Goal: Transaction & Acquisition: Purchase product/service

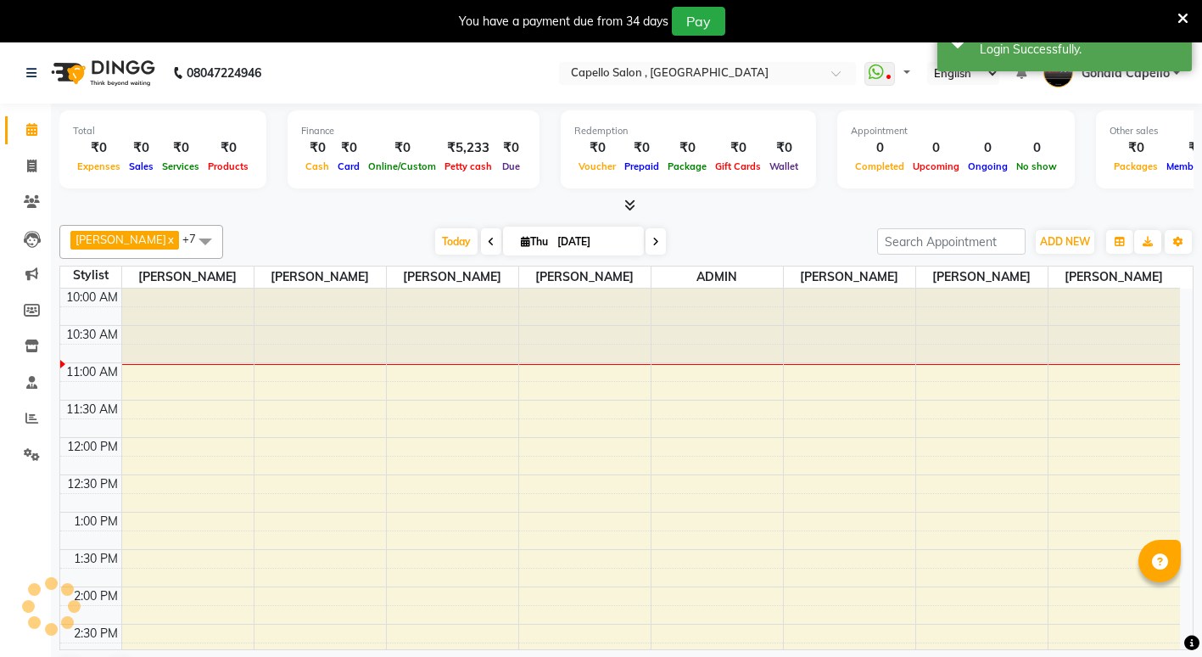
select select "en"
click at [457, 160] on div "Petty cash" at bounding box center [468, 166] width 56 height 18
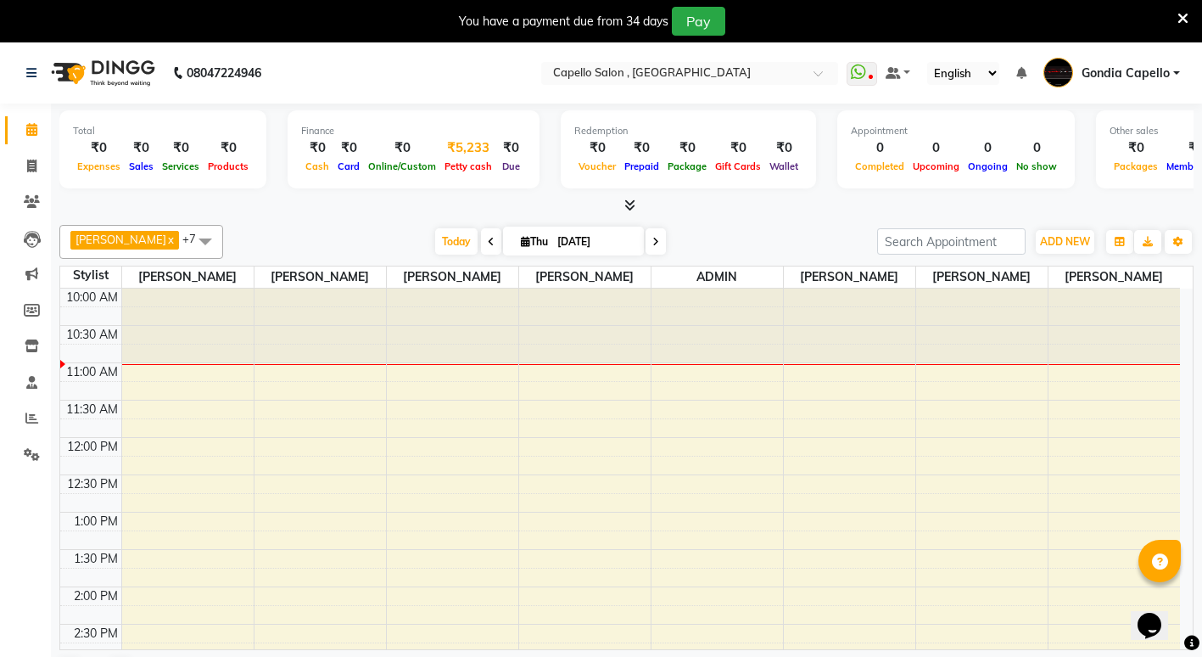
click at [472, 167] on span "Petty cash" at bounding box center [468, 166] width 56 height 12
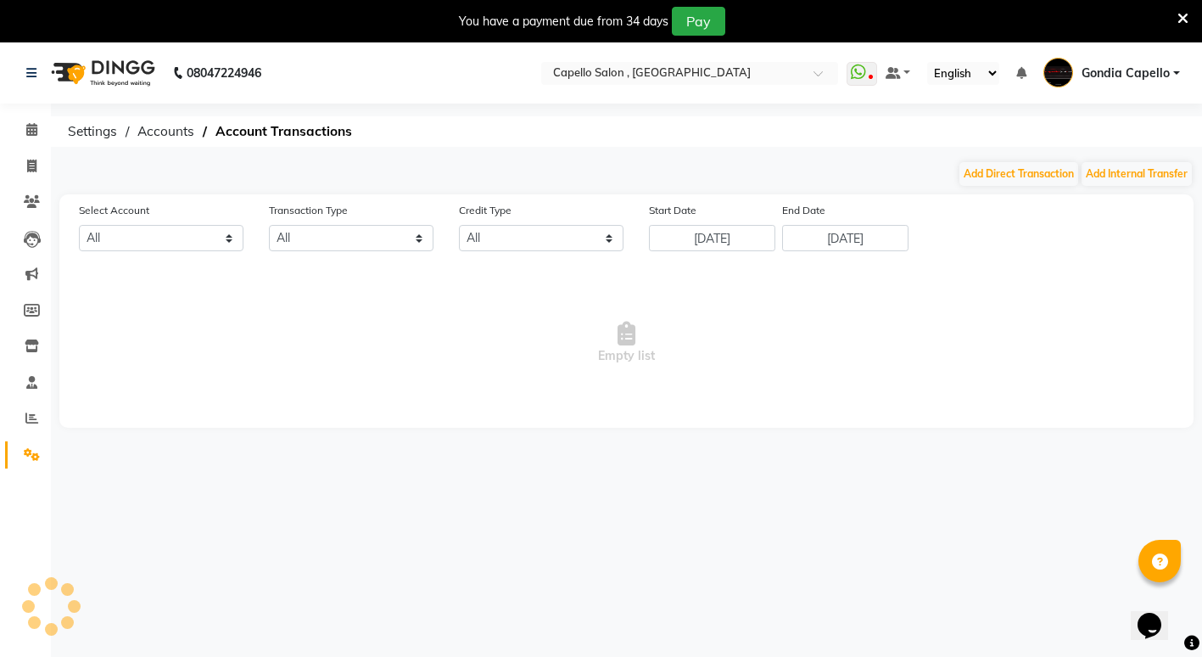
select select "2488"
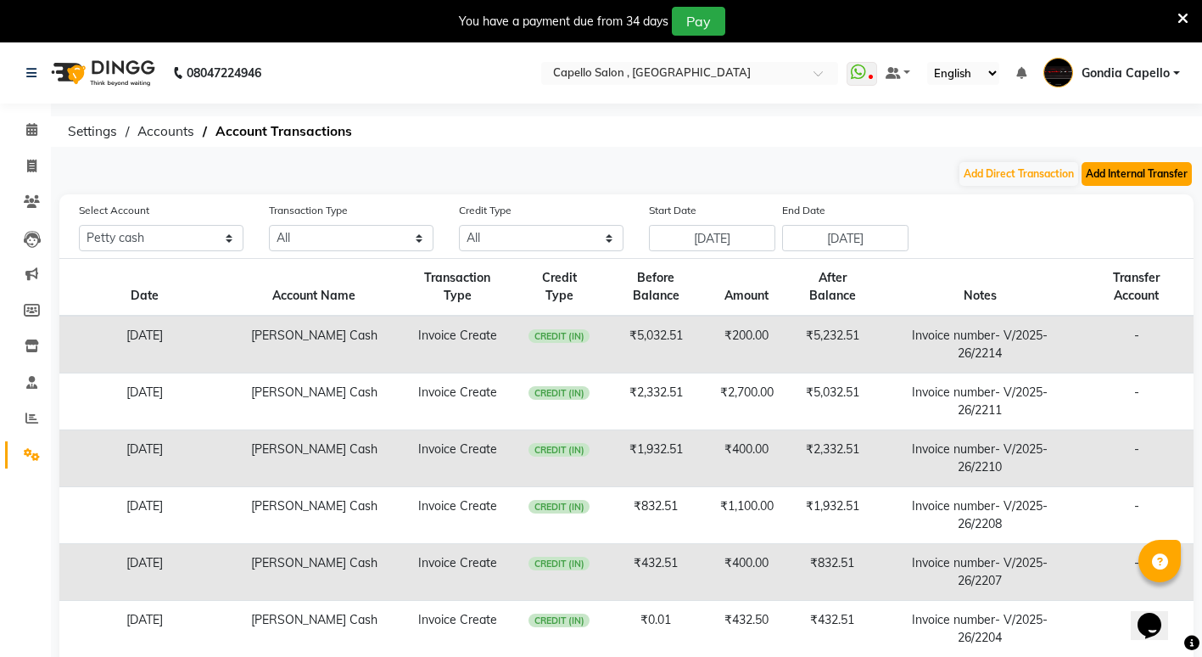
click at [1109, 165] on button "Add Internal Transfer" at bounding box center [1137, 174] width 110 height 24
select select "internal transfer"
select select "2488"
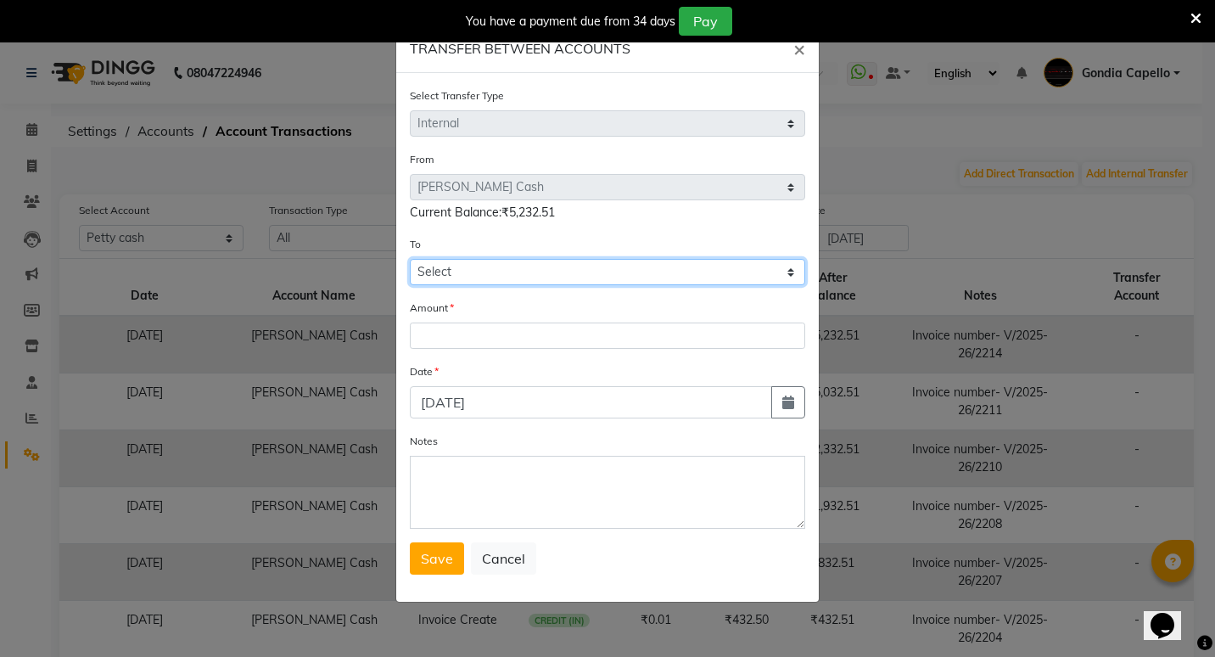
click at [551, 270] on select "Select Default Account [PERSON_NAME] Cash" at bounding box center [607, 272] width 395 height 26
select select "881"
click at [410, 259] on select "Select Default Account [PERSON_NAME] Cash" at bounding box center [607, 272] width 395 height 26
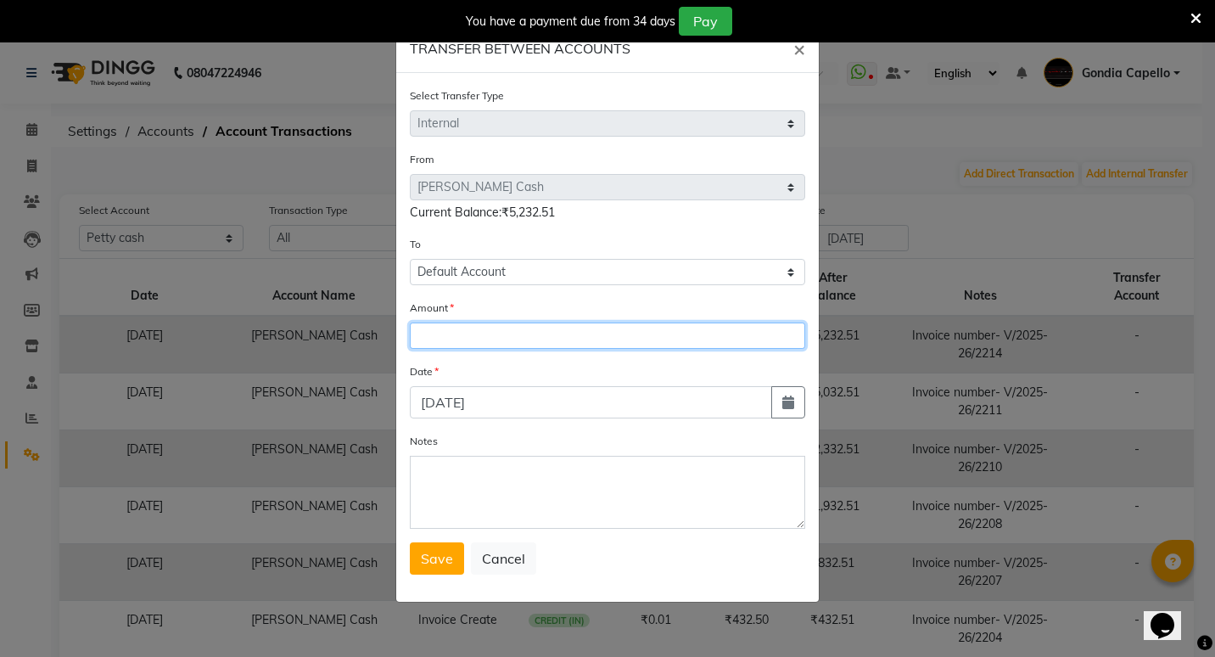
click at [521, 324] on input "number" at bounding box center [607, 335] width 395 height 26
type input "5232"
click at [437, 560] on span "Save" at bounding box center [437, 558] width 32 height 17
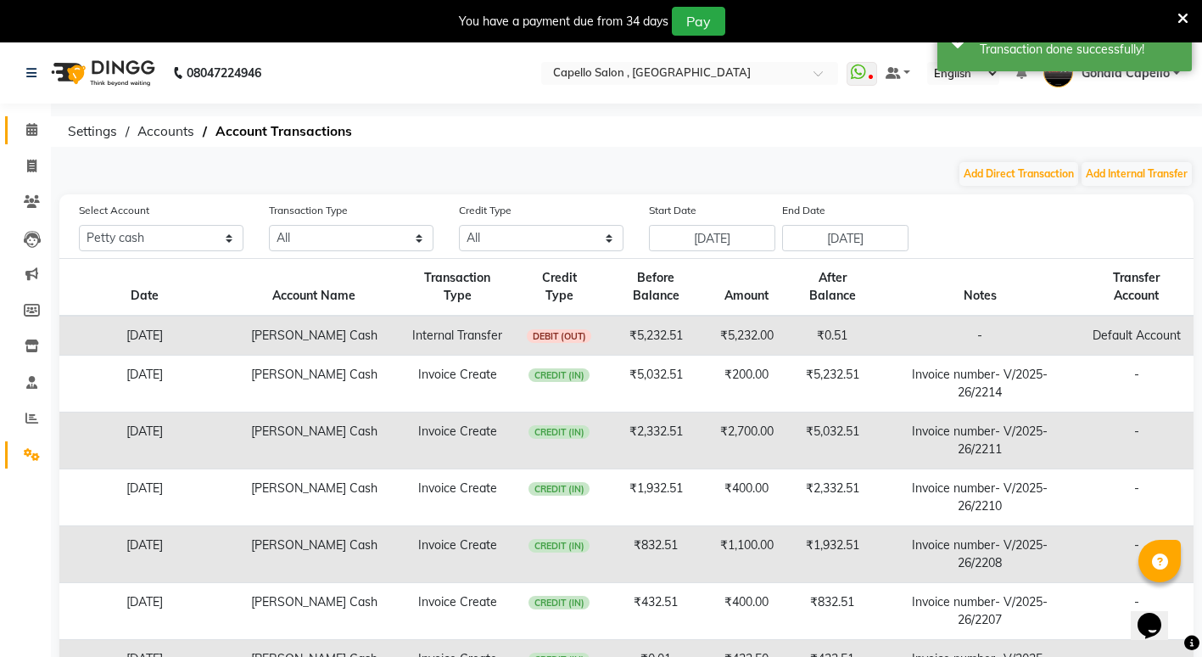
click at [31, 120] on link "Calendar" at bounding box center [25, 130] width 41 height 28
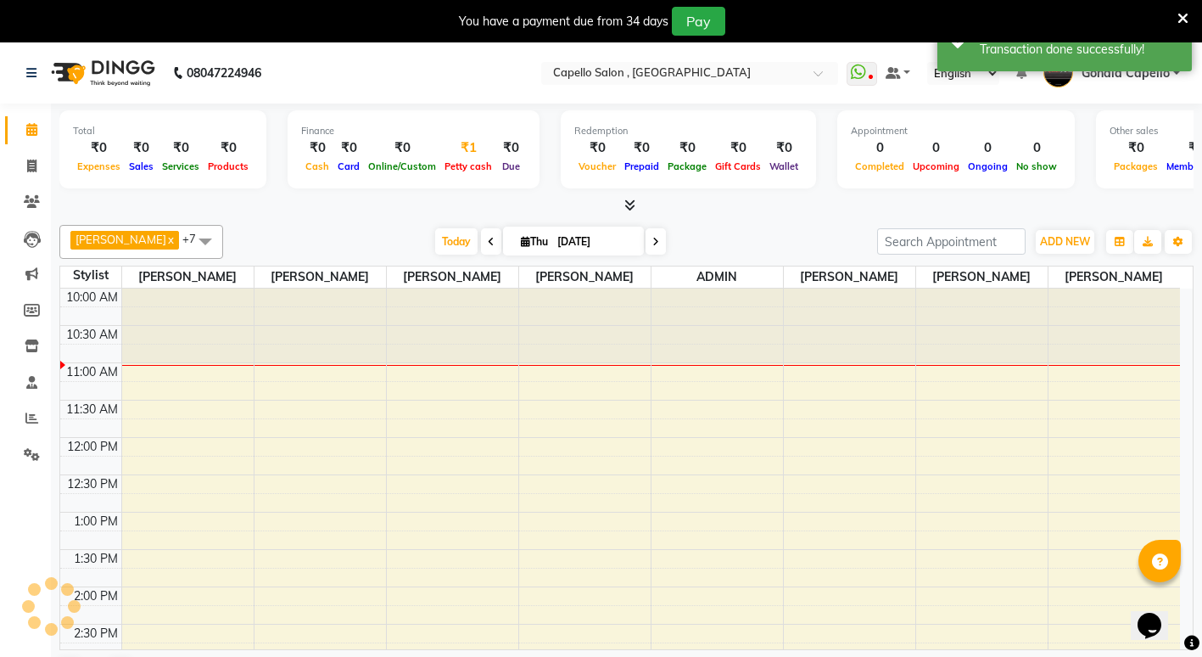
click at [473, 143] on div "₹1" at bounding box center [468, 148] width 56 height 20
select select "2488"
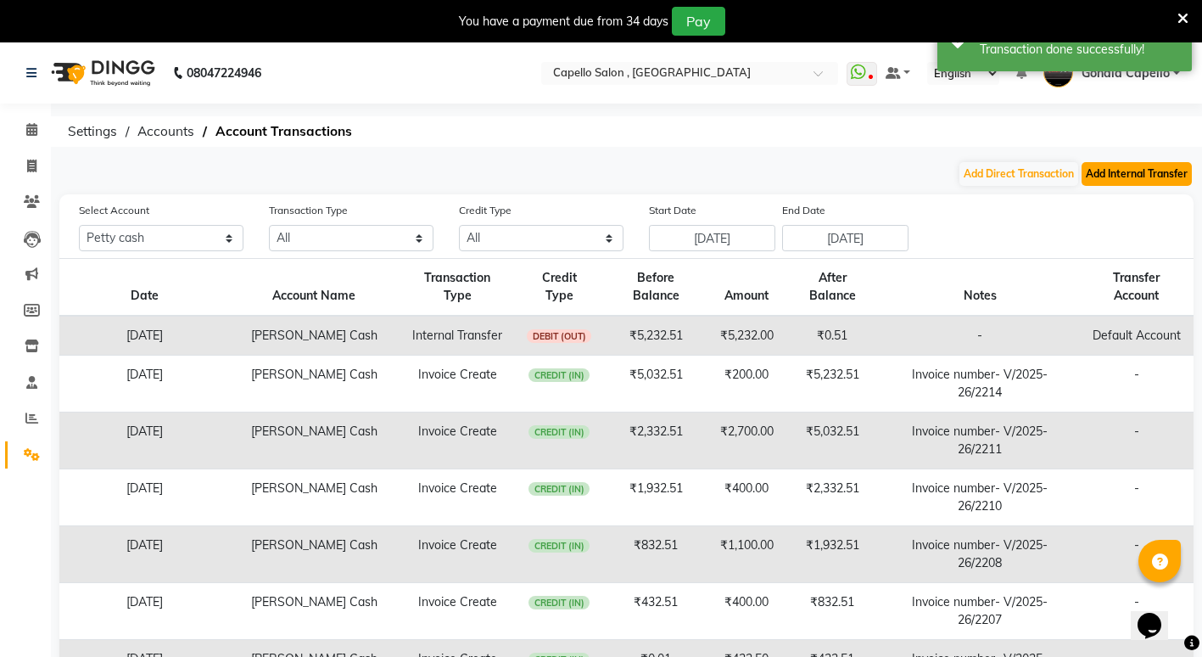
click at [1124, 175] on button "Add Internal Transfer" at bounding box center [1137, 174] width 110 height 24
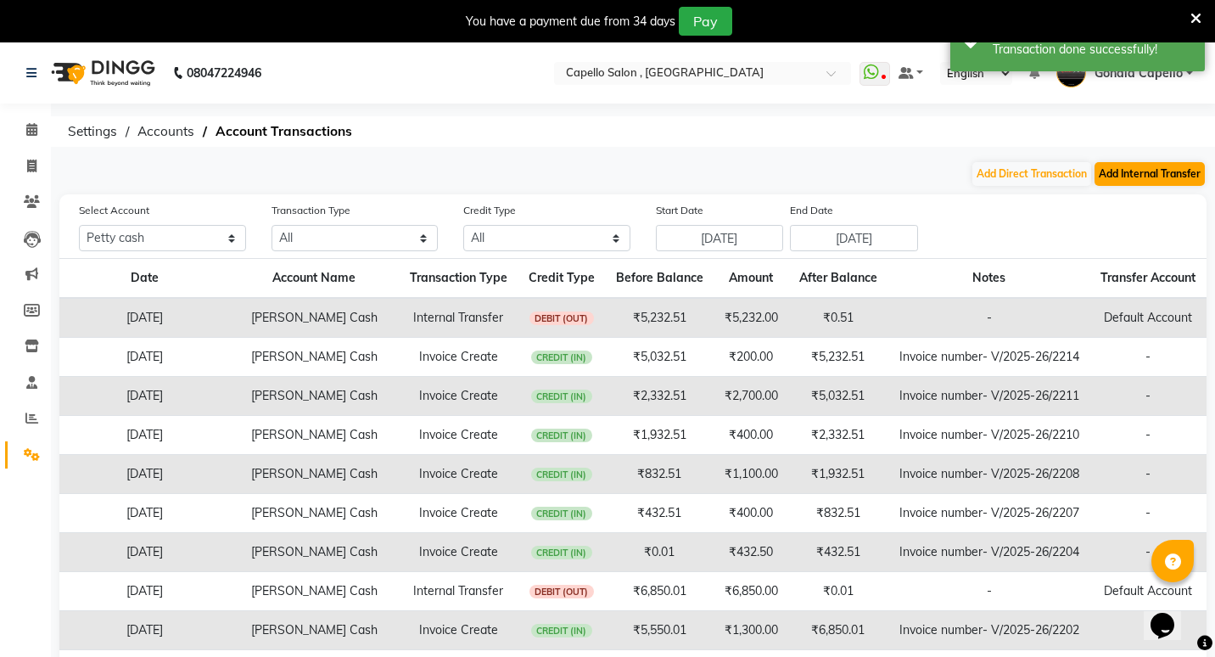
select select "internal transfer"
select select "2488"
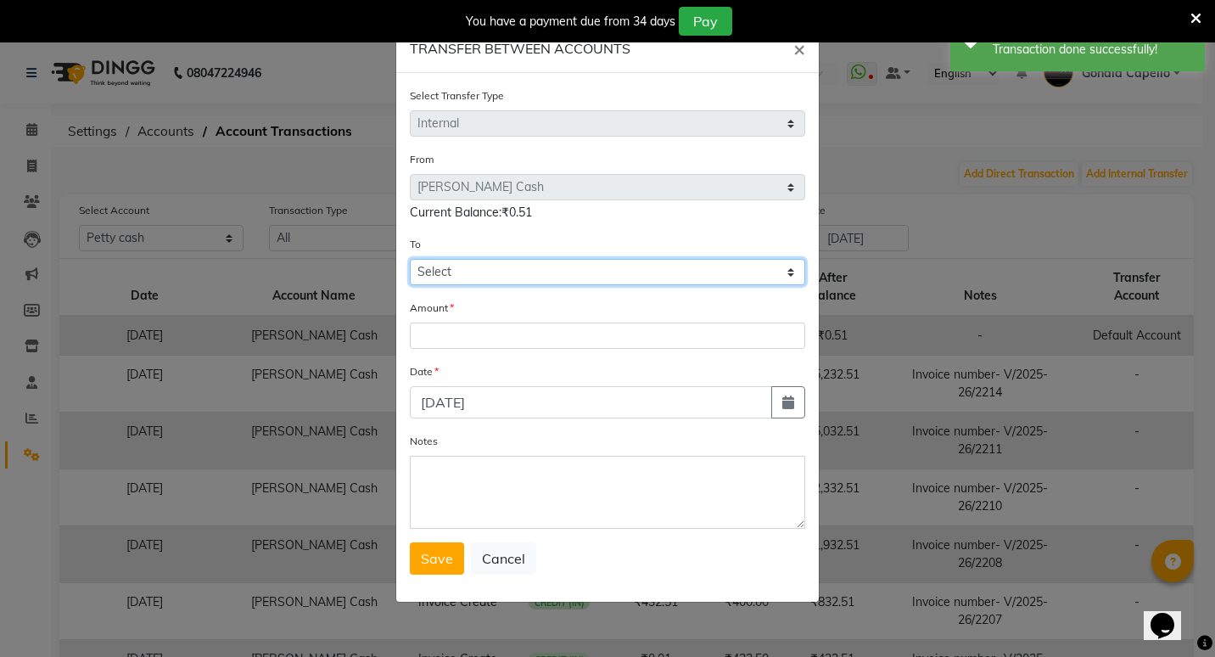
click at [477, 274] on select "Select Default Account [PERSON_NAME] Cash" at bounding box center [607, 272] width 395 height 26
select select "881"
click at [410, 259] on select "Select Default Account [PERSON_NAME] Cash" at bounding box center [607, 272] width 395 height 26
drag, startPoint x: 478, startPoint y: 319, endPoint x: 477, endPoint y: 335, distance: 16.1
click at [476, 331] on div "Amount" at bounding box center [607, 324] width 395 height 50
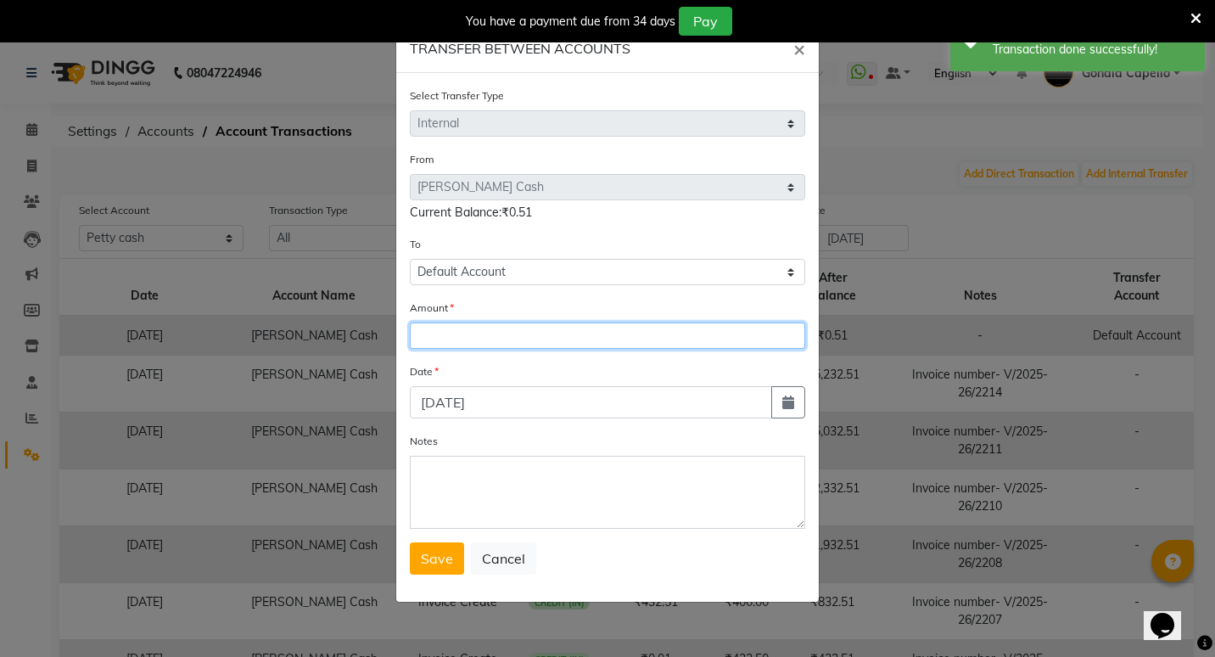
click at [477, 335] on input "number" at bounding box center [607, 335] width 395 height 26
type input "1"
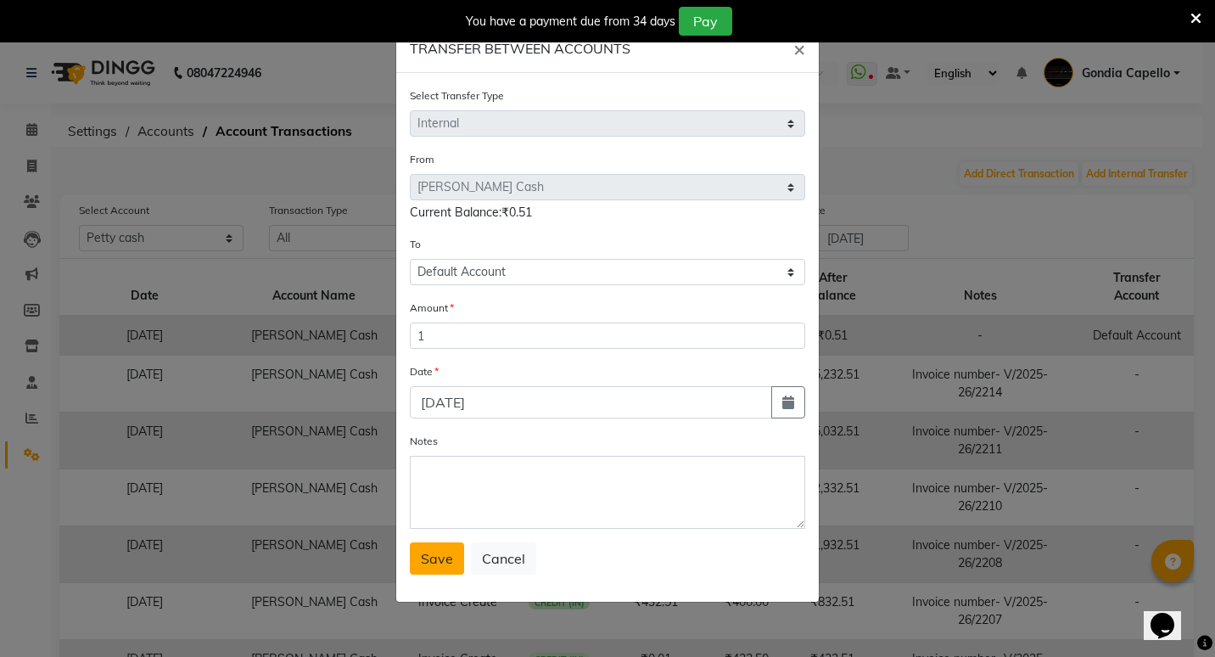
click at [421, 563] on span "Save" at bounding box center [437, 558] width 32 height 17
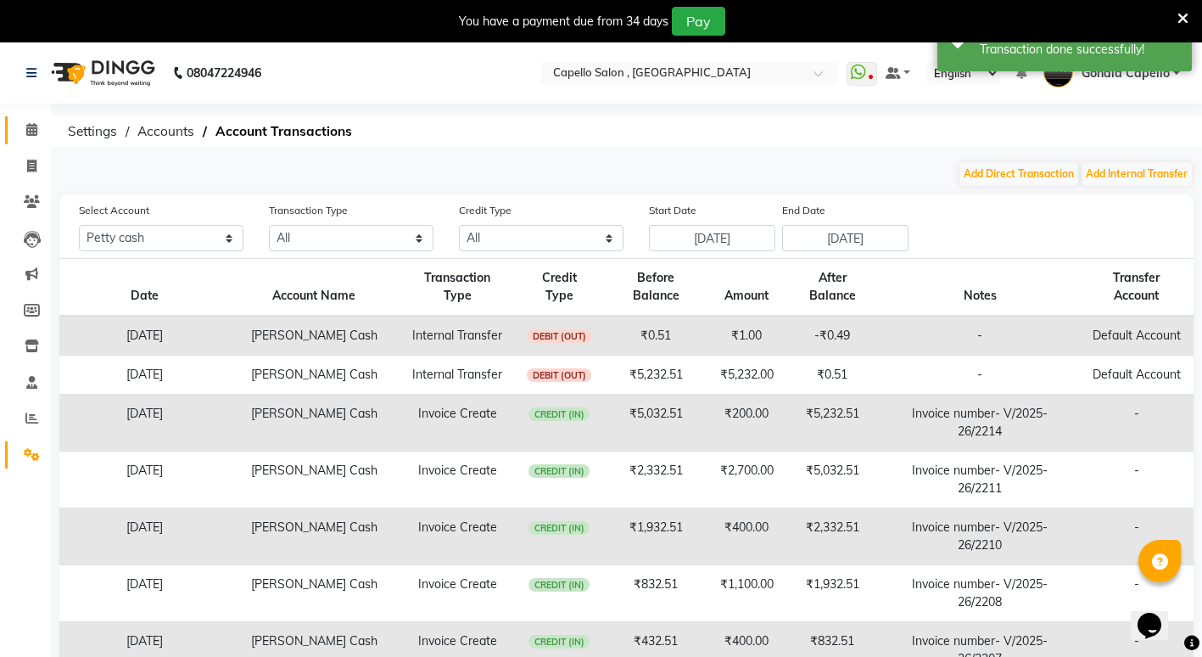
click at [41, 120] on link "Calendar" at bounding box center [25, 130] width 41 height 28
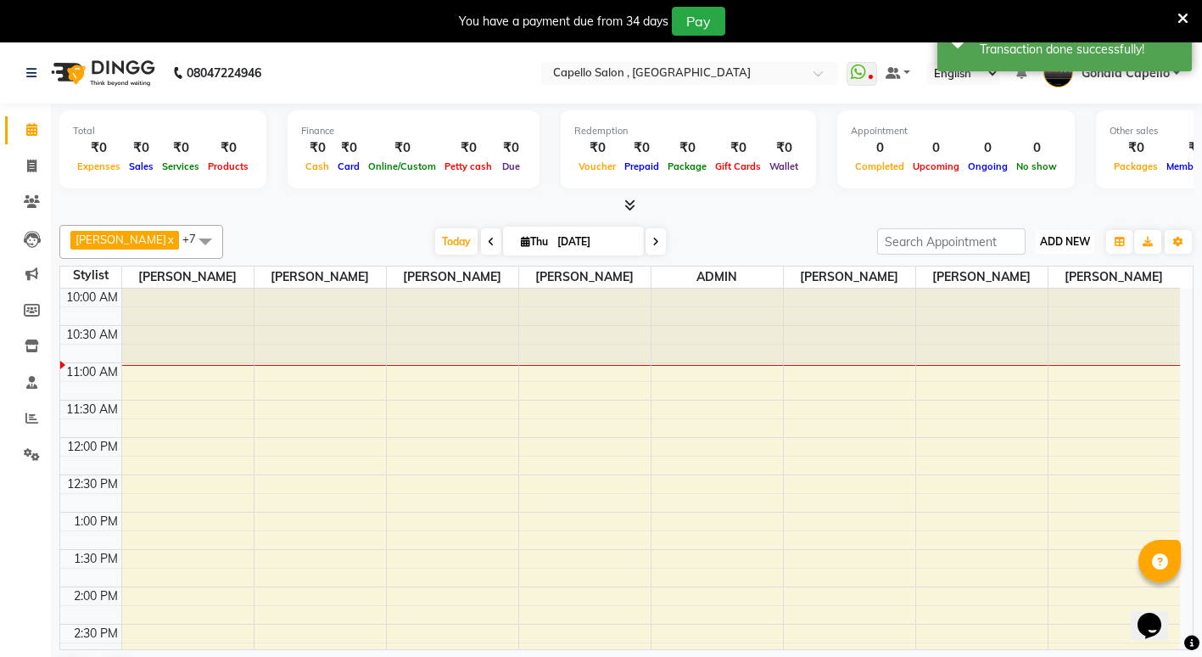
click at [1053, 241] on span "ADD NEW" at bounding box center [1065, 241] width 50 height 13
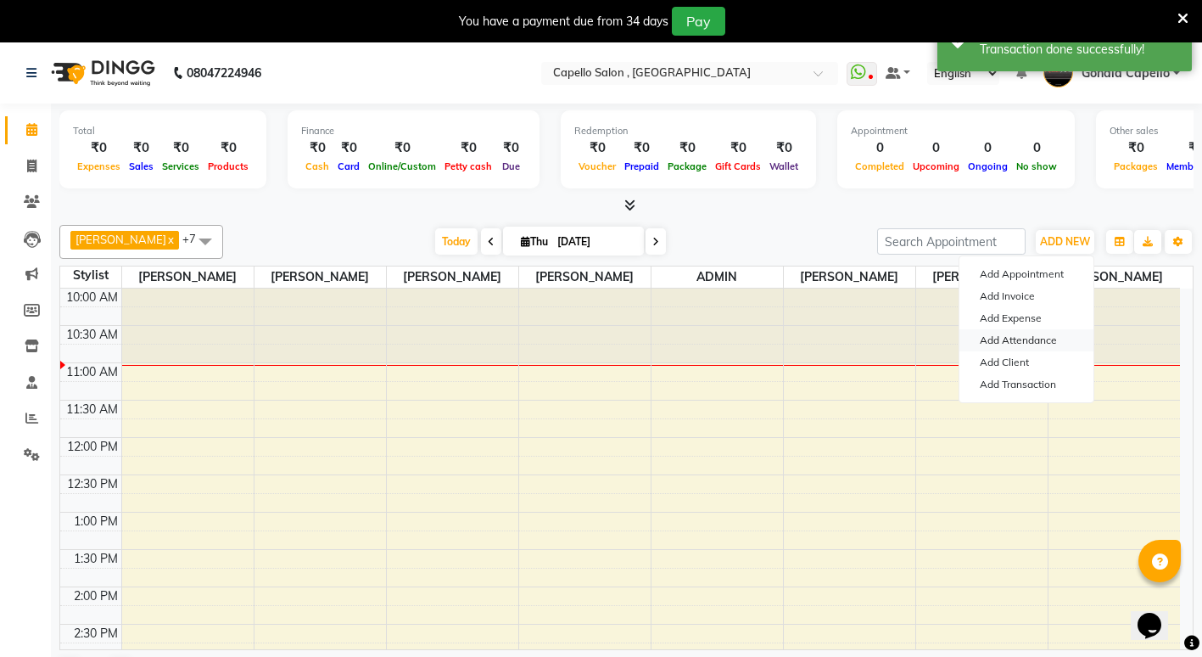
click at [997, 344] on link "Add Attendance" at bounding box center [1027, 340] width 134 height 22
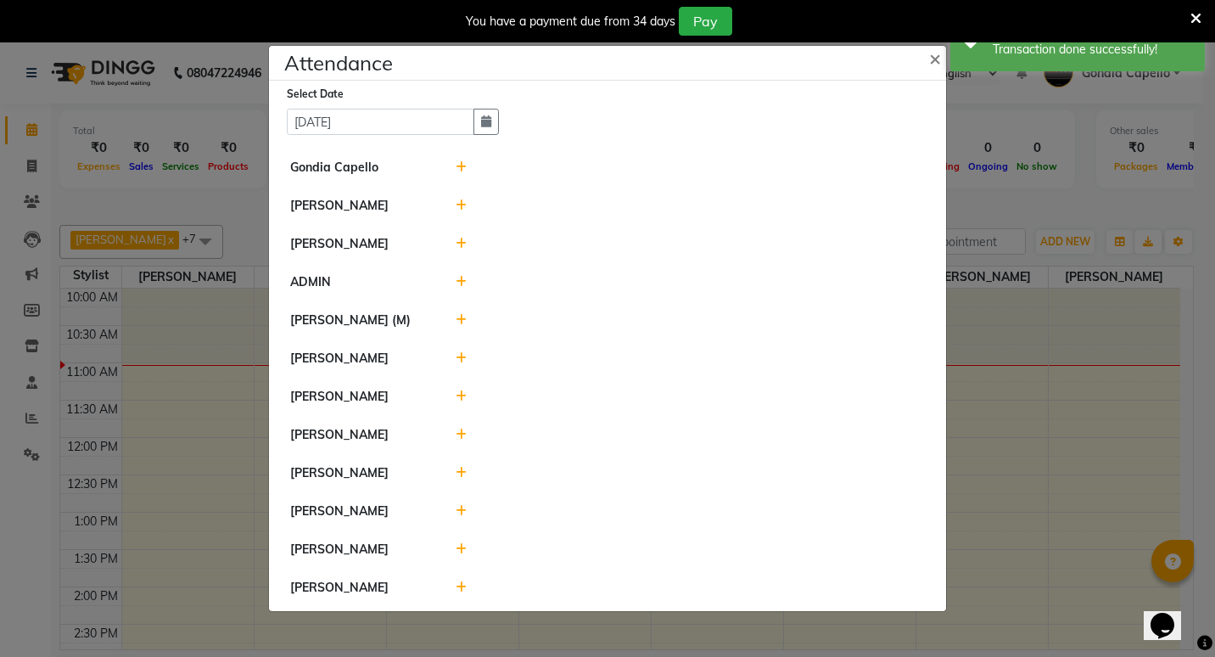
click at [456, 517] on icon at bounding box center [461, 511] width 11 height 12
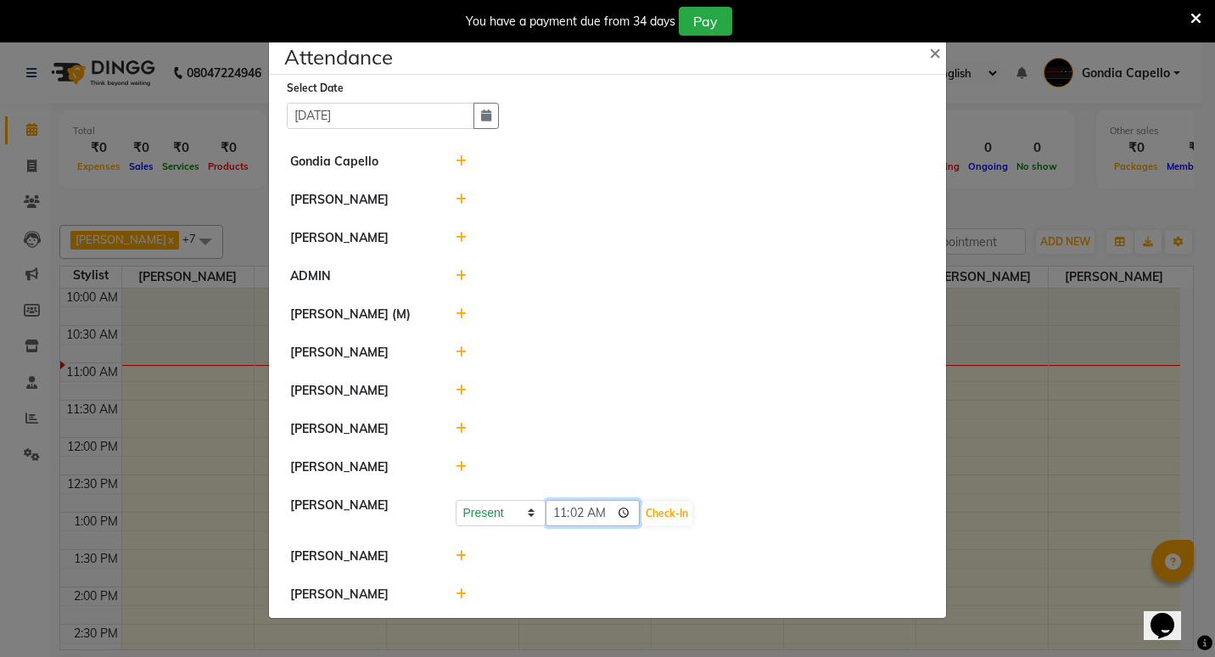
click at [560, 519] on input "11:02" at bounding box center [593, 513] width 95 height 26
type input "10:51"
click at [662, 524] on button "Check-In" at bounding box center [666, 513] width 51 height 24
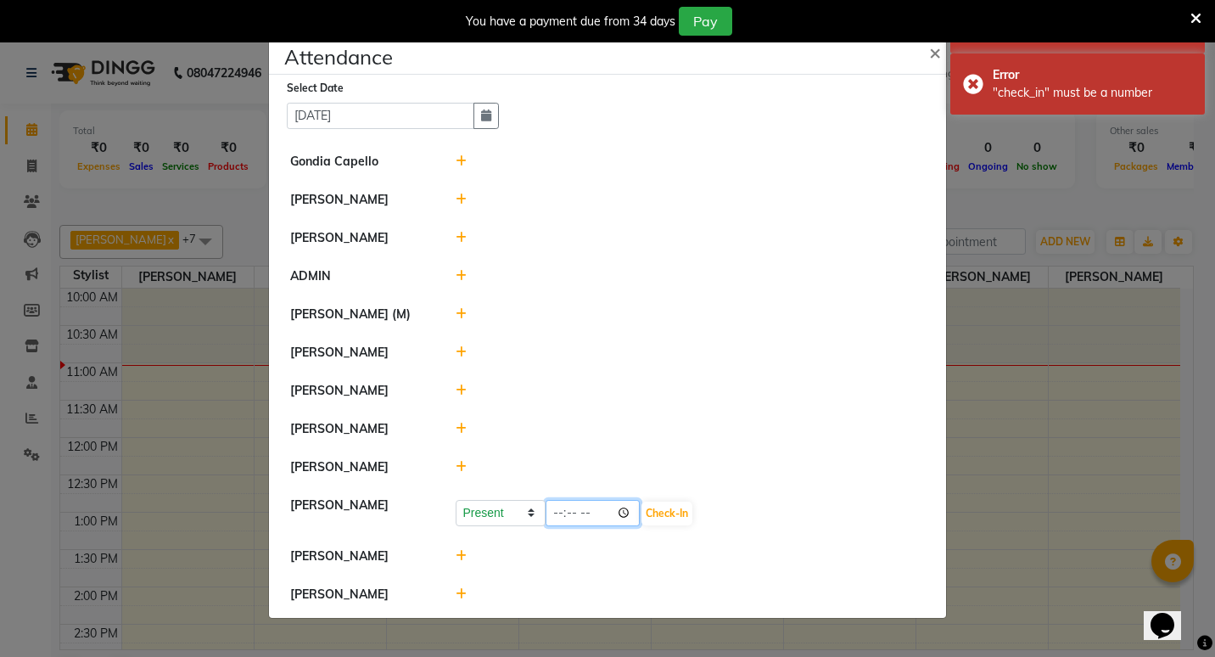
click at [595, 520] on input "time" at bounding box center [593, 513] width 95 height 26
type input "10:51"
click at [681, 519] on button "Check-In" at bounding box center [666, 513] width 51 height 24
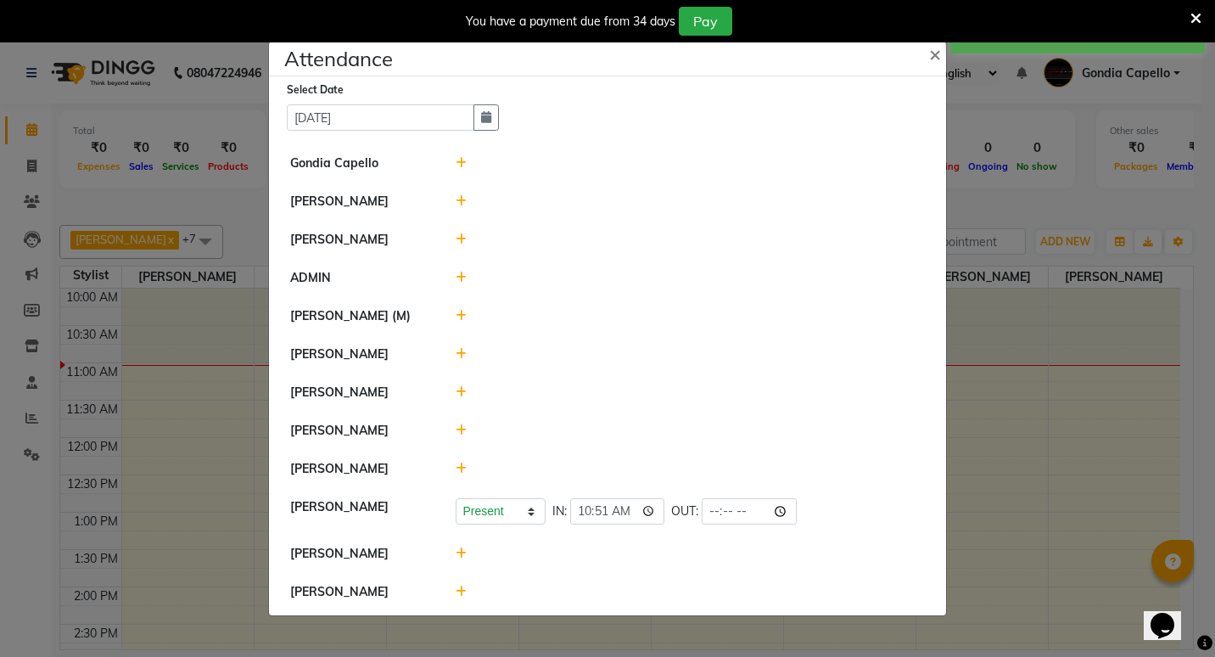
click at [464, 474] on icon at bounding box center [461, 468] width 11 height 12
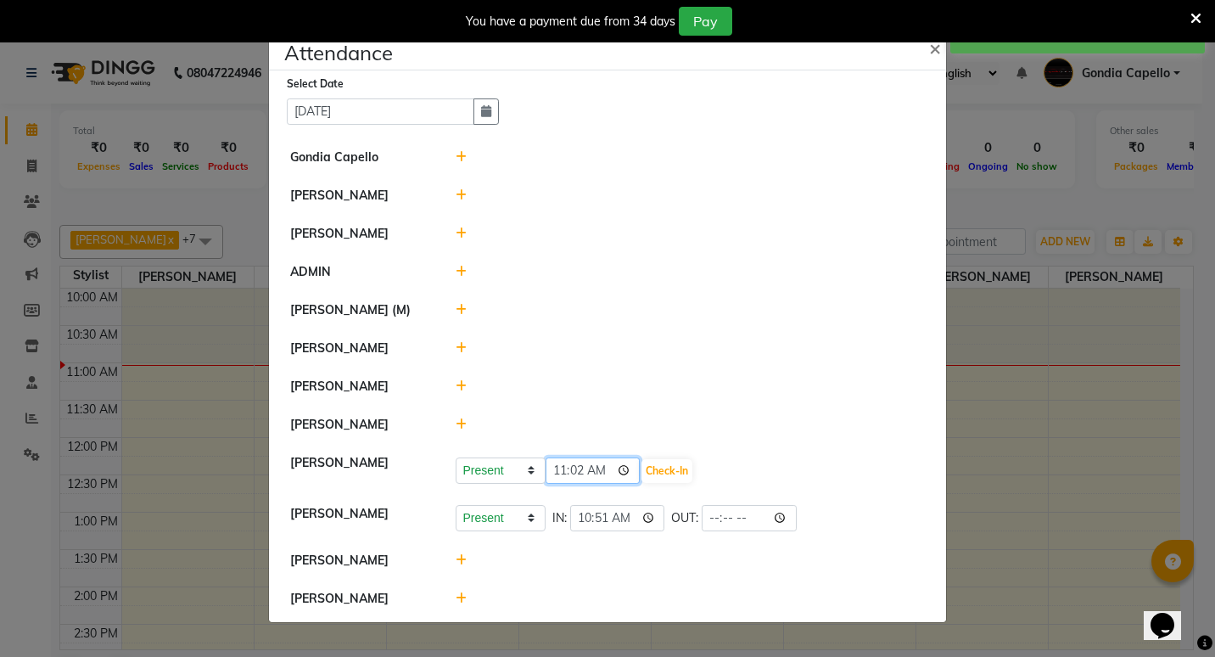
click at [560, 483] on input "11:02" at bounding box center [593, 470] width 95 height 26
type input "10:49"
click at [675, 483] on button "Check-In" at bounding box center [666, 471] width 51 height 24
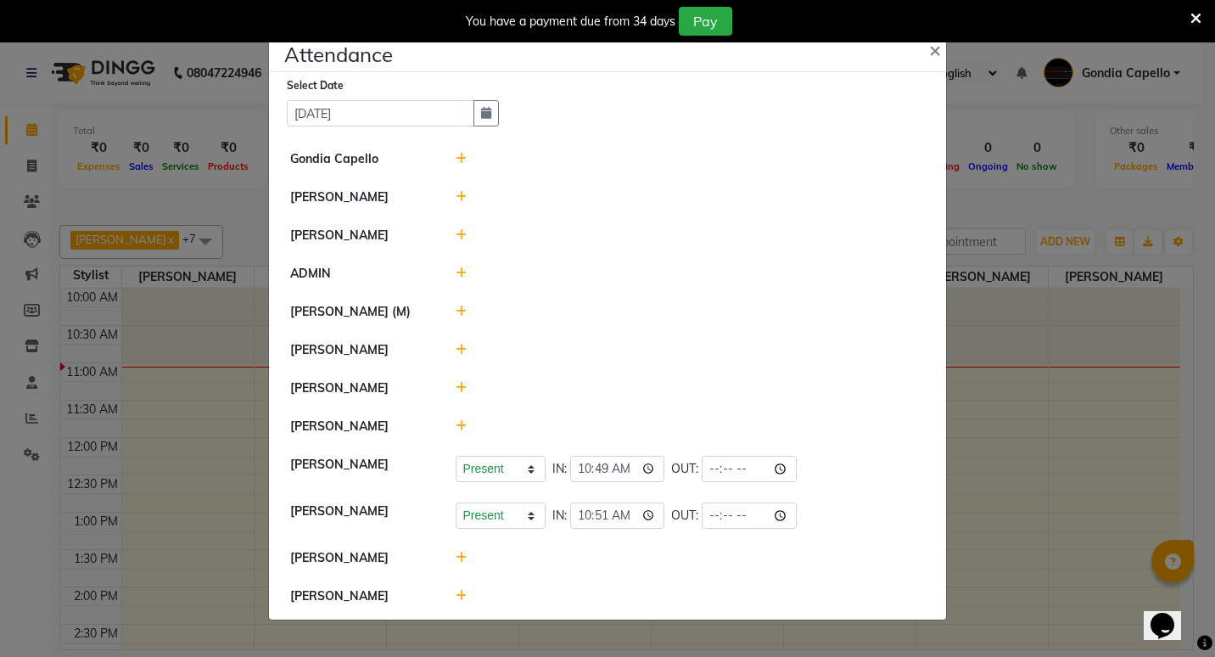
click at [462, 344] on icon at bounding box center [461, 350] width 11 height 12
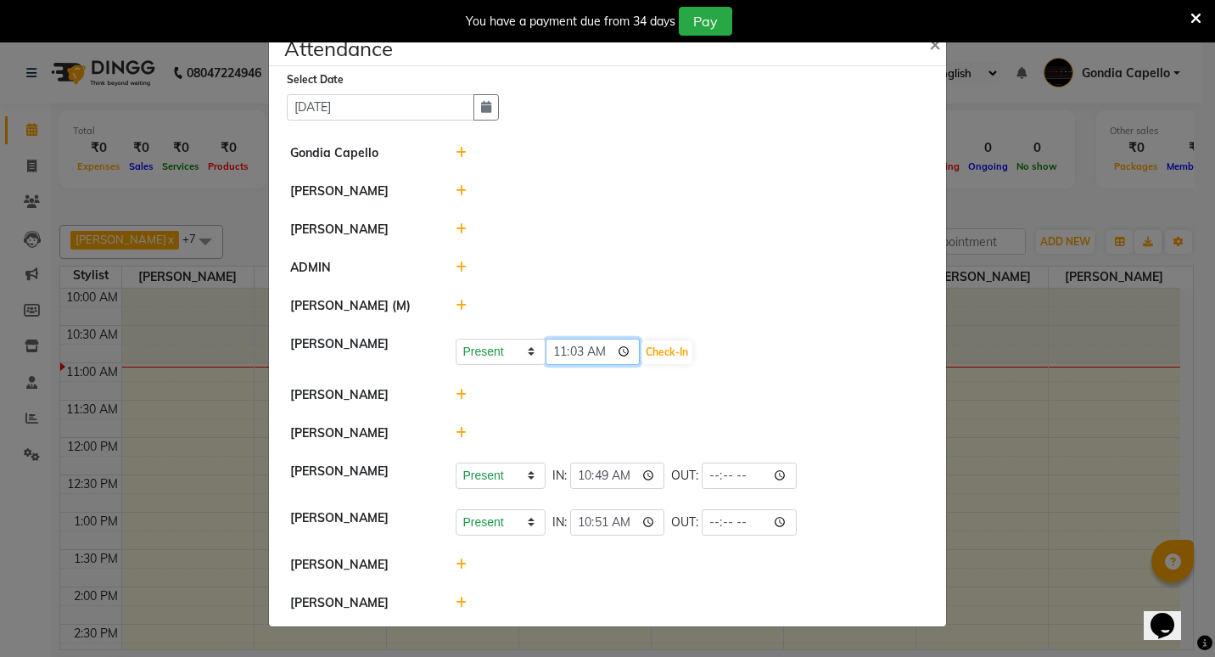
click at [571, 344] on input "11:03" at bounding box center [593, 352] width 95 height 26
type input "11:01"
click at [668, 346] on button "Check-In" at bounding box center [666, 352] width 51 height 24
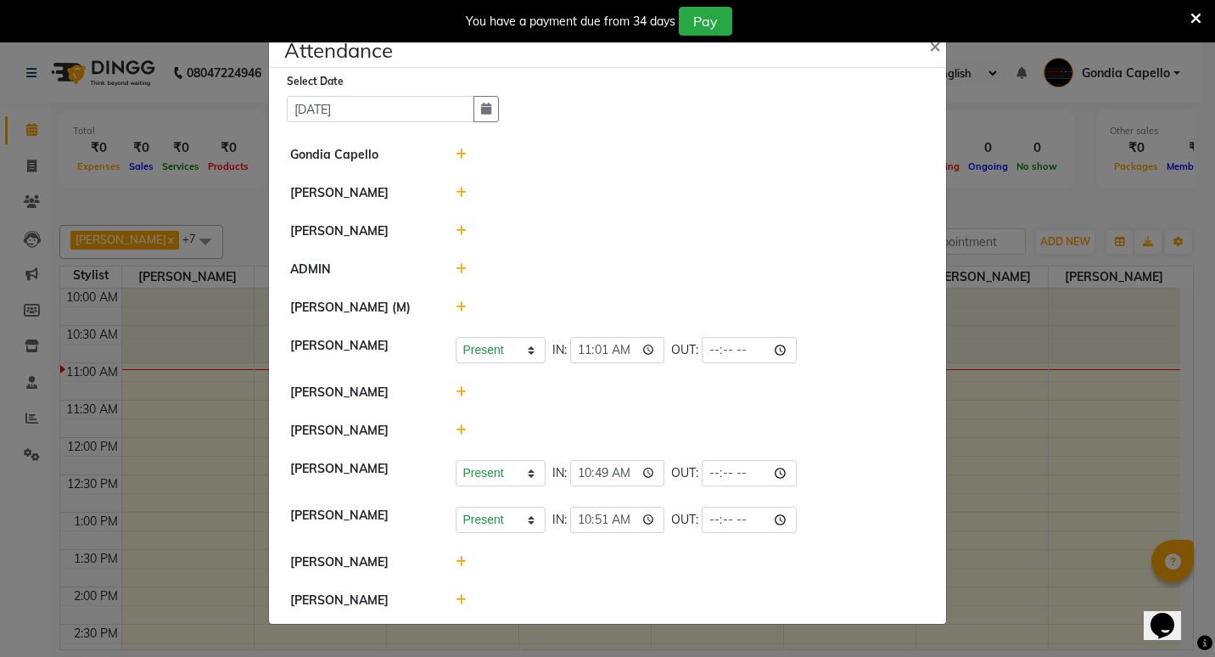
click at [459, 225] on icon at bounding box center [461, 231] width 11 height 12
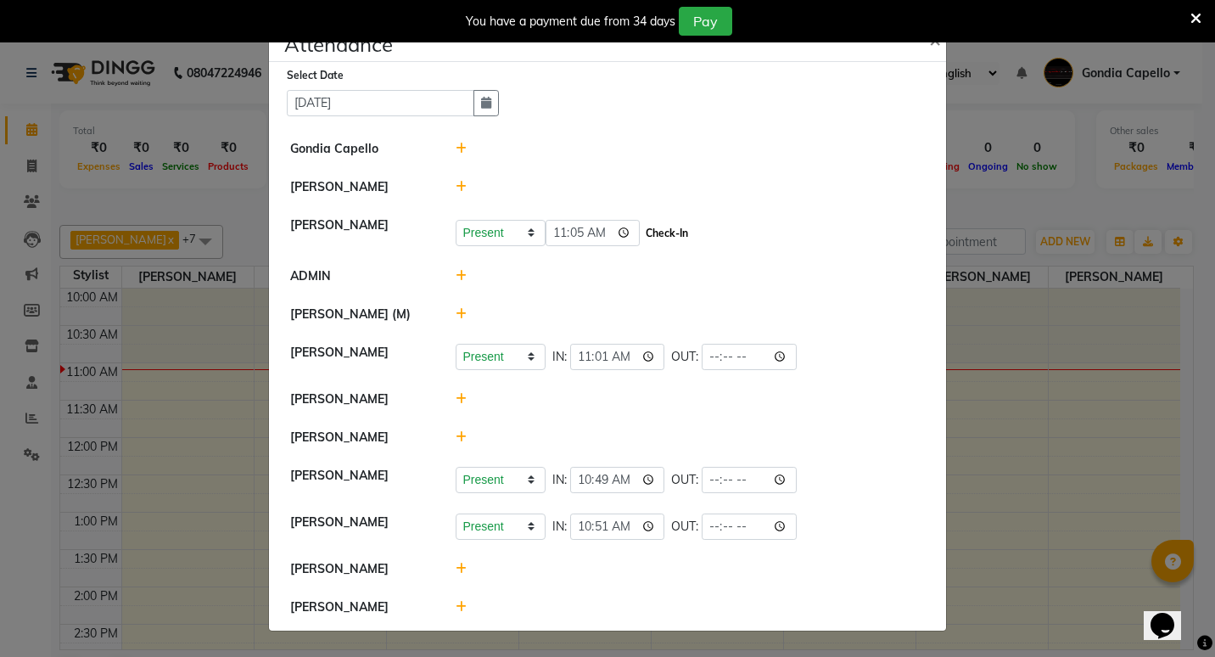
click at [669, 227] on button "Check-In" at bounding box center [666, 233] width 51 height 24
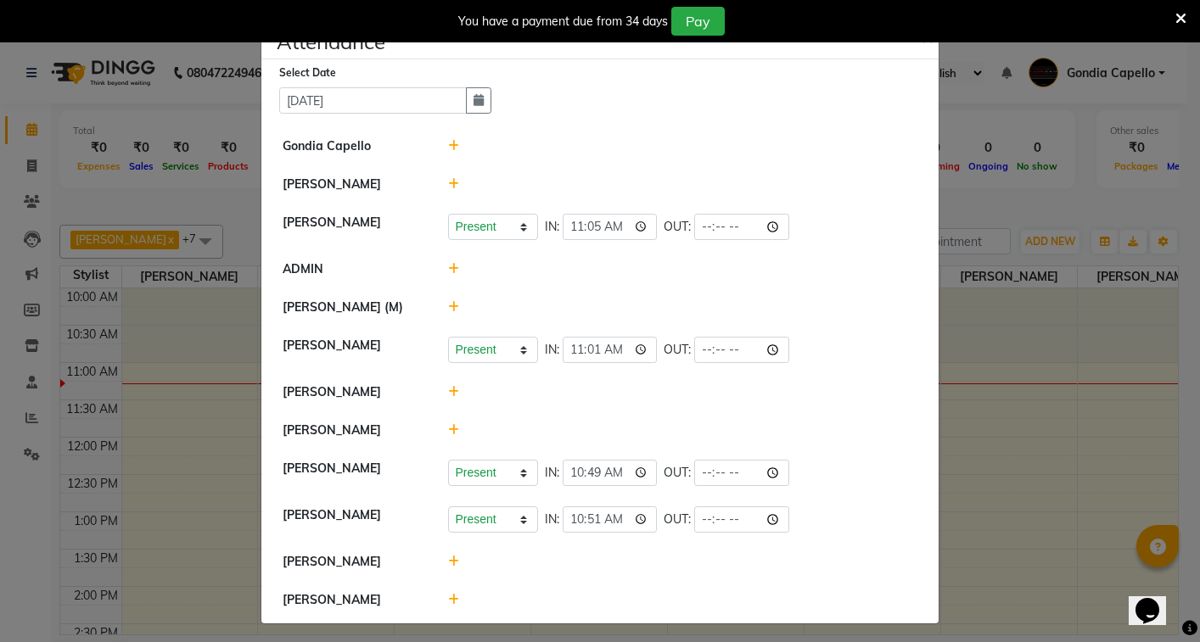
click at [451, 436] on icon at bounding box center [453, 430] width 11 height 12
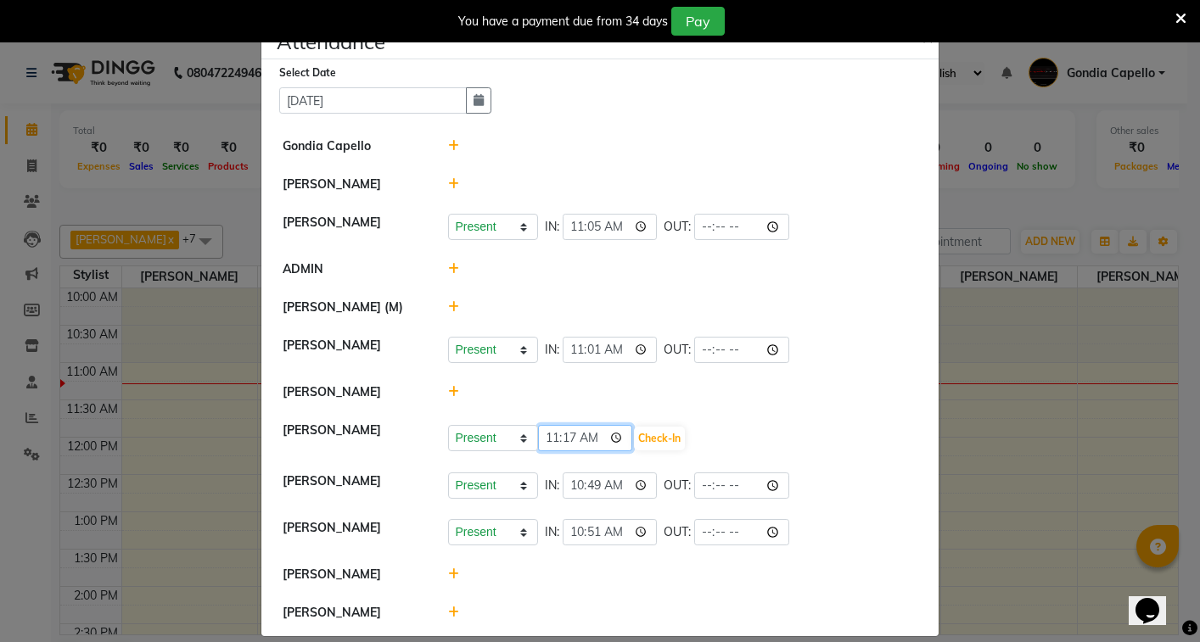
click at [566, 451] on input "11:17" at bounding box center [585, 438] width 95 height 26
type input "11:09"
click at [1162, 14] on div "You have a payment due from 34 days Pay" at bounding box center [591, 21] width 1168 height 29
click at [1158, 24] on div "You have a payment due from 34 days Pay" at bounding box center [591, 21] width 1168 height 29
click at [1160, 27] on div "You have a payment due from 34 days Pay" at bounding box center [591, 21] width 1168 height 29
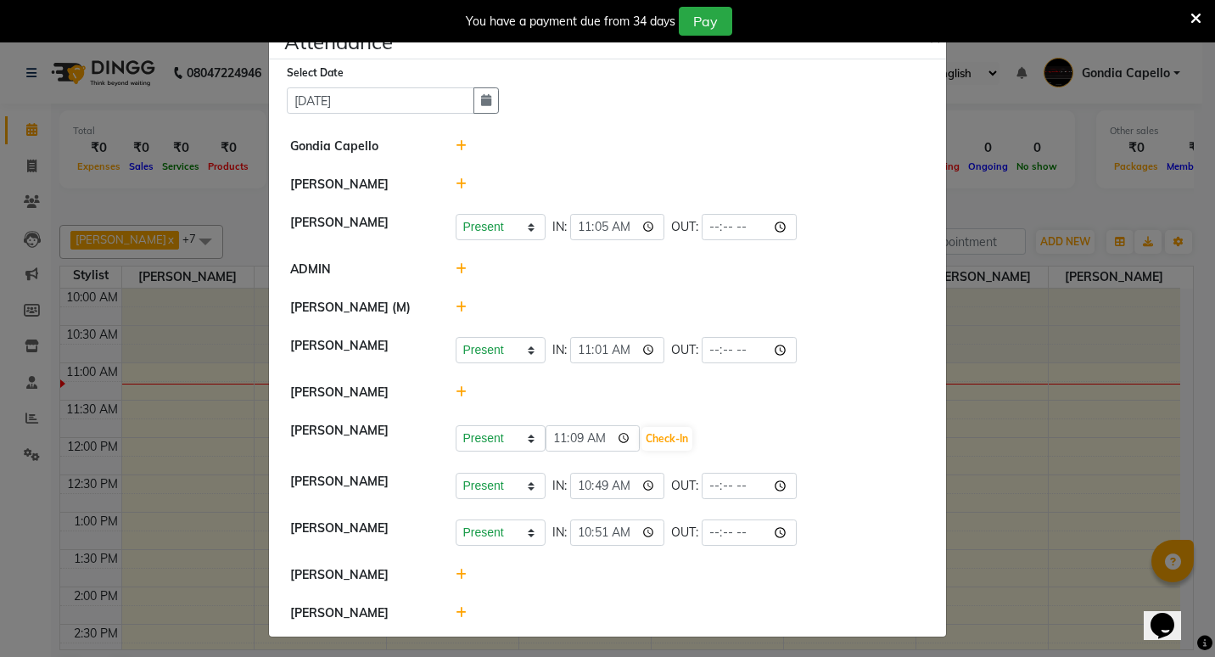
click at [1196, 9] on span at bounding box center [1195, 17] width 11 height 19
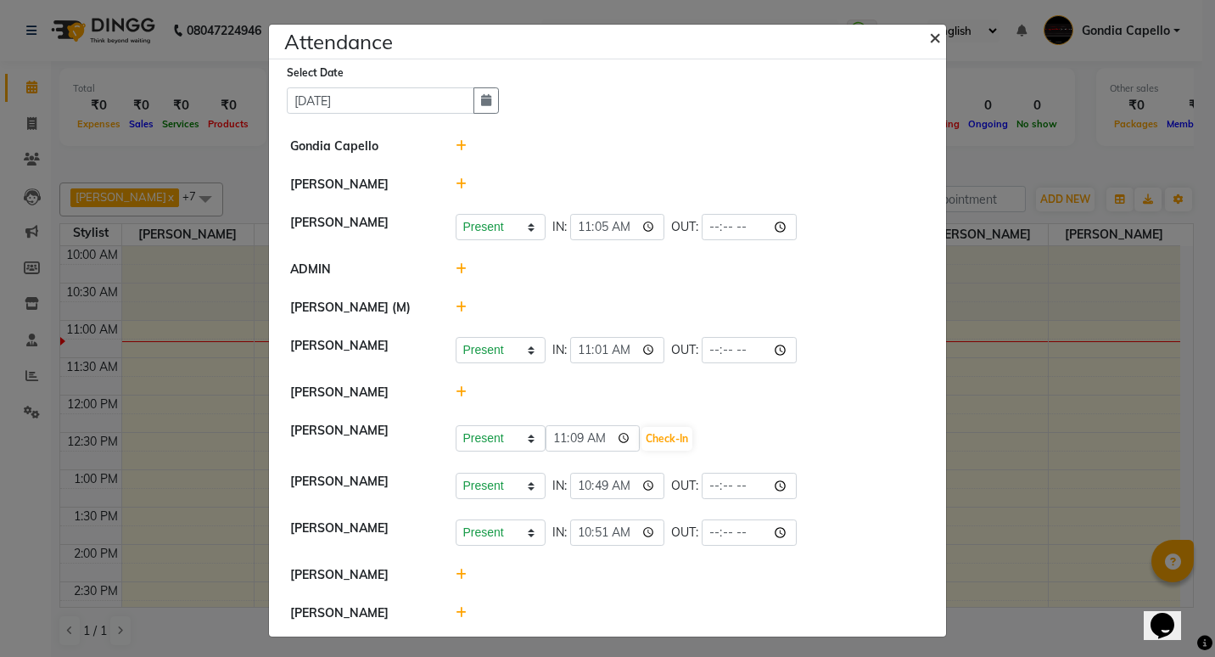
click at [929, 31] on span "×" at bounding box center [935, 36] width 12 height 25
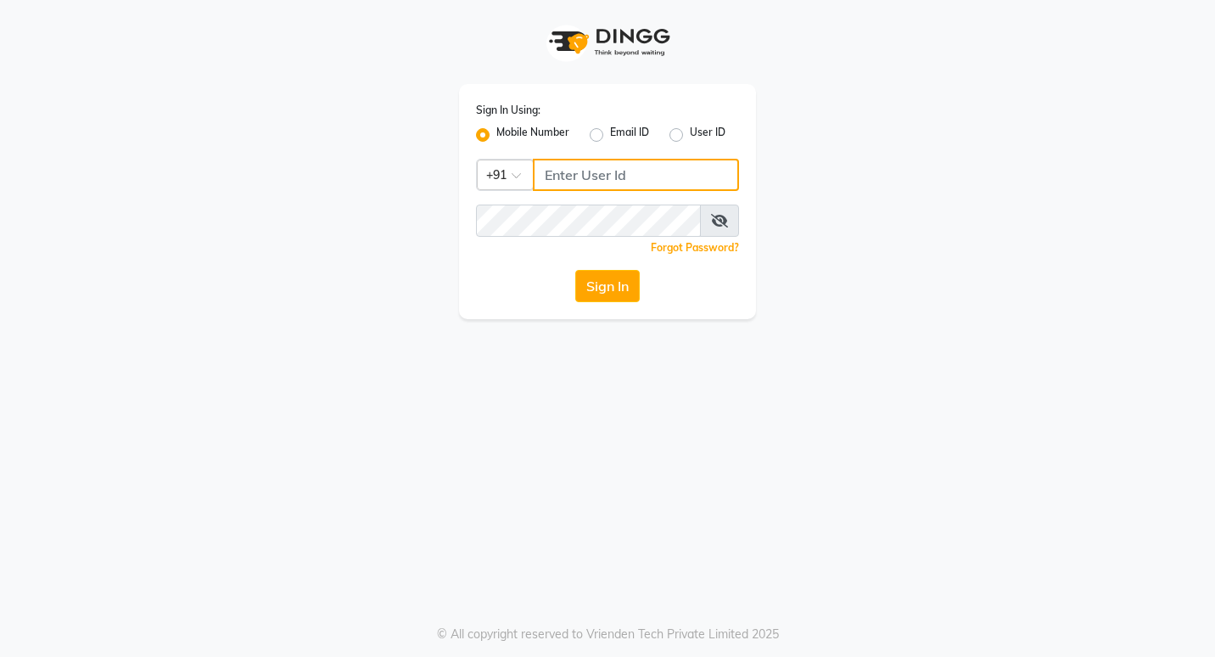
type input "7378698777"
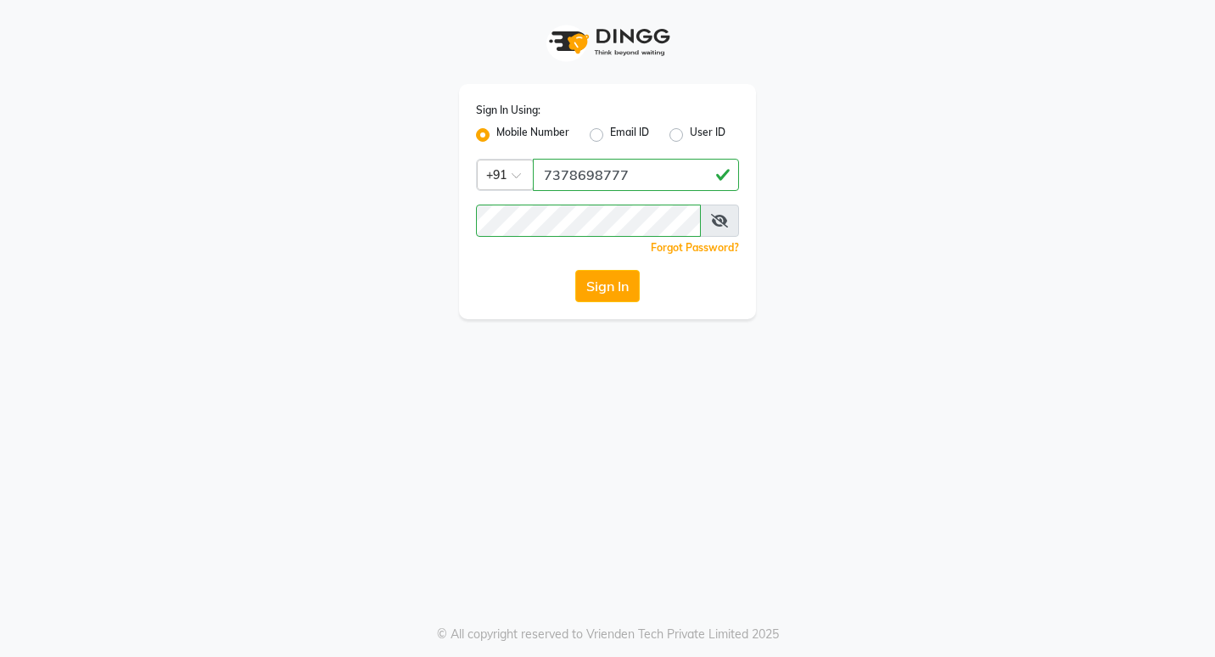
click at [616, 288] on button "Sign In" at bounding box center [607, 286] width 64 height 32
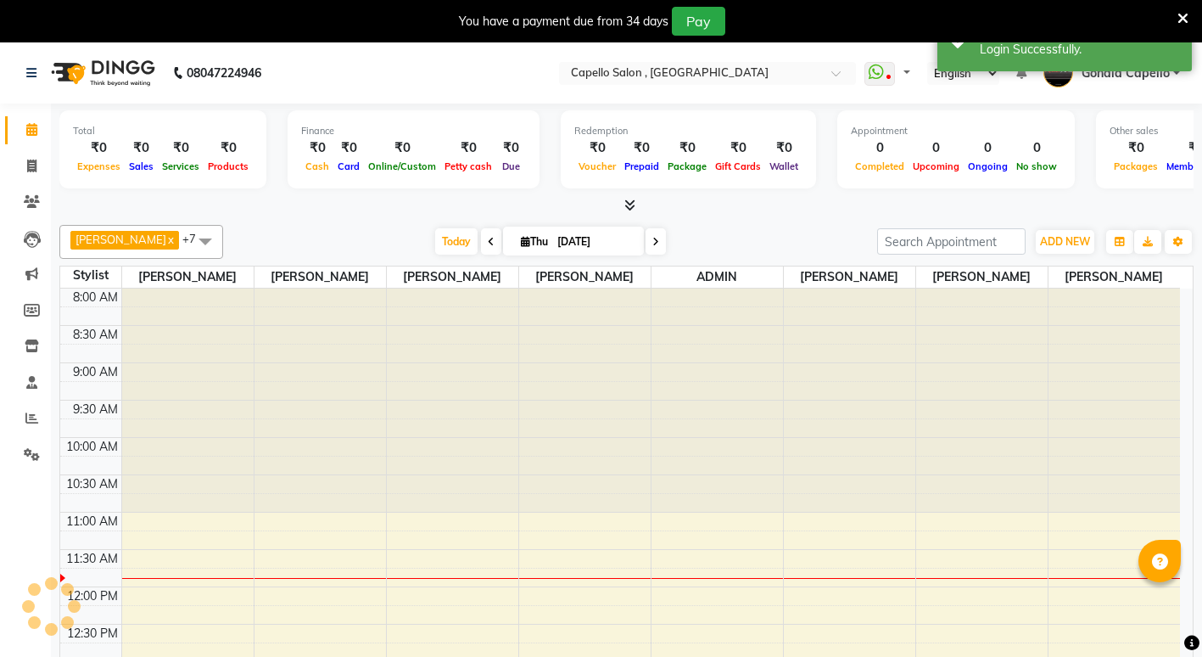
select select "en"
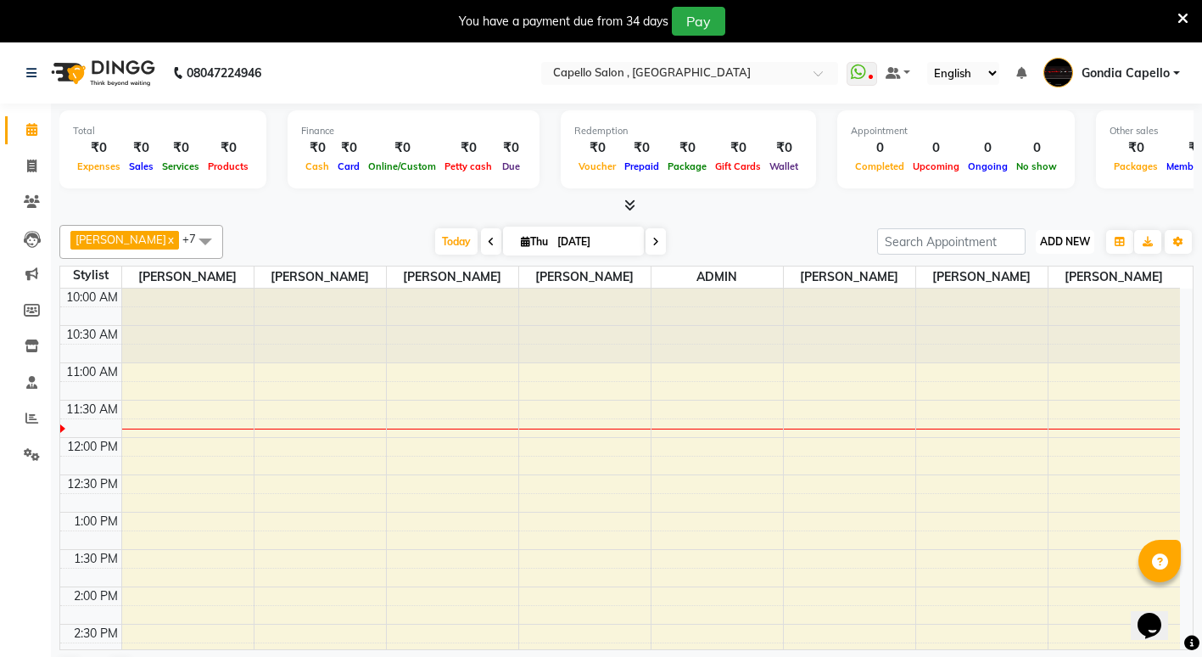
click at [1068, 247] on span "ADD NEW" at bounding box center [1065, 241] width 50 height 13
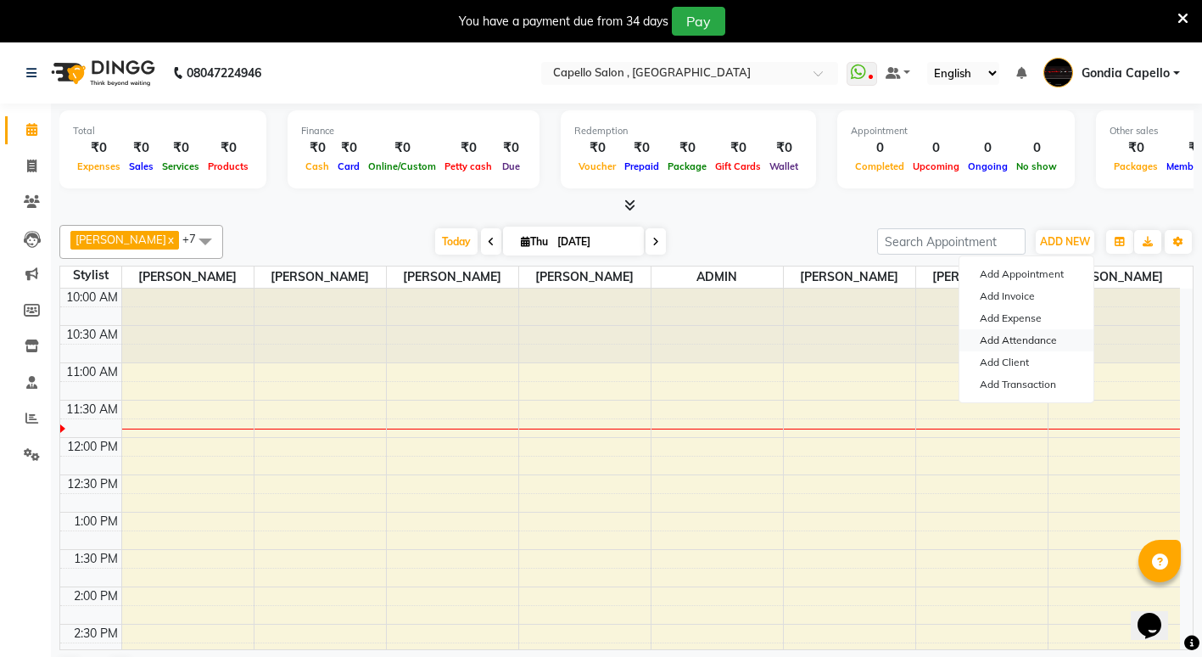
click at [1044, 337] on link "Add Attendance" at bounding box center [1027, 340] width 134 height 22
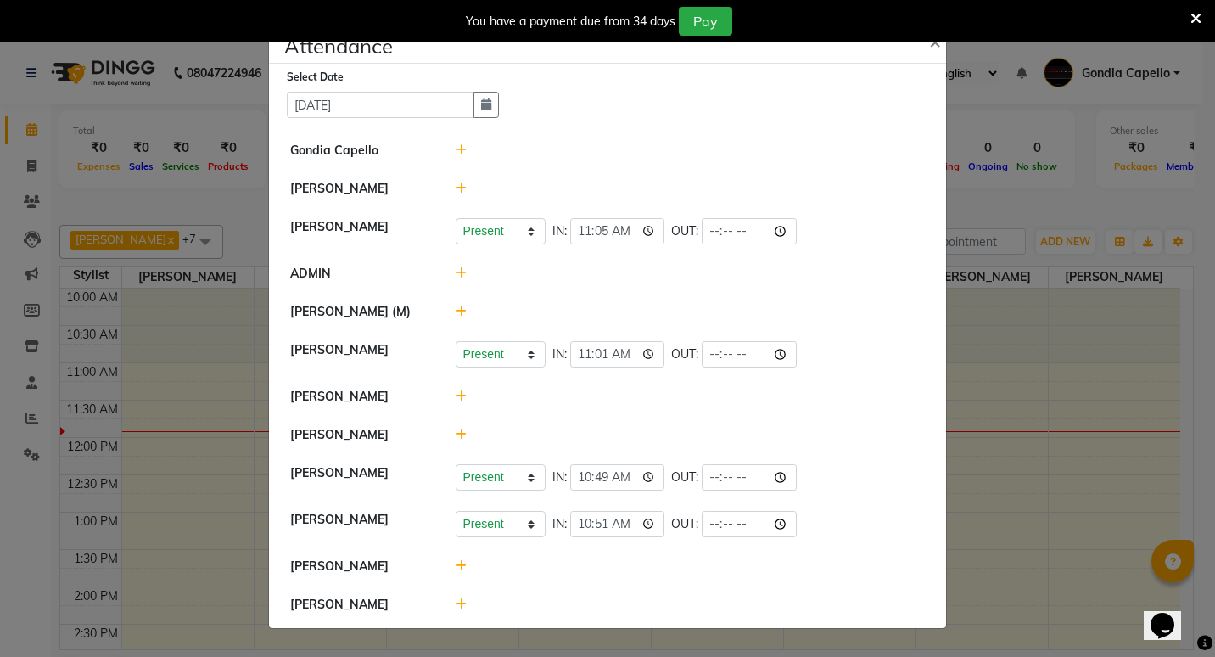
click at [1190, 14] on icon at bounding box center [1195, 18] width 11 height 15
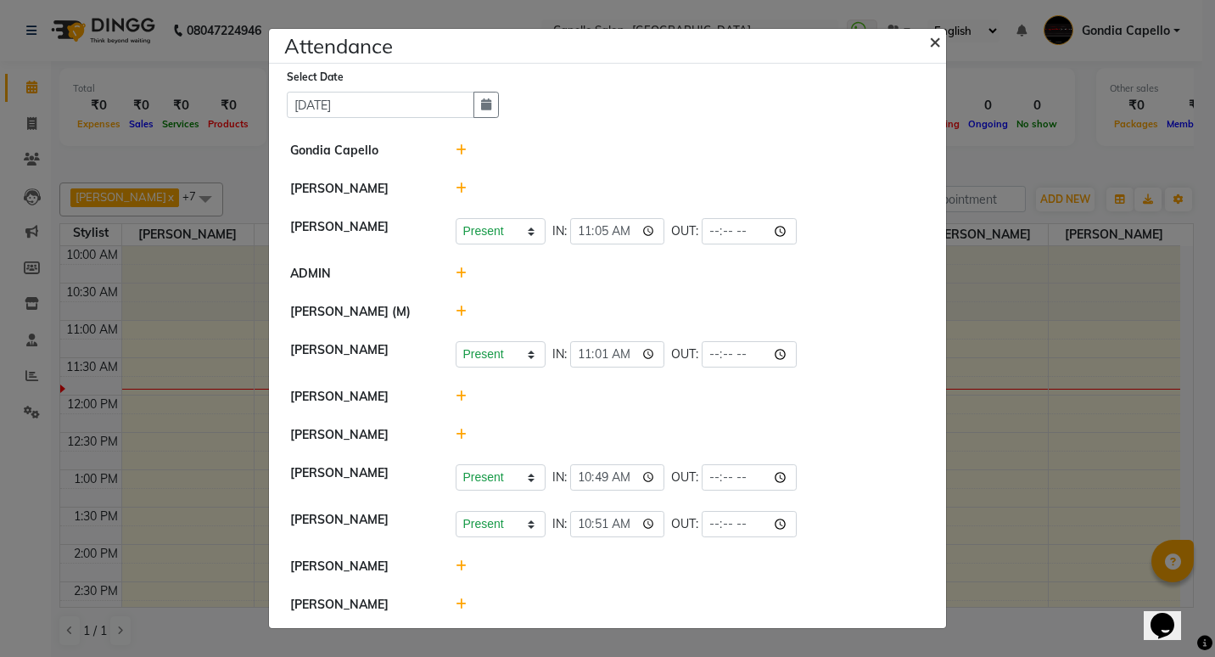
click at [937, 42] on button "×" at bounding box center [936, 41] width 42 height 48
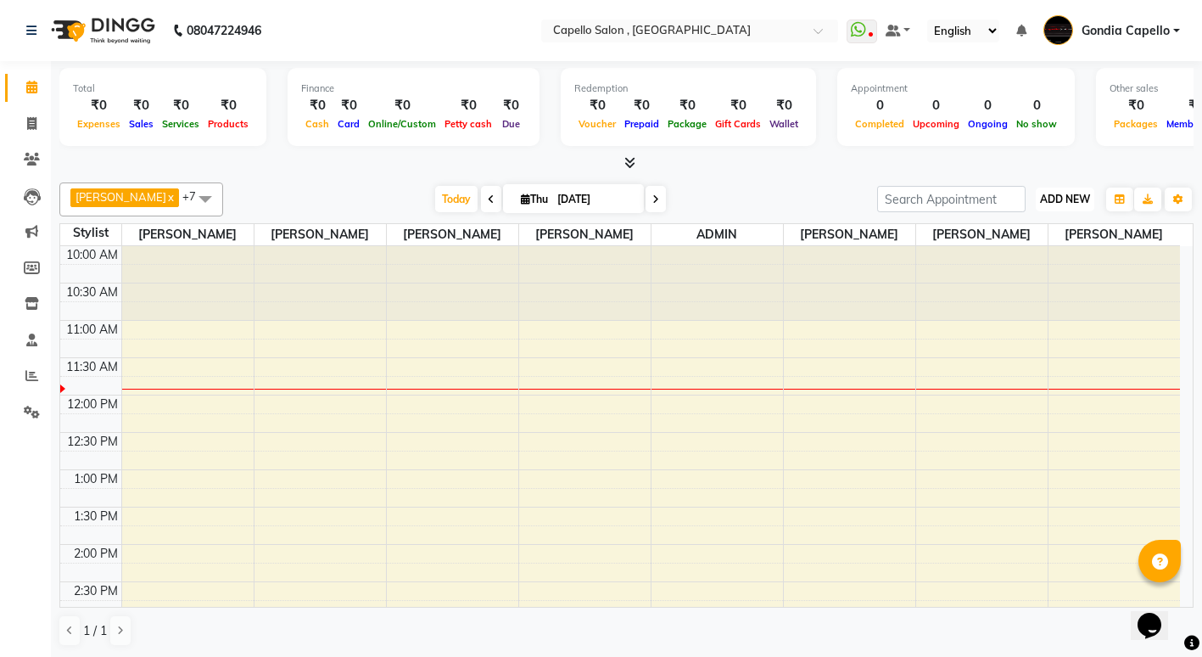
click at [1067, 197] on span "ADD NEW" at bounding box center [1065, 199] width 50 height 13
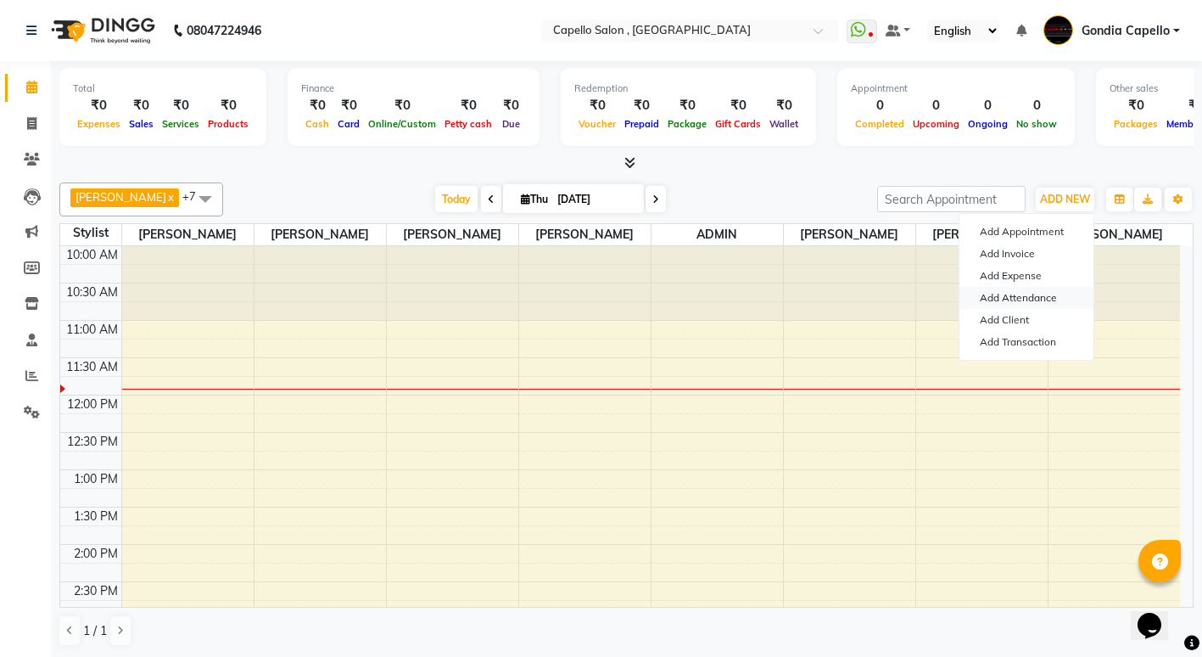
click at [1060, 296] on link "Add Attendance" at bounding box center [1027, 298] width 134 height 22
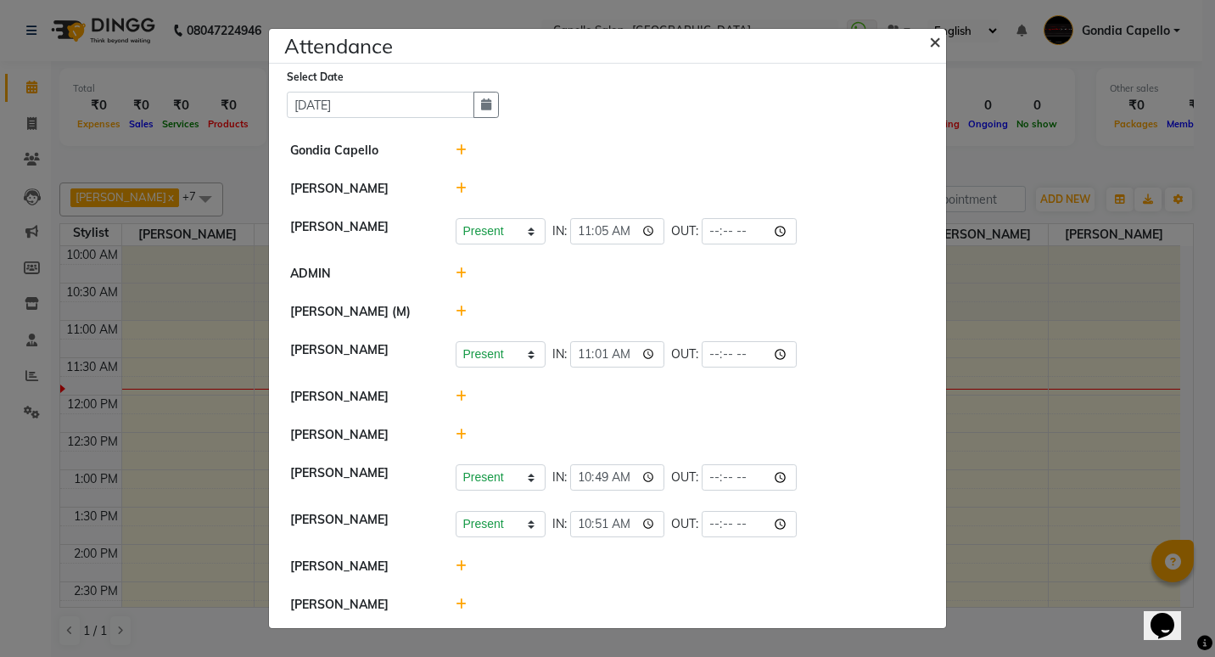
click at [929, 38] on span "×" at bounding box center [935, 40] width 12 height 25
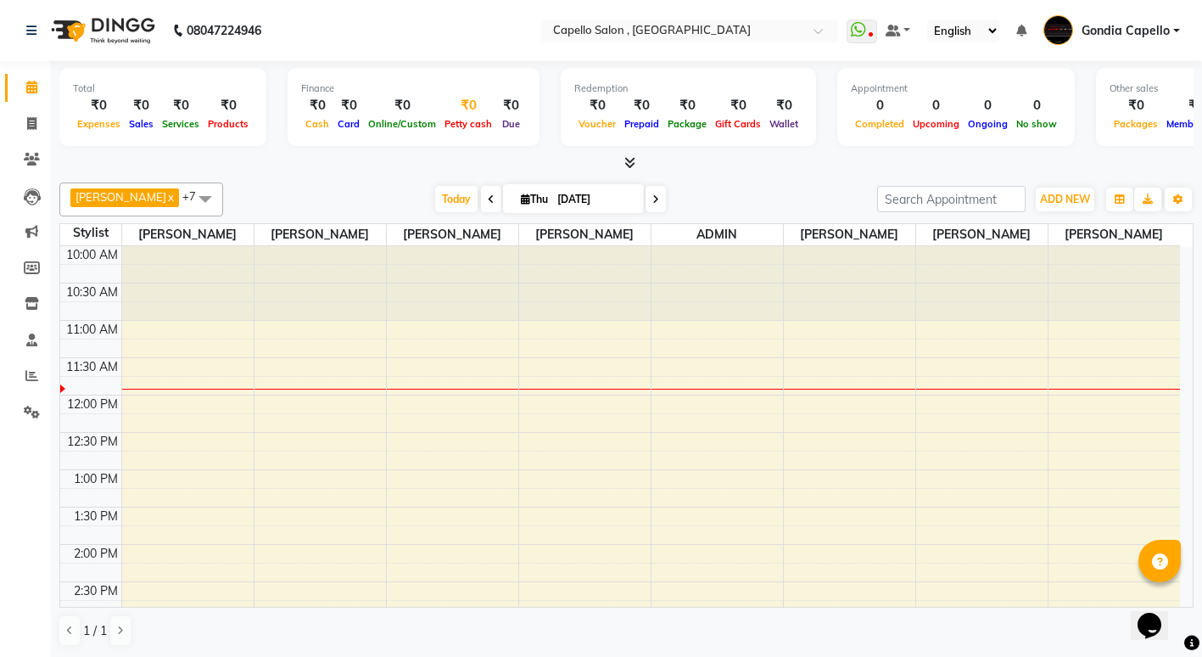
click at [458, 124] on span "Petty cash" at bounding box center [468, 124] width 56 height 12
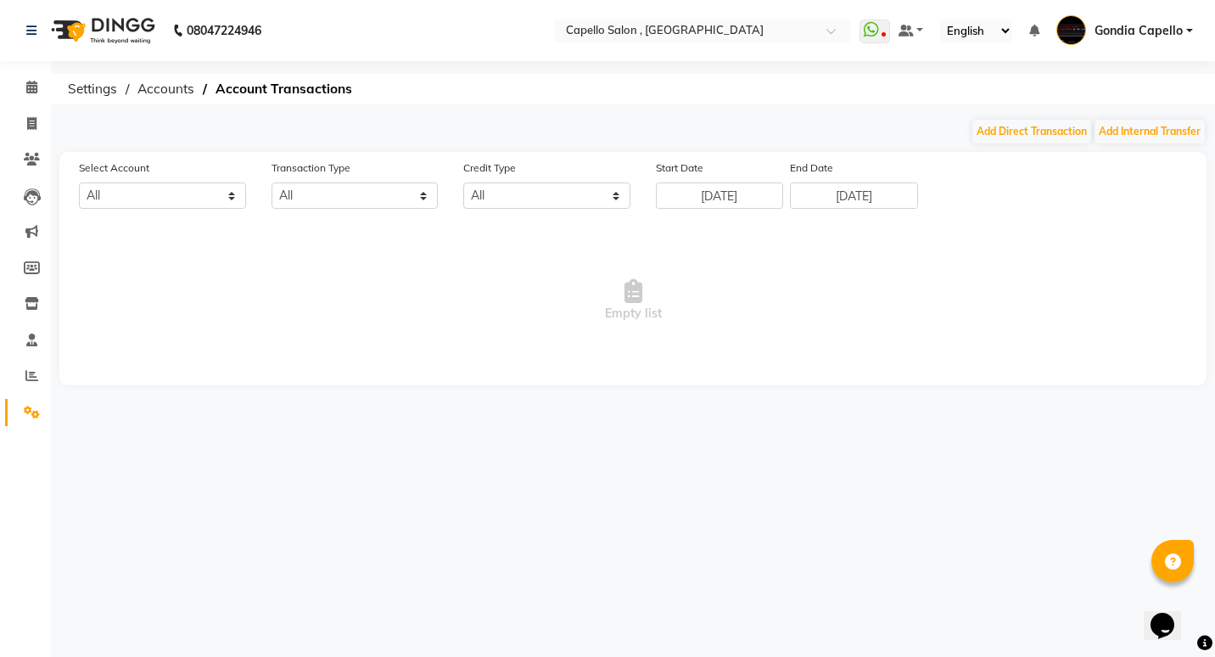
select select "2488"
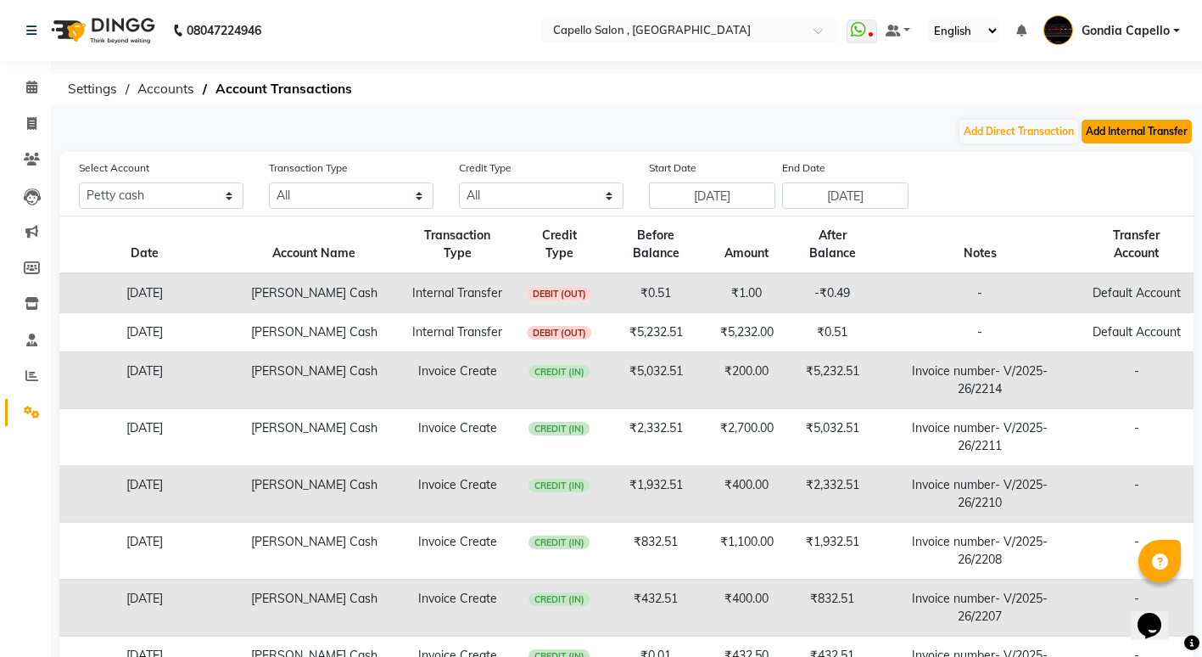
click at [1128, 131] on button "Add Internal Transfer" at bounding box center [1137, 132] width 110 height 24
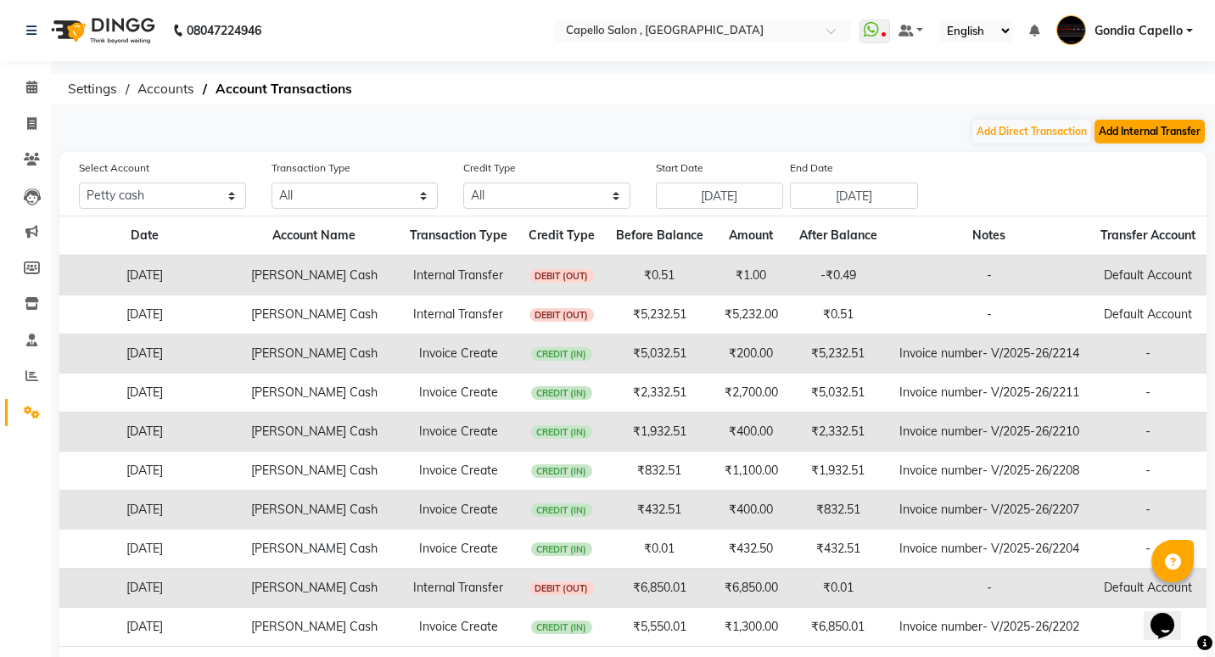
select select "internal transfer"
select select "2488"
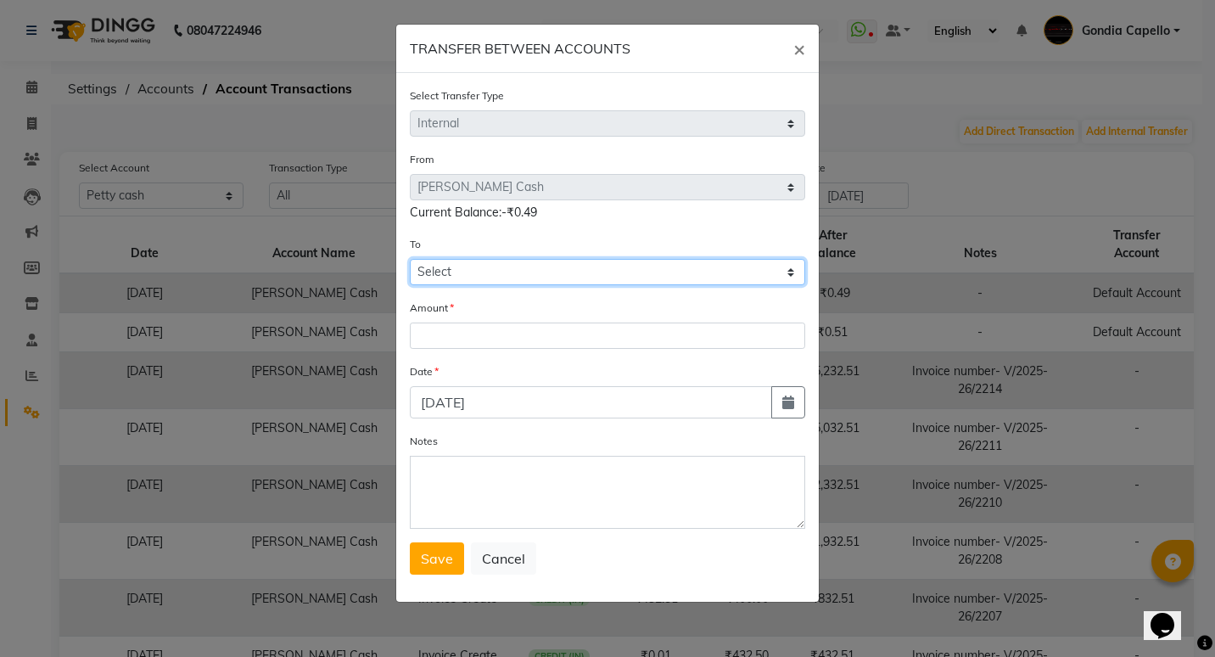
click at [454, 268] on select "Select Default Account [PERSON_NAME] Cash" at bounding box center [607, 272] width 395 height 26
select select "881"
click at [410, 259] on select "Select Default Account [PERSON_NAME] Cash" at bounding box center [607, 272] width 395 height 26
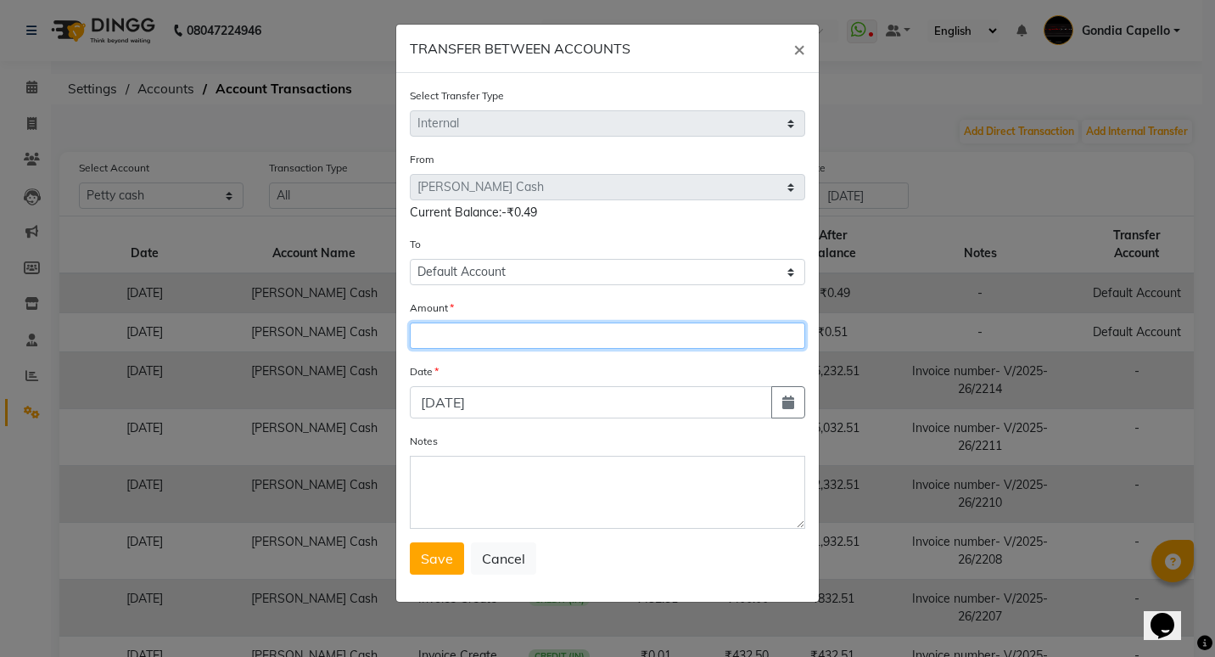
click at [464, 333] on input "number" at bounding box center [607, 335] width 395 height 26
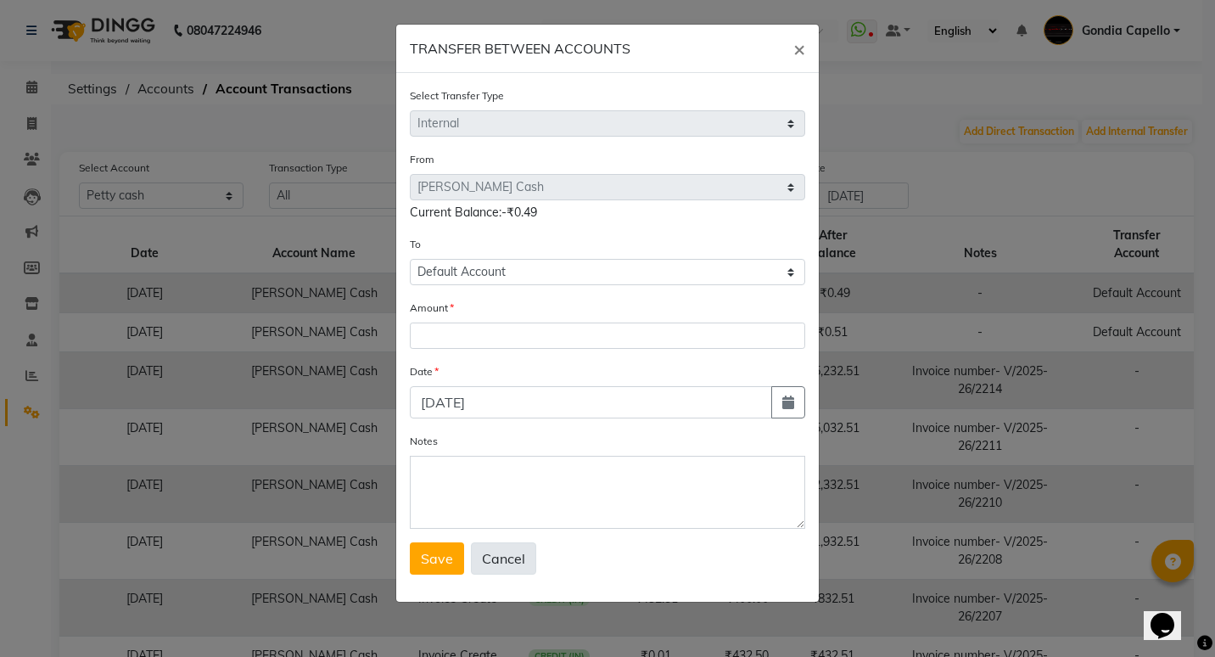
click at [498, 571] on button "Cancel" at bounding box center [503, 558] width 65 height 32
select select
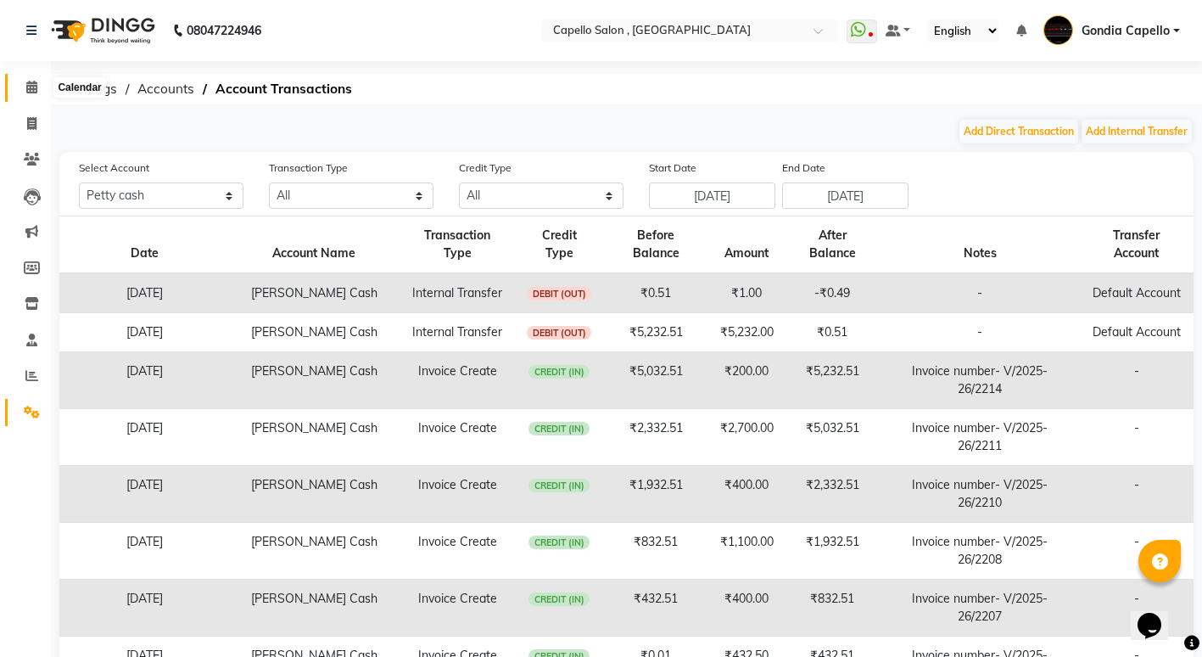
click at [37, 85] on icon at bounding box center [31, 87] width 11 height 13
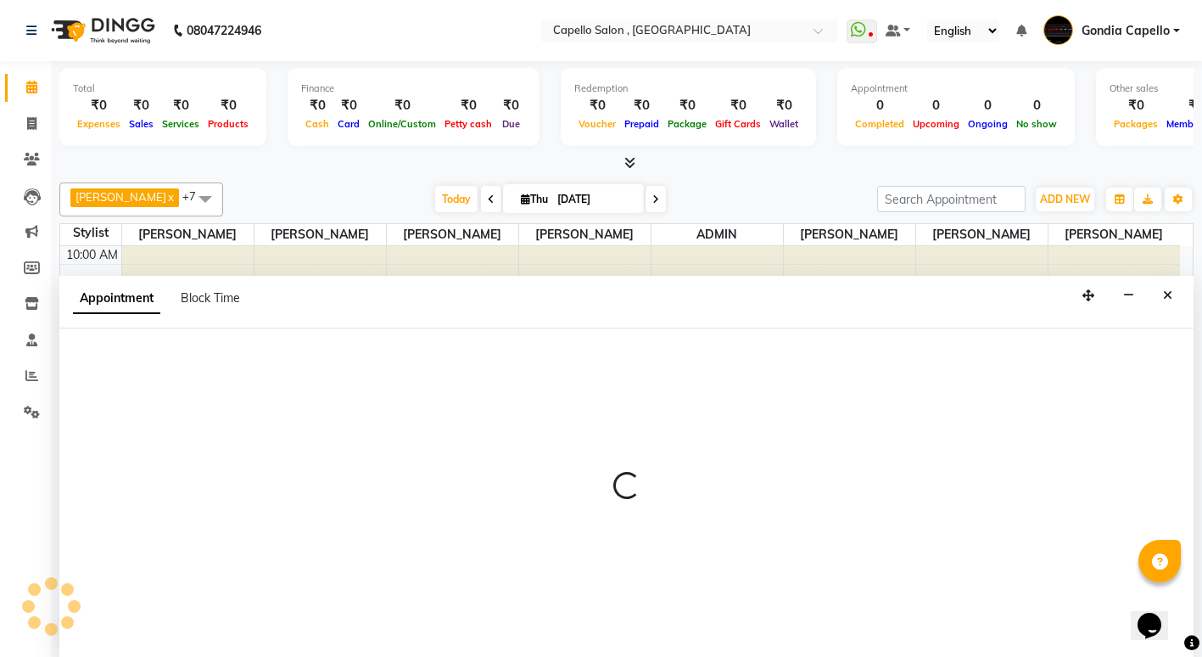
scroll to position [1, 0]
select select "14375"
select select "765"
select select "tentative"
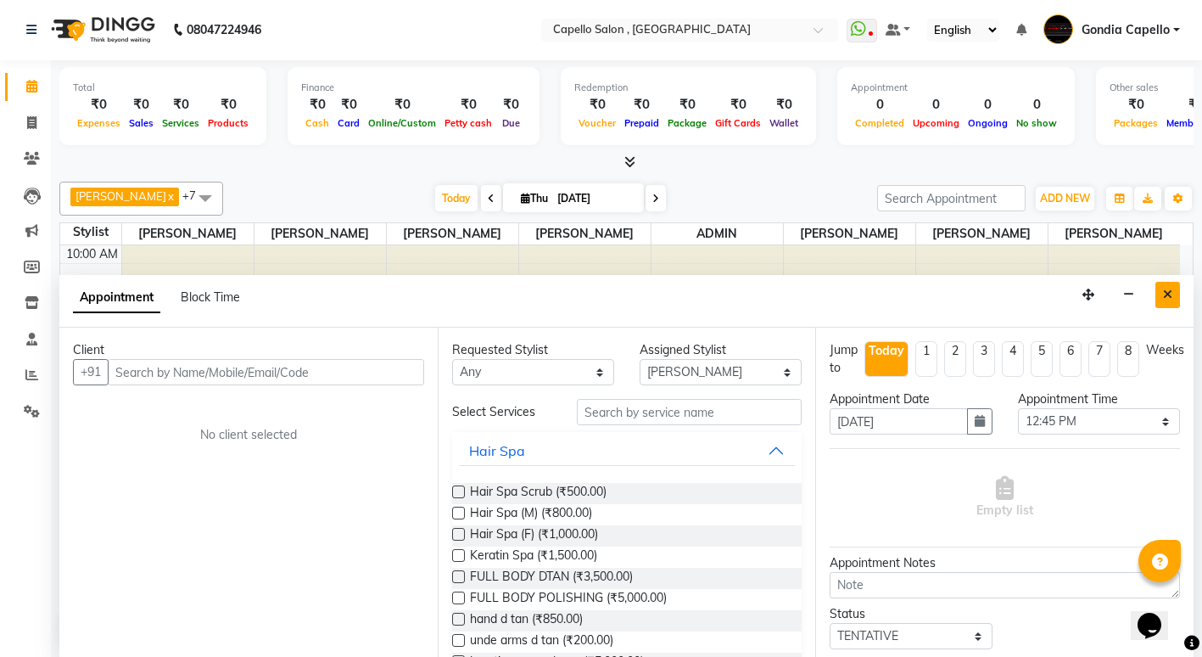
click at [1173, 294] on button "Close" at bounding box center [1168, 295] width 25 height 26
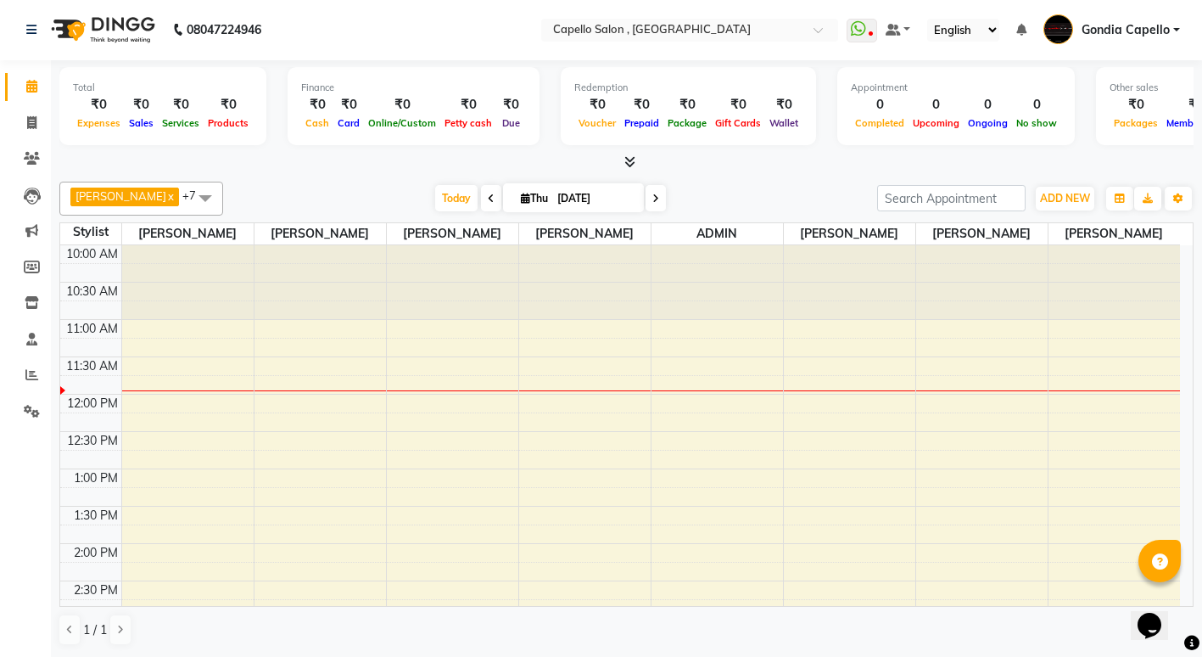
select select "14375"
select select "tentative"
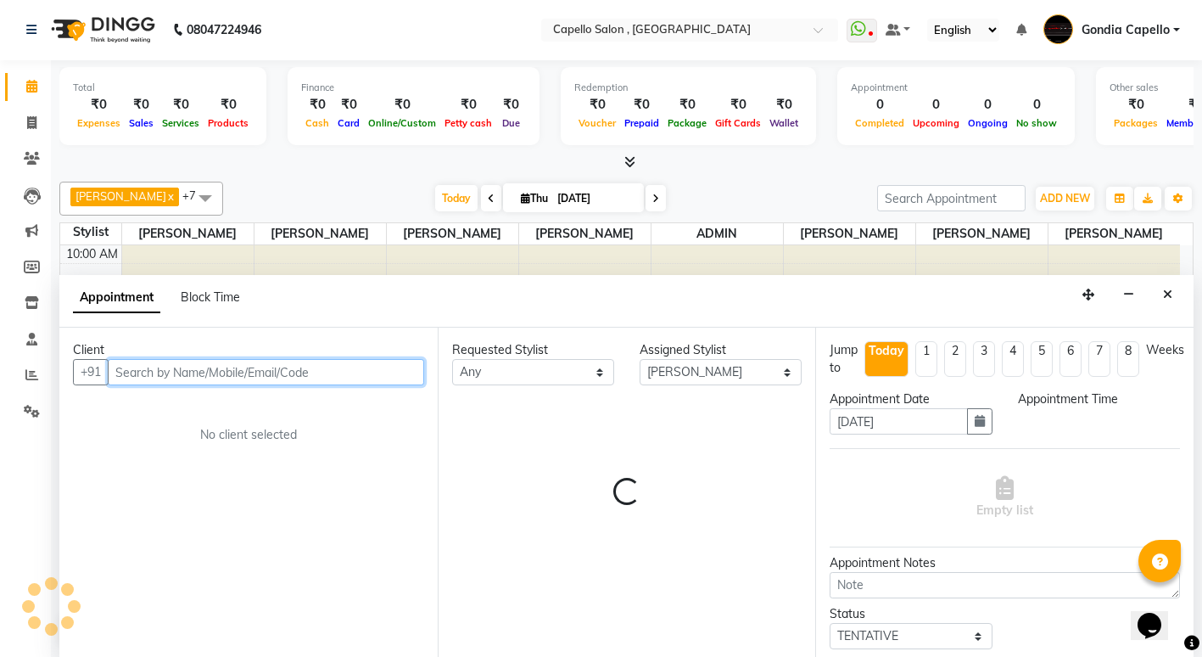
select select "660"
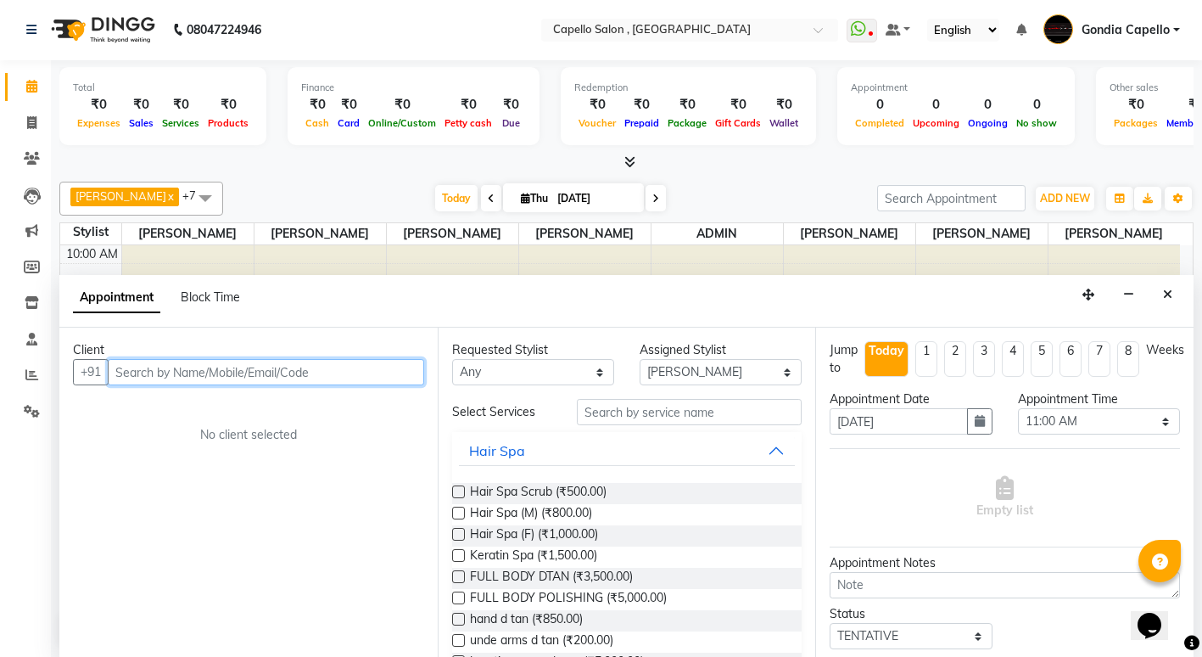
click at [199, 372] on input "text" at bounding box center [266, 372] width 316 height 26
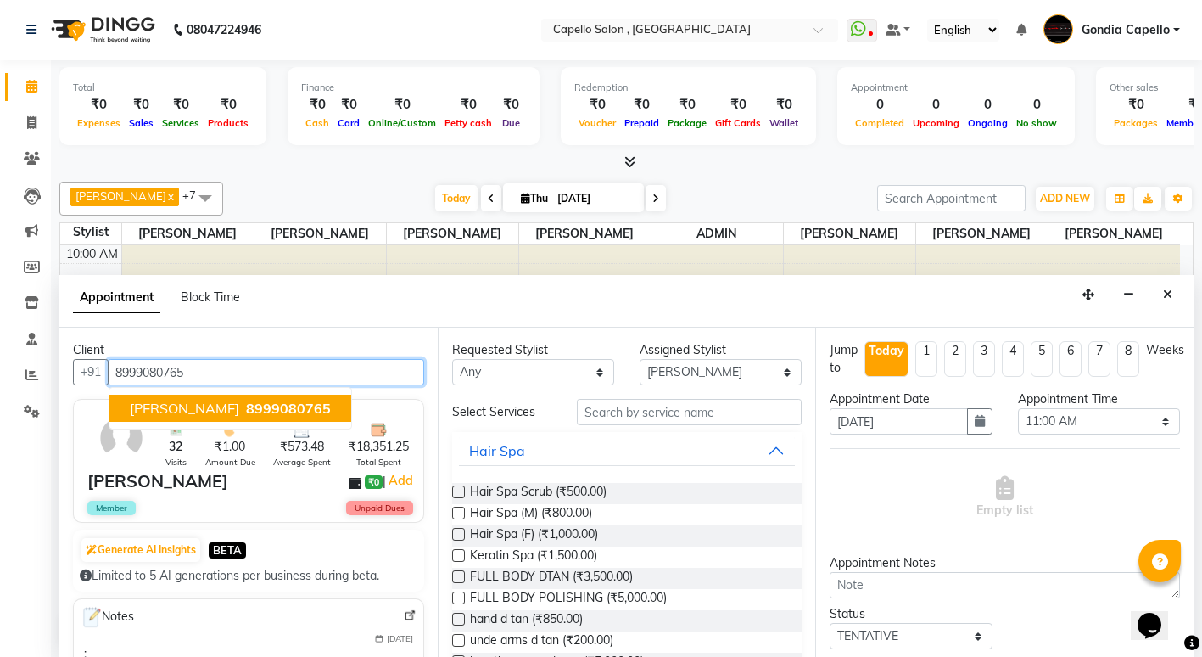
click at [246, 402] on span "8999080765" at bounding box center [288, 408] width 85 height 17
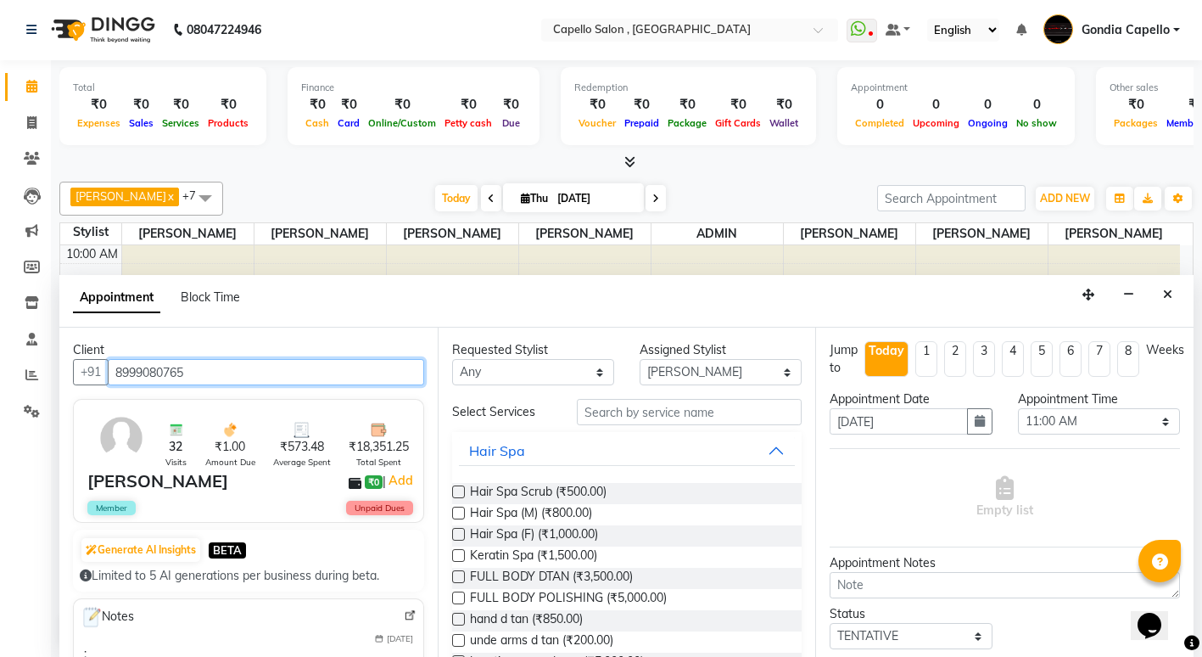
type input "8999080765"
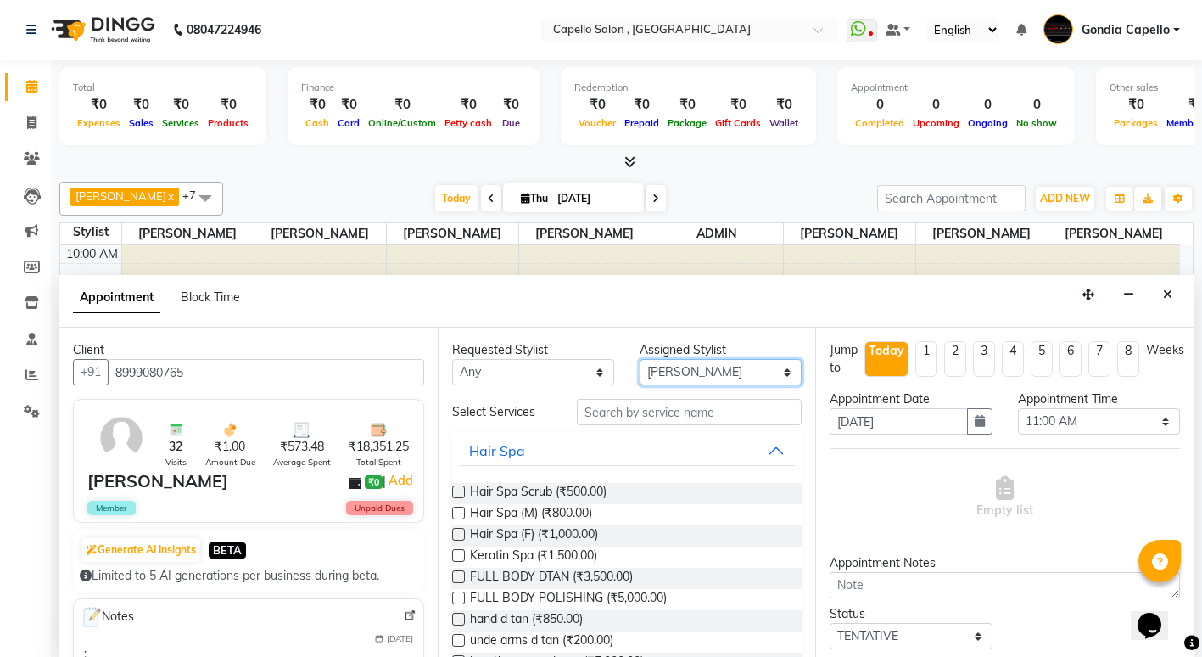
click at [665, 372] on select "Select ADMIN [PERSON_NAME] [PERSON_NAME] [PERSON_NAME] Gondia [PERSON_NAME] [PE…" at bounding box center [721, 372] width 162 height 26
select select "14667"
click at [640, 359] on select "Select ADMIN [PERSON_NAME] [PERSON_NAME] [PERSON_NAME] Gondia [PERSON_NAME] [PE…" at bounding box center [721, 372] width 162 height 26
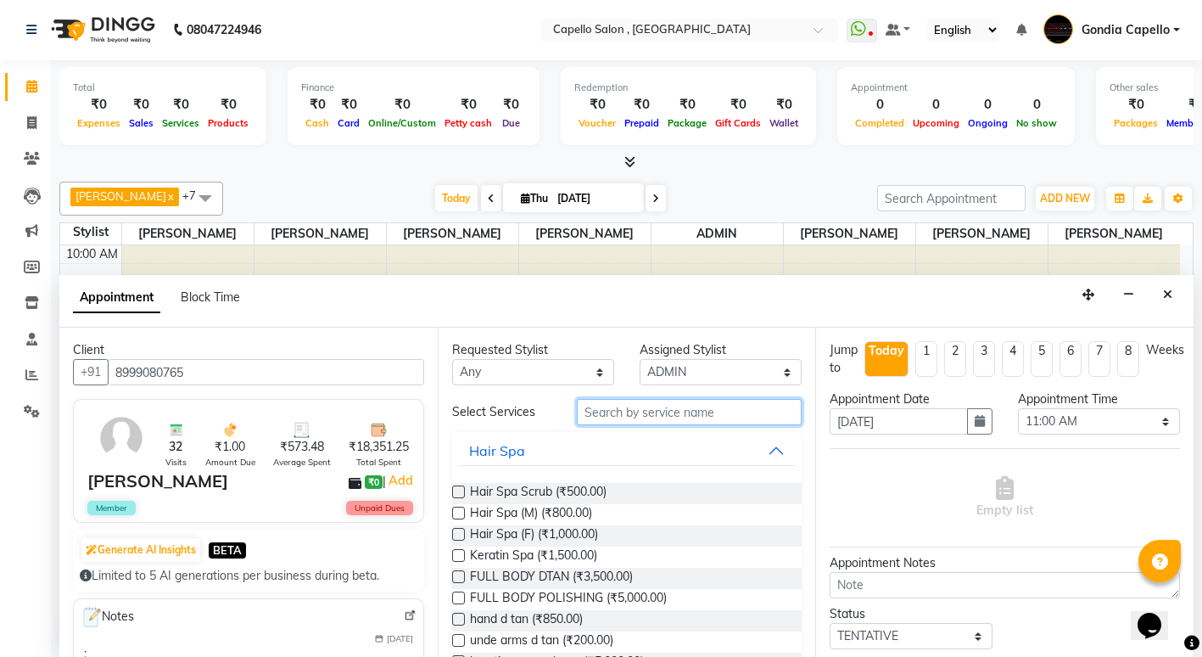
click at [664, 417] on input "text" at bounding box center [689, 412] width 225 height 26
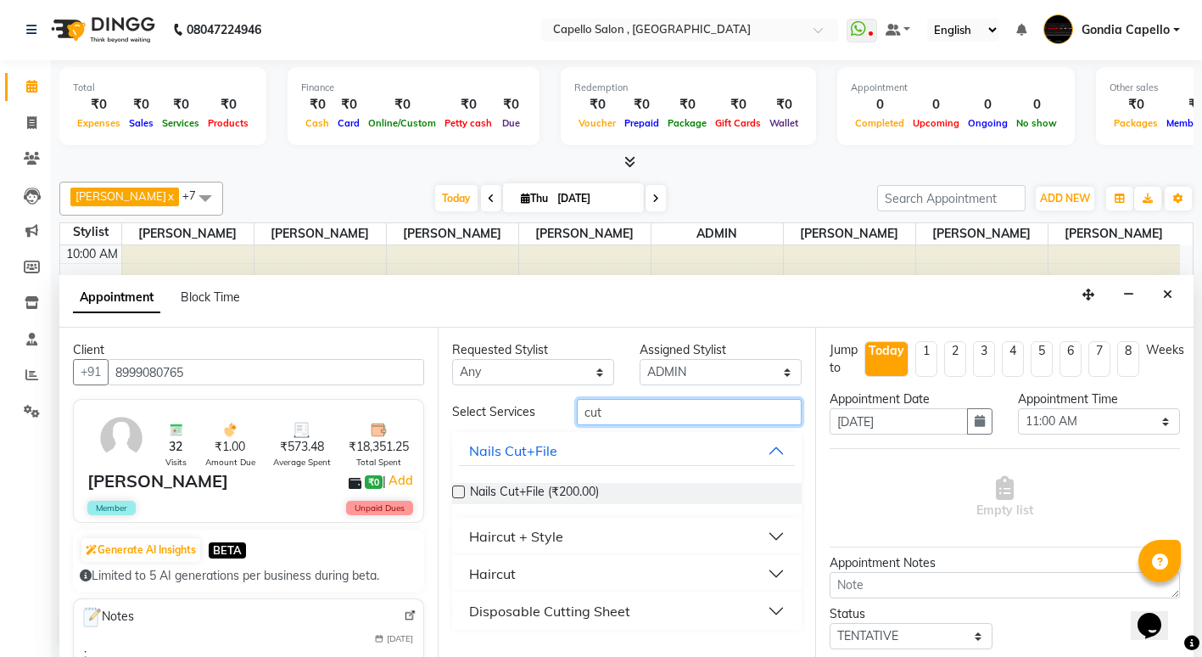
type input "cut"
click at [501, 578] on div "Haircut" at bounding box center [492, 573] width 47 height 20
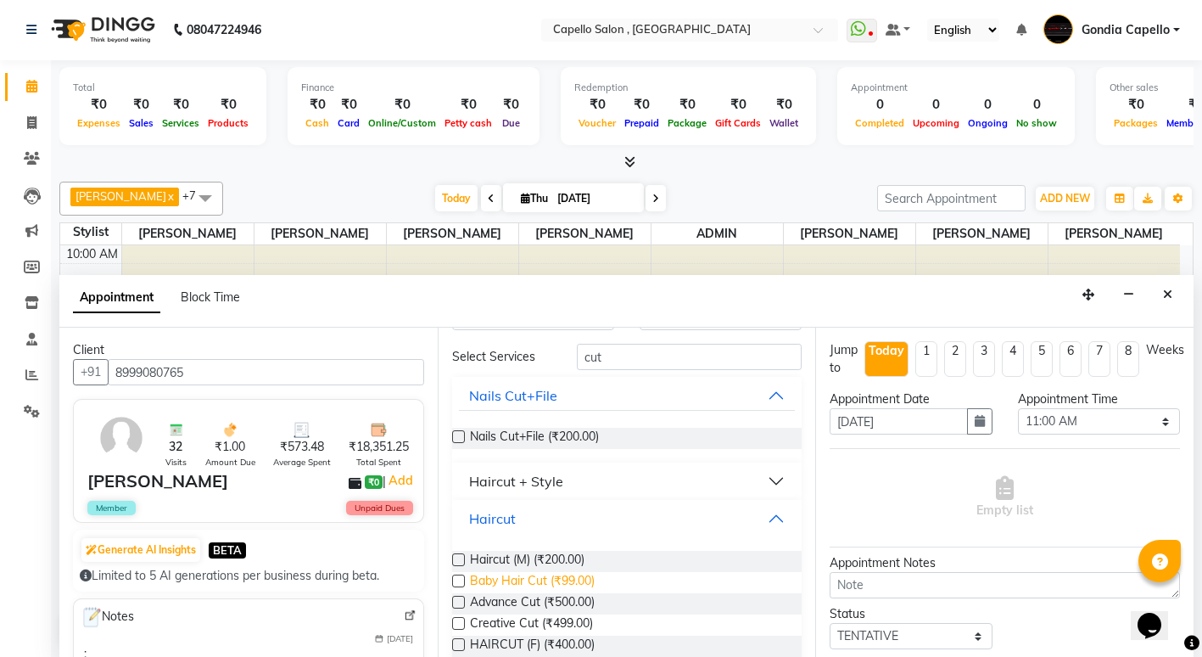
scroll to position [85, 0]
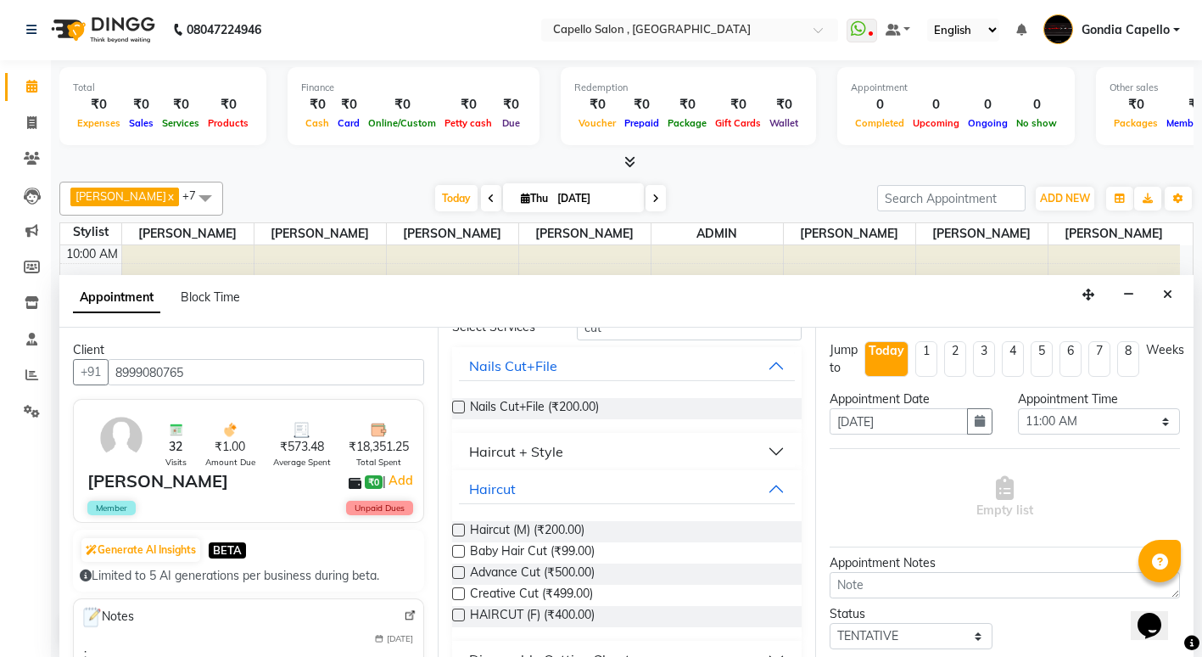
click at [459, 530] on label at bounding box center [458, 530] width 13 height 13
click at [459, 530] on input "checkbox" at bounding box center [457, 531] width 11 height 11
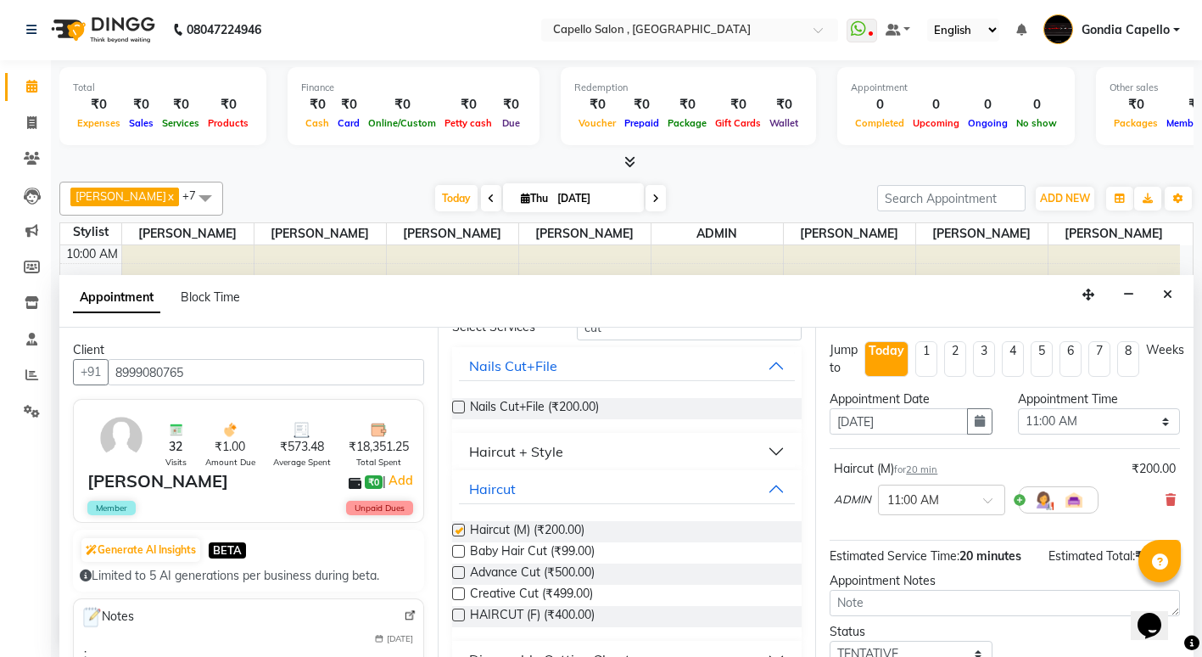
checkbox input "false"
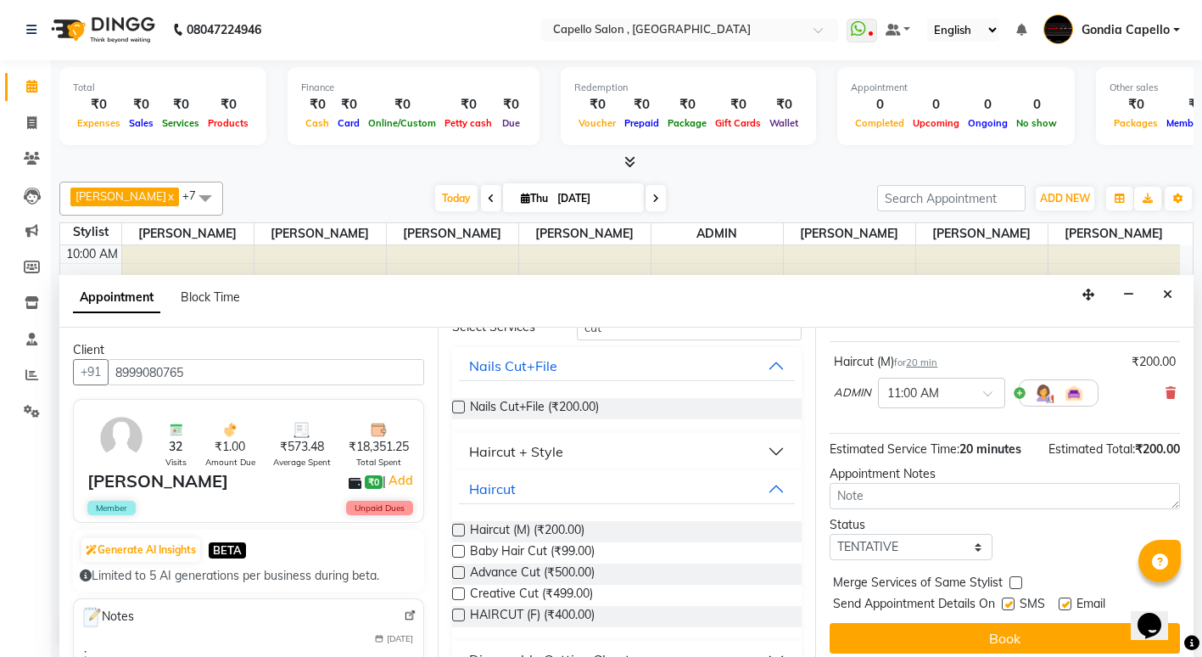
scroll to position [117, 0]
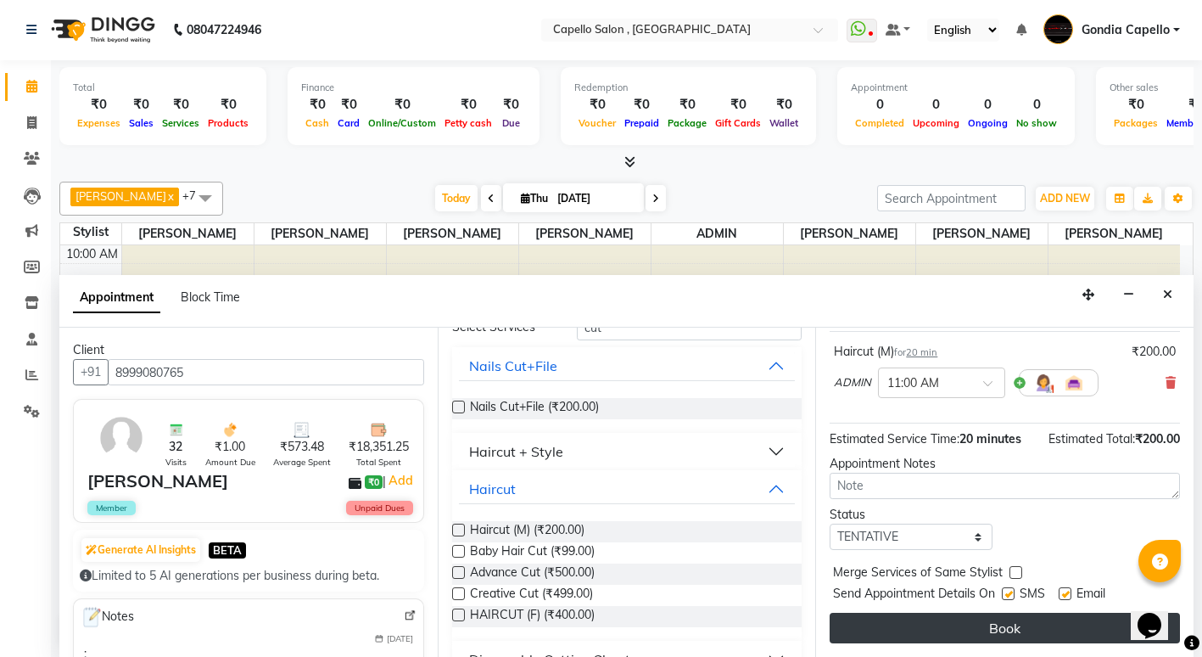
click at [948, 630] on button "Book" at bounding box center [1005, 628] width 350 height 31
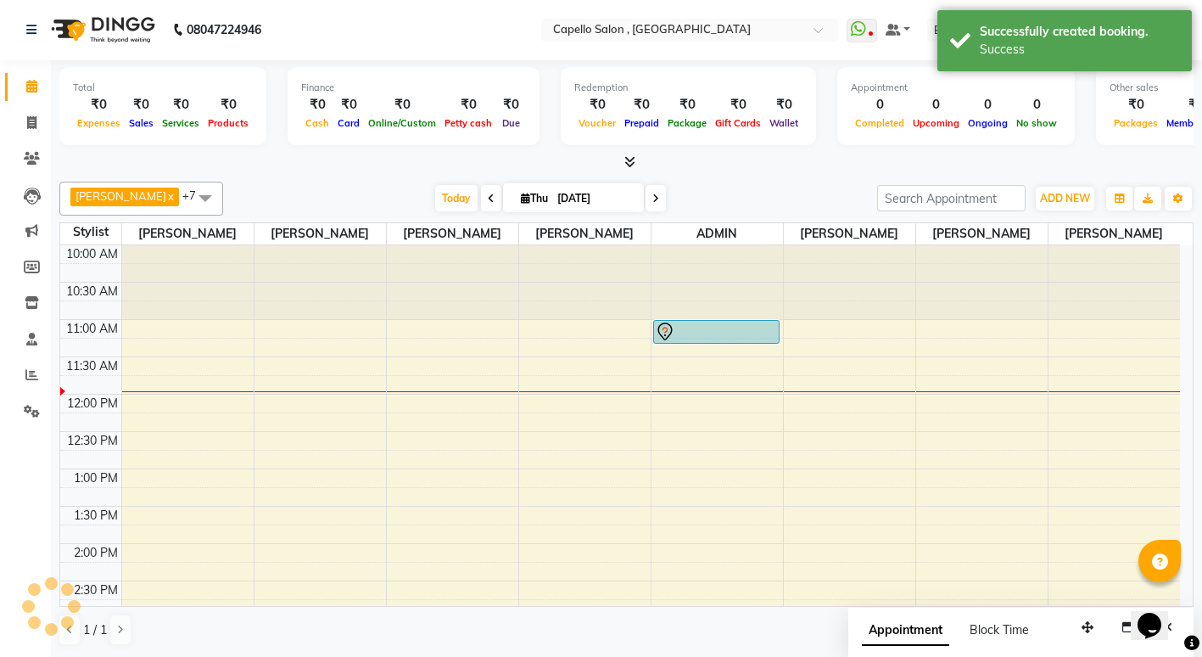
scroll to position [0, 0]
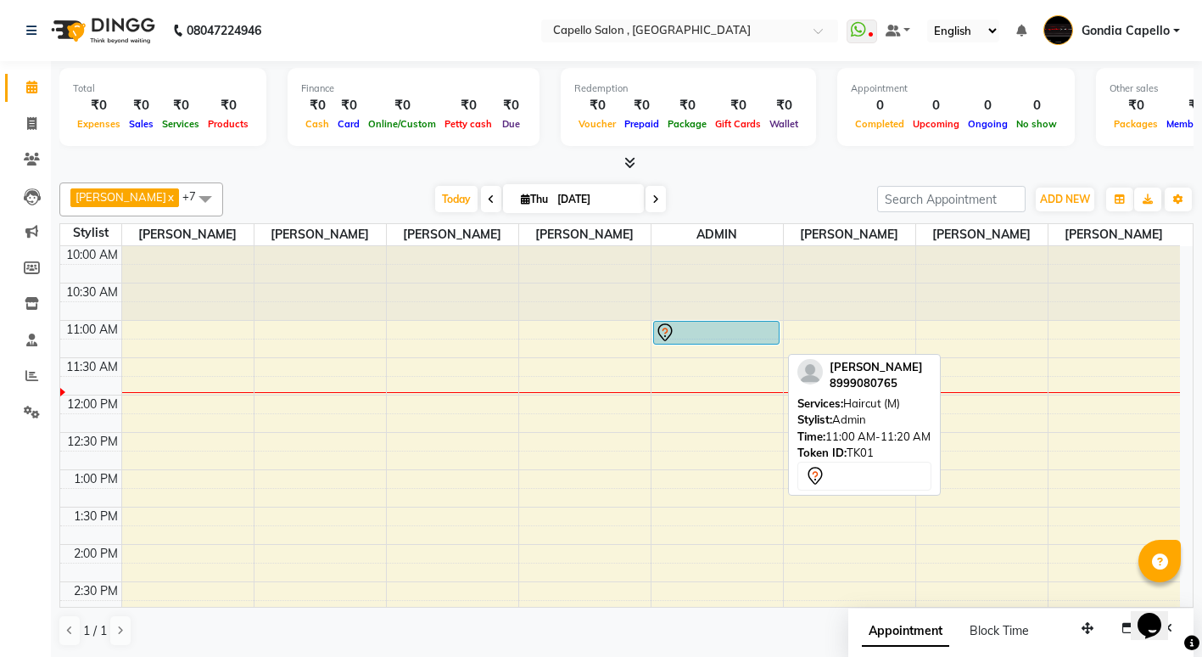
click at [728, 343] on div at bounding box center [716, 332] width 123 height 20
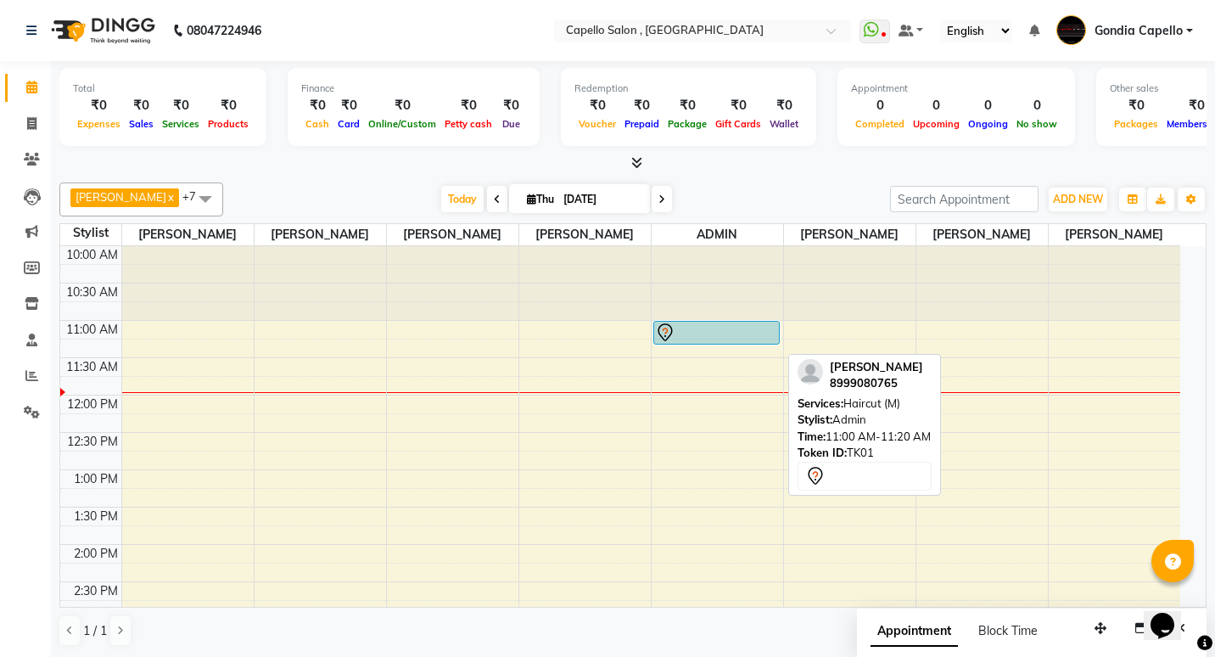
select select "7"
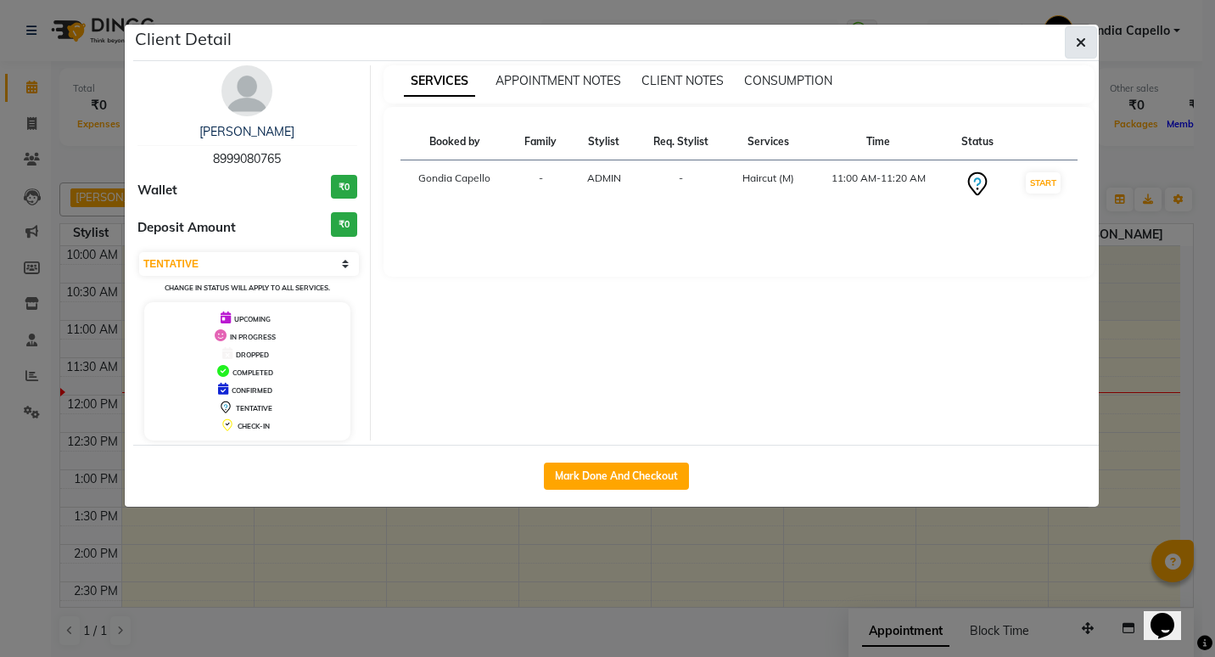
click at [1082, 40] on icon "button" at bounding box center [1081, 43] width 10 height 14
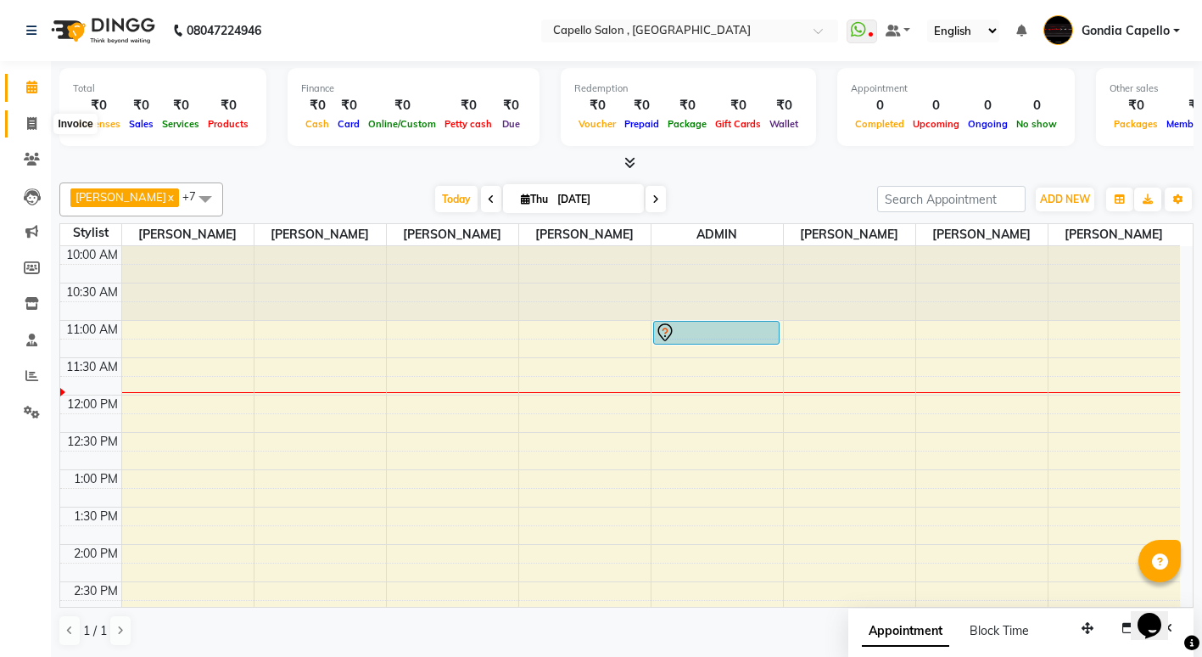
drag, startPoint x: 23, startPoint y: 126, endPoint x: 66, endPoint y: 134, distance: 44.1
click at [23, 126] on span at bounding box center [32, 125] width 30 height 20
select select "service"
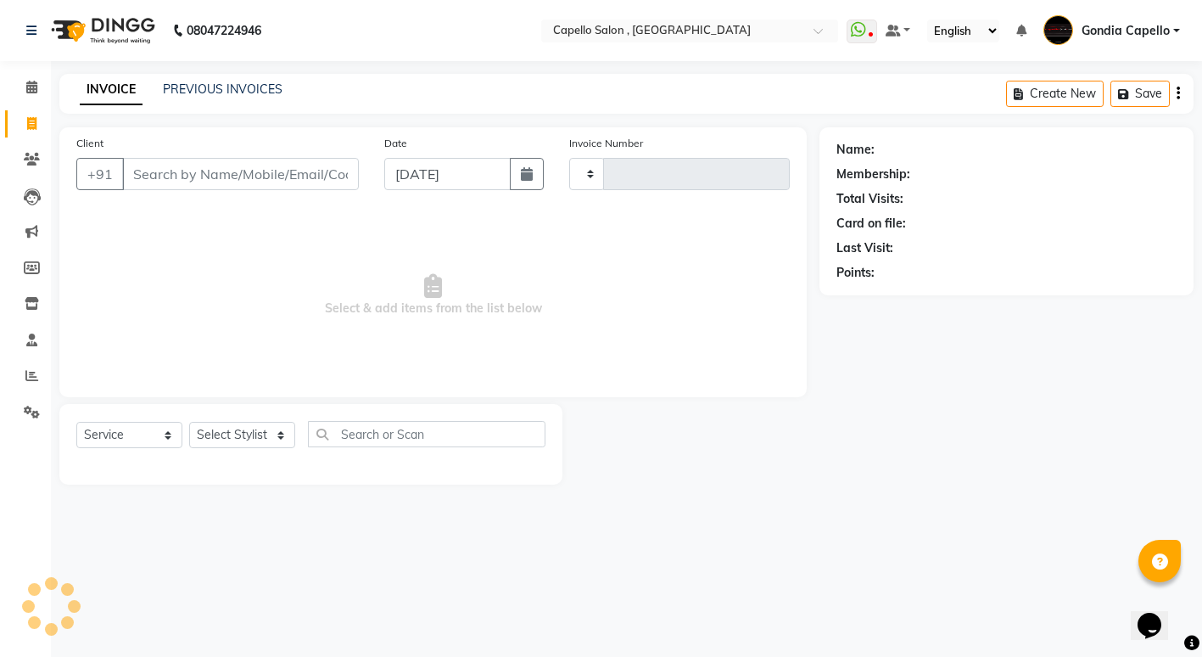
type input "2216"
select select "853"
click at [244, 436] on select "Select Stylist ADMIN [PERSON_NAME] [PERSON_NAME] [PERSON_NAME] Gondia [PERSON_N…" at bounding box center [242, 435] width 106 height 26
select select "16500"
click at [189, 422] on select "Select Stylist ADMIN [PERSON_NAME] [PERSON_NAME] [PERSON_NAME] Gondia [PERSON_N…" at bounding box center [242, 435] width 106 height 26
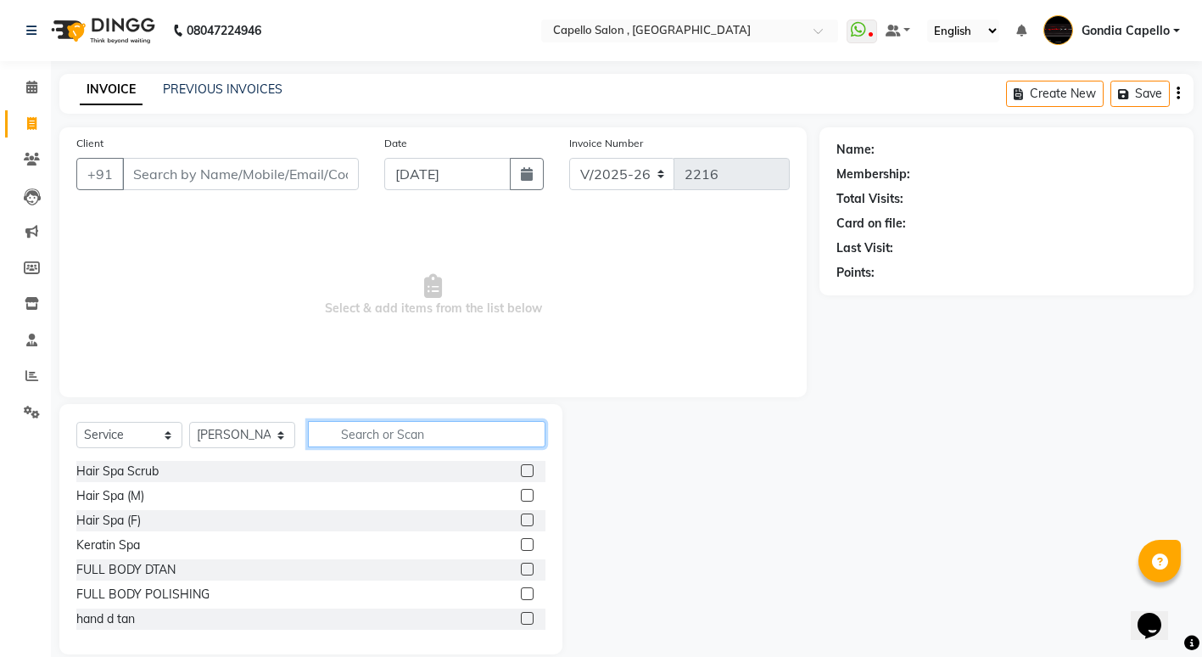
drag, startPoint x: 389, startPoint y: 441, endPoint x: 412, endPoint y: 428, distance: 25.5
click at [412, 428] on input "text" at bounding box center [427, 434] width 238 height 26
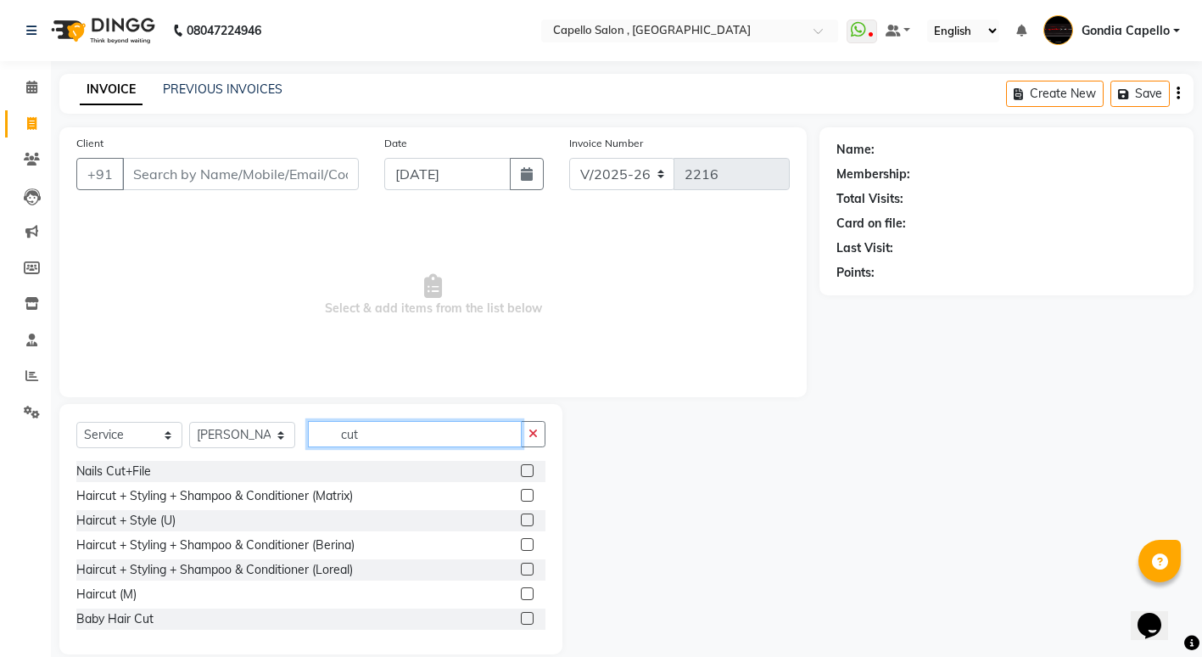
type input "cut"
click at [521, 591] on label at bounding box center [527, 593] width 13 height 13
click at [521, 591] on input "checkbox" at bounding box center [526, 594] width 11 height 11
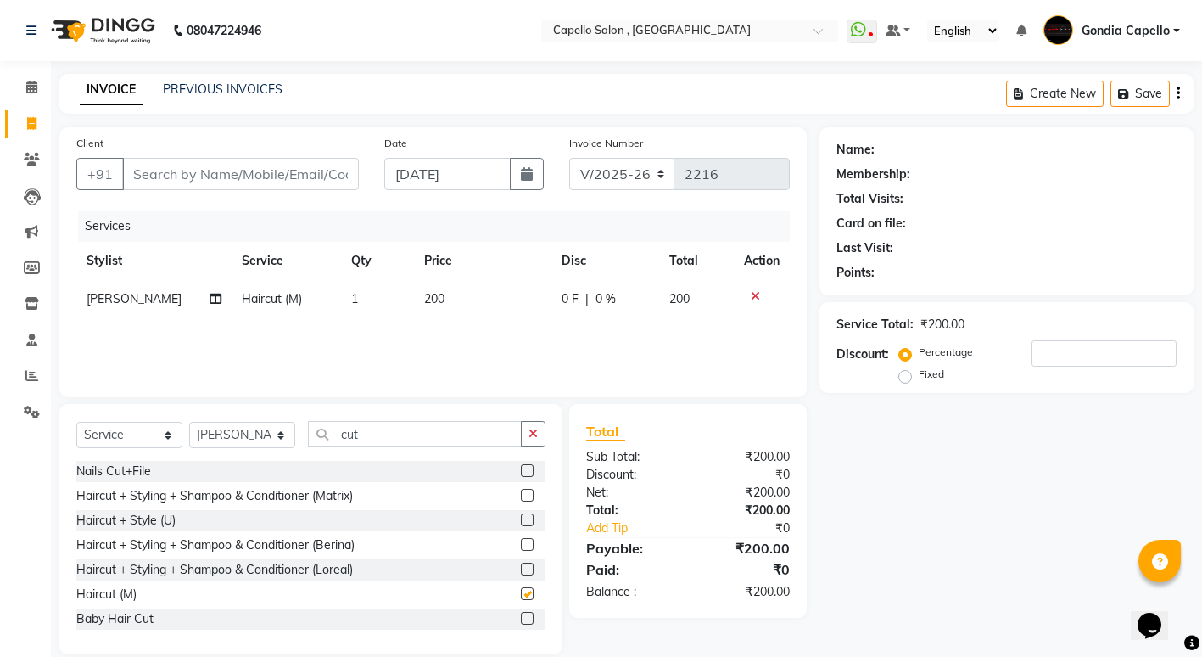
checkbox input "false"
click at [258, 173] on input "Client" at bounding box center [240, 174] width 237 height 32
type input "8"
type input "0"
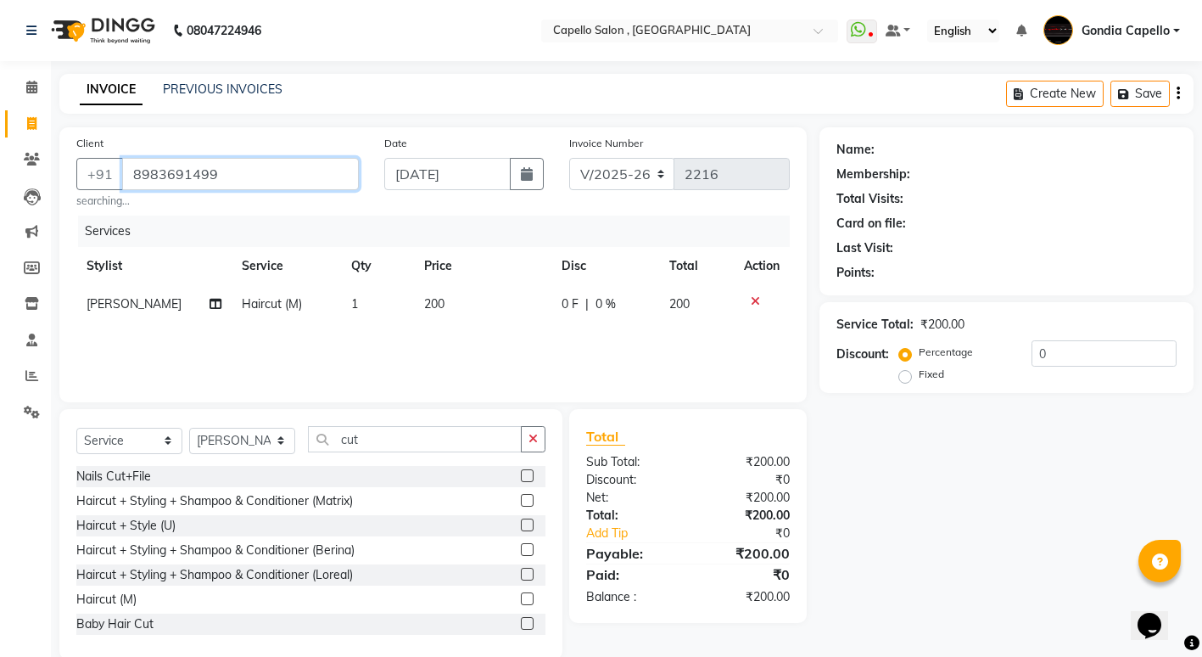
type input "8983691499"
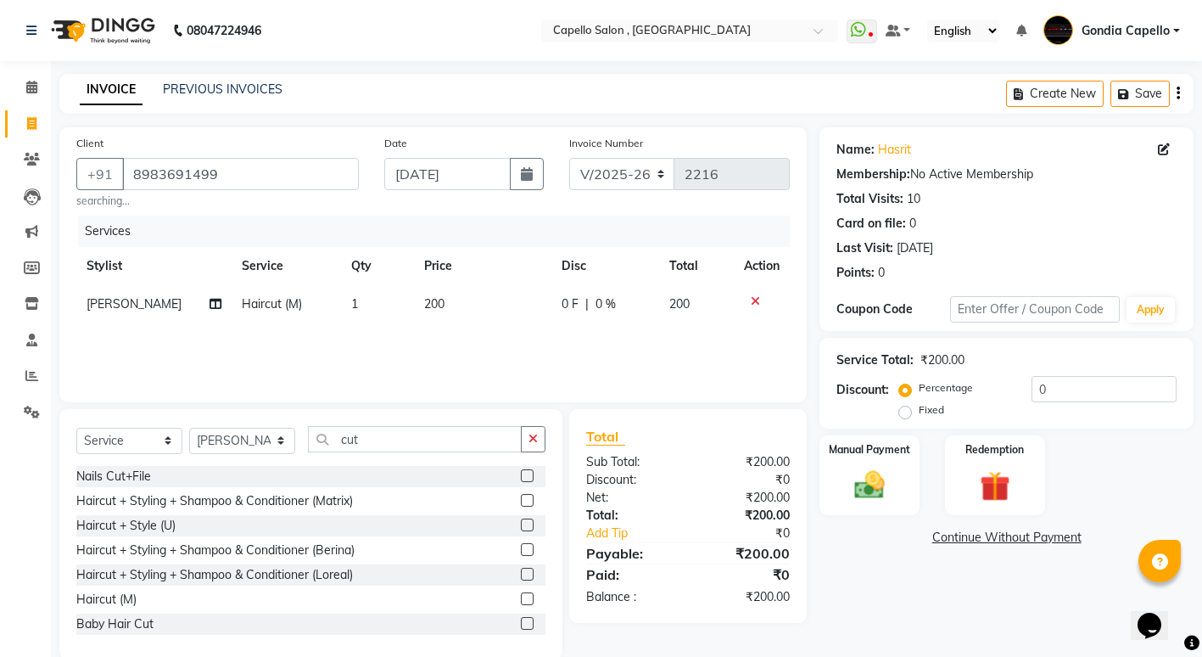
scroll to position [28, 0]
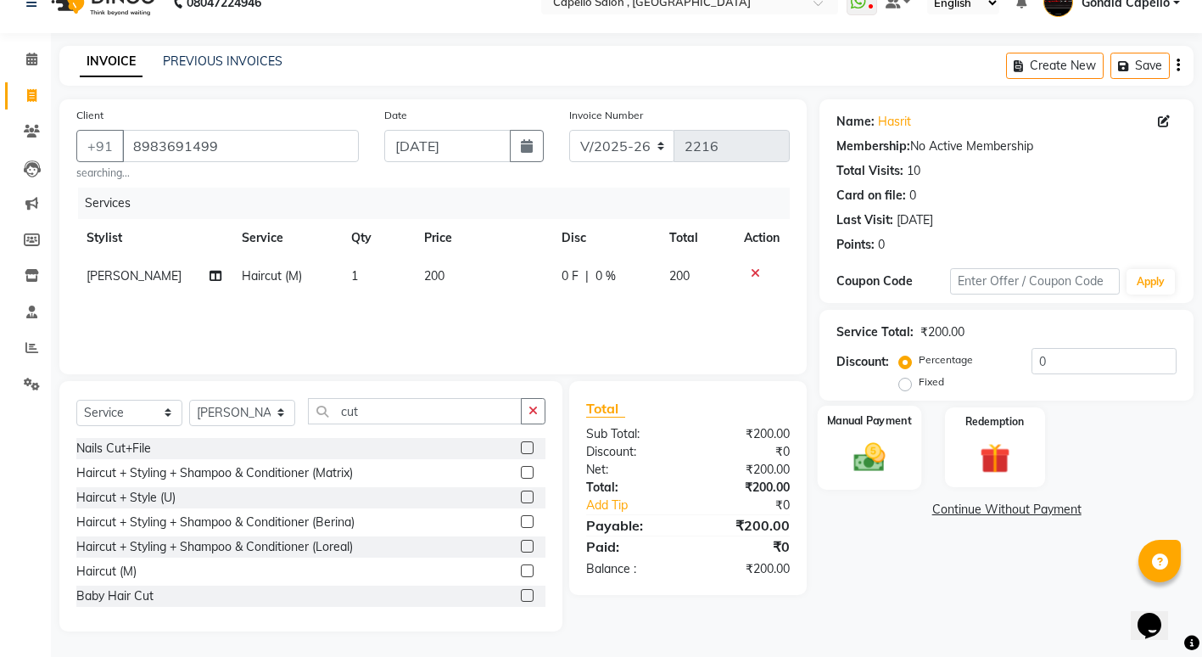
click at [872, 452] on img at bounding box center [870, 457] width 52 height 36
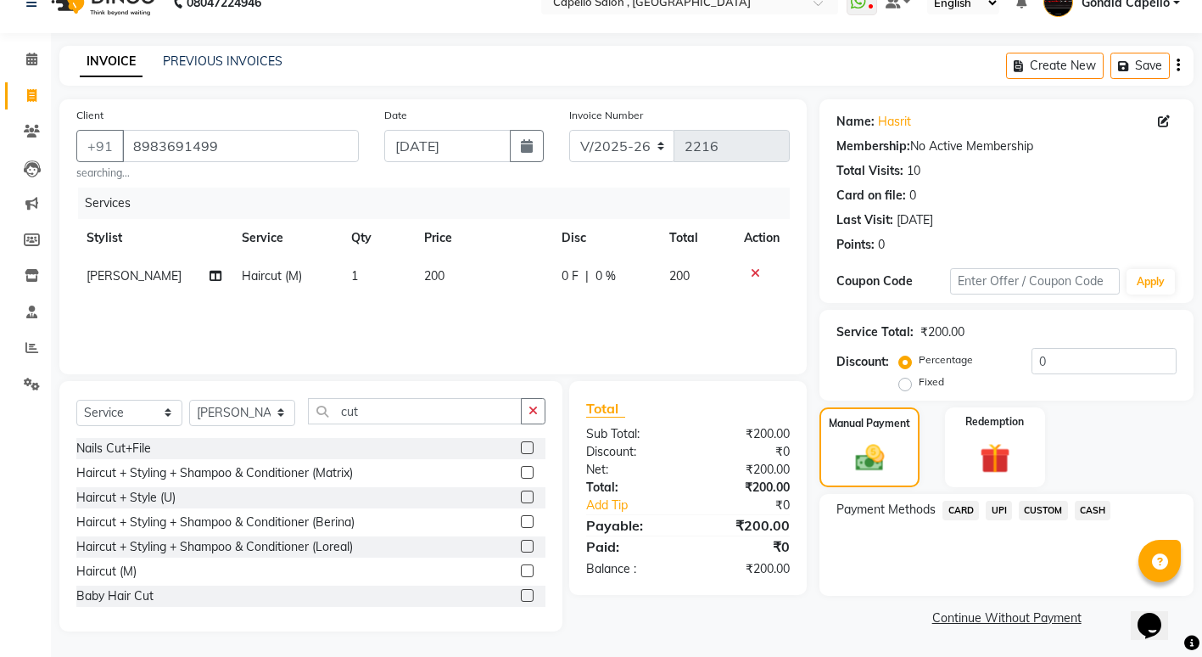
click at [1098, 508] on span "CASH" at bounding box center [1093, 511] width 36 height 20
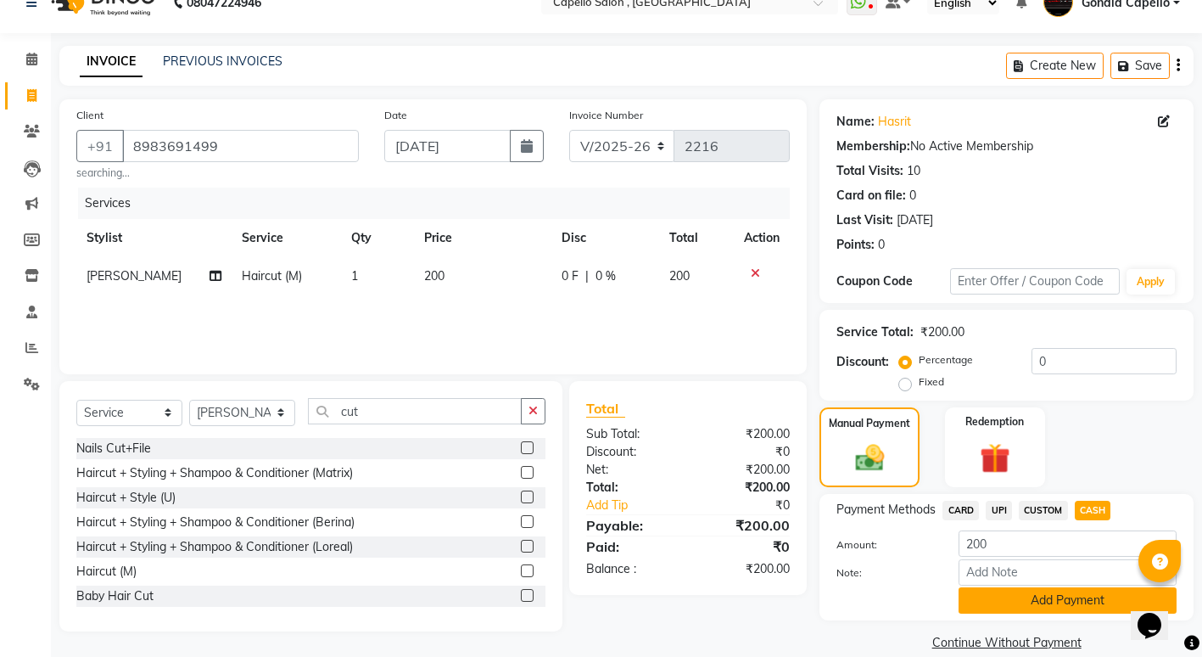
scroll to position [52, 0]
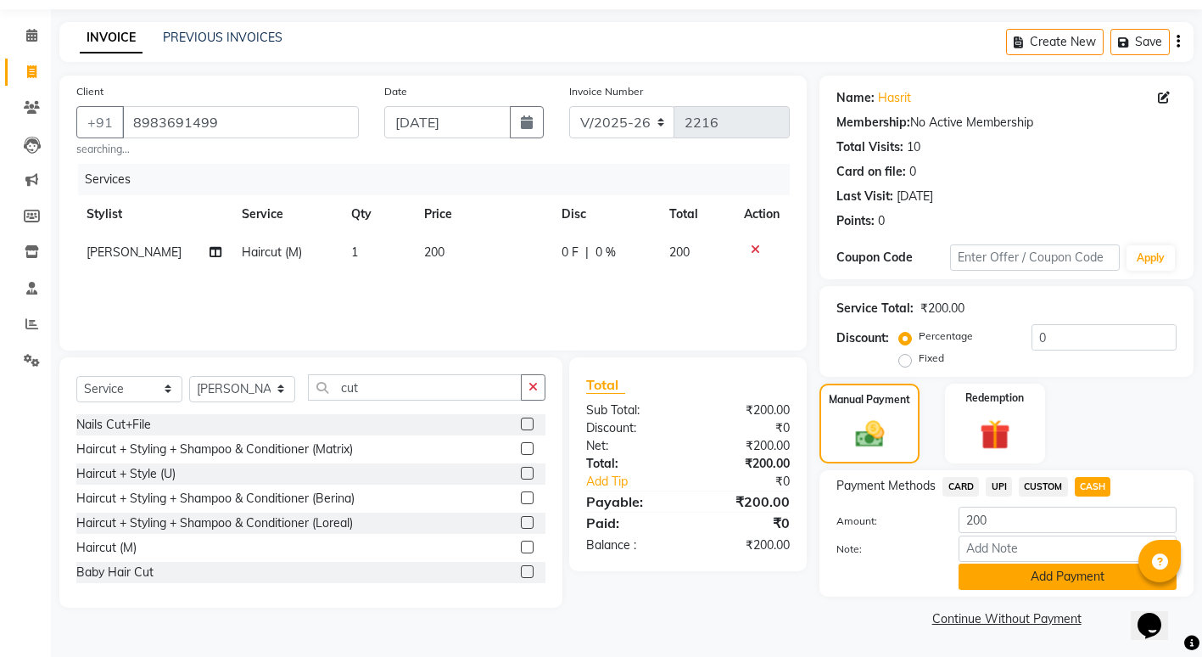
click at [1010, 580] on button "Add Payment" at bounding box center [1068, 576] width 218 height 26
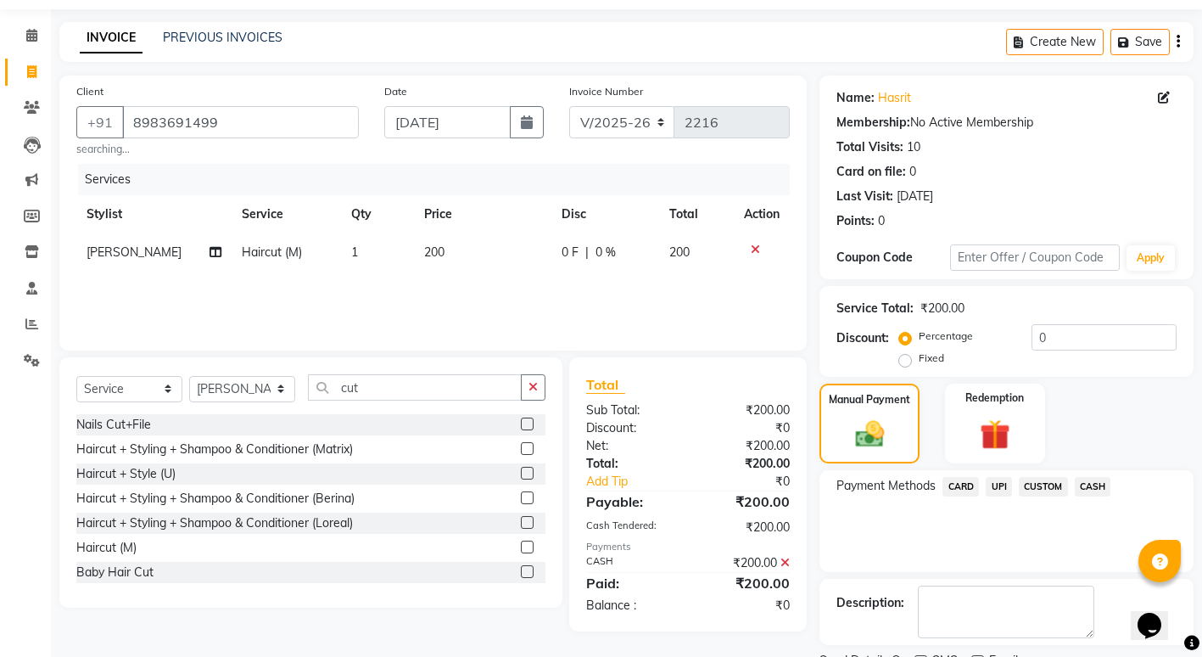
scroll to position [123, 0]
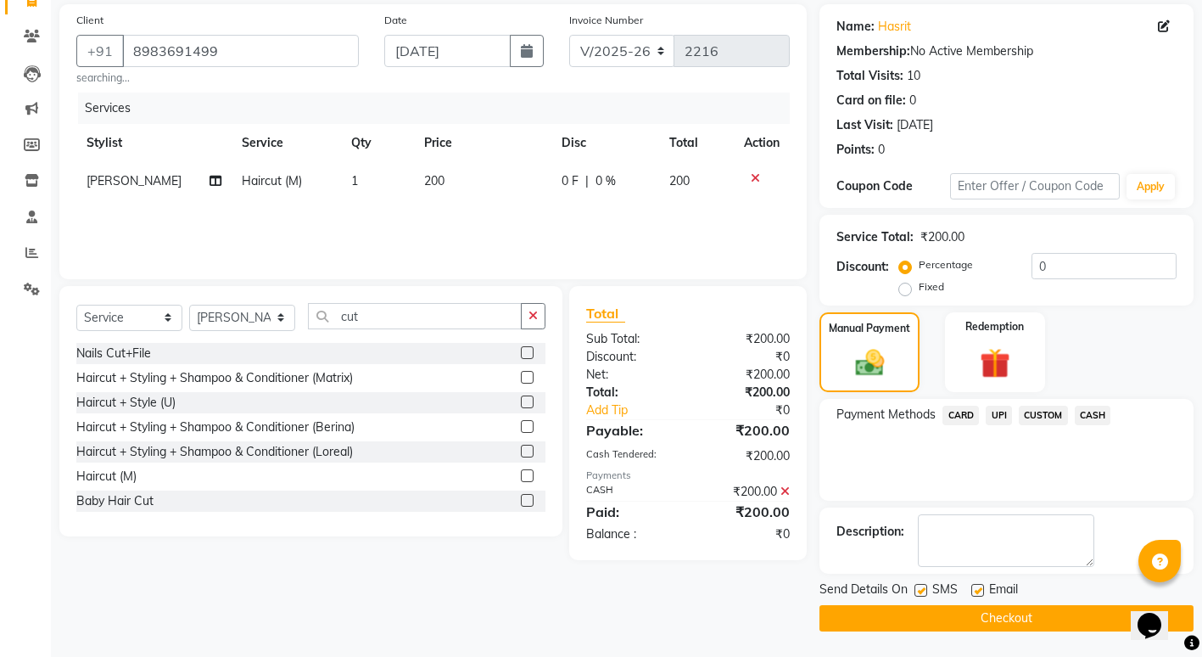
click at [984, 624] on button "Checkout" at bounding box center [1007, 618] width 374 height 26
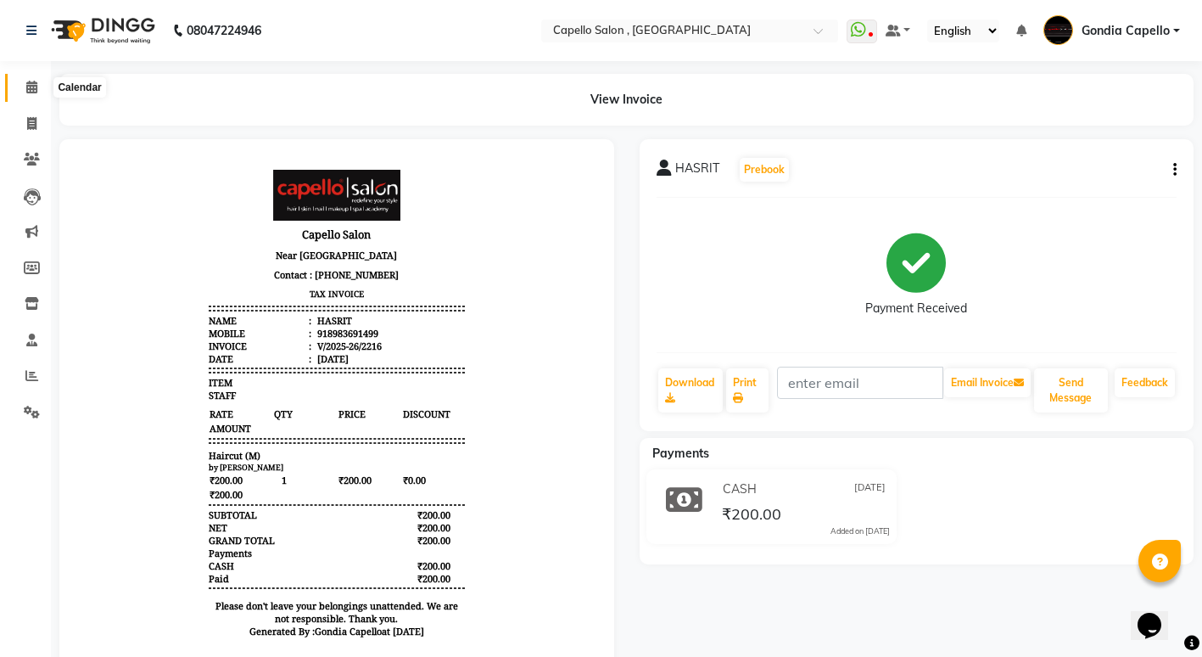
click at [33, 88] on icon at bounding box center [31, 87] width 11 height 13
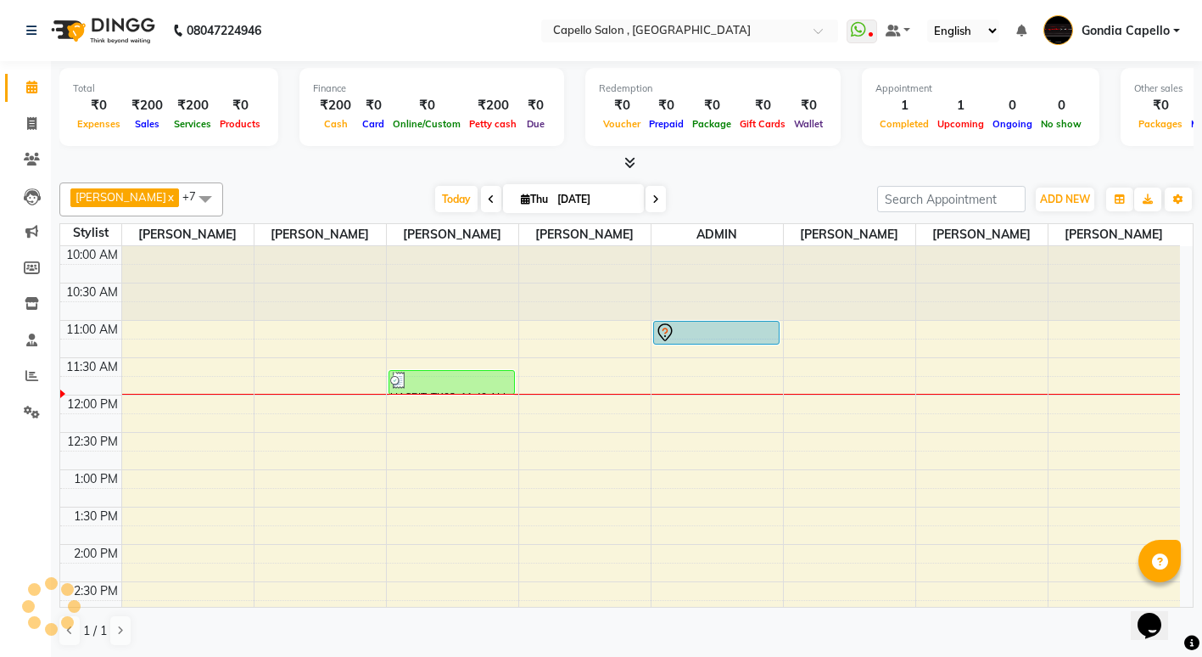
scroll to position [76, 0]
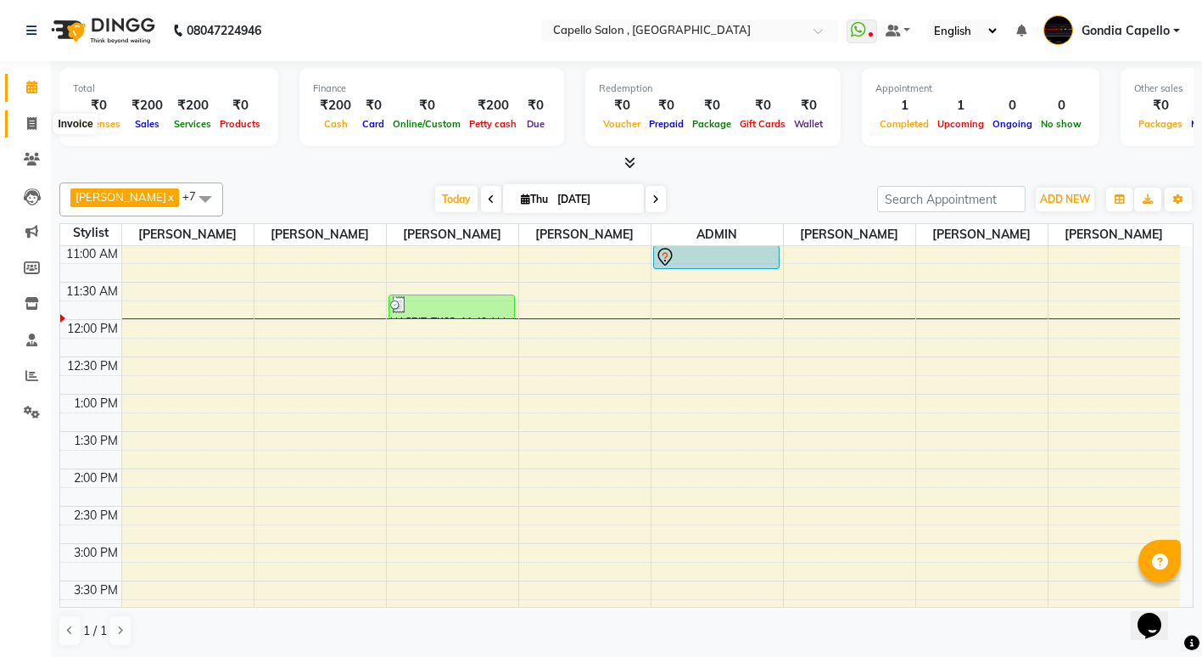
click at [29, 125] on icon at bounding box center [31, 123] width 9 height 13
select select "service"
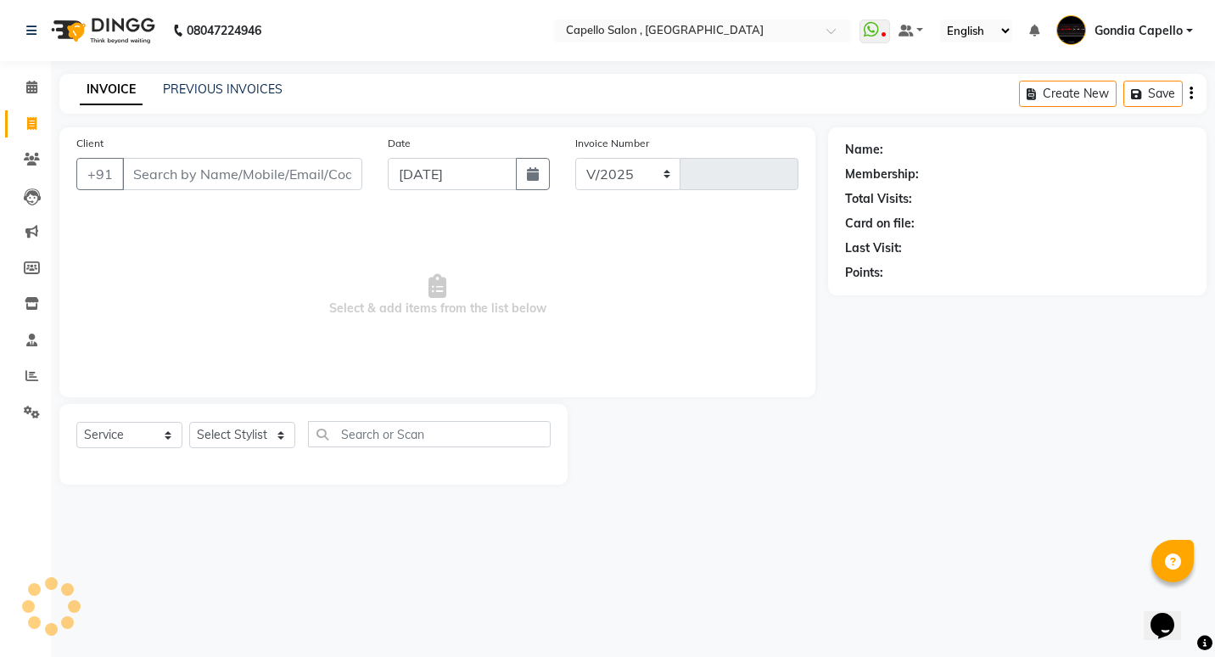
select select "853"
type input "2217"
click at [213, 176] on input "Client" at bounding box center [242, 174] width 240 height 32
click at [32, 79] on span at bounding box center [32, 88] width 30 height 20
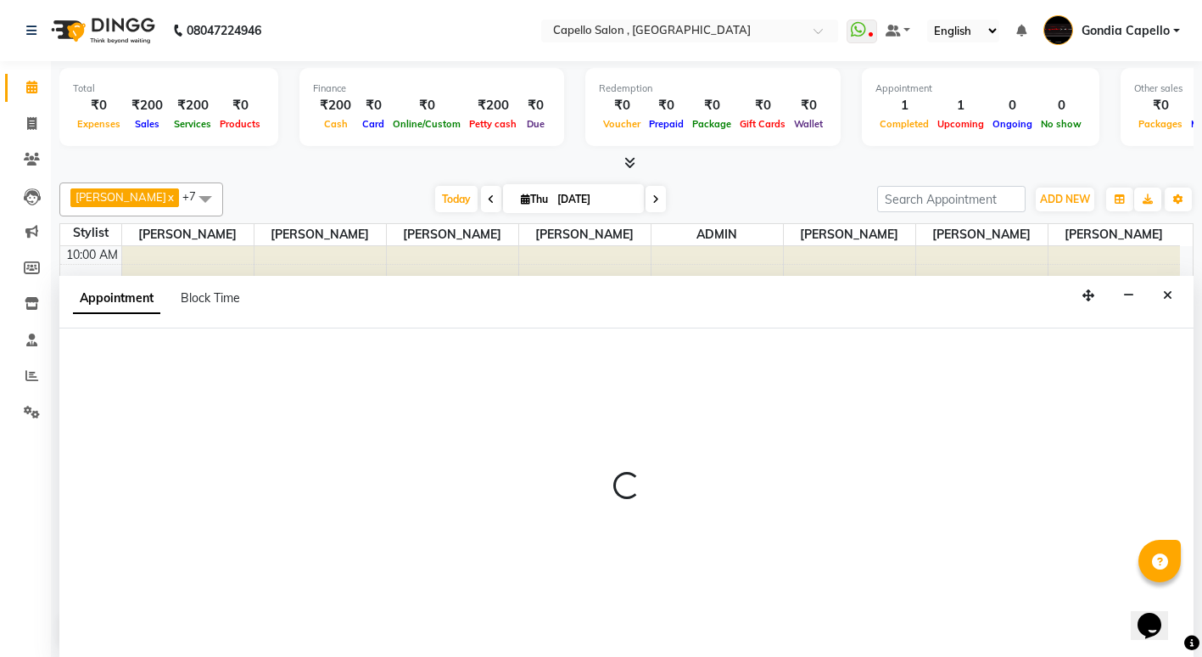
select select "14375"
select select "tentative"
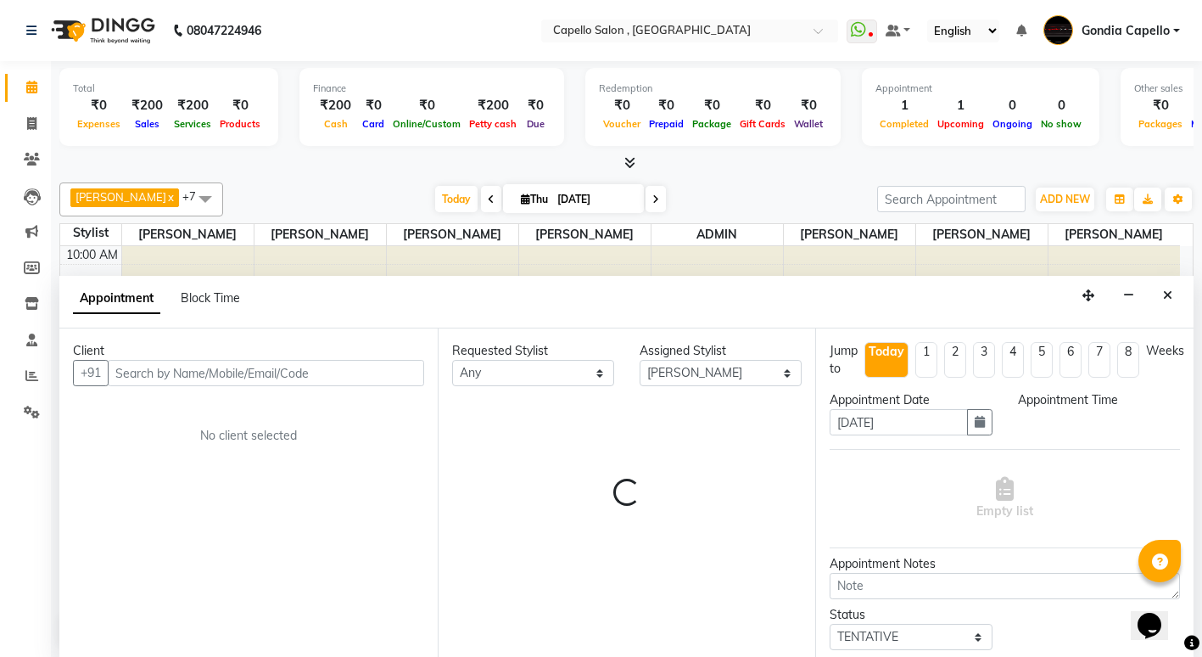
scroll to position [1, 0]
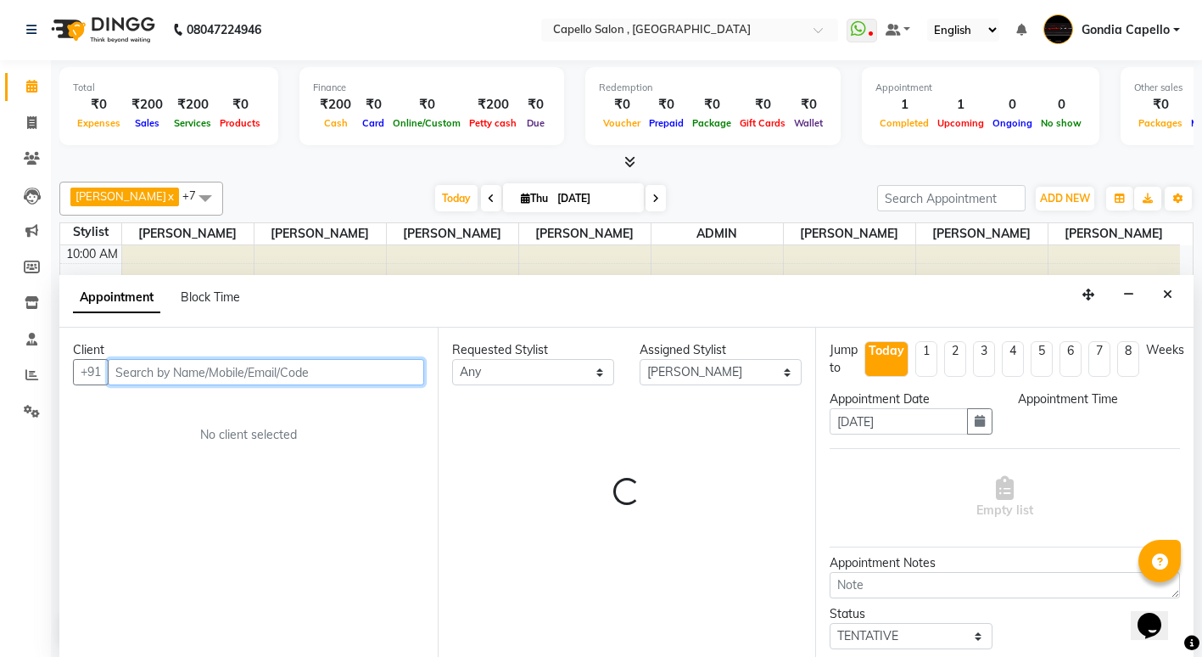
select select "750"
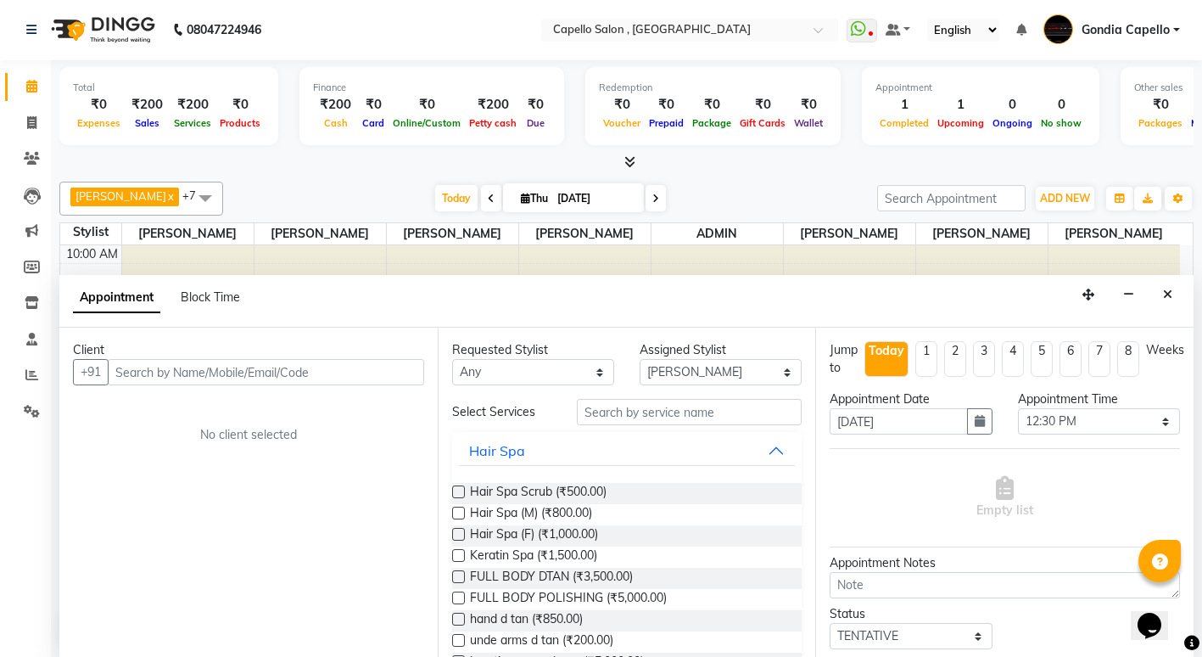
drag, startPoint x: 1077, startPoint y: 700, endPoint x: 1050, endPoint y: 700, distance: 26.3
click at [1172, 294] on icon "Close" at bounding box center [1167, 295] width 9 height 12
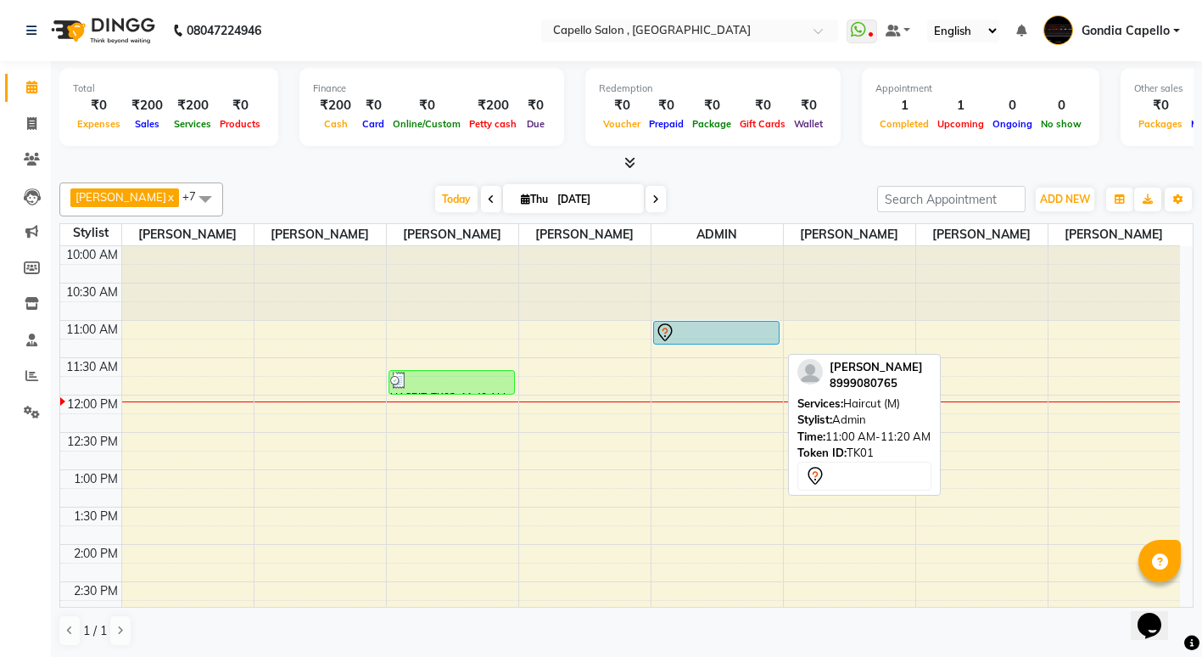
click at [723, 347] on div at bounding box center [716, 343] width 125 height 7
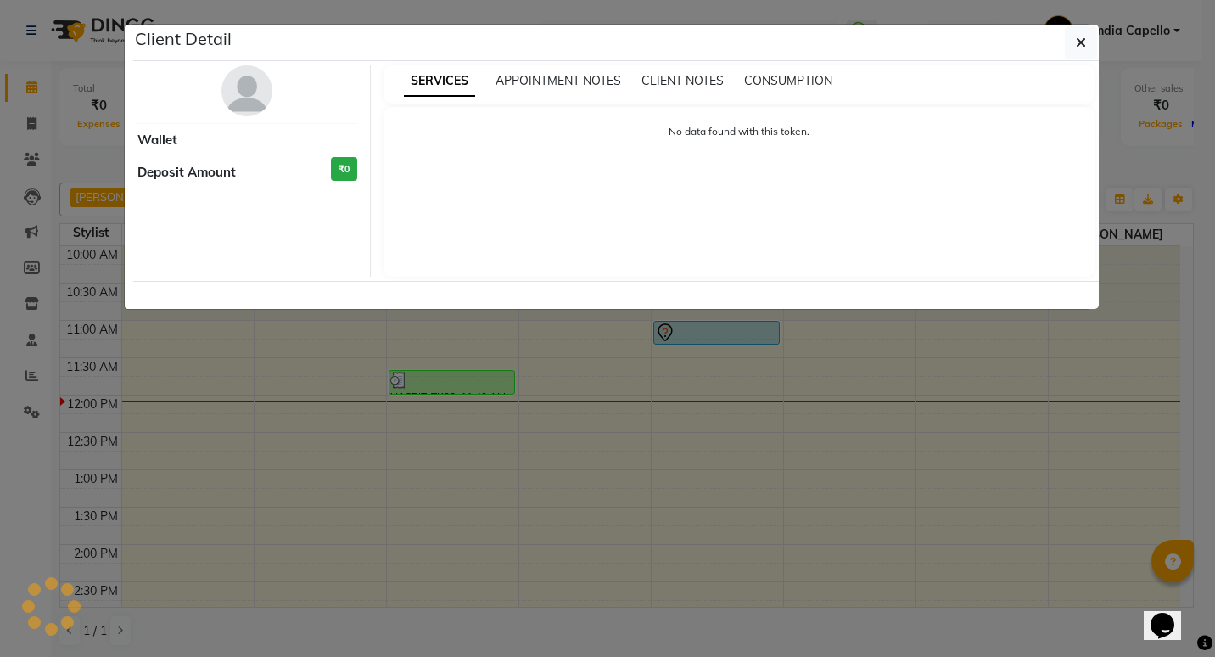
select select "7"
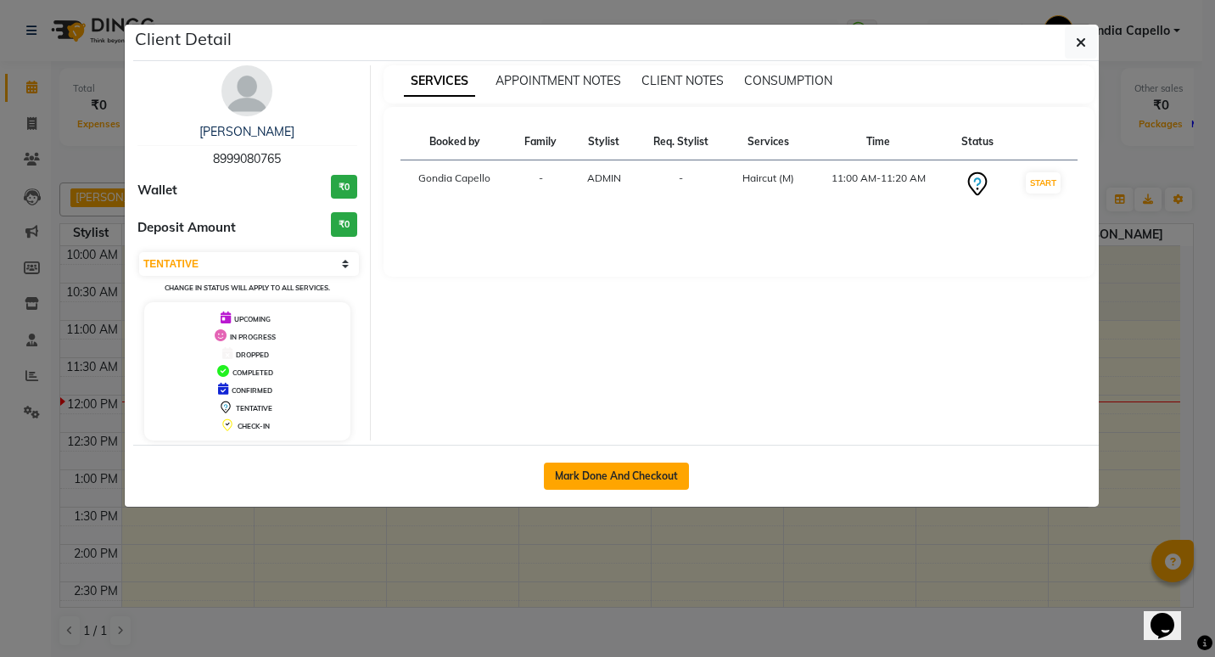
click at [636, 474] on button "Mark Done And Checkout" at bounding box center [616, 475] width 145 height 27
select select "service"
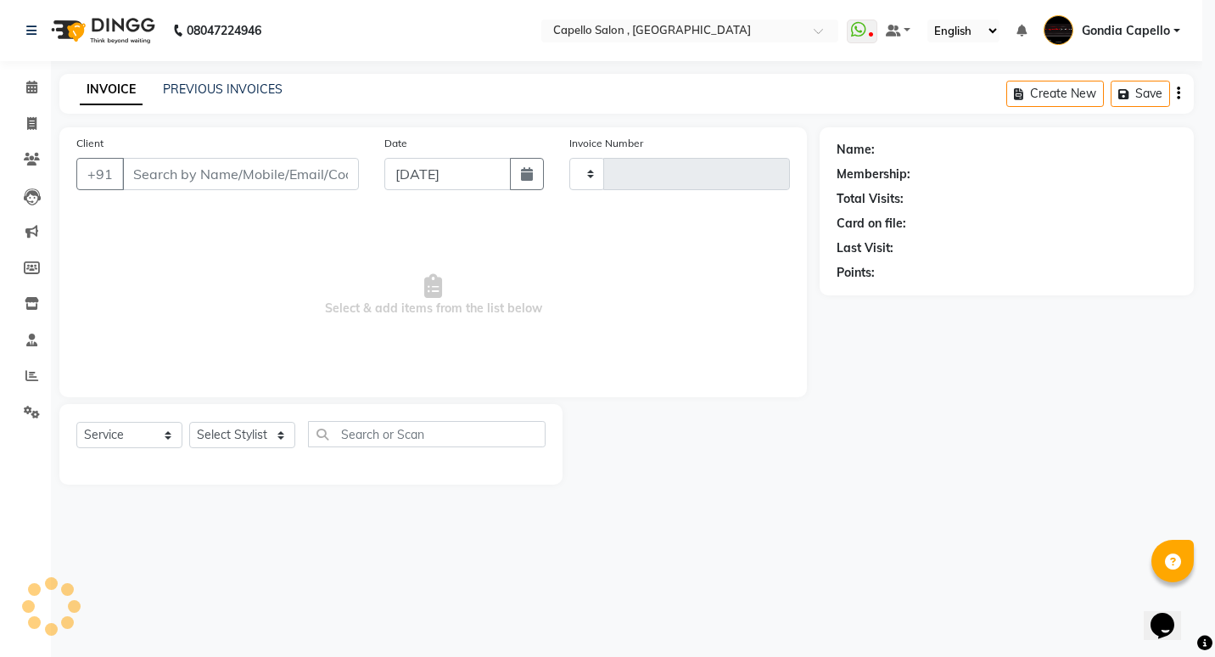
type input "2217"
select select "853"
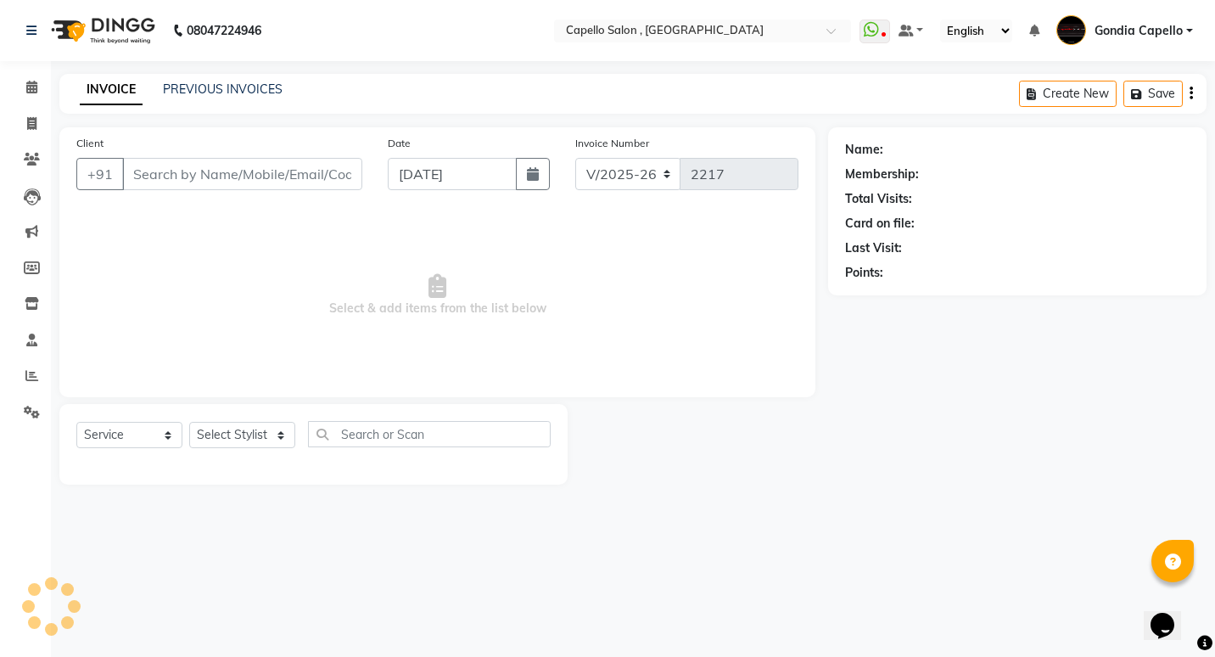
type input "8999080765"
select select "14667"
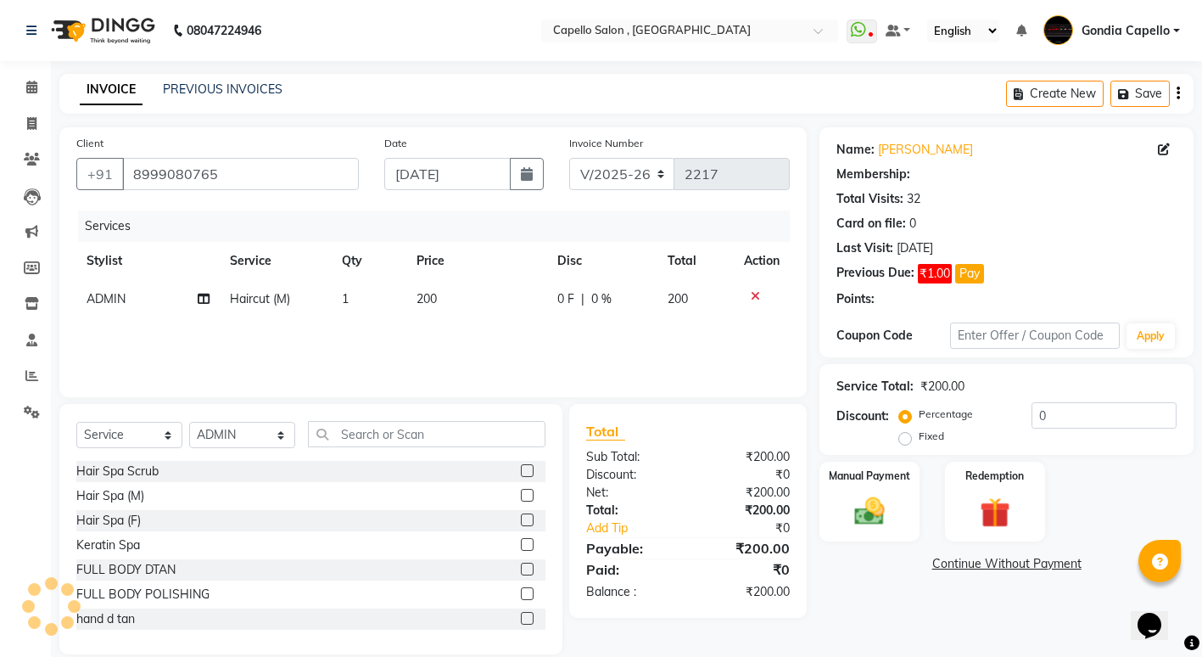
type input "15"
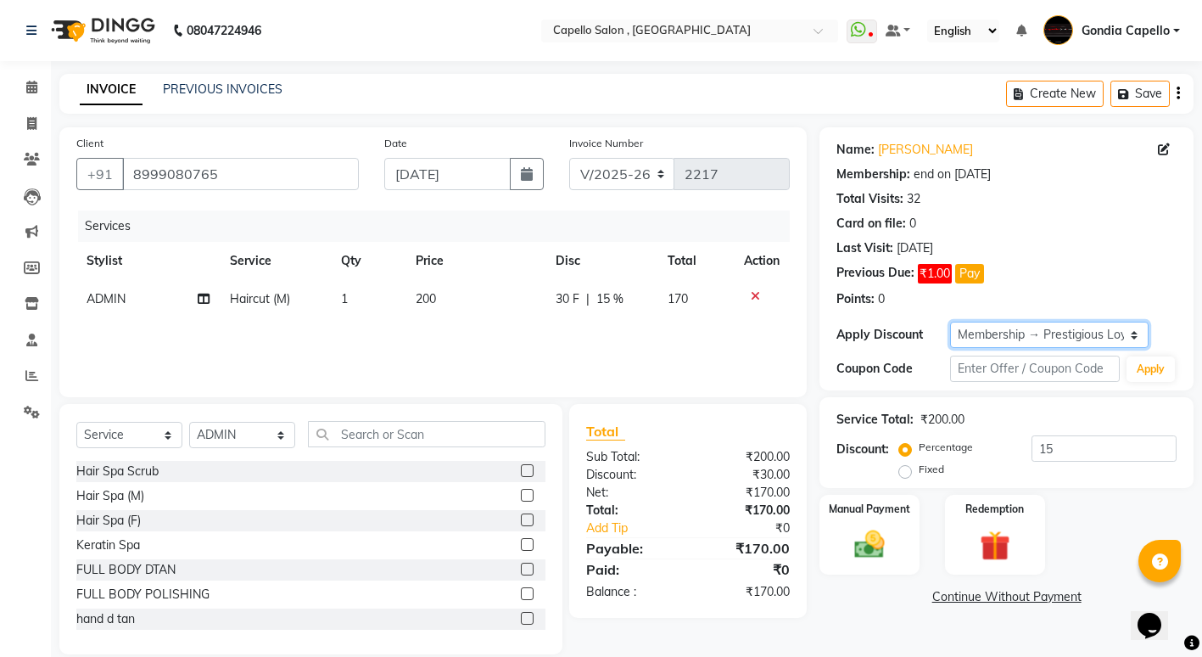
click at [1005, 334] on select "Select Membership → Prestigious Loyalty Membership" at bounding box center [1049, 335] width 199 height 26
select select "0:"
click at [950, 322] on select "Select Membership → Prestigious Loyalty Membership" at bounding box center [1049, 335] width 199 height 26
type input "0"
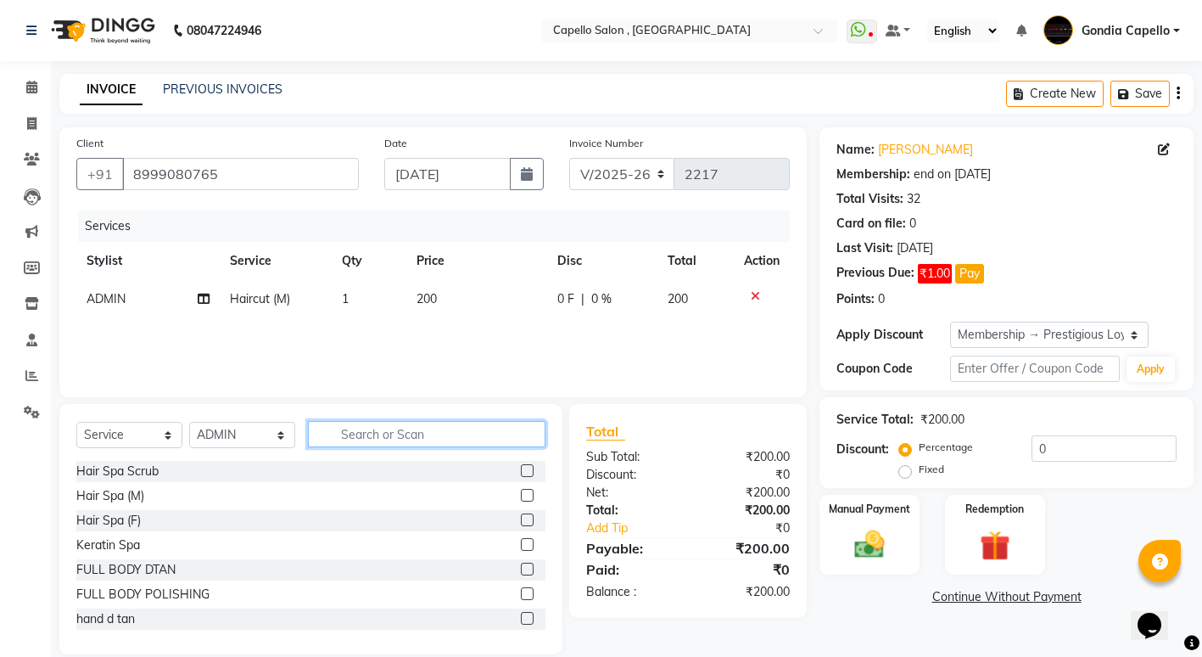
click at [416, 428] on input "text" at bounding box center [427, 434] width 238 height 26
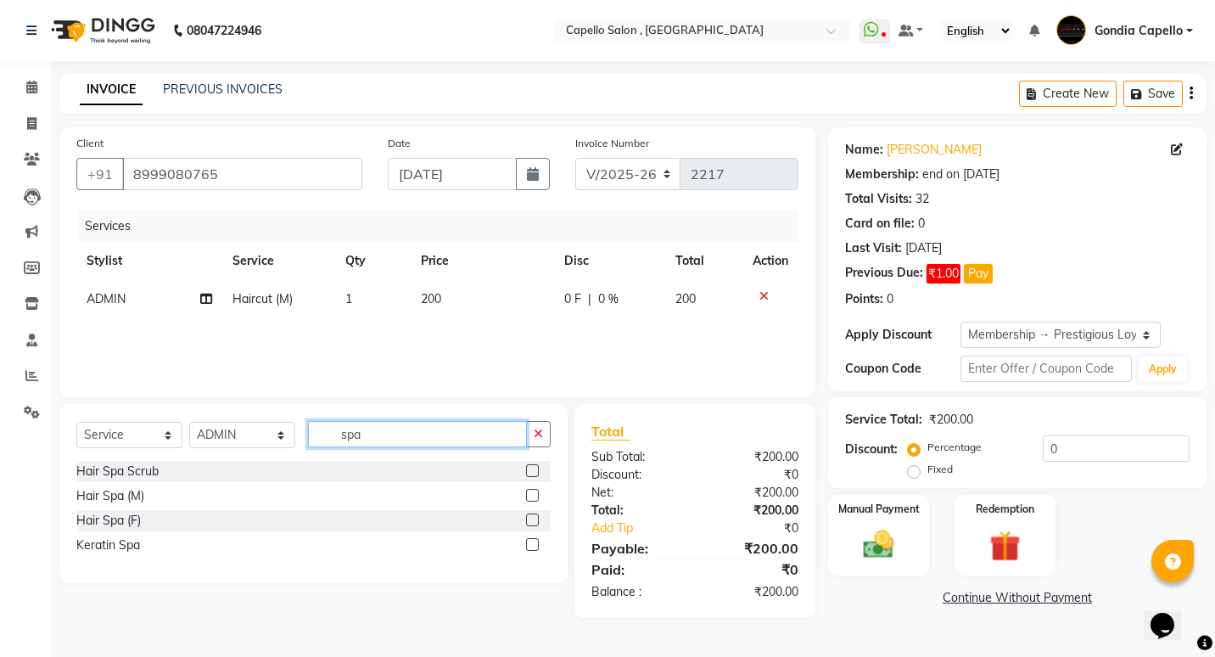
type input "spa"
click at [538, 496] on label at bounding box center [532, 495] width 13 height 13
click at [537, 496] on input "checkbox" at bounding box center [531, 495] width 11 height 11
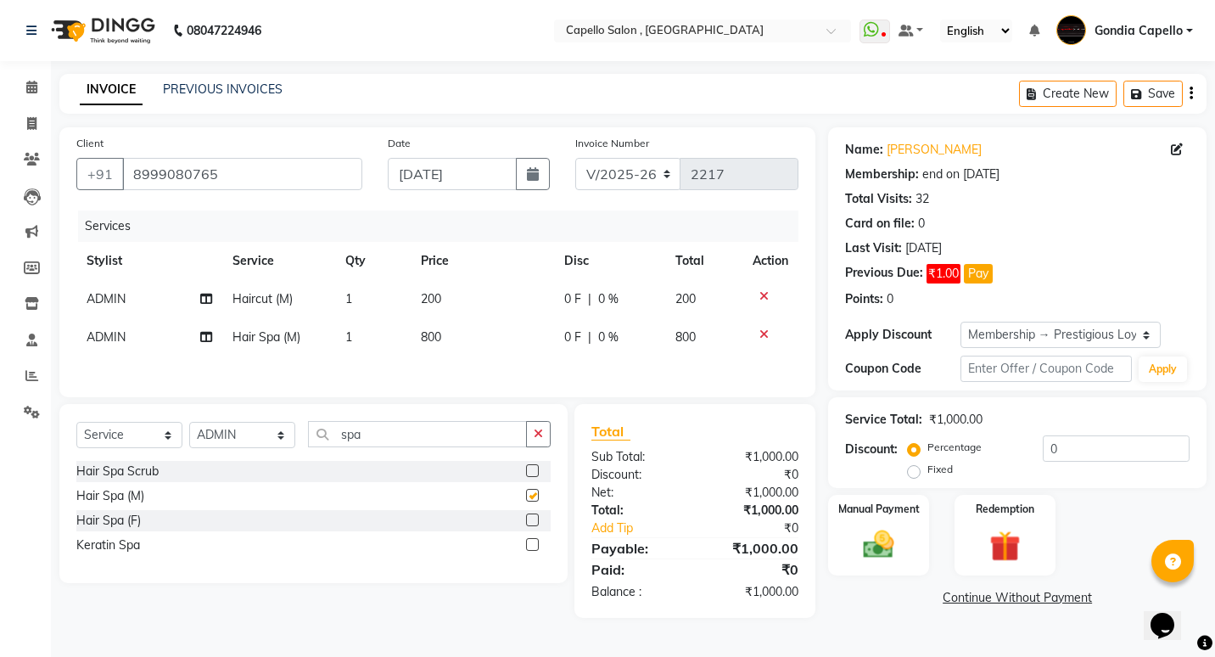
checkbox input "false"
drag, startPoint x: 876, startPoint y: 544, endPoint x: 815, endPoint y: 524, distance: 64.4
click at [876, 544] on img at bounding box center [879, 545] width 50 height 36
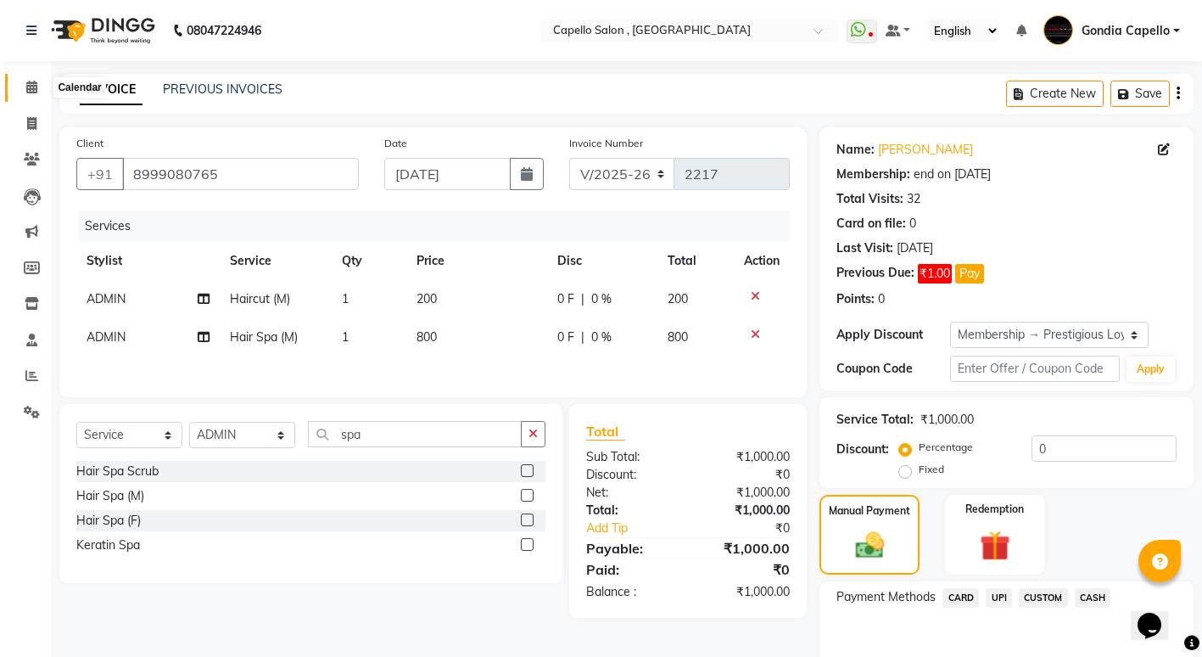
click at [26, 83] on icon at bounding box center [31, 87] width 11 height 13
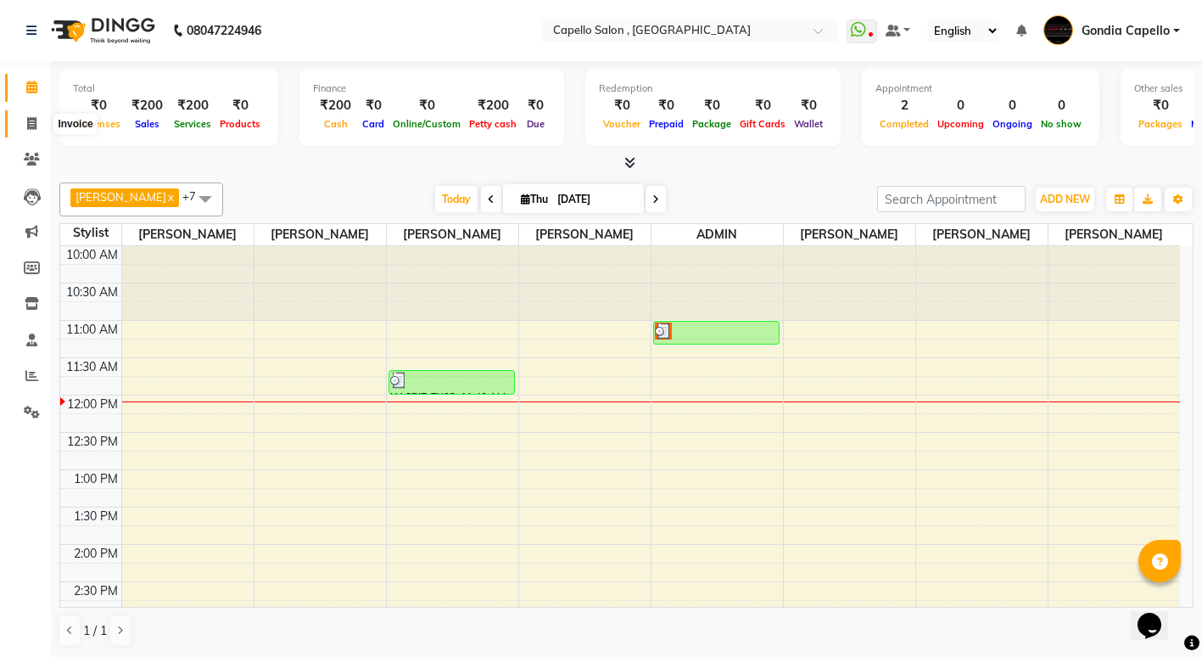
click at [34, 126] on icon at bounding box center [31, 123] width 9 height 13
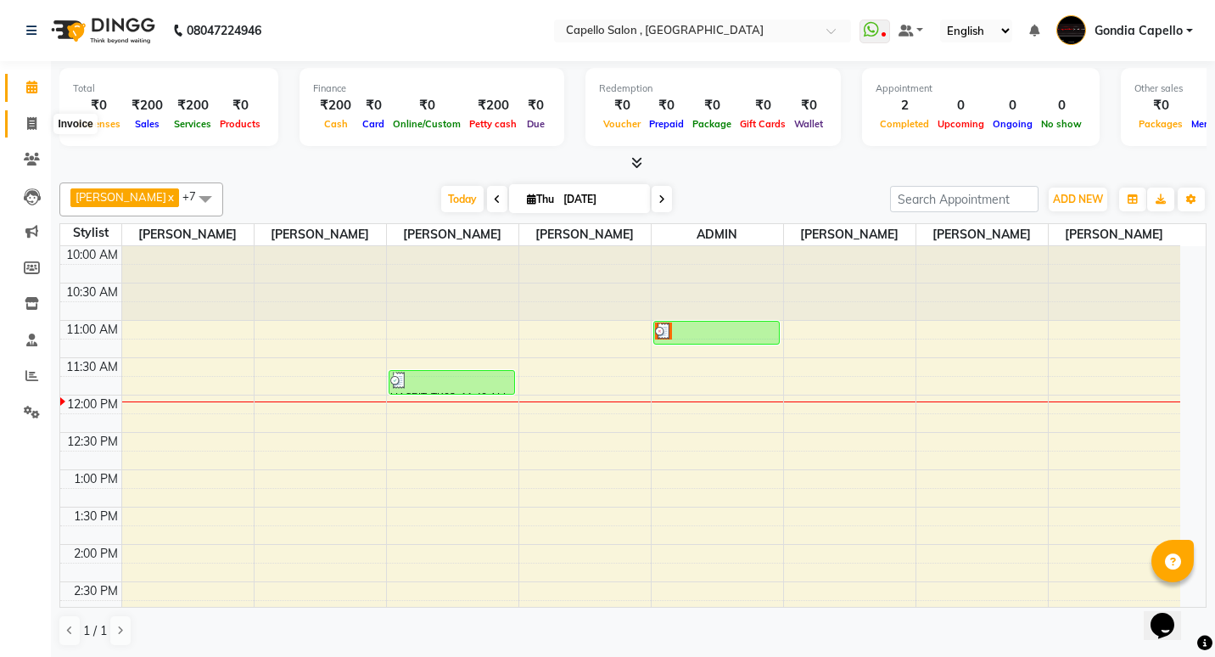
select select "853"
select select "service"
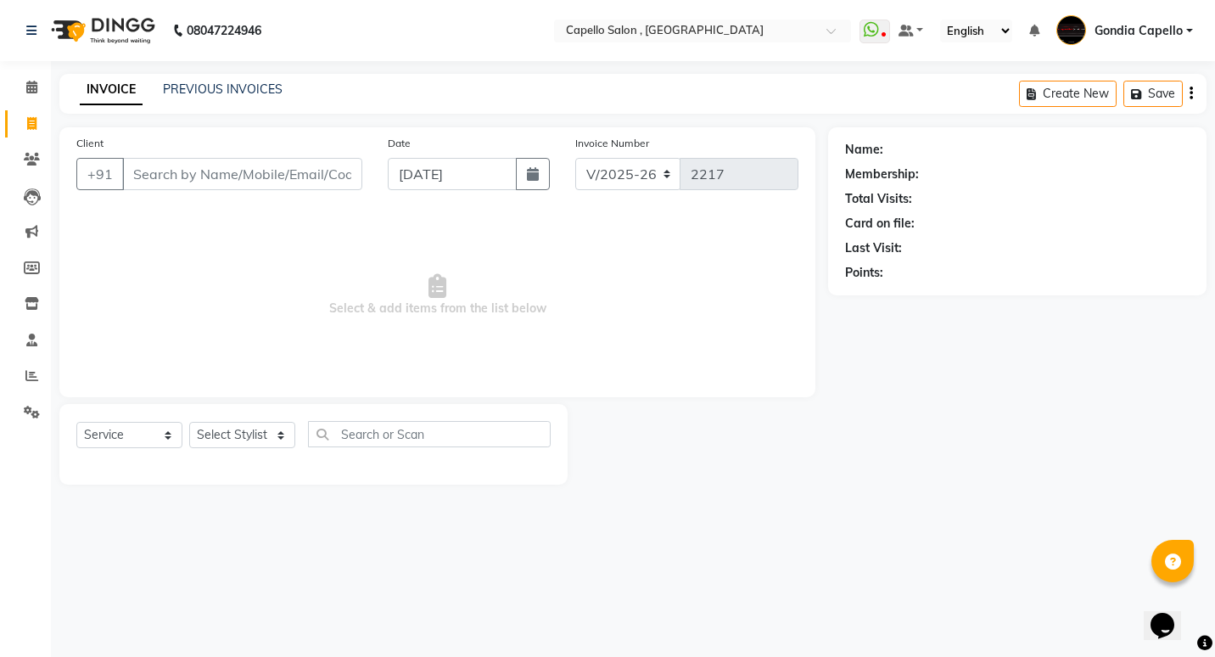
click at [168, 176] on input "Client" at bounding box center [242, 174] width 240 height 32
type input "h"
click at [36, 81] on icon at bounding box center [31, 87] width 11 height 13
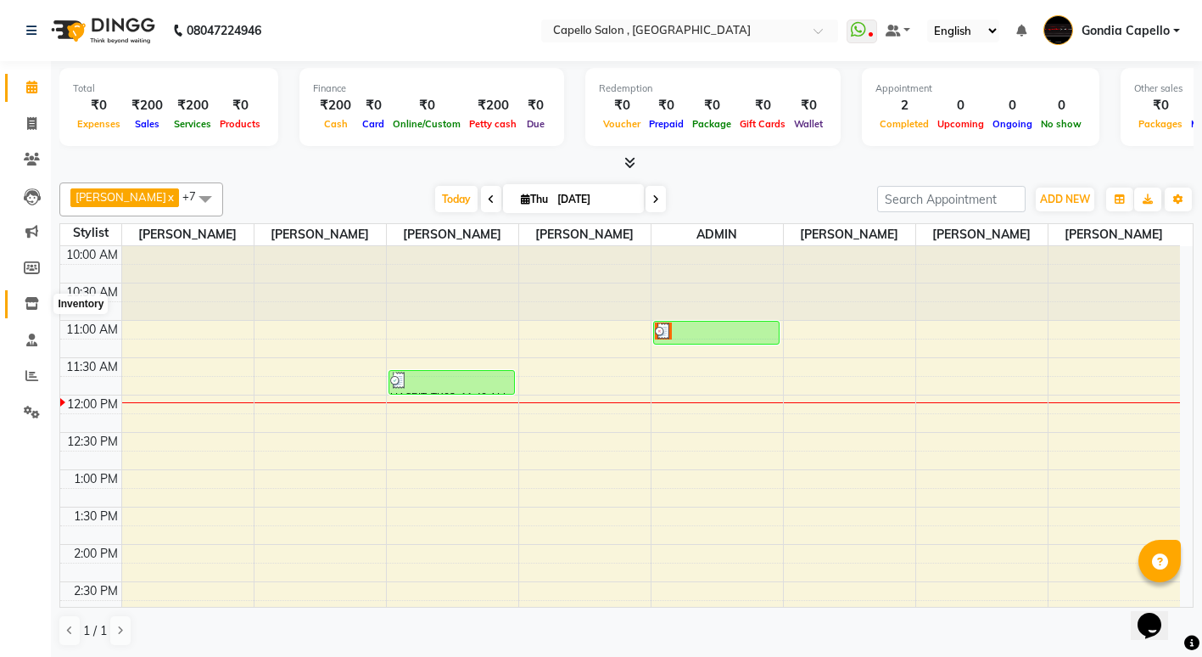
click at [29, 300] on icon at bounding box center [32, 303] width 14 height 13
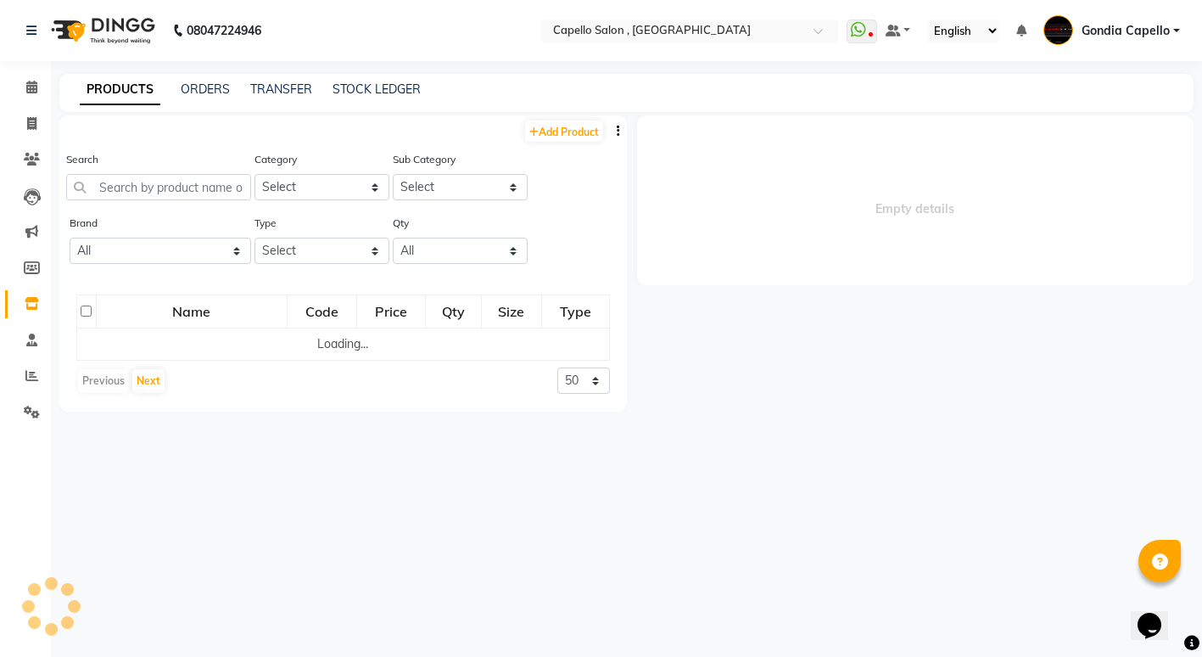
select select
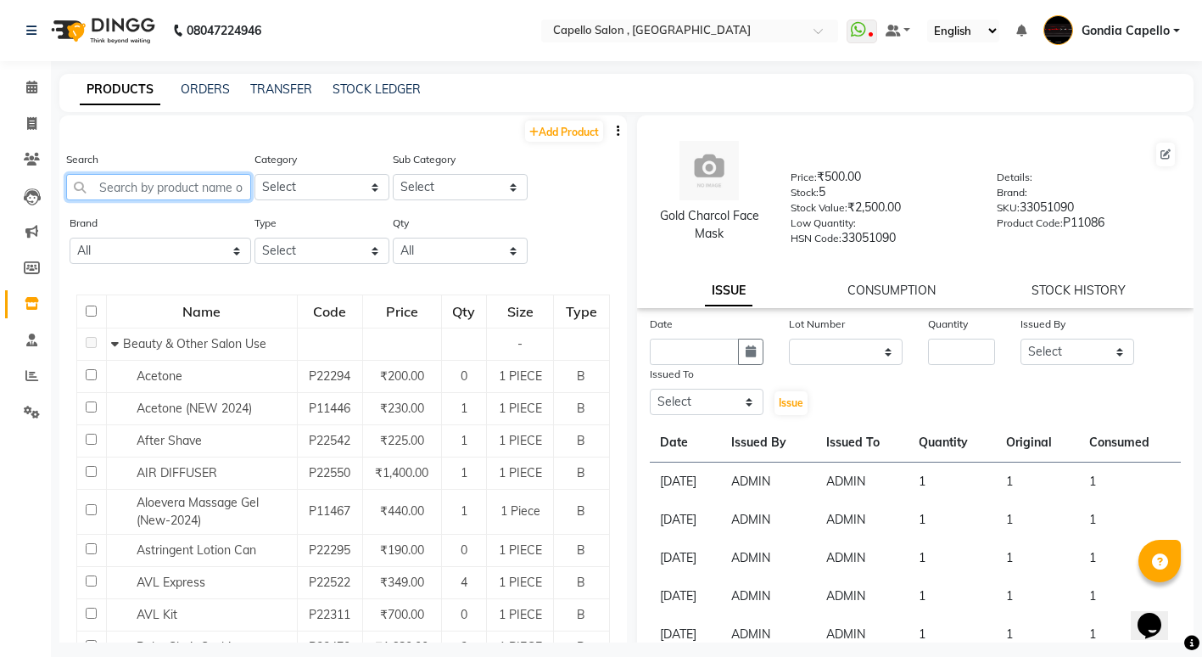
click at [188, 184] on input "text" at bounding box center [158, 187] width 185 height 26
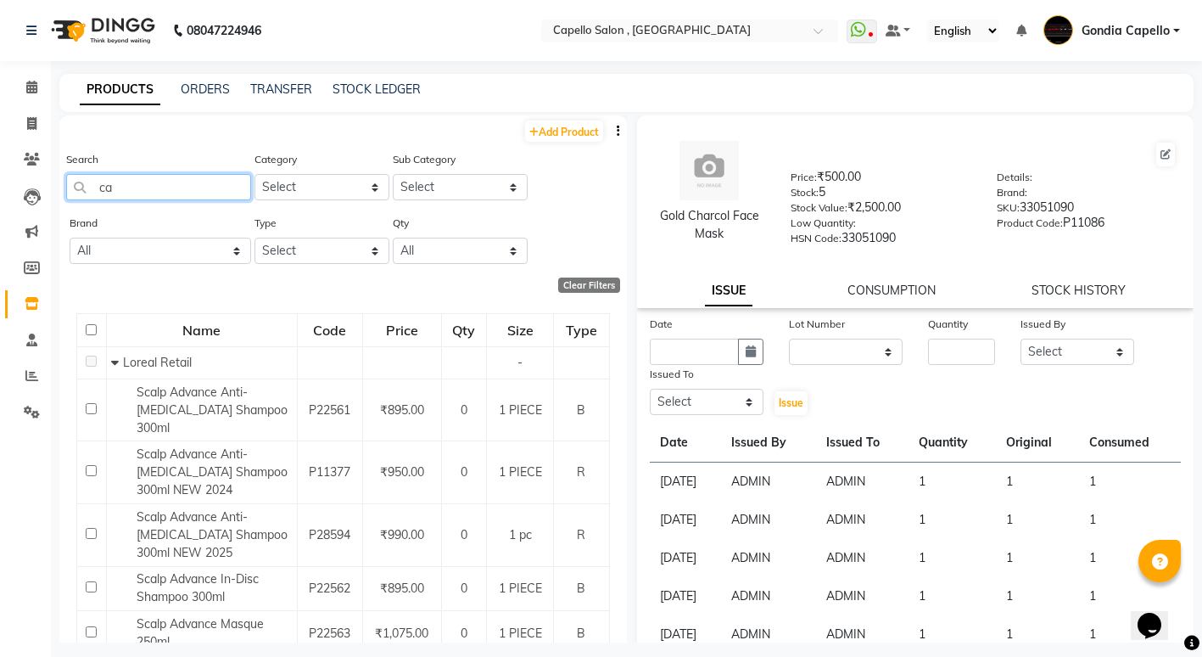
type input "c"
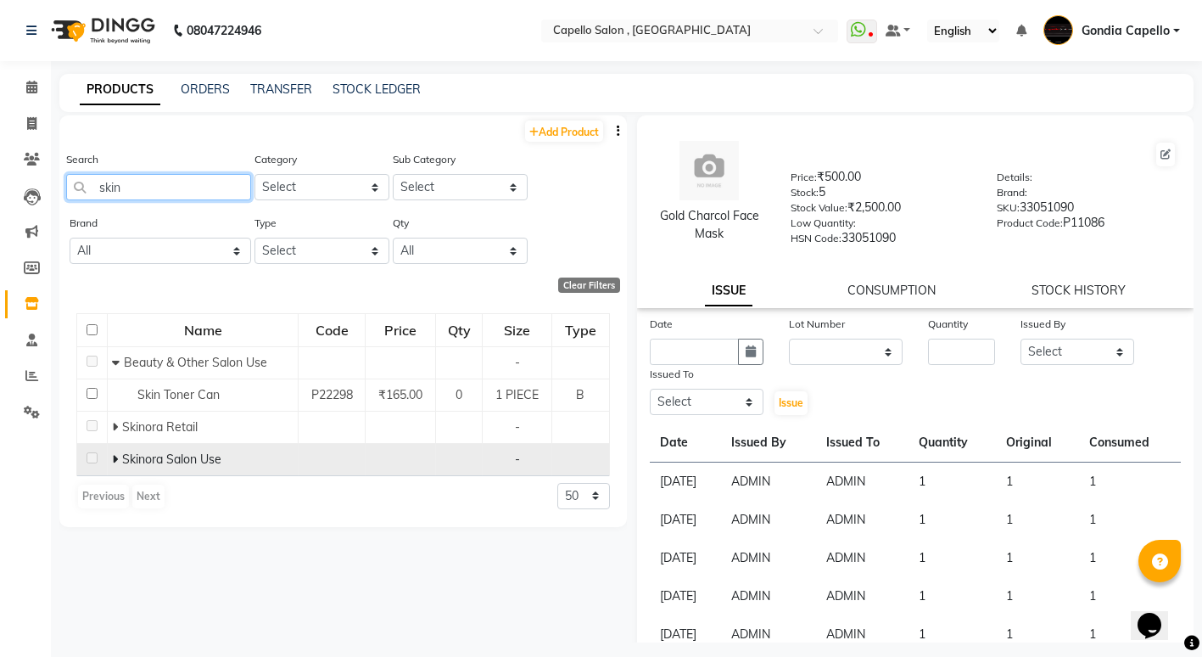
type input "skin"
click at [117, 461] on icon at bounding box center [115, 459] width 6 height 12
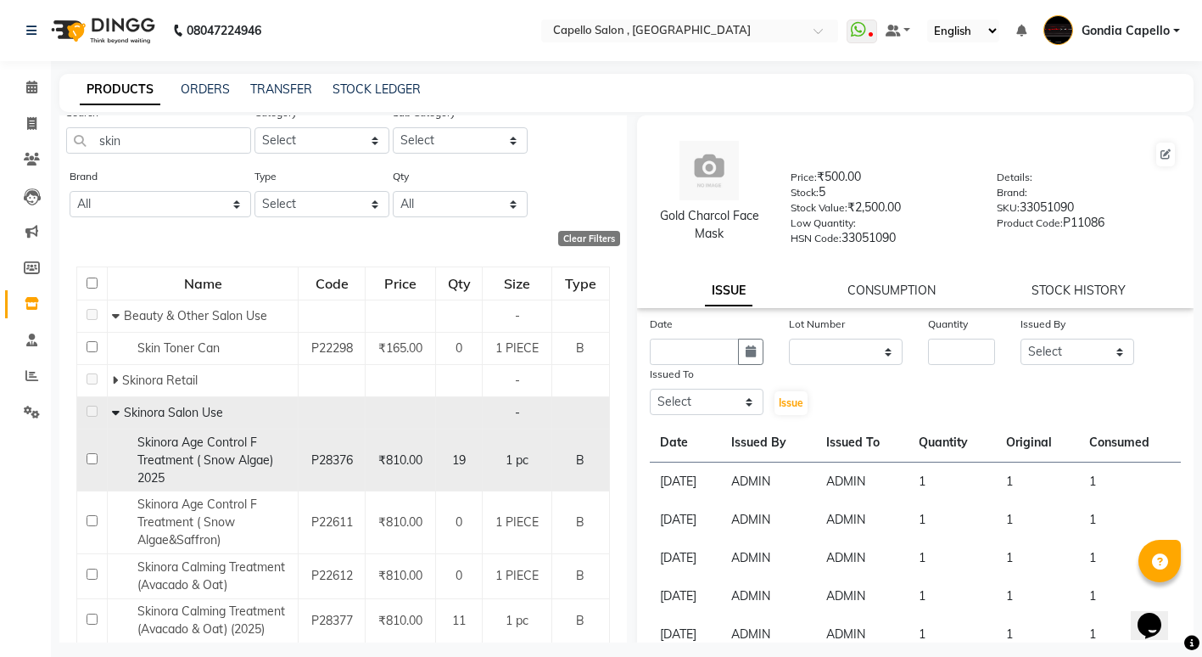
scroll to position [85, 0]
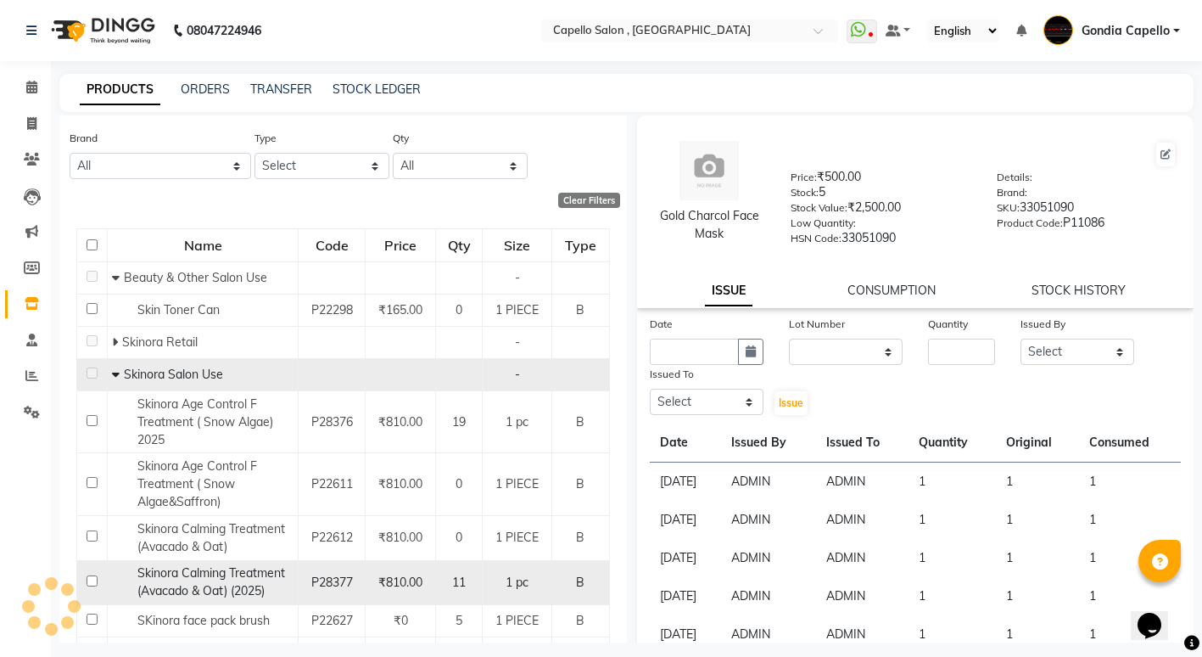
click at [91, 584] on input "checkbox" at bounding box center [92, 580] width 11 height 11
checkbox input "true"
select select
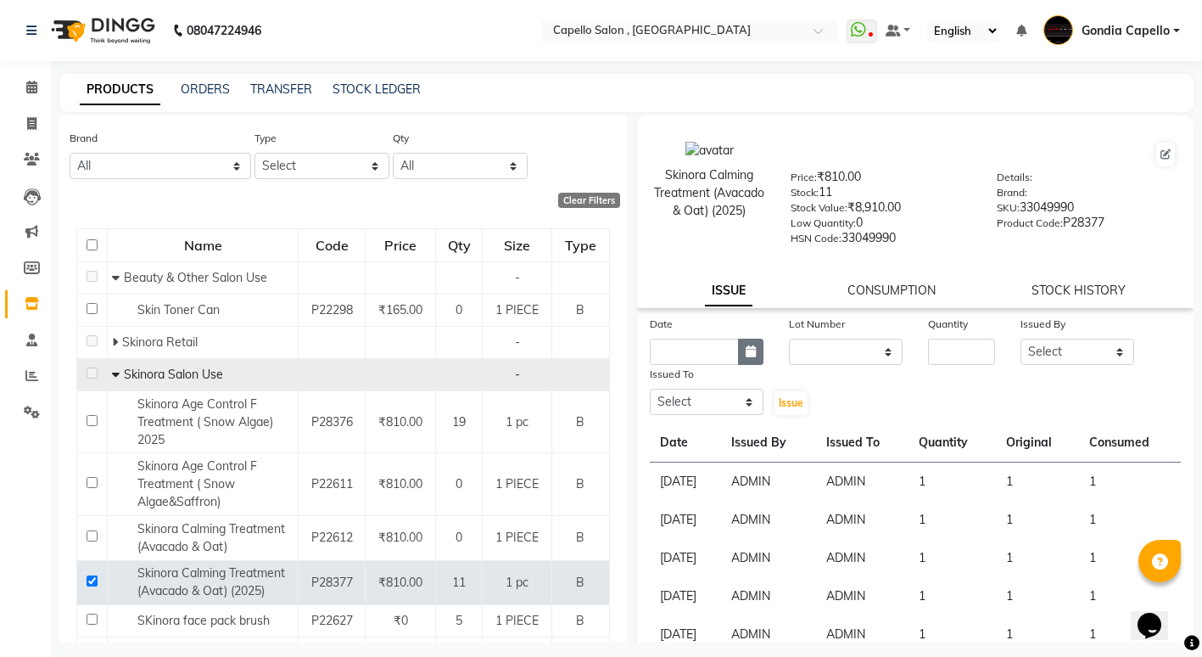
click at [753, 347] on button "button" at bounding box center [750, 352] width 25 height 26
select select "9"
select select "2025"
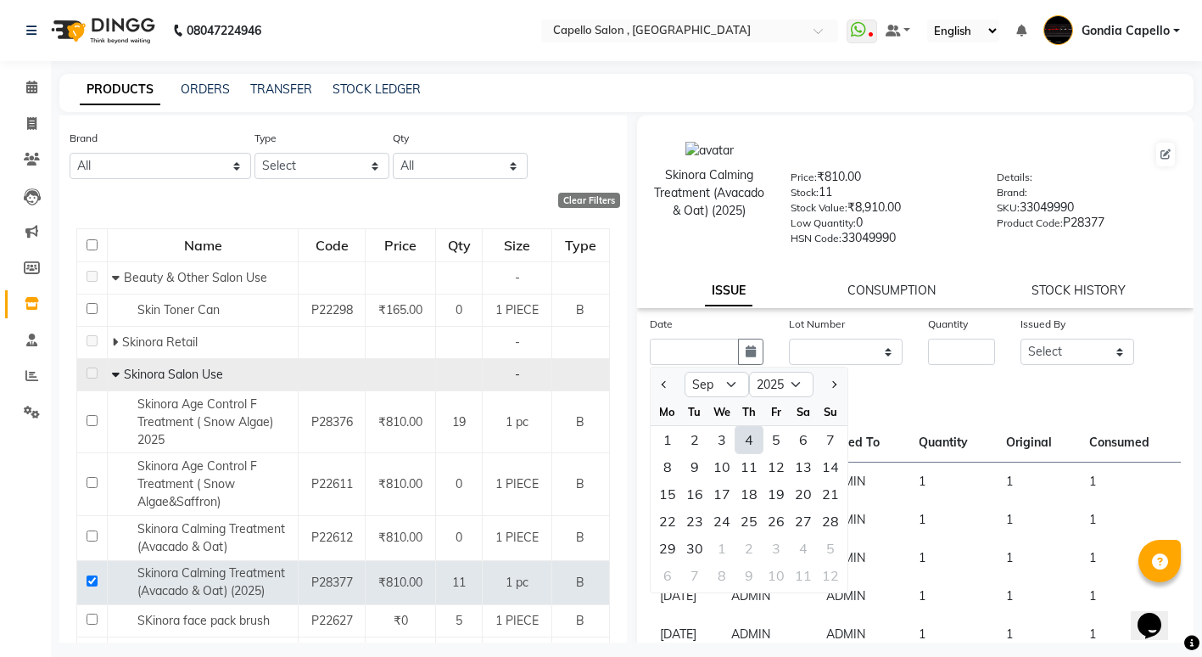
click at [754, 440] on div "4" at bounding box center [749, 439] width 27 height 27
type input "[DATE]"
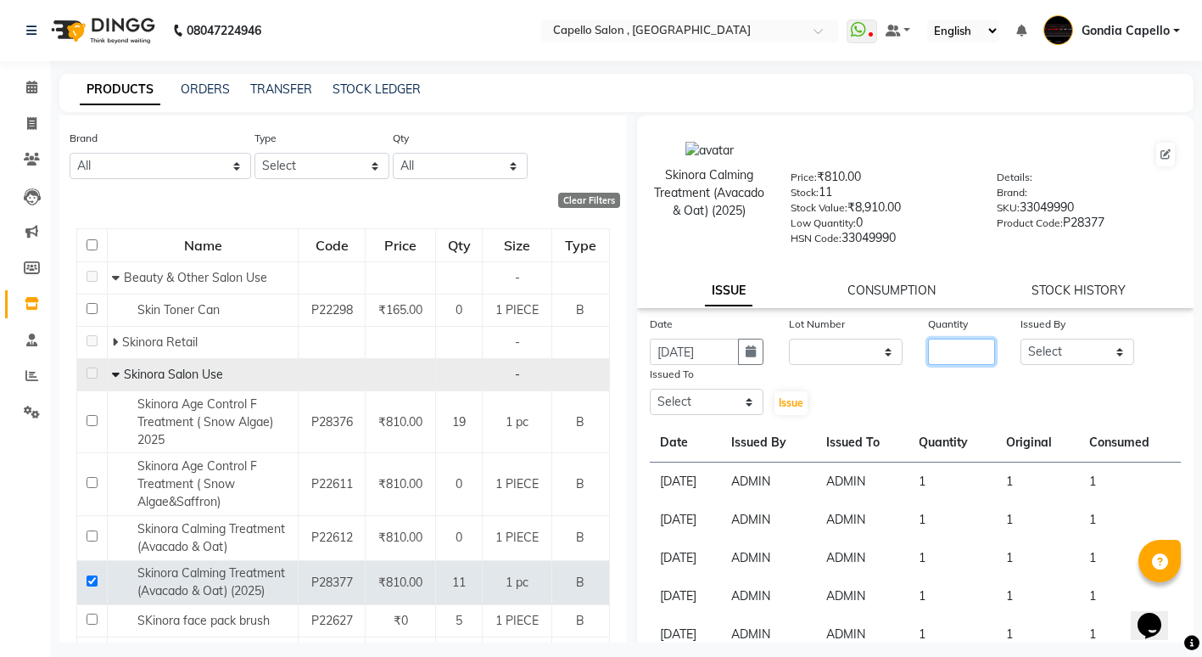
click at [964, 344] on input "number" at bounding box center [961, 352] width 67 height 26
type input "1"
click at [1070, 350] on select "Select ADMIN ANIKET BAGDE BHASKAR KAWDE GAURAV KHOBRAGADE Gondia Capello NIKHIL…" at bounding box center [1078, 352] width 114 height 26
select select "14667"
click at [1021, 339] on select "Select ADMIN ANIKET BAGDE BHASKAR KAWDE GAURAV KHOBRAGADE Gondia Capello NIKHIL…" at bounding box center [1078, 352] width 114 height 26
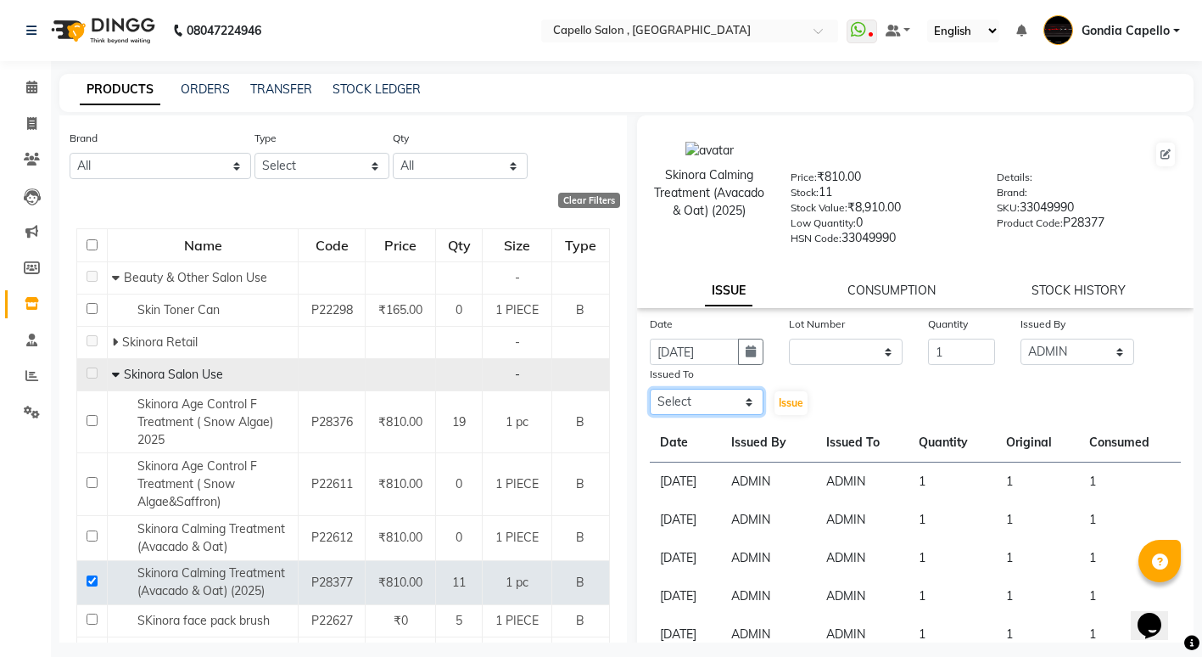
click at [708, 398] on select "Select ADMIN ANIKET BAGDE BHASKAR KAWDE GAURAV KHOBRAGADE Gondia Capello NIKHIL…" at bounding box center [707, 402] width 114 height 26
select select "14667"
click at [650, 389] on select "Select ADMIN ANIKET BAGDE BHASKAR KAWDE GAURAV KHOBRAGADE Gondia Capello NIKHIL…" at bounding box center [707, 402] width 114 height 26
click at [781, 400] on span "Issue" at bounding box center [791, 402] width 25 height 13
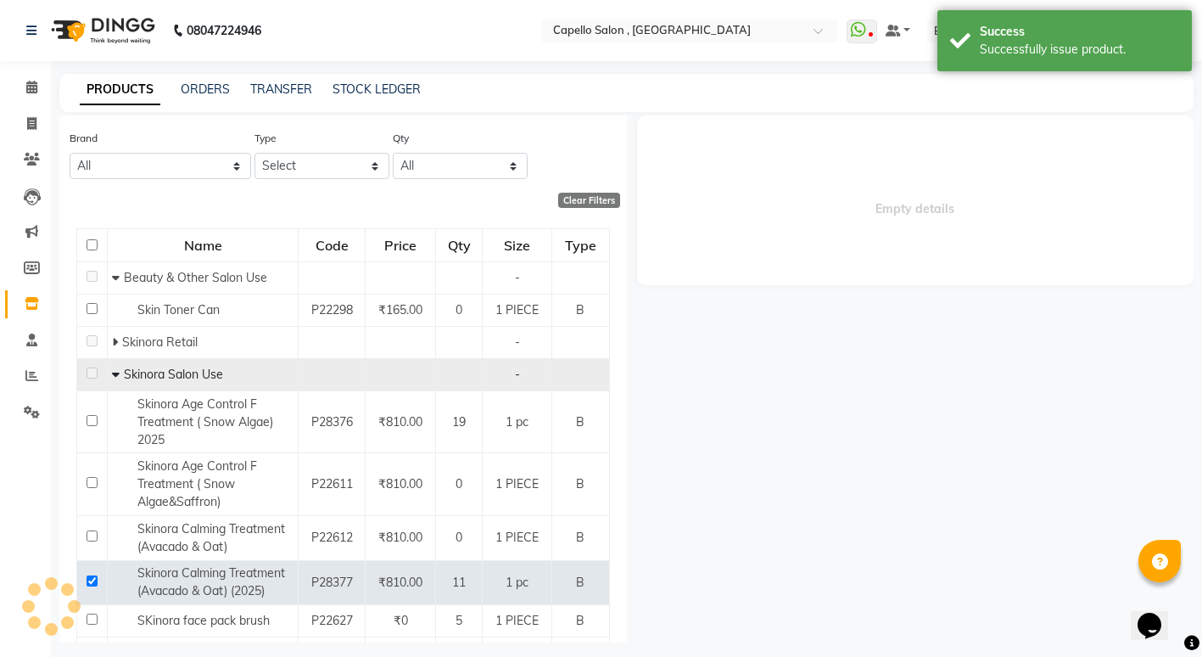
select select
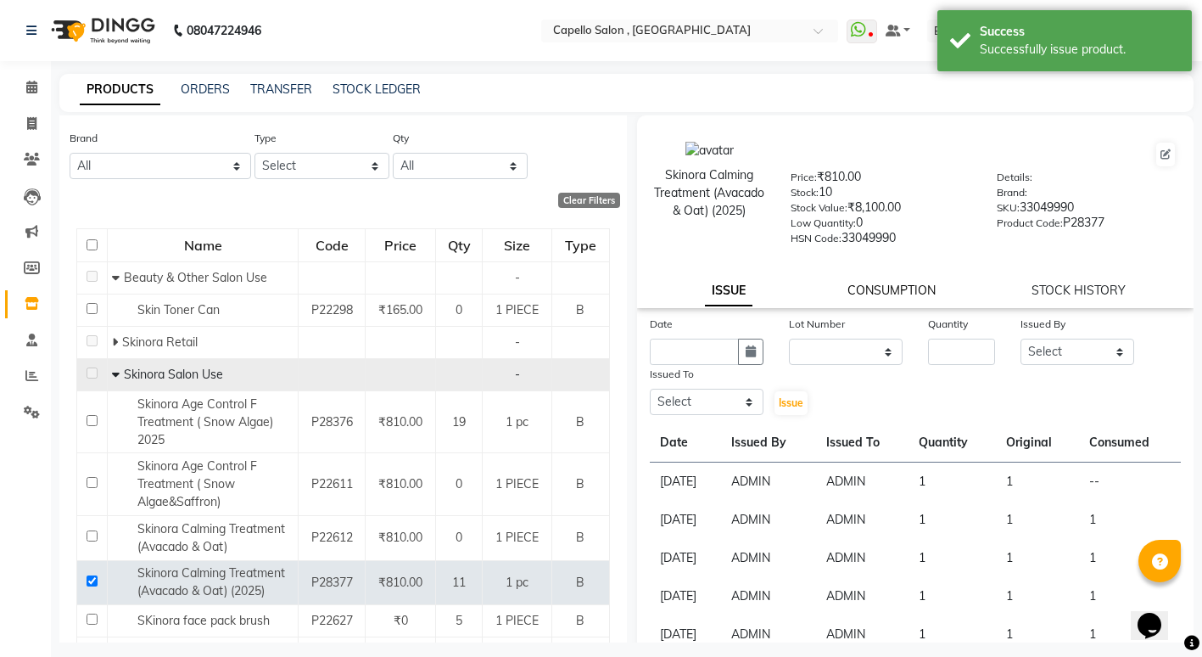
click at [897, 286] on link "CONSUMPTION" at bounding box center [892, 290] width 88 height 15
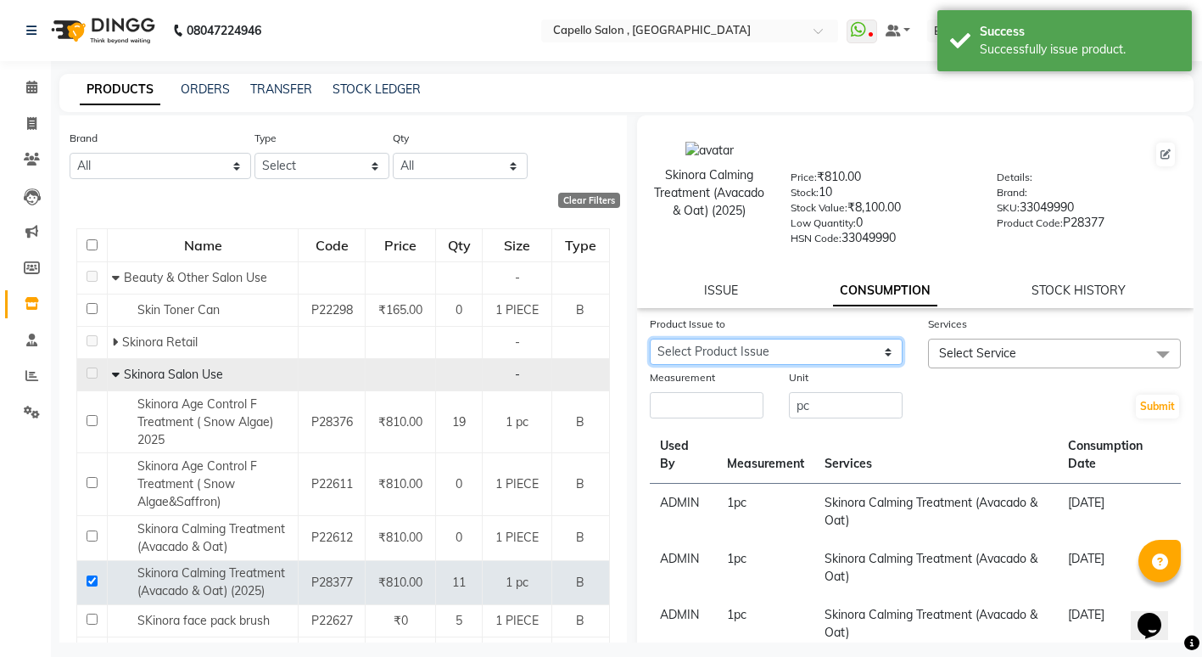
click at [727, 339] on select "Select Product Issue 2025-09-04, Issued to: ADMIN, Balance: 1" at bounding box center [776, 352] width 253 height 26
select select "1203745"
click at [650, 339] on select "Select Product Issue 2025-09-04, Issued to: ADMIN, Balance: 1" at bounding box center [776, 352] width 253 height 26
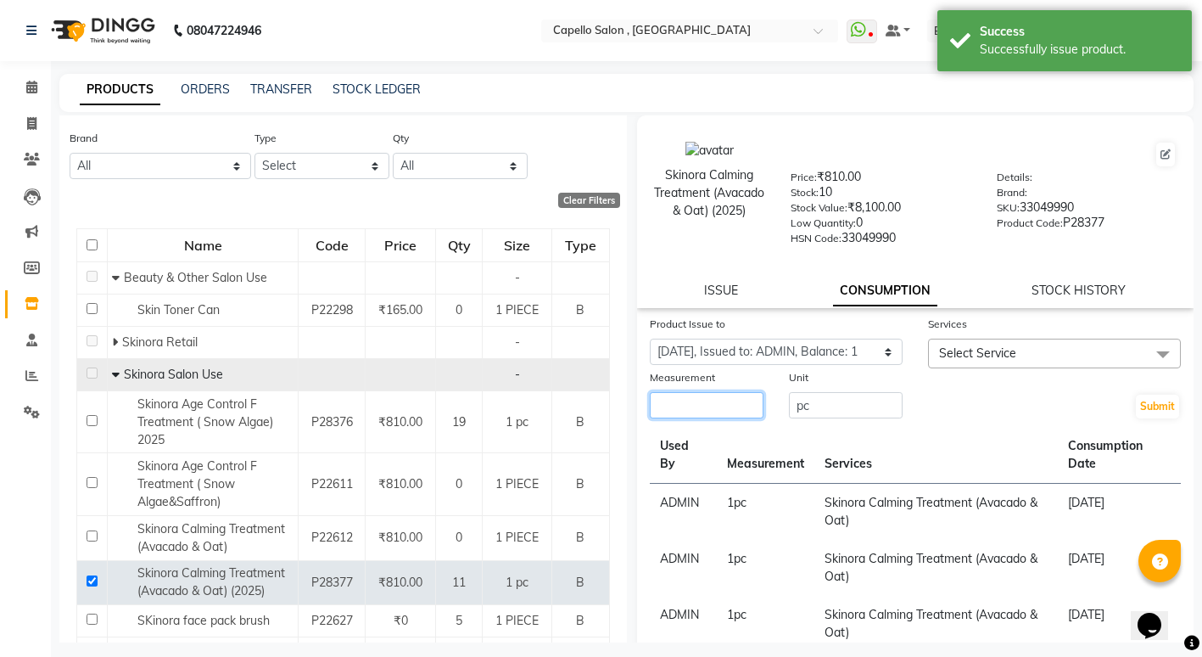
click at [707, 410] on input "number" at bounding box center [707, 405] width 114 height 26
type input "1"
click at [980, 350] on span "Select Service" at bounding box center [977, 352] width 77 height 15
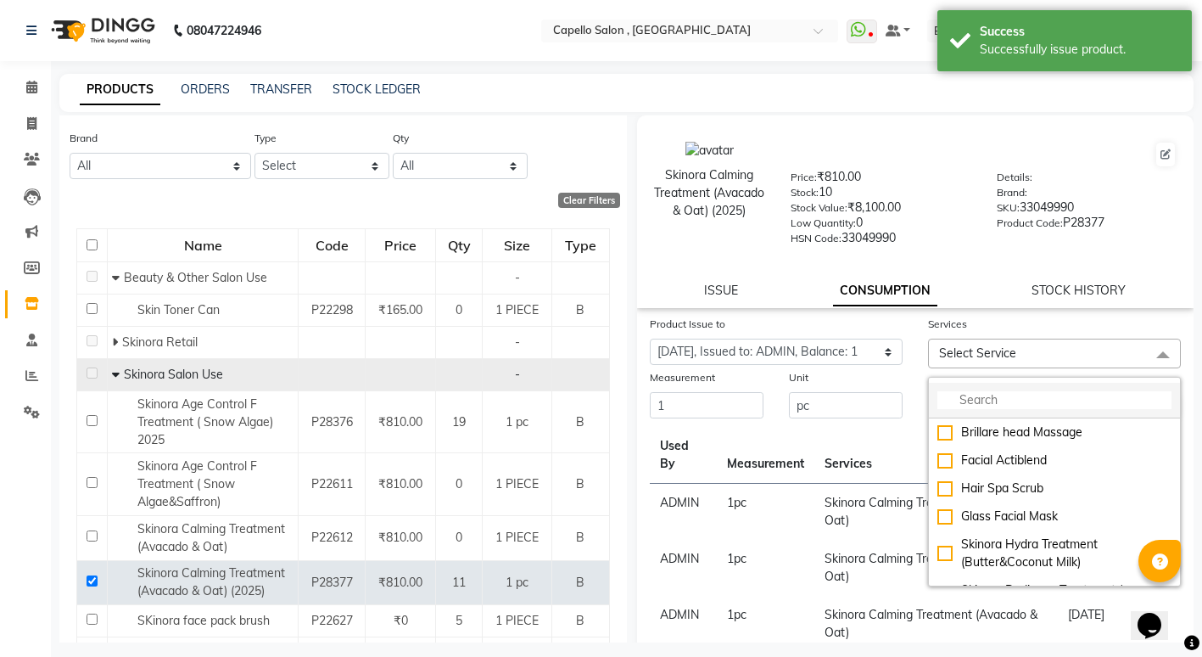
click at [952, 402] on input "multiselect-search" at bounding box center [1055, 400] width 234 height 18
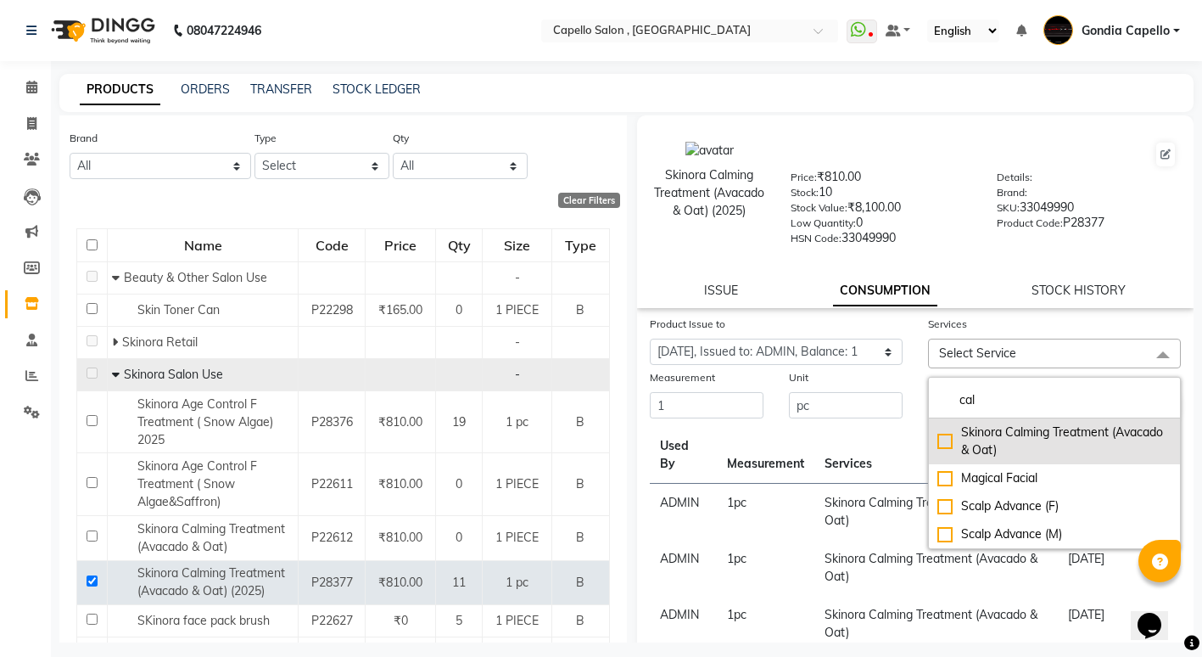
type input "cal"
click at [938, 444] on div "Skinora Calming Treatment (Avacado & Oat)" at bounding box center [1055, 441] width 234 height 36
checkbox input "true"
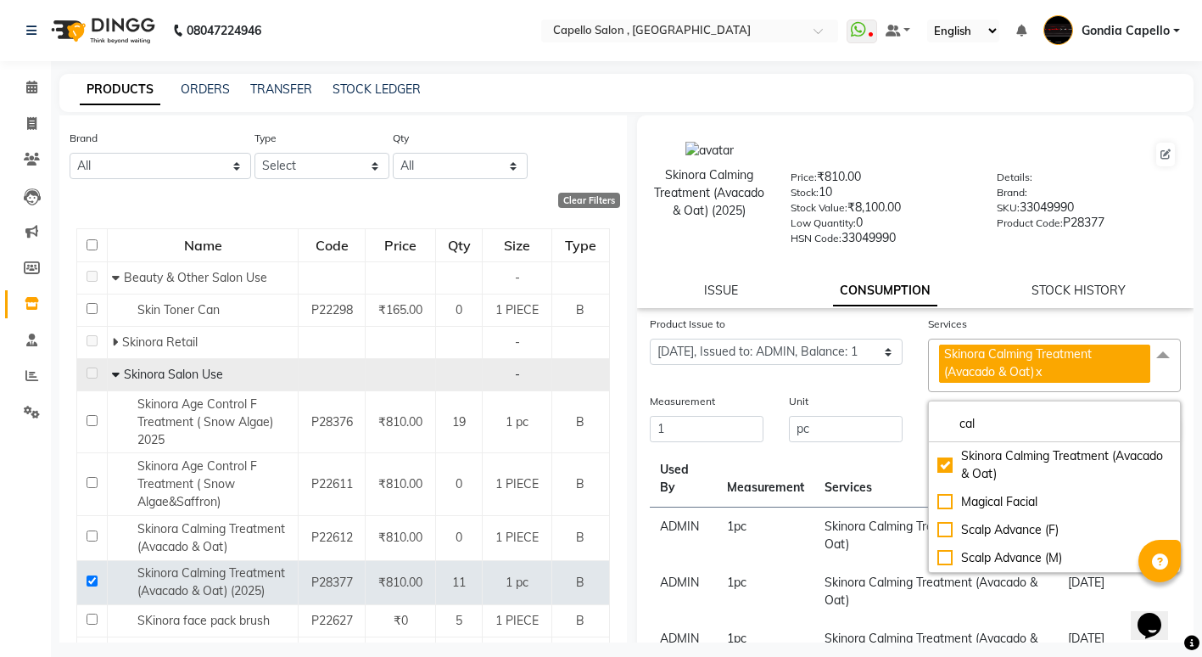
click at [964, 249] on div "Skinora Calming Treatment (Avacado & Oat) (2025) Price: ₹810.00 Stock: 10 Stock…" at bounding box center [915, 192] width 583 height 137
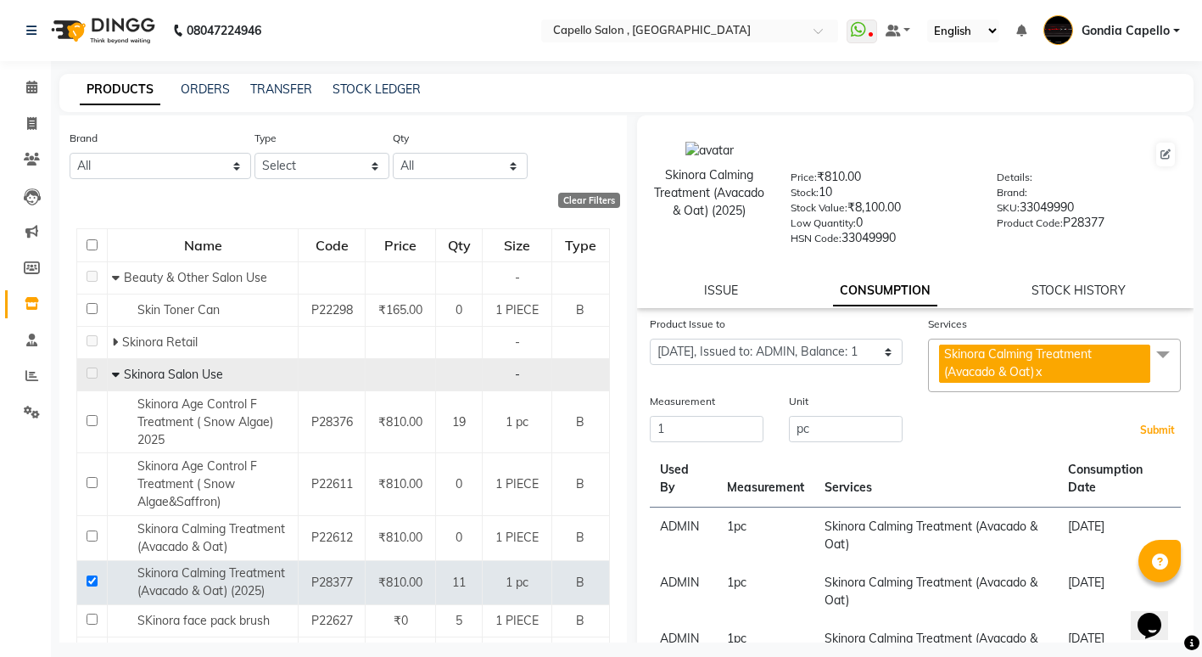
drag, startPoint x: 1160, startPoint y: 432, endPoint x: 1154, endPoint y: 423, distance: 11.1
click at [1160, 431] on button "Submit" at bounding box center [1157, 430] width 43 height 24
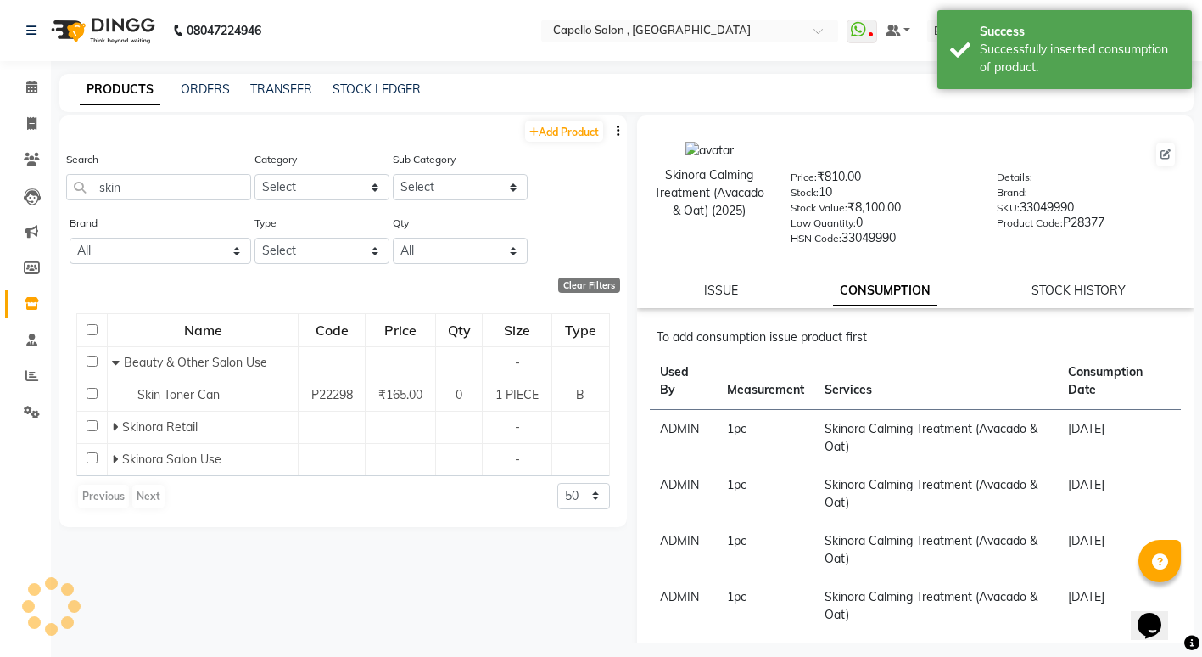
scroll to position [0, 0]
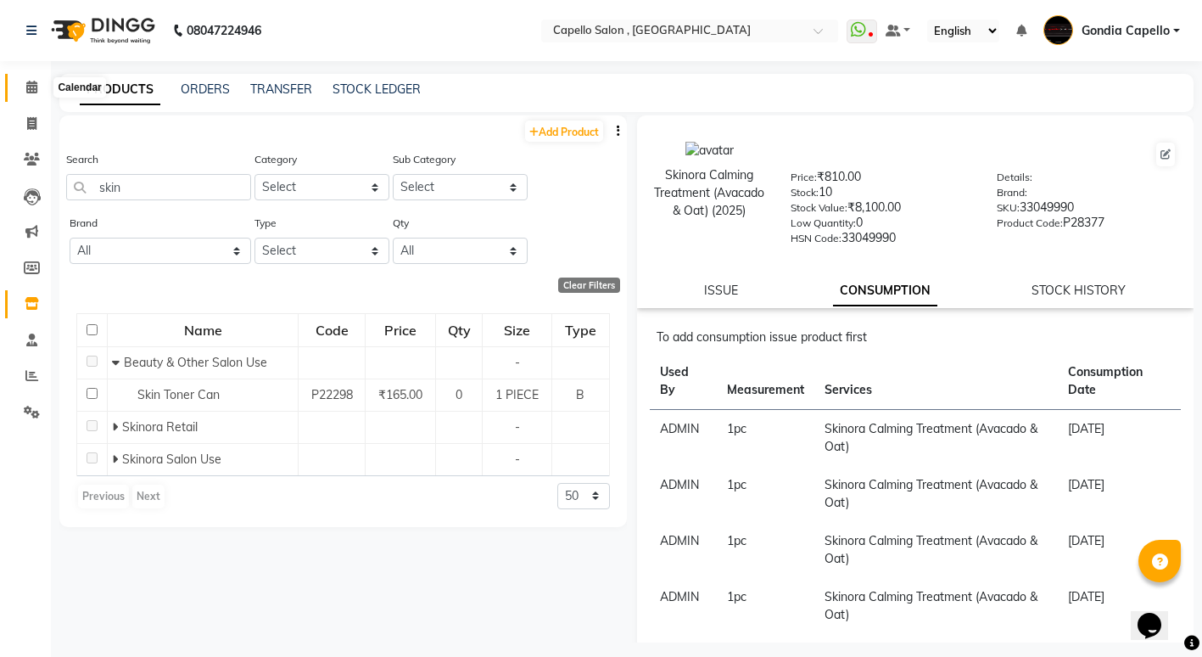
click at [26, 93] on span at bounding box center [32, 88] width 30 height 20
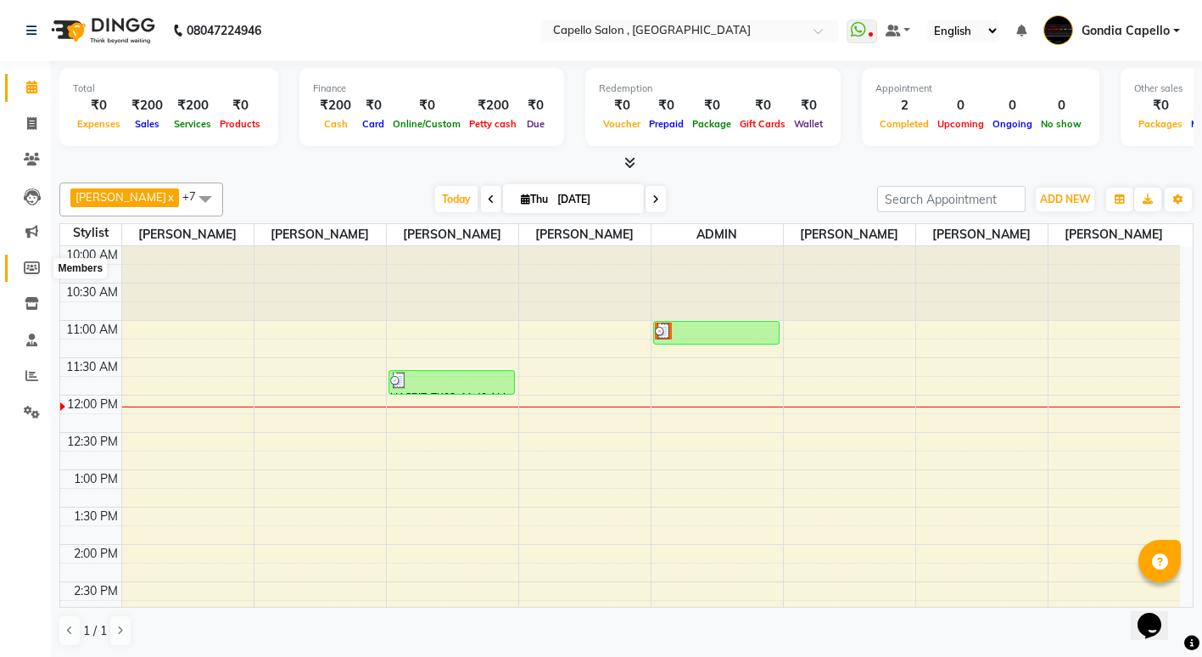
click at [30, 268] on icon at bounding box center [32, 267] width 16 height 13
select select
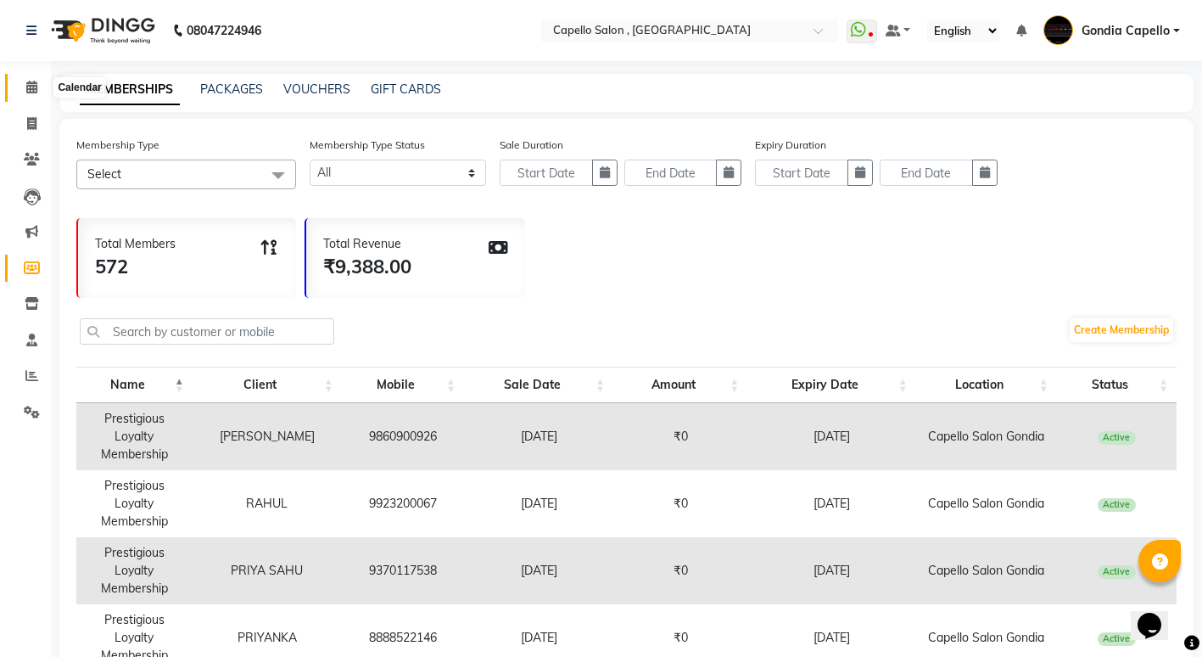
click at [38, 87] on span at bounding box center [32, 88] width 30 height 20
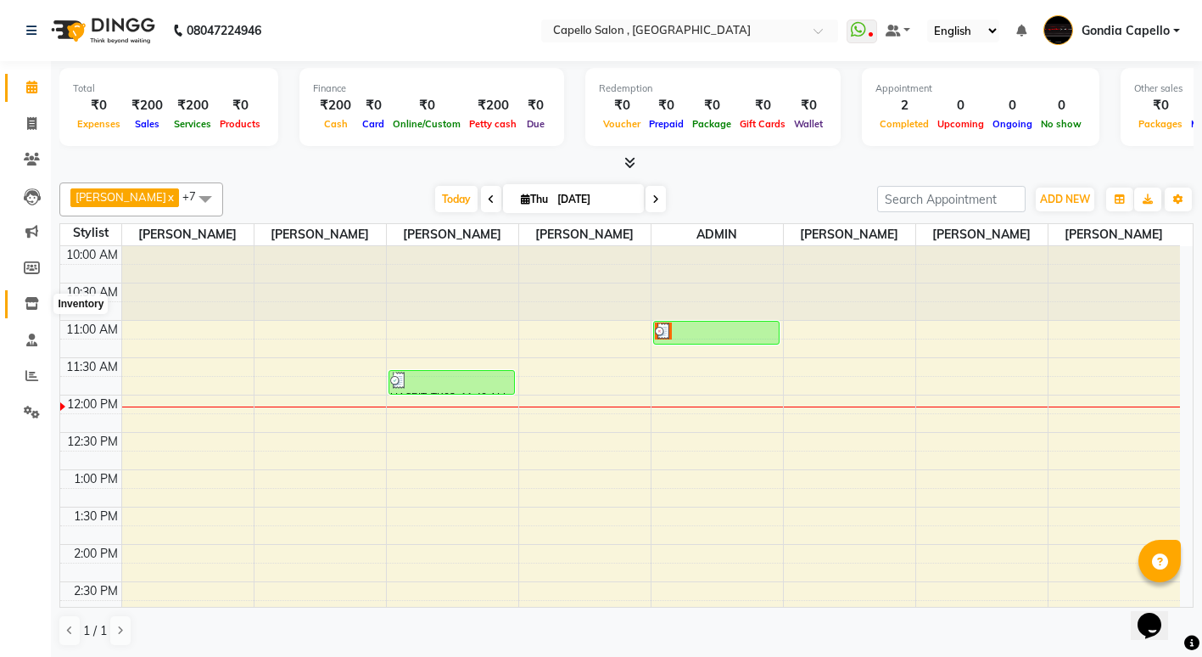
click at [26, 299] on icon at bounding box center [32, 303] width 14 height 13
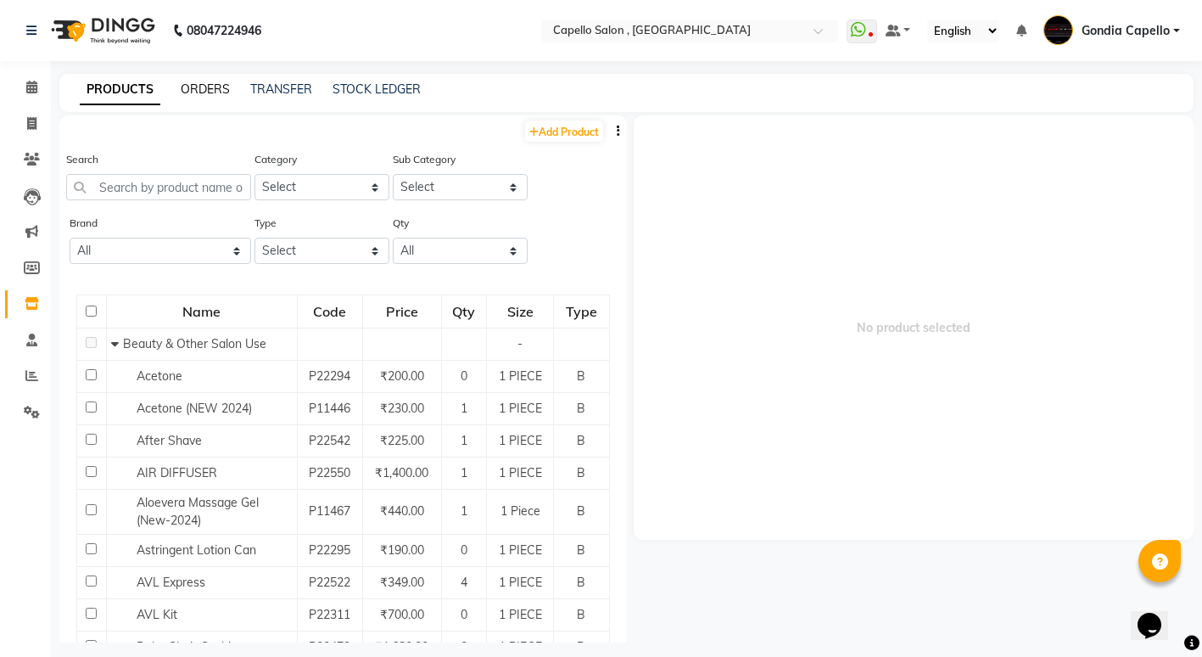
click at [221, 89] on link "ORDERS" at bounding box center [205, 88] width 49 height 15
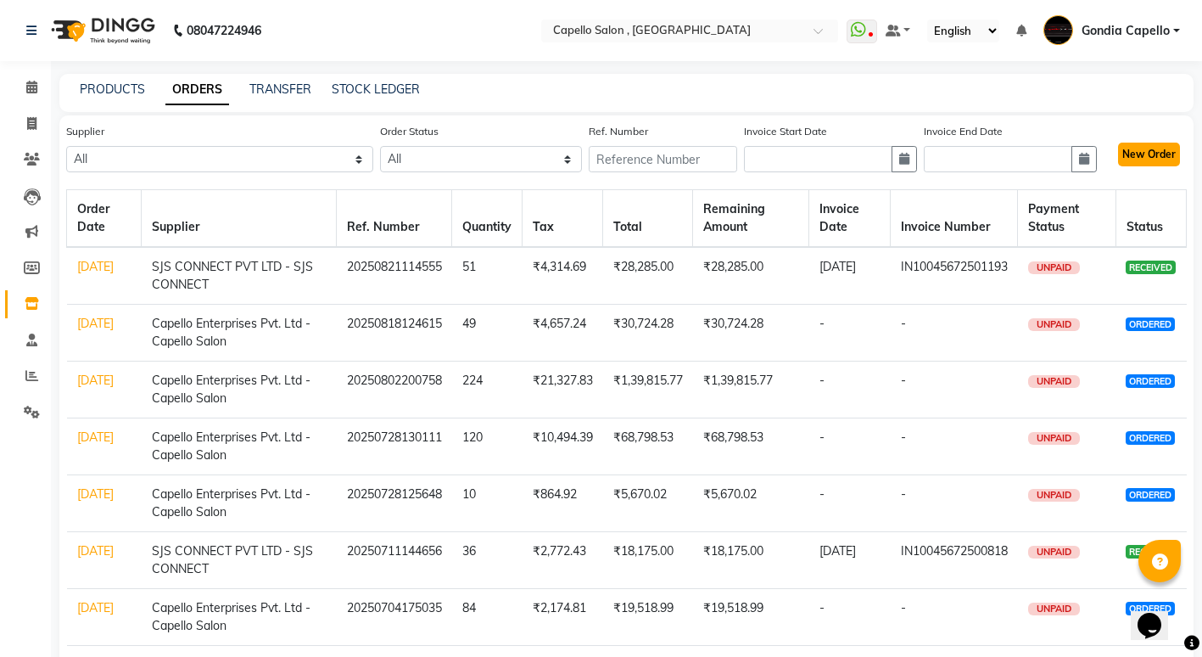
click at [1159, 155] on button "New Order" at bounding box center [1149, 155] width 62 height 24
select select "true"
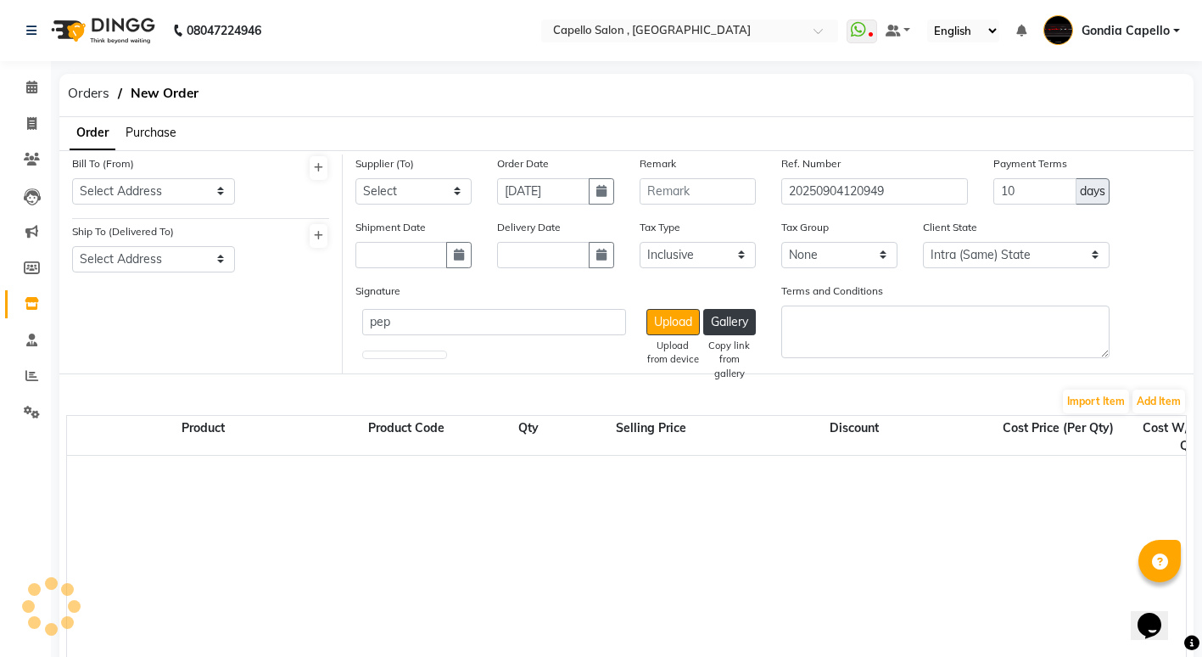
select select "1092"
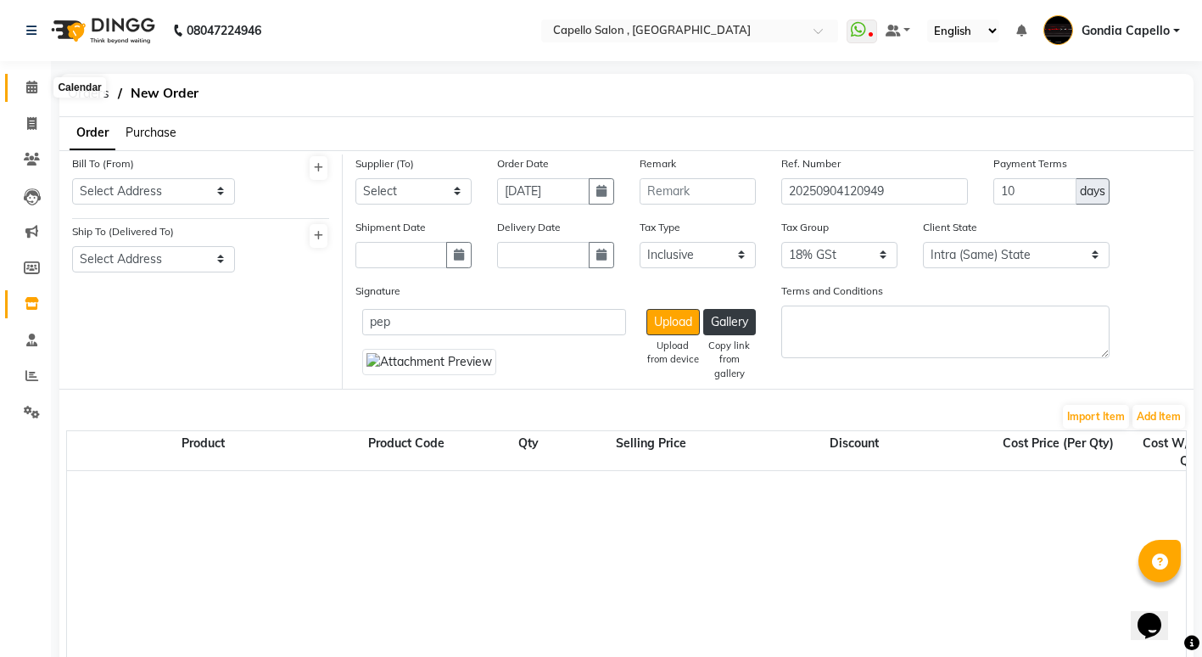
click at [37, 84] on icon at bounding box center [31, 87] width 11 height 13
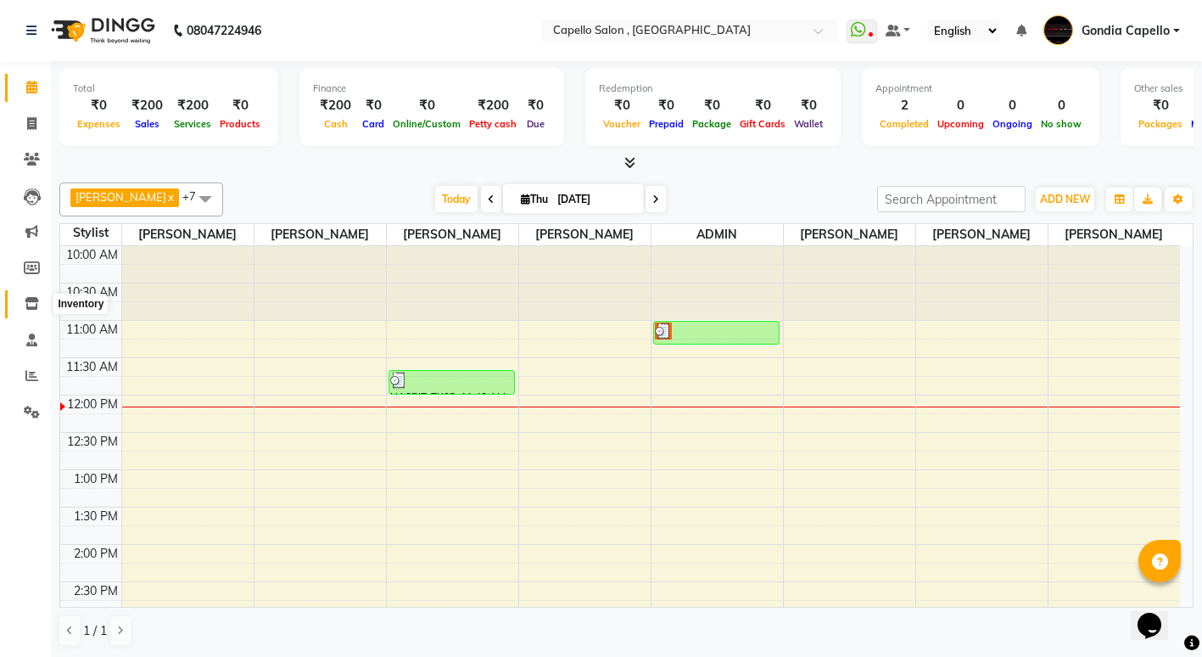
click at [31, 299] on icon at bounding box center [32, 303] width 14 height 13
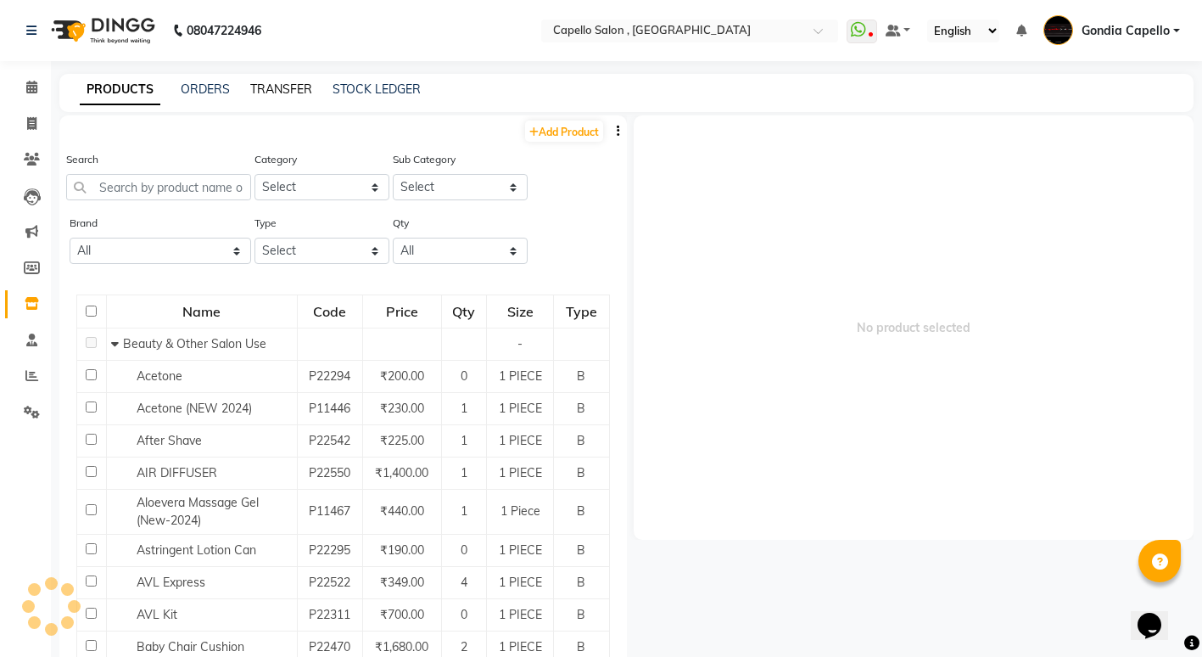
click at [292, 86] on link "TRANSFER" at bounding box center [281, 88] width 62 height 15
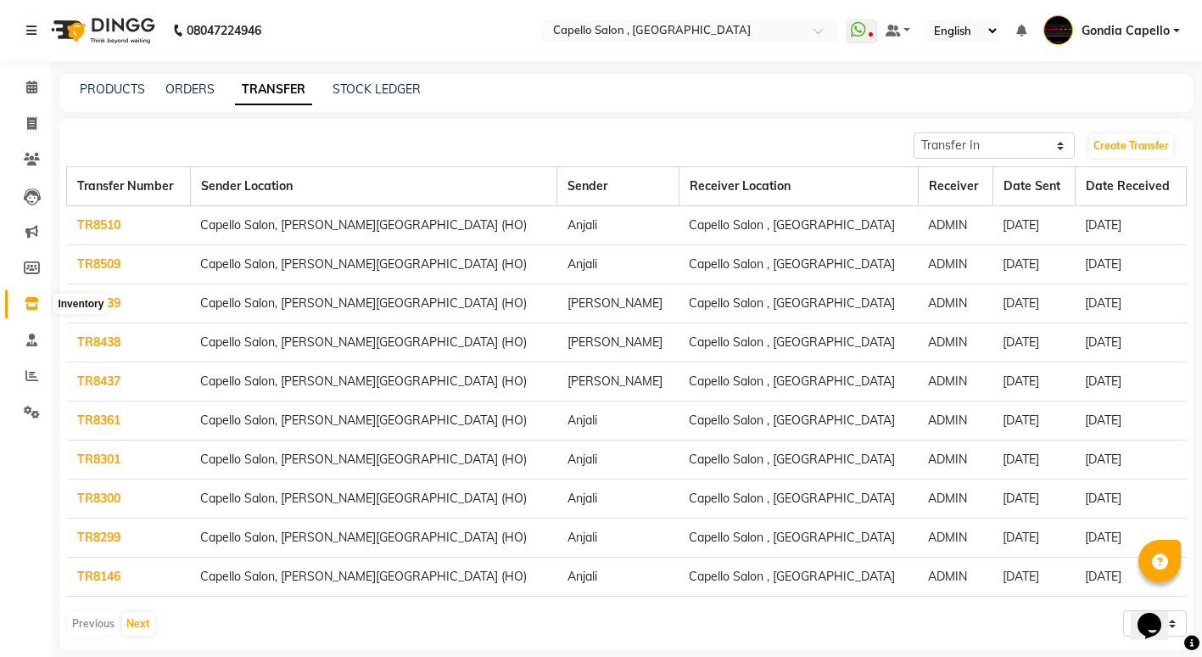
click at [32, 310] on span at bounding box center [32, 304] width 30 height 20
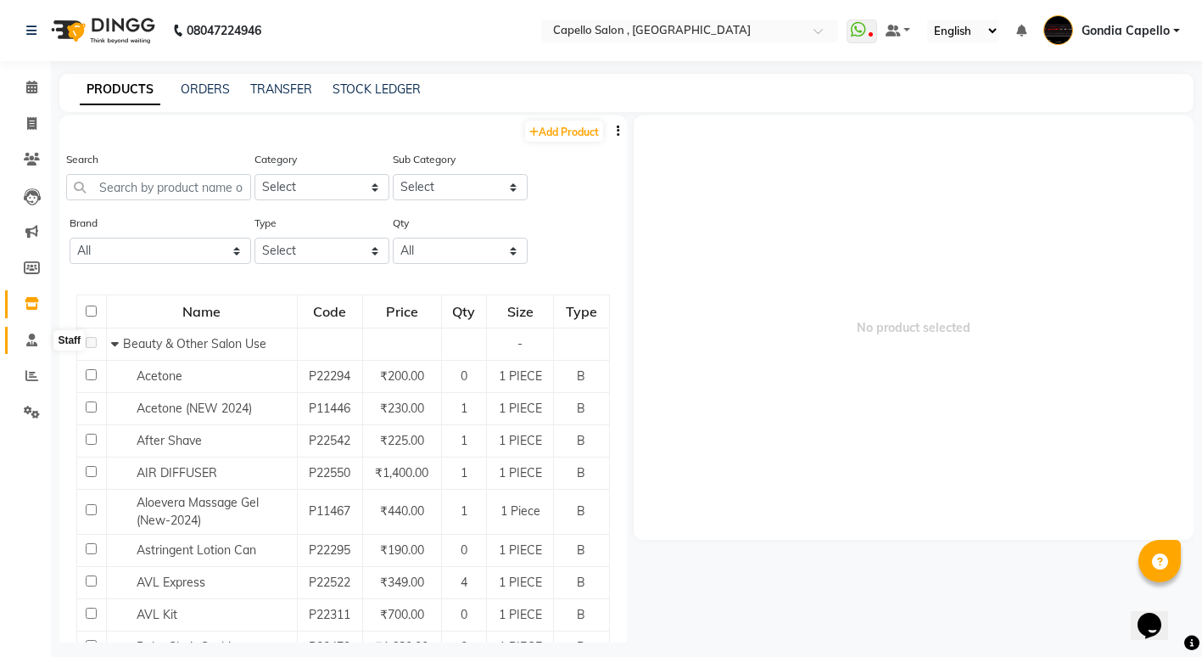
click at [36, 336] on icon at bounding box center [31, 339] width 11 height 13
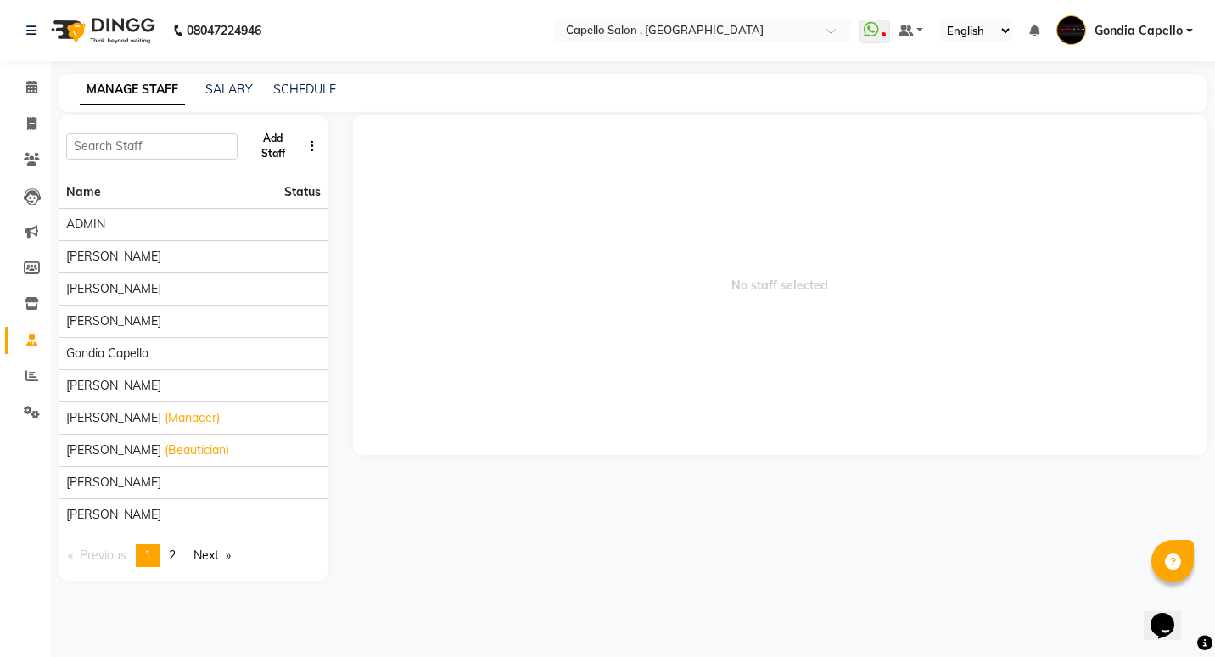
click at [276, 150] on button "Add Staff" at bounding box center [273, 146] width 58 height 44
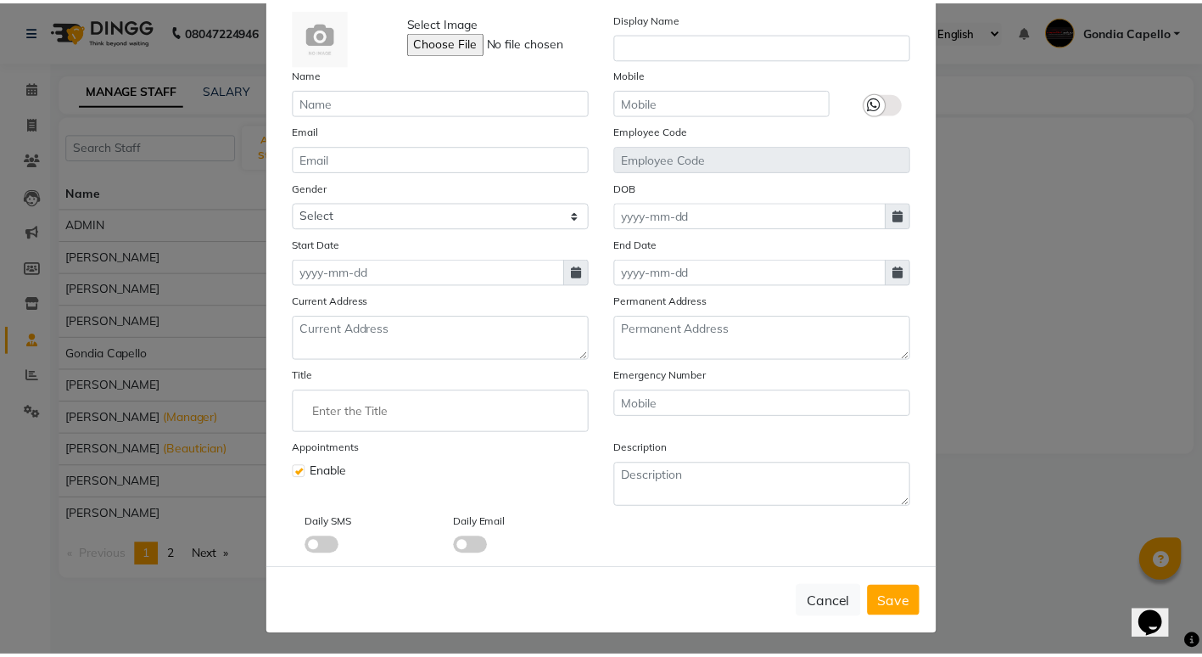
scroll to position [92, 0]
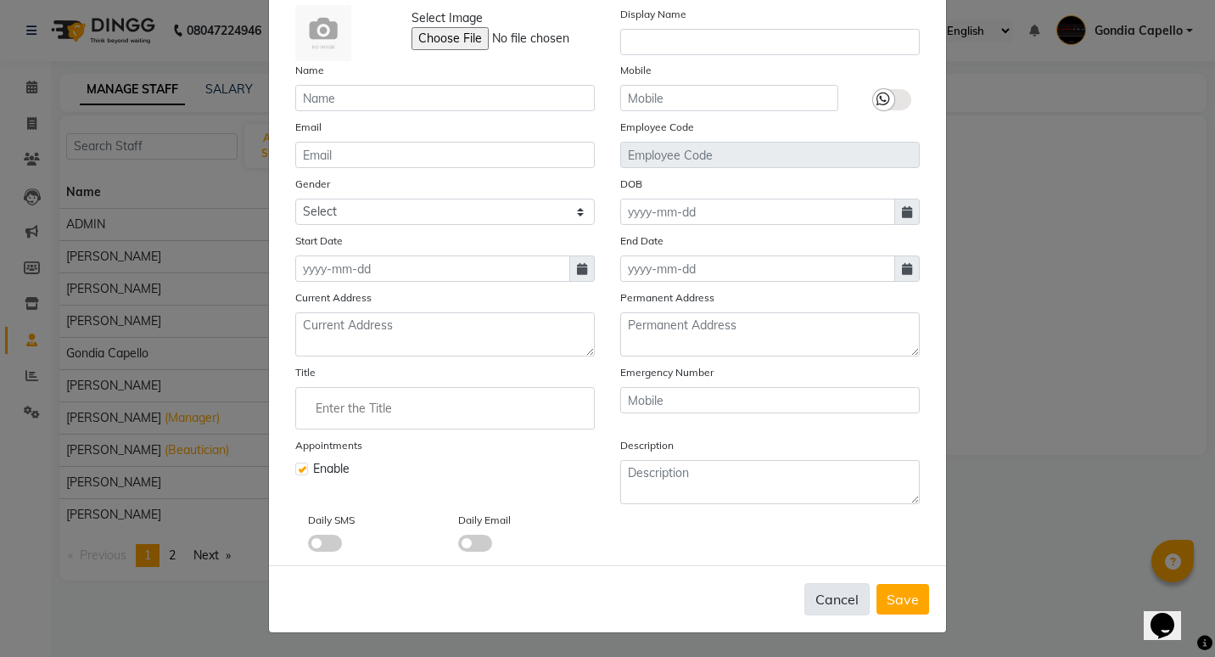
click at [837, 608] on button "Cancel" at bounding box center [836, 599] width 65 height 32
checkbox input "false"
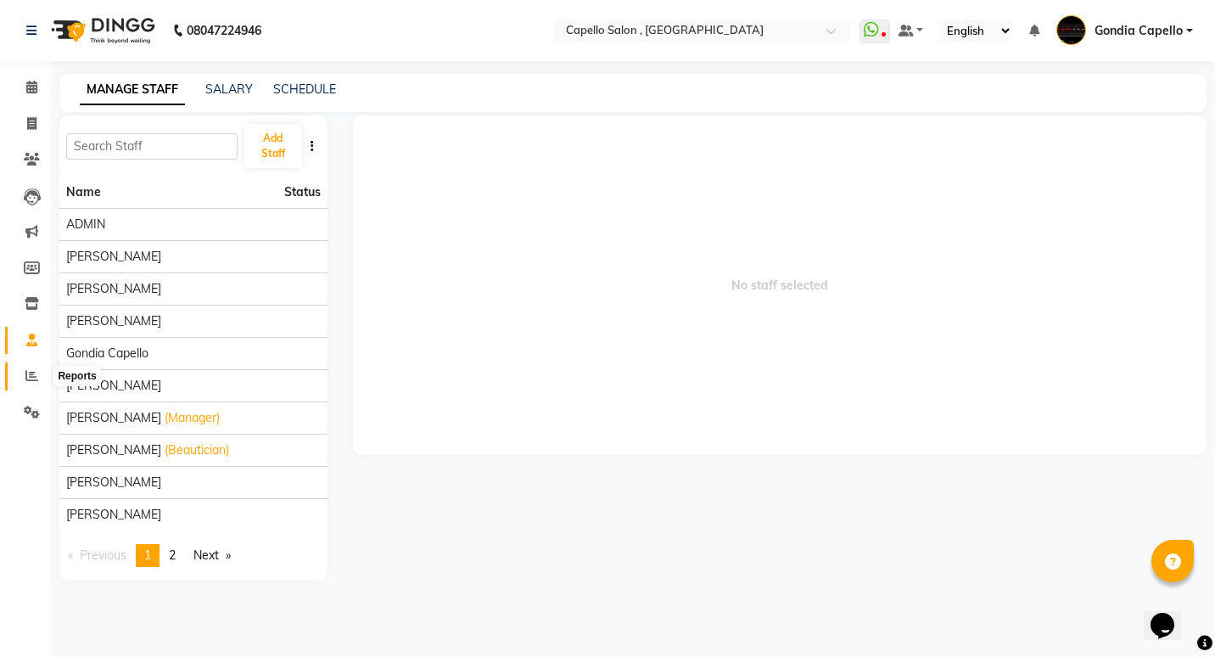
click at [39, 377] on span at bounding box center [32, 377] width 30 height 20
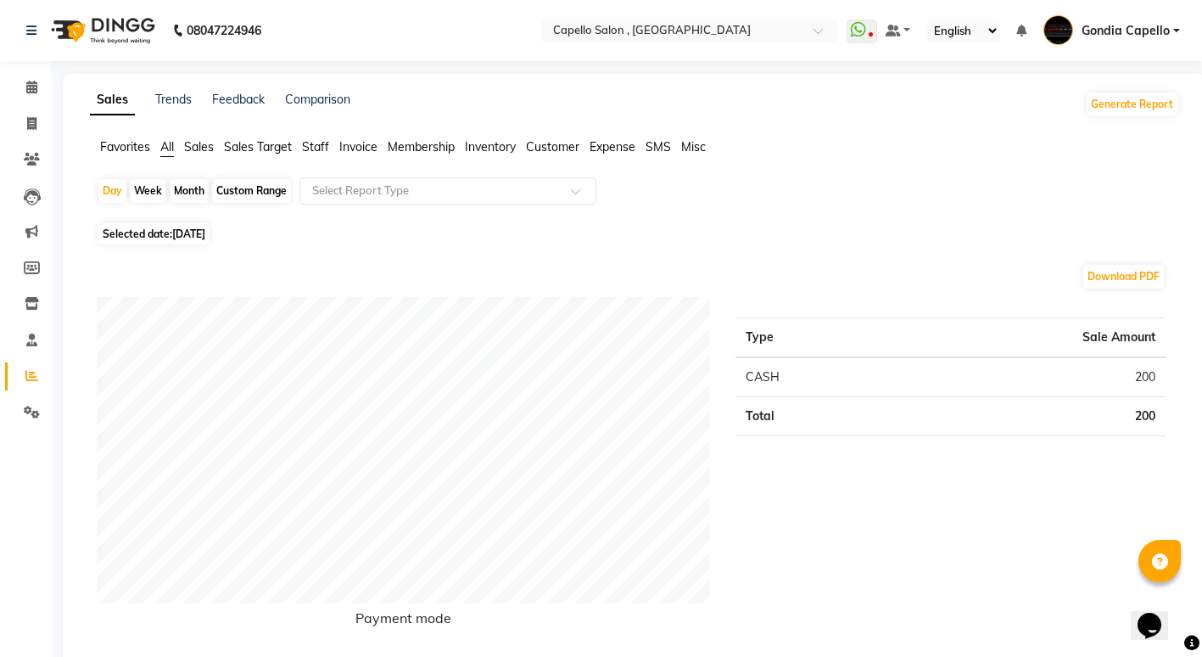
click at [185, 189] on div "Month" at bounding box center [189, 191] width 39 height 24
select select "9"
select select "2025"
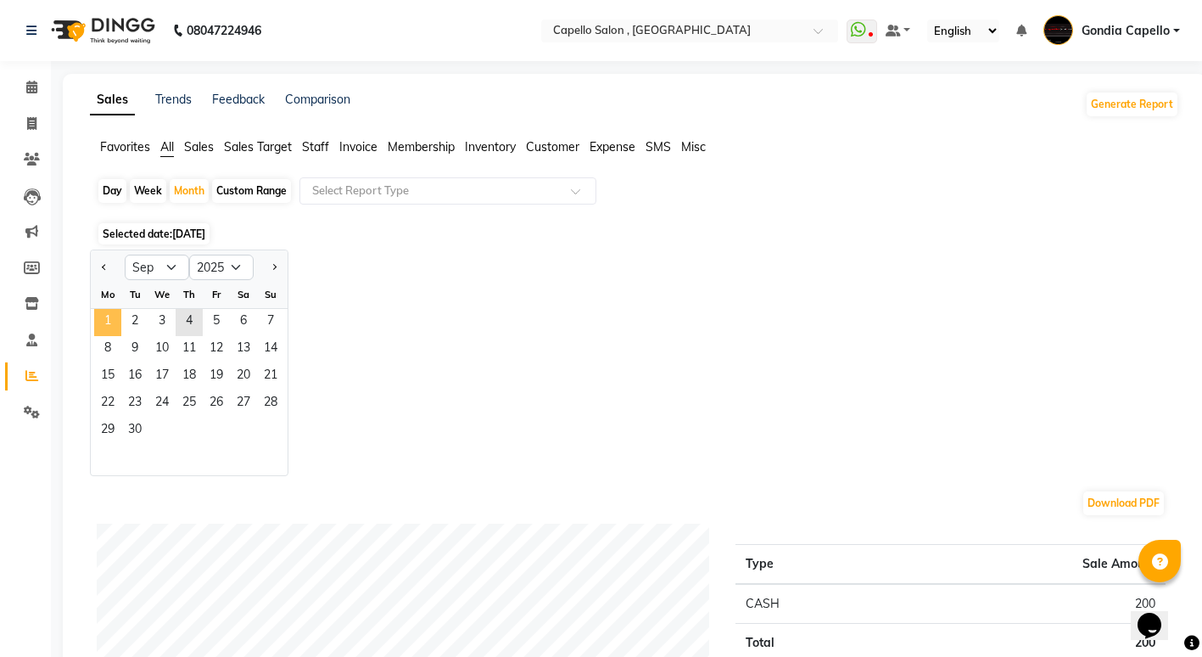
click at [99, 322] on span "1" at bounding box center [107, 322] width 27 height 27
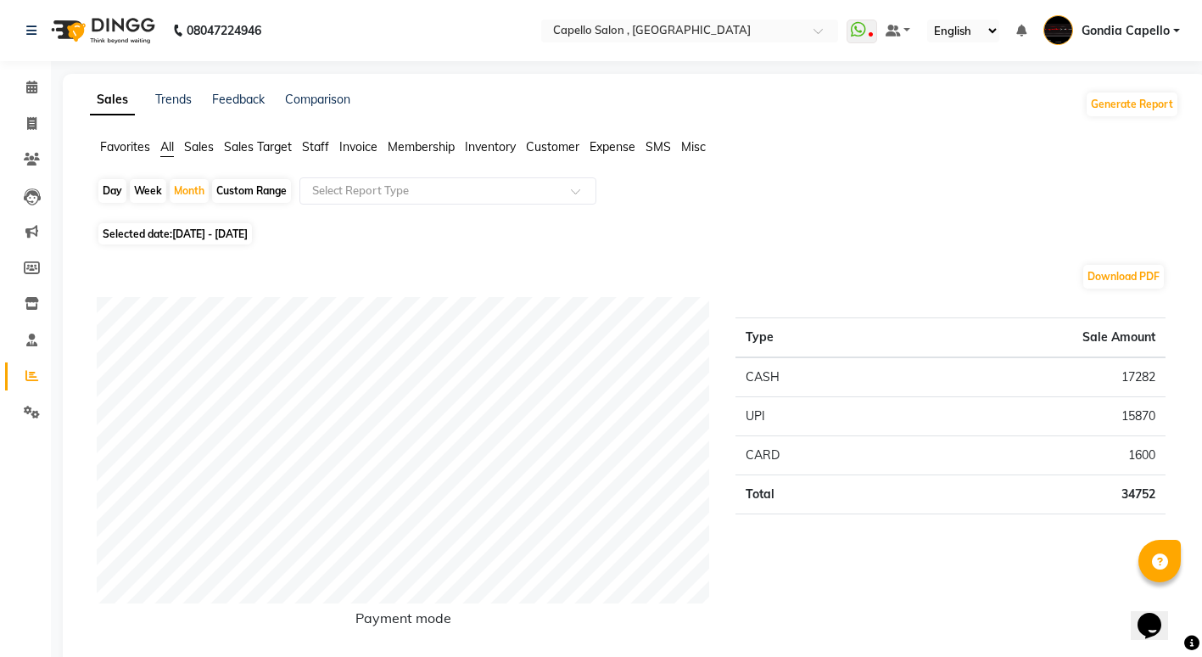
drag, startPoint x: 325, startPoint y: 145, endPoint x: 325, endPoint y: 161, distance: 16.1
click at [325, 151] on span "Staff" at bounding box center [315, 146] width 27 height 15
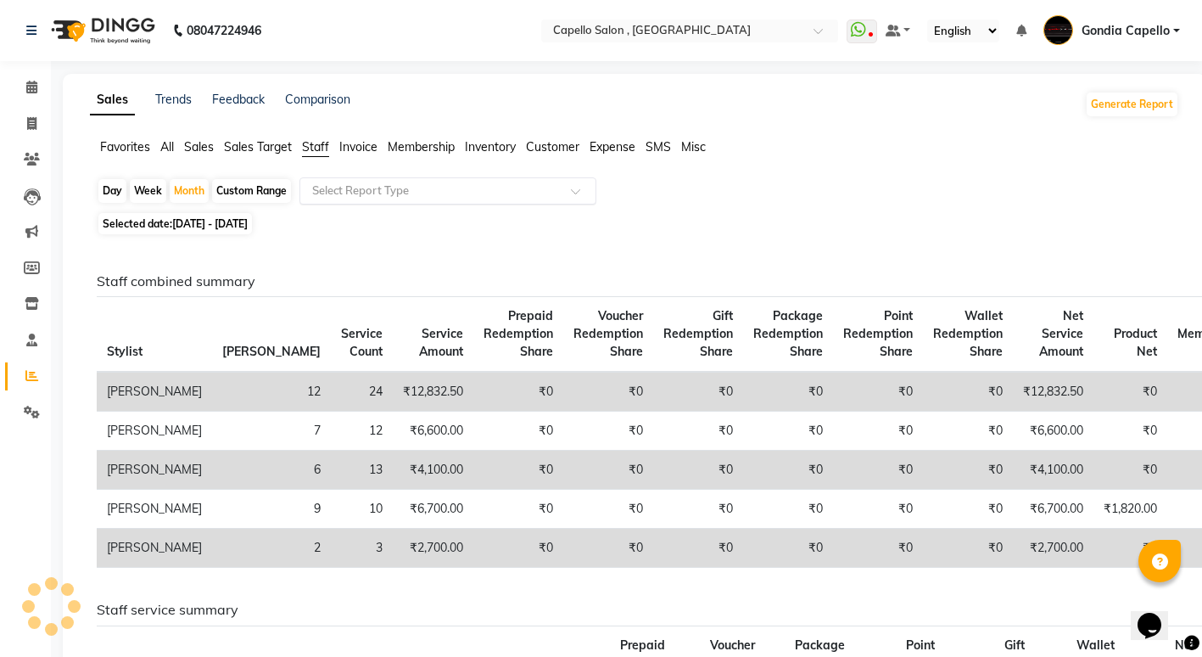
click at [326, 184] on input "text" at bounding box center [431, 190] width 244 height 17
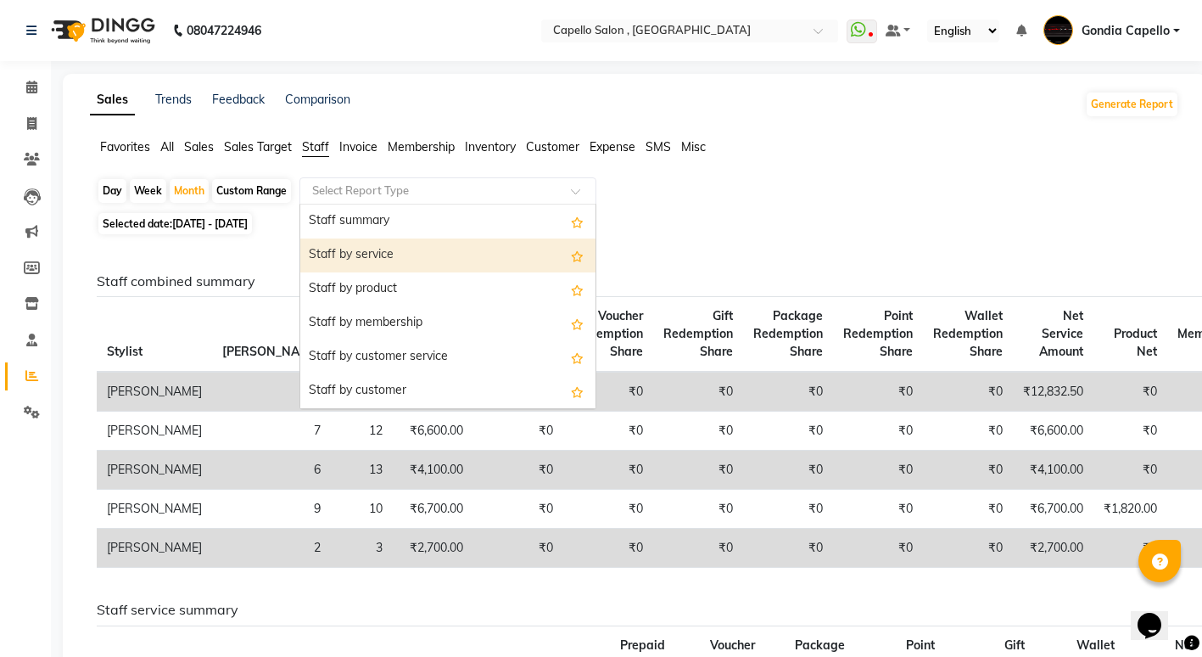
click at [361, 255] on div "Staff by service" at bounding box center [447, 255] width 295 height 34
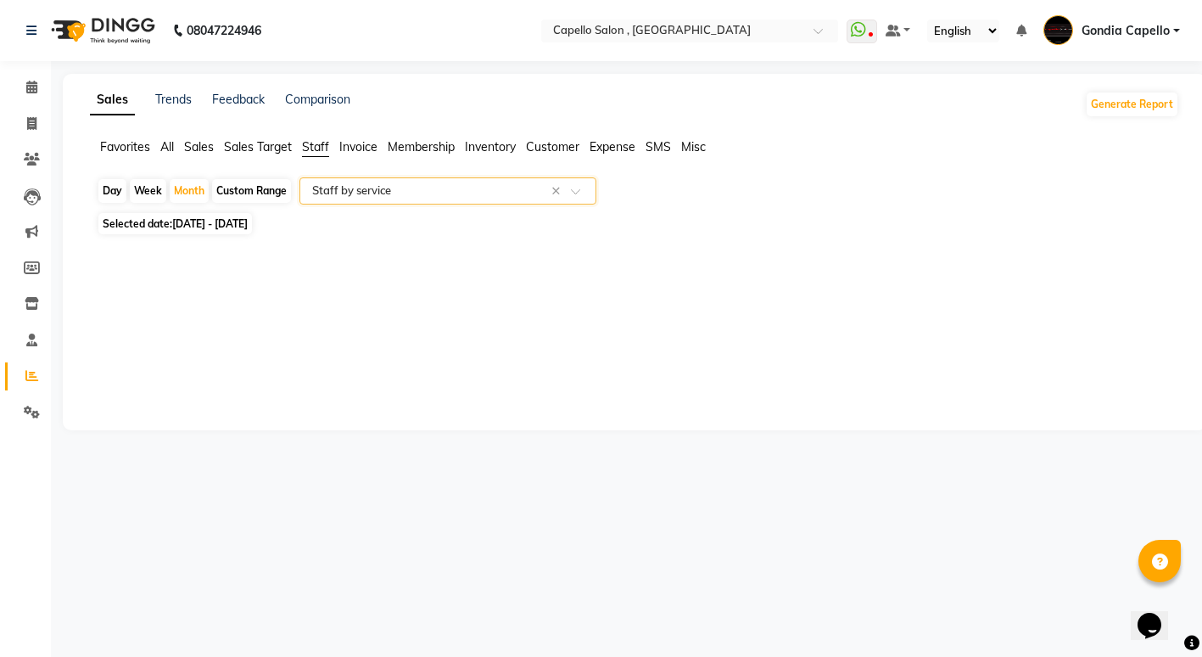
select select "full_report"
select select "csv"
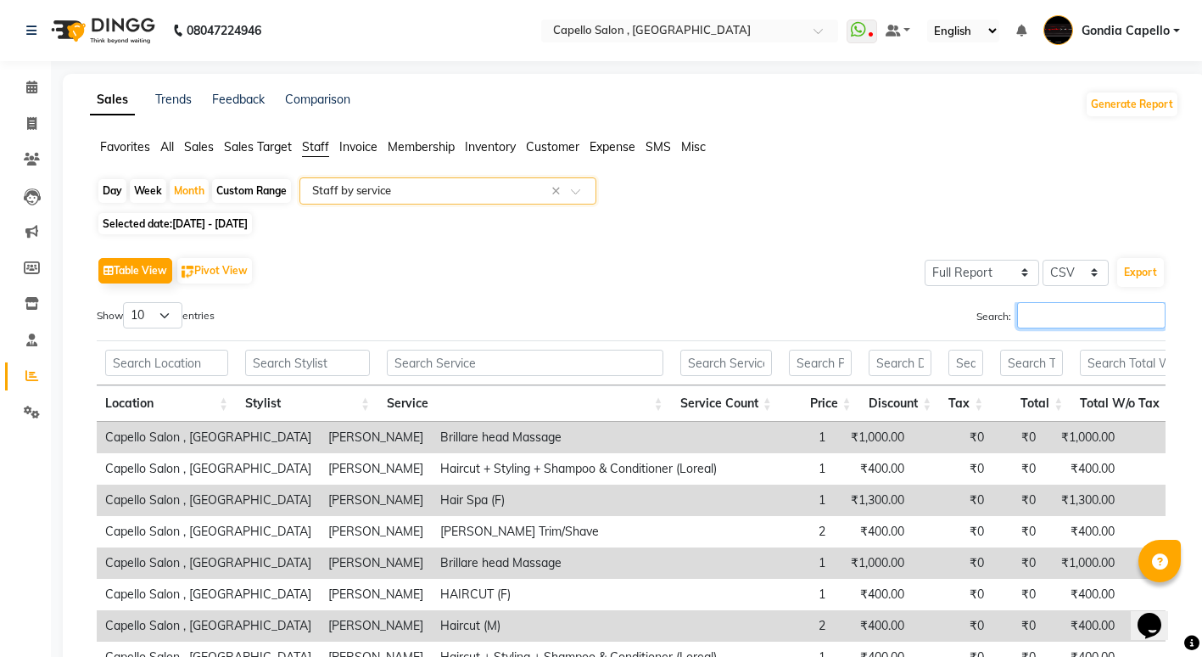
click at [1057, 306] on input "Search:" at bounding box center [1091, 315] width 148 height 26
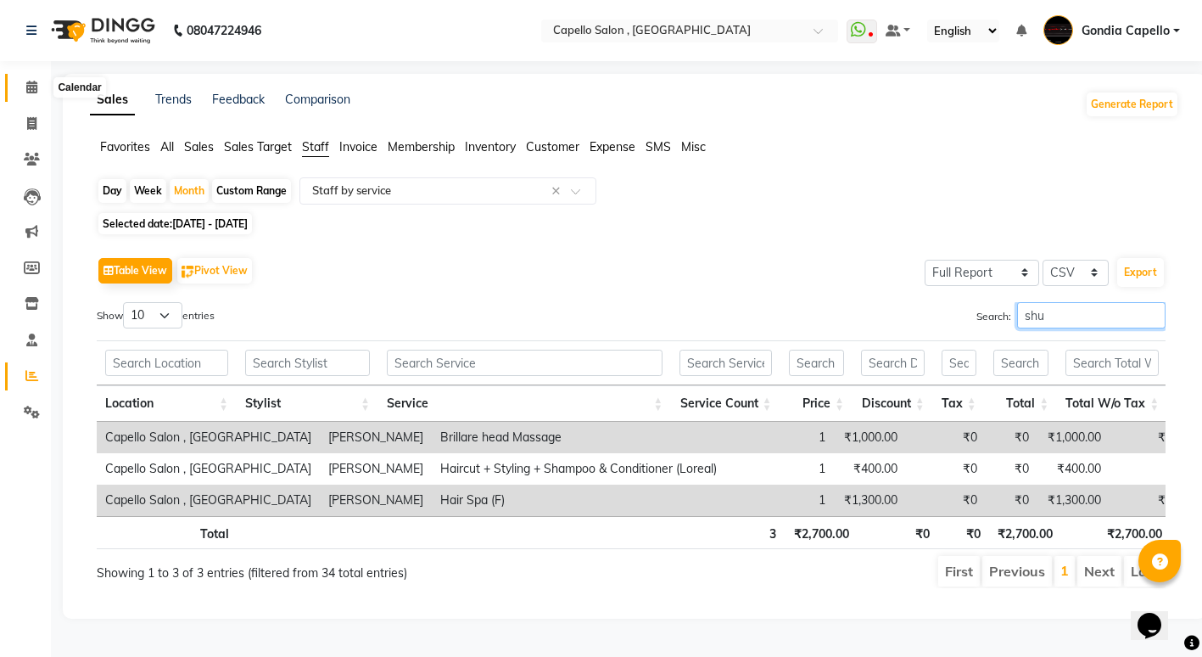
type input "shu"
click at [26, 86] on icon at bounding box center [31, 87] width 11 height 13
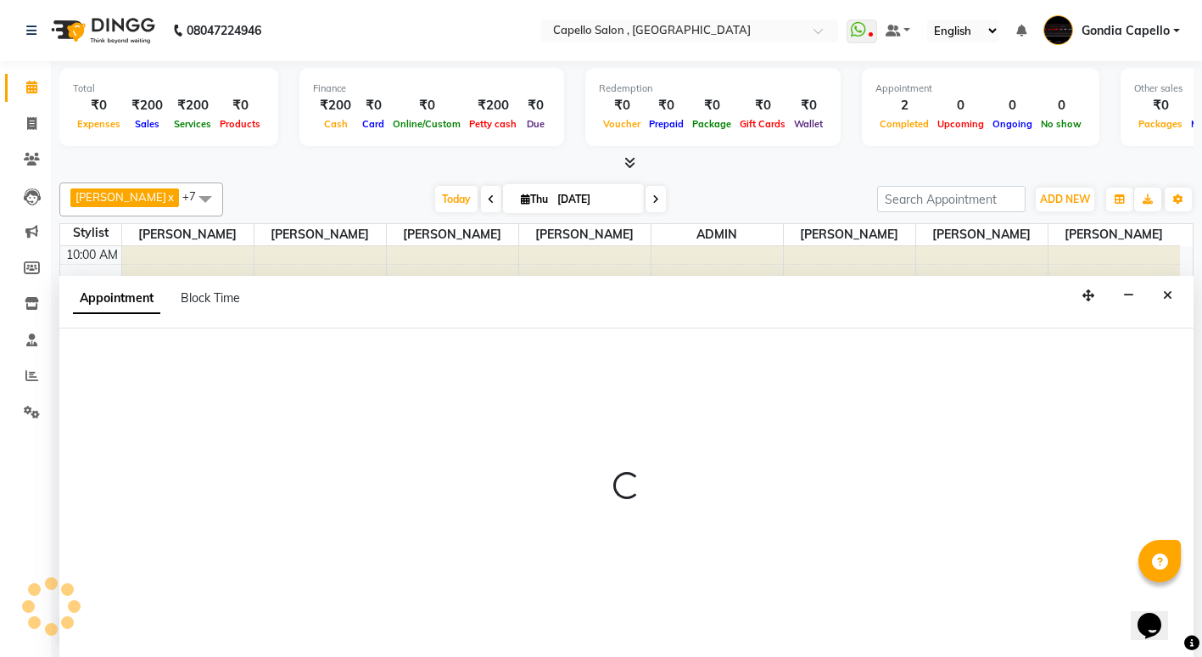
scroll to position [1, 0]
select select "14375"
select select "tentative"
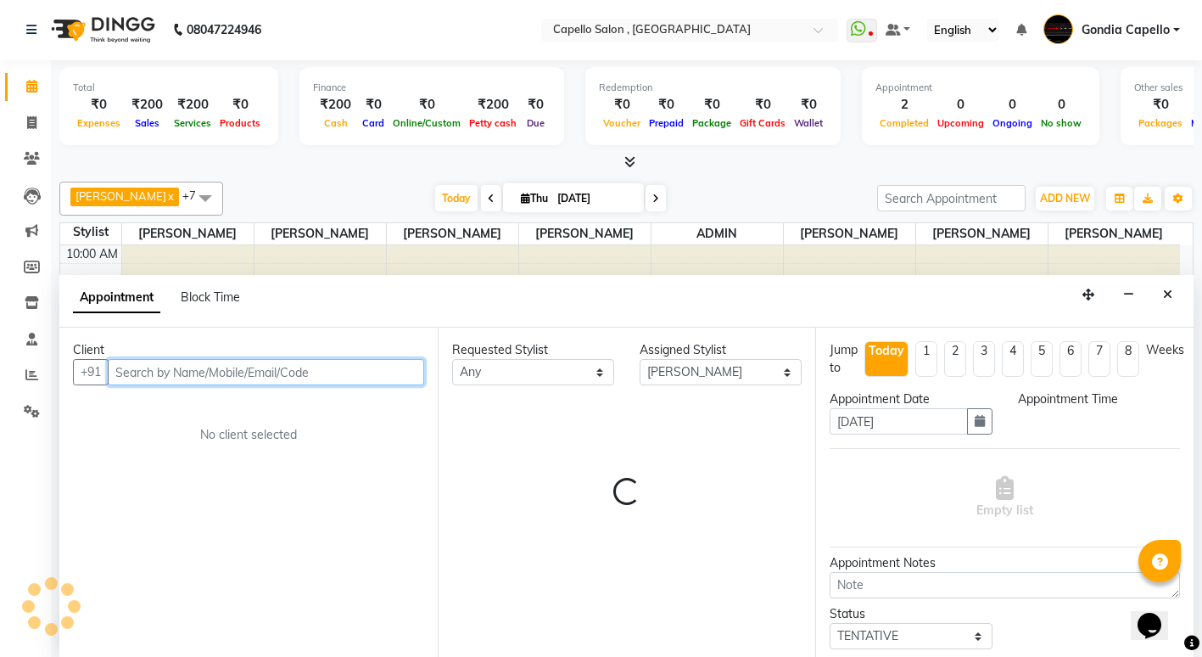
select select "735"
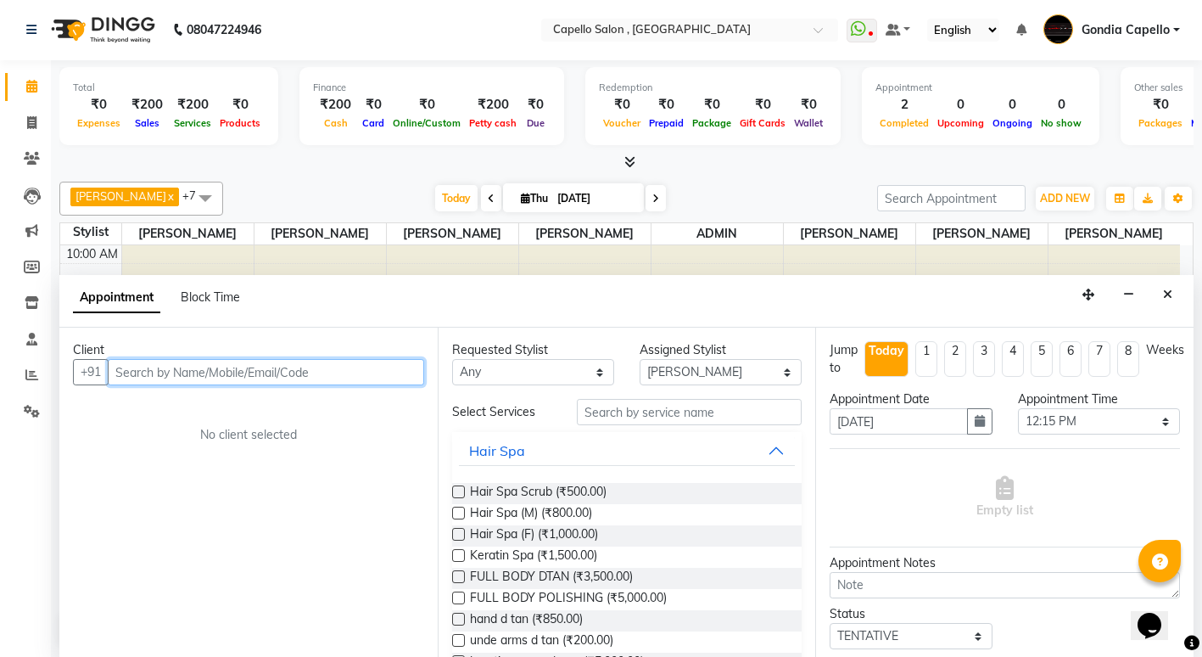
click at [179, 379] on input "text" at bounding box center [266, 372] width 316 height 26
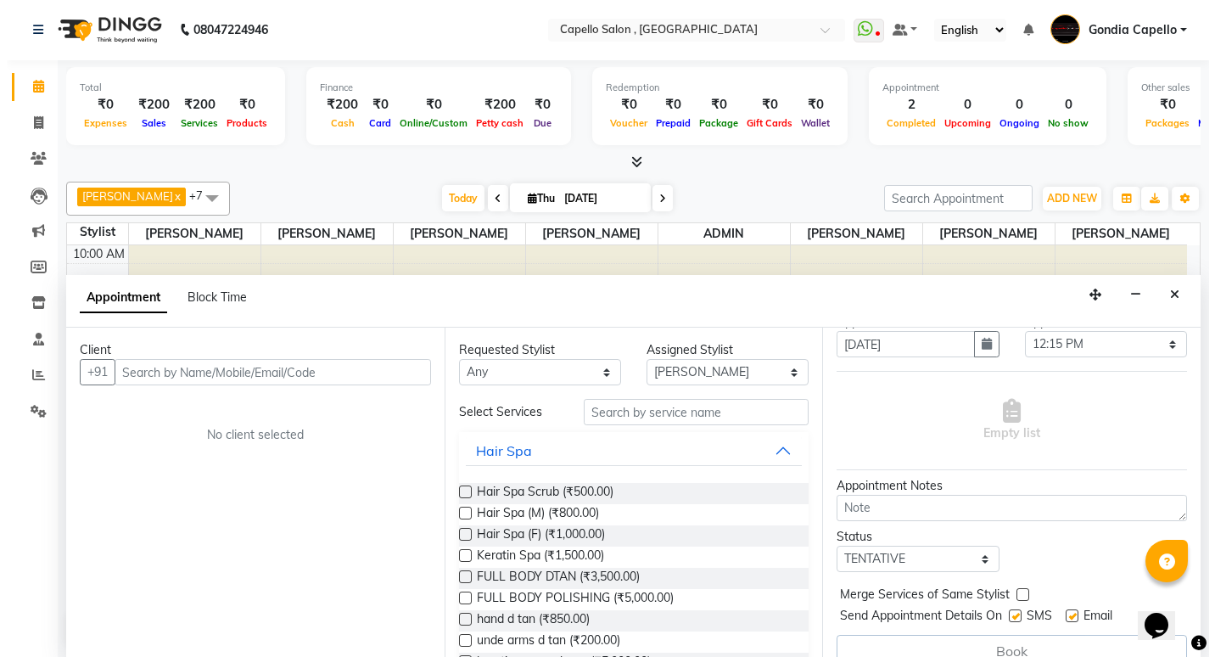
scroll to position [0, 0]
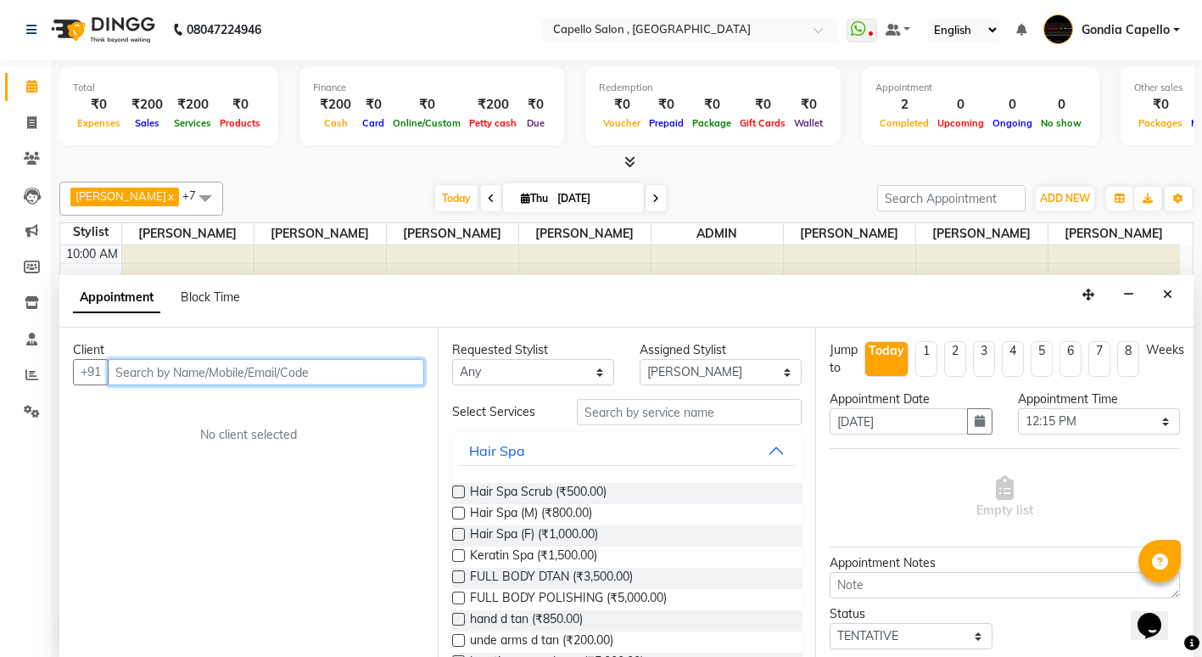
click at [188, 374] on input "text" at bounding box center [266, 372] width 316 height 26
type input "9370660977"
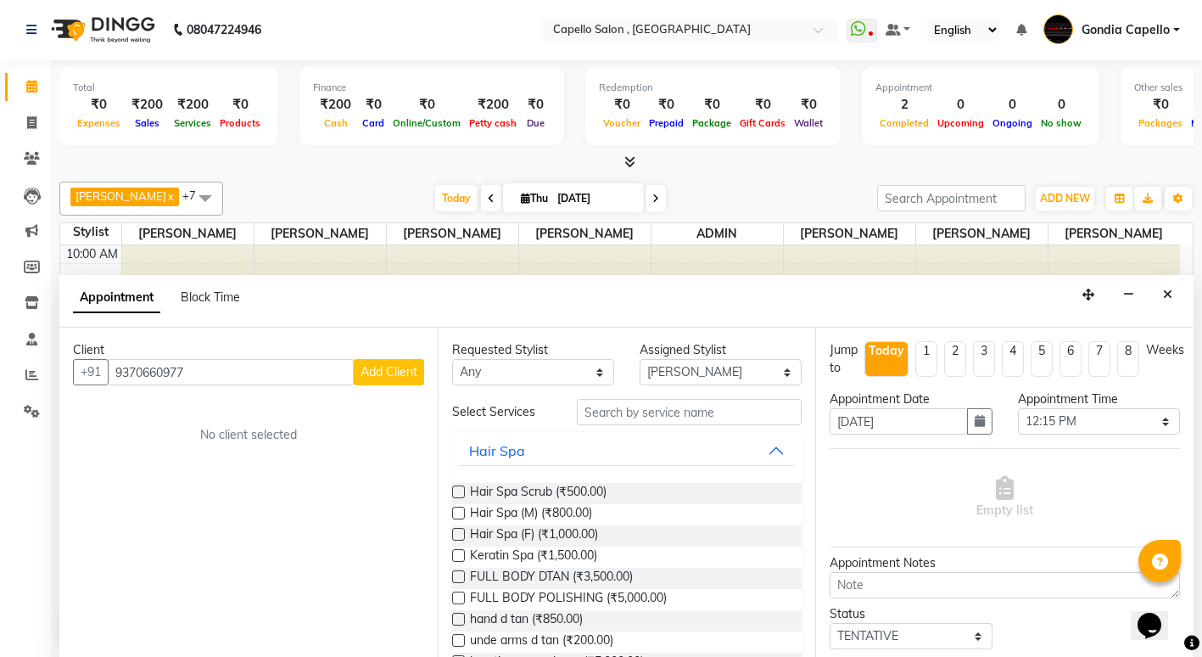
click at [372, 361] on button "Add Client" at bounding box center [389, 372] width 70 height 26
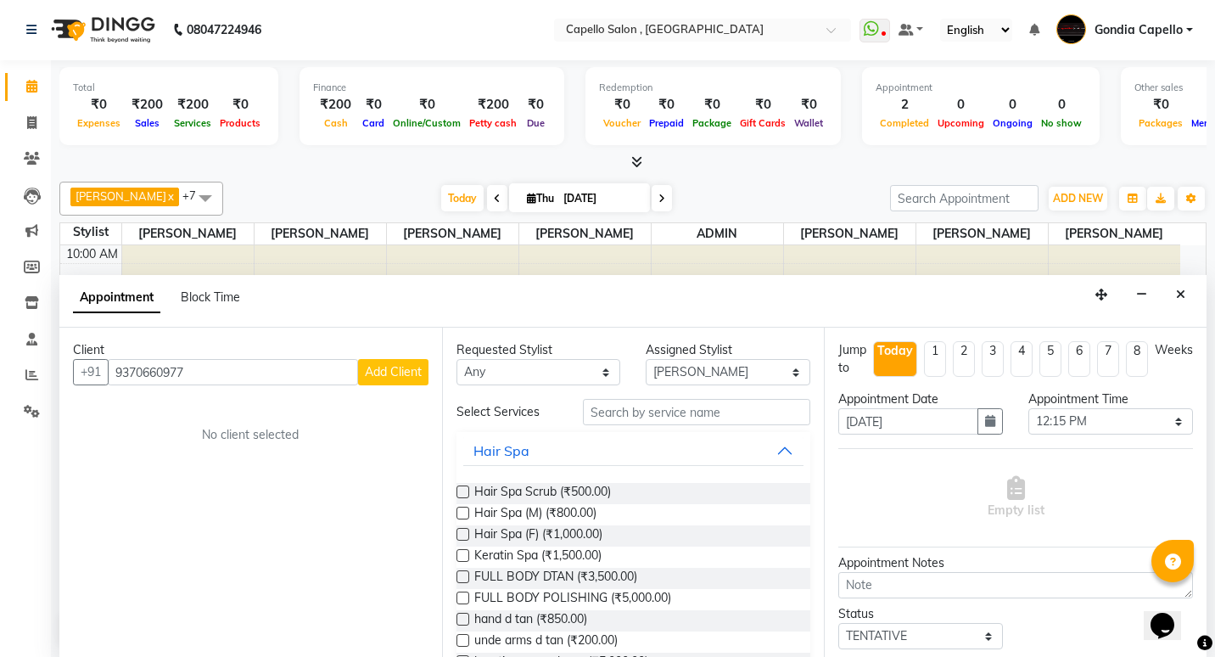
select select "22"
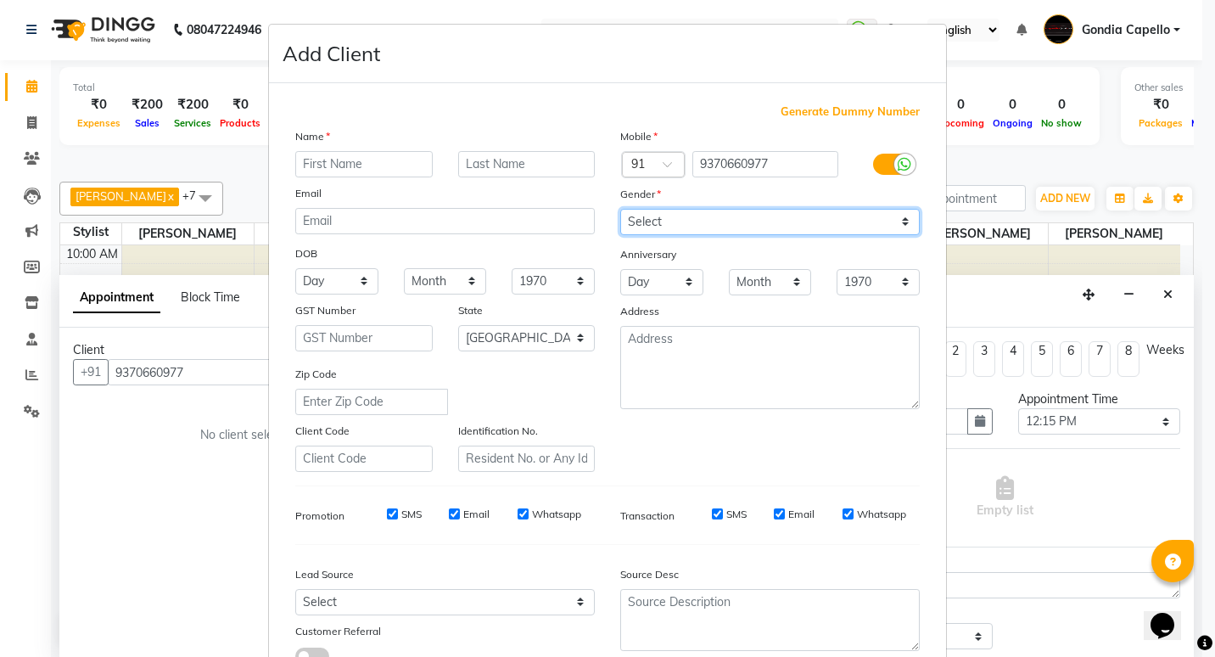
click at [633, 227] on select "Select Male Female Other Prefer Not To Say" at bounding box center [770, 222] width 300 height 26
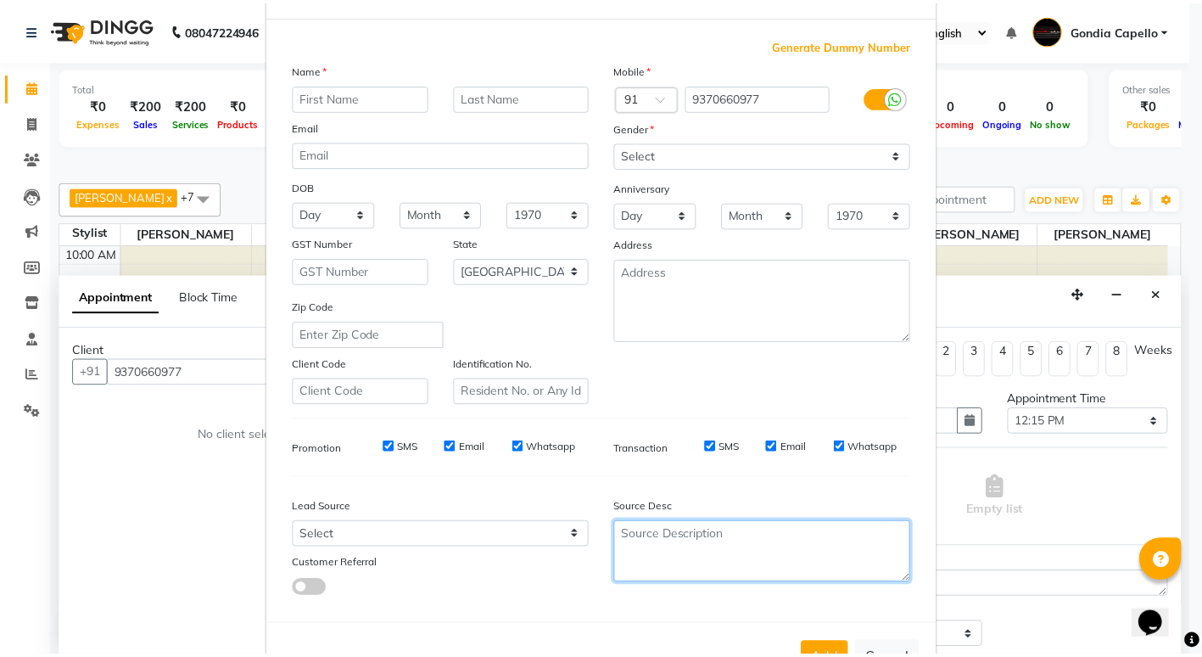
scroll to position [126, 0]
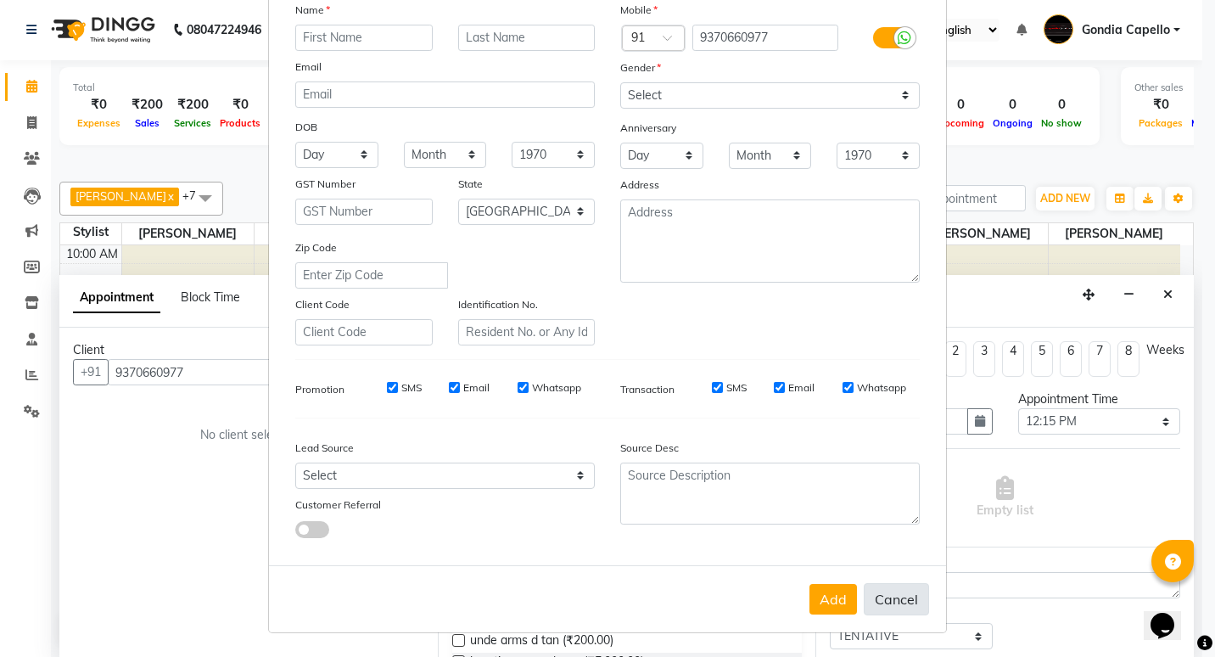
click at [893, 600] on button "Cancel" at bounding box center [896, 599] width 65 height 32
select select
select select "null"
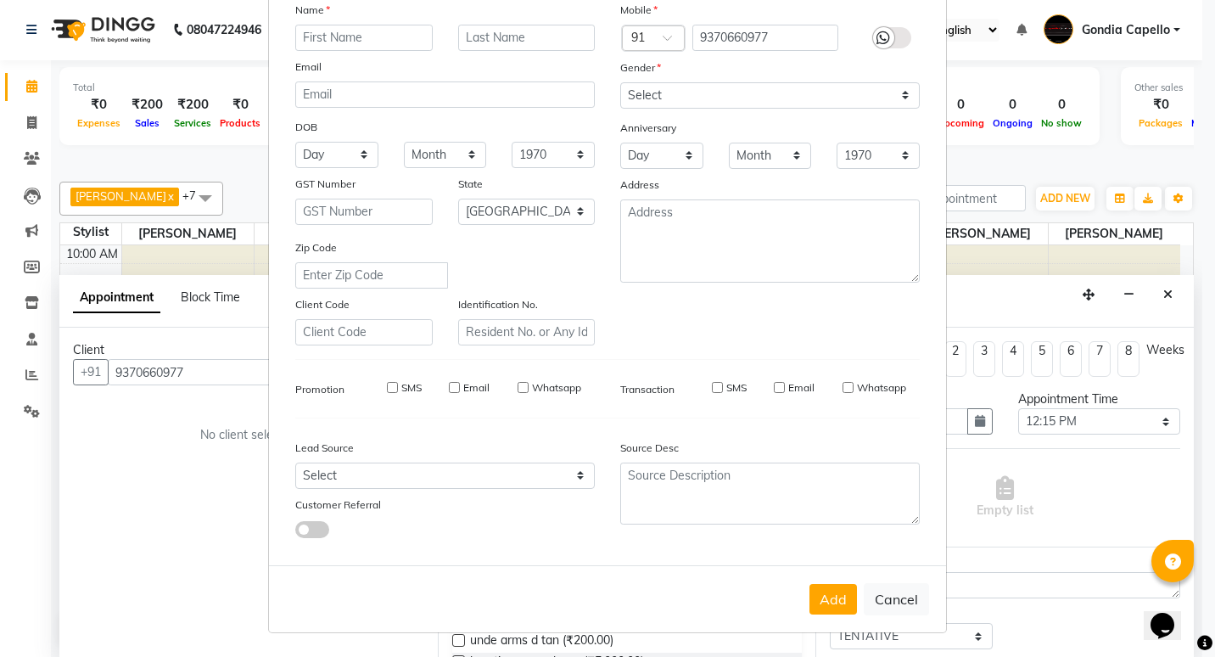
select select
checkbox input "false"
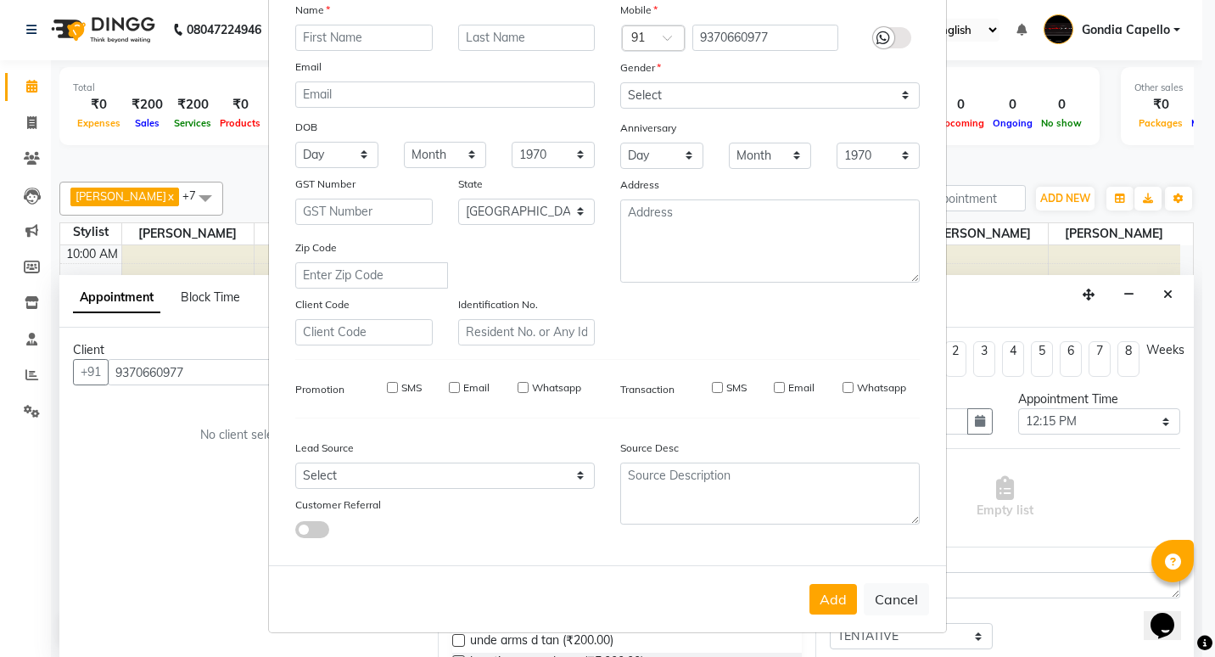
checkbox input "false"
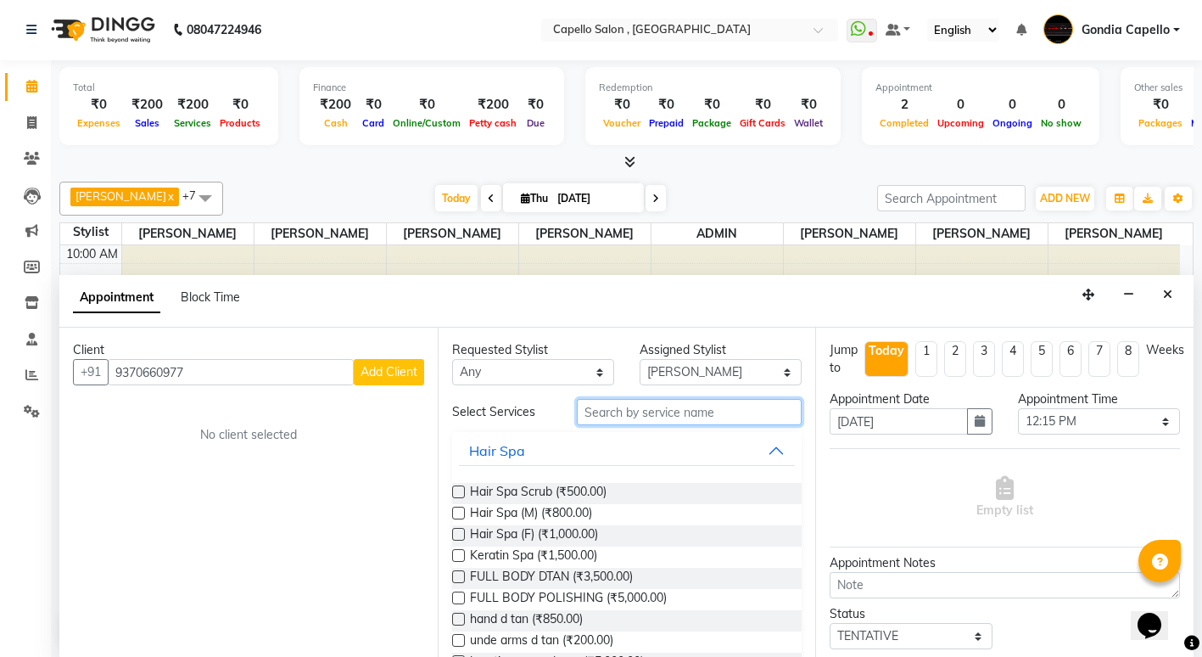
click at [639, 413] on input "text" at bounding box center [689, 412] width 225 height 26
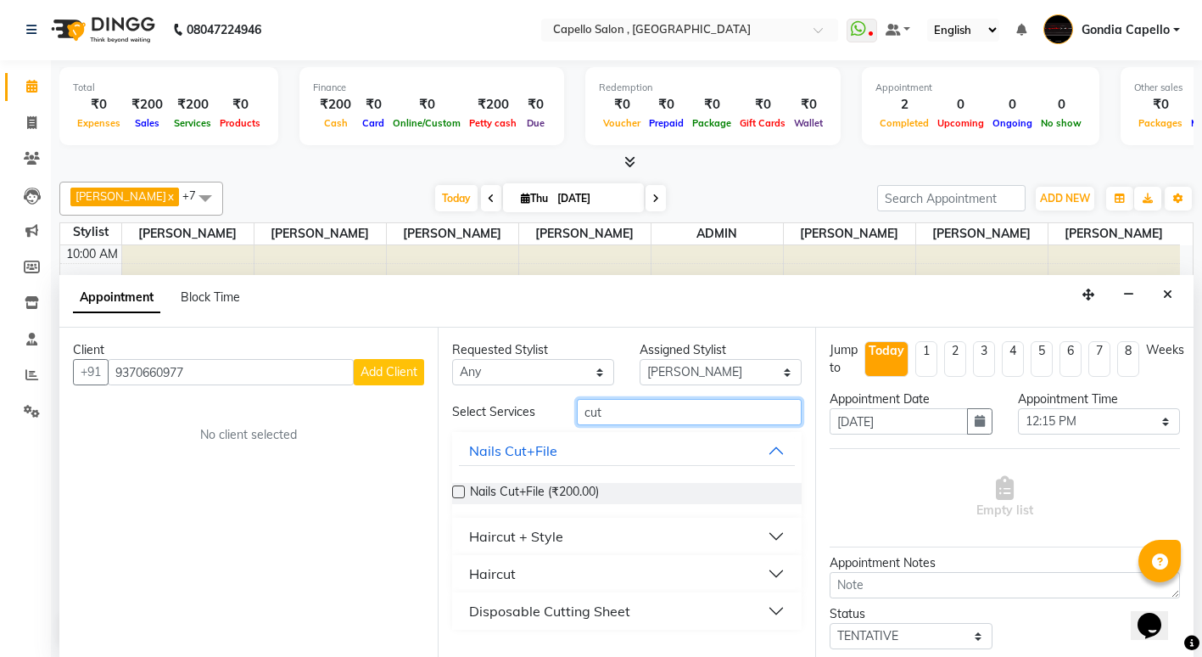
type input "cut"
click at [478, 570] on div "Haircut" at bounding box center [492, 573] width 47 height 20
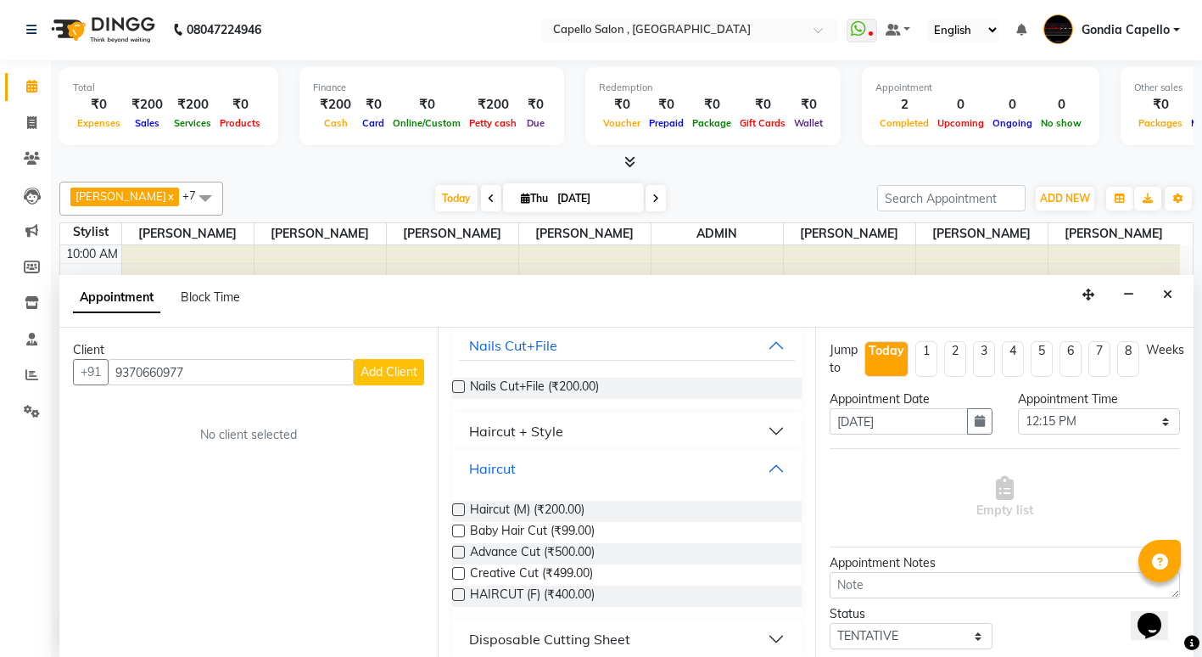
scroll to position [120, 0]
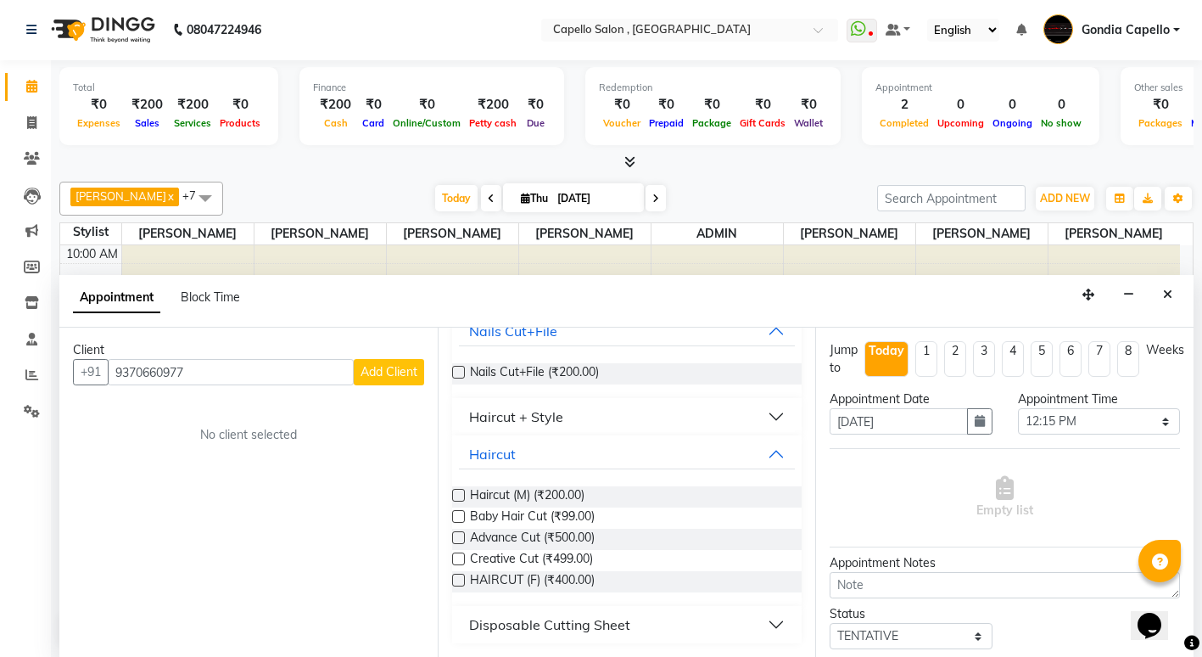
click at [459, 492] on label at bounding box center [458, 495] width 13 height 13
click at [459, 492] on input "checkbox" at bounding box center [457, 496] width 11 height 11
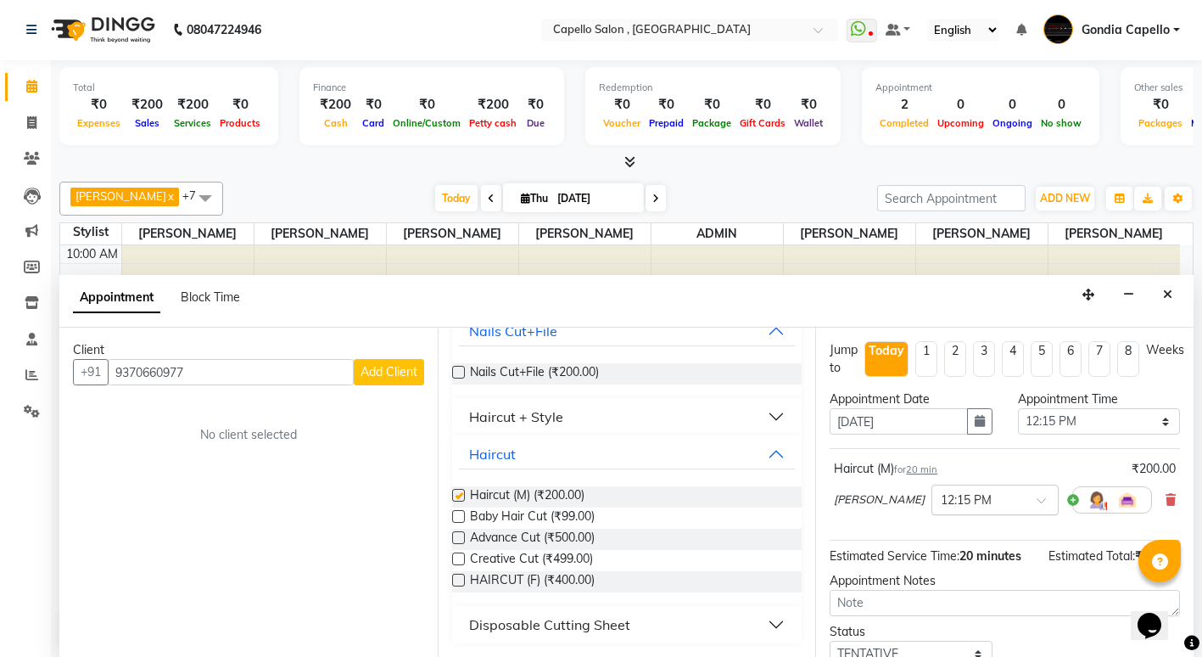
checkbox input "false"
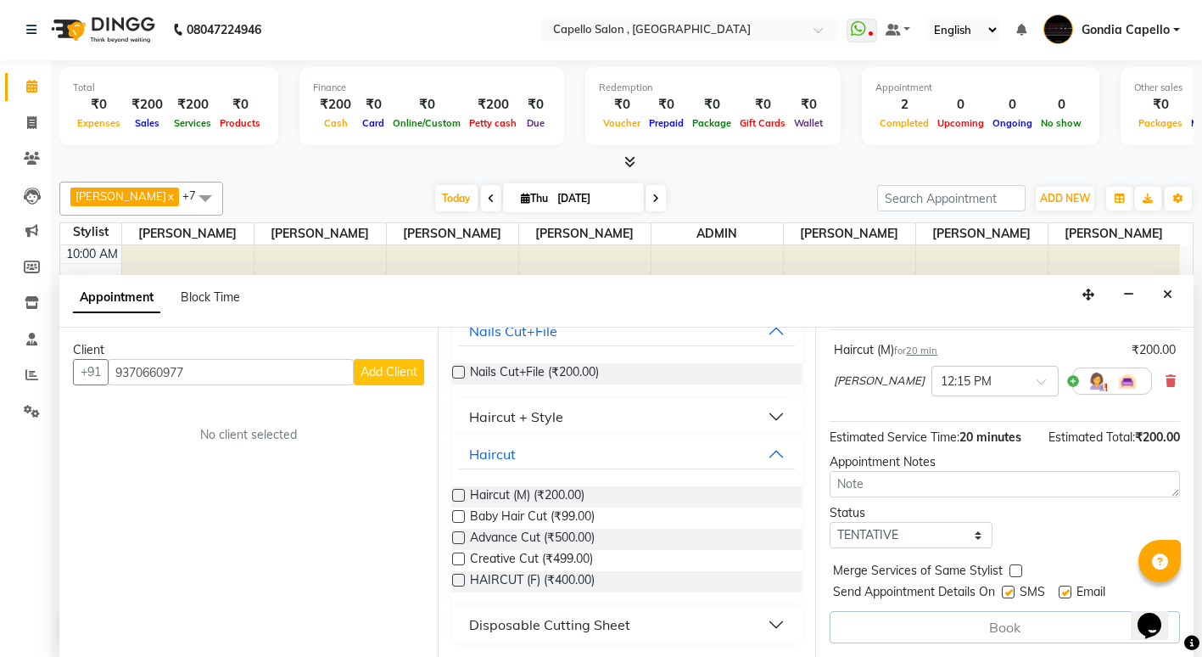
scroll to position [0, 4]
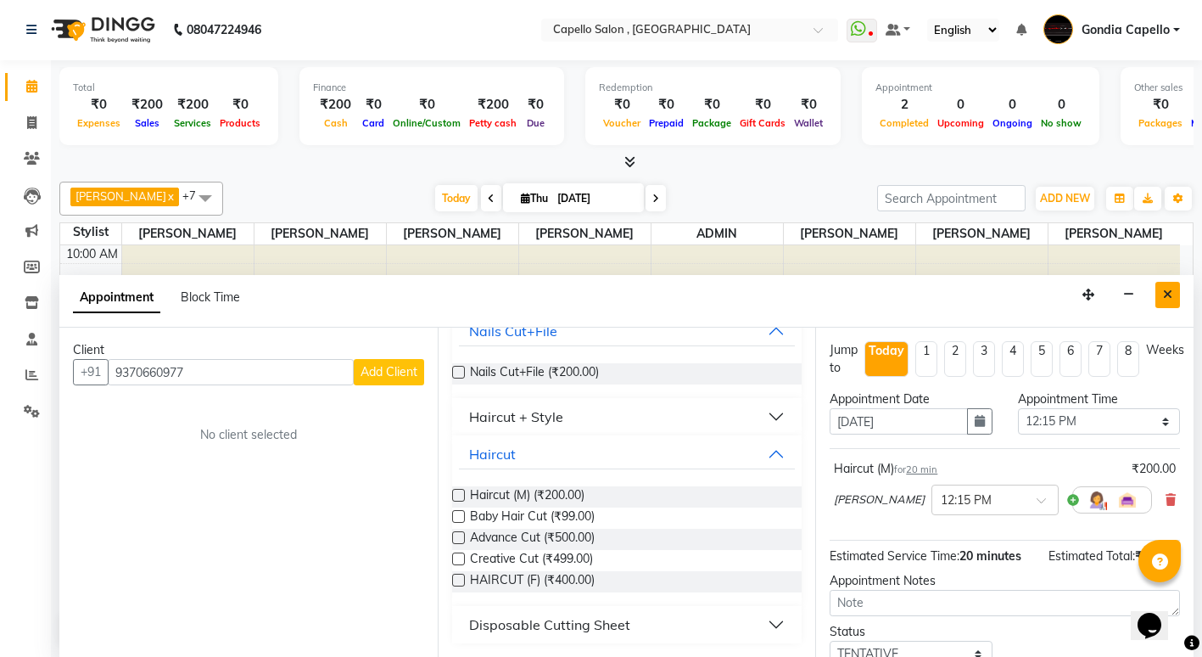
click at [1162, 294] on button "Close" at bounding box center [1168, 295] width 25 height 26
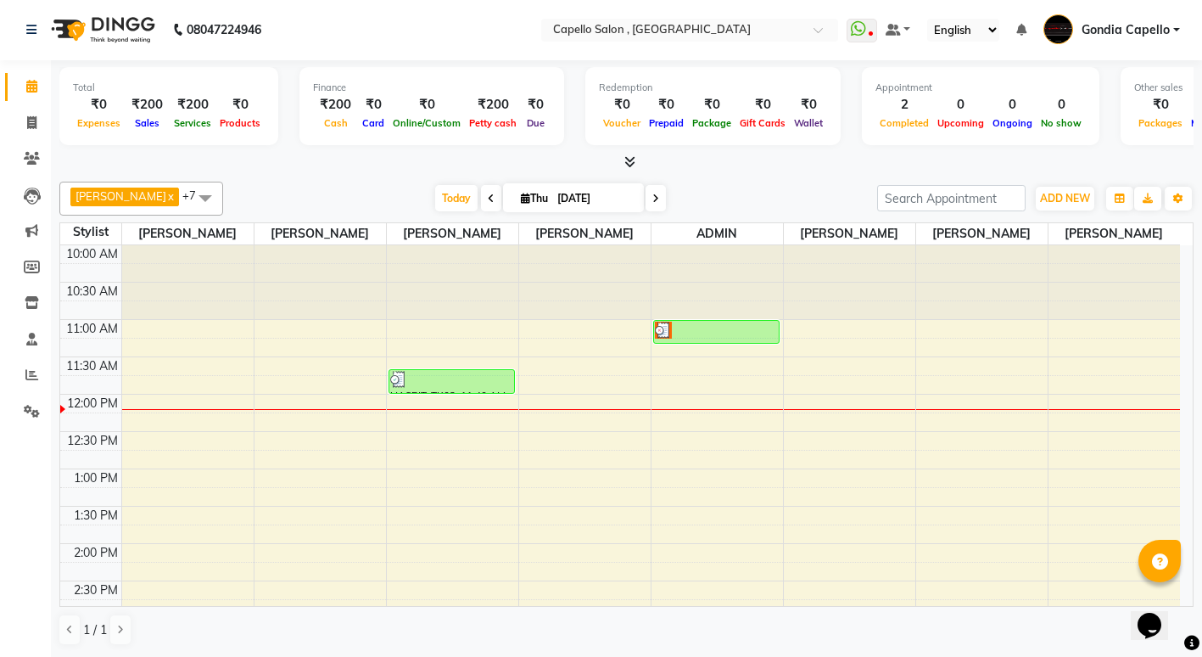
scroll to position [0, 0]
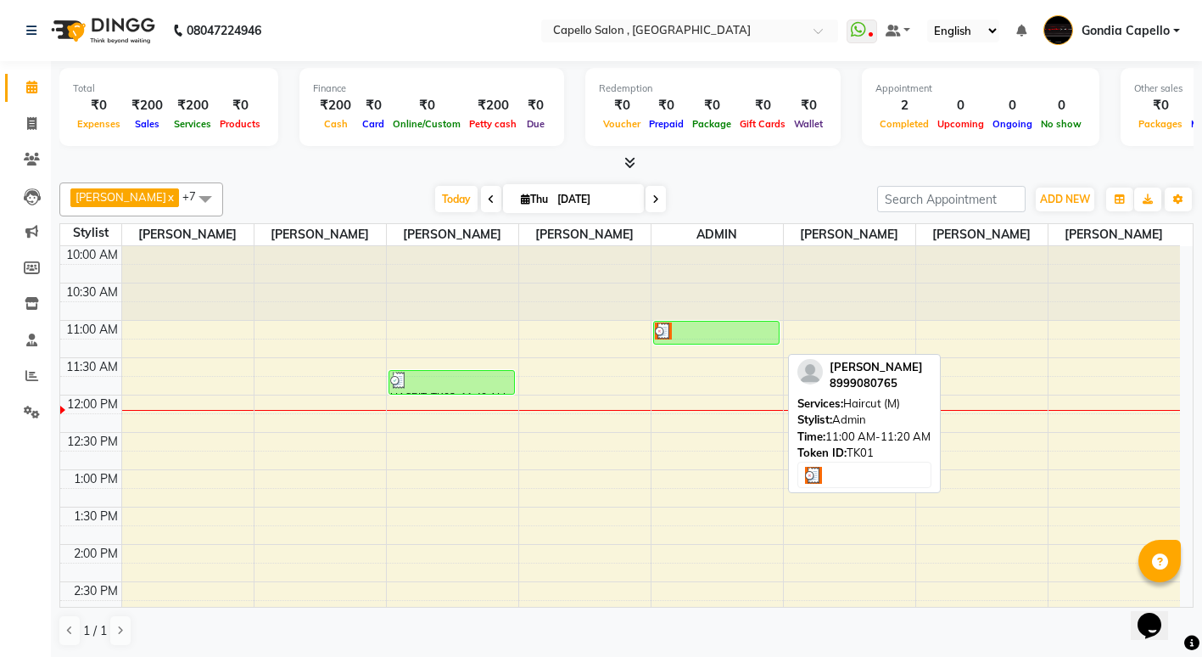
click at [709, 339] on div at bounding box center [716, 330] width 123 height 17
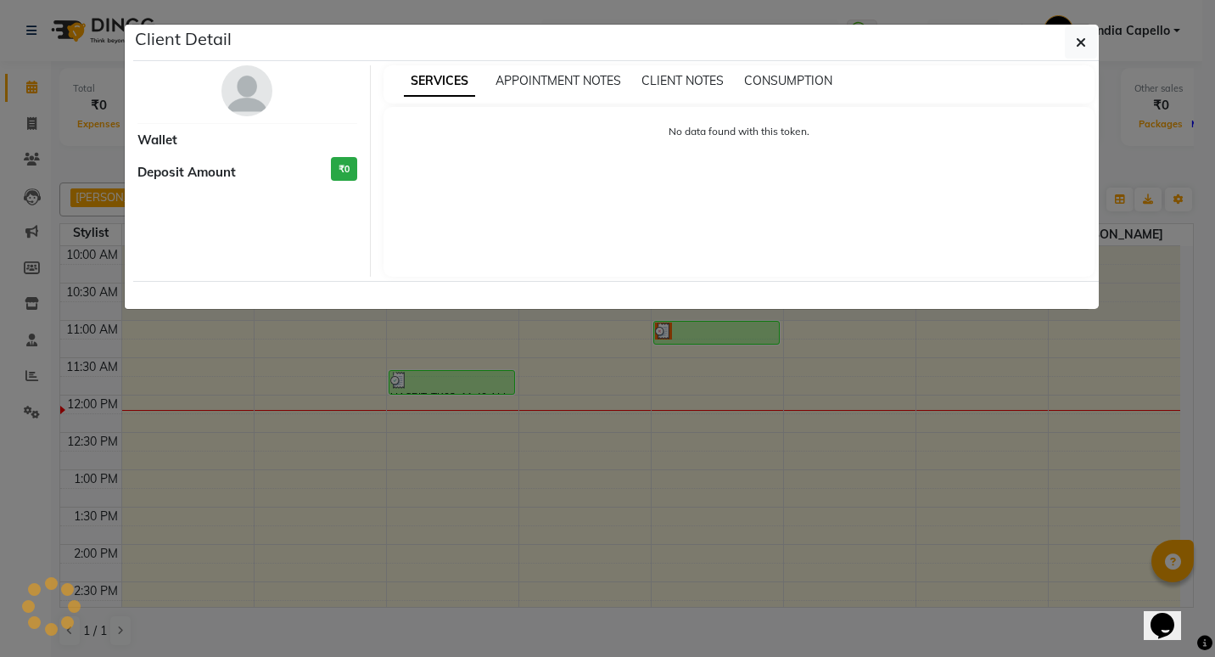
select select "3"
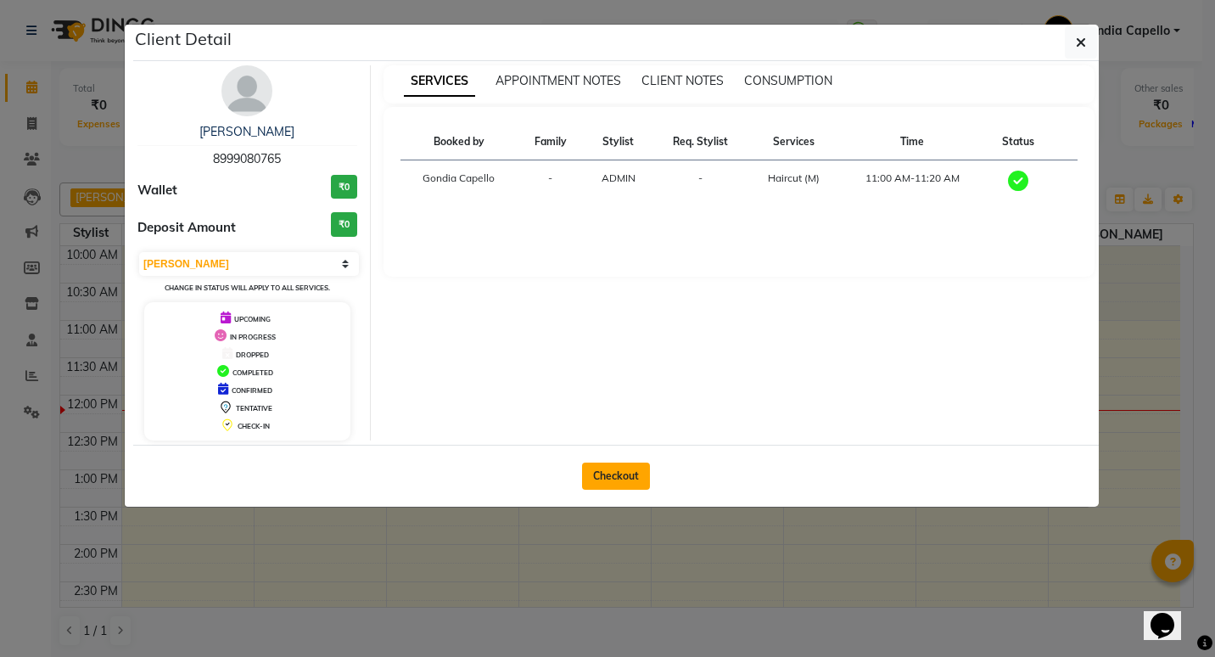
click at [596, 472] on button "Checkout" at bounding box center [616, 475] width 68 height 27
select select "853"
select select "service"
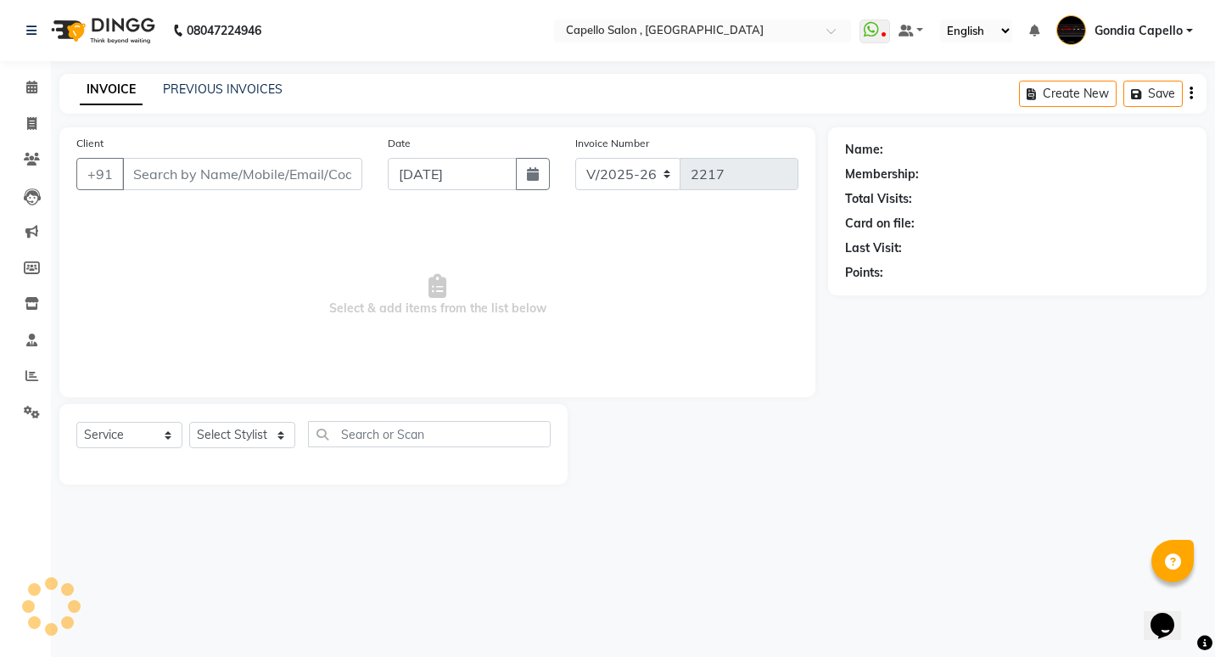
type input "8999080765"
select select "14667"
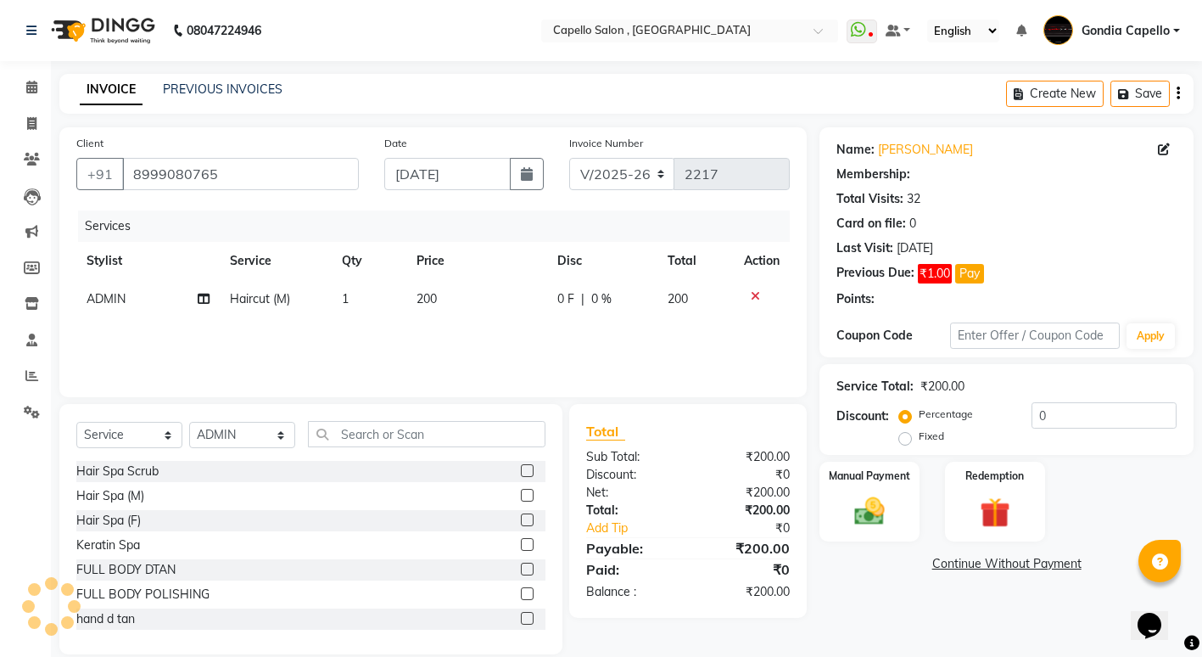
select select "1: Object"
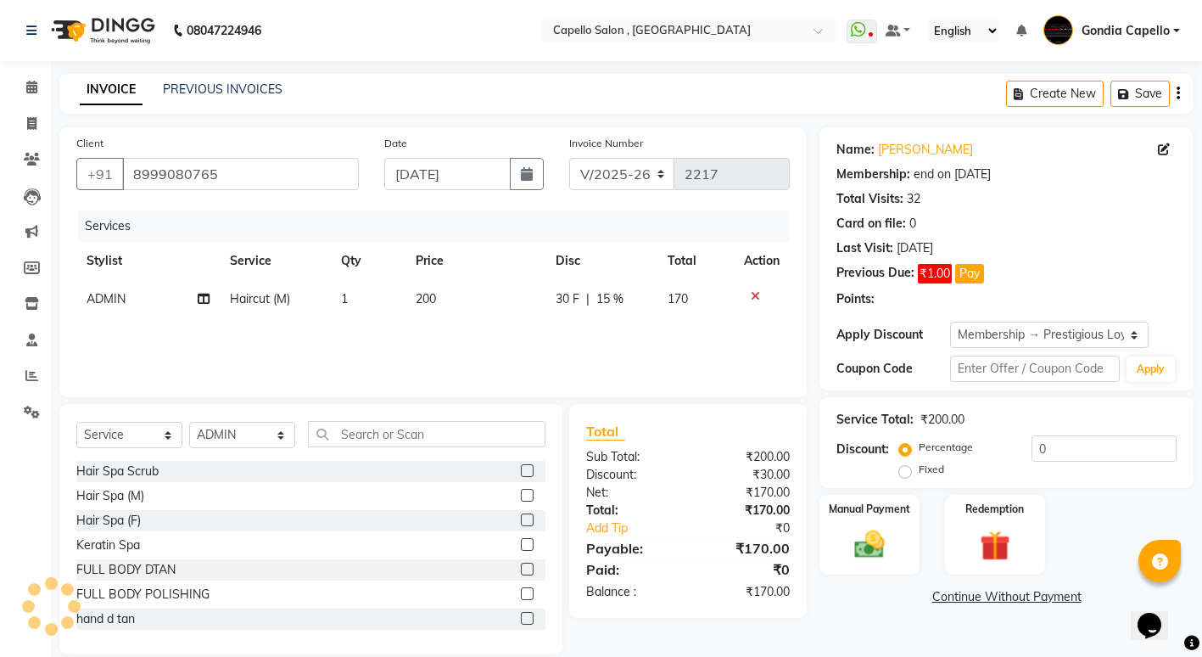
type input "15"
click at [116, 299] on span "ADMIN" at bounding box center [106, 298] width 39 height 15
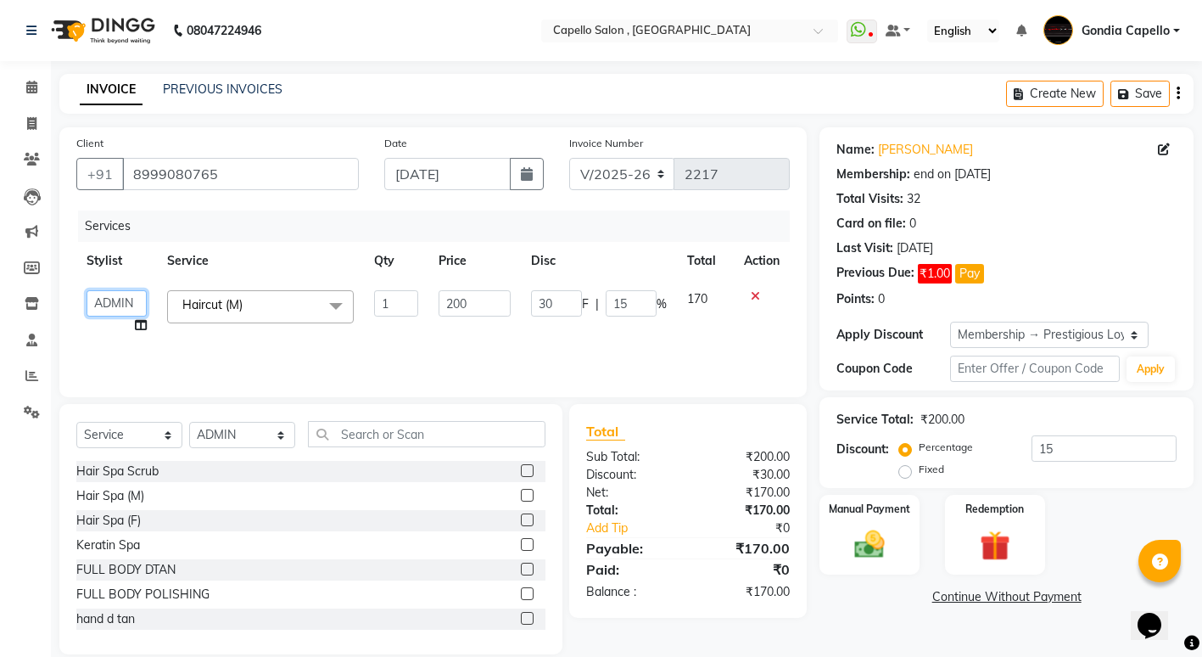
click at [116, 299] on select "ADMIN ANIKET BAGDE BHASKAR KAWDE GAURAV KHOBRAGADE Gondia Capello NIKHIL KANETK…" at bounding box center [117, 303] width 60 height 26
select select "63767"
click at [389, 437] on input "text" at bounding box center [427, 434] width 238 height 26
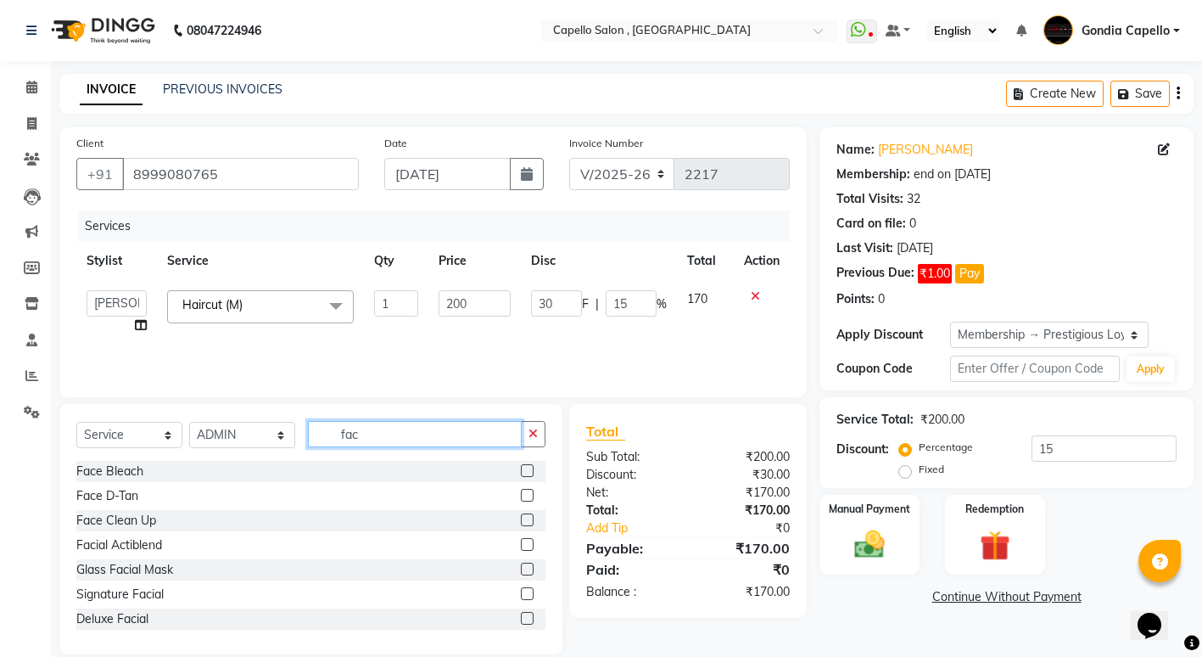
type input "fac"
click at [521, 494] on label at bounding box center [527, 495] width 13 height 13
click at [521, 494] on input "checkbox" at bounding box center [526, 495] width 11 height 11
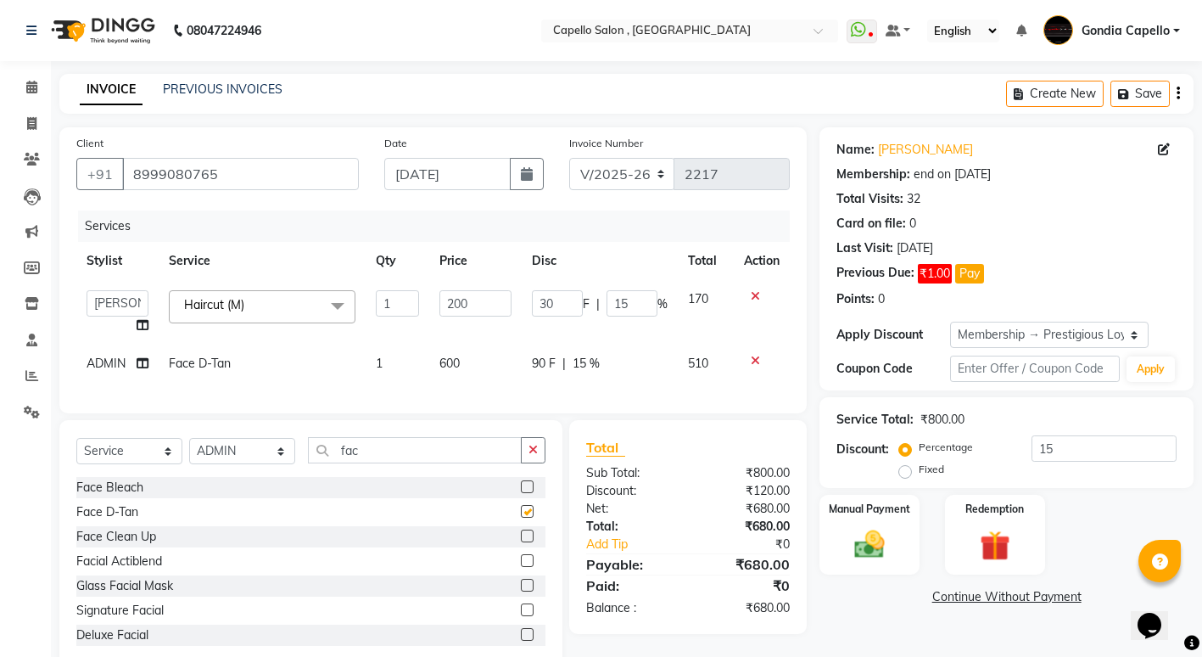
checkbox input "false"
click at [983, 328] on select "Select Membership → Prestigious Loyalty Membership" at bounding box center [1049, 335] width 199 height 26
select select "0:"
click at [950, 322] on select "Select Membership → Prestigious Loyalty Membership" at bounding box center [1049, 335] width 199 height 26
type input "0"
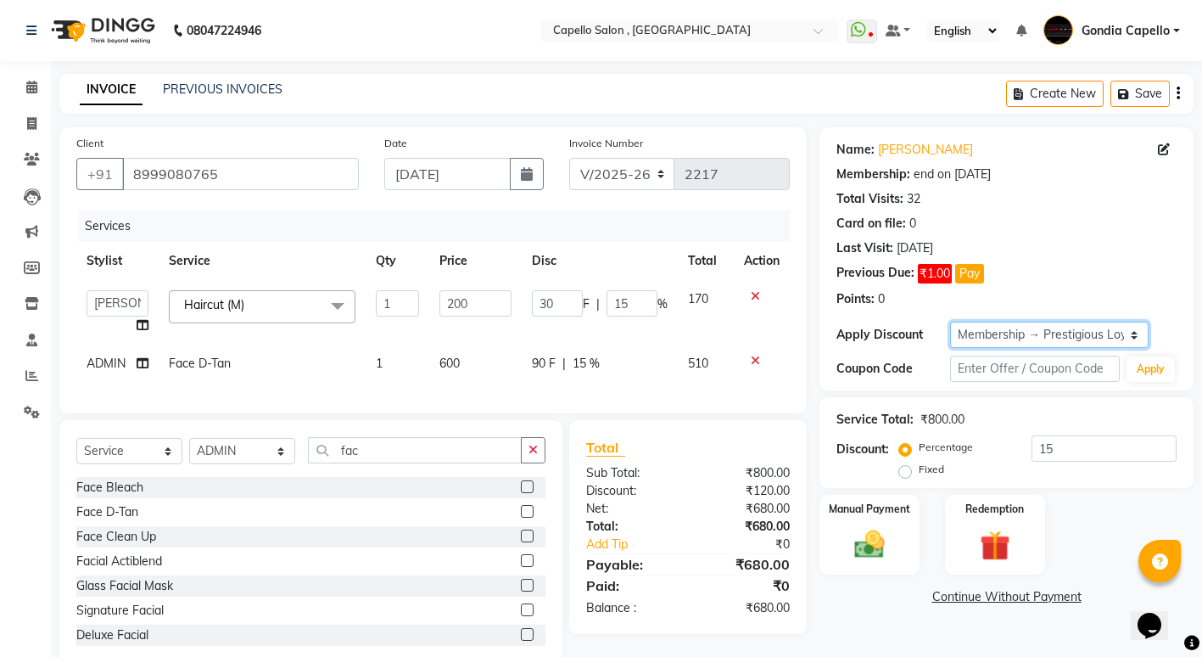
type input "0"
click at [1004, 333] on select "Select Membership → Prestigious Loyalty Membership" at bounding box center [1049, 335] width 199 height 26
select select "1: Object"
click at [950, 322] on select "Select Membership → Prestigious Loyalty Membership" at bounding box center [1049, 335] width 199 height 26
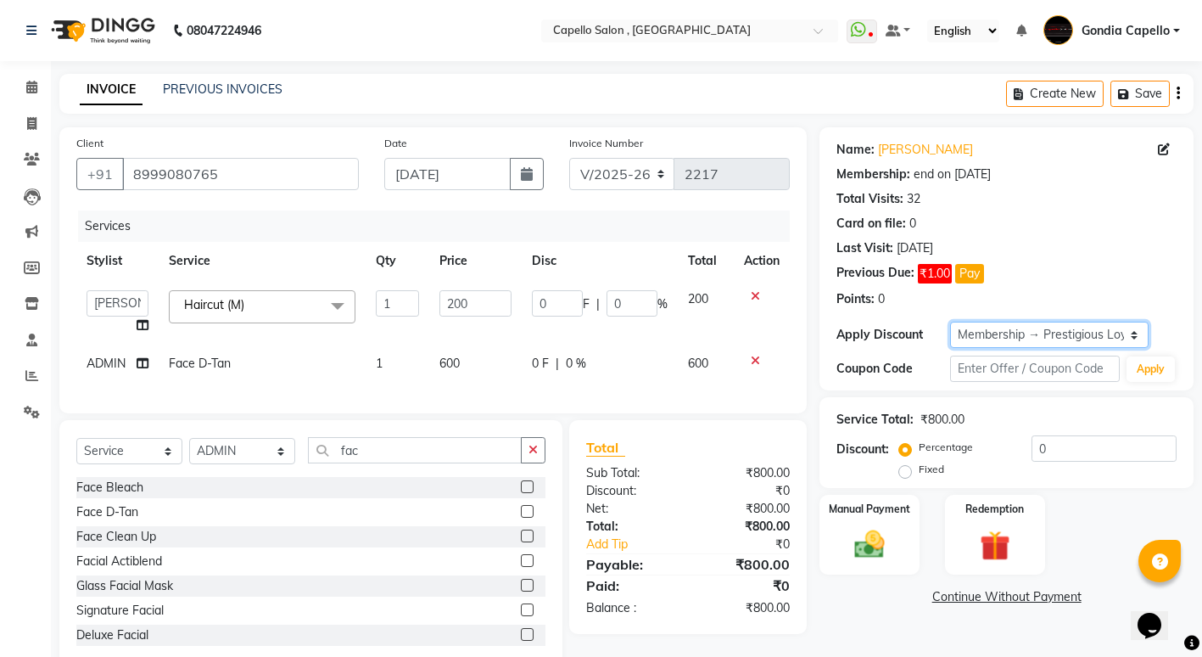
type input "30"
type input "15"
click at [1047, 341] on select "Select Membership → Prestigious Loyalty Membership" at bounding box center [1049, 335] width 199 height 26
select select "0:"
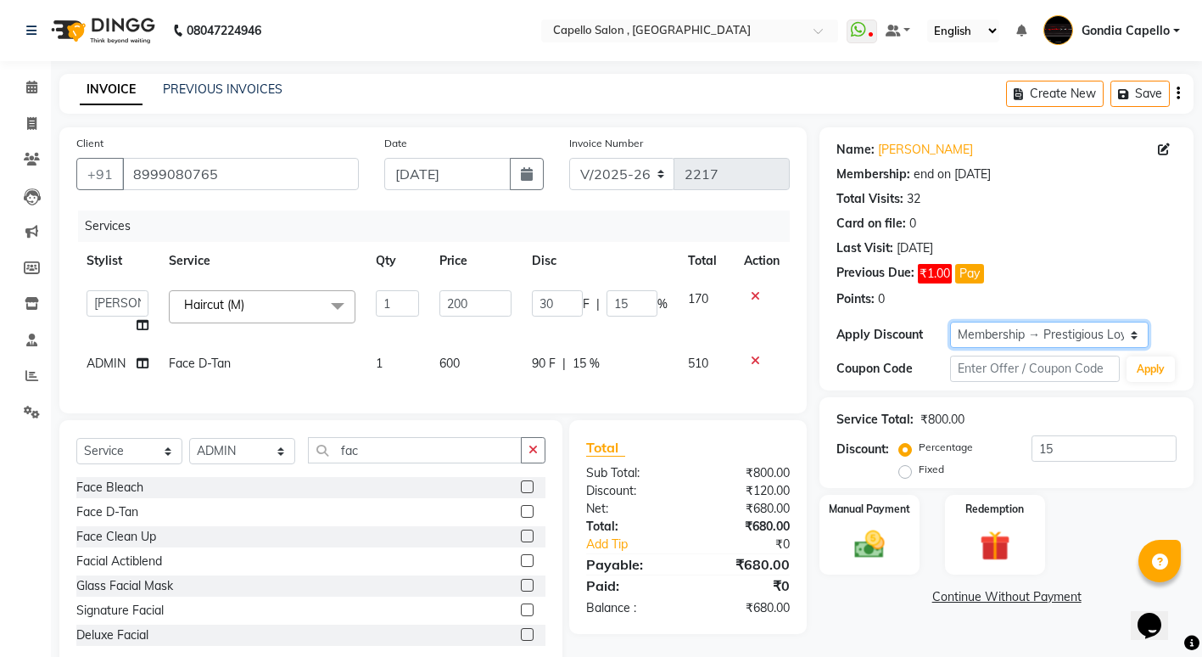
click at [950, 322] on select "Select Membership → Prestigious Loyalty Membership" at bounding box center [1049, 335] width 199 height 26
type input "0"
click at [38, 84] on span at bounding box center [32, 88] width 30 height 20
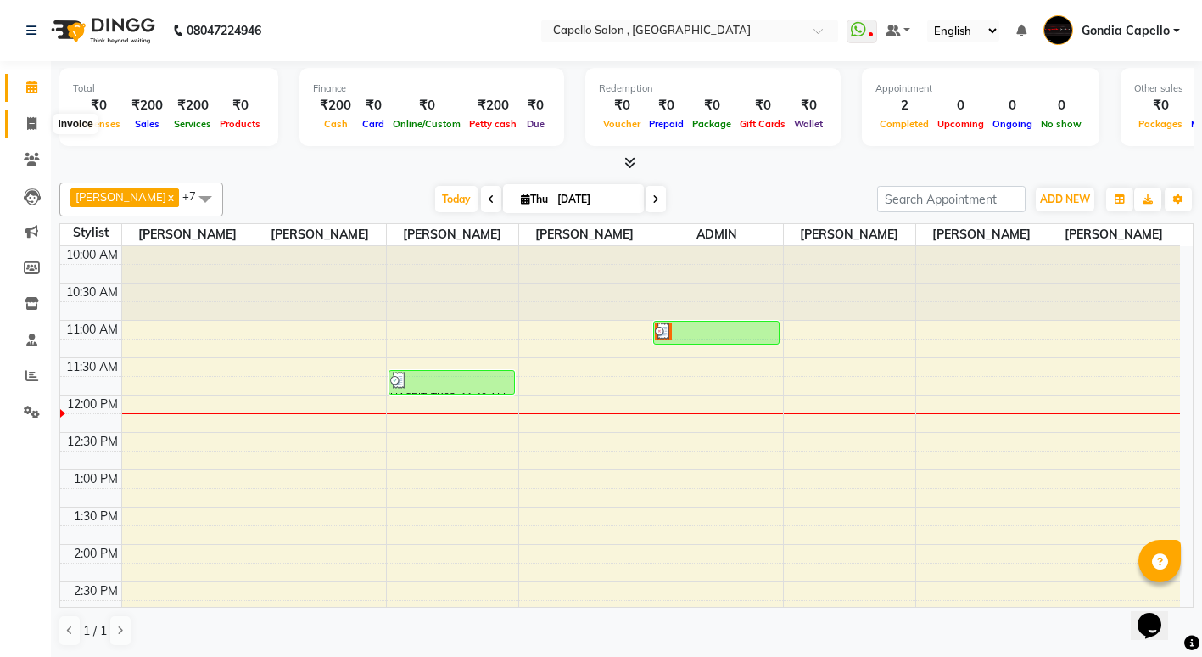
click at [36, 131] on span at bounding box center [32, 125] width 30 height 20
select select "853"
select select "service"
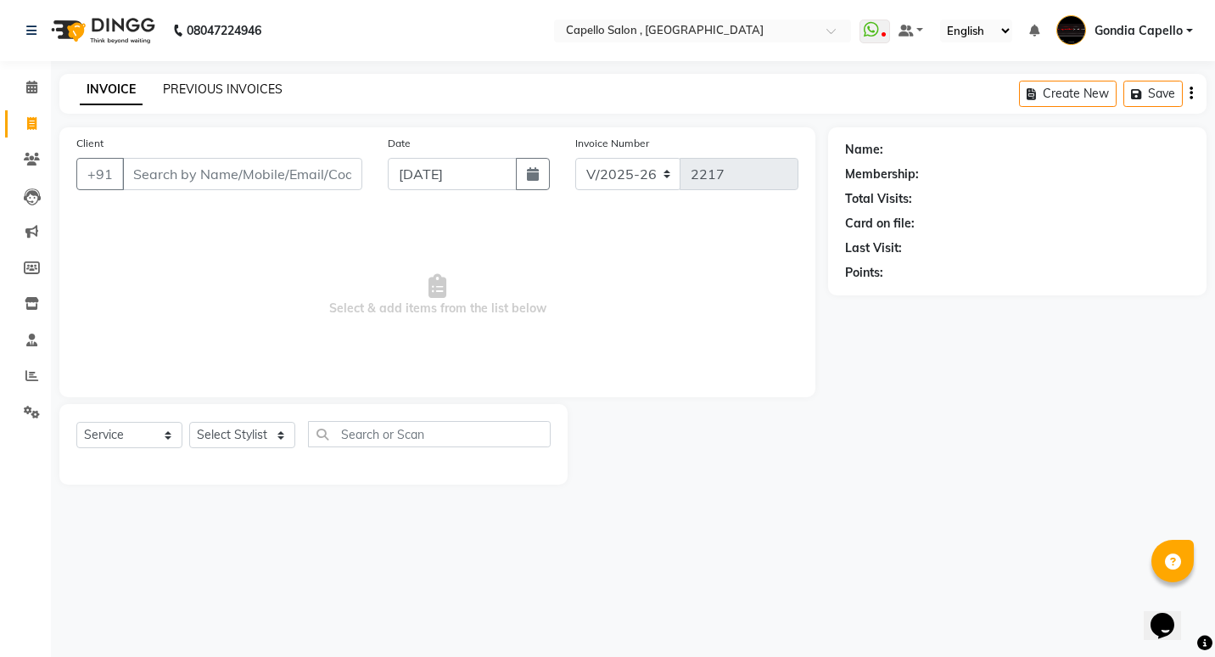
click at [232, 89] on link "PREVIOUS INVOICES" at bounding box center [223, 88] width 120 height 15
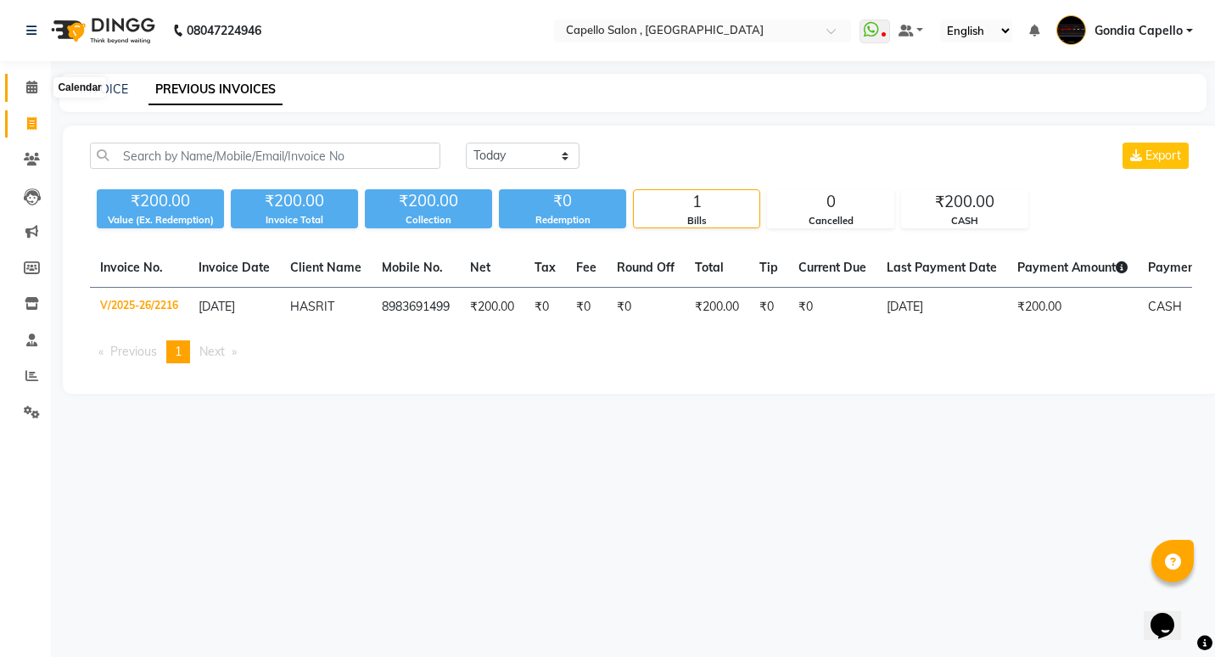
drag, startPoint x: 30, startPoint y: 87, endPoint x: 41, endPoint y: 88, distance: 11.1
click at [29, 86] on icon at bounding box center [31, 87] width 11 height 13
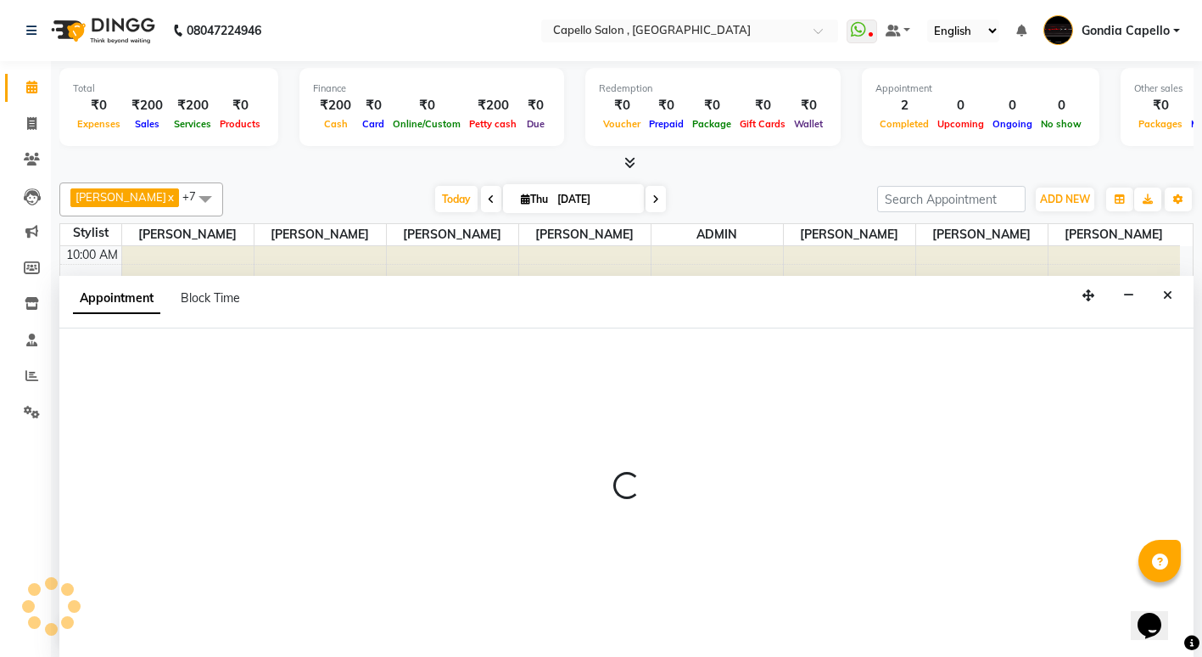
select select "14375"
select select "tentative"
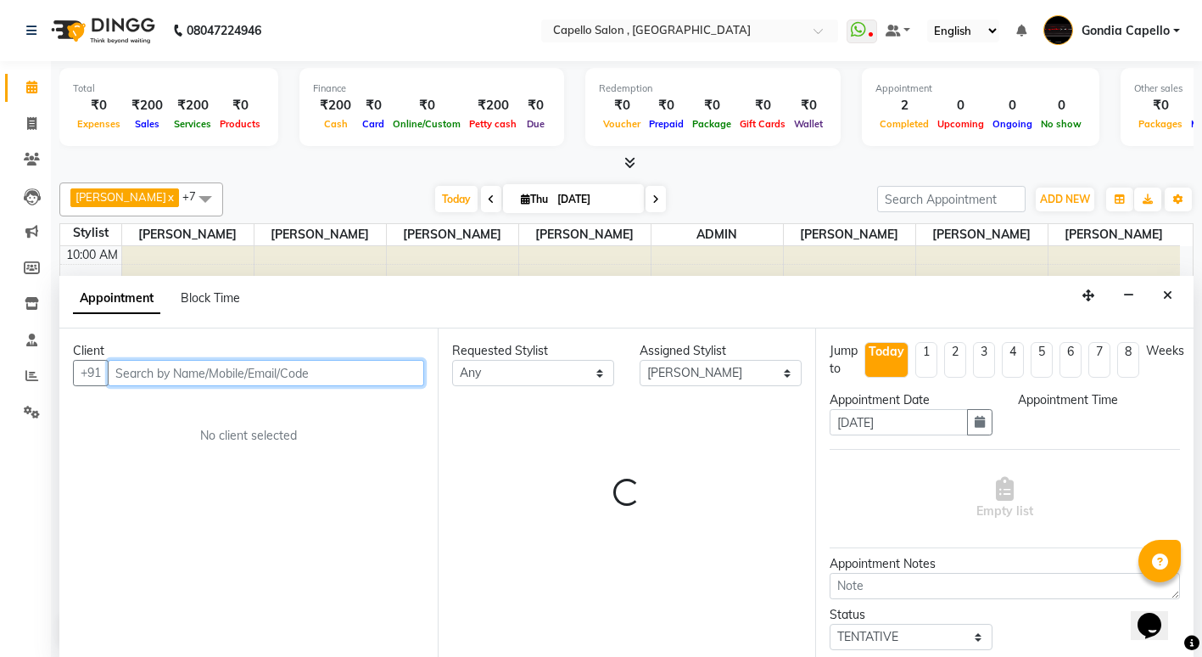
scroll to position [1, 0]
select select "750"
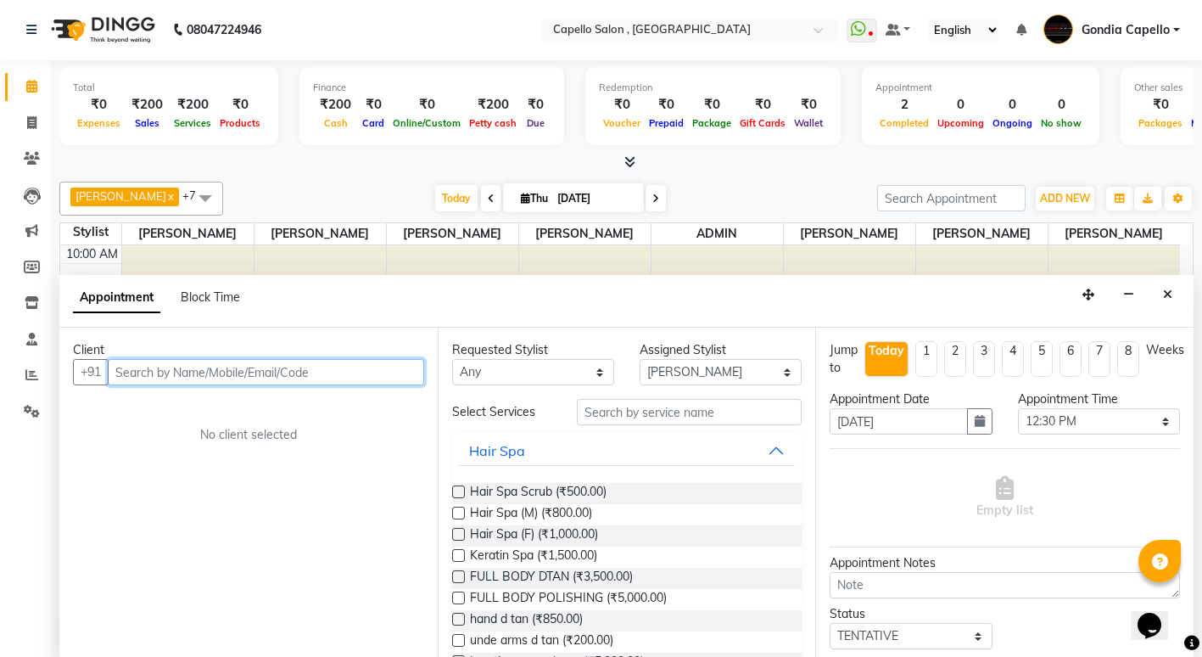
click at [178, 372] on input "text" at bounding box center [266, 372] width 316 height 26
click at [1167, 303] on button "Close" at bounding box center [1168, 295] width 25 height 26
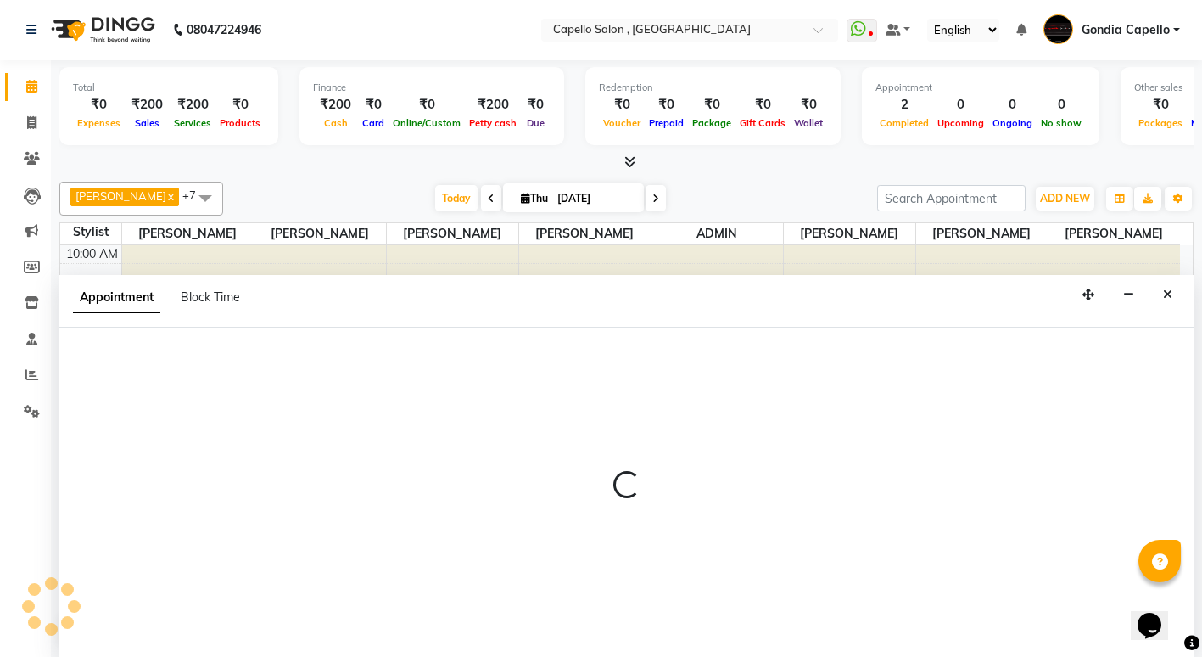
select select "14375"
select select "690"
select select "tentative"
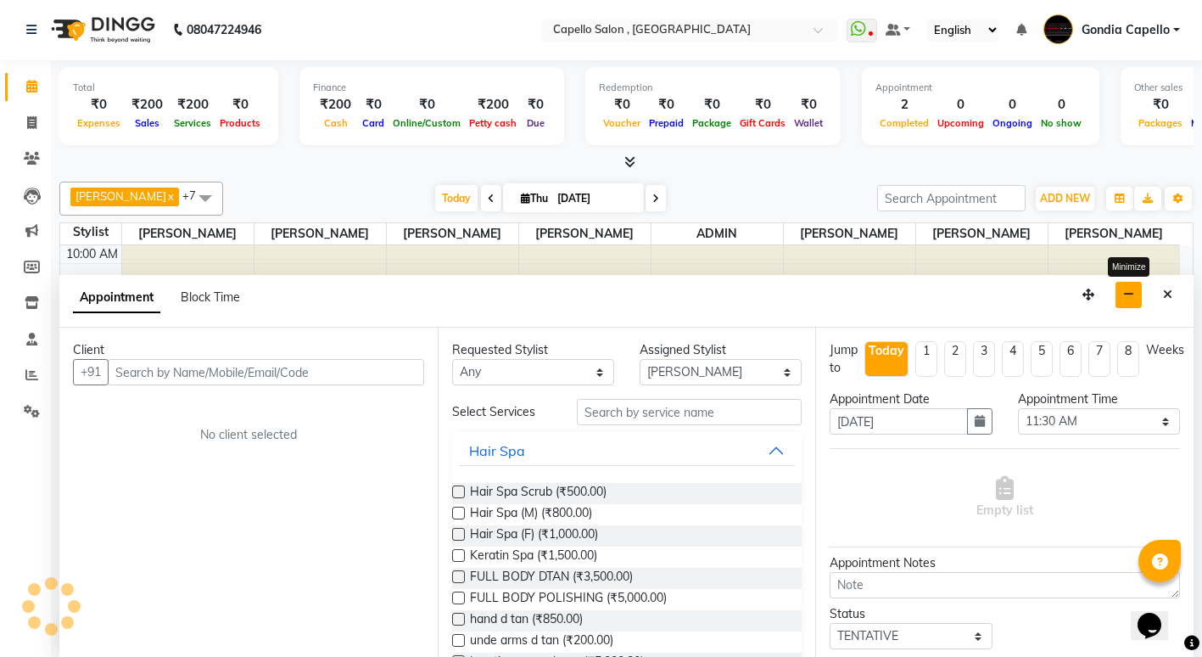
click at [1131, 301] on button "button" at bounding box center [1129, 295] width 26 height 26
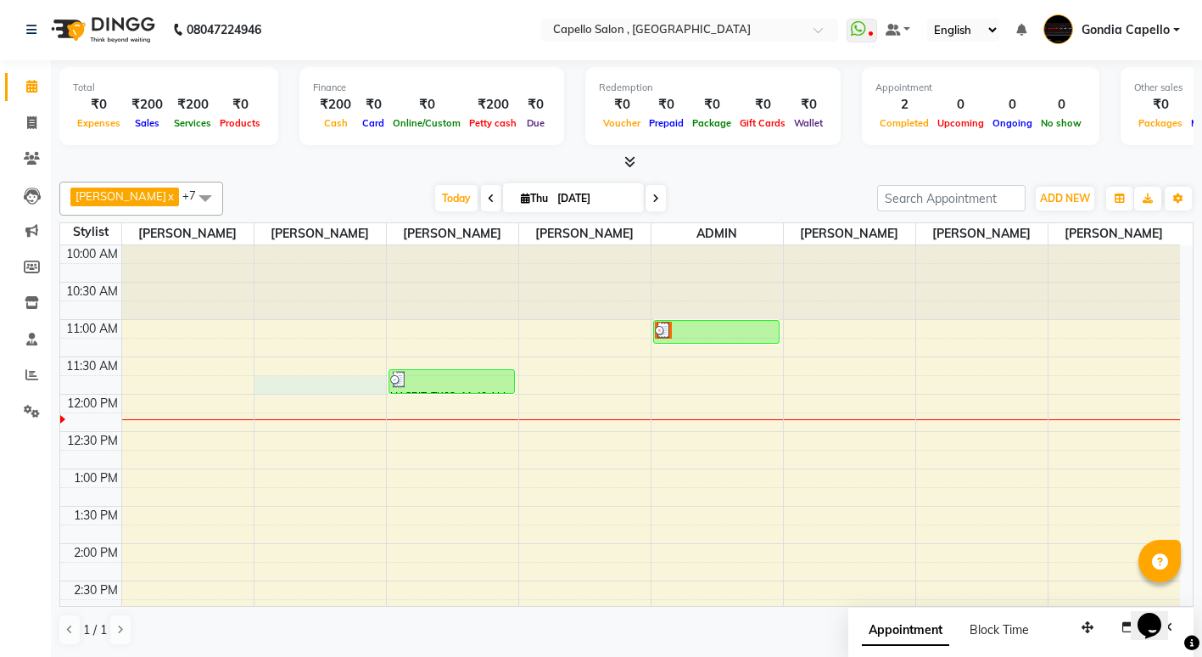
select select "66896"
select select "tentative"
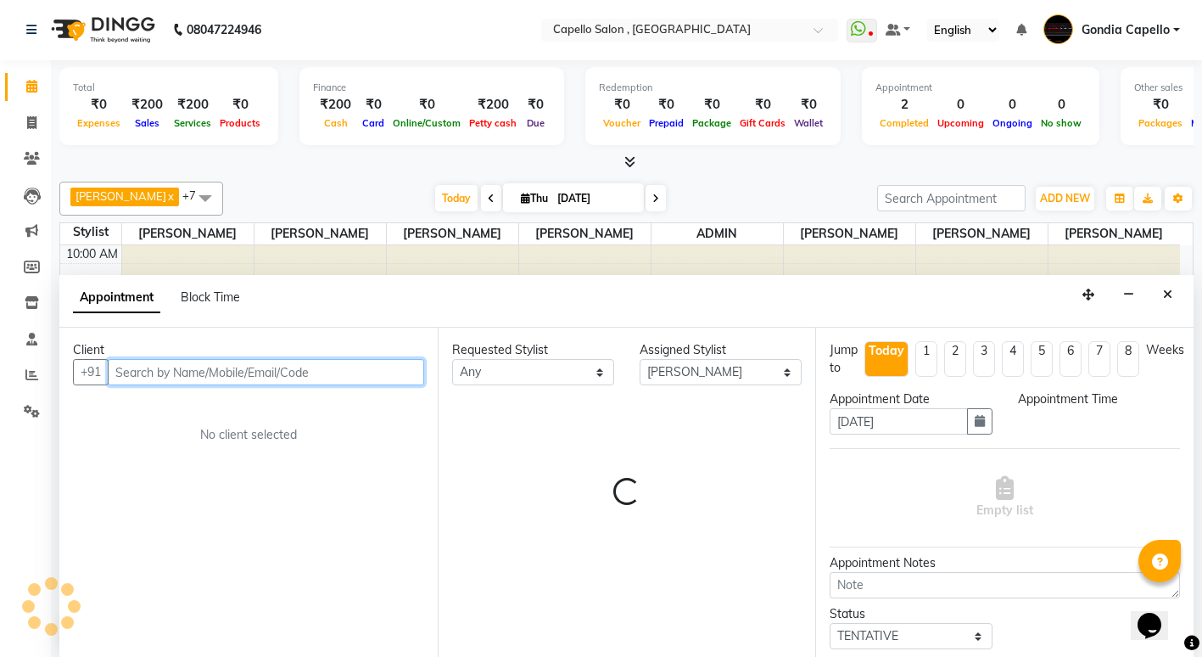
select select "705"
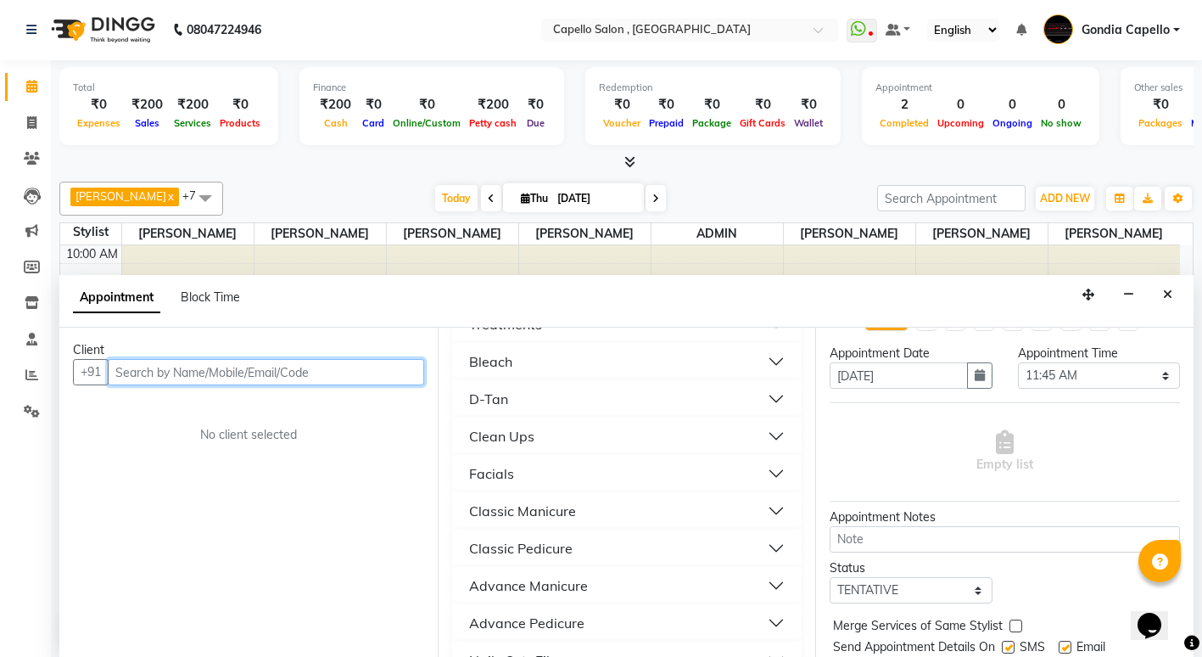
scroll to position [0, 0]
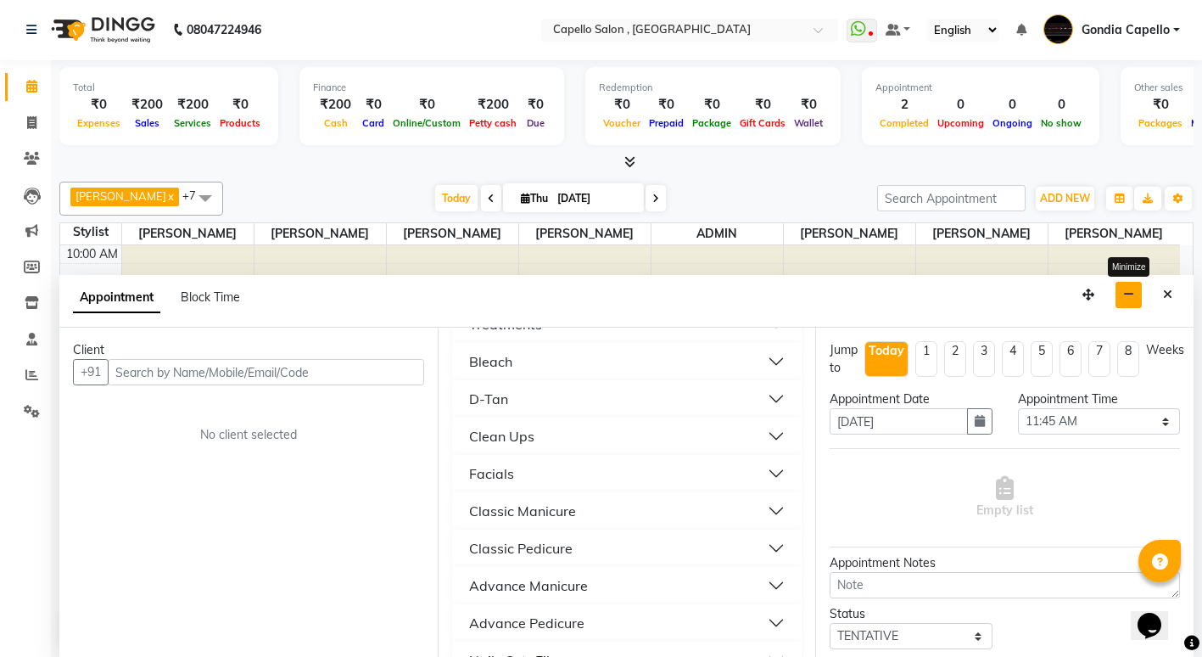
click at [1118, 299] on button "button" at bounding box center [1129, 295] width 26 height 26
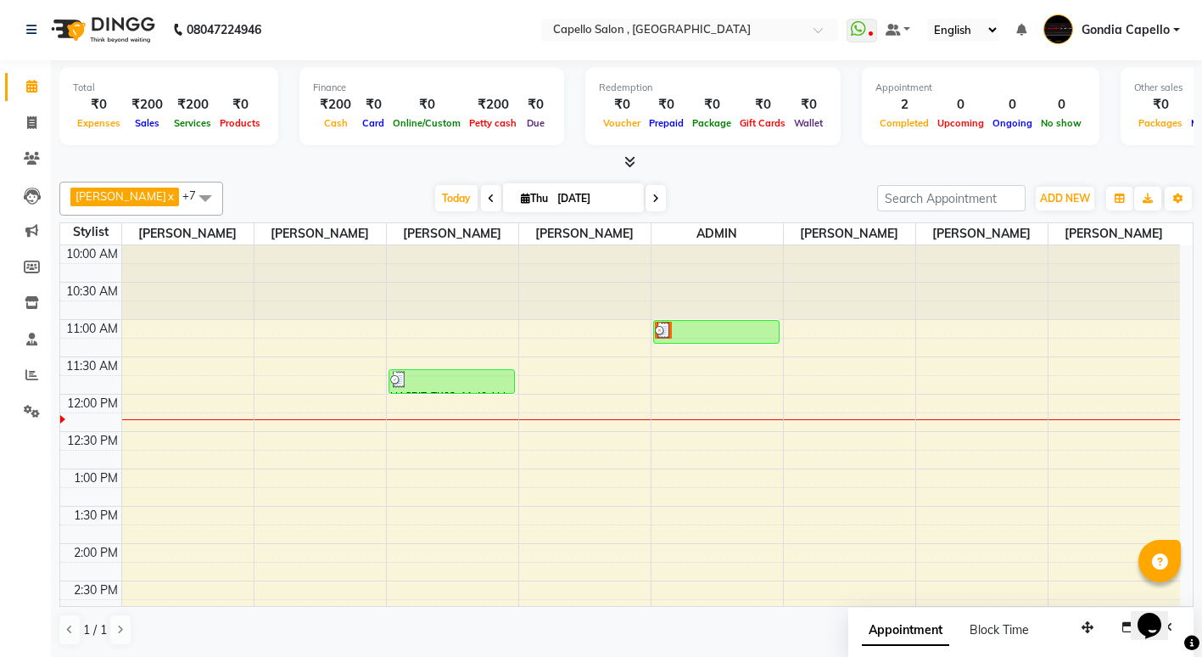
click at [473, 320] on div at bounding box center [453, 282] width 132 height 75
select select "16500"
select select "tentative"
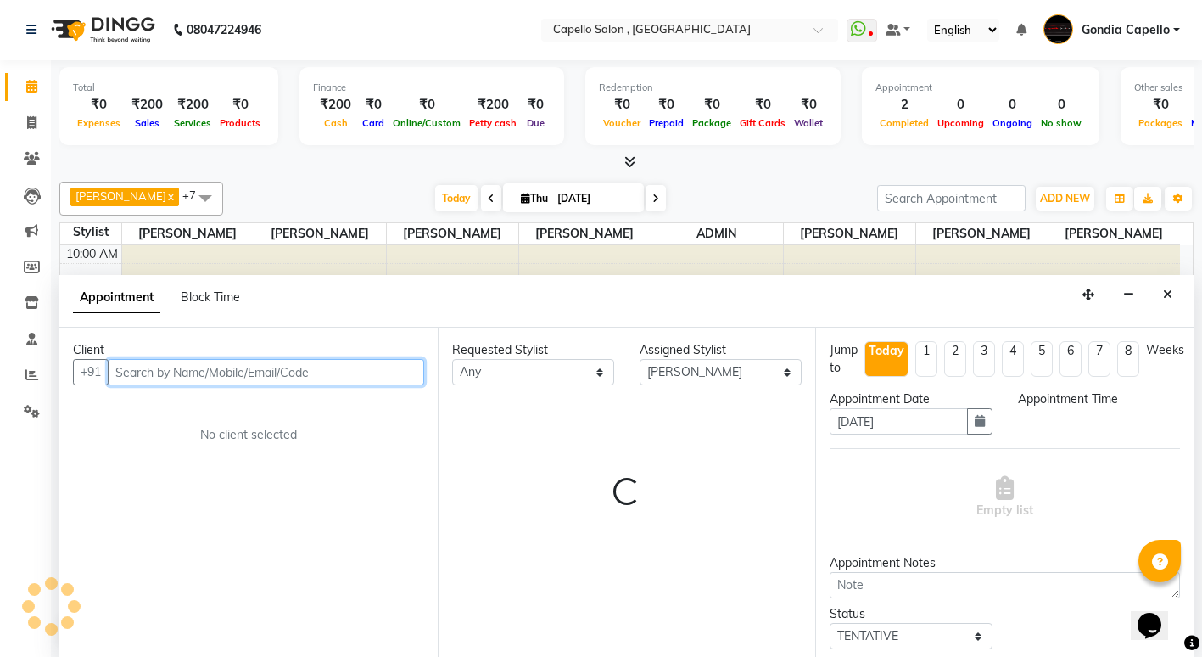
select select "675"
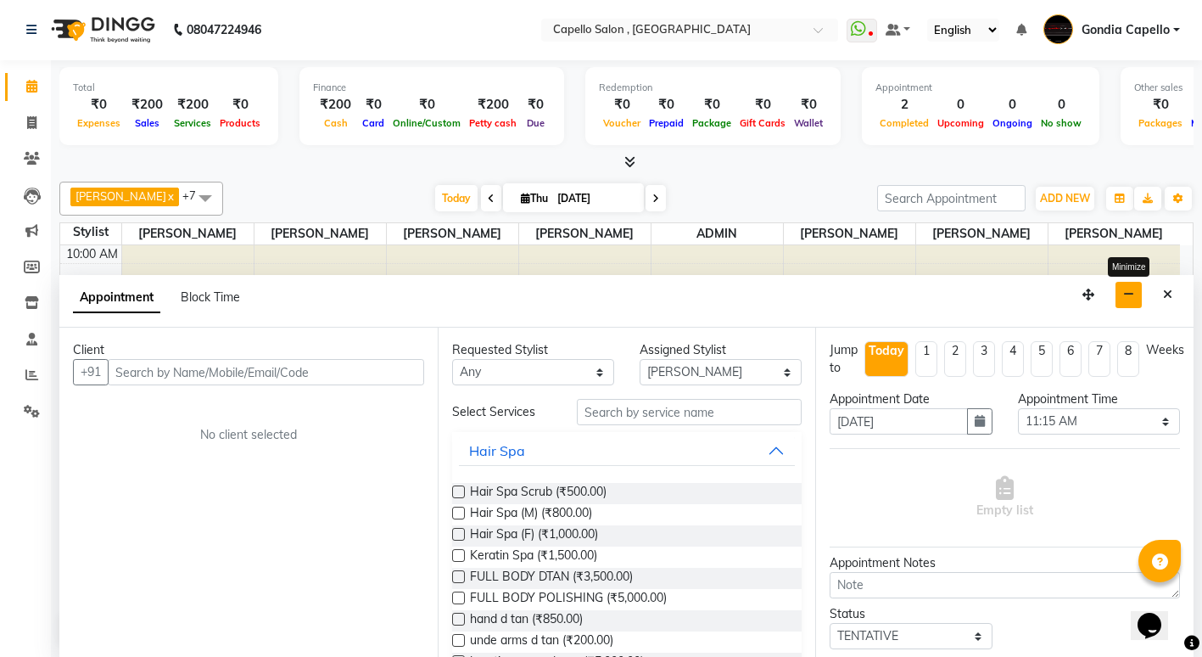
click at [1119, 289] on button "button" at bounding box center [1129, 295] width 26 height 26
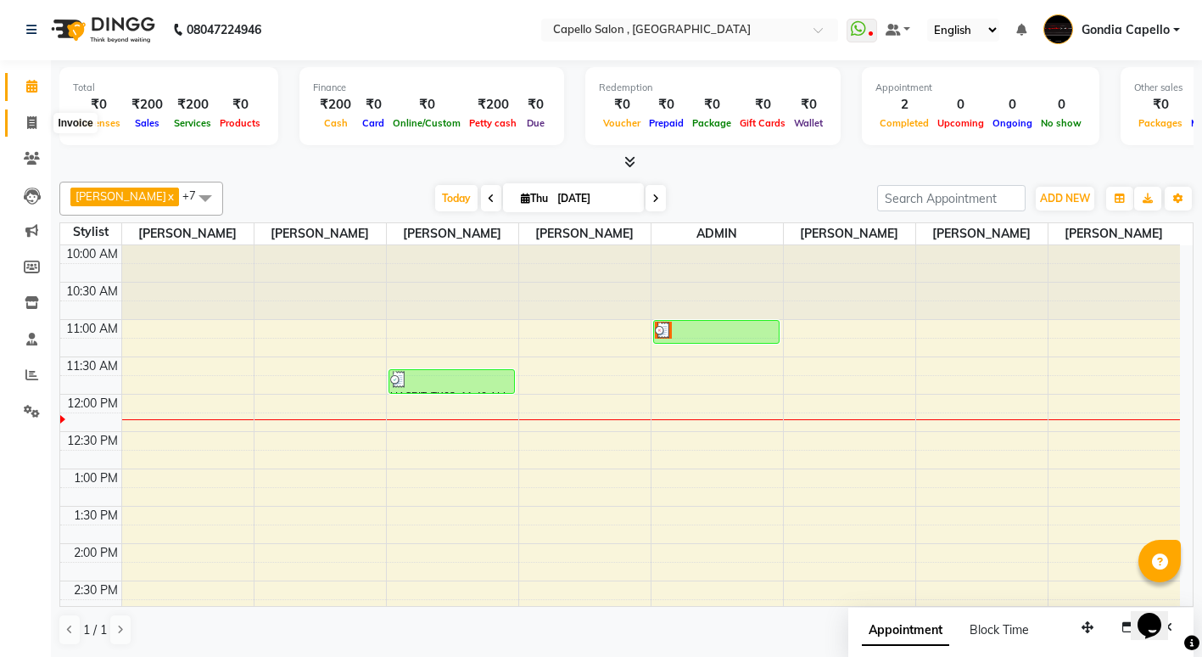
click at [36, 120] on icon at bounding box center [31, 122] width 9 height 13
select select "service"
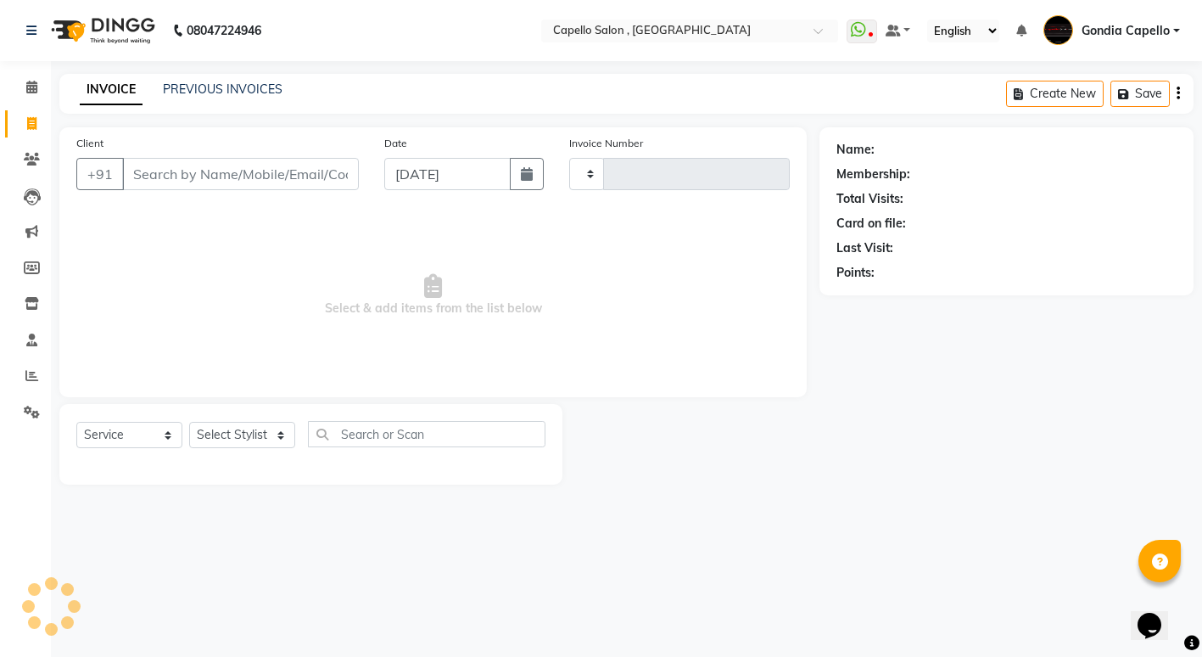
type input "2217"
select select "853"
click at [193, 170] on input "Client" at bounding box center [242, 174] width 240 height 32
click at [227, 425] on select "Select Stylist ADMIN [PERSON_NAME] [PERSON_NAME] [PERSON_NAME] Gondia [PERSON_N…" at bounding box center [242, 435] width 106 height 26
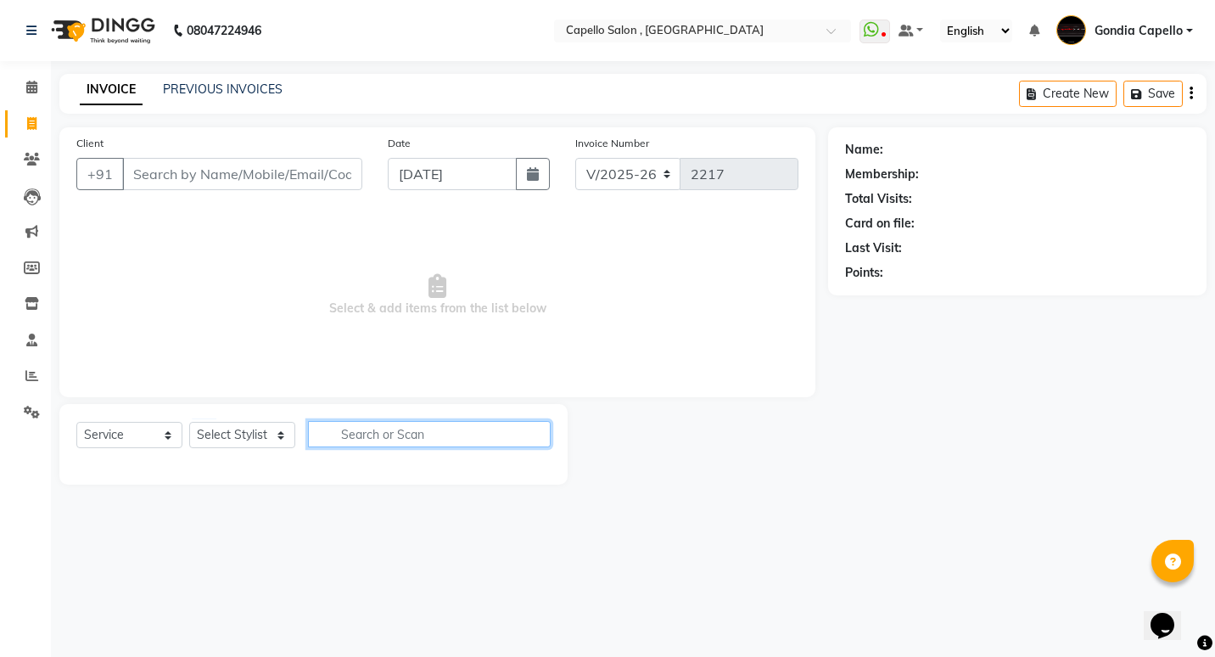
click at [339, 434] on input "text" at bounding box center [429, 434] width 243 height 26
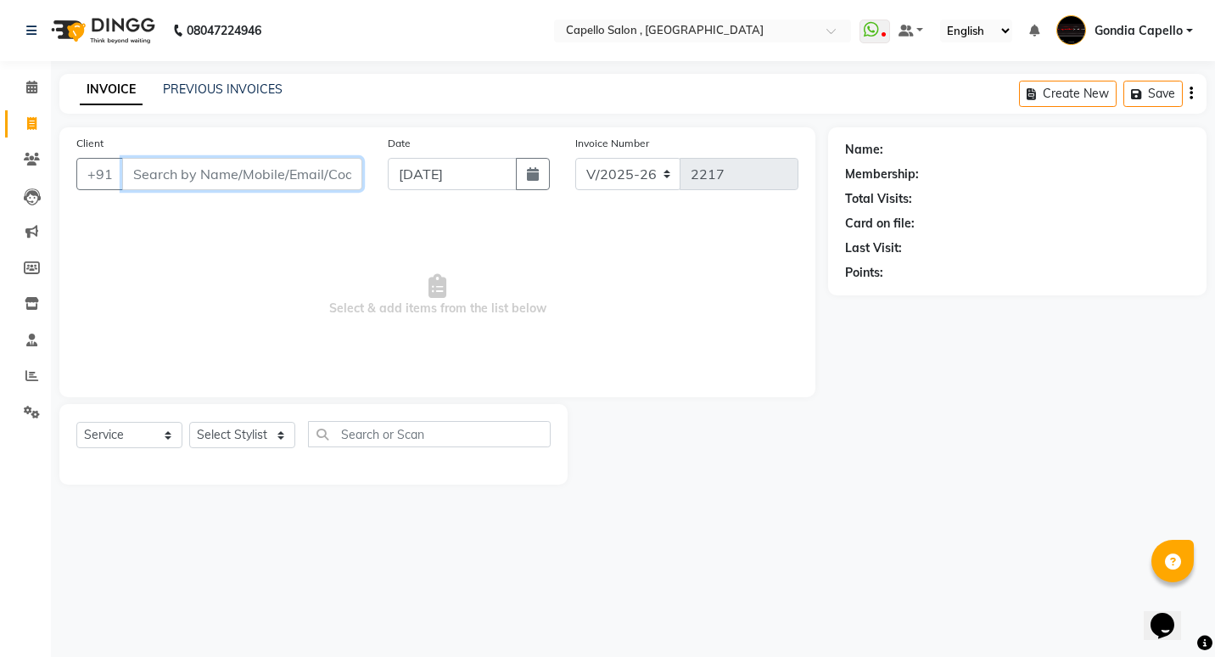
click at [333, 181] on input "Client" at bounding box center [242, 174] width 240 height 32
type input "8468806466"
click at [294, 171] on span "Add Client" at bounding box center [318, 173] width 67 height 17
select select "22"
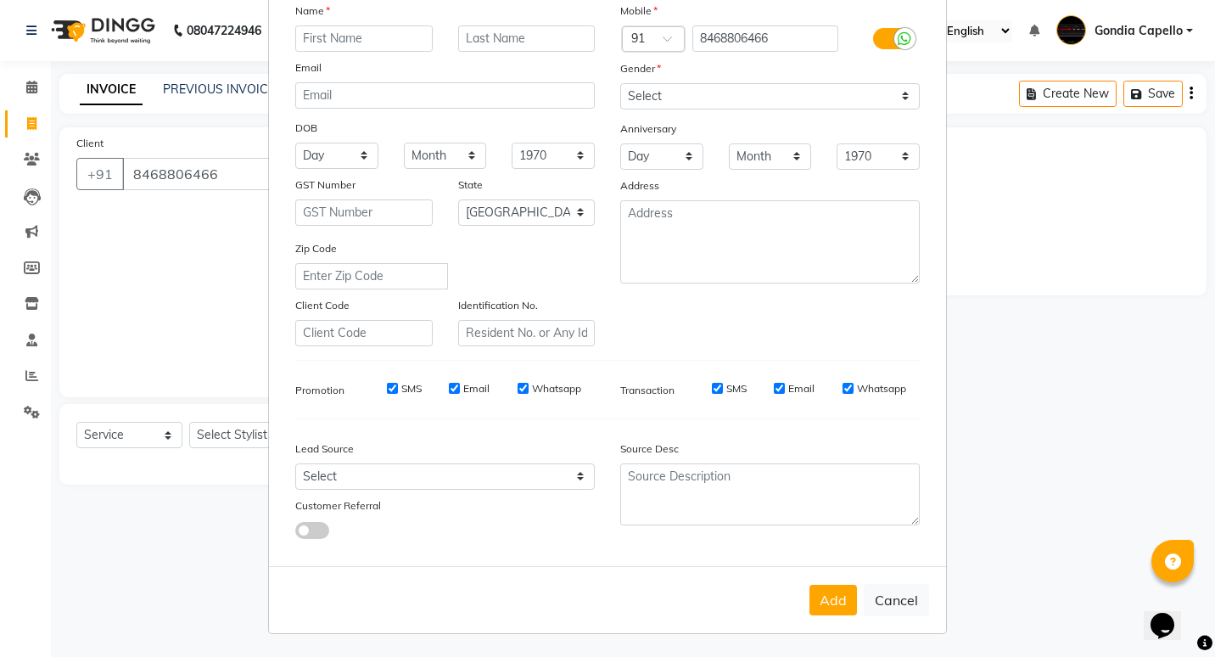
scroll to position [126, 0]
click at [820, 599] on button "Add" at bounding box center [833, 599] width 48 height 31
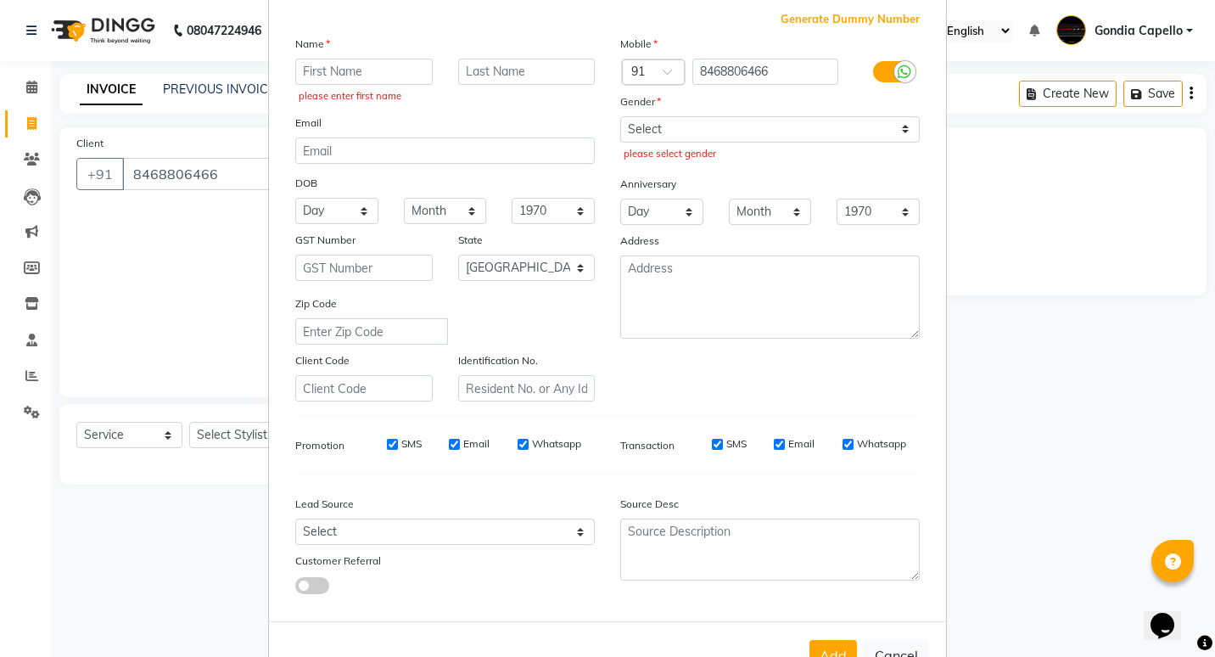
scroll to position [148, 0]
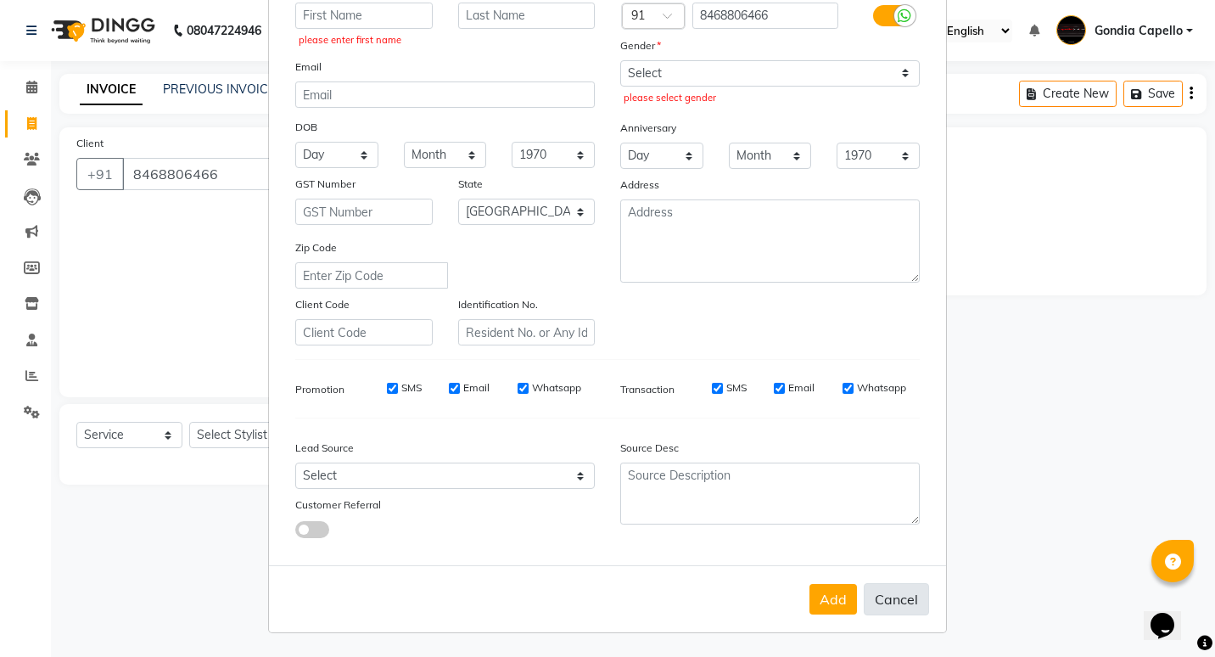
click at [888, 596] on button "Cancel" at bounding box center [896, 599] width 65 height 32
select select
select select "null"
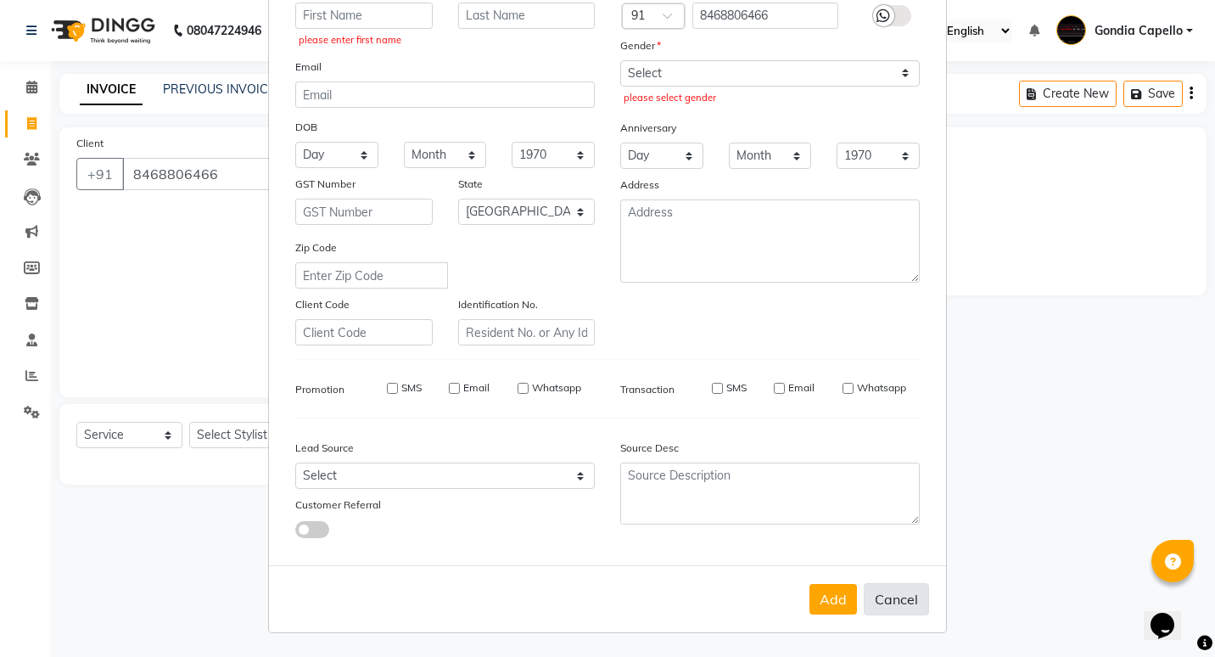
select select
checkbox input "false"
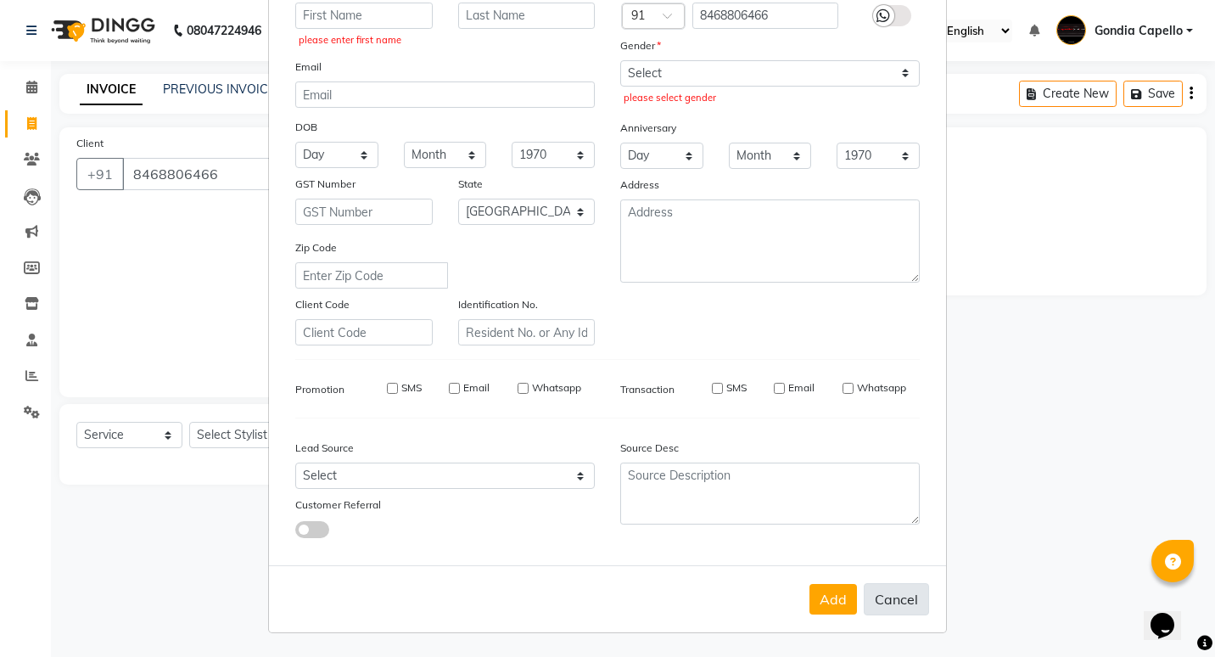
checkbox input "false"
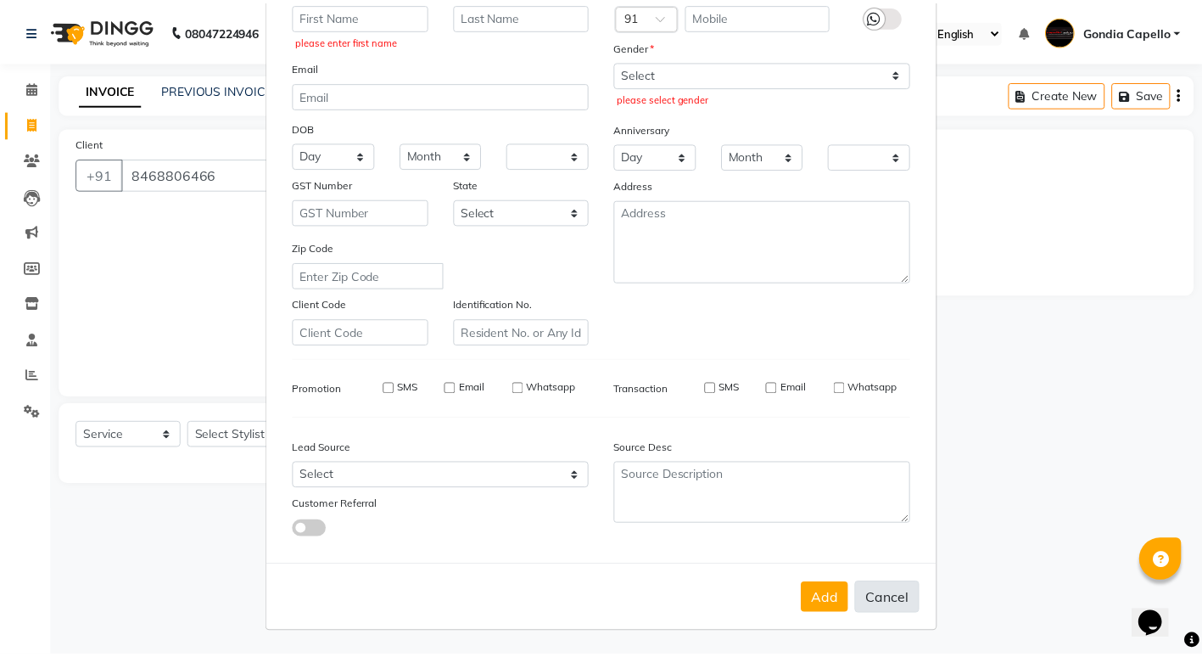
scroll to position [144, 0]
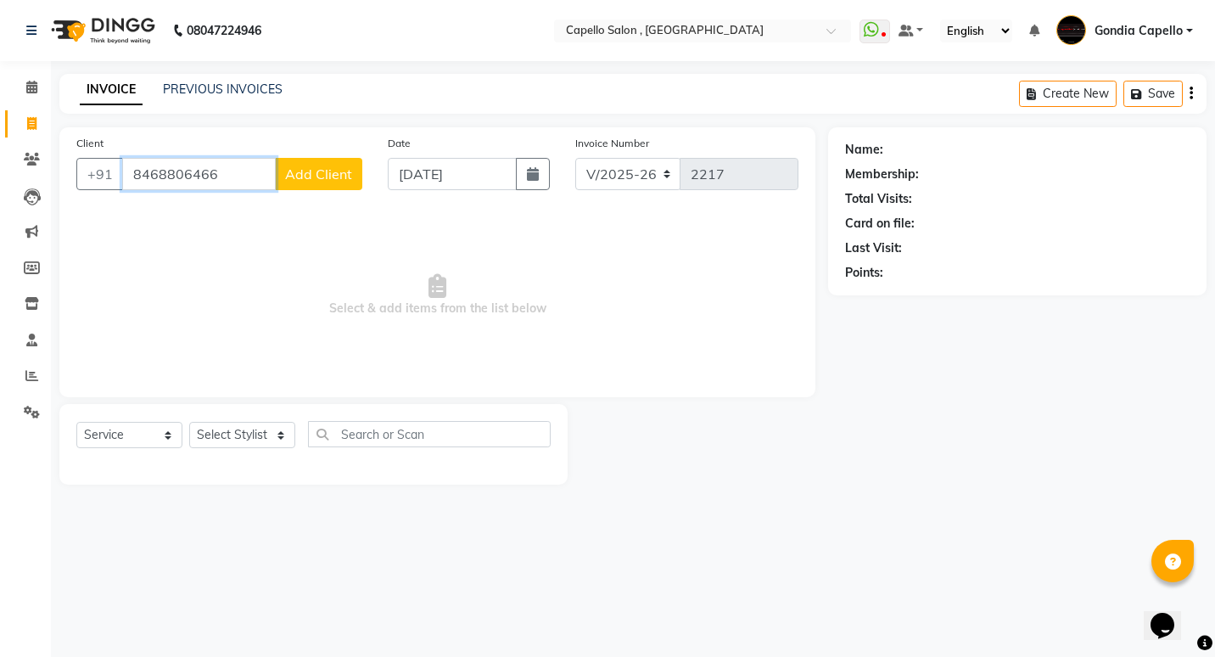
click at [219, 169] on input "8468806466" at bounding box center [199, 174] width 154 height 32
type input "8"
type input "8263805322"
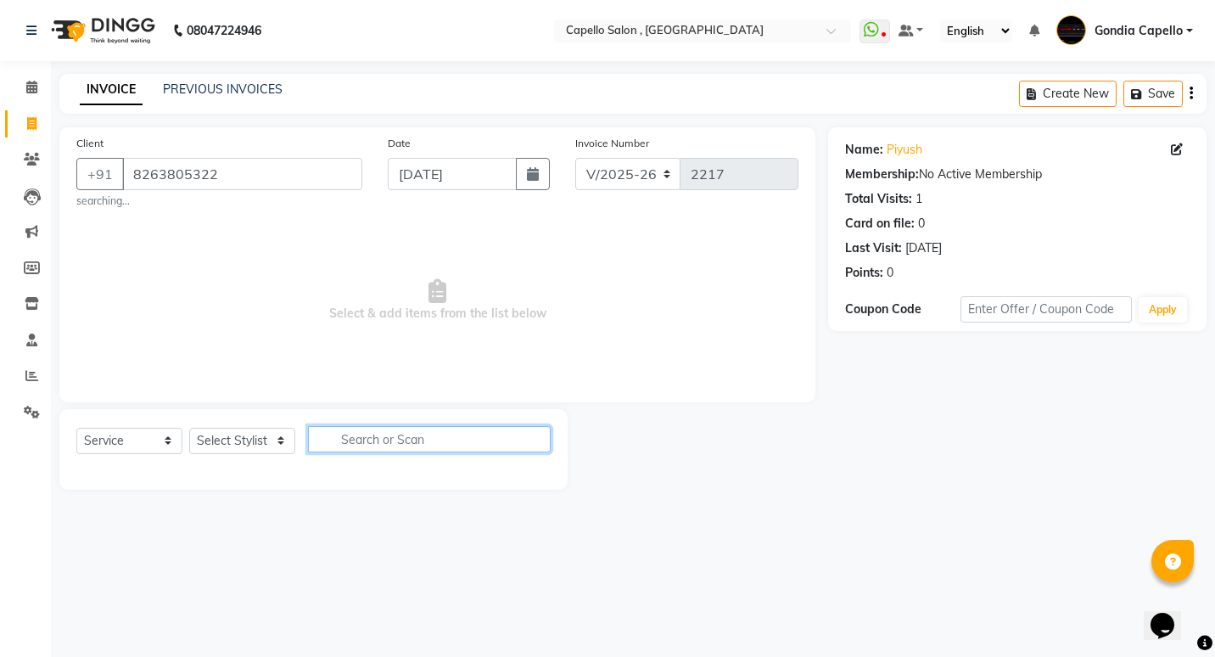
click at [341, 436] on input "text" at bounding box center [429, 439] width 243 height 26
type input "cut"
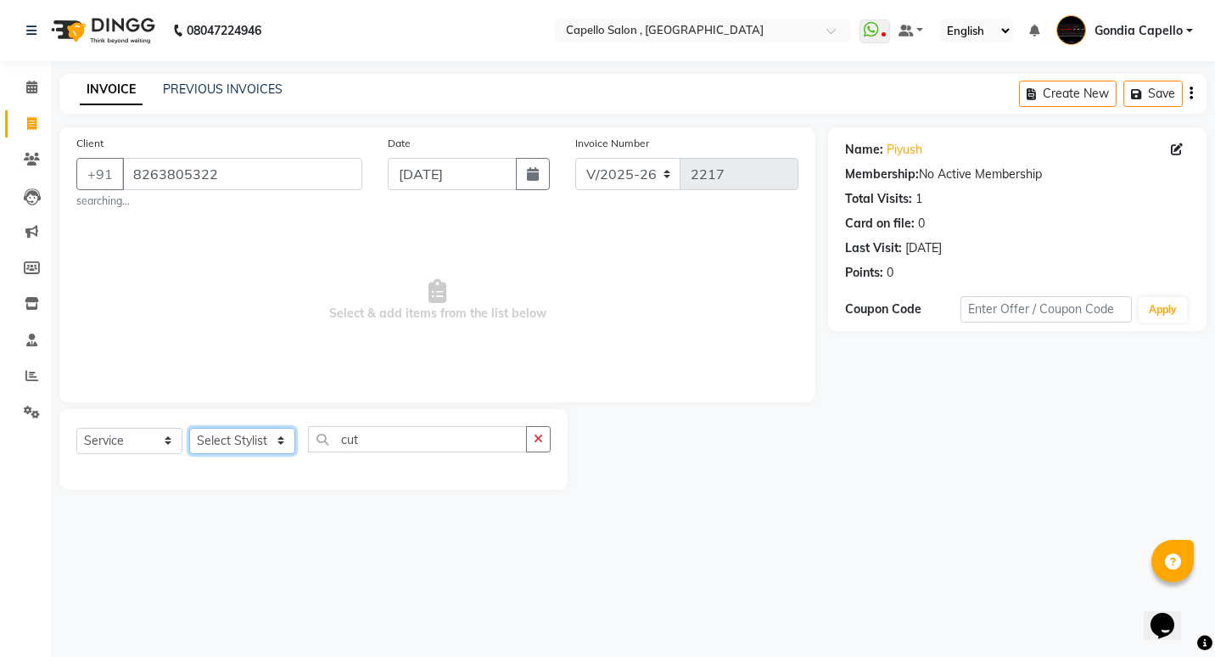
click at [277, 434] on select "Select Stylist ADMIN [PERSON_NAME] [PERSON_NAME] [PERSON_NAME] Gondia [PERSON_N…" at bounding box center [242, 441] width 106 height 26
select select "66896"
click at [189, 428] on select "Select Stylist ADMIN [PERSON_NAME] [PERSON_NAME] [PERSON_NAME] Gondia [PERSON_N…" at bounding box center [242, 441] width 106 height 26
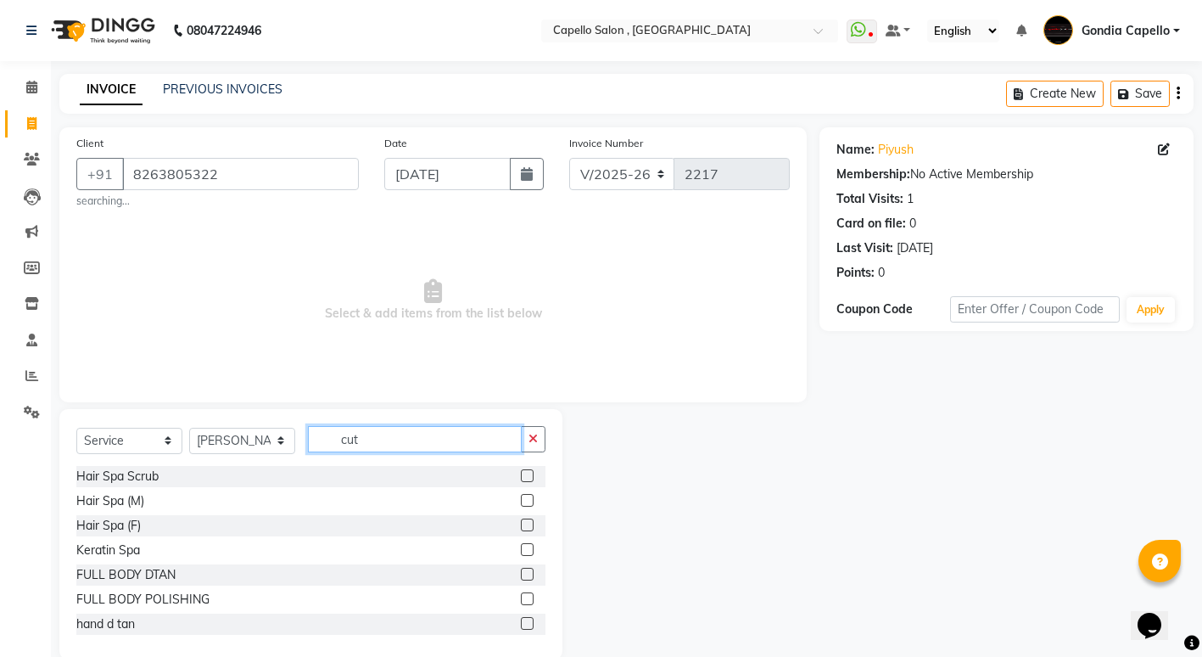
click at [364, 433] on input "cut" at bounding box center [415, 439] width 214 height 26
type input "c"
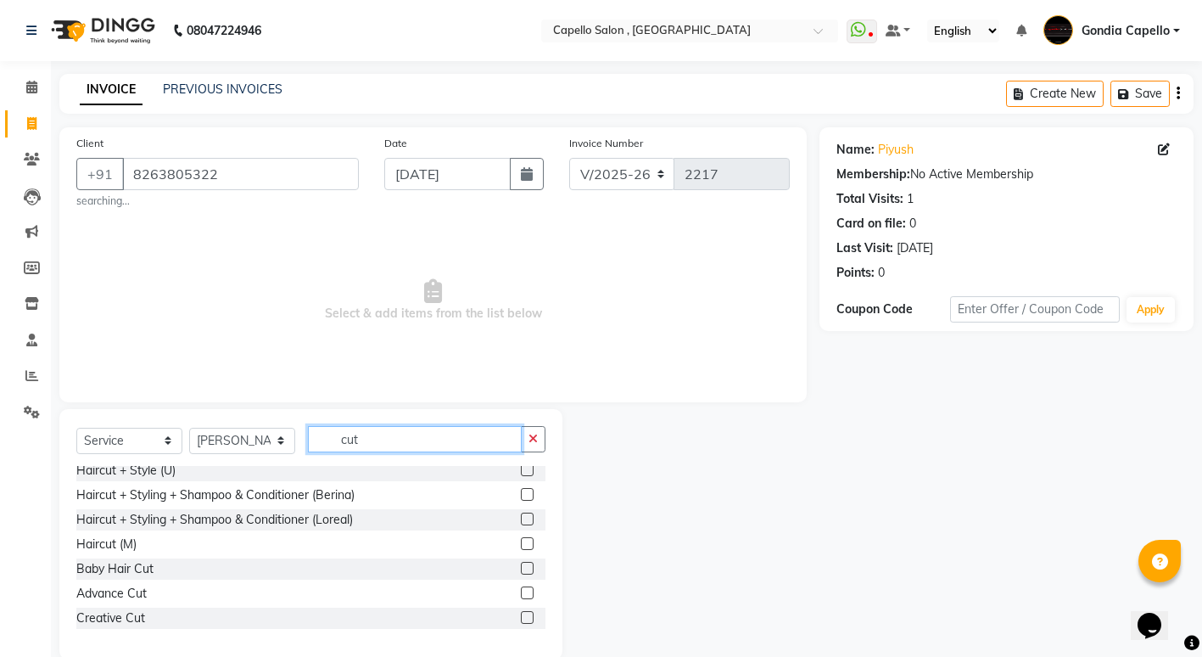
scroll to position [16, 0]
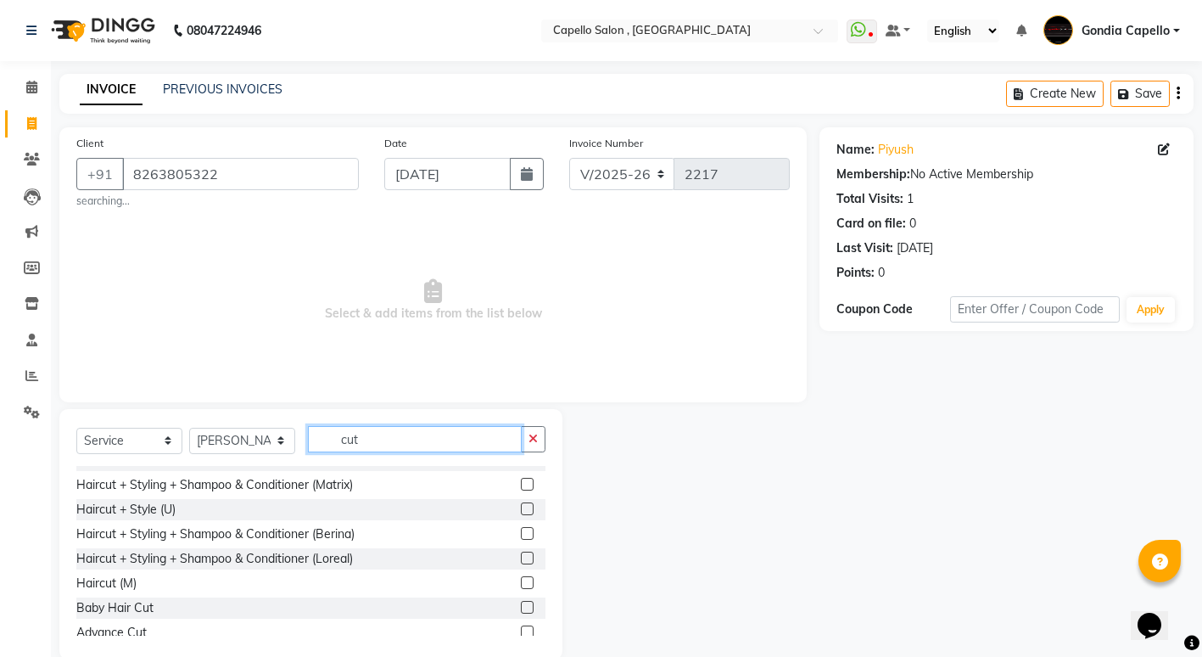
click at [398, 448] on input "cut" at bounding box center [415, 439] width 214 height 26
type input "c"
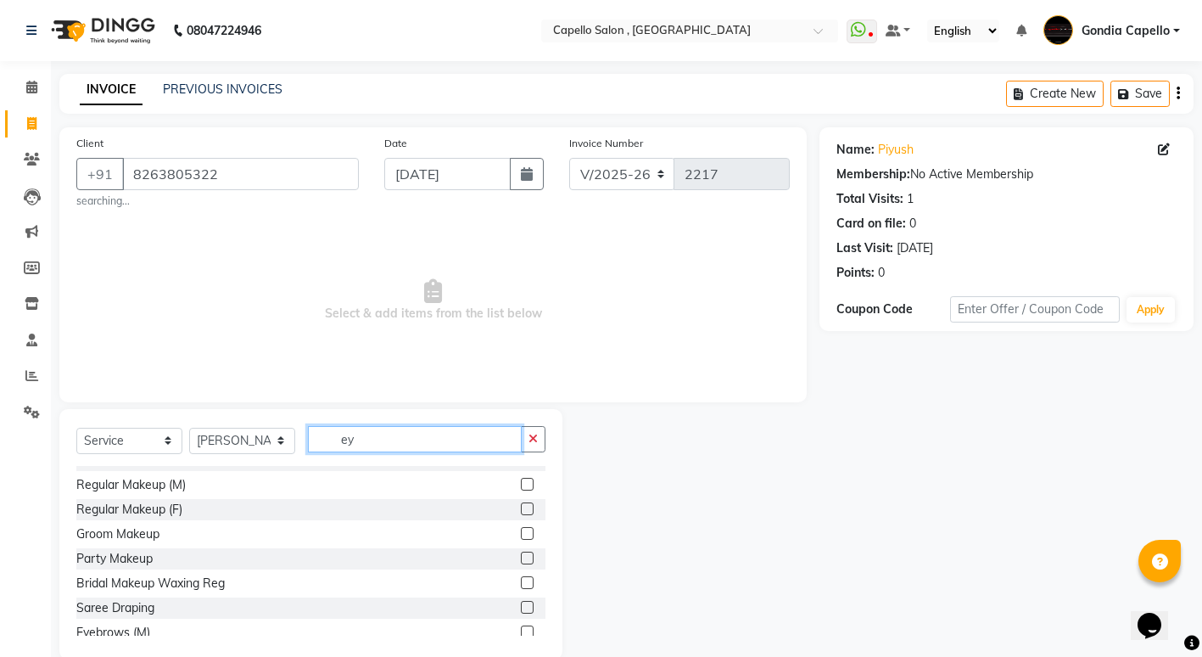
scroll to position [0, 0]
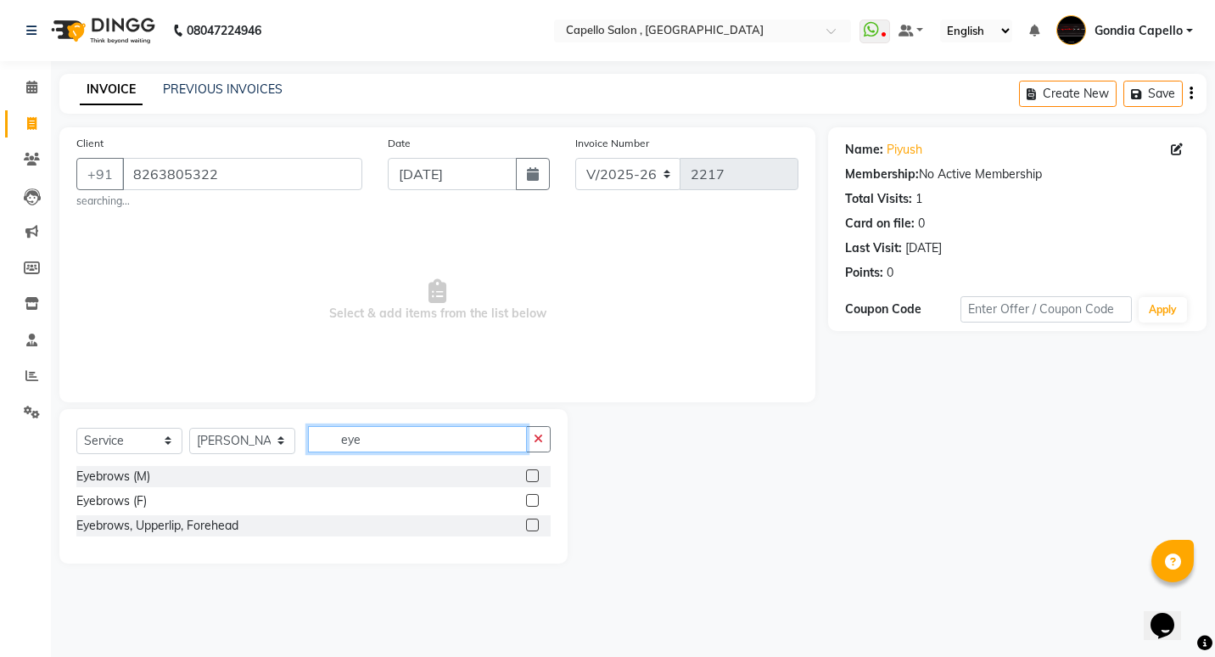
click at [509, 441] on input "eye" at bounding box center [417, 439] width 219 height 26
type input "e"
click at [481, 439] on input "for" at bounding box center [417, 439] width 219 height 26
type input "f"
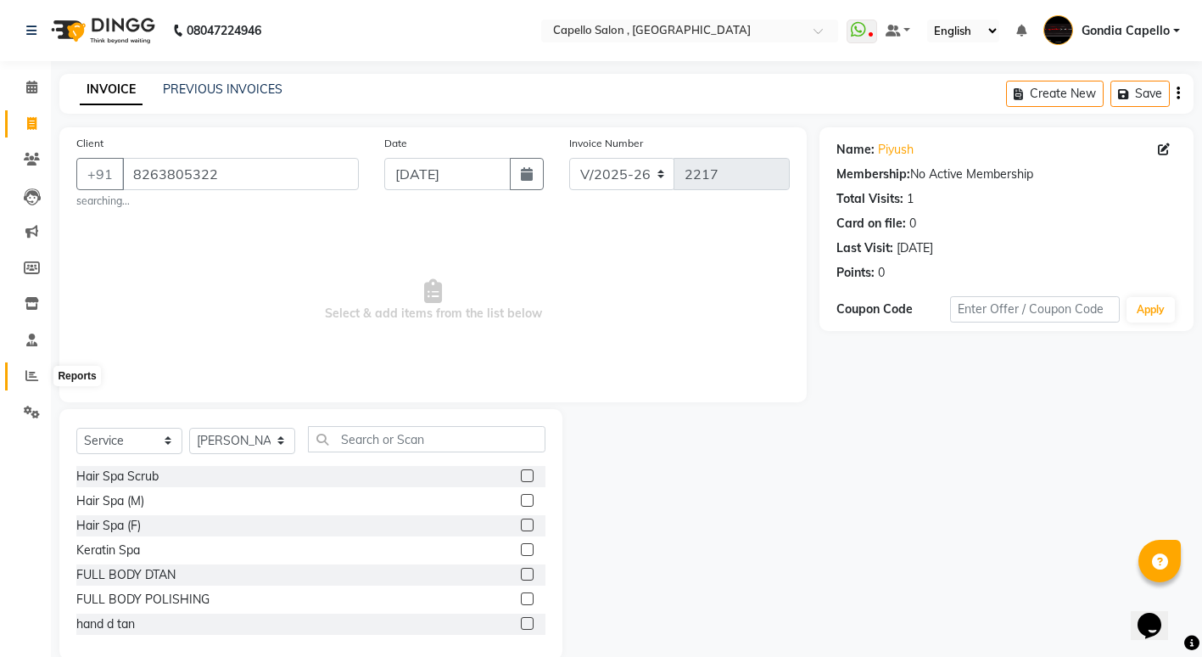
click at [30, 378] on icon at bounding box center [31, 375] width 13 height 13
click at [25, 86] on span at bounding box center [32, 88] width 30 height 20
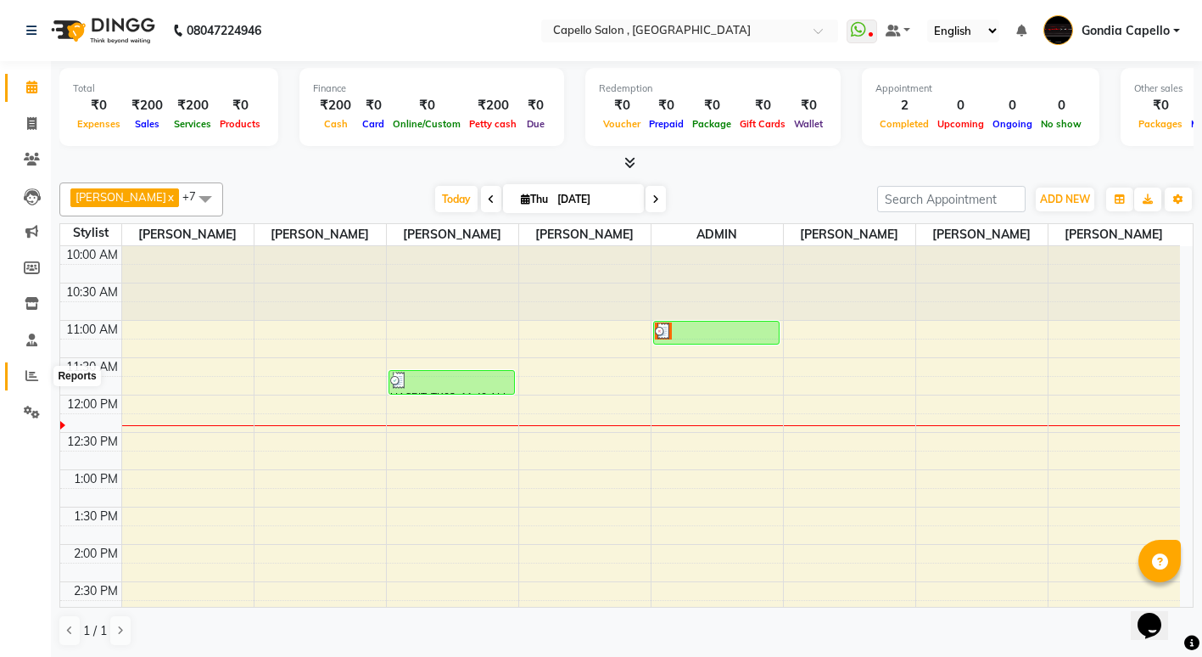
click at [34, 371] on icon at bounding box center [31, 375] width 13 height 13
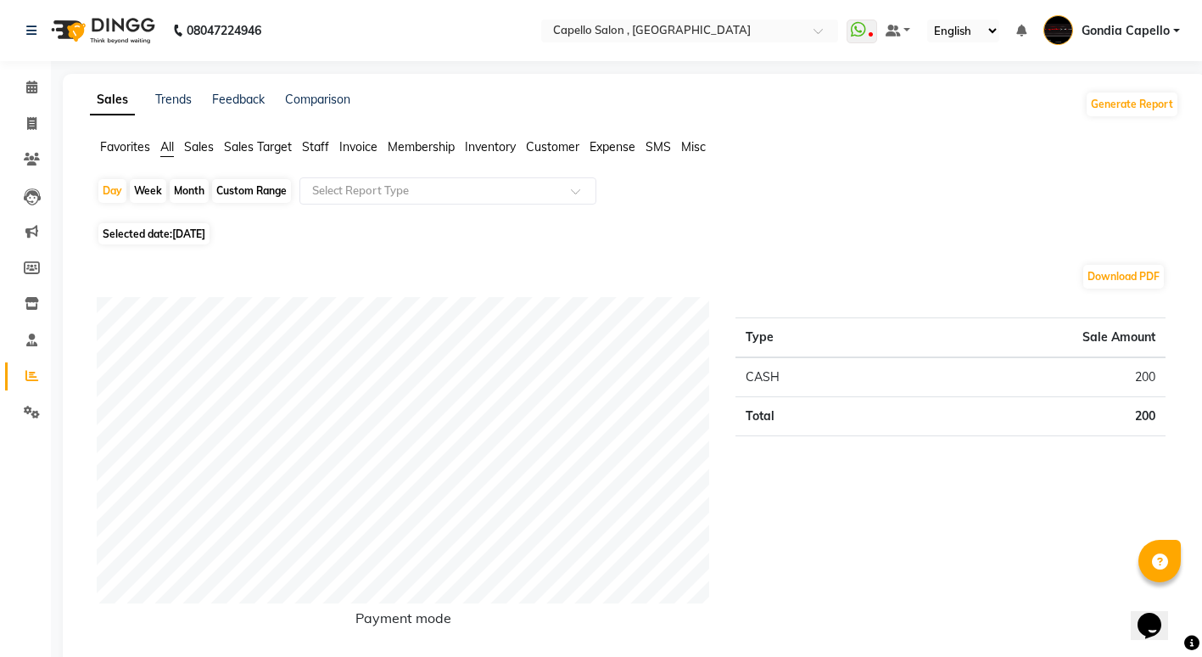
click at [160, 197] on div "Week" at bounding box center [148, 191] width 36 height 24
select select "9"
select select "2025"
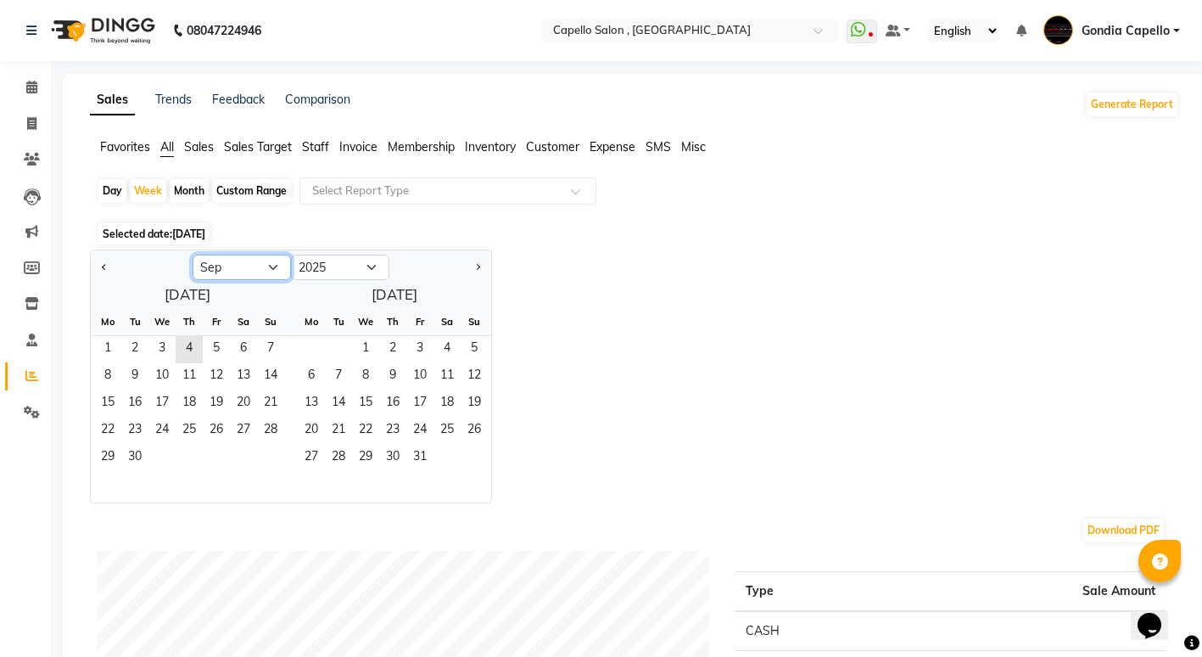
click at [277, 256] on select "Jan Feb Mar Apr May Jun Jul Aug Sep Oct Nov Dec" at bounding box center [242, 267] width 98 height 25
click at [355, 251] on div "Jan Feb Mar Apr May Jun Jul Aug Sep Oct Nov Dec 2015 2016 2017 2018 2019 2020 2…" at bounding box center [291, 265] width 400 height 31
click at [375, 261] on select "2015 2016 2017 2018 2019 2020 2021 2022 2023 2024 2025 2026 2027 2028 2029 2030…" at bounding box center [340, 267] width 98 height 25
click at [665, 482] on div "Jan Feb Mar Apr May Jun Jul Aug Sep Oct Nov Dec 2015 2016 2017 2018 2019 2020 2…" at bounding box center [634, 376] width 1089 height 254
click at [185, 180] on div "Month" at bounding box center [189, 191] width 39 height 24
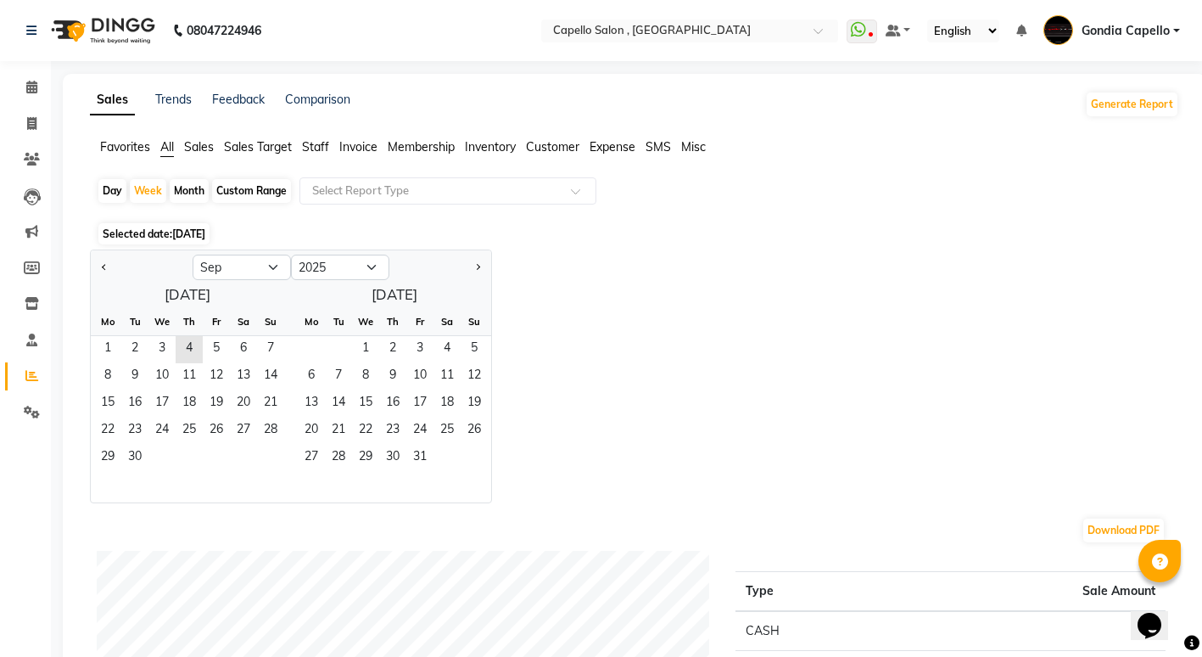
select select "9"
select select "2025"
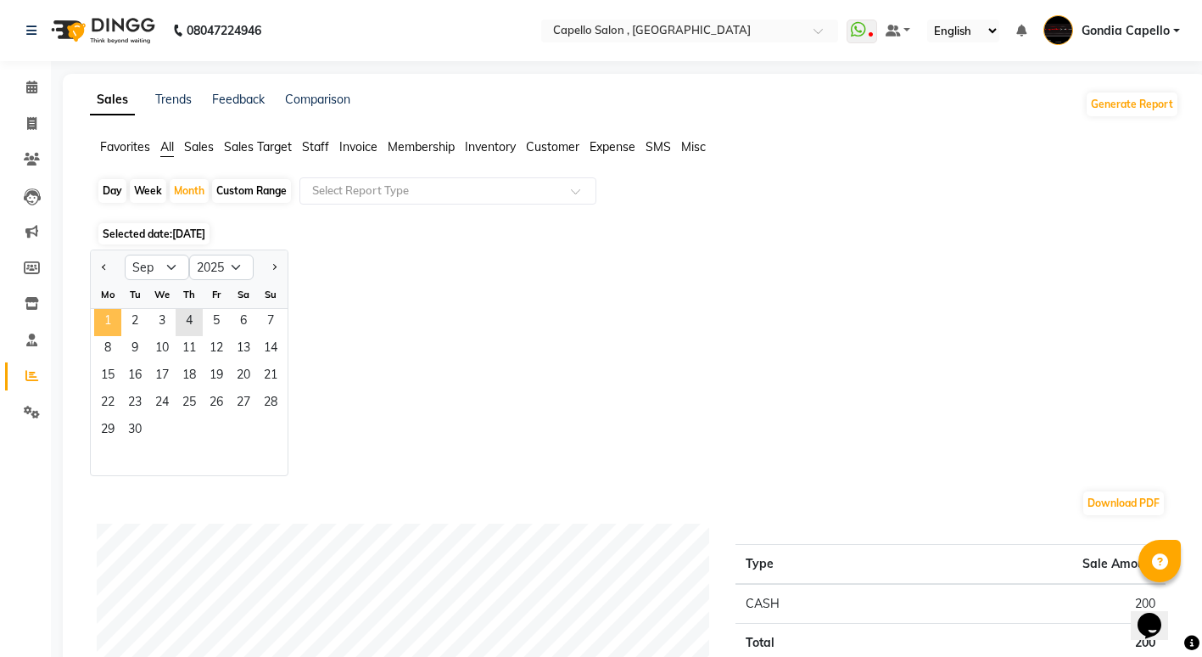
click at [120, 318] on span "1" at bounding box center [107, 322] width 27 height 27
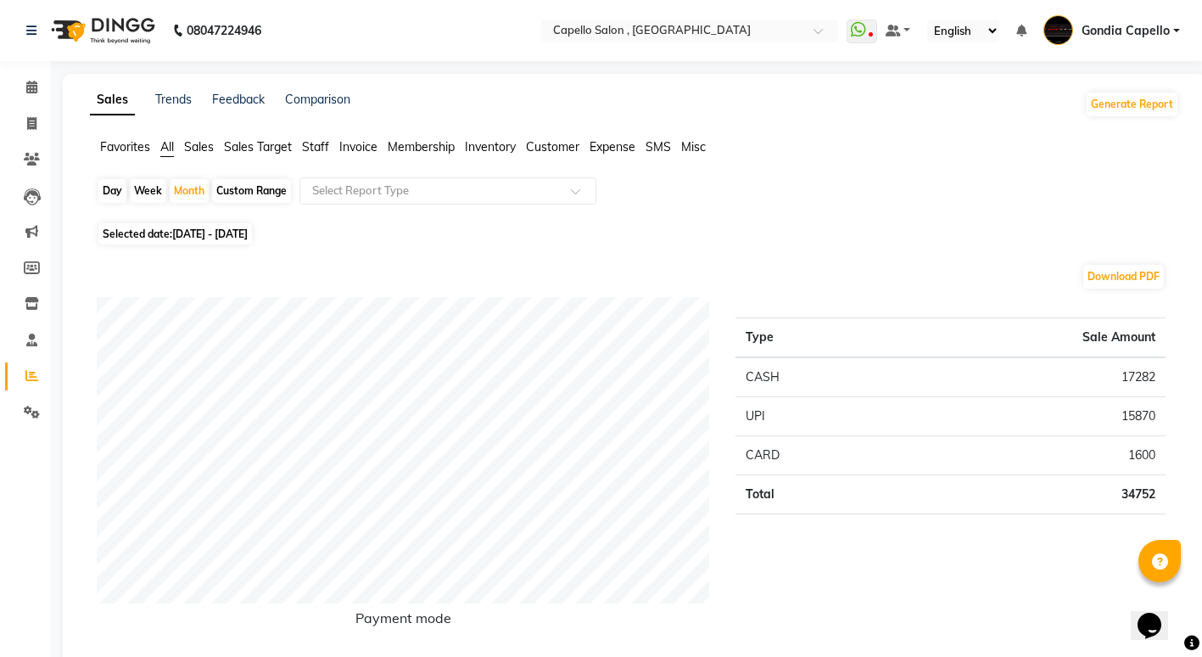
click at [182, 204] on div "Day Week Month Custom Range Select Report Type" at bounding box center [635, 197] width 1076 height 41
click at [191, 193] on div "Month" at bounding box center [189, 191] width 39 height 24
select select "9"
select select "2025"
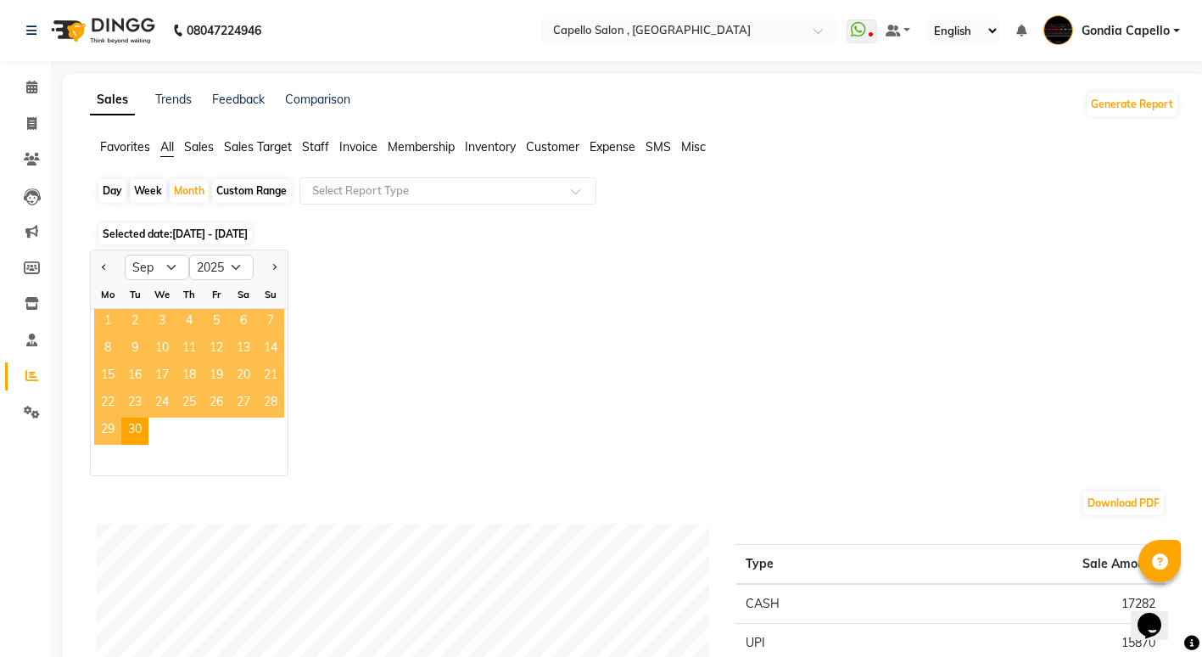
click at [115, 310] on span "1" at bounding box center [107, 322] width 27 height 27
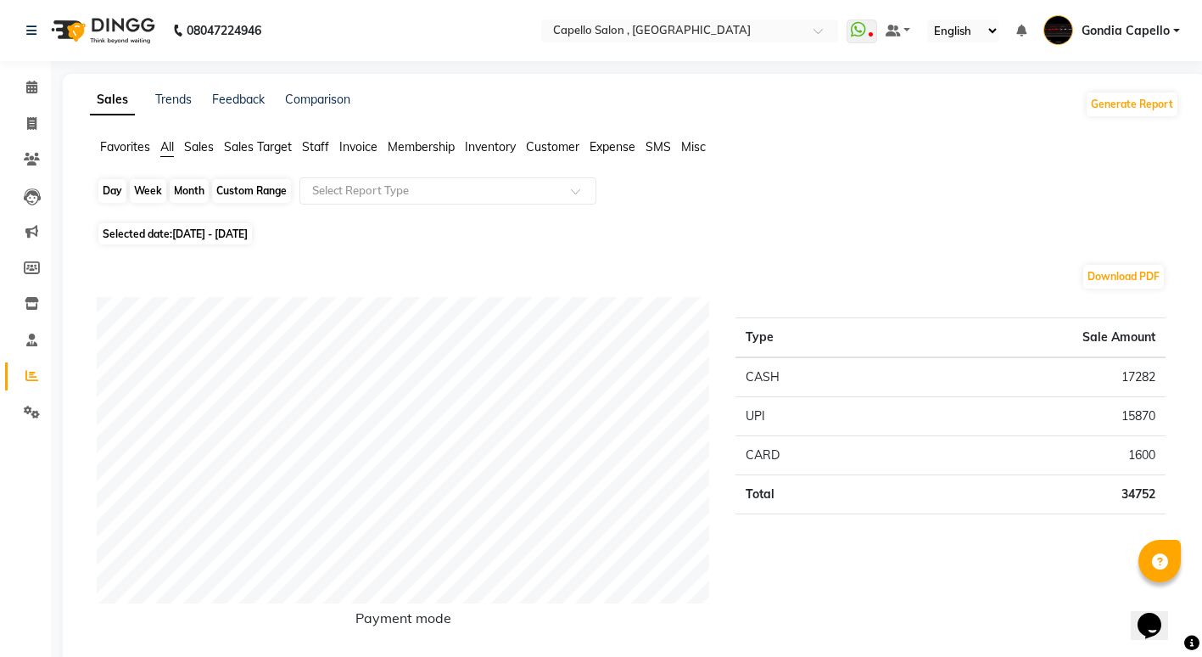
click at [173, 189] on div "Month" at bounding box center [189, 191] width 39 height 24
select select "9"
select select "2025"
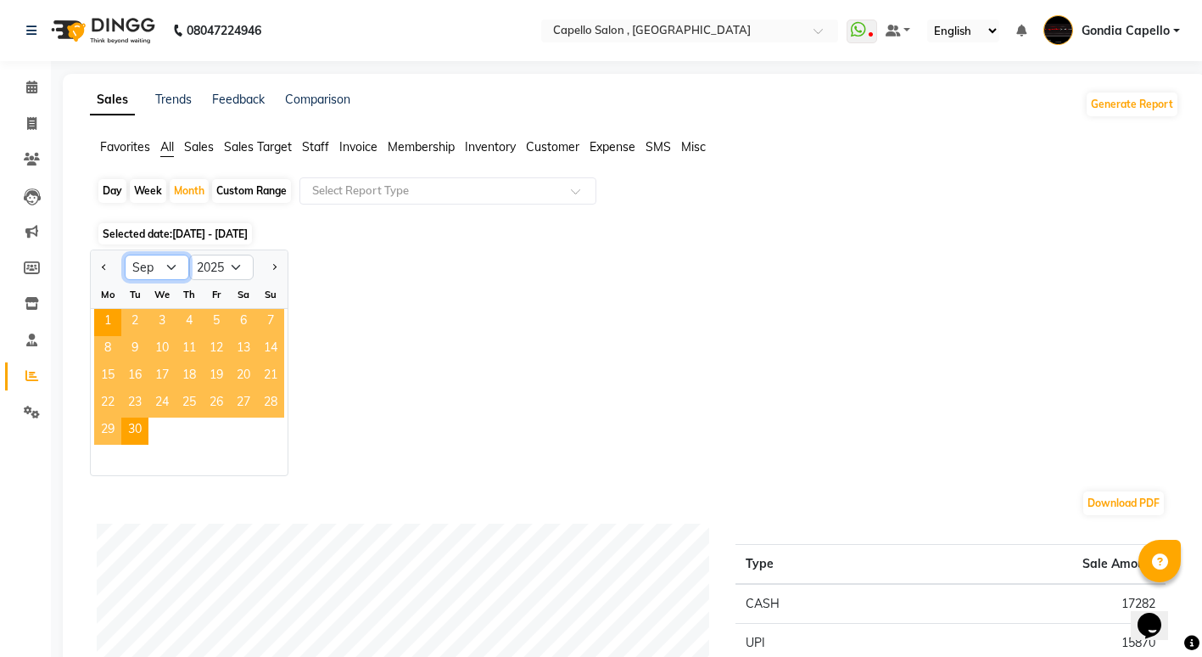
click at [173, 273] on select "Jan Feb Mar Apr May Jun Jul Aug Sep Oct Nov Dec" at bounding box center [157, 267] width 64 height 25
select select "8"
click at [125, 255] on select "Jan Feb Mar Apr May Jun Jul Aug Sep Oct Nov Dec" at bounding box center [157, 267] width 64 height 25
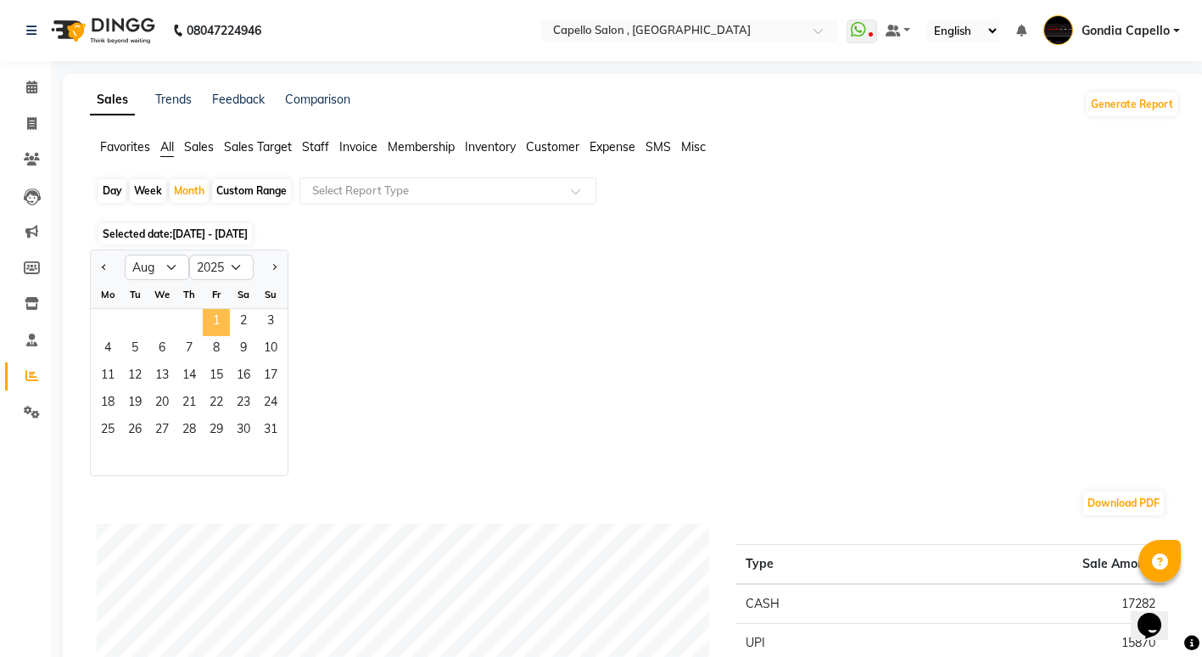
click at [216, 320] on span "1" at bounding box center [216, 322] width 27 height 27
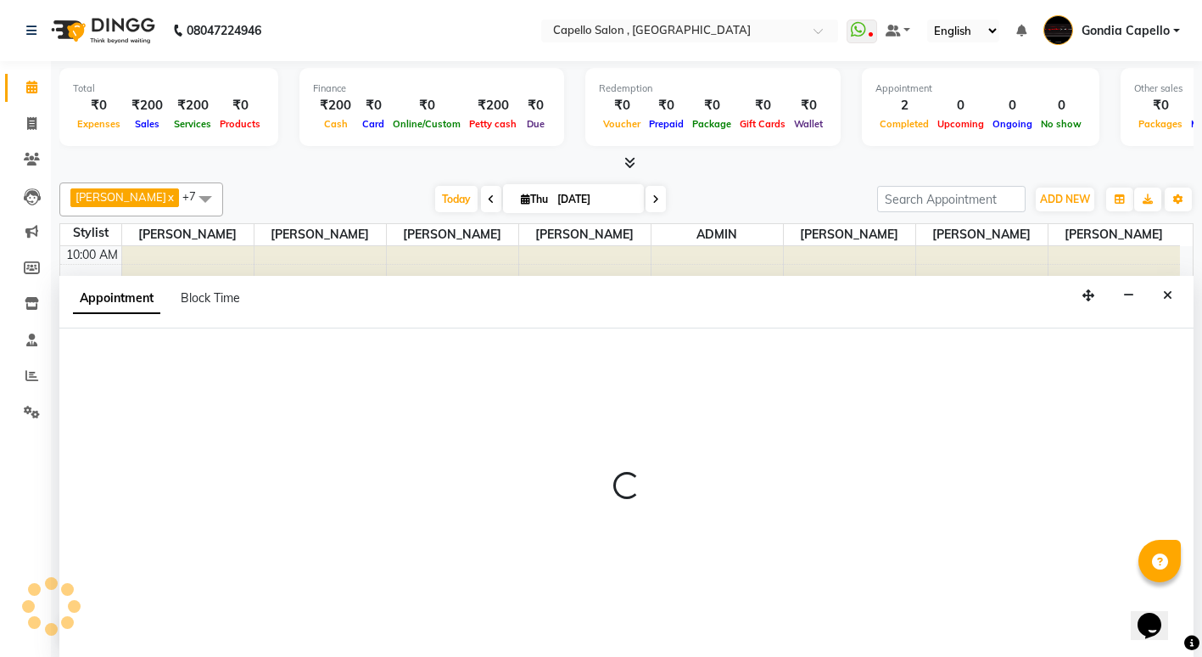
select select "14375"
select select "tentative"
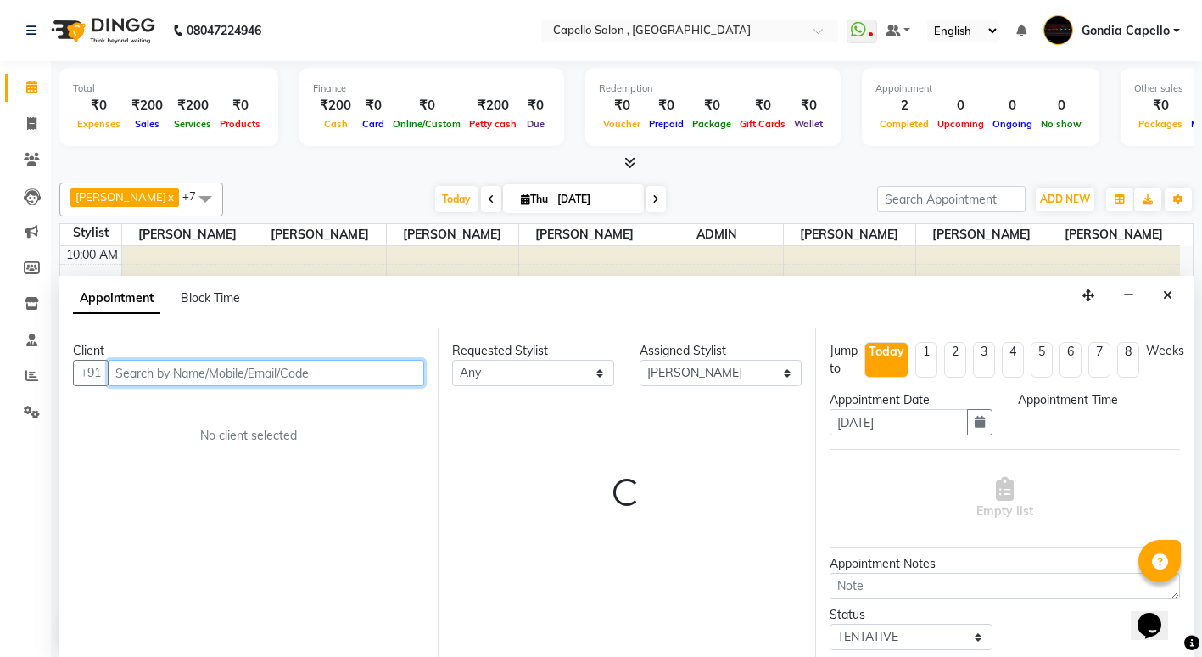
scroll to position [1, 0]
select select "660"
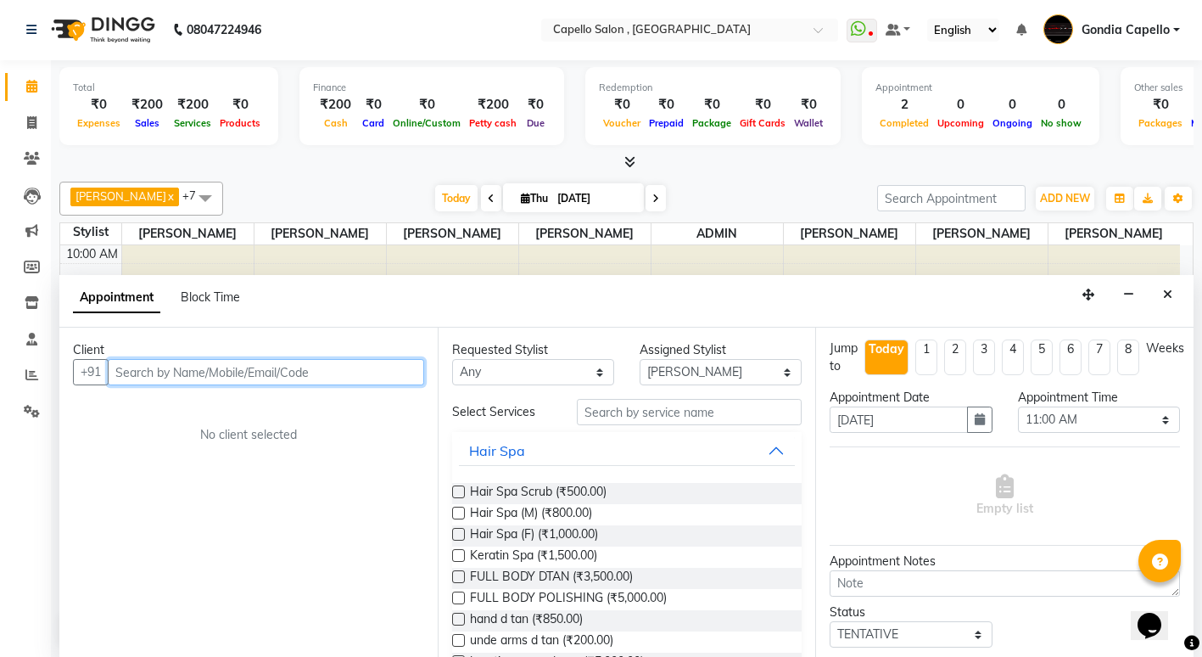
scroll to position [0, 0]
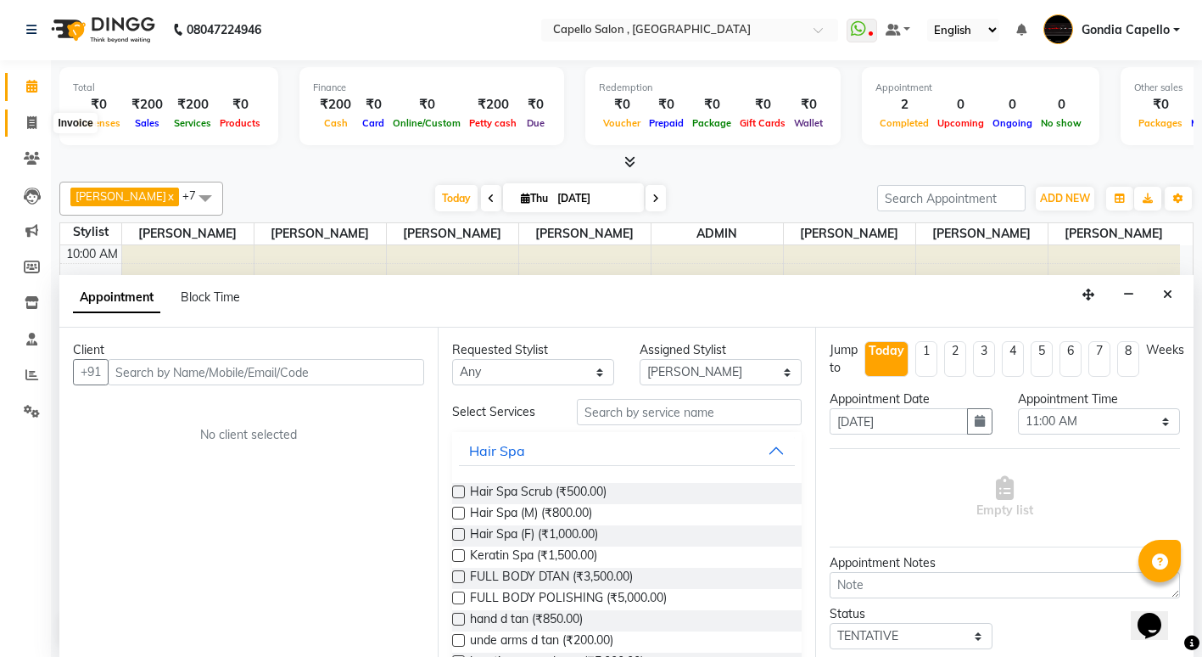
click at [35, 126] on icon at bounding box center [31, 122] width 9 height 13
select select "service"
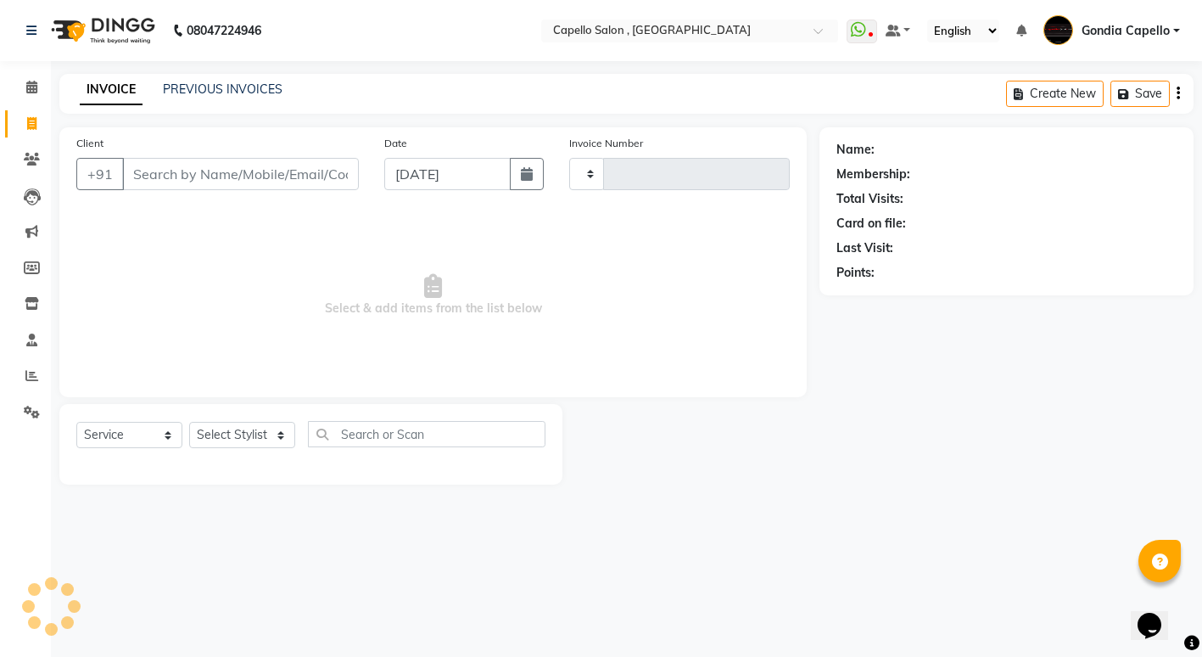
type input "2217"
select select "853"
click at [31, 341] on icon at bounding box center [31, 339] width 11 height 13
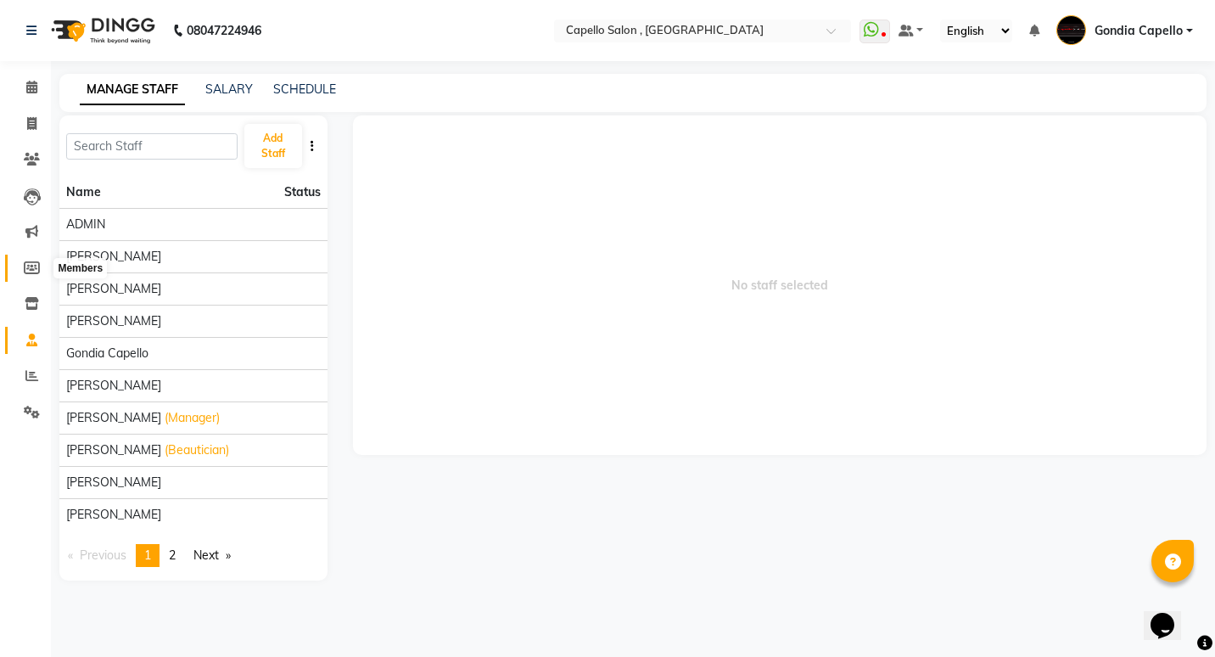
click at [34, 272] on icon at bounding box center [32, 267] width 16 height 13
select select
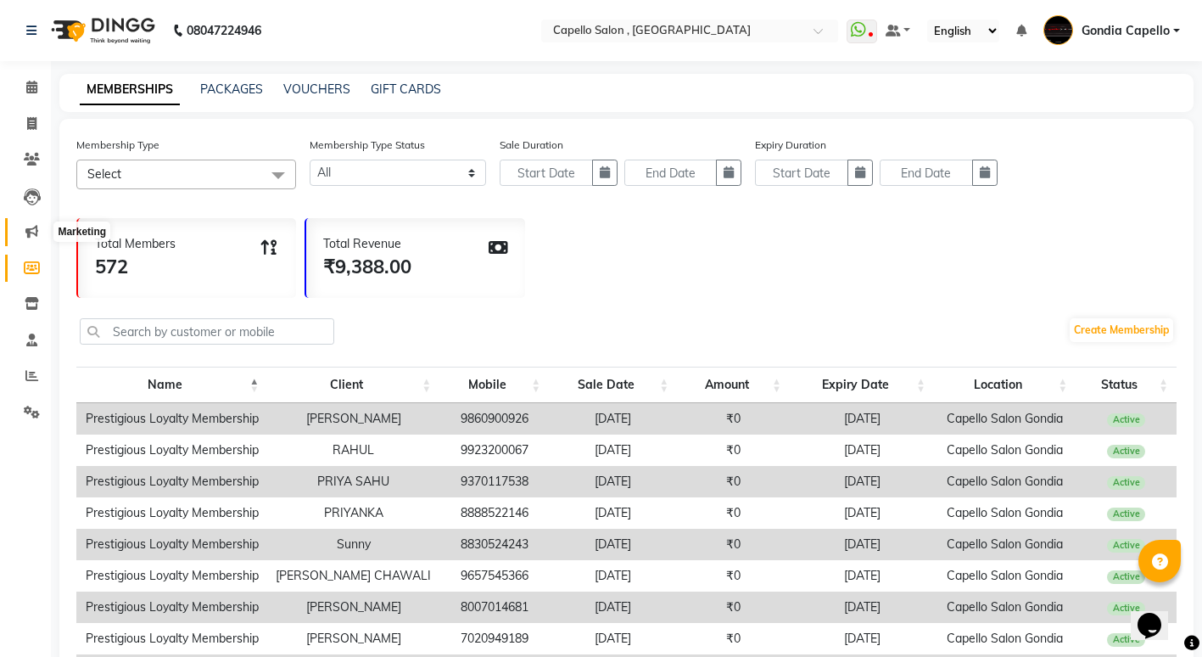
click at [31, 232] on icon at bounding box center [31, 231] width 13 height 13
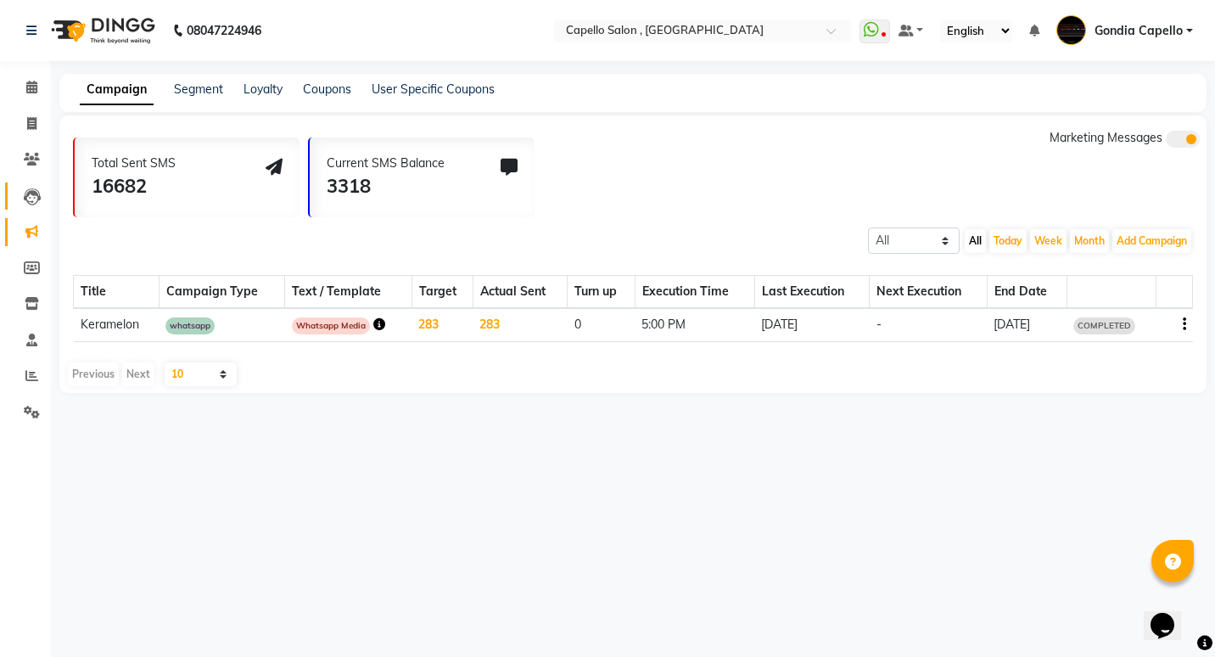
click at [36, 208] on link "Leads" at bounding box center [25, 196] width 41 height 28
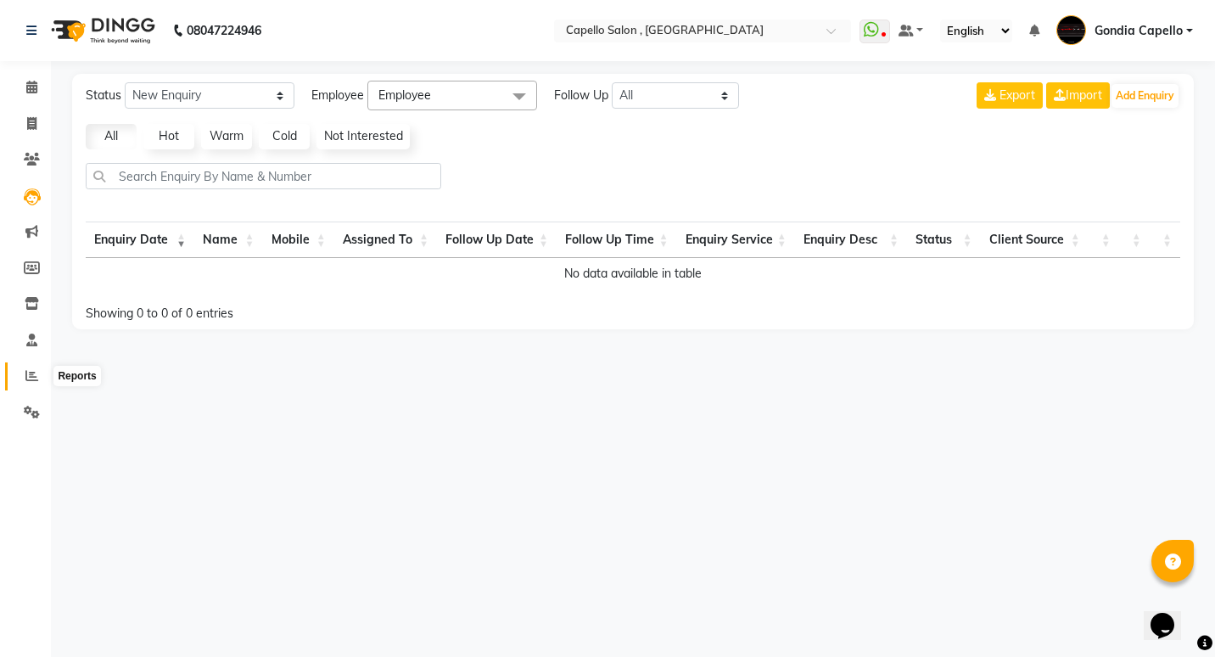
click at [37, 377] on icon at bounding box center [31, 375] width 13 height 13
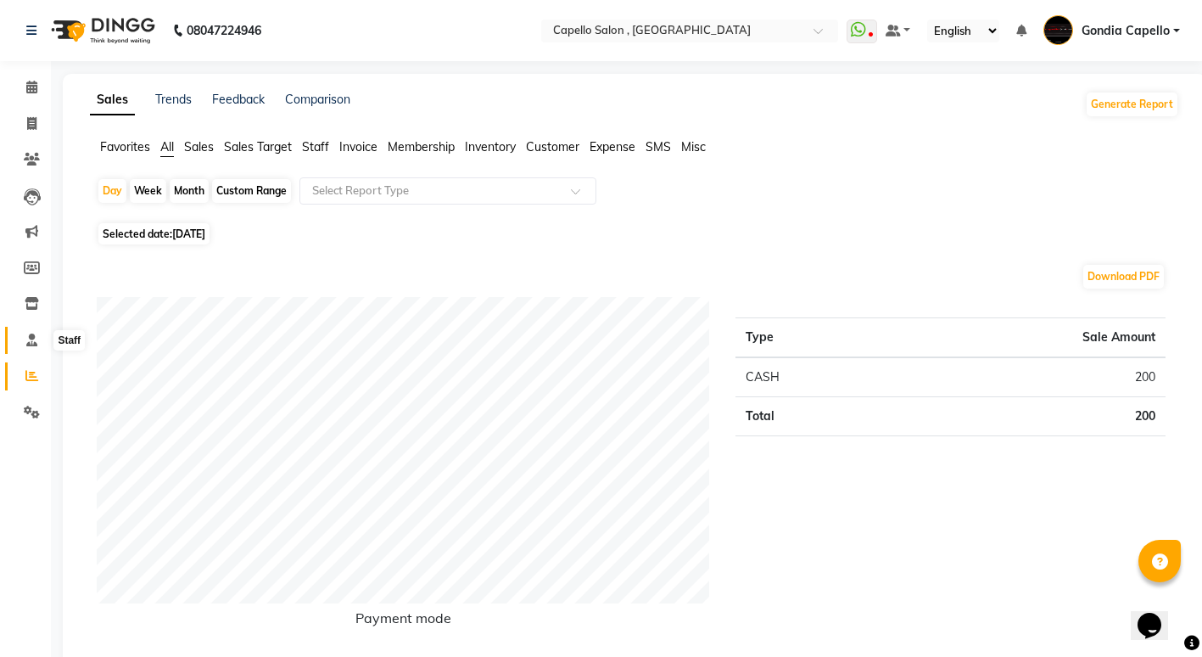
click at [26, 335] on icon at bounding box center [31, 339] width 11 height 13
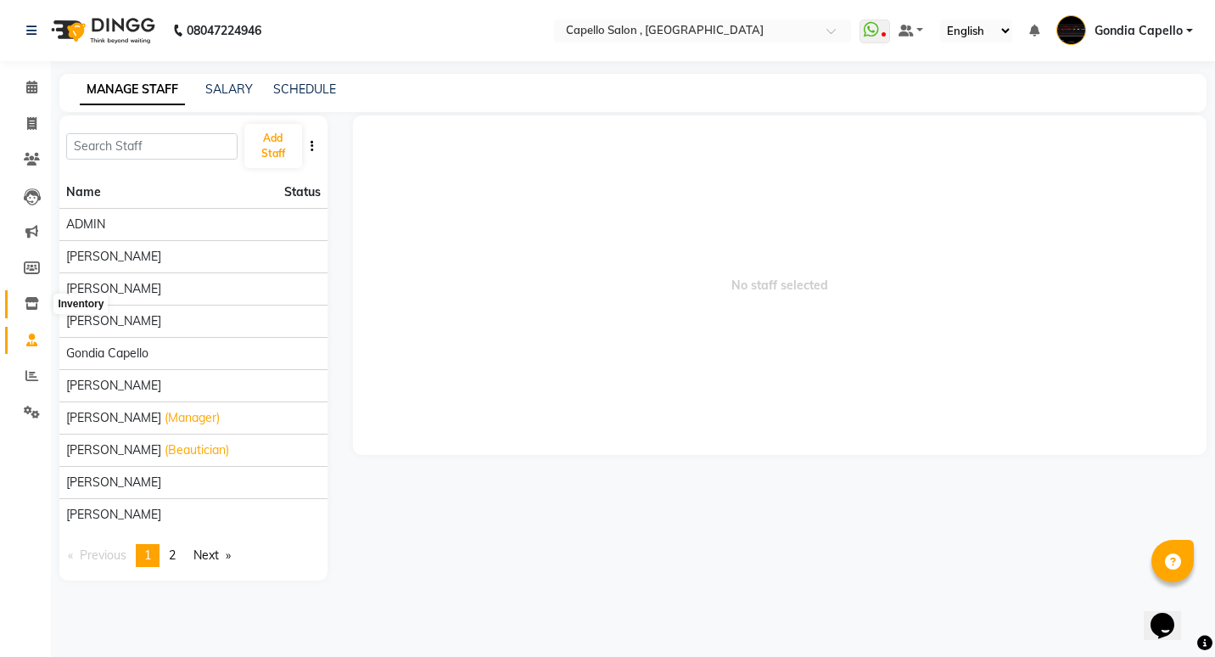
click at [38, 313] on span at bounding box center [32, 304] width 30 height 20
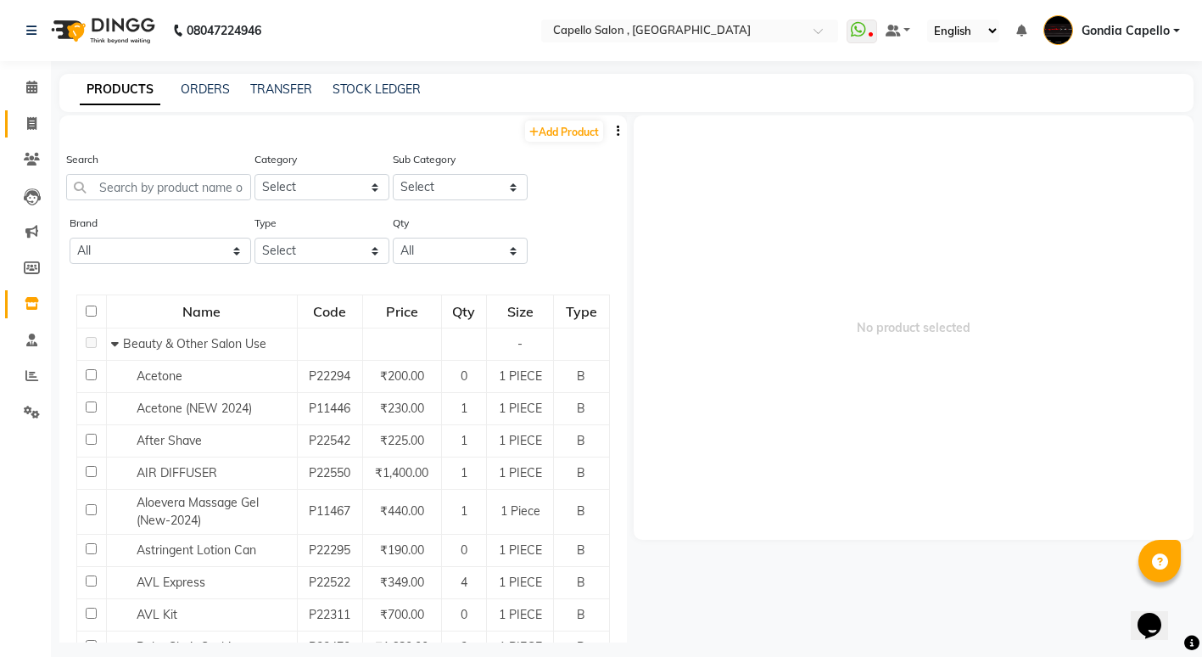
click at [36, 134] on link "Invoice" at bounding box center [25, 124] width 41 height 28
select select "service"
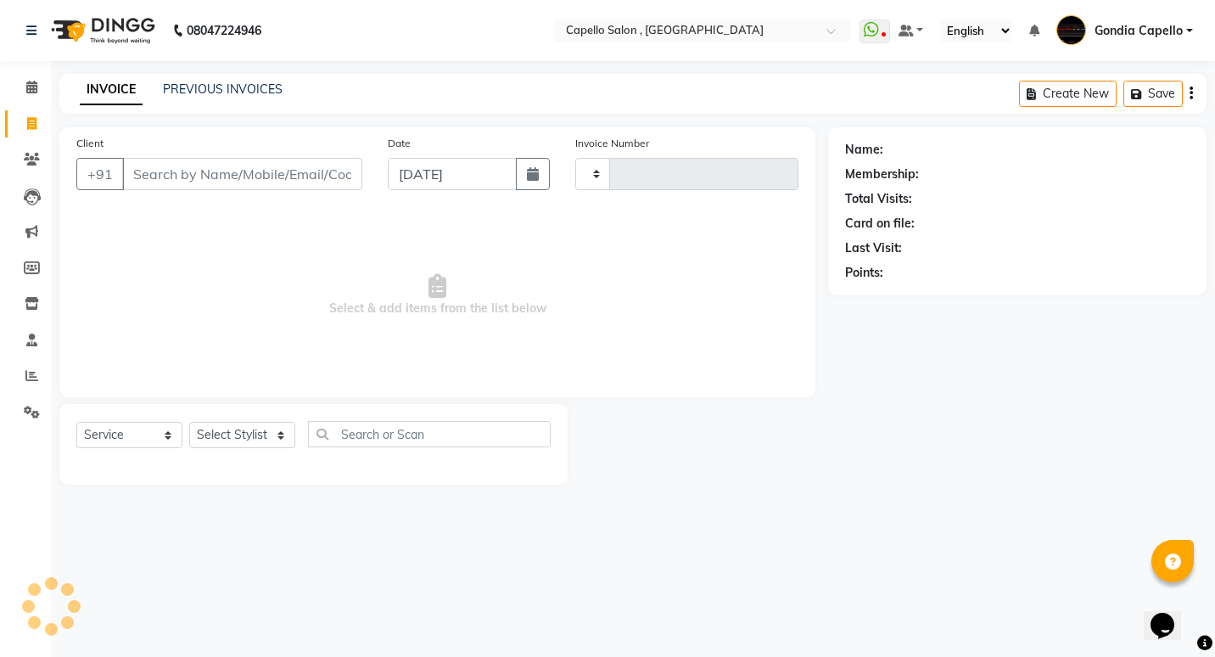
type input "2217"
select select "853"
click at [30, 89] on icon at bounding box center [31, 87] width 11 height 13
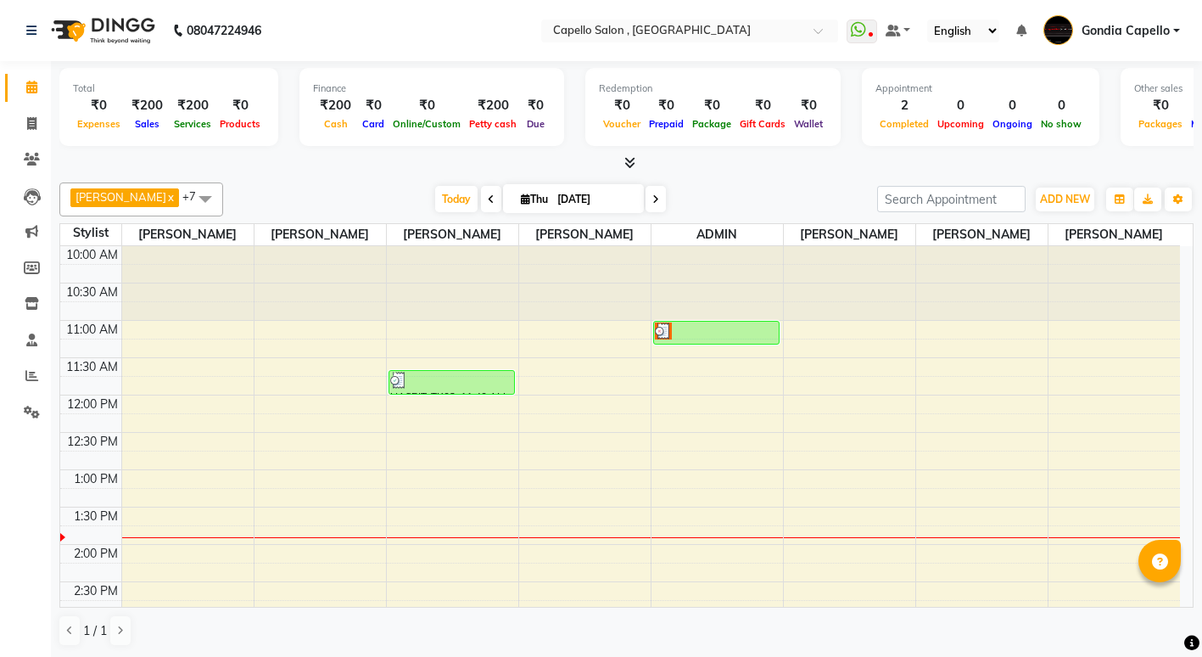
click at [983, 311] on div at bounding box center [982, 283] width 132 height 75
click at [953, 306] on div at bounding box center [982, 283] width 132 height 75
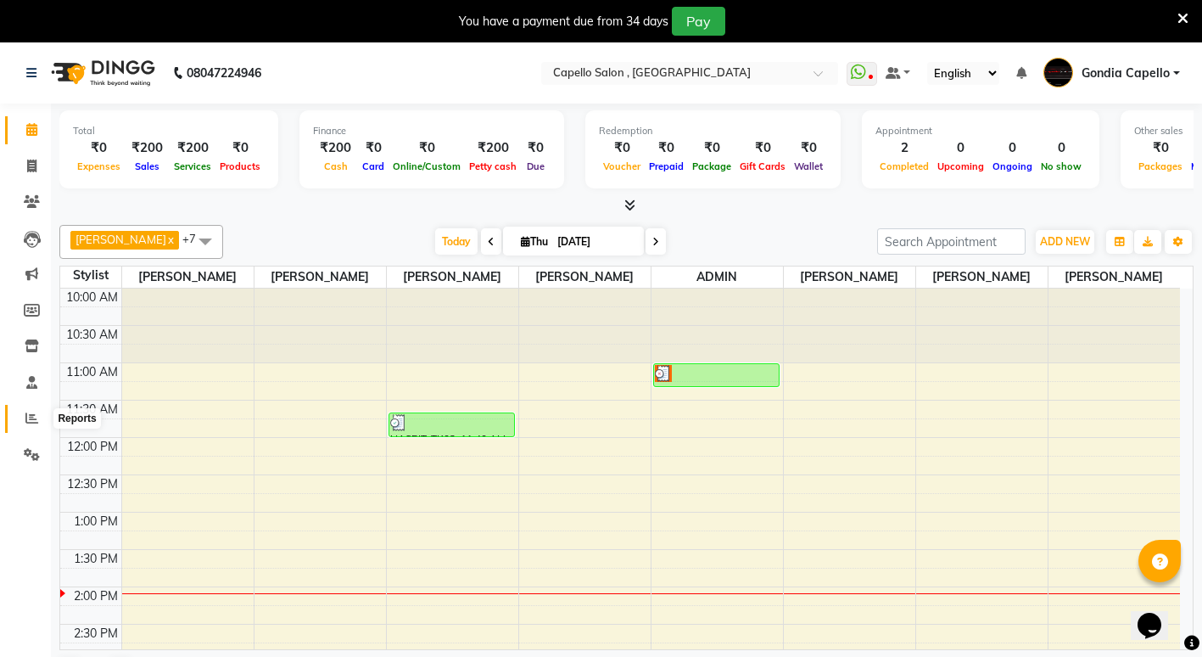
click at [29, 414] on icon at bounding box center [31, 418] width 13 height 13
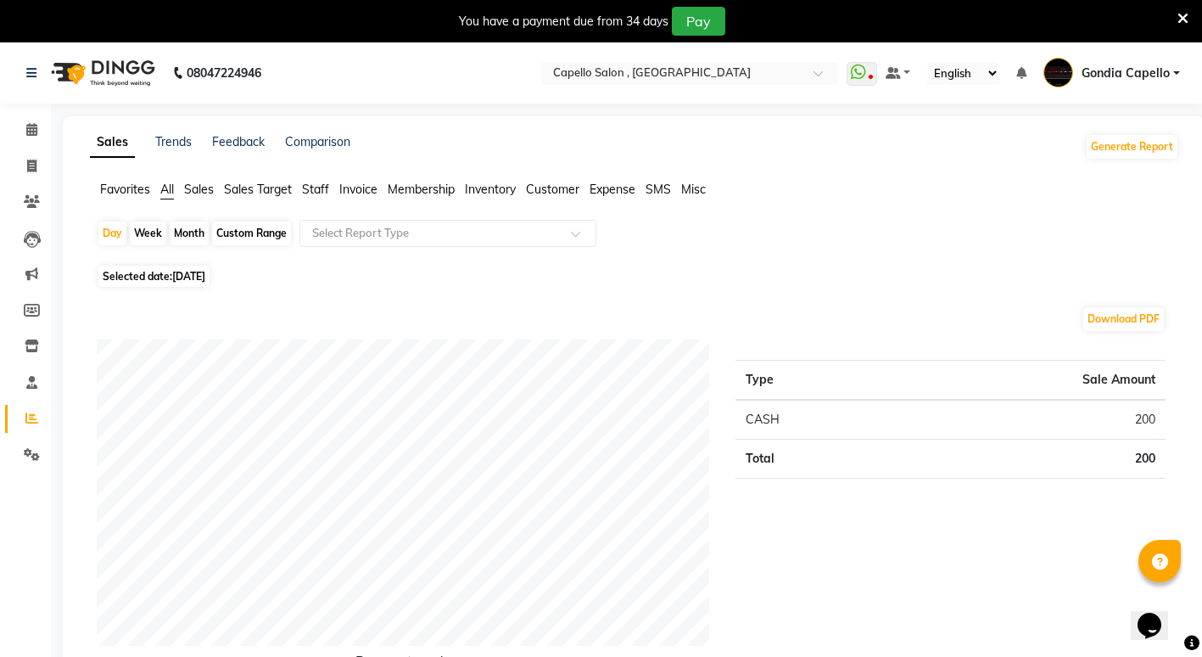
click at [181, 226] on div "Month" at bounding box center [189, 233] width 39 height 24
select select "9"
select select "2025"
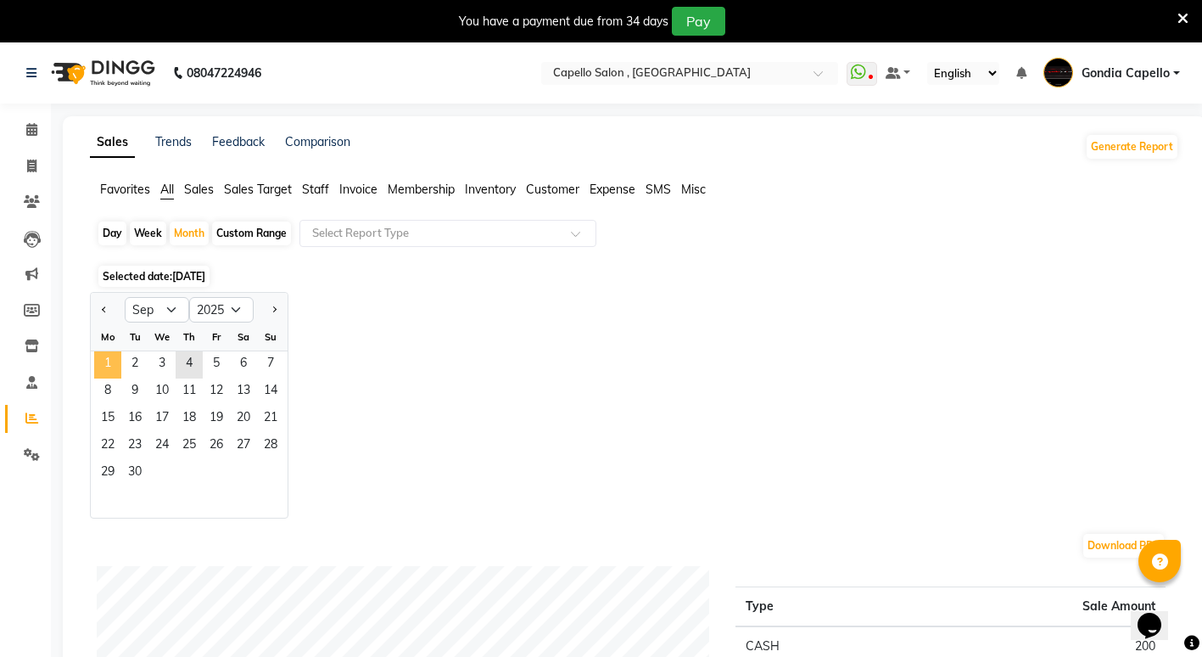
click at [112, 360] on span "1" at bounding box center [107, 364] width 27 height 27
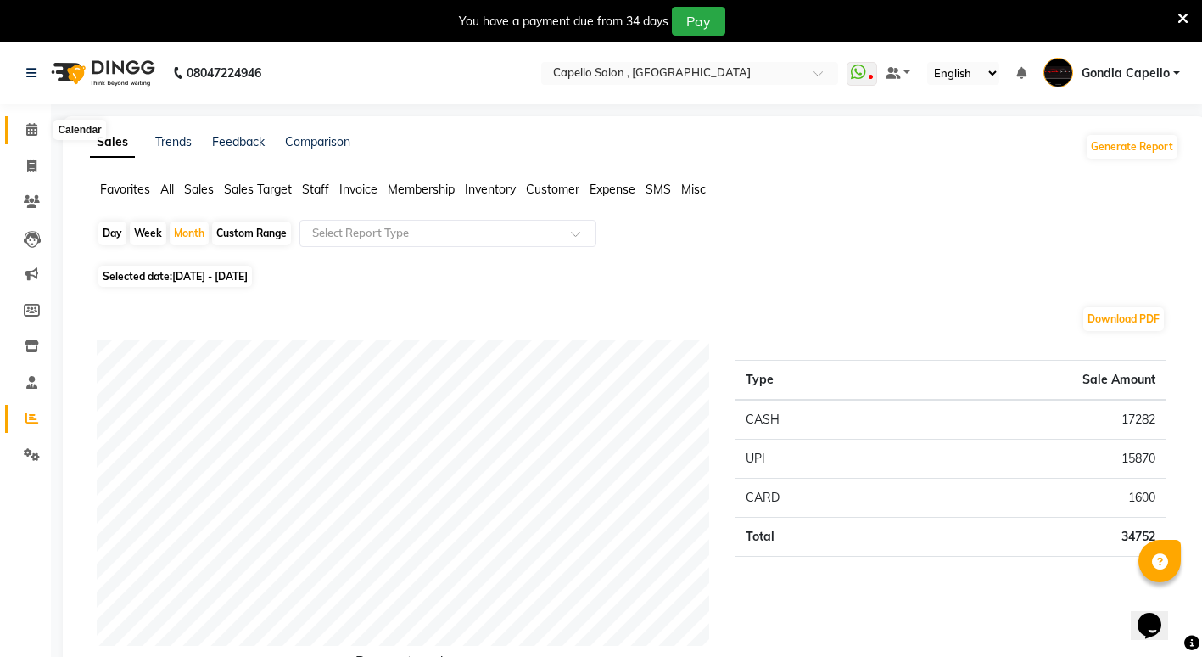
drag, startPoint x: 32, startPoint y: 128, endPoint x: 73, endPoint y: 133, distance: 41.0
click at [32, 128] on icon at bounding box center [31, 129] width 11 height 13
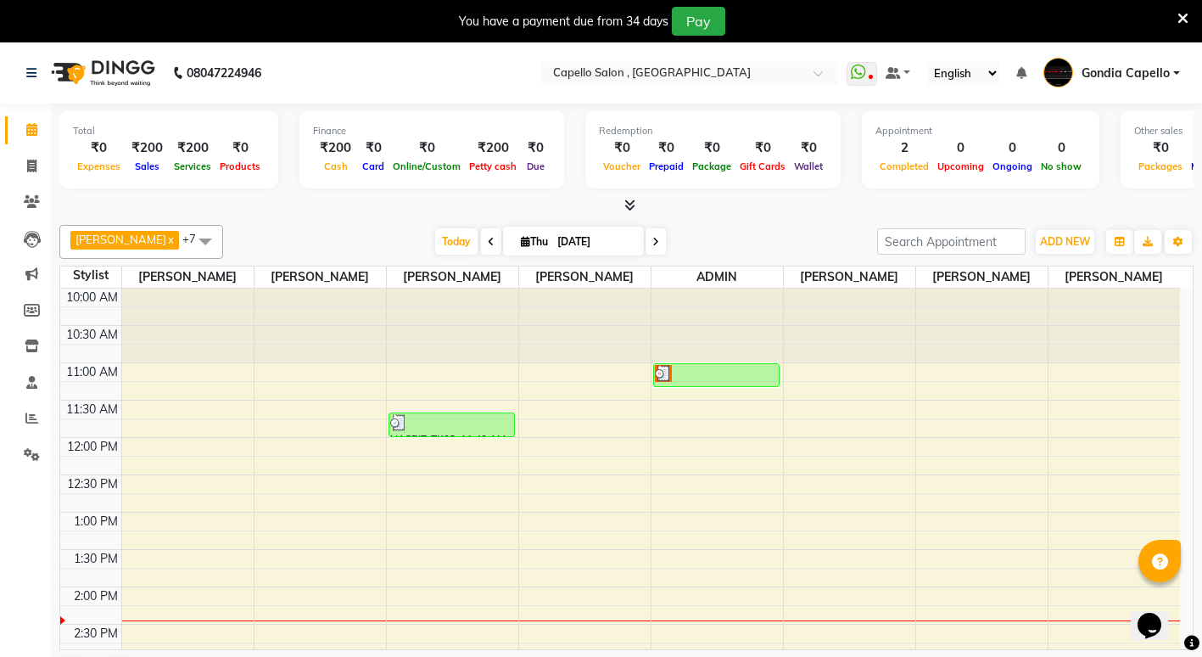
click at [803, 186] on app-home "08047224946 Select Location × Capello Salon , Gondia WhatsApp Status ✕ Status: …" at bounding box center [601, 371] width 1202 height 658
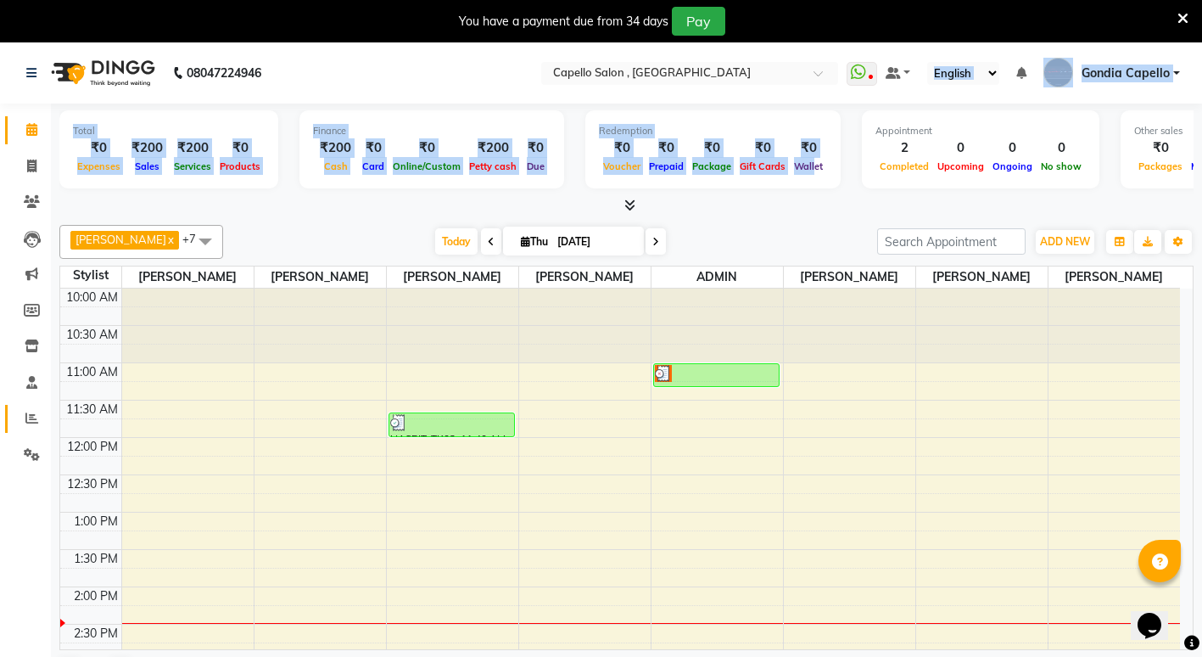
click at [35, 420] on icon at bounding box center [31, 418] width 13 height 13
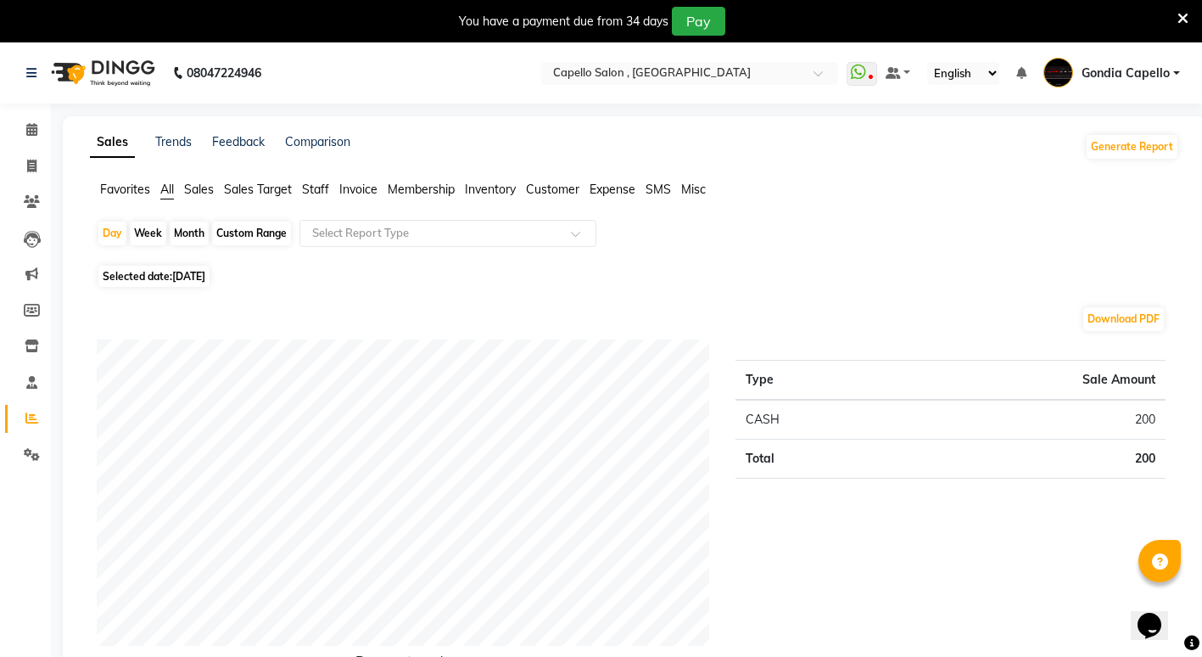
click at [180, 232] on div "Month" at bounding box center [189, 233] width 39 height 24
select select "9"
select select "2025"
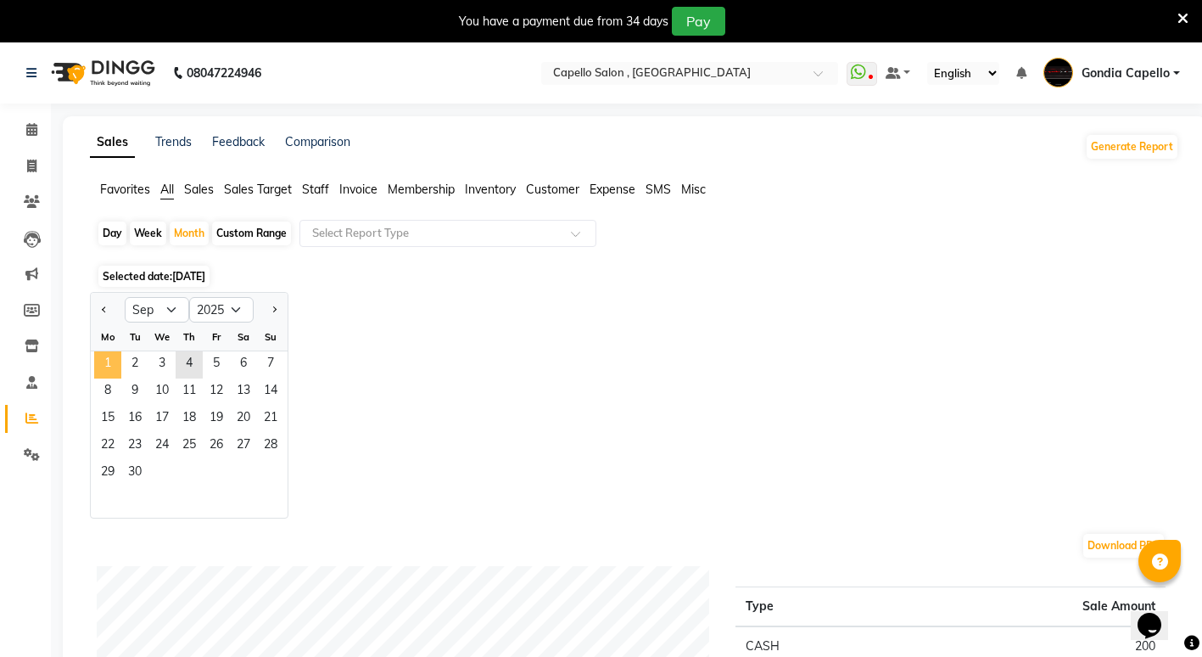
click at [106, 354] on span "1" at bounding box center [107, 364] width 27 height 27
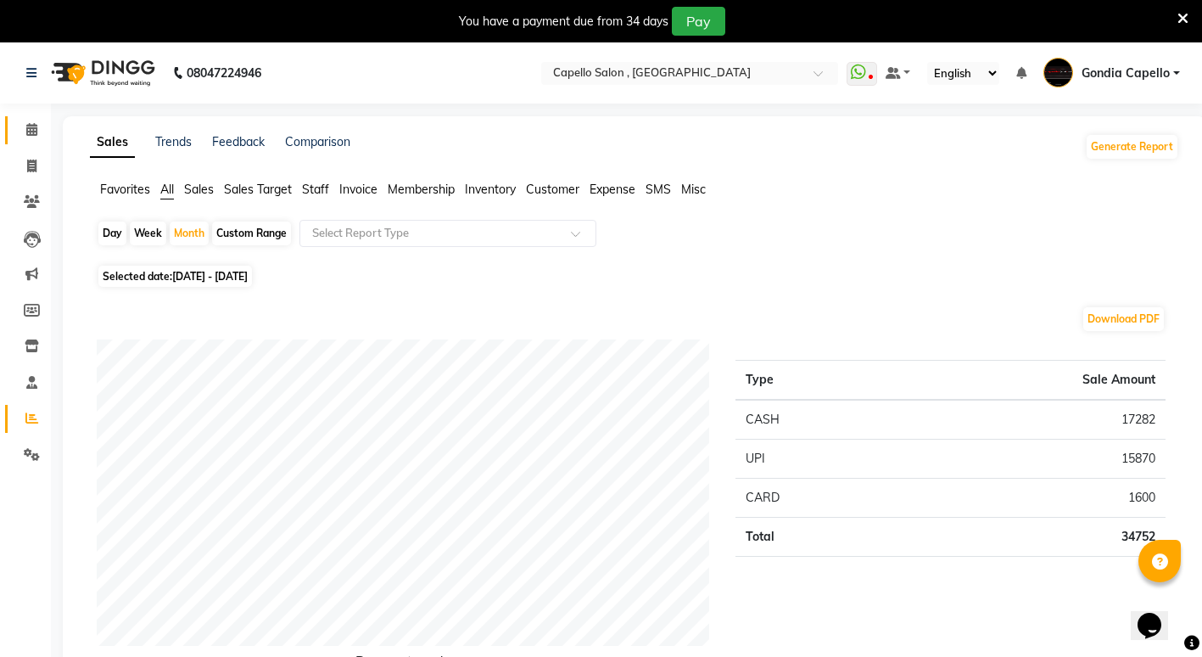
click at [32, 140] on link "Calendar" at bounding box center [25, 130] width 41 height 28
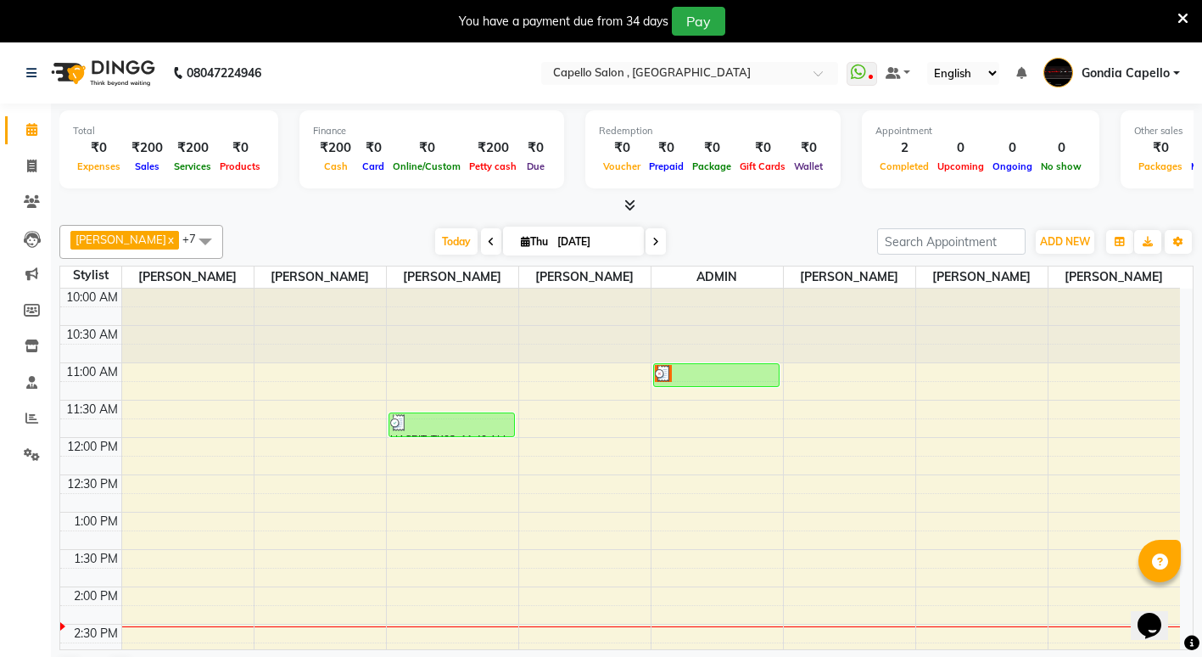
click at [955, 363] on div at bounding box center [982, 325] width 132 height 75
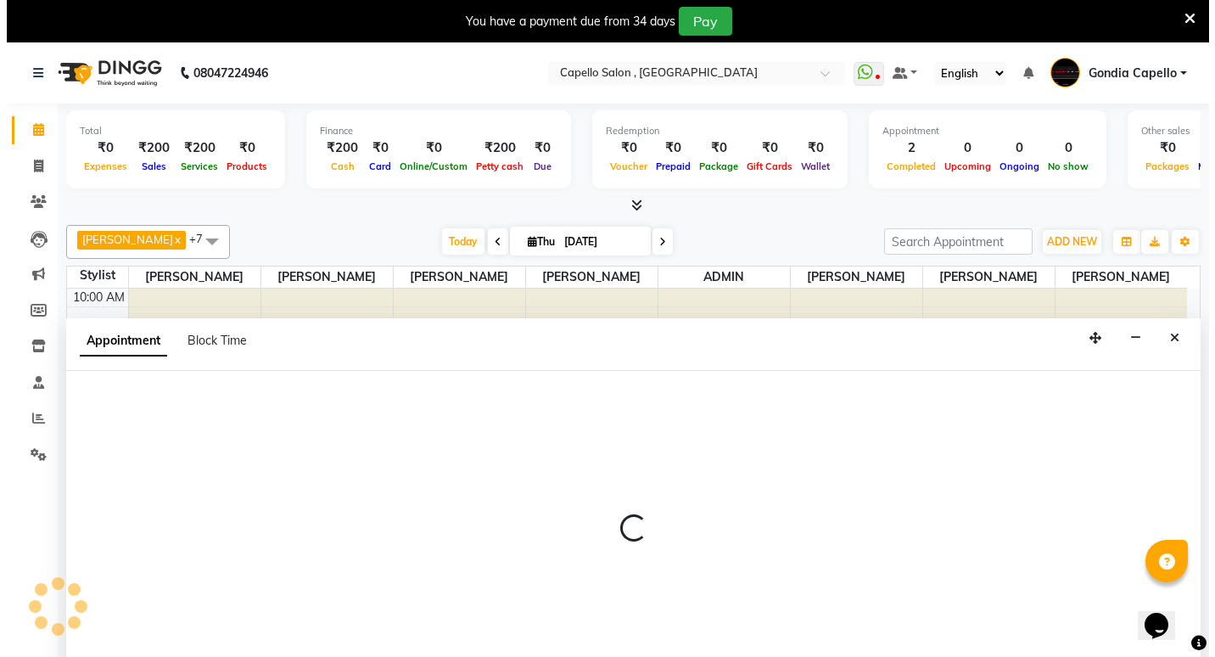
scroll to position [43, 0]
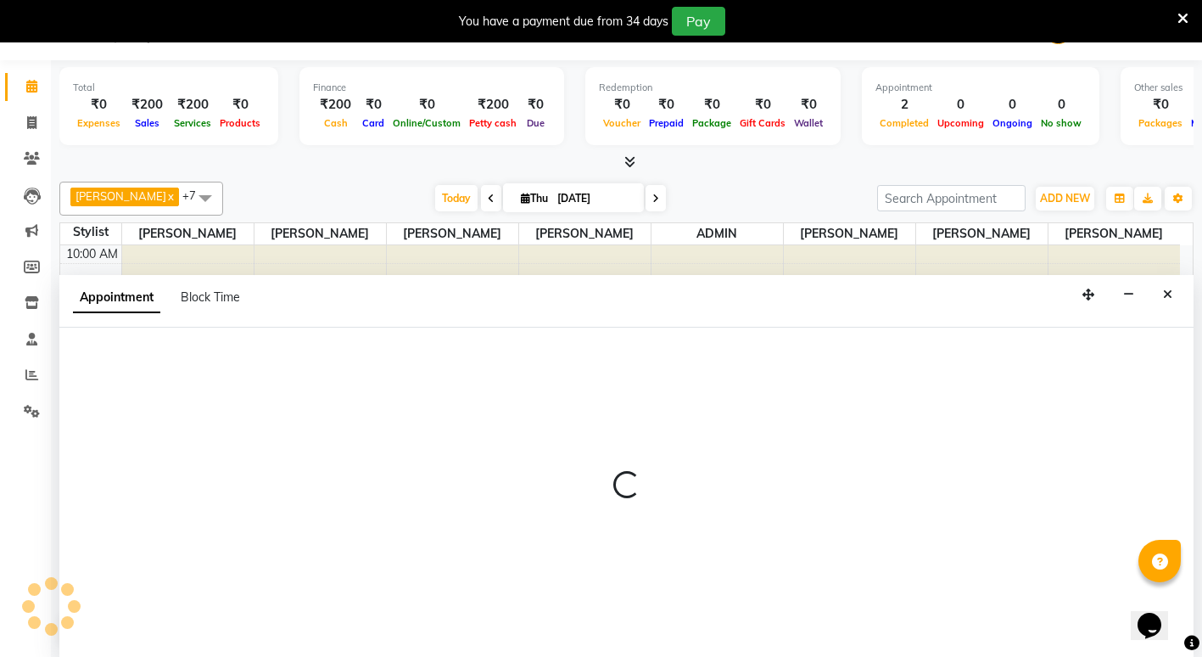
select select "58211"
select select "tentative"
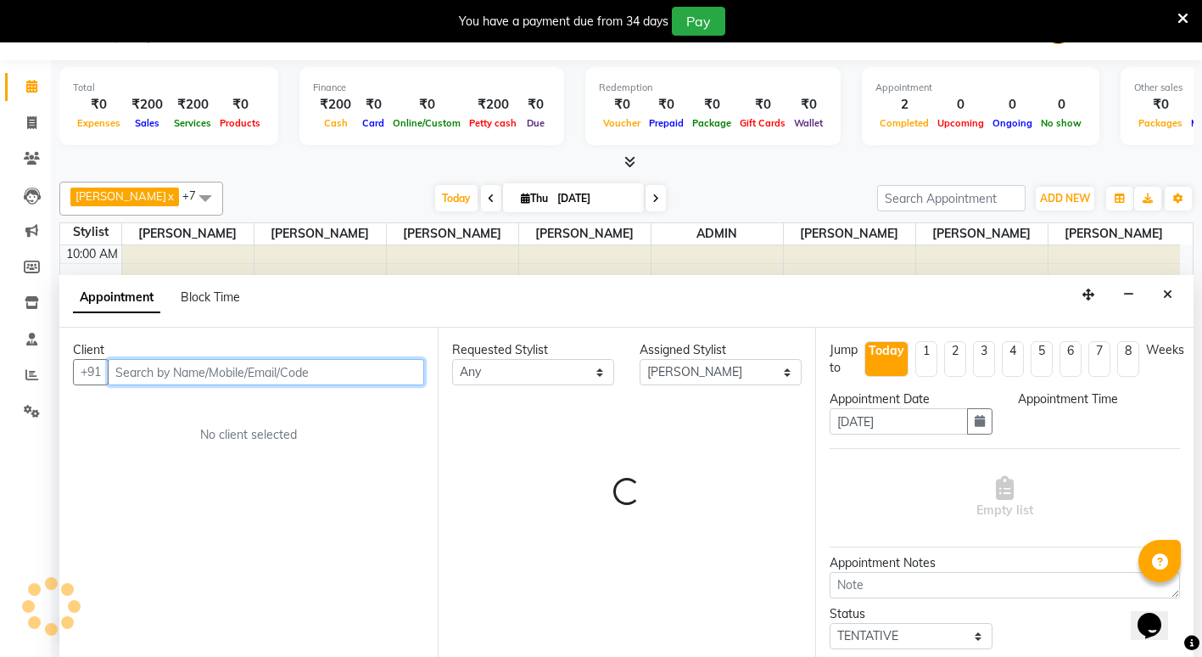
select select "660"
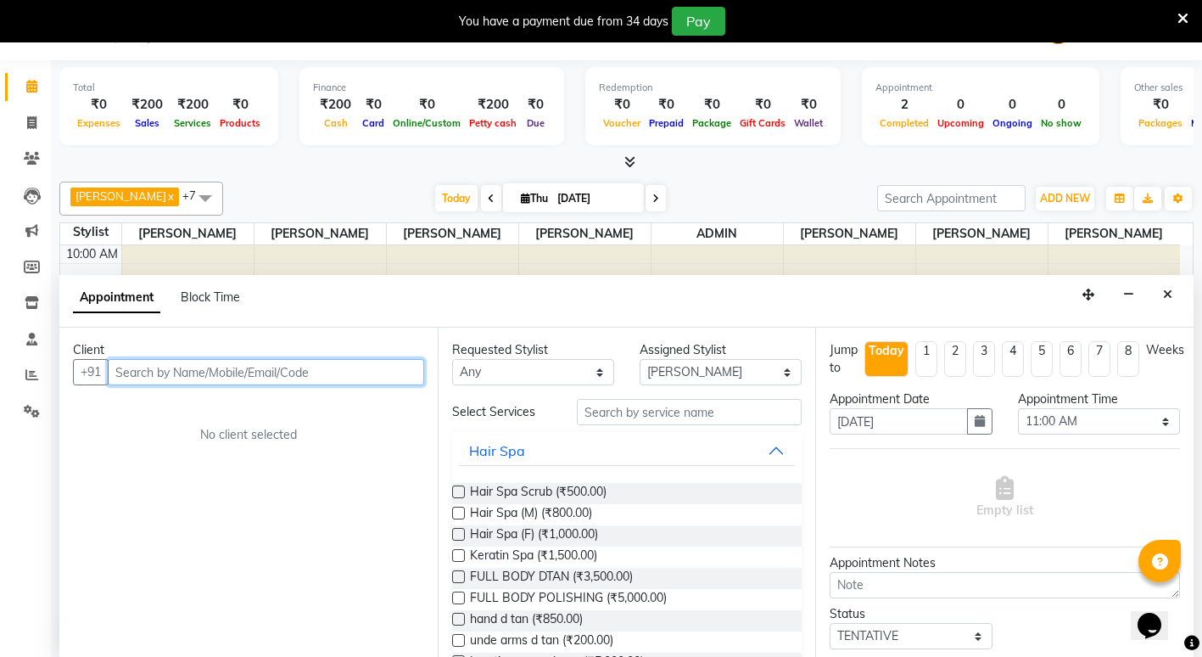
click at [385, 378] on input "text" at bounding box center [266, 372] width 316 height 26
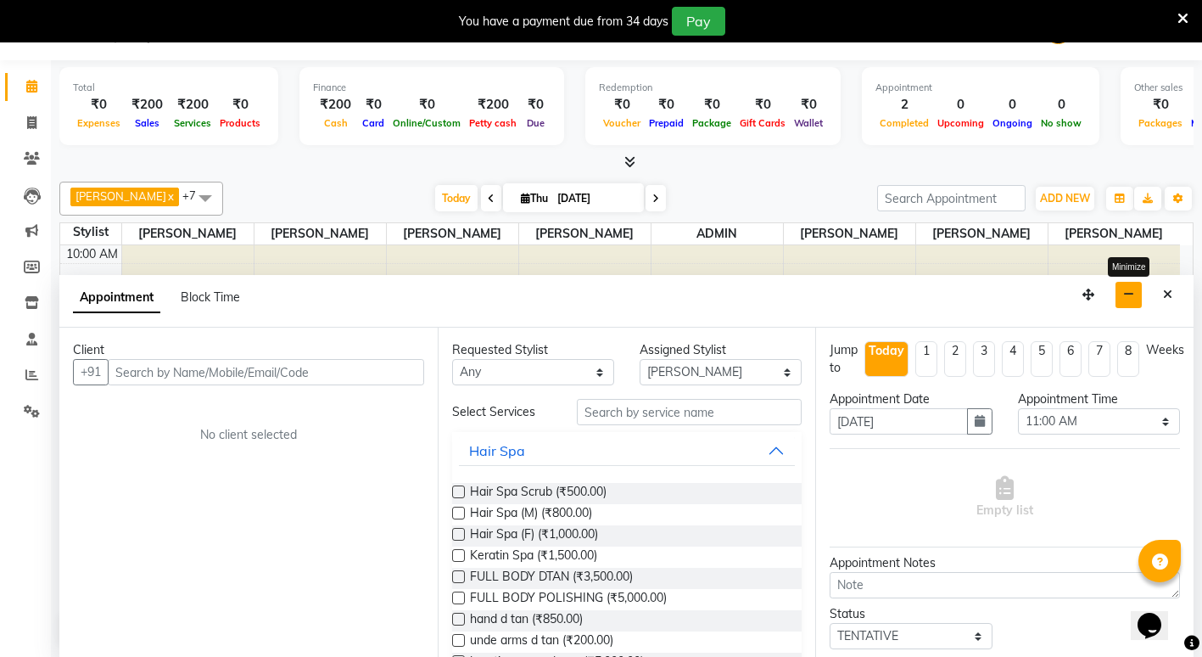
click at [1123, 292] on button "button" at bounding box center [1129, 295] width 26 height 26
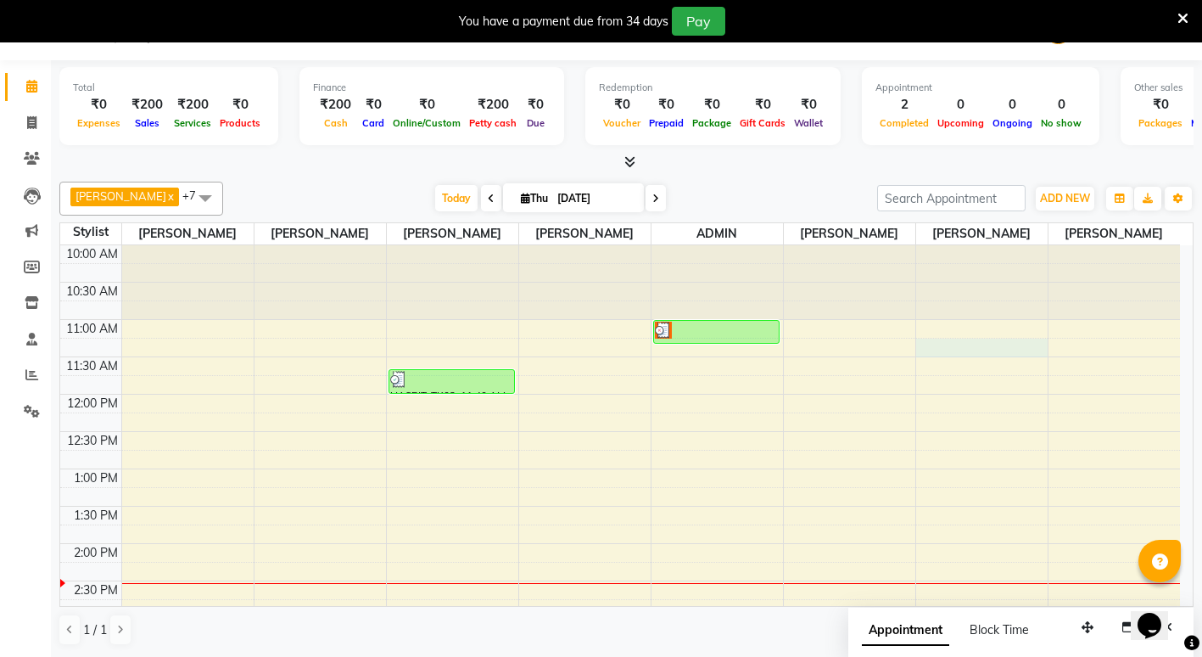
select select "58211"
select select "675"
select select "tentative"
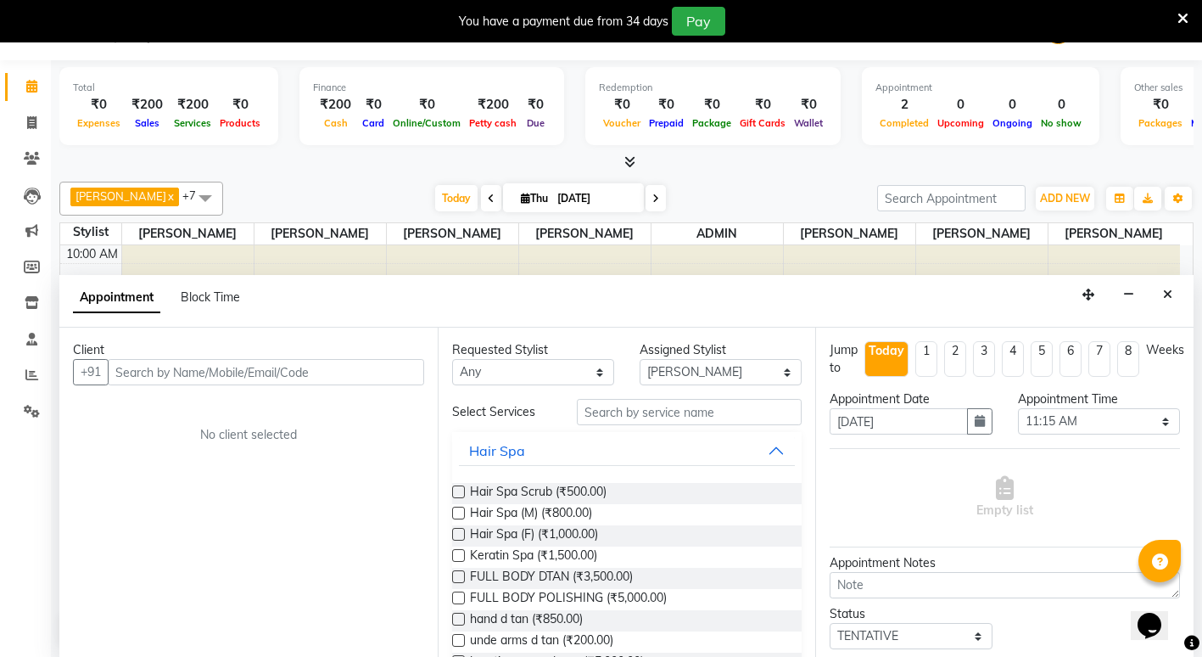
click at [1111, 310] on div "Appointment Block Time" at bounding box center [626, 301] width 1134 height 53
click at [1135, 288] on button "button" at bounding box center [1129, 295] width 26 height 26
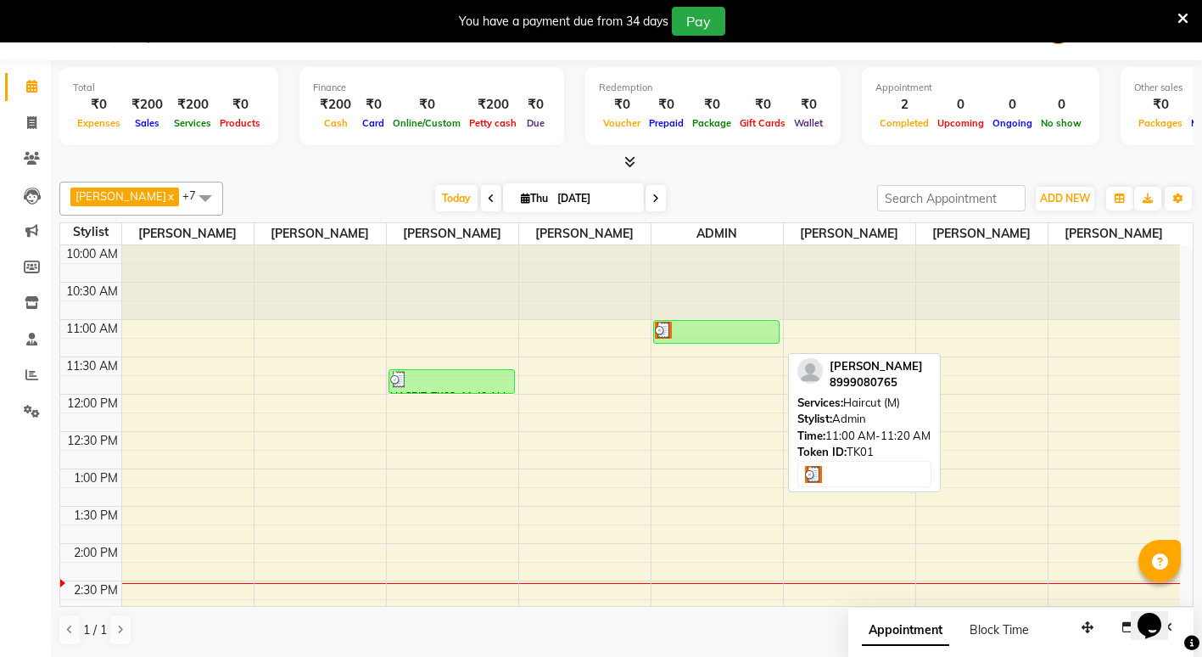
click at [755, 339] on div at bounding box center [716, 330] width 123 height 17
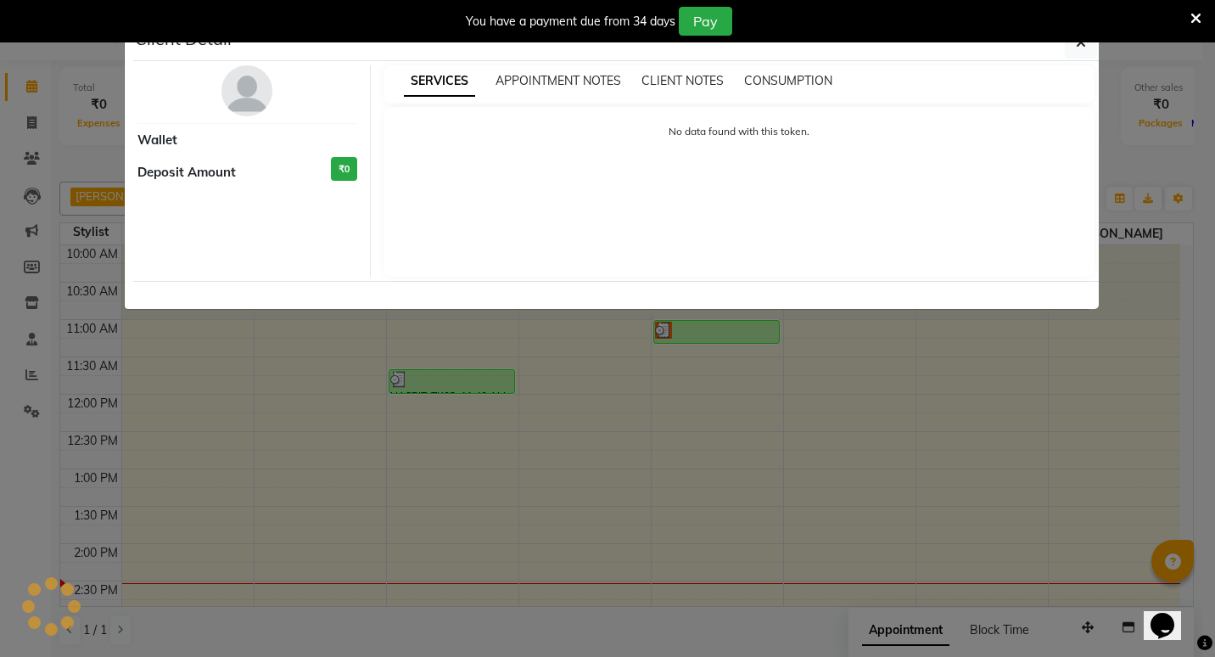
select select "3"
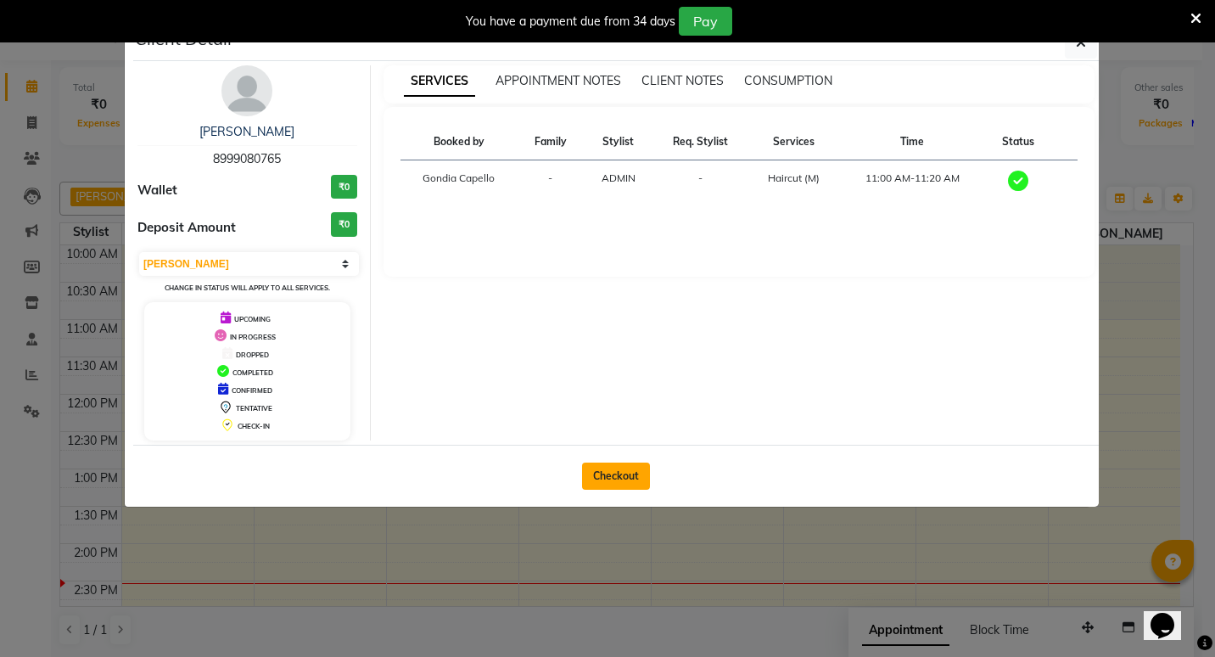
click at [600, 468] on button "Checkout" at bounding box center [616, 475] width 68 height 27
select select "service"
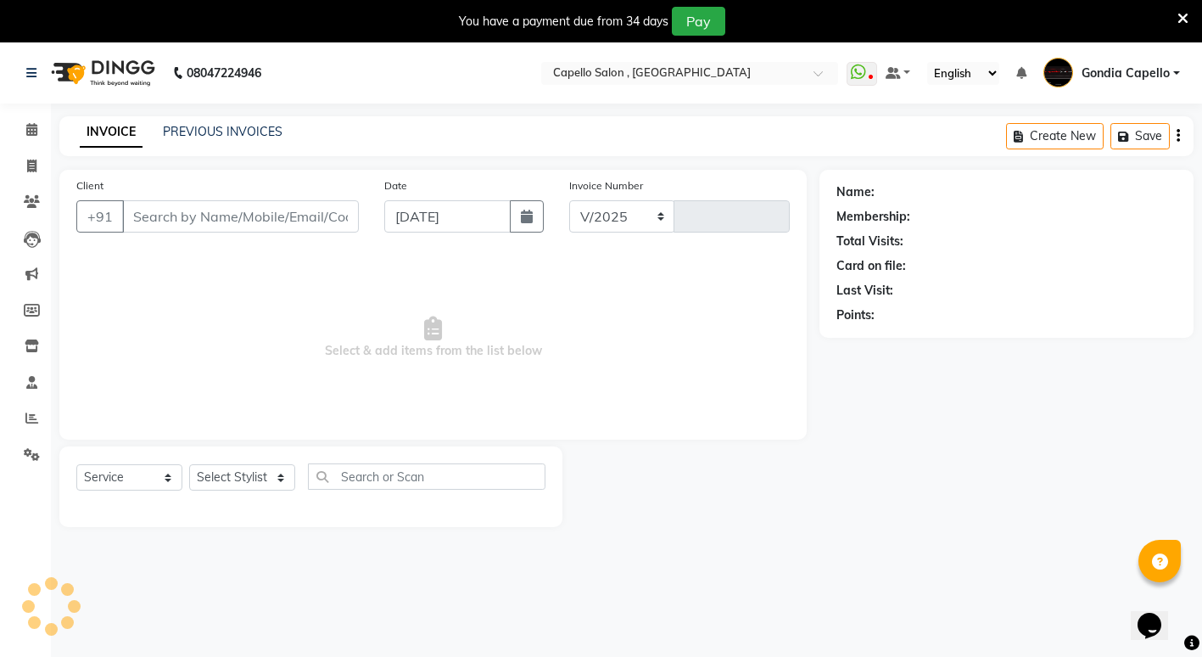
select select "853"
type input "2217"
type input "8999080765"
select select "14667"
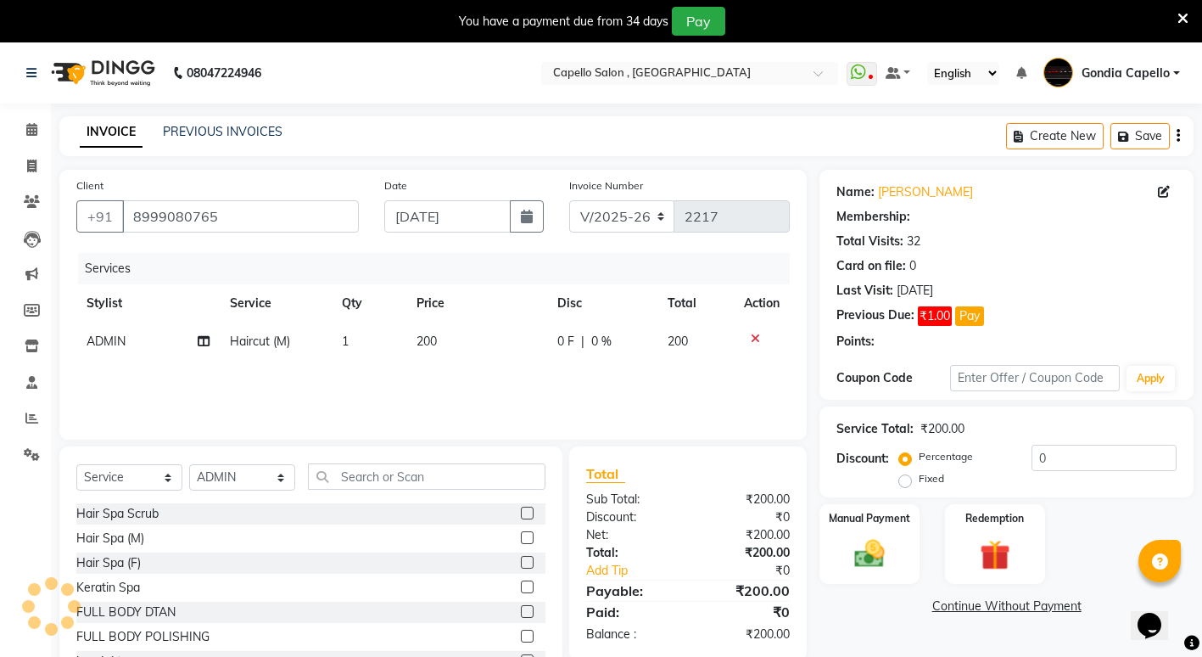
type input "15"
select select "1: Object"
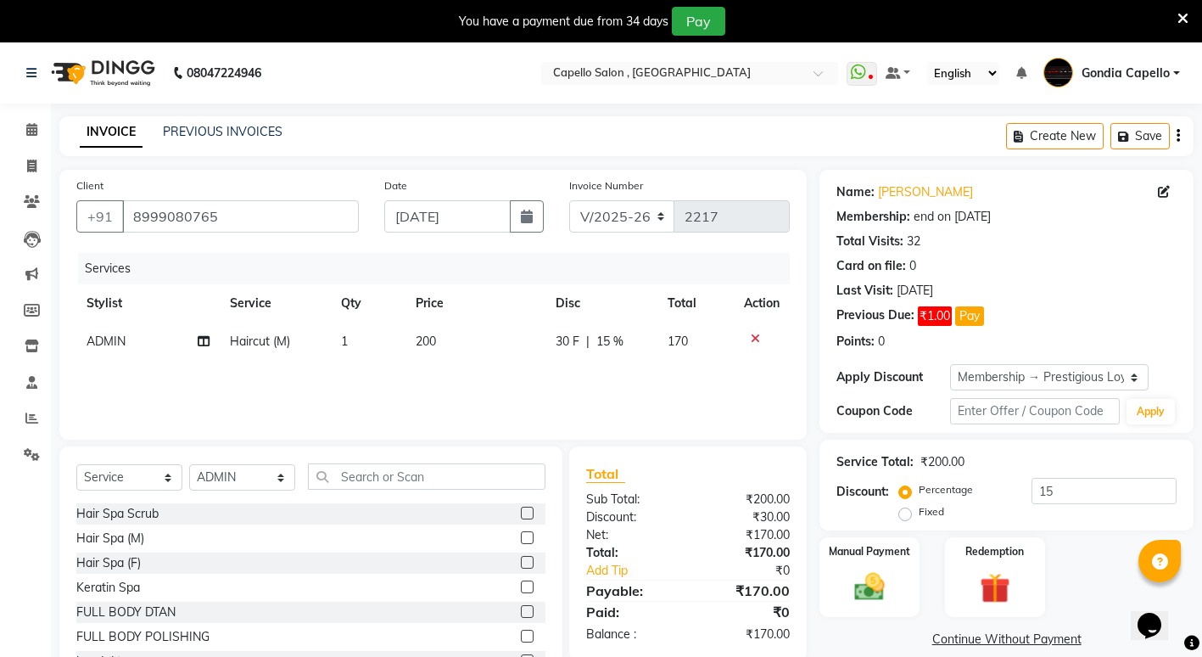
scroll to position [65, 0]
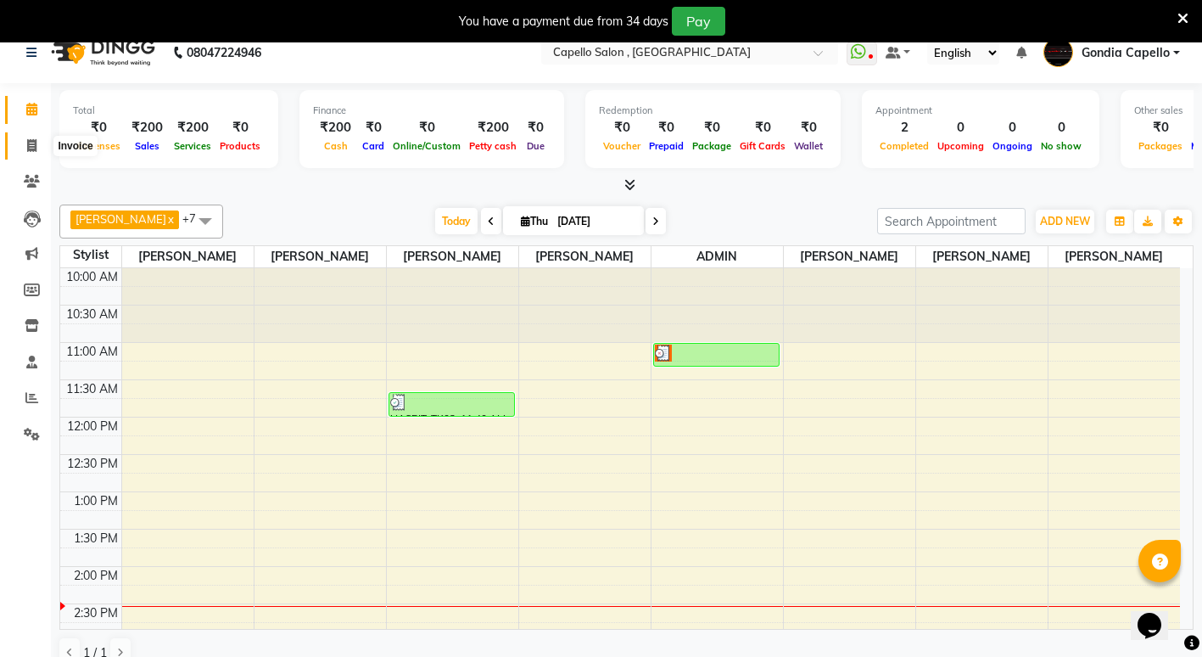
click at [25, 139] on span at bounding box center [32, 147] width 30 height 20
select select "service"
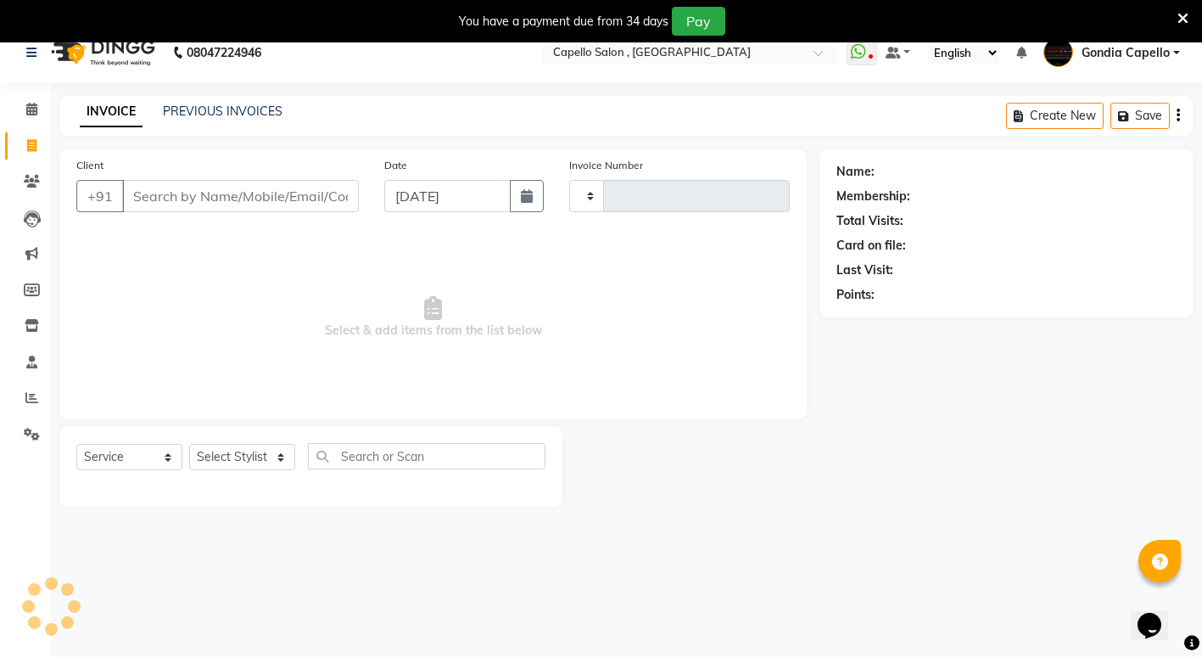
type input "2217"
select select "853"
click at [23, 111] on span at bounding box center [32, 110] width 30 height 20
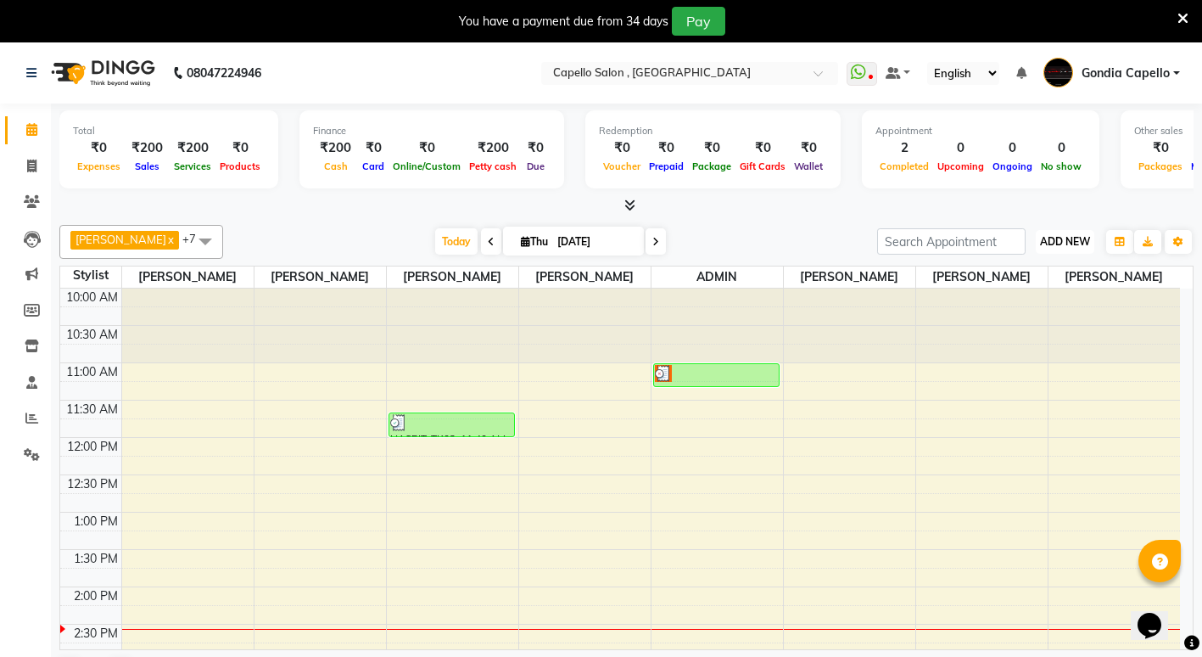
click at [1077, 248] on button "ADD NEW Toggle Dropdown" at bounding box center [1065, 242] width 59 height 24
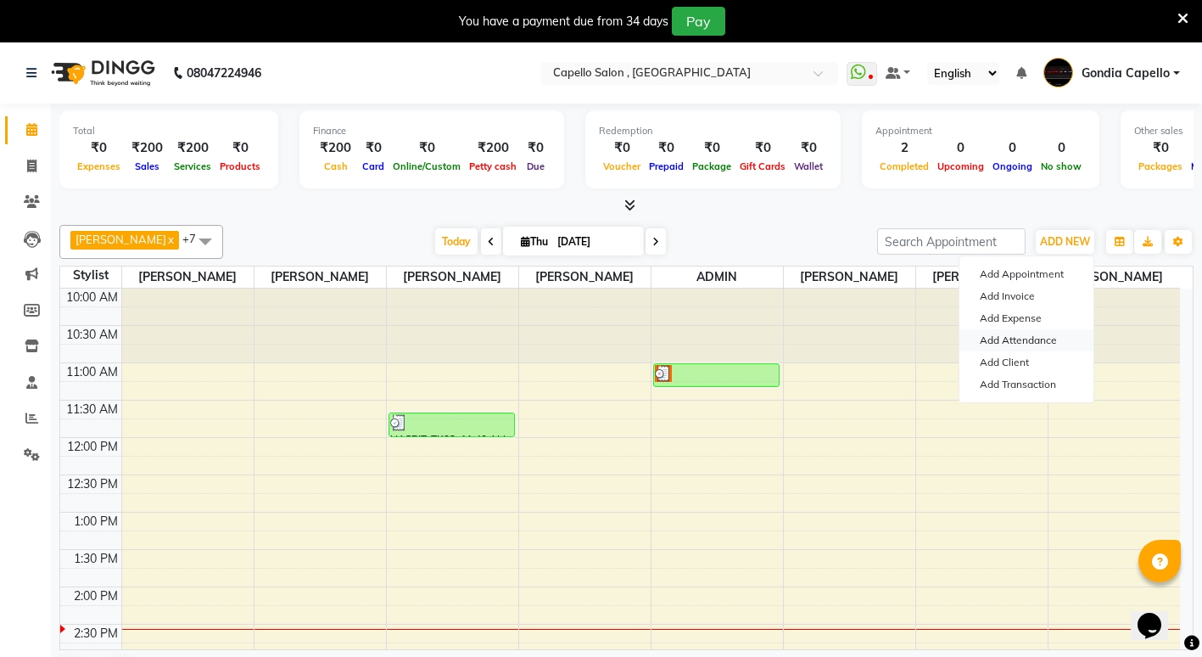
click at [1051, 340] on link "Add Attendance" at bounding box center [1027, 340] width 134 height 22
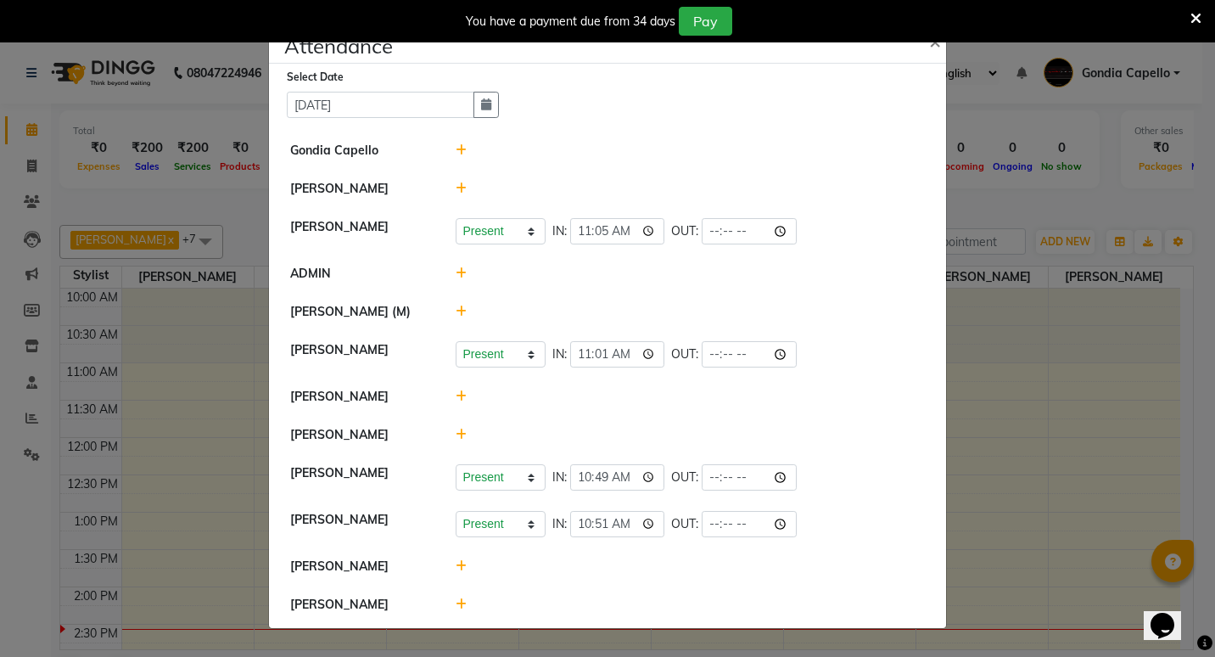
click at [1006, 349] on ngb-modal-window "Attendance × Select Date 04-09-2025 Gondia Capello ANIKET BAGDE SHUBHANGI BANSO…" at bounding box center [607, 328] width 1215 height 657
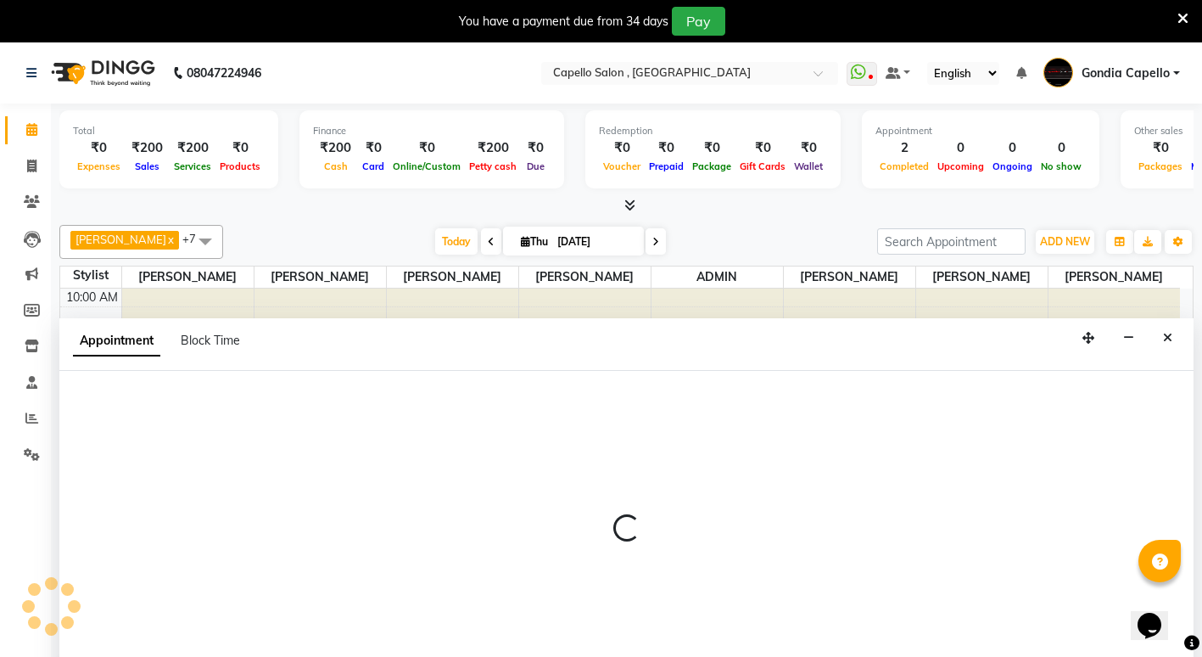
select select "14667"
select select "705"
select select "tentative"
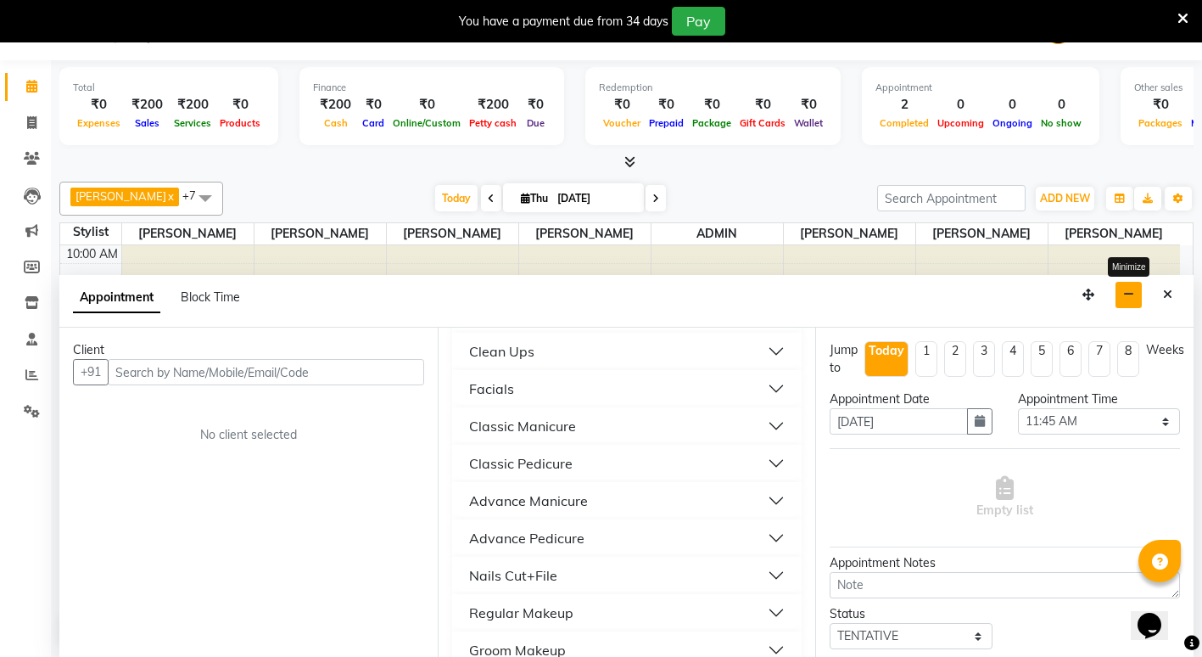
click at [1127, 297] on icon "button" at bounding box center [1128, 294] width 11 height 12
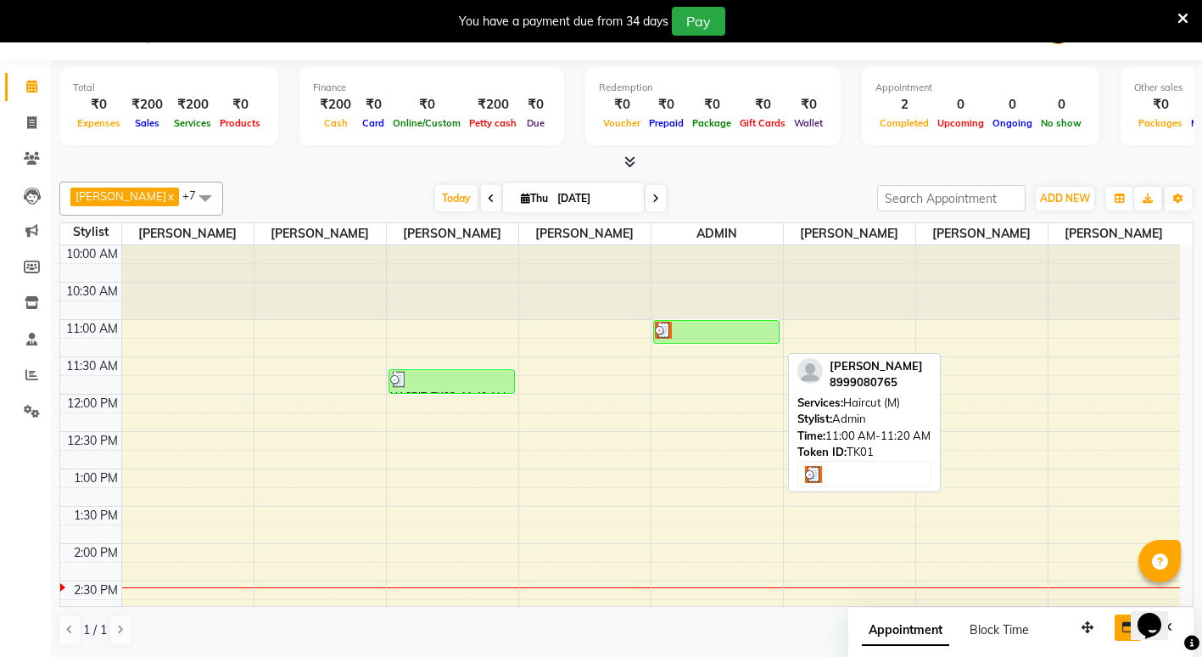
click at [749, 339] on div at bounding box center [716, 330] width 123 height 17
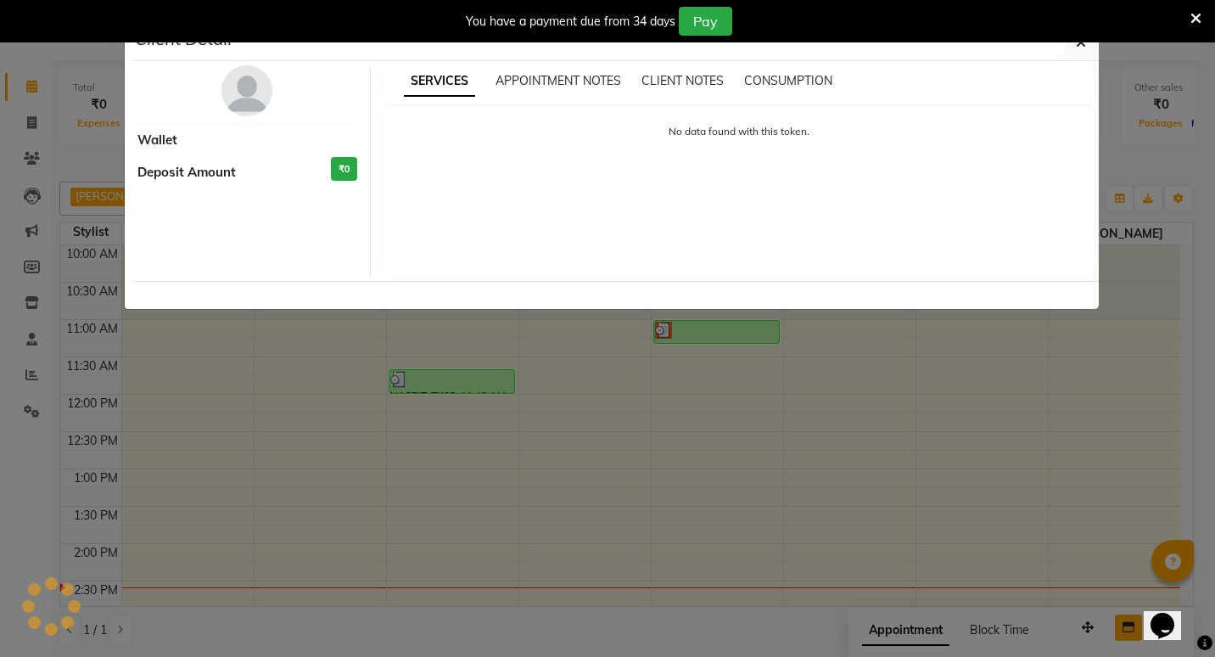
select select "3"
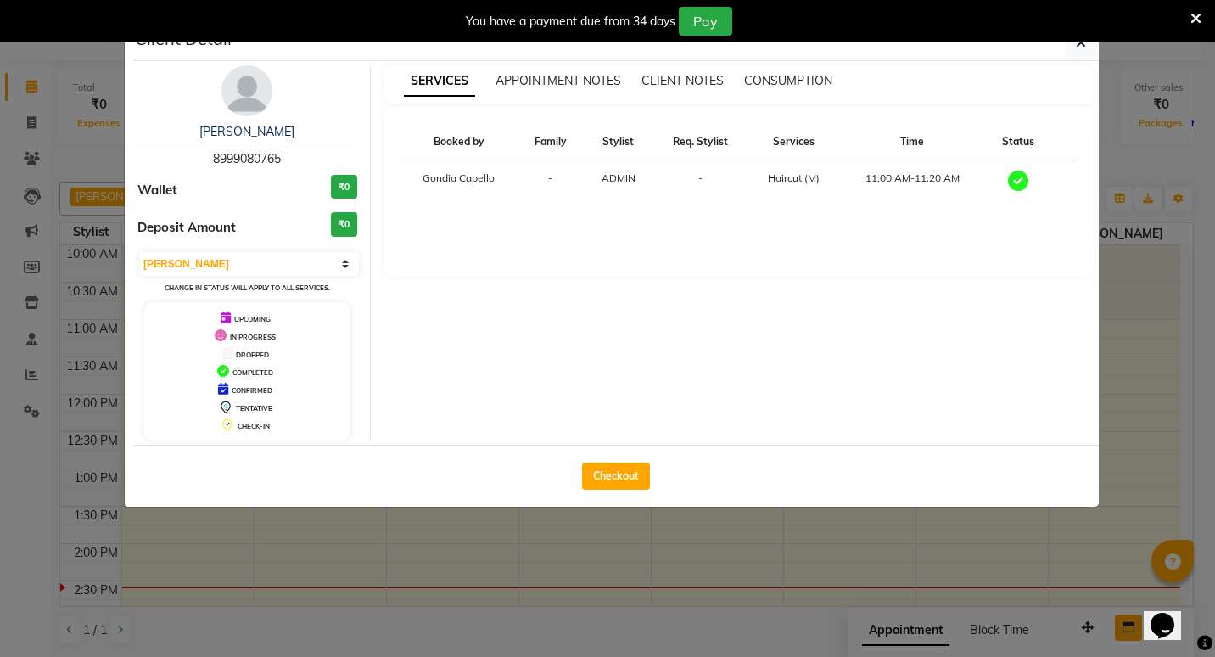
click at [1071, 31] on div "You have a payment due from 34 days Pay" at bounding box center [599, 21] width 1184 height 29
click at [1077, 44] on icon "button" at bounding box center [1081, 43] width 10 height 14
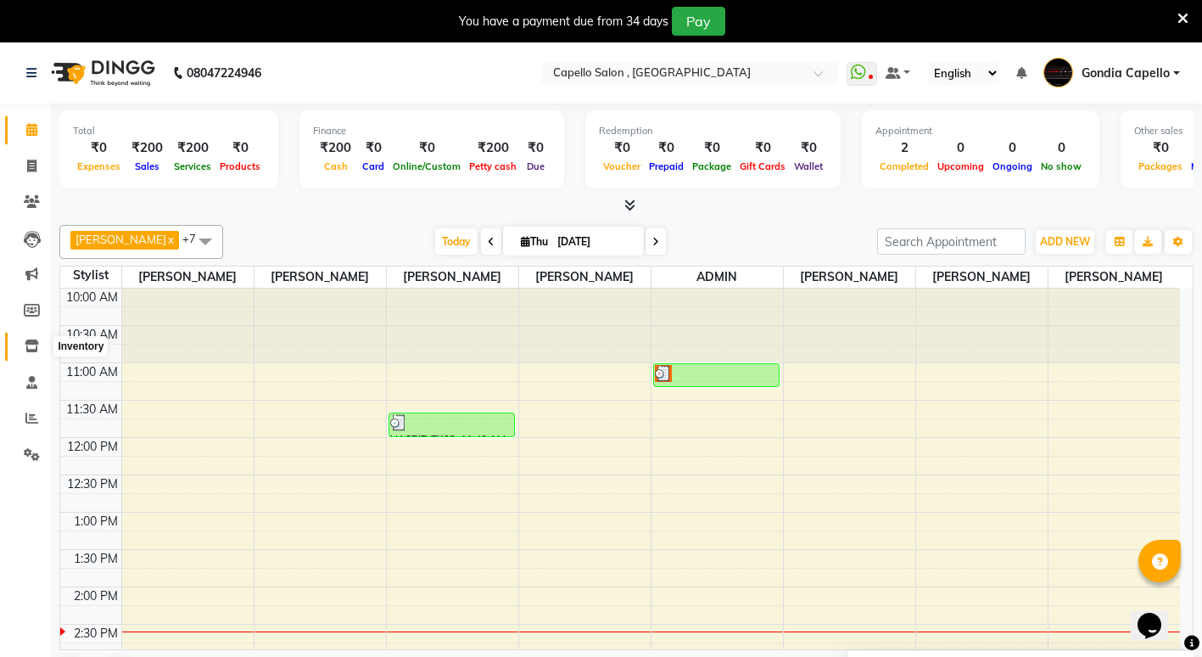
click at [31, 339] on icon at bounding box center [32, 345] width 14 height 13
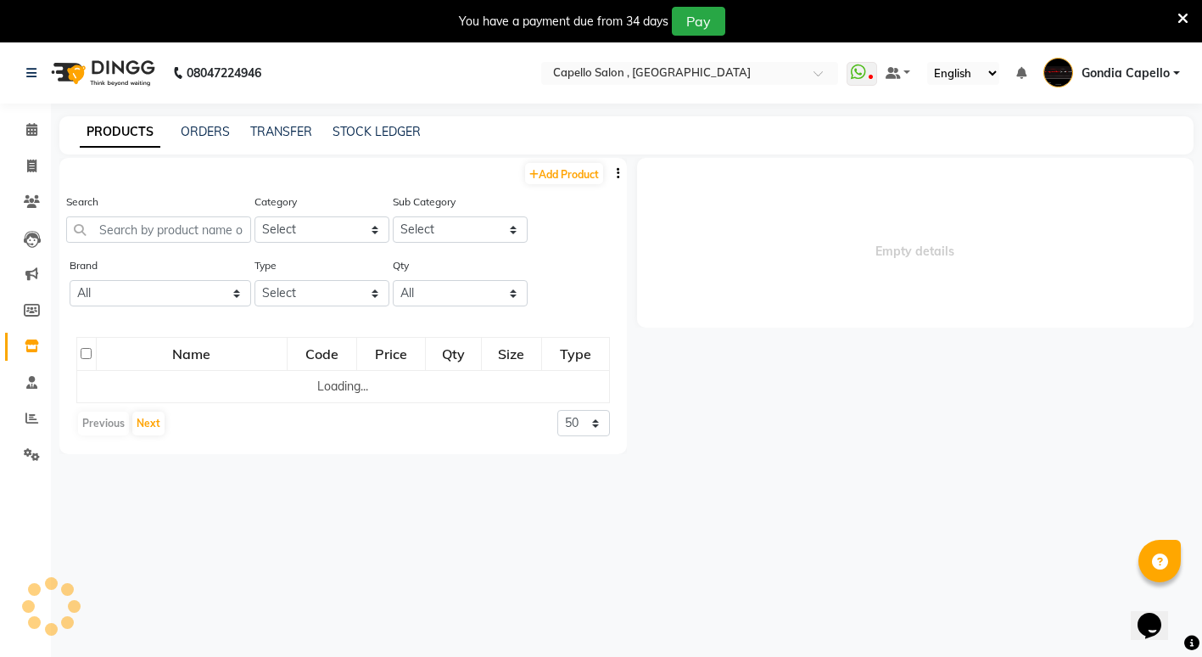
select select
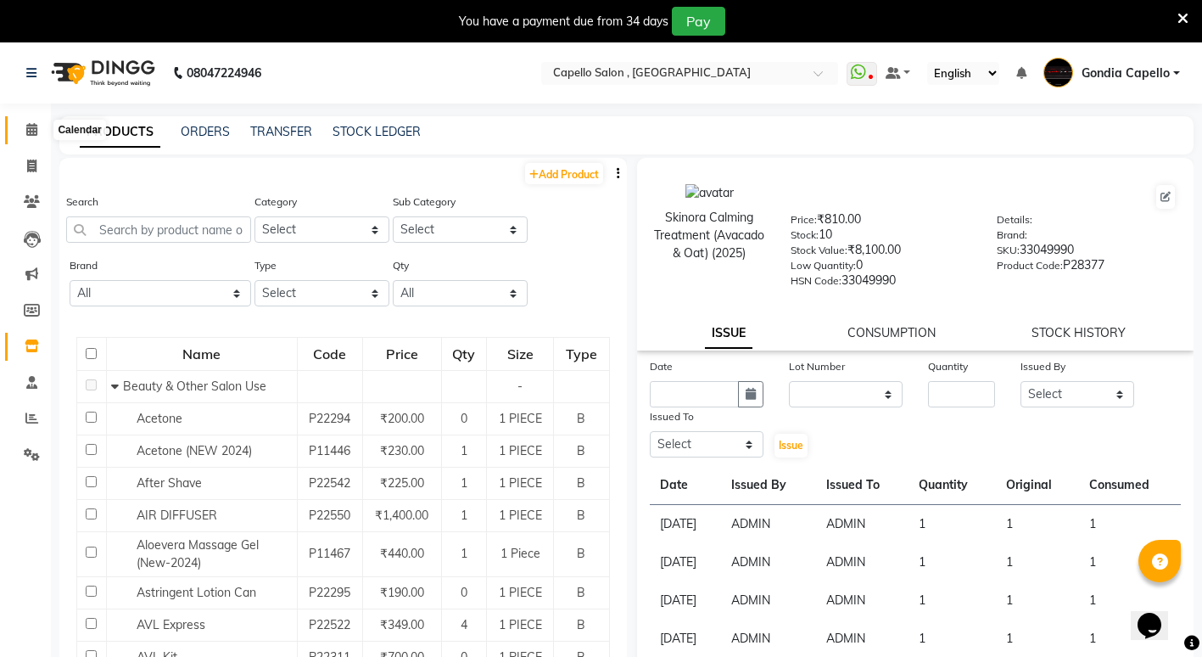
click at [24, 128] on span at bounding box center [32, 130] width 30 height 20
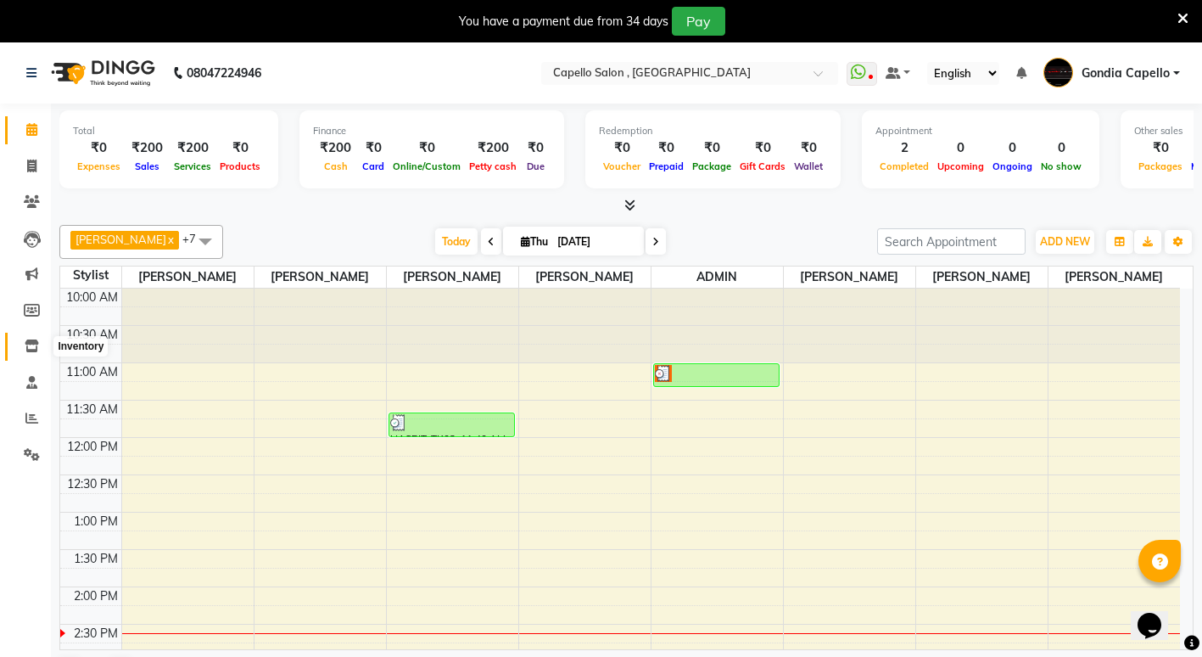
click at [25, 346] on icon at bounding box center [32, 345] width 14 height 13
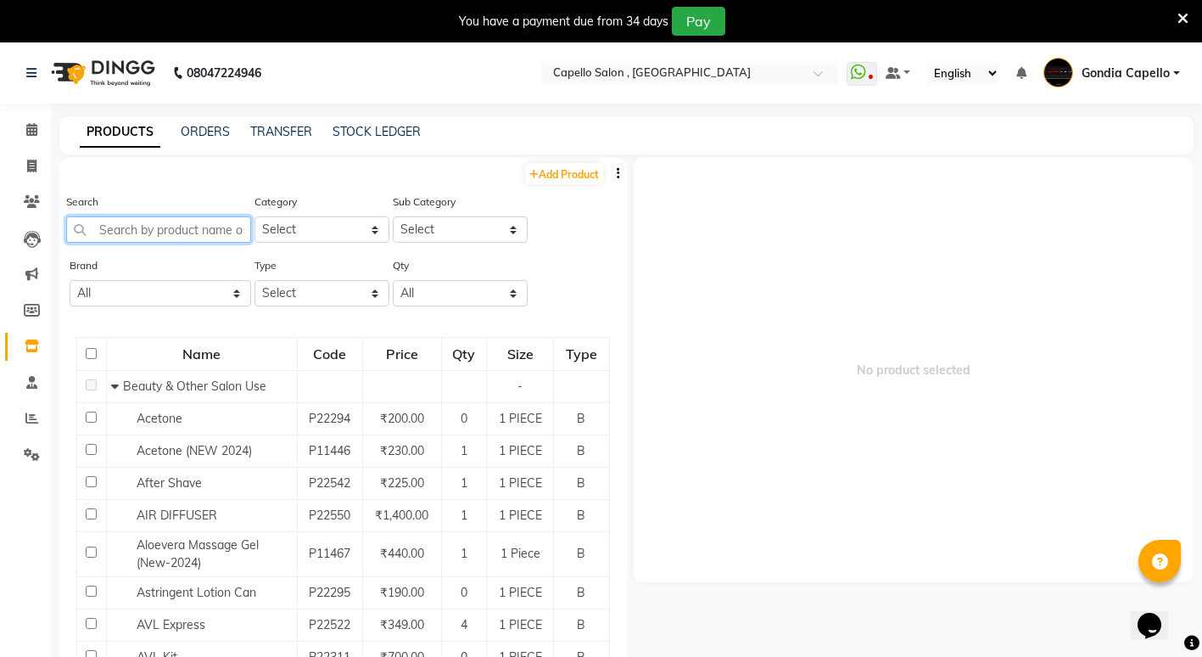
click at [156, 232] on input "text" at bounding box center [158, 229] width 185 height 26
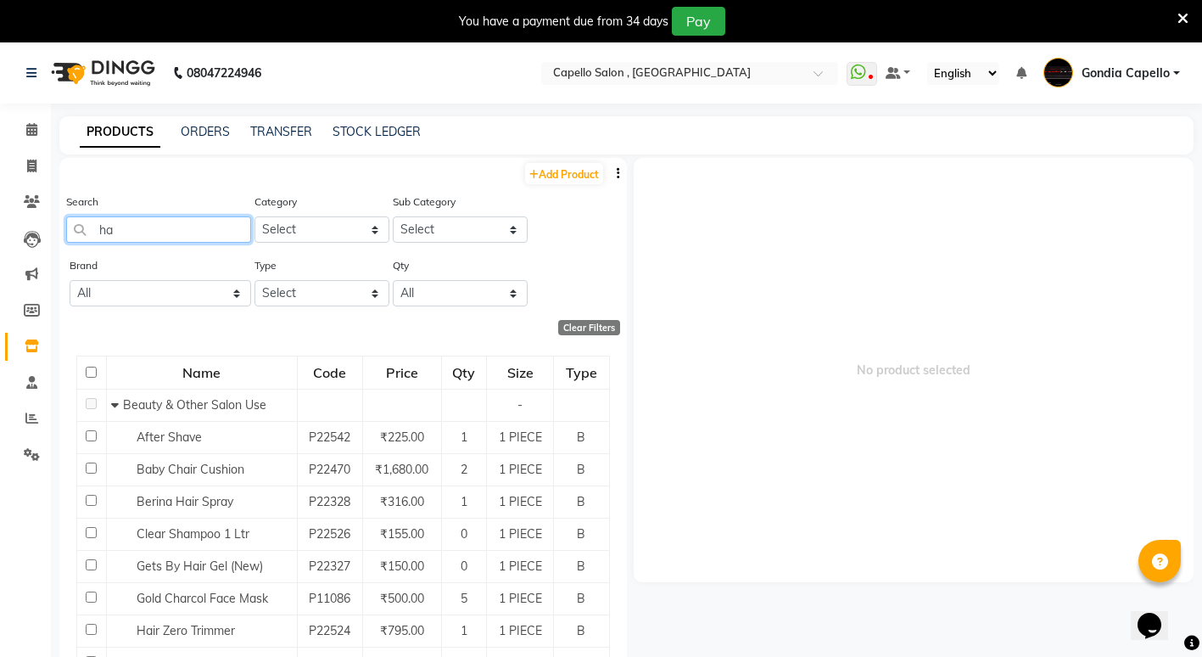
type input "h"
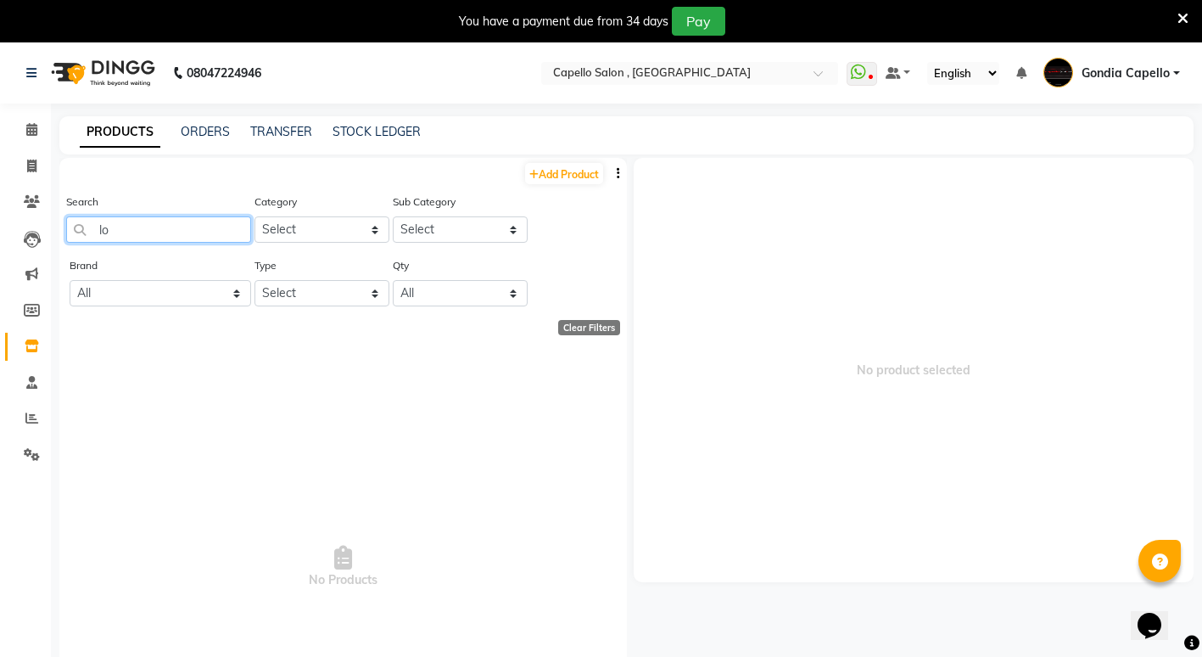
type input "l"
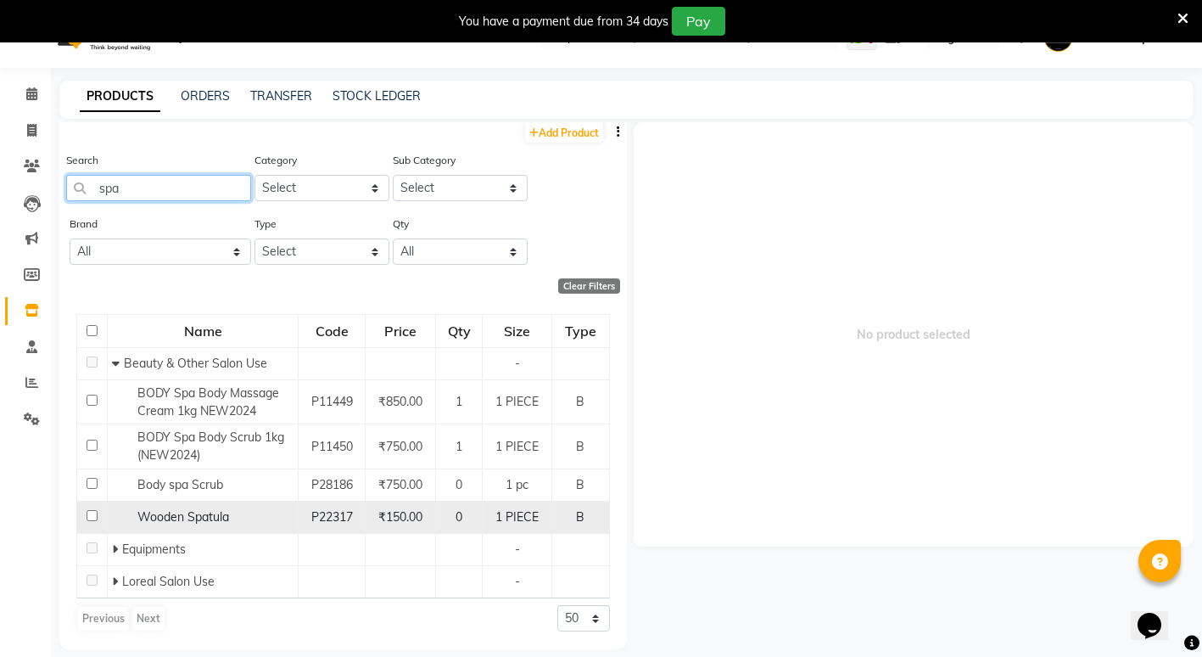
scroll to position [53, 0]
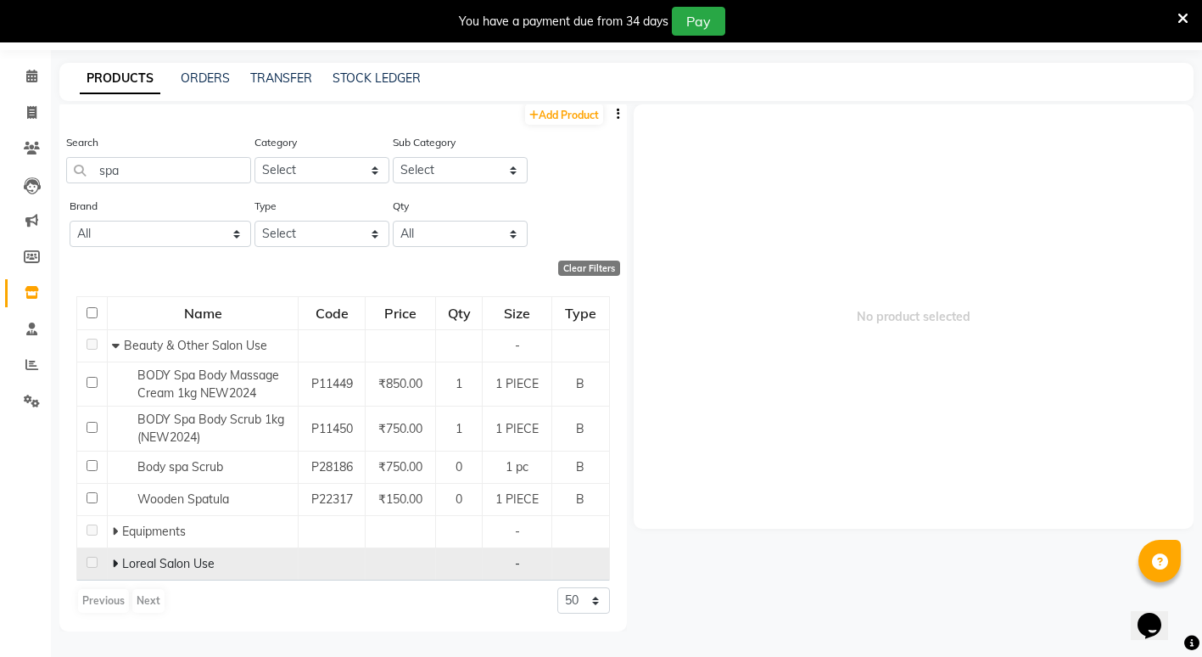
click at [215, 559] on div "Loreal Salon Use" at bounding box center [203, 564] width 182 height 18
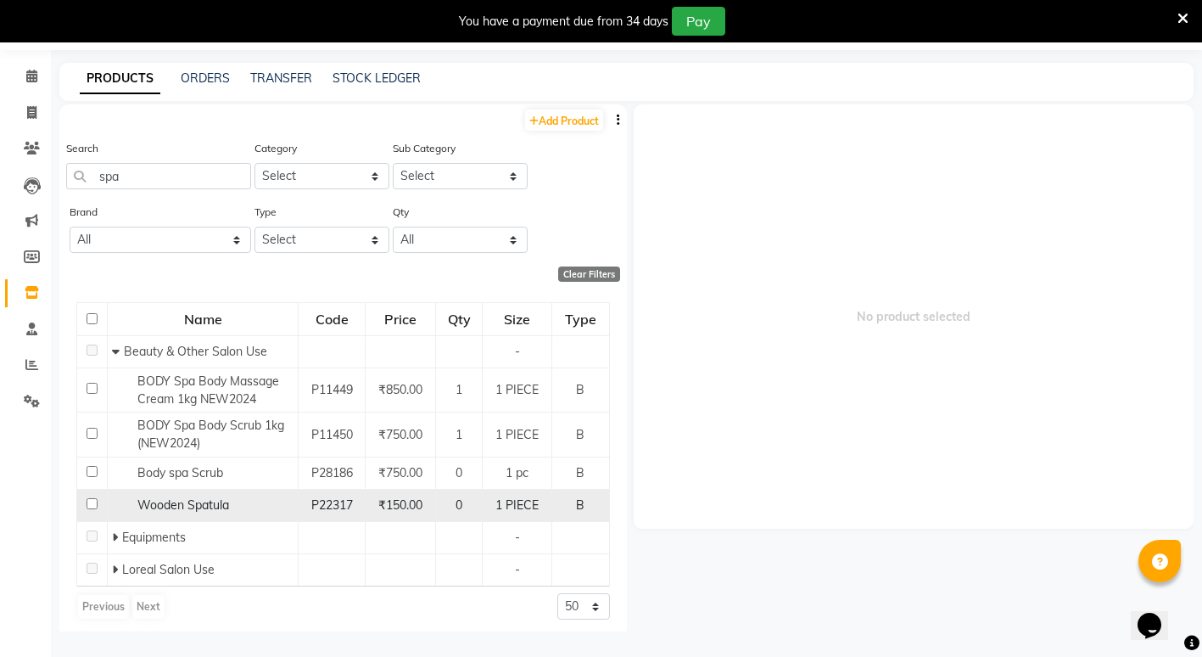
scroll to position [0, 0]
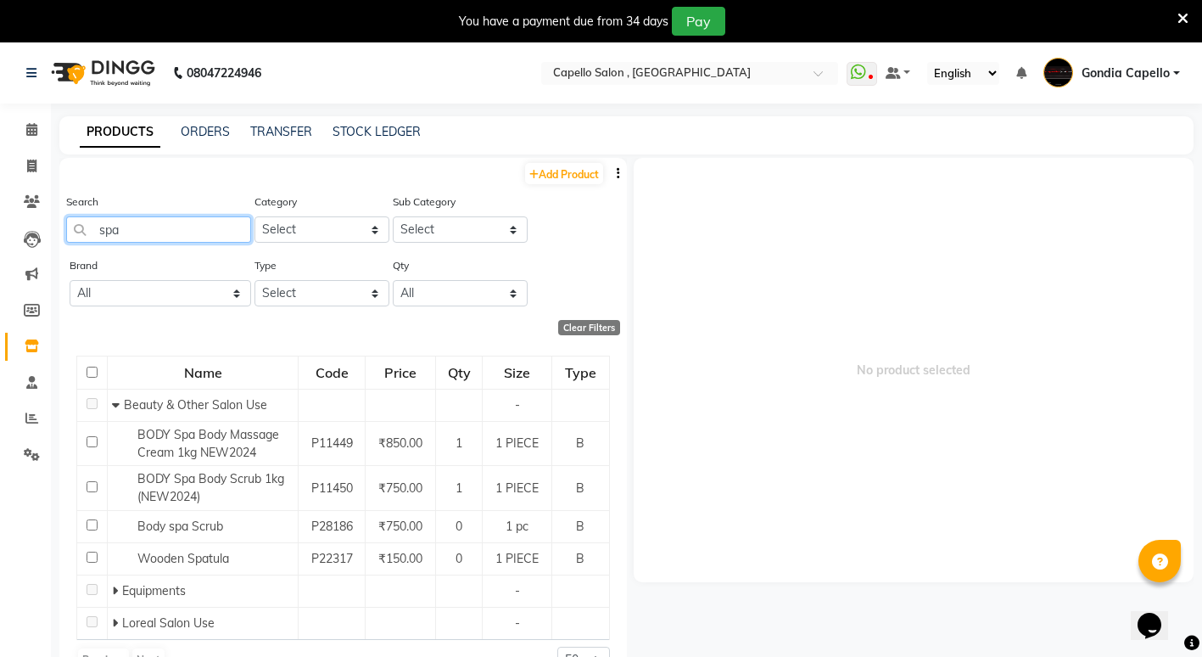
click at [129, 227] on input "spa" at bounding box center [158, 229] width 185 height 26
type input "s"
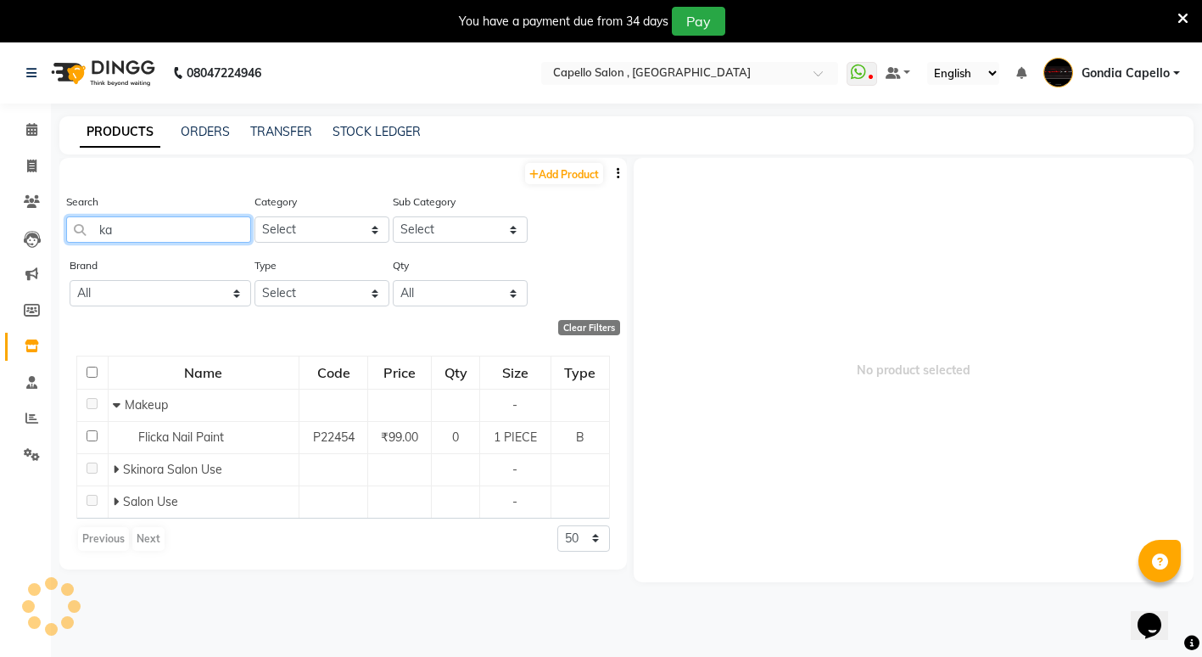
type input "k"
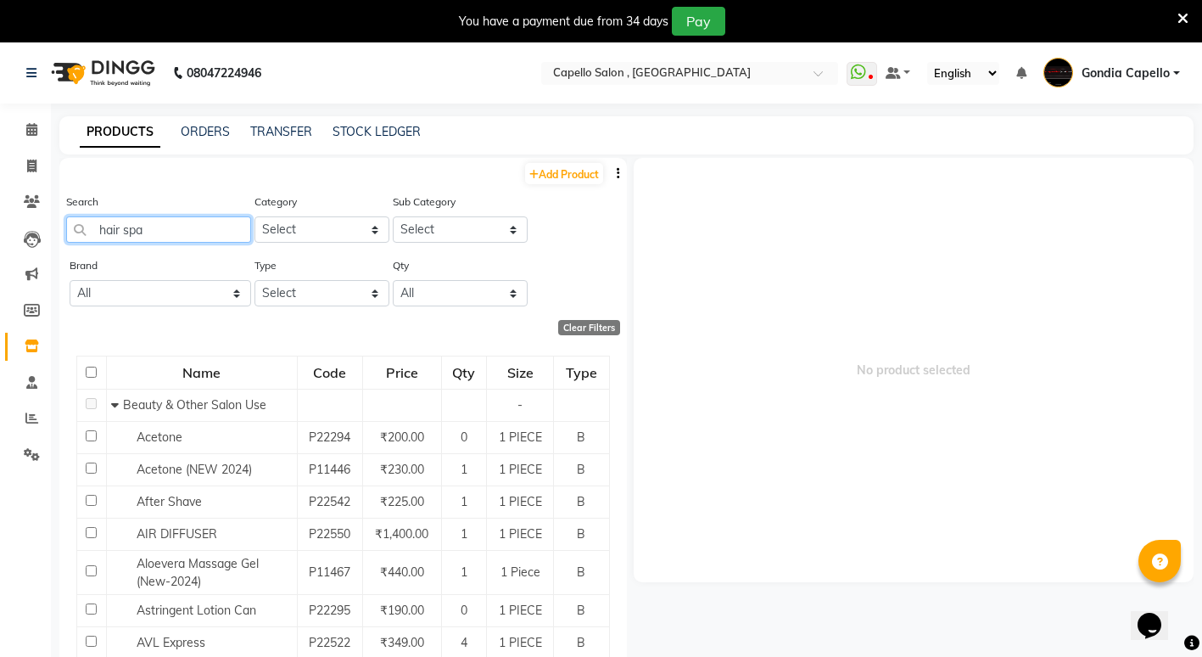
type input "hair spa"
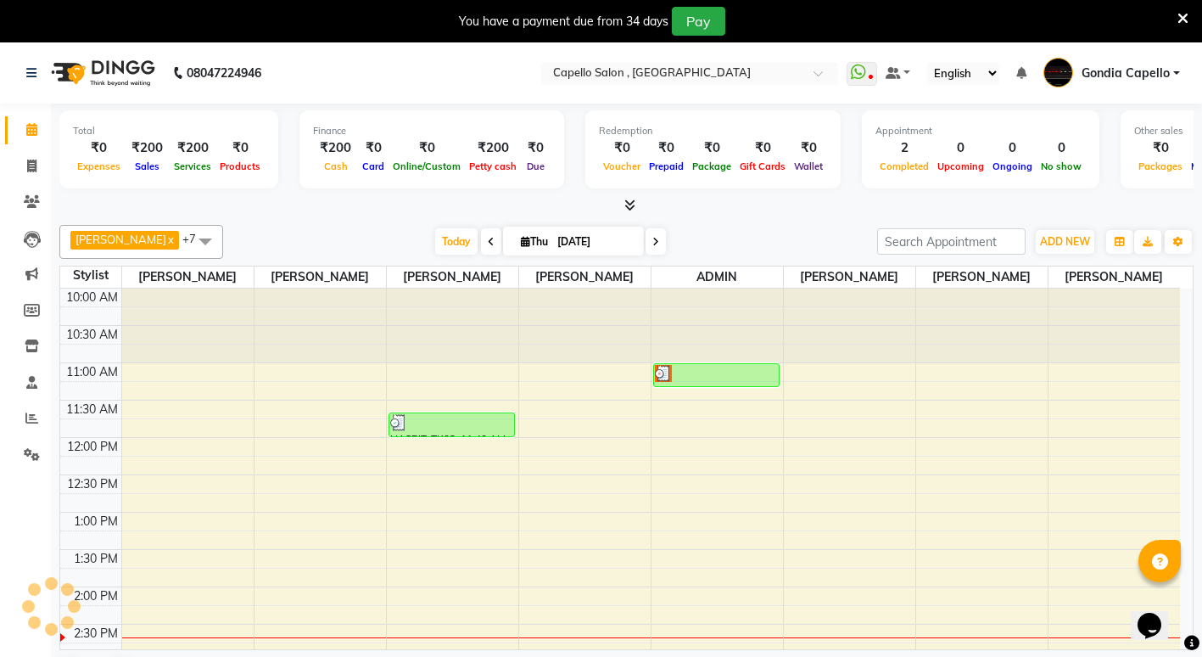
scroll to position [300, 0]
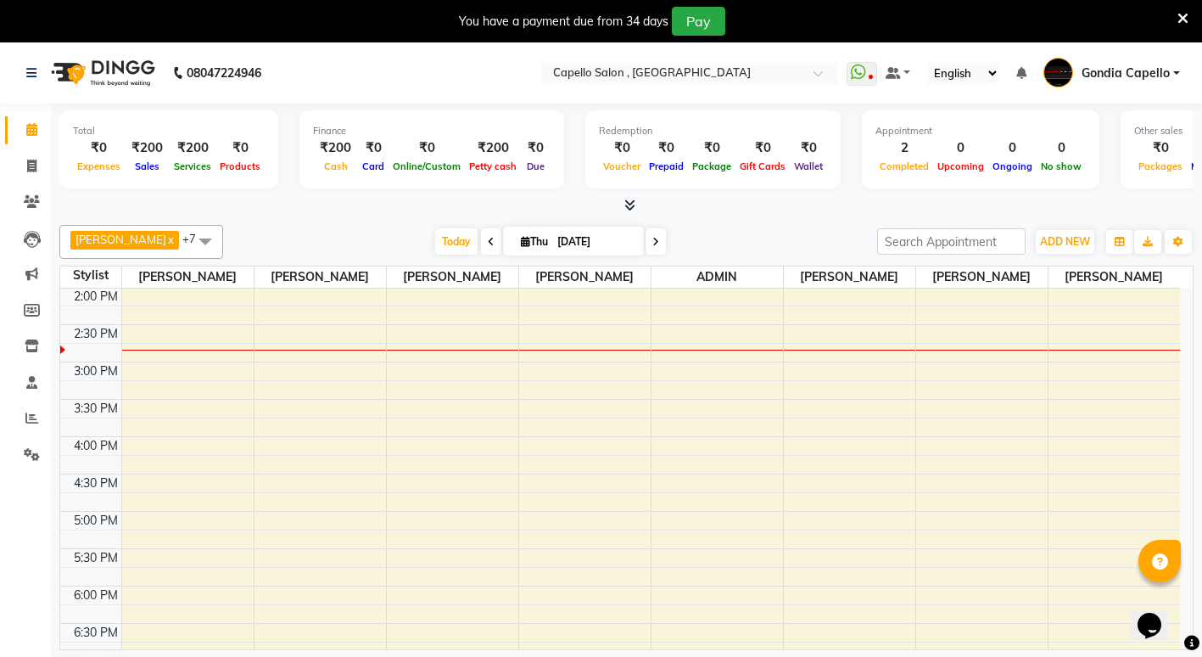
click at [237, 387] on div "10:00 AM 10:30 AM 11:00 AM 11:30 AM 12:00 PM 12:30 PM 1:00 PM 1:30 PM 2:00 PM 2…" at bounding box center [620, 436] width 1120 height 895
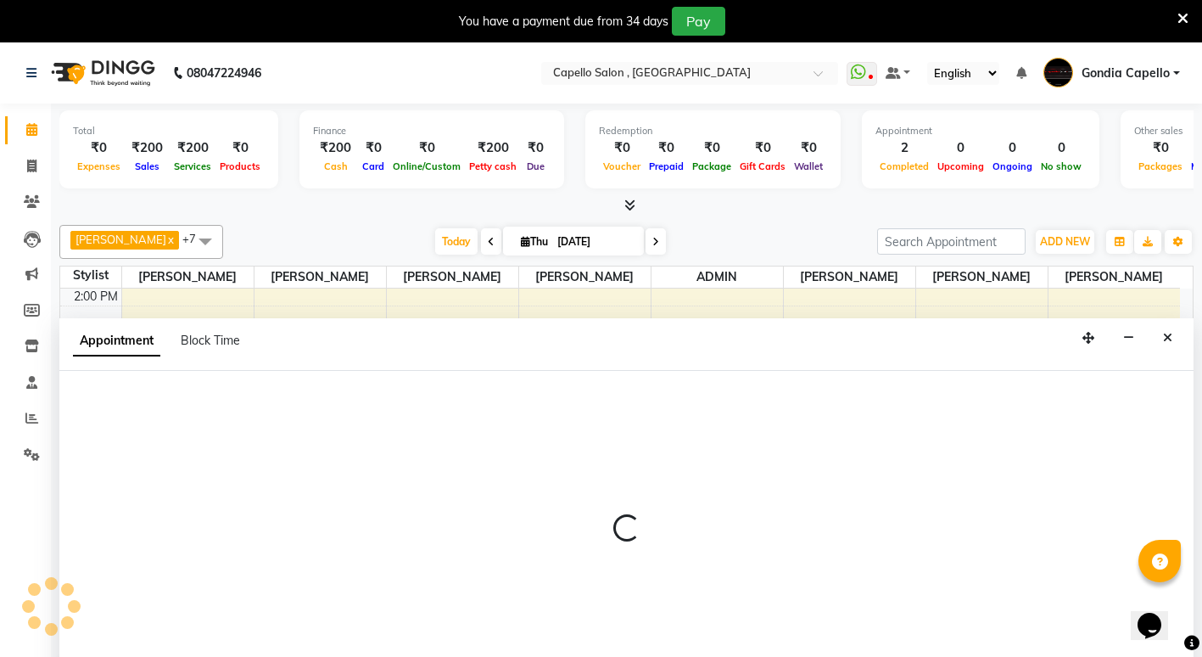
scroll to position [43, 0]
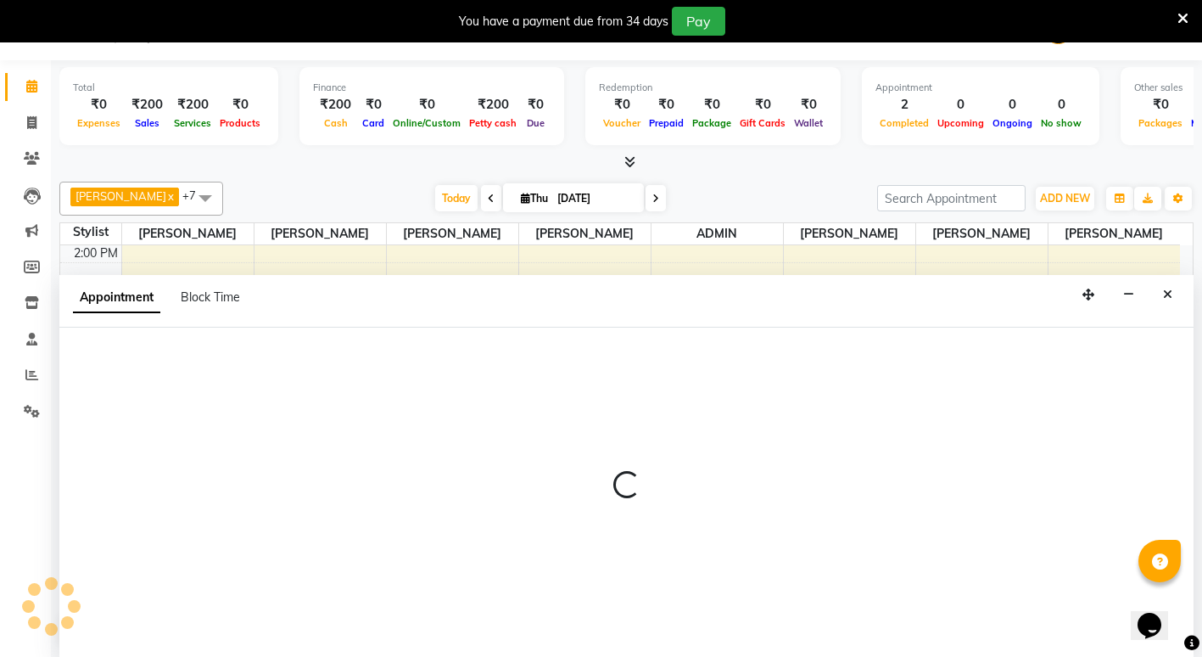
select select "14375"
select select "tentative"
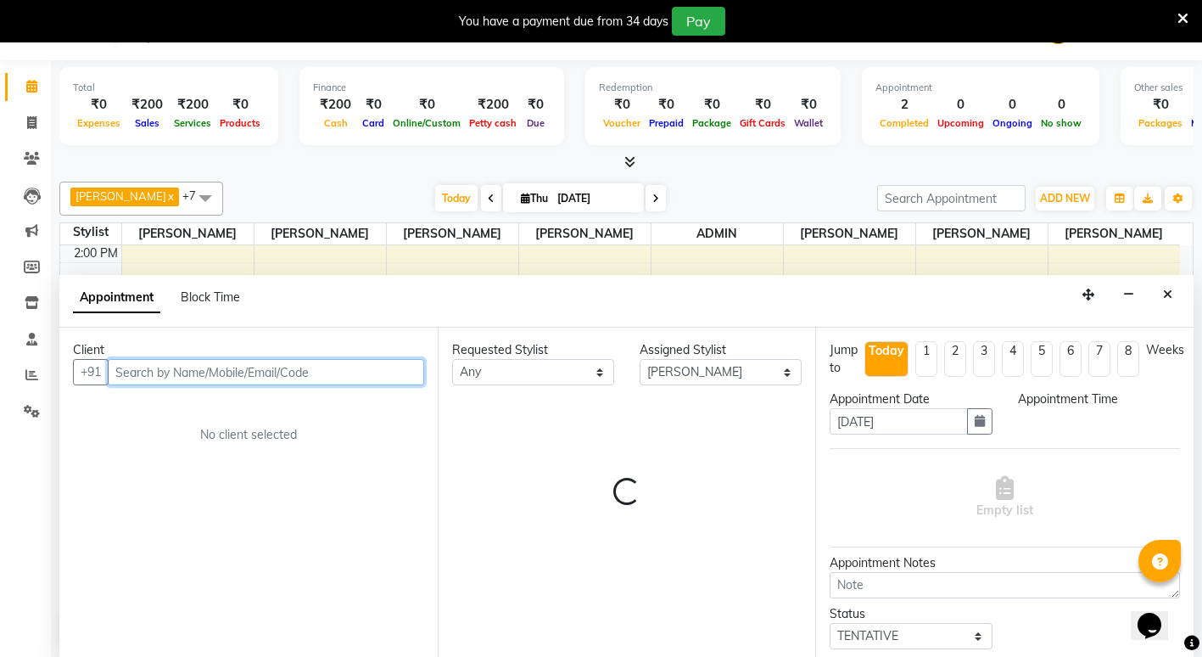
select select "900"
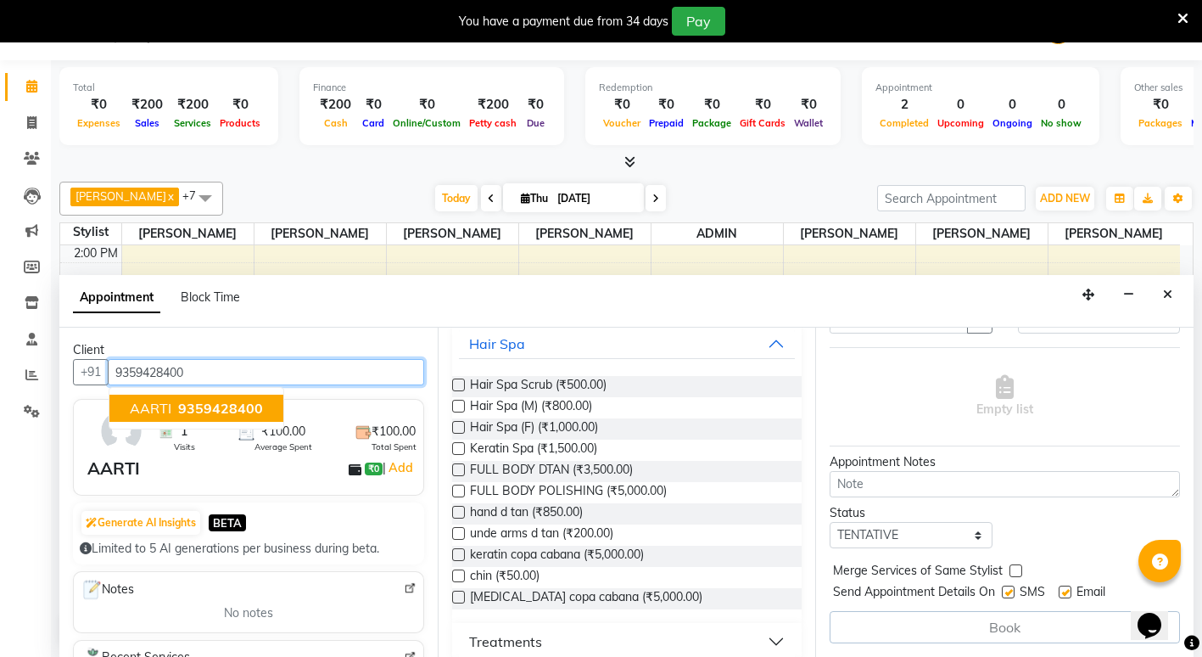
scroll to position [0, 0]
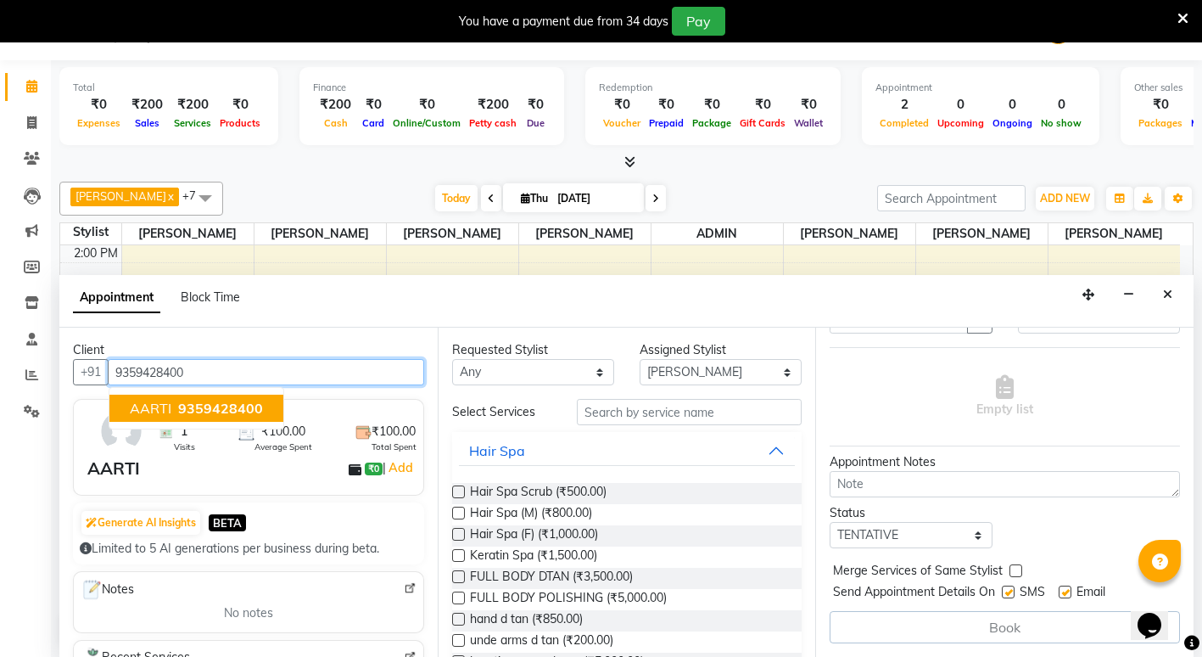
type input "9359428400"
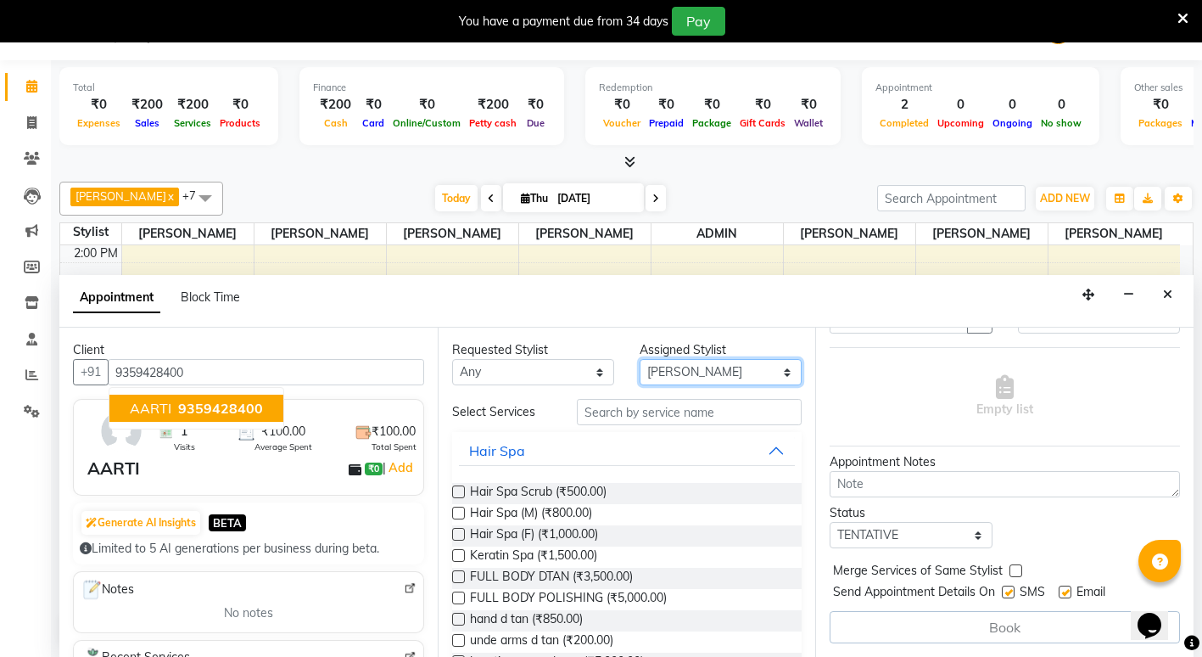
click at [773, 374] on select "Select ADMIN ANIKET BAGDE BHASKAR KAWDE GAURAV KHOBRAGADE Gondia Capello NIKHIL…" at bounding box center [721, 372] width 162 height 26
select select "66896"
click at [640, 359] on select "Select ADMIN ANIKET BAGDE BHASKAR KAWDE GAURAV KHOBRAGADE Gondia Capello NIKHIL…" at bounding box center [721, 372] width 162 height 26
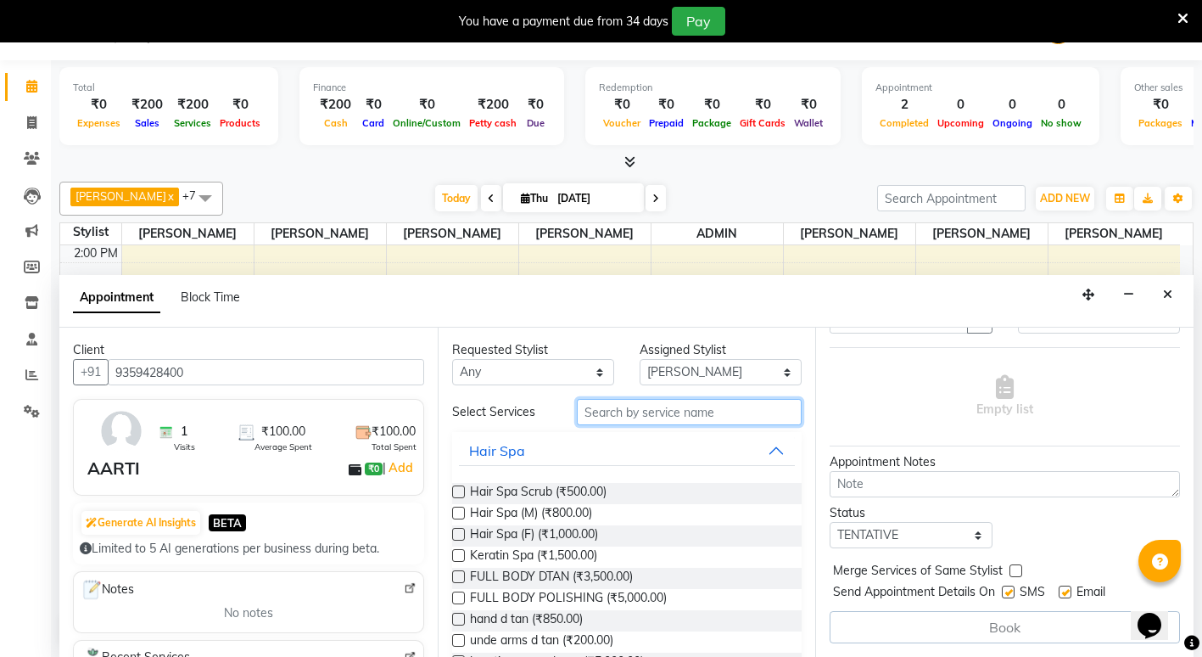
click at [645, 418] on input "text" at bounding box center [689, 412] width 225 height 26
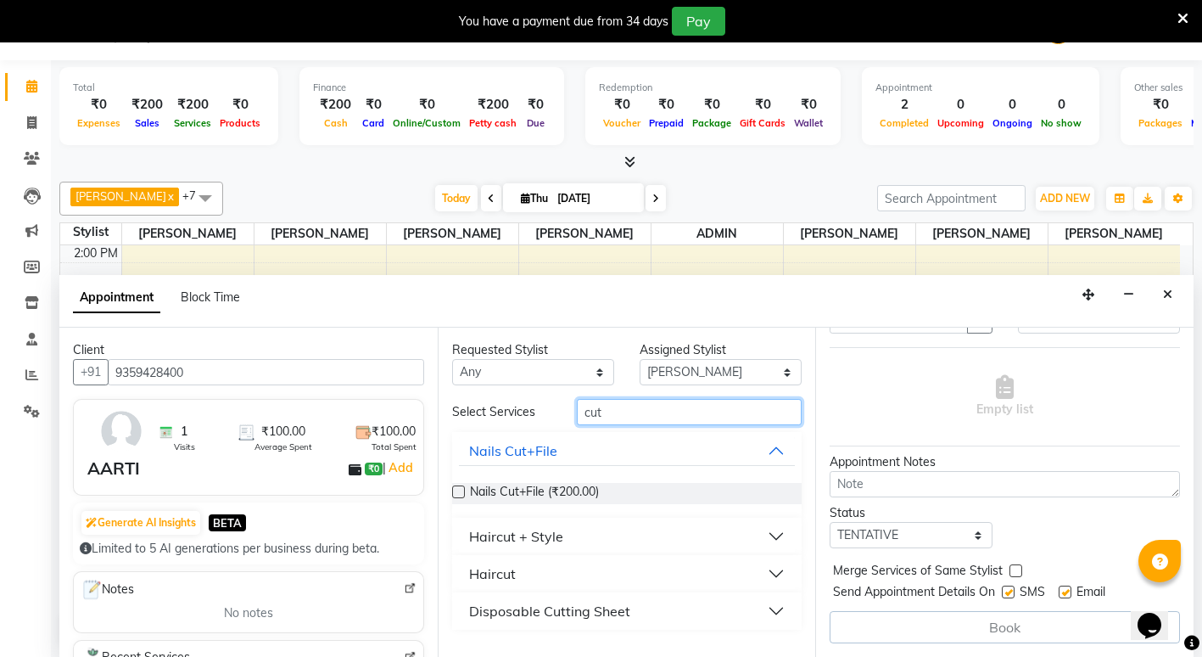
type input "cut"
click at [487, 574] on div "Haircut" at bounding box center [492, 573] width 47 height 20
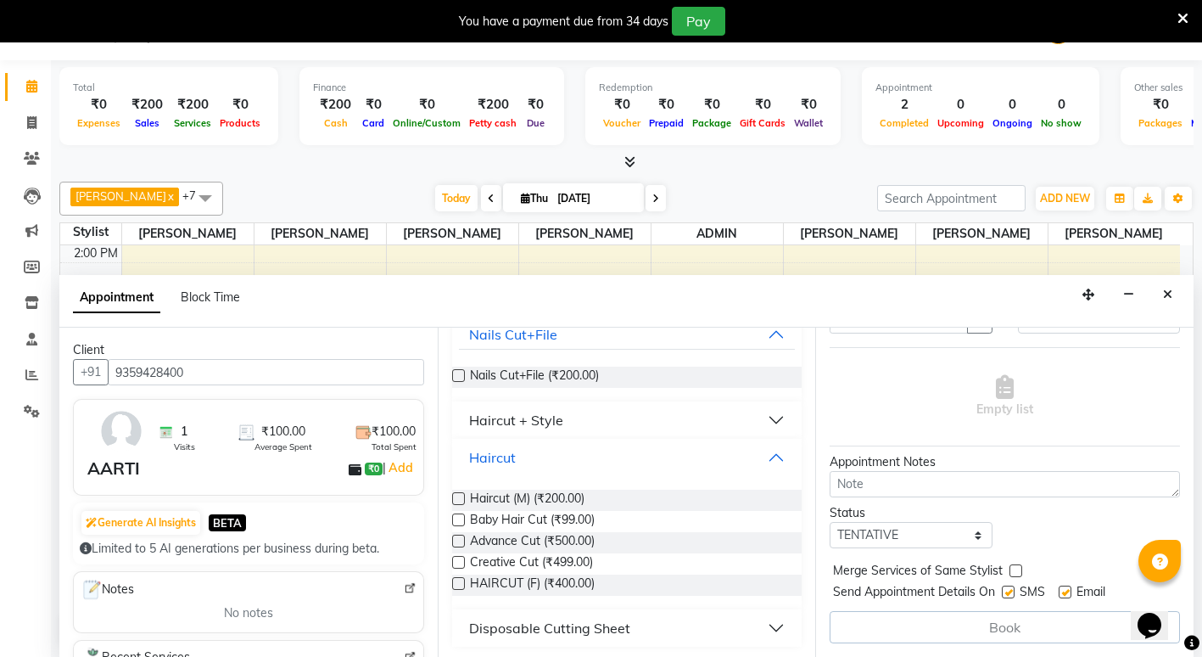
scroll to position [120, 0]
click at [460, 580] on label at bounding box center [458, 580] width 13 height 13
click at [460, 580] on input "checkbox" at bounding box center [457, 581] width 11 height 11
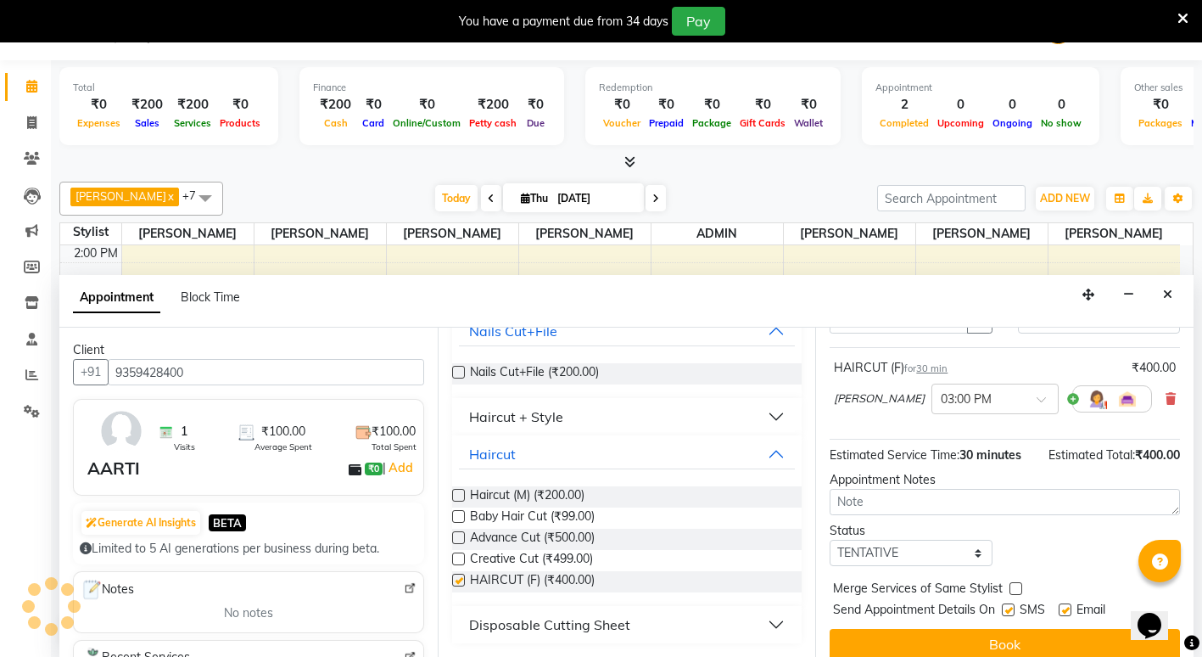
checkbox input "false"
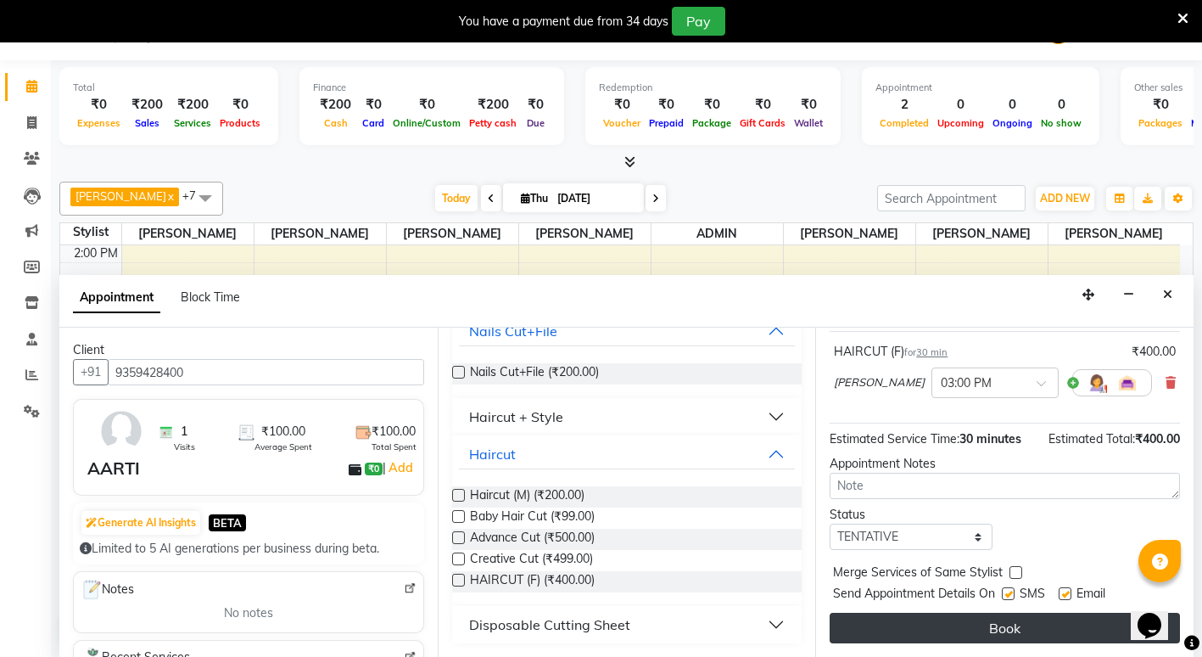
click at [994, 635] on button "Book" at bounding box center [1005, 628] width 350 height 31
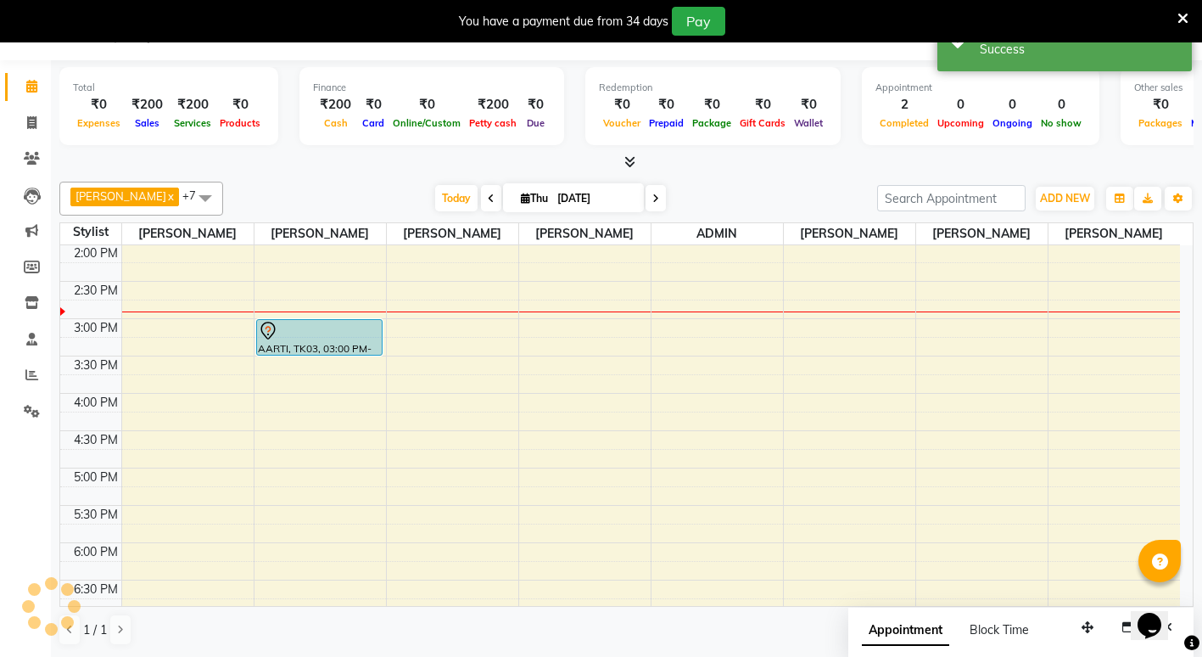
scroll to position [0, 0]
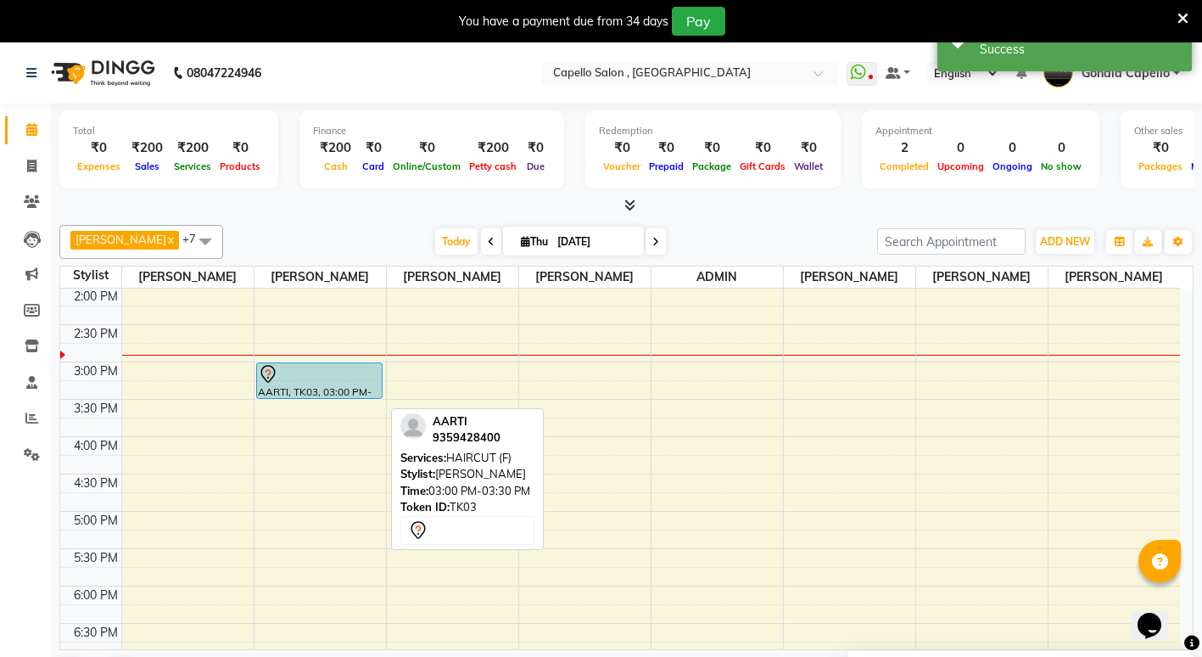
click at [283, 398] on div "AARTI, TK03, 03:00 PM-03:30 PM, HAIRCUT (F)" at bounding box center [319, 380] width 125 height 35
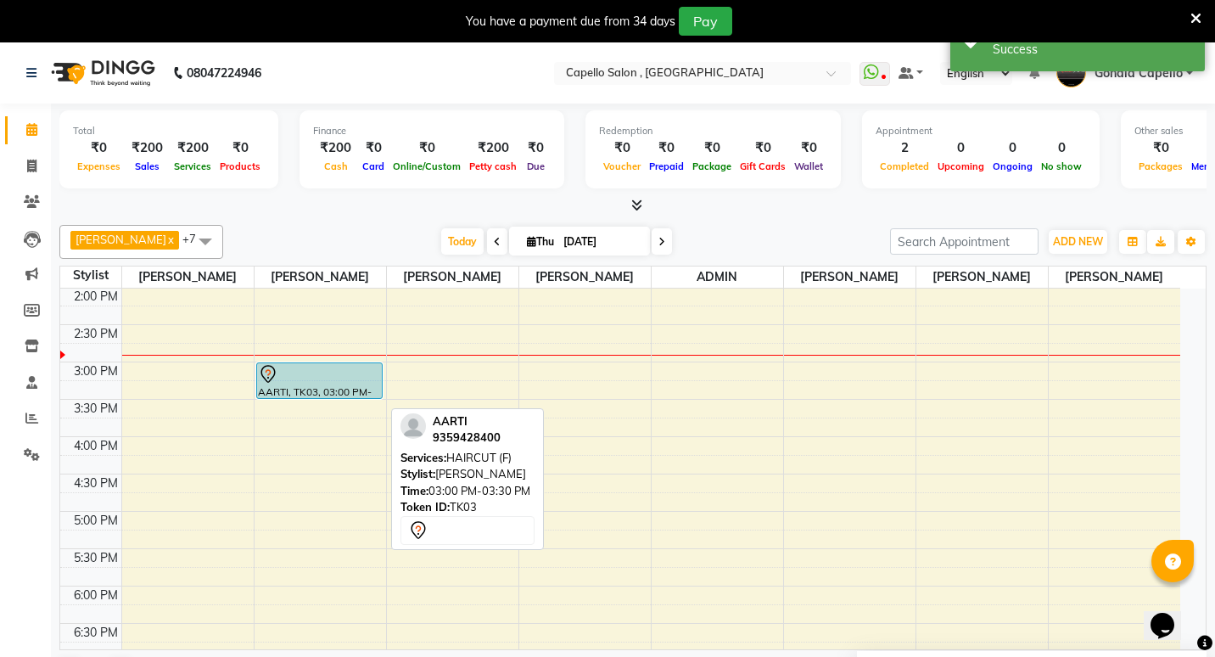
select select "7"
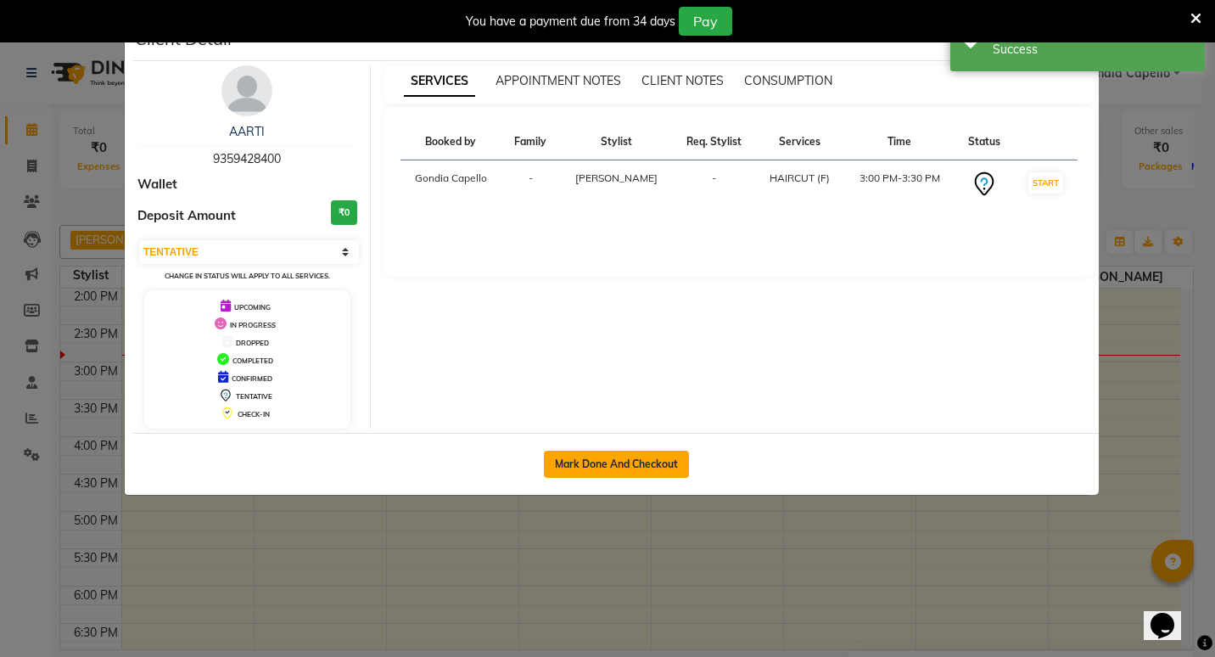
click at [629, 462] on button "Mark Done And Checkout" at bounding box center [616, 464] width 145 height 27
select select "service"
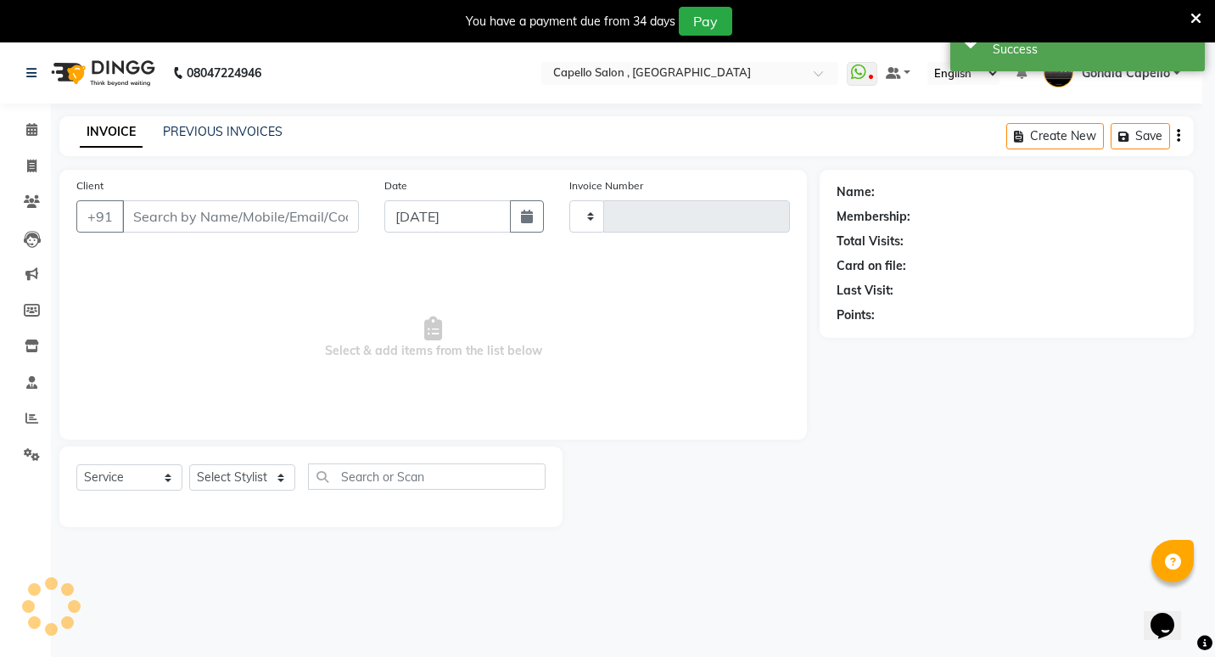
type input "2217"
select select "853"
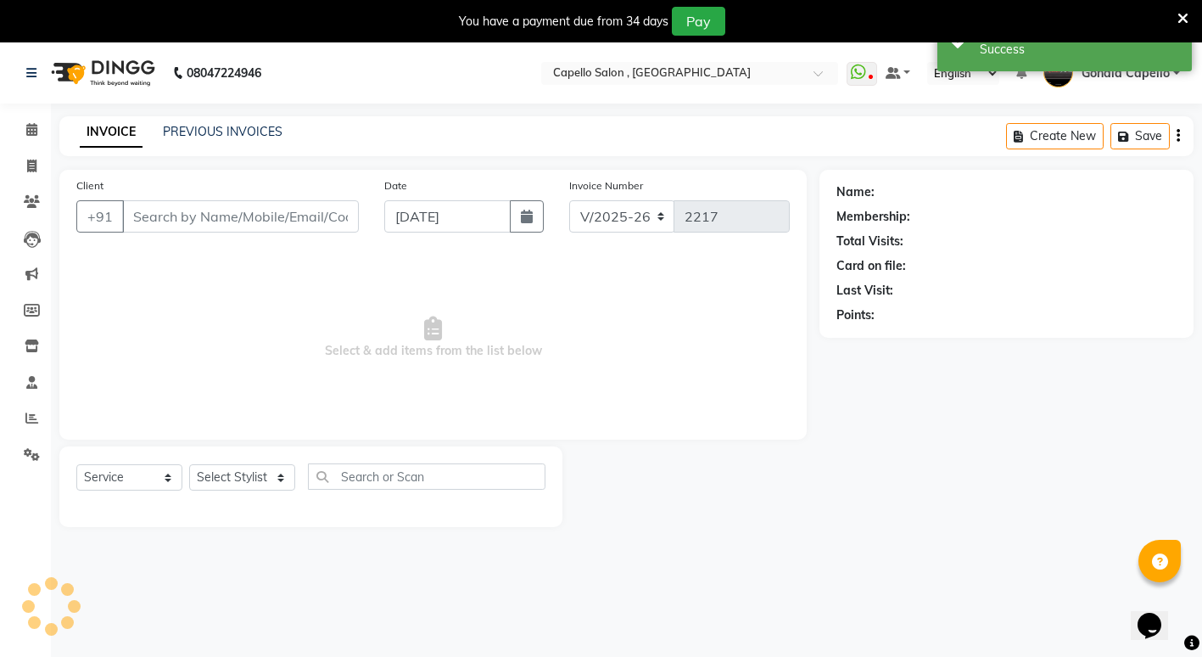
type input "9359428400"
select select "66896"
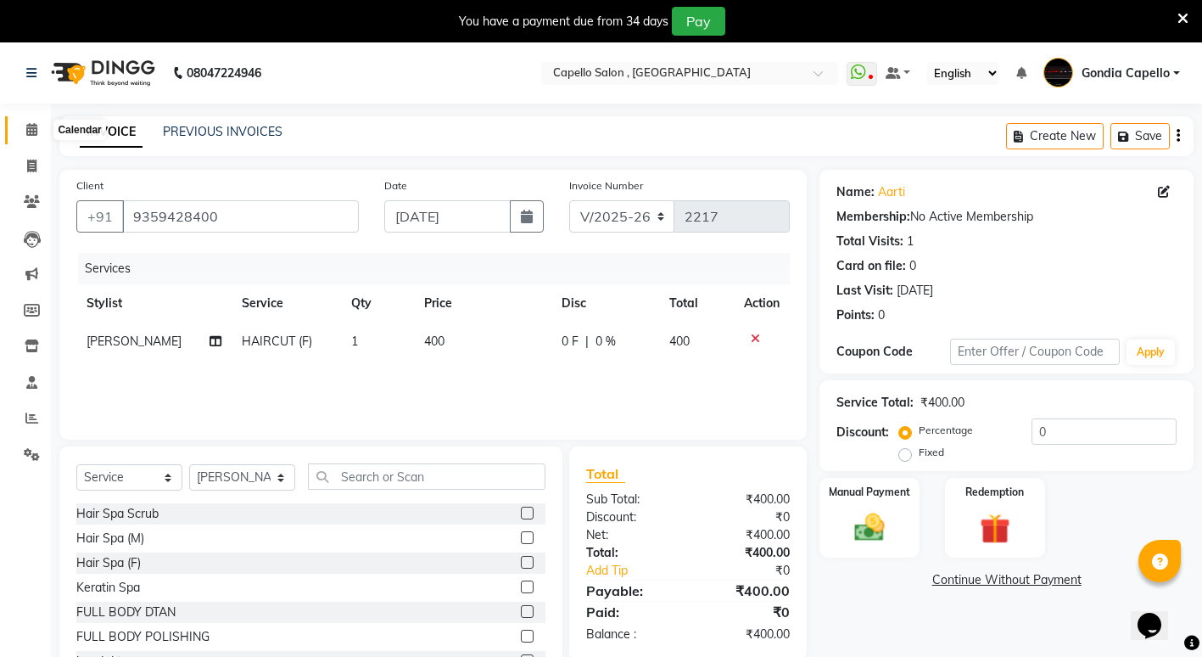
click at [31, 133] on icon at bounding box center [31, 129] width 11 height 13
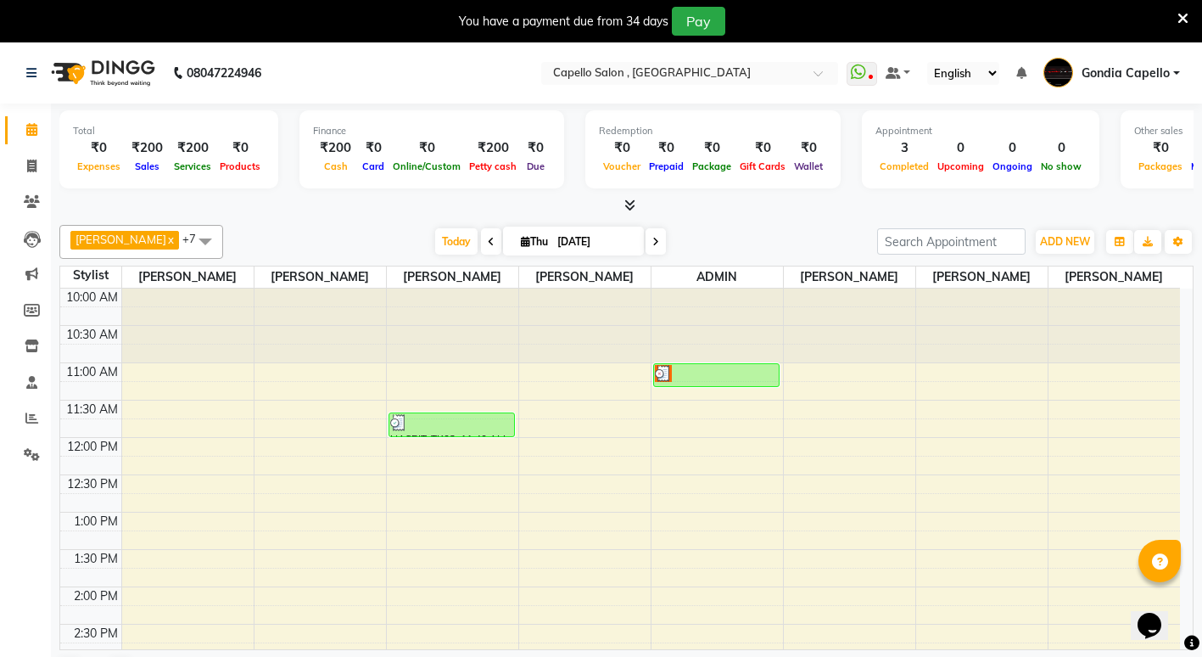
click at [316, 363] on div at bounding box center [321, 325] width 132 height 75
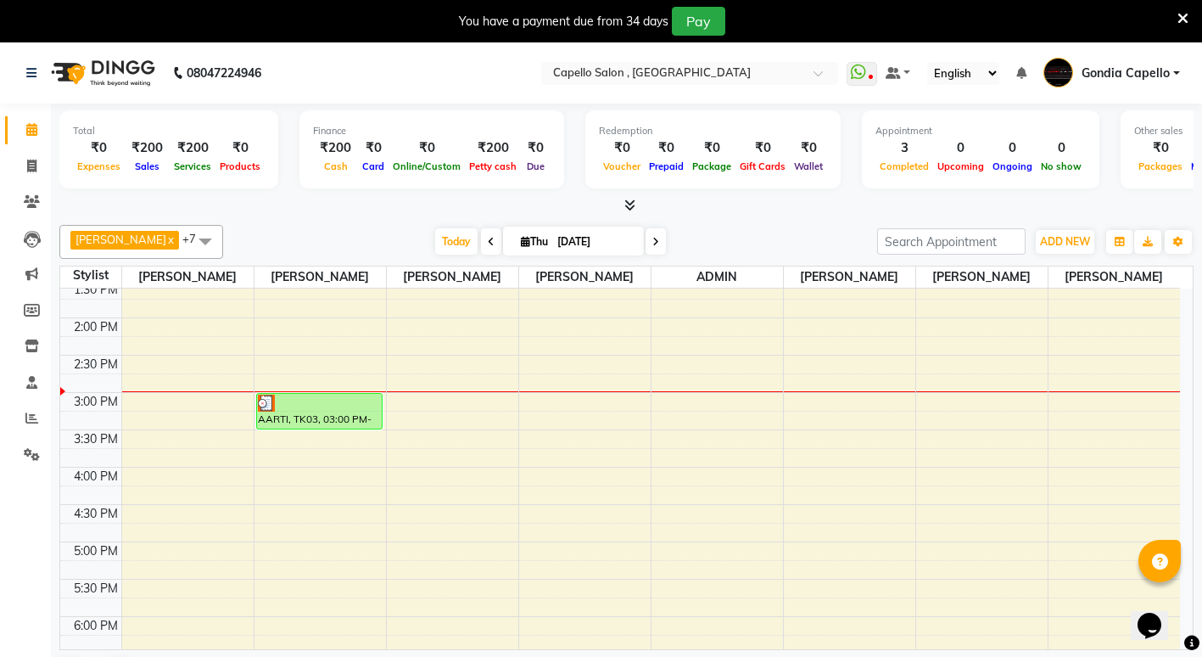
scroll to position [255, 0]
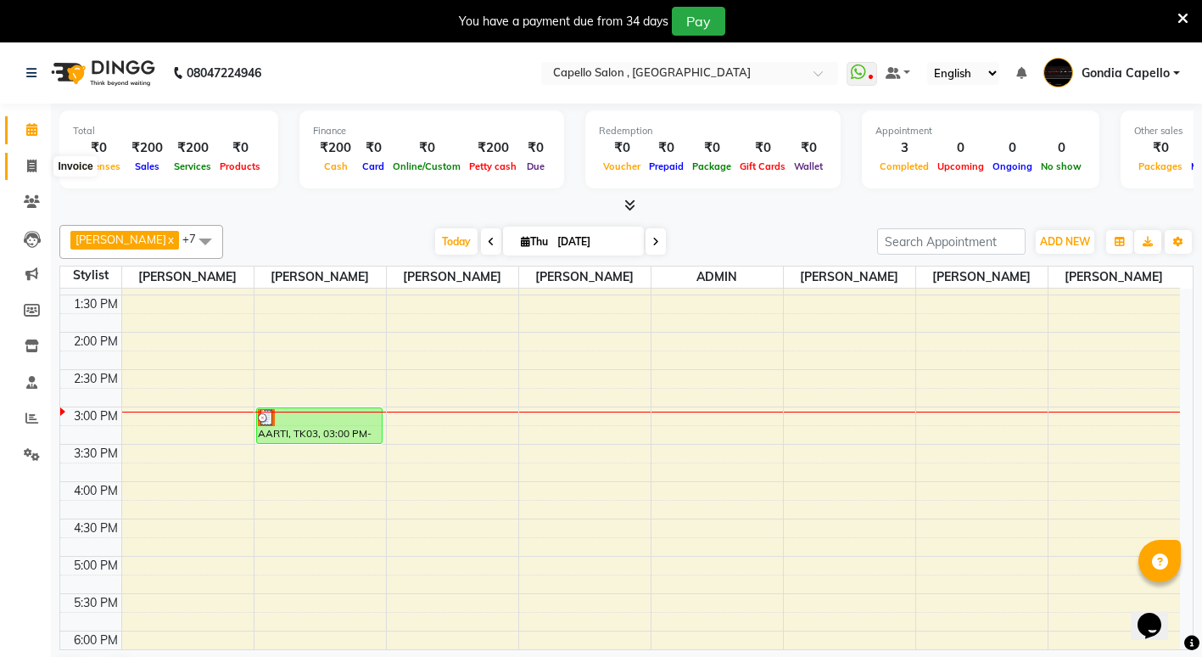
click at [35, 168] on icon at bounding box center [31, 166] width 9 height 13
select select "service"
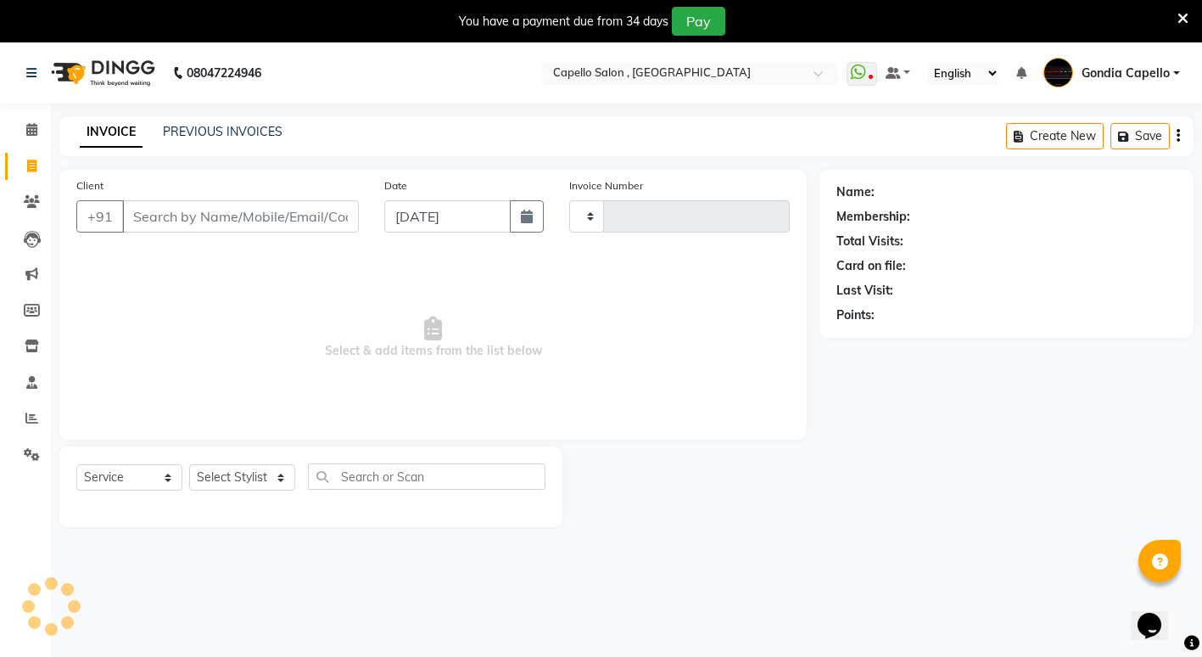
type input "2217"
select select "853"
click at [240, 469] on select "Select Stylist ADMIN [PERSON_NAME] [PERSON_NAME] [PERSON_NAME] Gondia [PERSON_N…" at bounding box center [242, 477] width 106 height 26
select select "58211"
click at [189, 464] on select "Select Stylist ADMIN [PERSON_NAME] [PERSON_NAME] [PERSON_NAME] Gondia [PERSON_N…" at bounding box center [242, 477] width 106 height 26
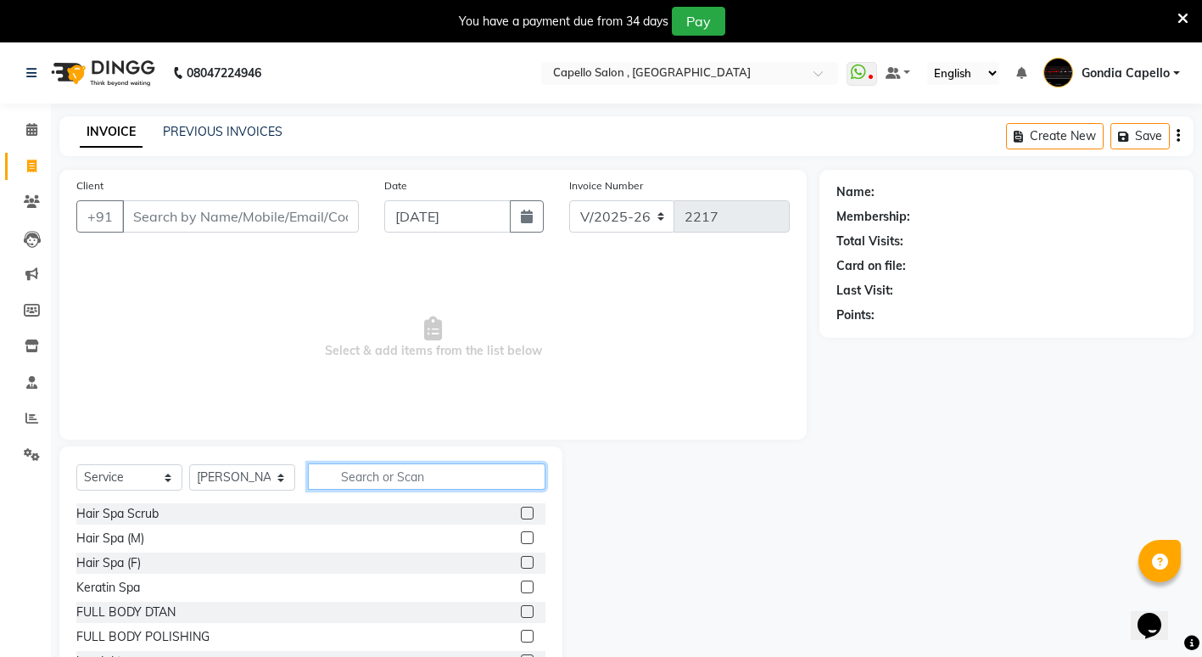
click at [398, 476] on input "text" at bounding box center [427, 476] width 238 height 26
type input "to"
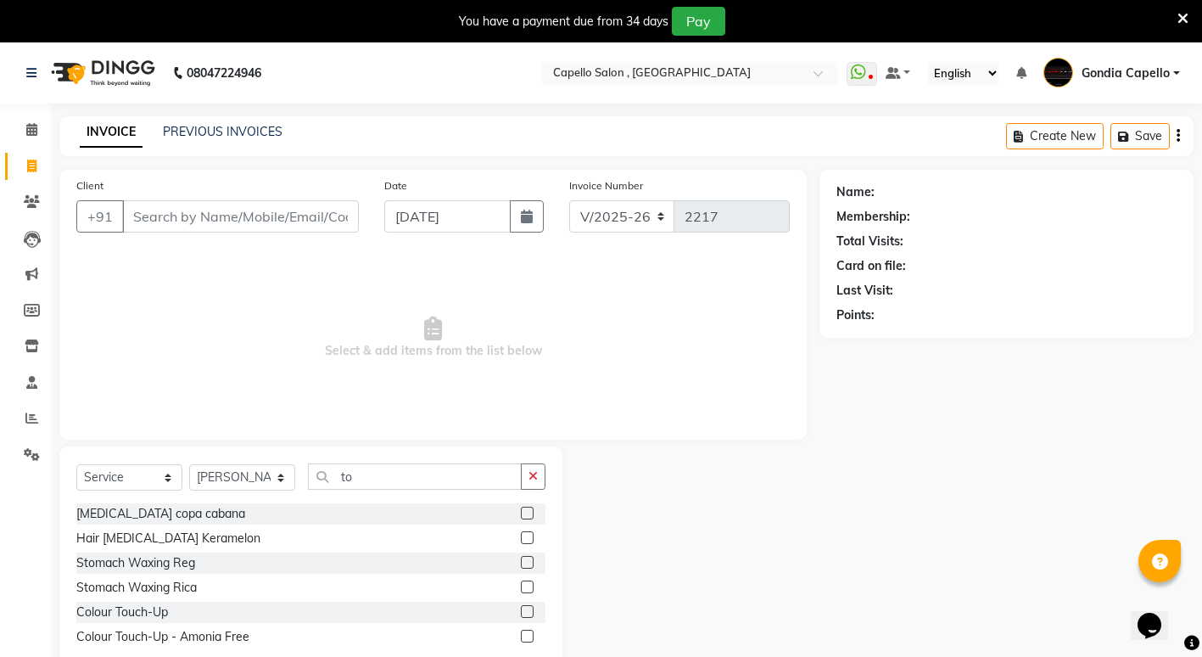
click at [529, 612] on label at bounding box center [527, 611] width 13 height 13
click at [529, 612] on input "checkbox" at bounding box center [526, 612] width 11 height 11
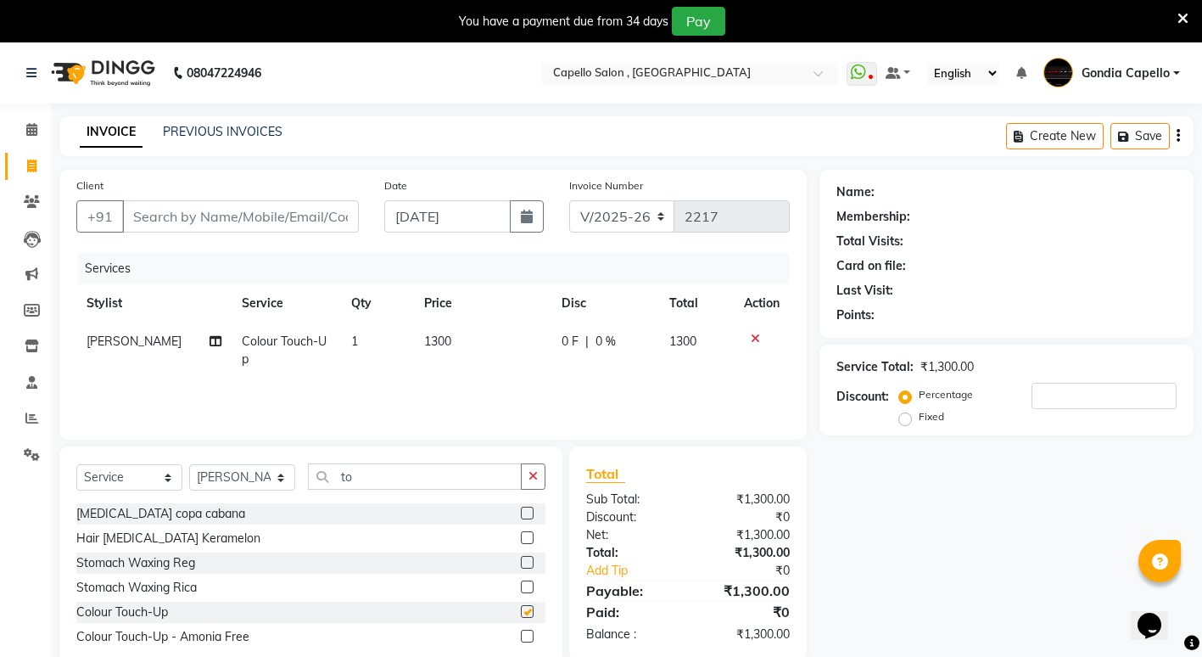
checkbox input "false"
click at [462, 334] on td "1300" at bounding box center [482, 350] width 137 height 56
select select "58211"
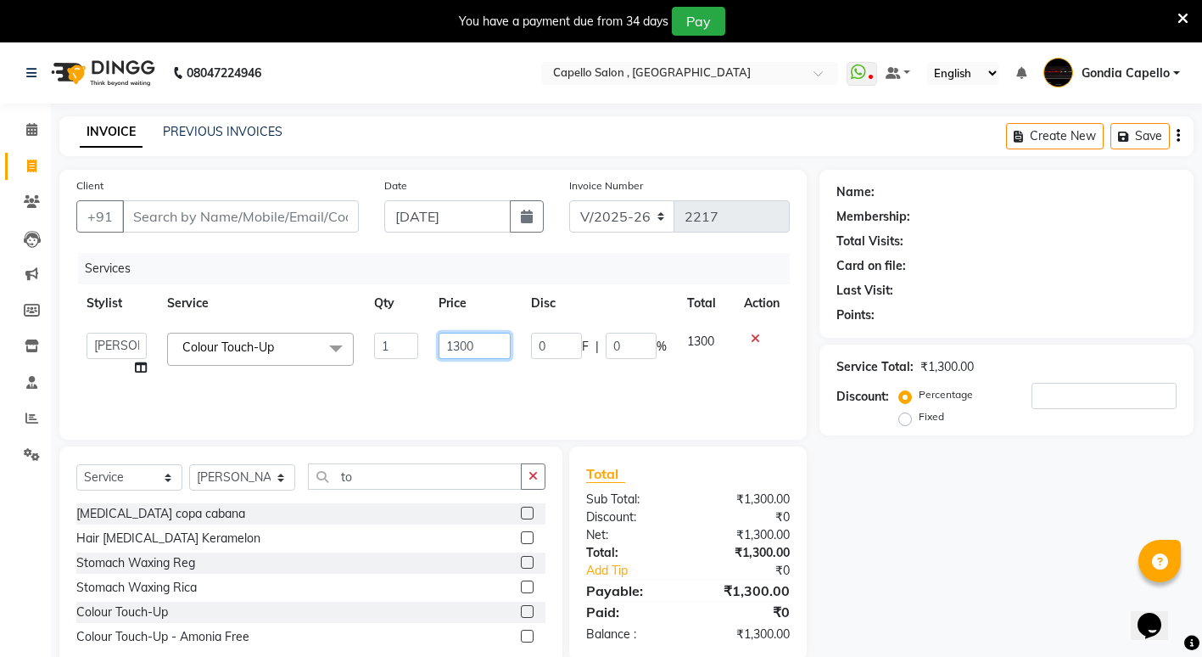
click at [486, 347] on input "1300" at bounding box center [475, 346] width 72 height 26
type input "1"
type input "1500"
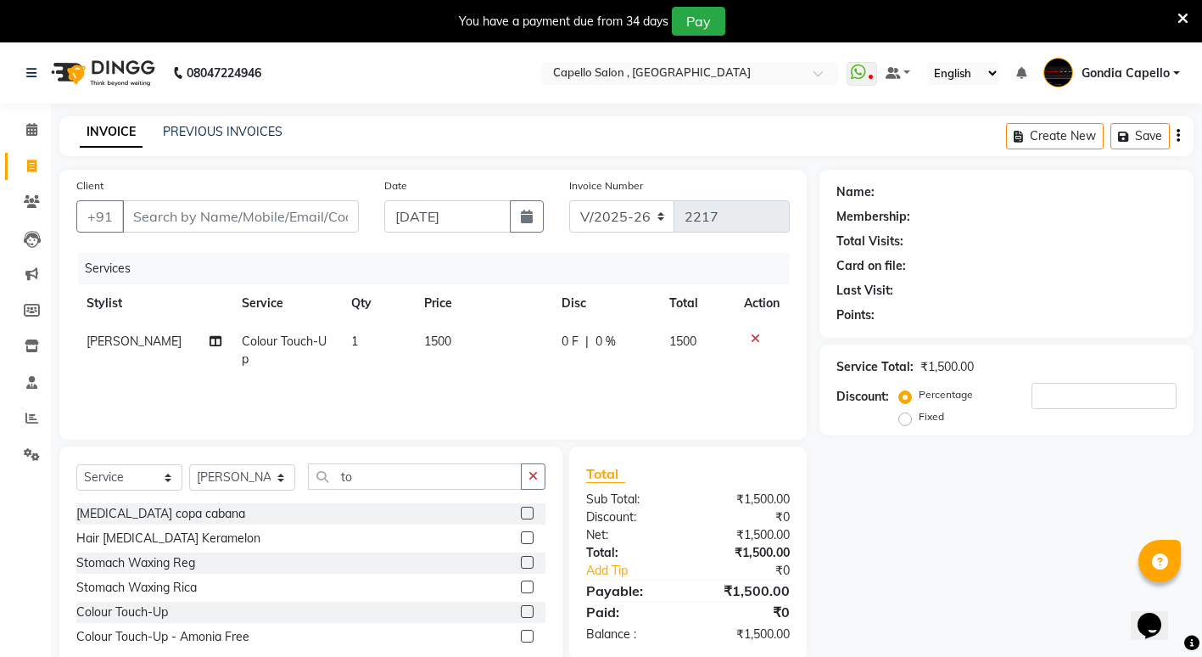
click at [958, 581] on div "Name: Membership: Total Visits: Card on file: Last Visit: Points: Service Total…" at bounding box center [1013, 422] width 387 height 505
click at [232, 218] on input "Client" at bounding box center [240, 216] width 237 height 32
type input "9"
type input "0"
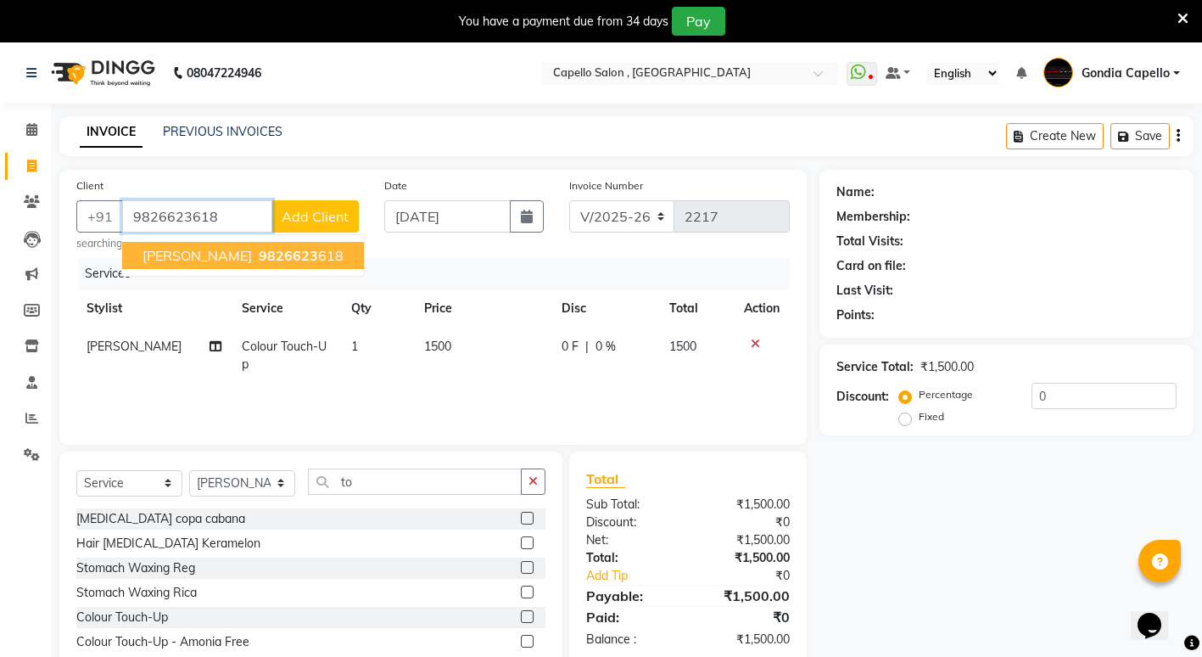
type input "9826623618"
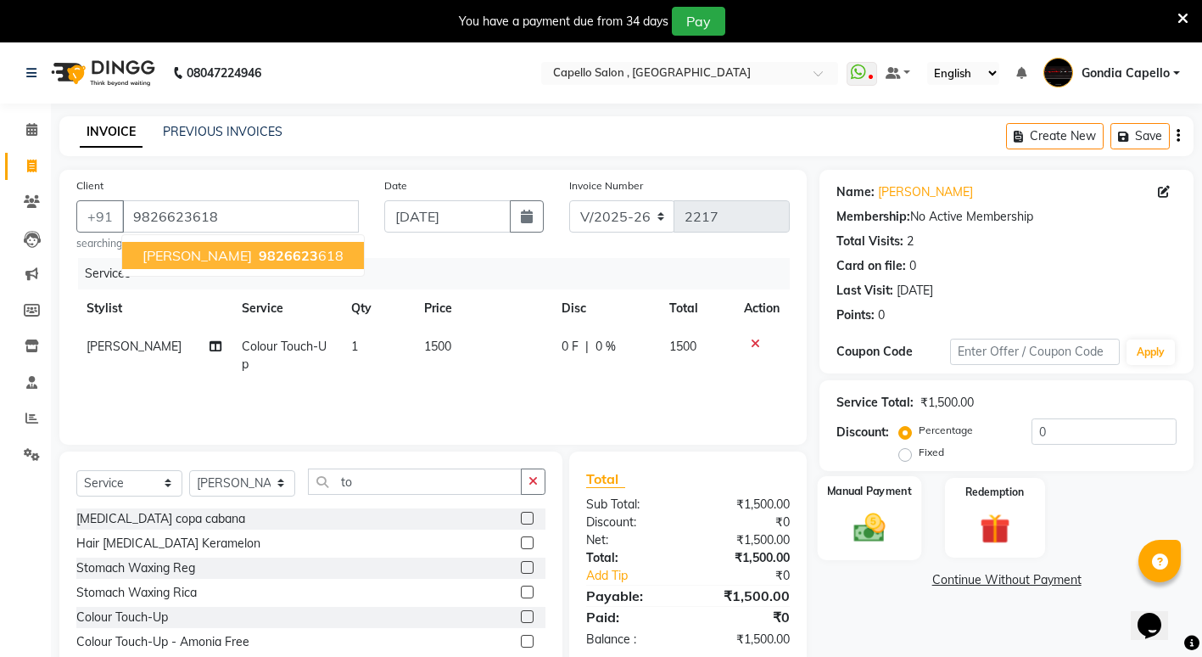
click at [865, 523] on img at bounding box center [870, 527] width 52 height 36
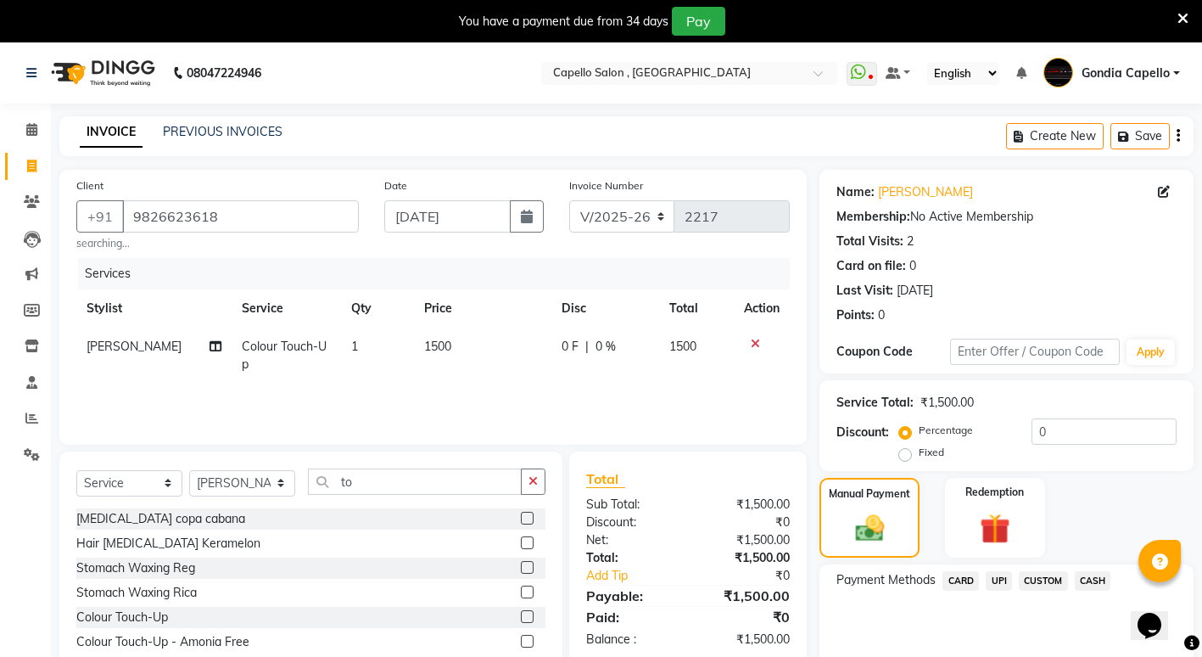
click at [996, 586] on span "UPI" at bounding box center [999, 581] width 26 height 20
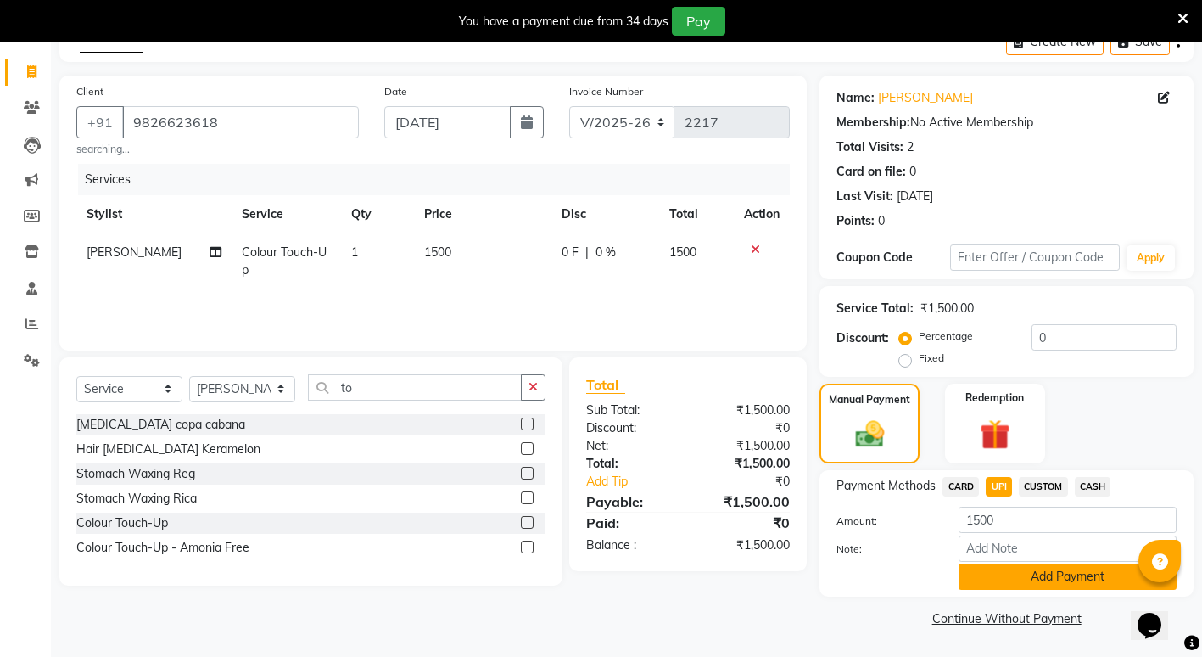
click at [1077, 575] on button "Add Payment" at bounding box center [1068, 576] width 218 height 26
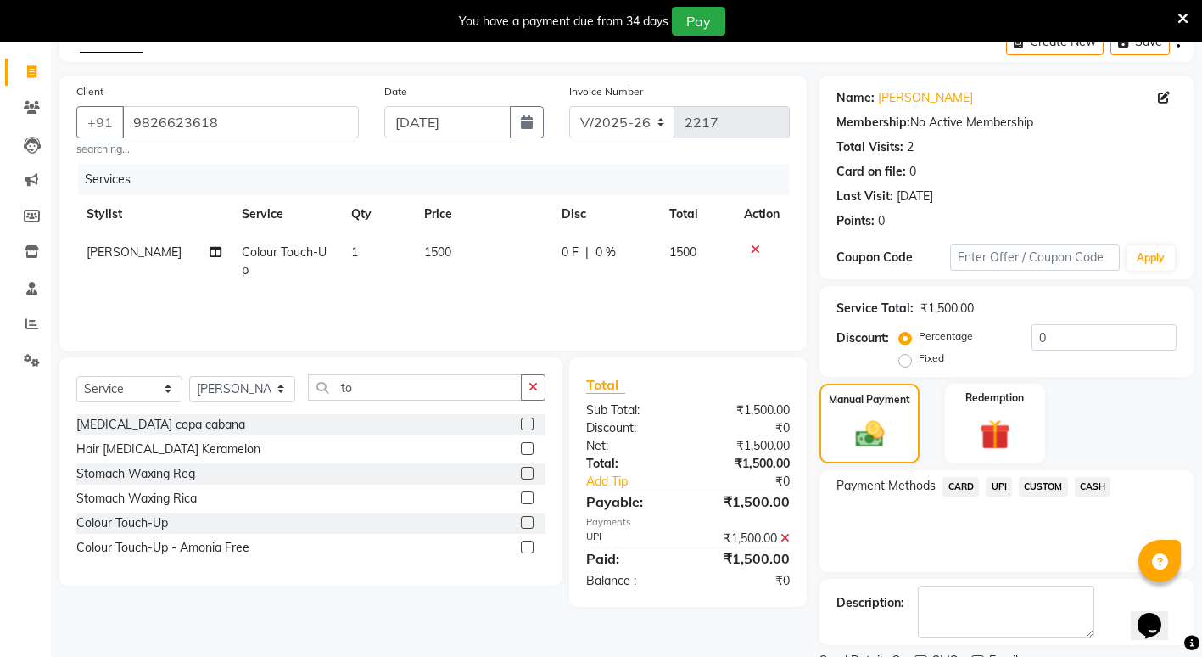
scroll to position [165, 0]
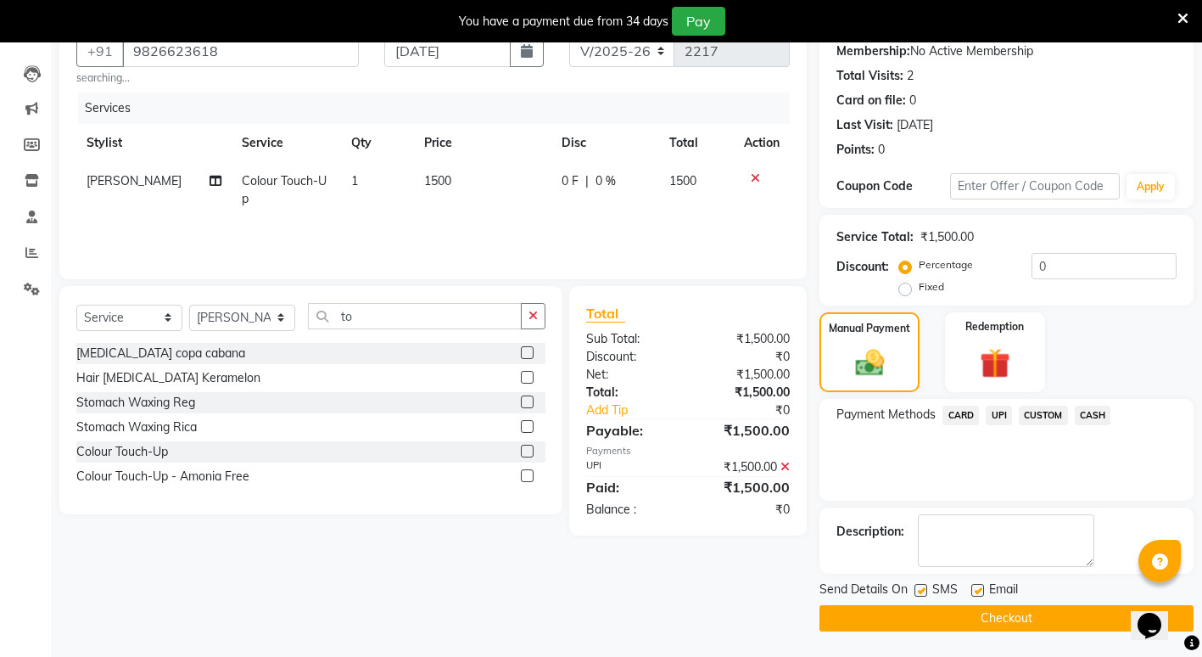
click at [931, 624] on button "Checkout" at bounding box center [1007, 618] width 374 height 26
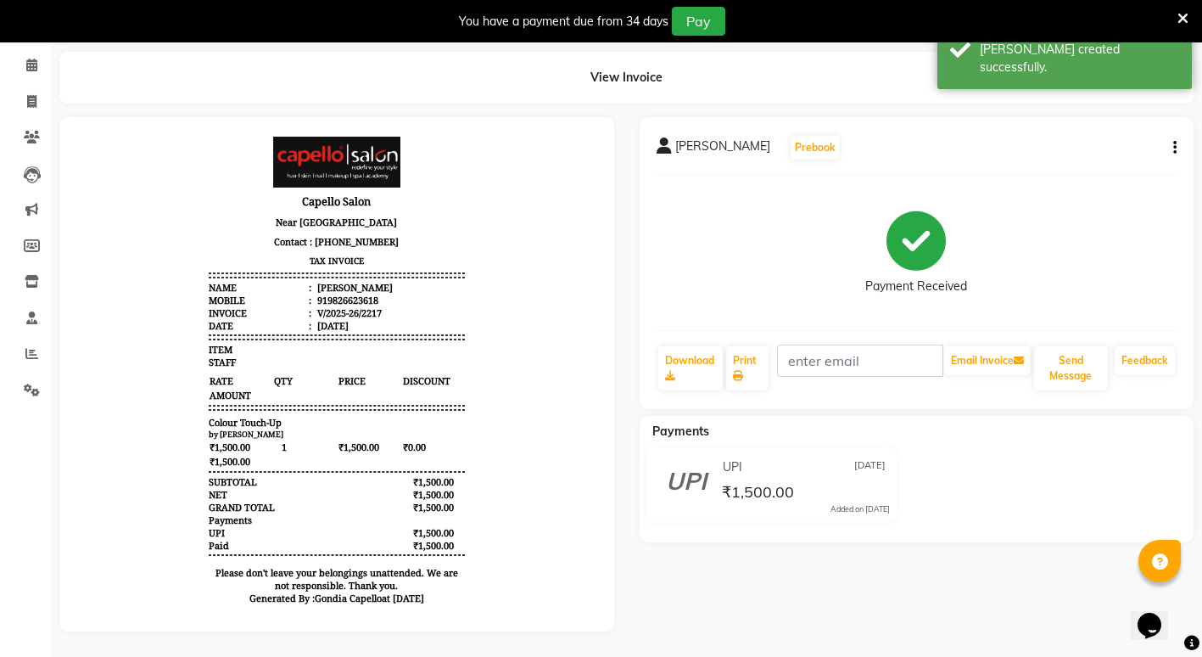
scroll to position [14, 0]
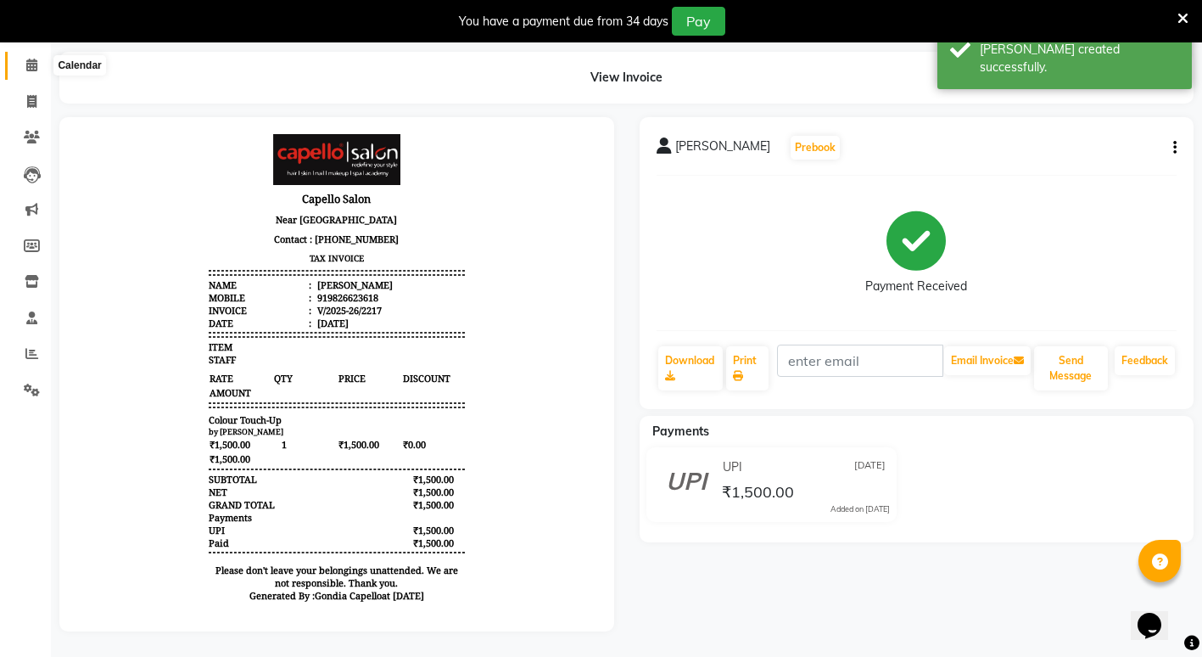
click at [29, 59] on icon at bounding box center [31, 65] width 11 height 13
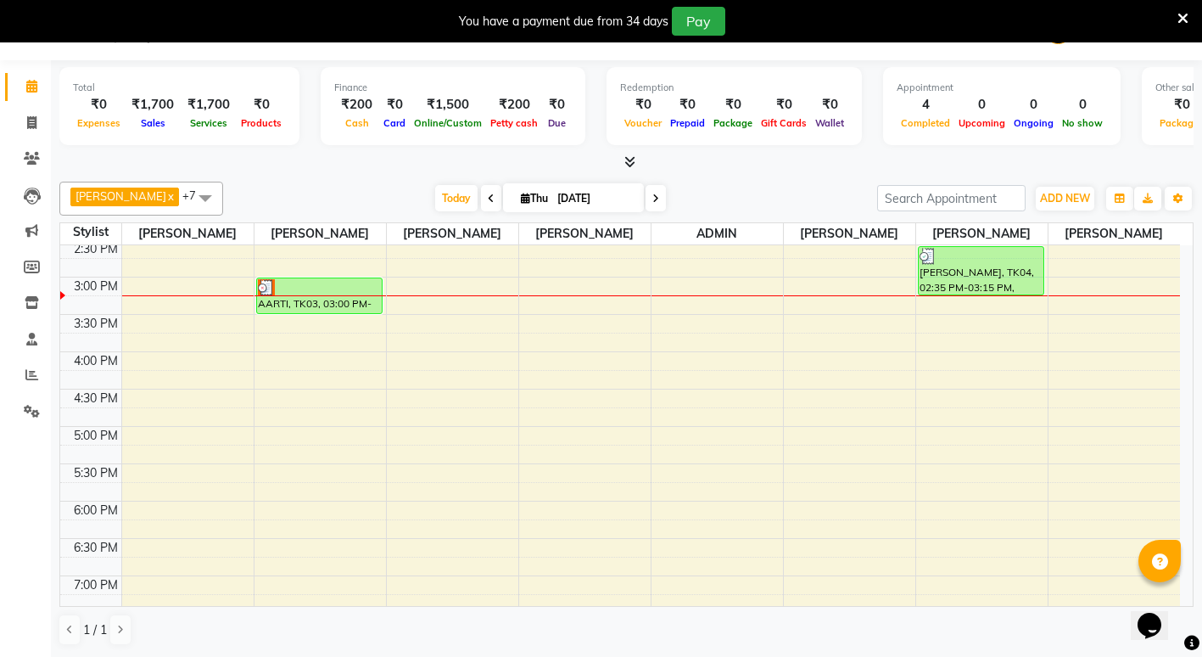
scroll to position [298, 0]
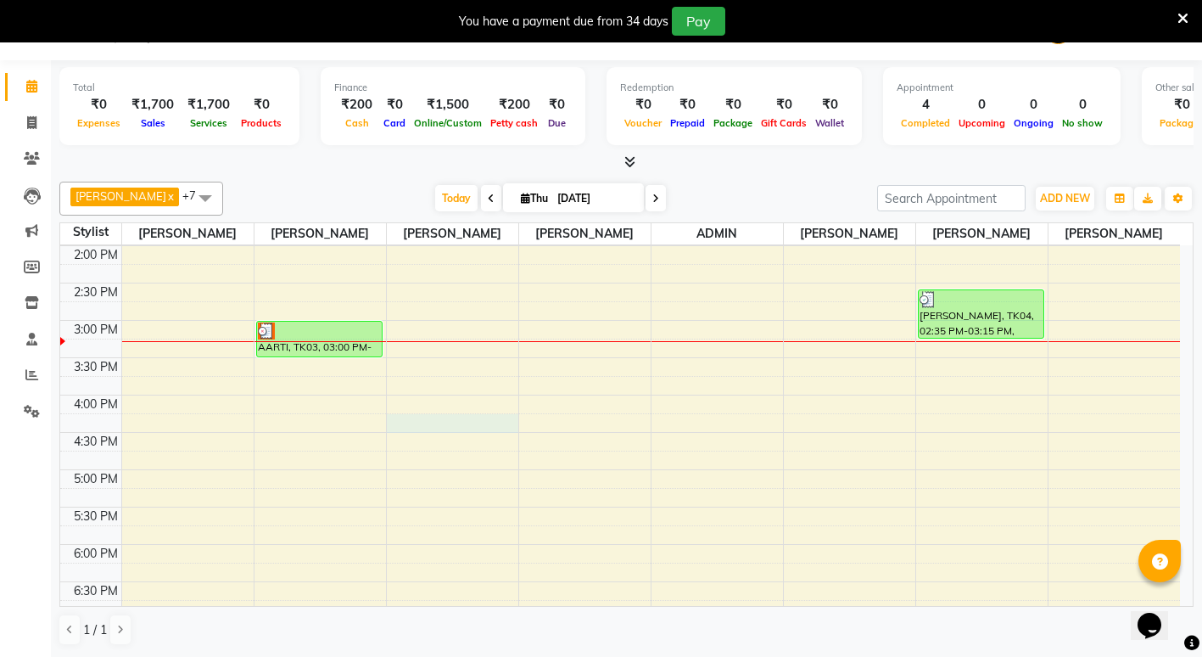
click at [403, 445] on div "10:00 AM 10:30 AM 11:00 AM 11:30 AM 12:00 PM 12:30 PM 1:00 PM 1:30 PM 2:00 PM 2…" at bounding box center [620, 394] width 1120 height 895
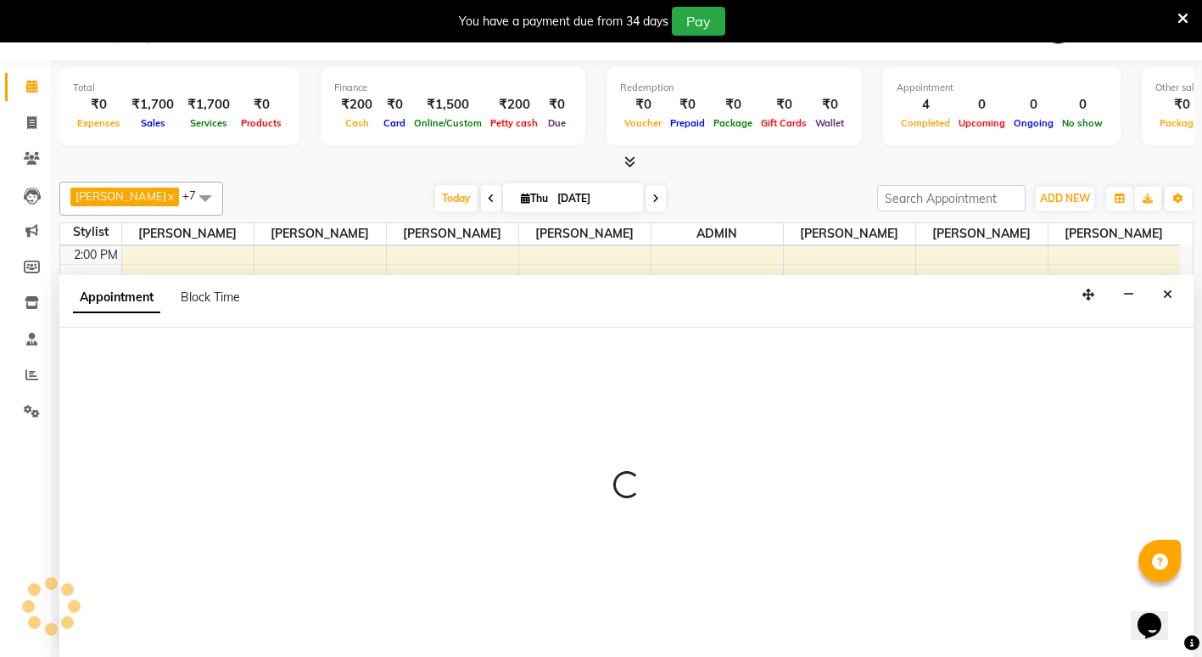
select select "16500"
select select "tentative"
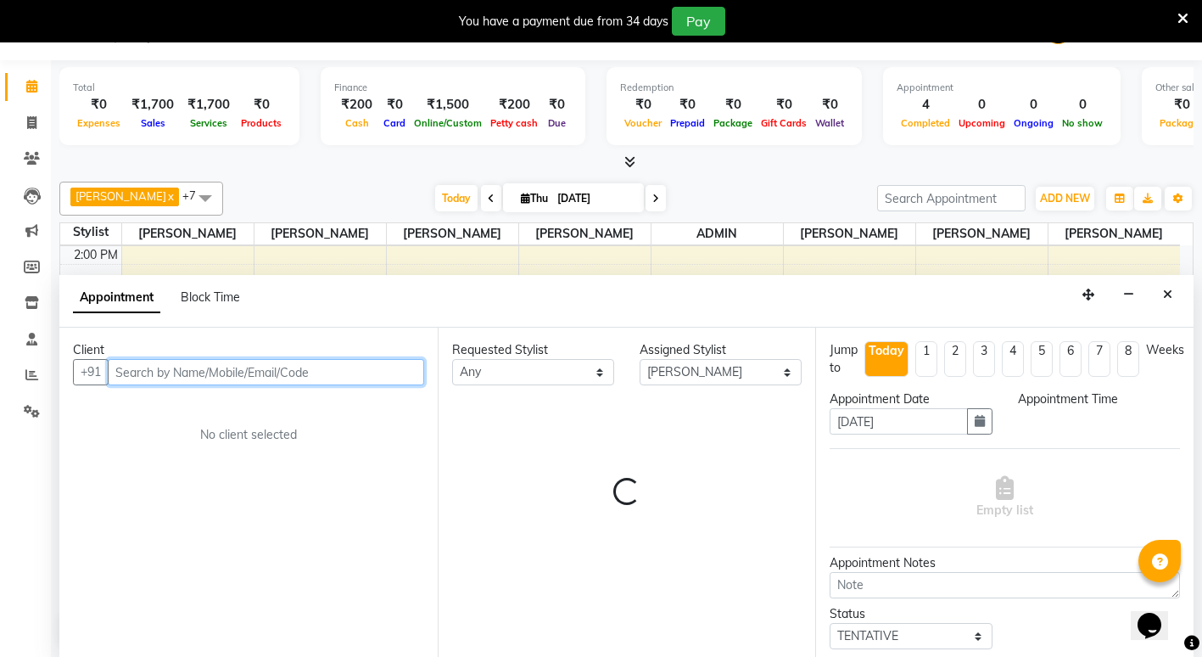
select select "975"
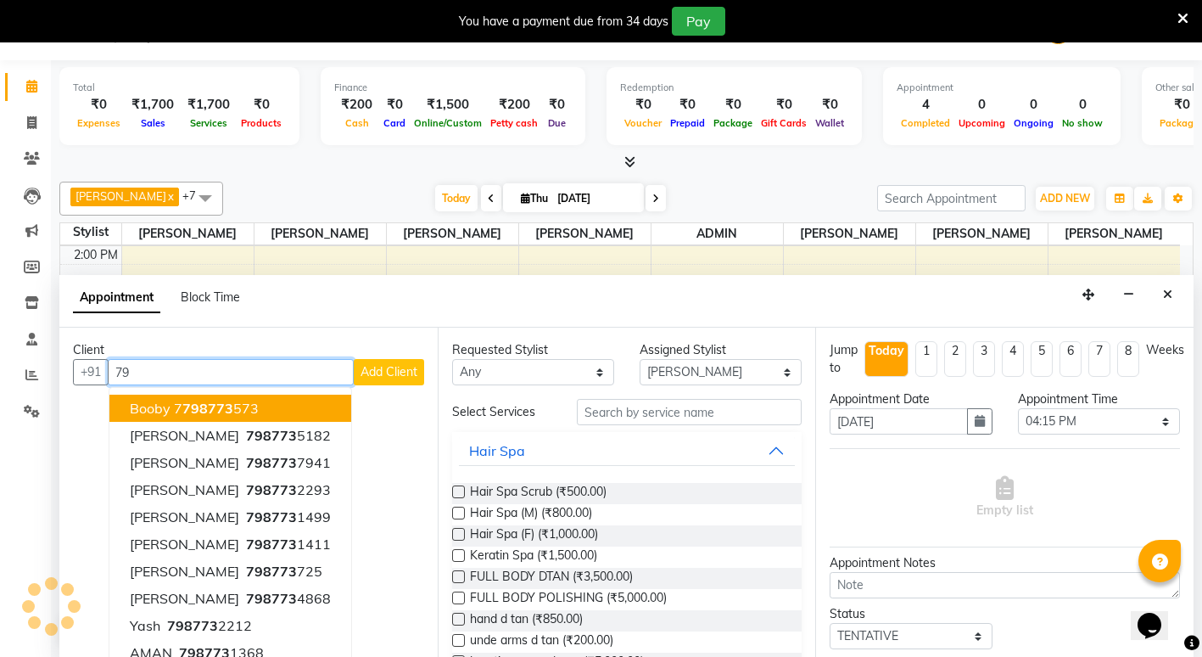
type input "7"
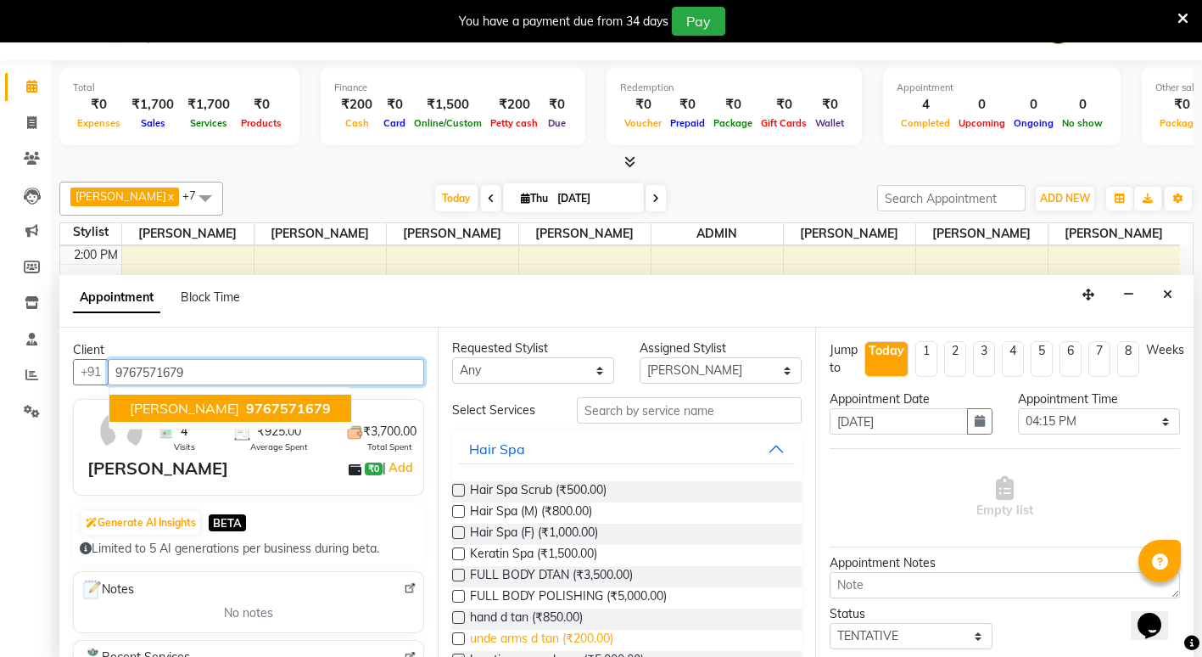
scroll to position [0, 0]
type input "9767571679"
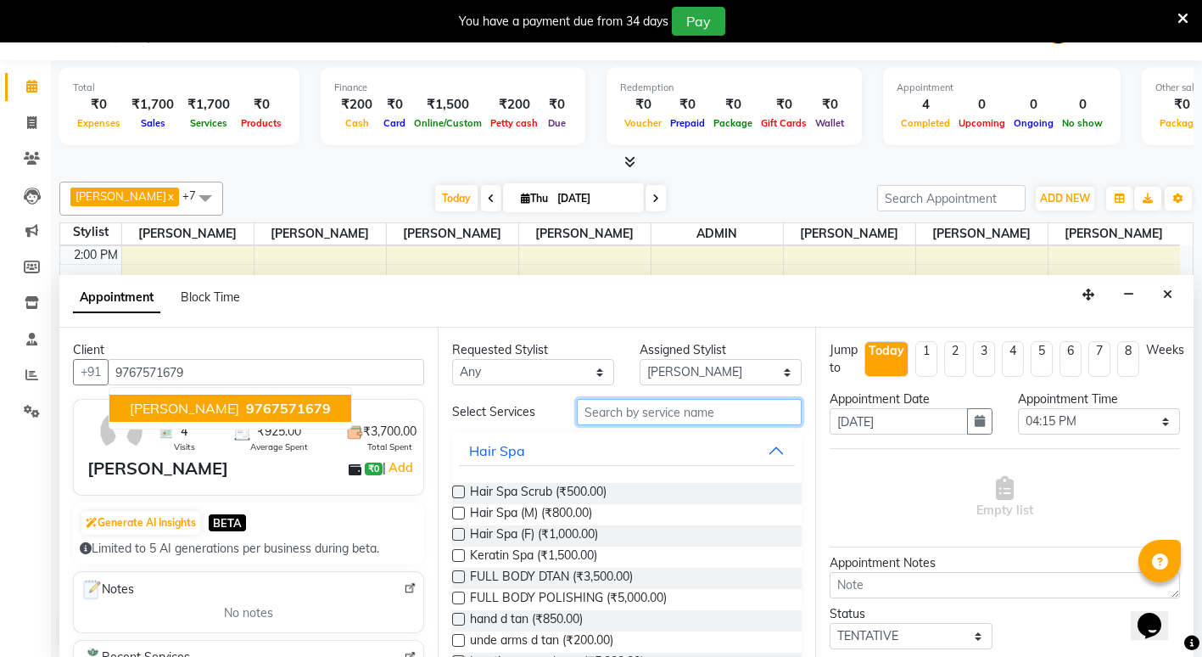
click at [636, 414] on input "text" at bounding box center [689, 412] width 225 height 26
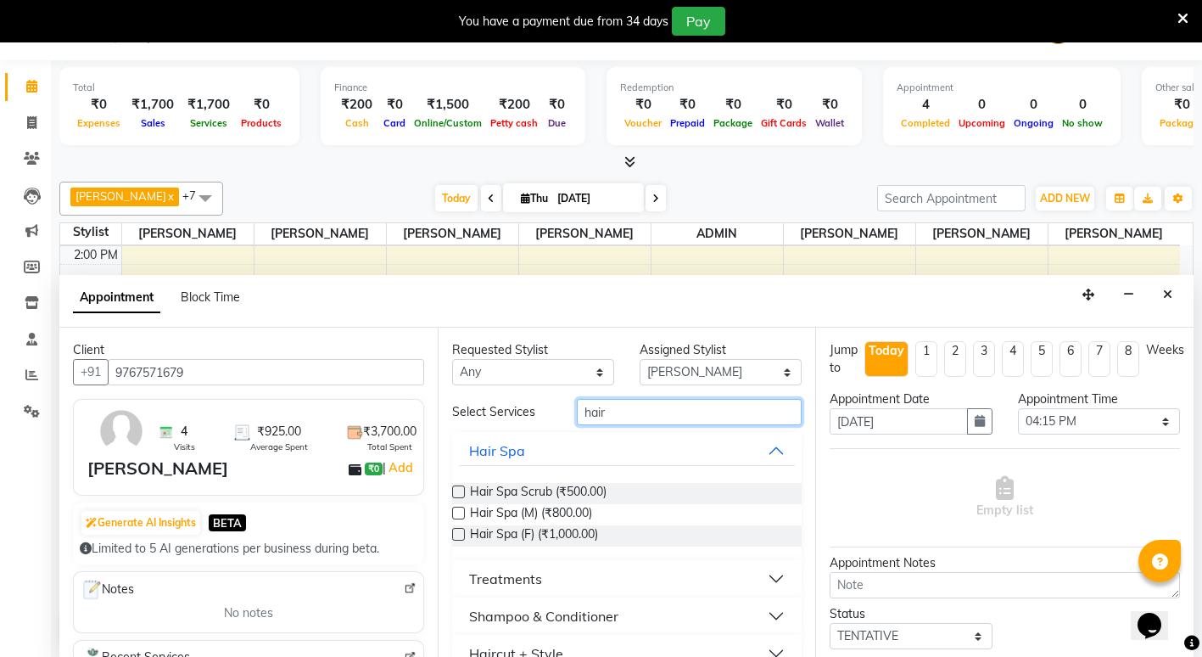
type input "hair"
click at [462, 535] on label at bounding box center [458, 534] width 13 height 13
click at [462, 535] on input "checkbox" at bounding box center [457, 535] width 11 height 11
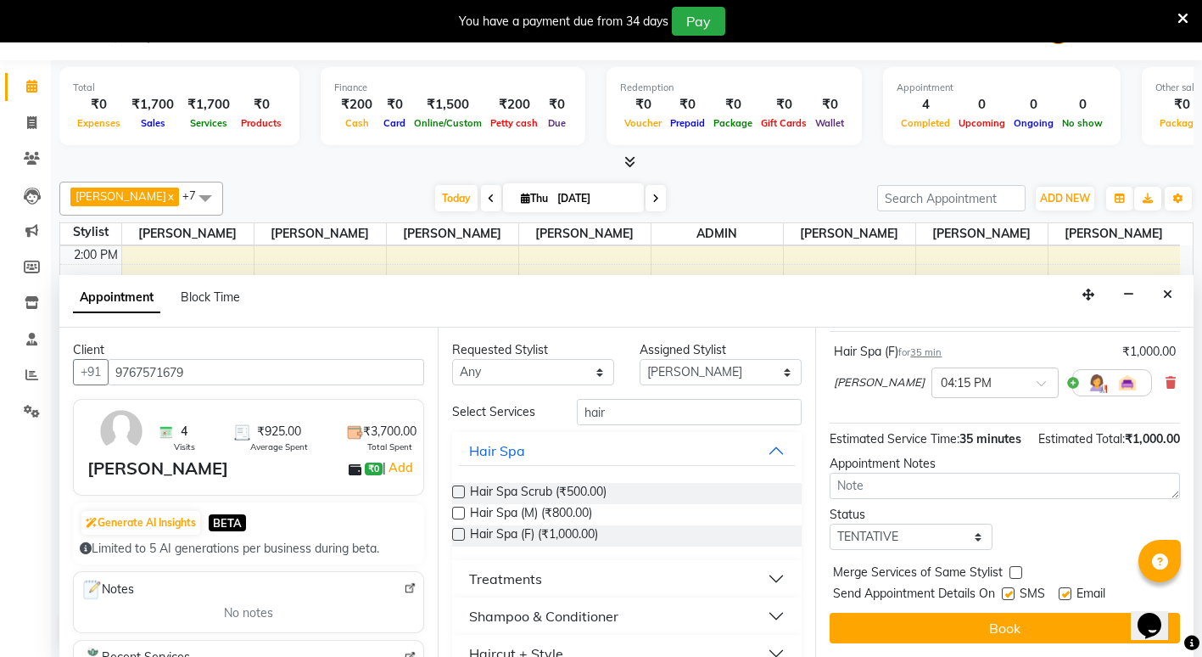
click at [456, 529] on label at bounding box center [458, 534] width 13 height 13
click at [456, 530] on input "checkbox" at bounding box center [457, 535] width 11 height 11
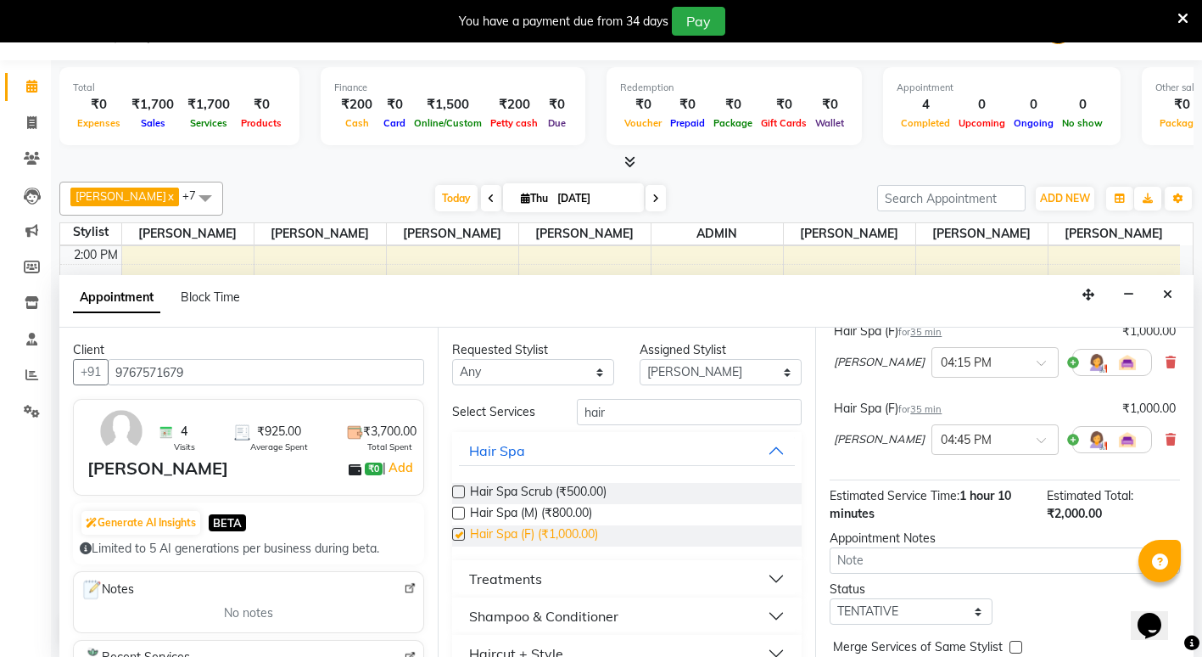
checkbox input "false"
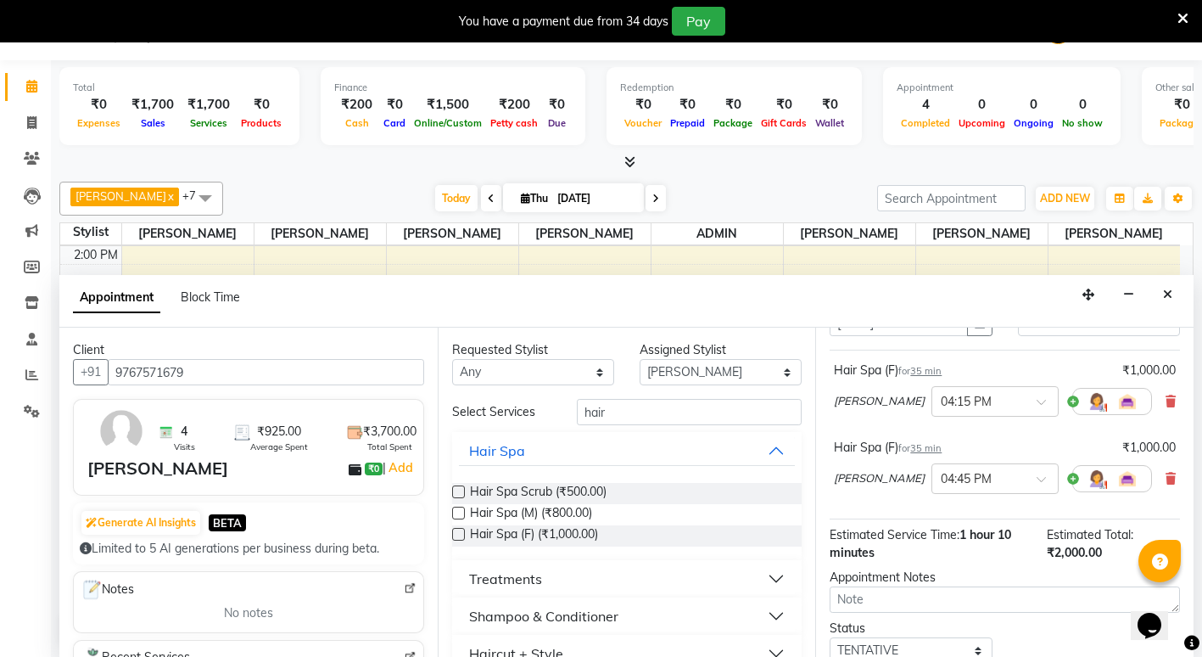
scroll to position [217, 0]
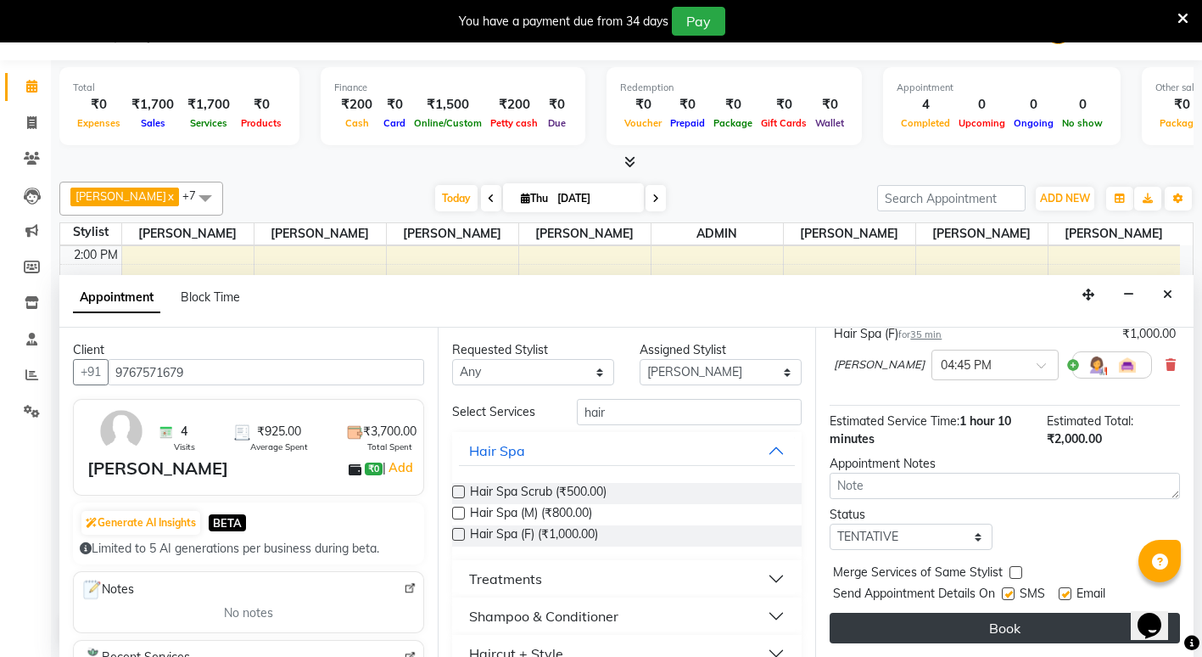
click at [887, 627] on button "Book" at bounding box center [1005, 628] width 350 height 31
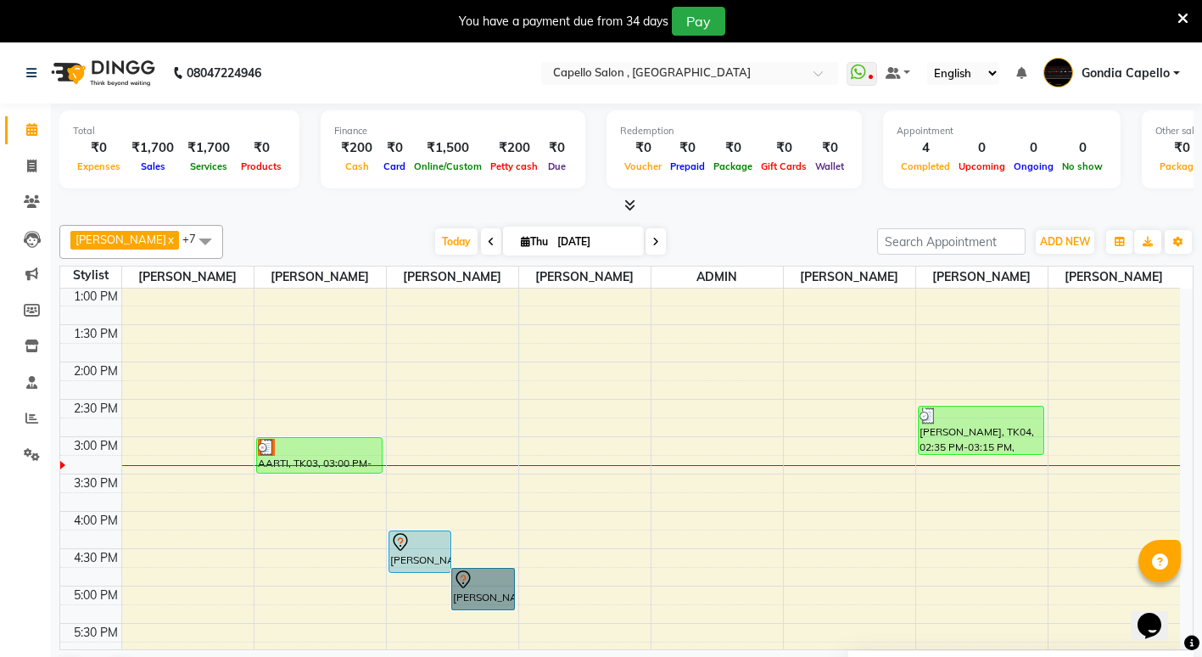
scroll to position [213, 0]
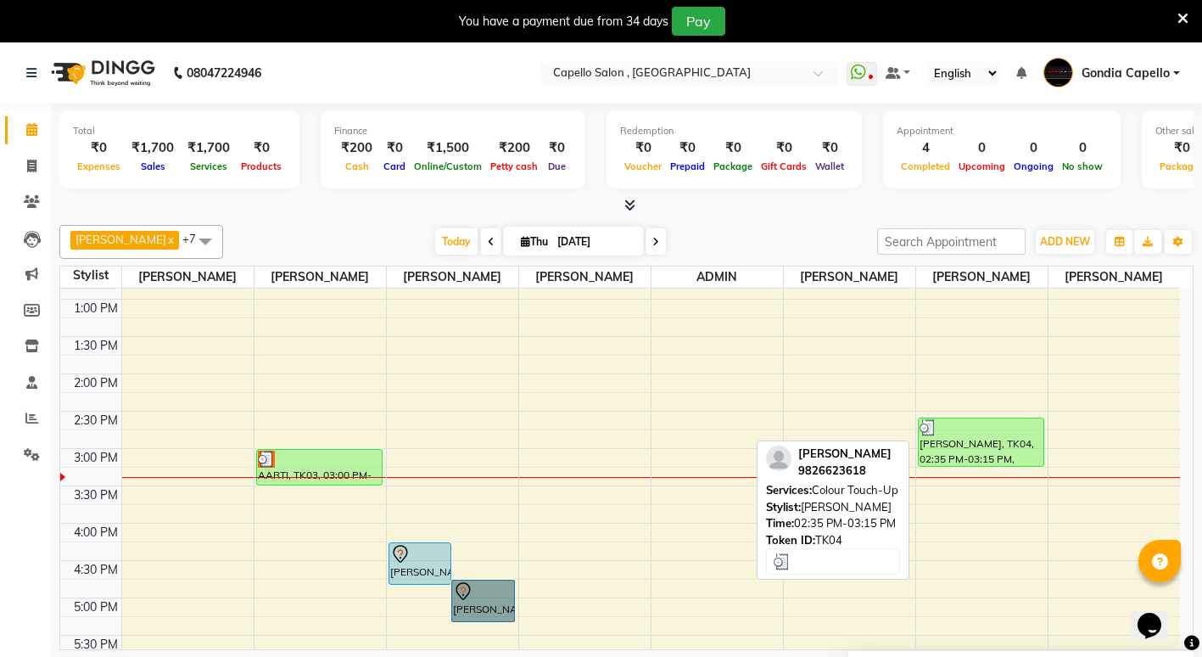
click at [968, 466] on div "[PERSON_NAME], TK04, 02:35 PM-03:15 PM, Colour Touch-Up" at bounding box center [981, 442] width 125 height 48
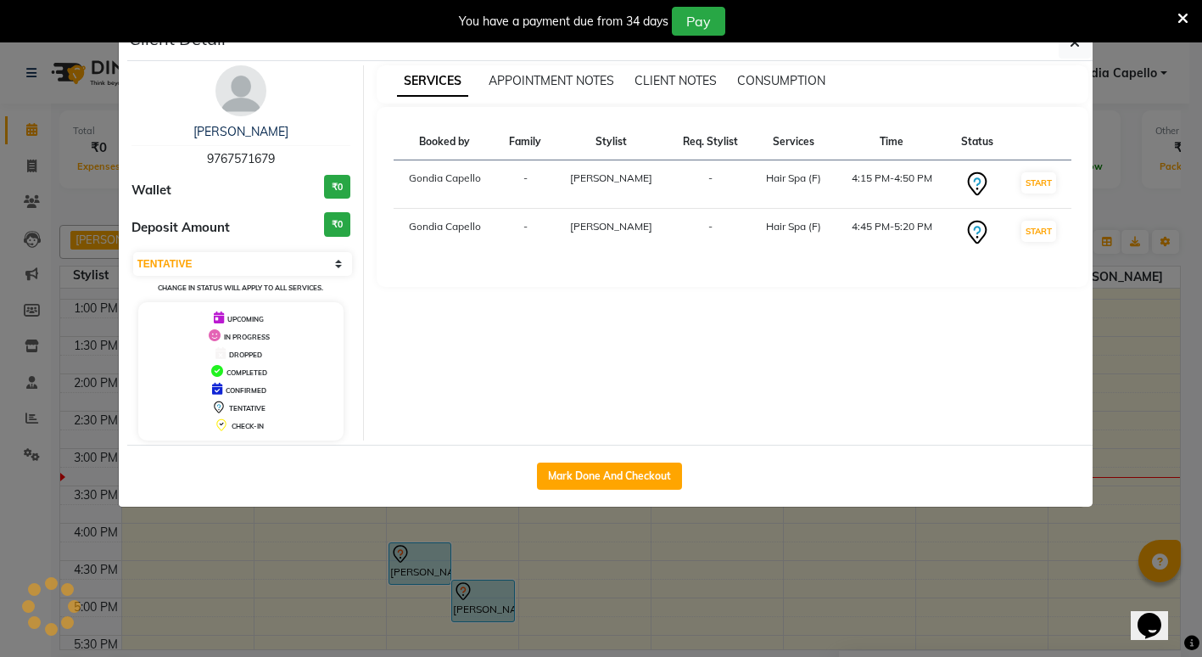
select select "3"
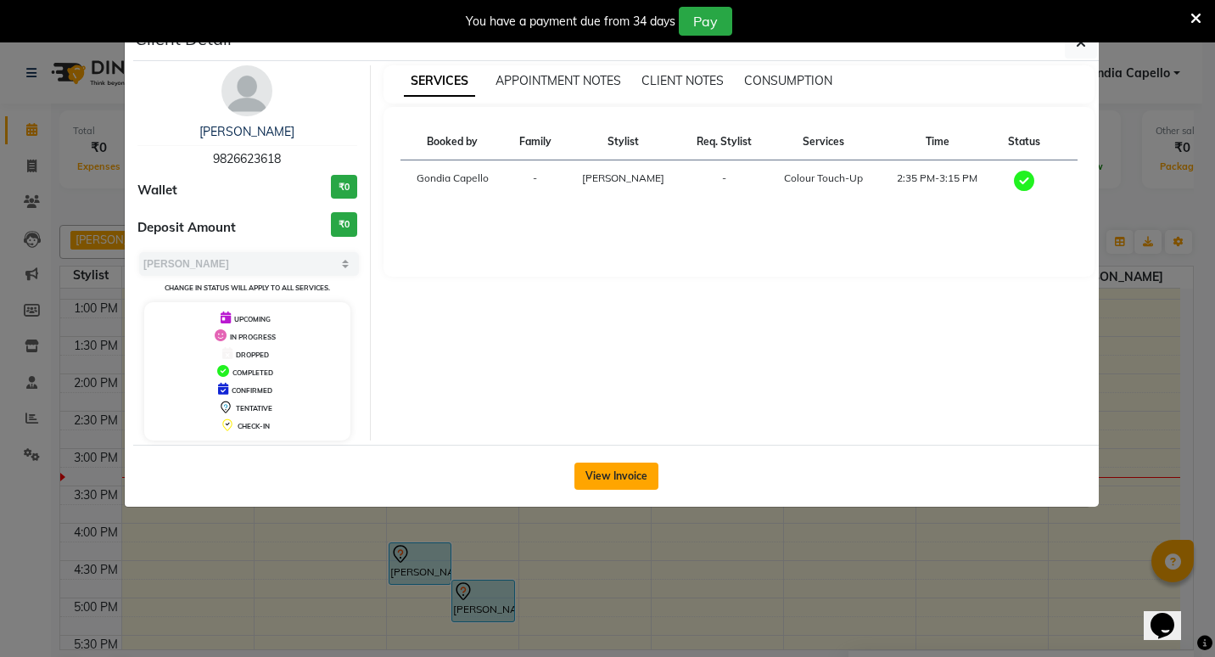
click at [597, 470] on button "View Invoice" at bounding box center [616, 475] width 84 height 27
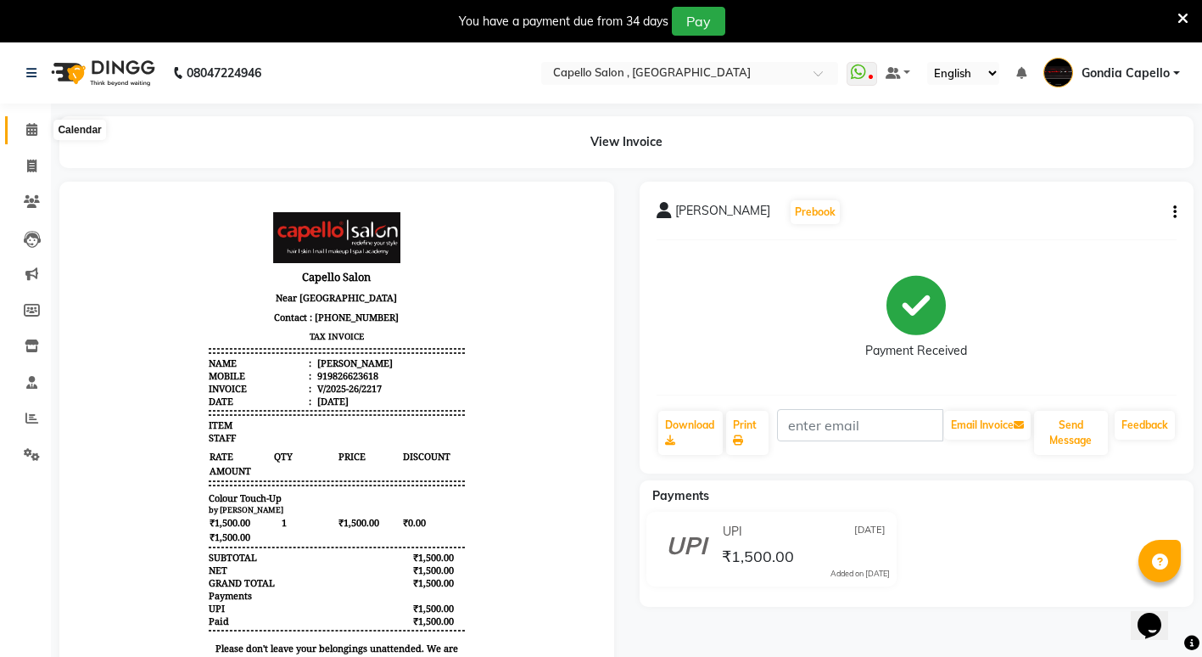
click at [26, 127] on icon at bounding box center [31, 129] width 11 height 13
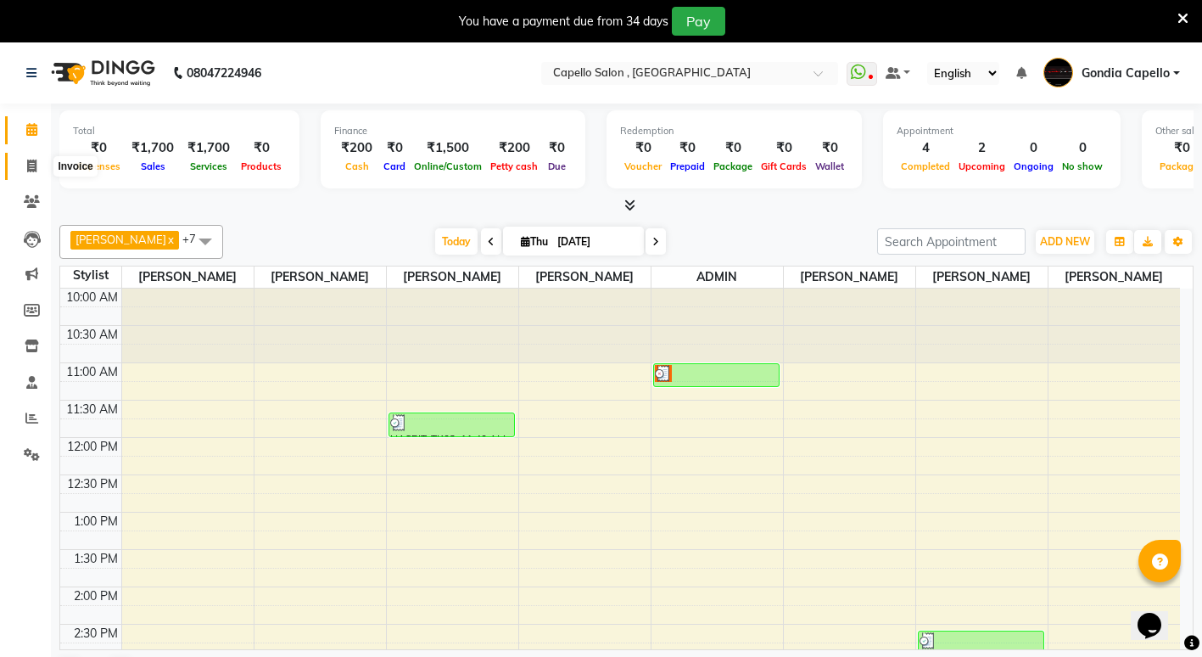
click at [29, 167] on icon at bounding box center [31, 166] width 9 height 13
select select "service"
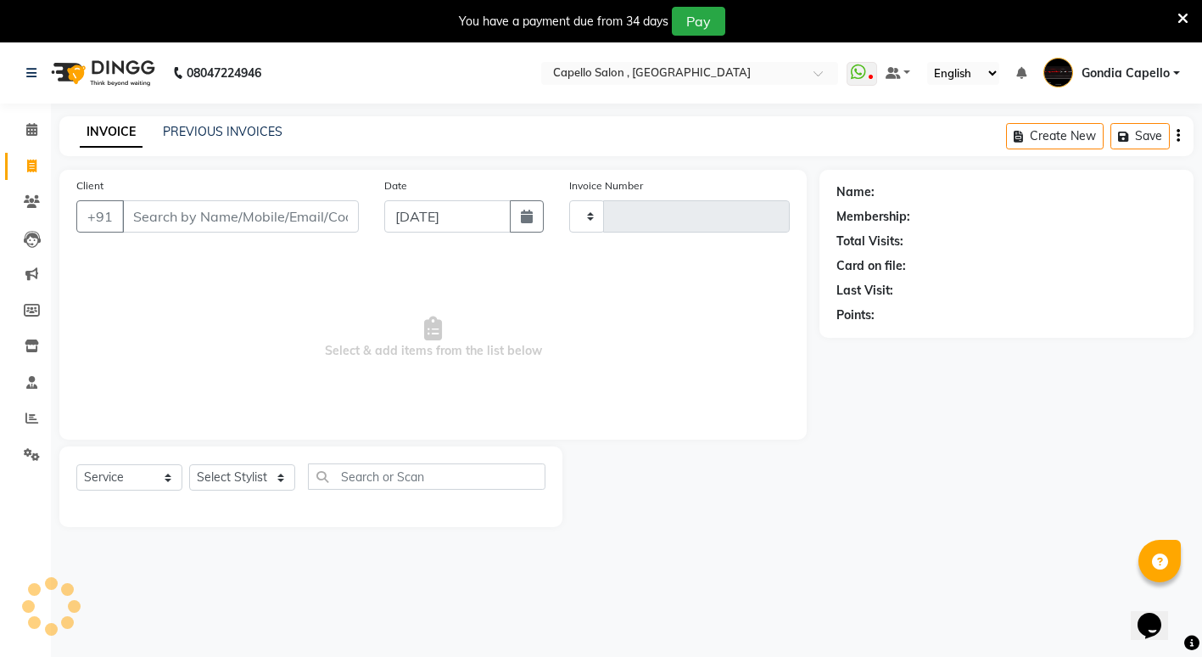
type input "2218"
select select "853"
click at [246, 483] on select "Select Stylist ADMIN [PERSON_NAME] [PERSON_NAME] [PERSON_NAME] Gondia [PERSON_N…" at bounding box center [242, 477] width 106 height 26
select select "58211"
click at [189, 464] on select "Select Stylist ADMIN [PERSON_NAME] [PERSON_NAME] [PERSON_NAME] Gondia [PERSON_N…" at bounding box center [242, 477] width 106 height 26
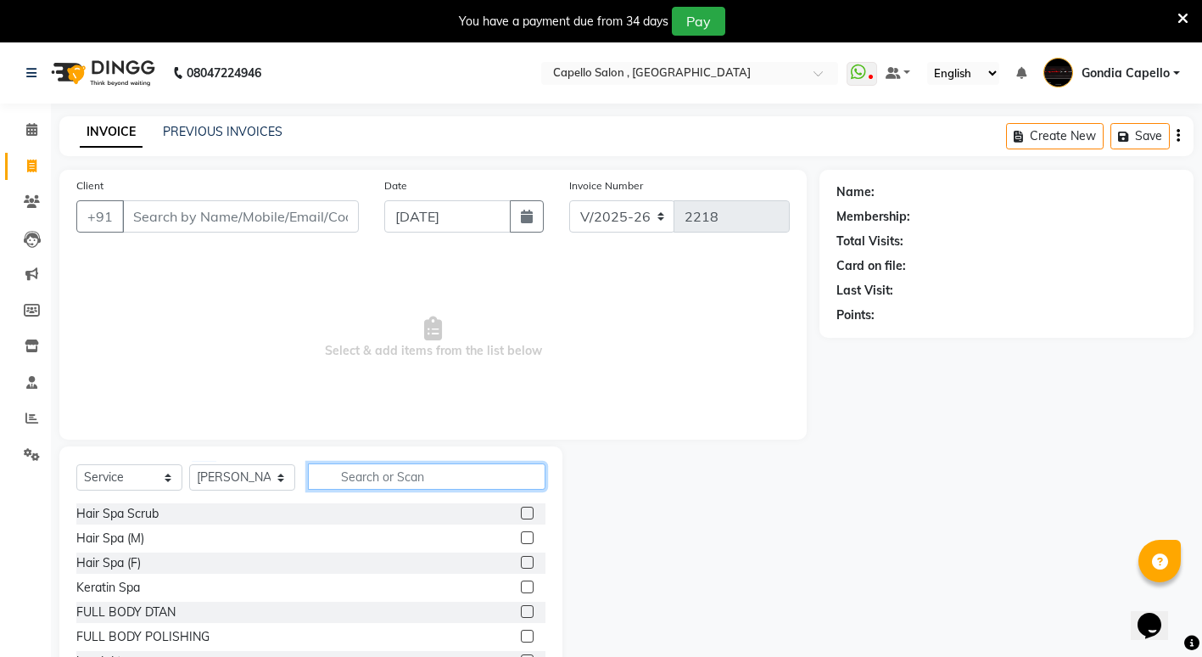
click at [376, 480] on input "text" at bounding box center [427, 476] width 238 height 26
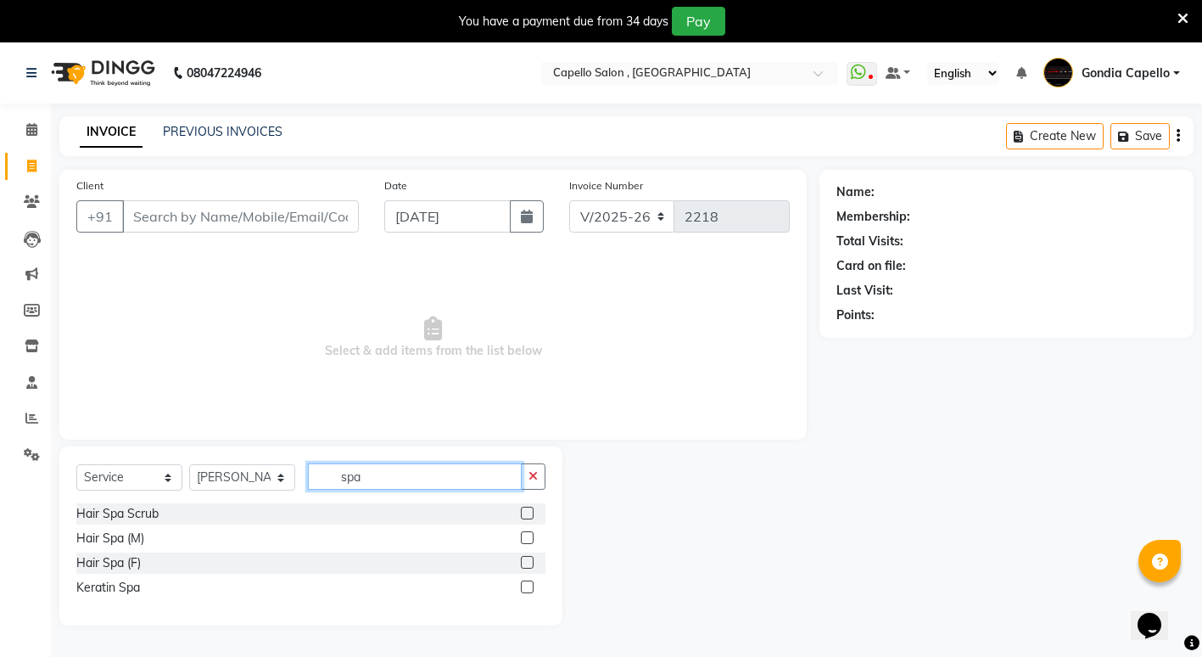
type input "spa"
click at [528, 557] on label at bounding box center [527, 562] width 13 height 13
click at [528, 557] on input "checkbox" at bounding box center [526, 562] width 11 height 11
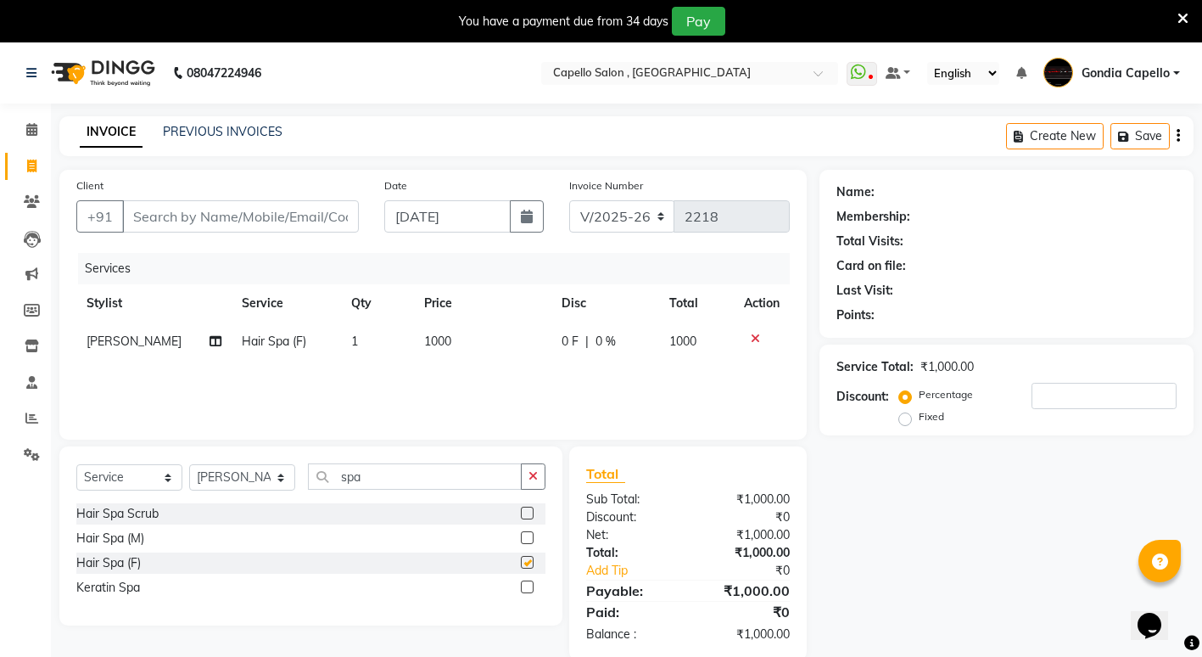
checkbox input "false"
click at [470, 337] on td "1000" at bounding box center [482, 341] width 137 height 38
select select "58211"
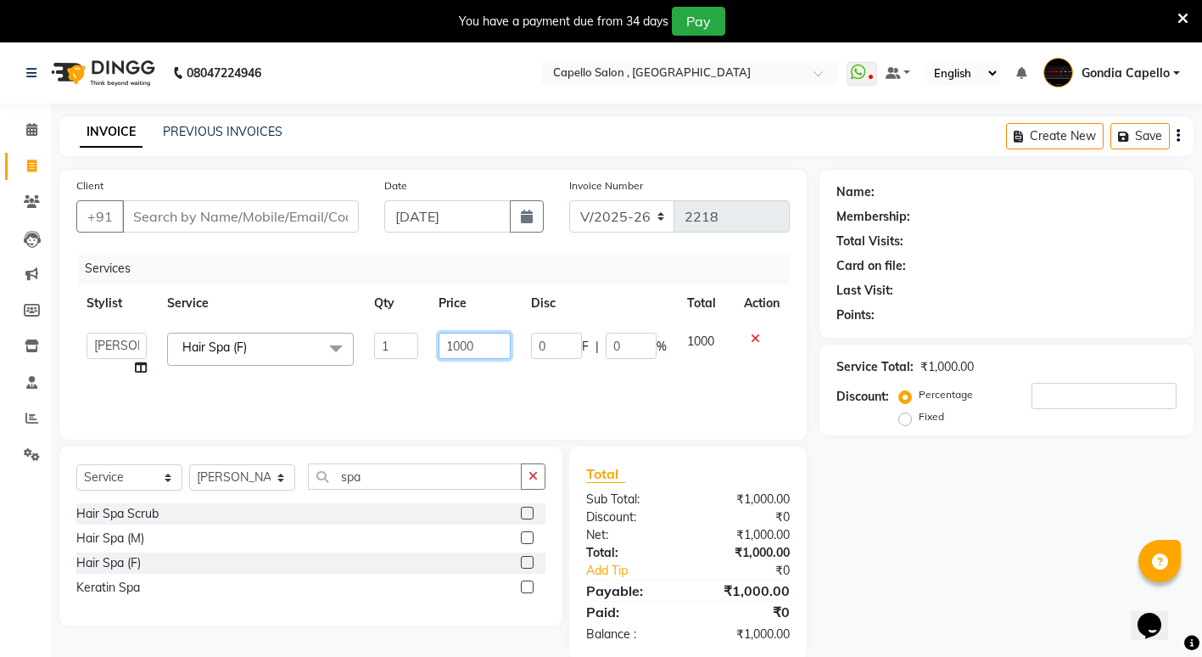
click at [494, 348] on input "1000" at bounding box center [475, 346] width 72 height 26
type input "1"
type input "1500"
click at [312, 219] on input "Client" at bounding box center [240, 216] width 237 height 32
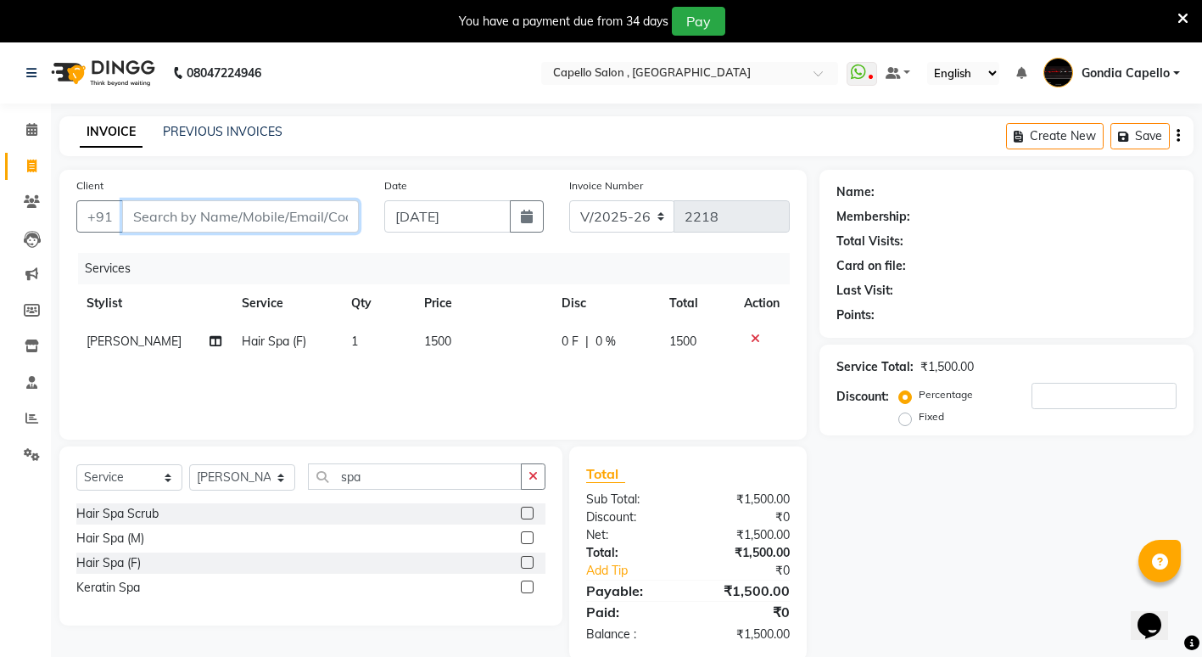
click at [159, 216] on input "Client" at bounding box center [240, 216] width 237 height 32
type input "7"
type input "0"
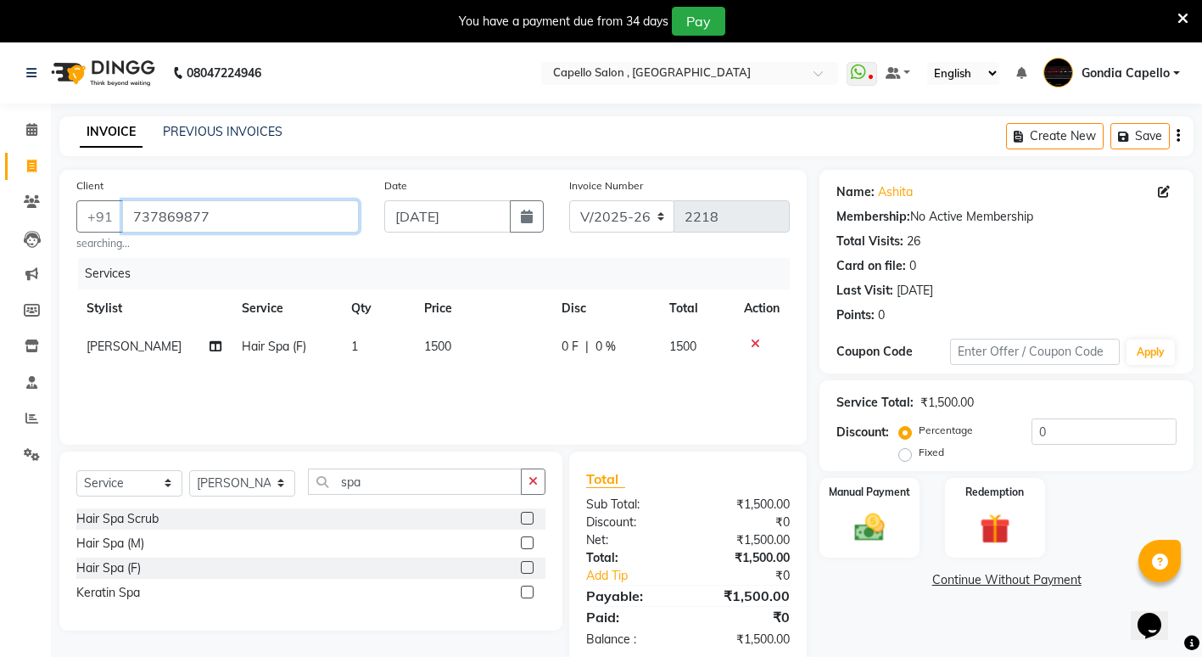
click at [238, 224] on input "737869877" at bounding box center [240, 216] width 237 height 32
type input "7378698777"
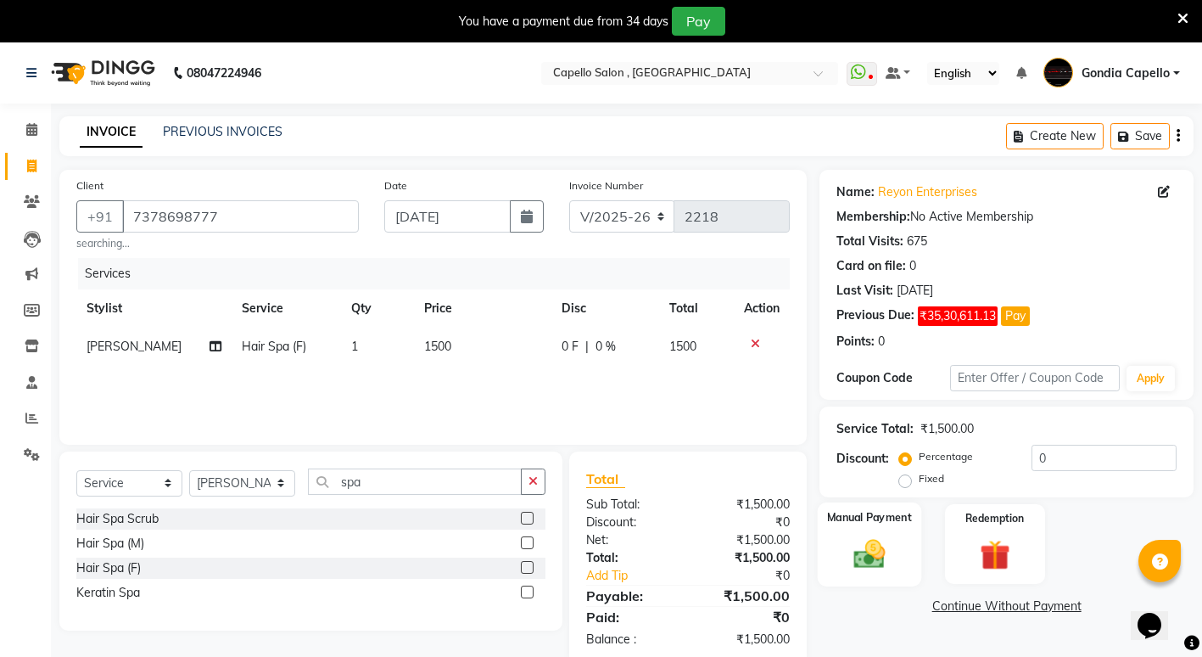
click at [879, 552] on img at bounding box center [870, 553] width 52 height 36
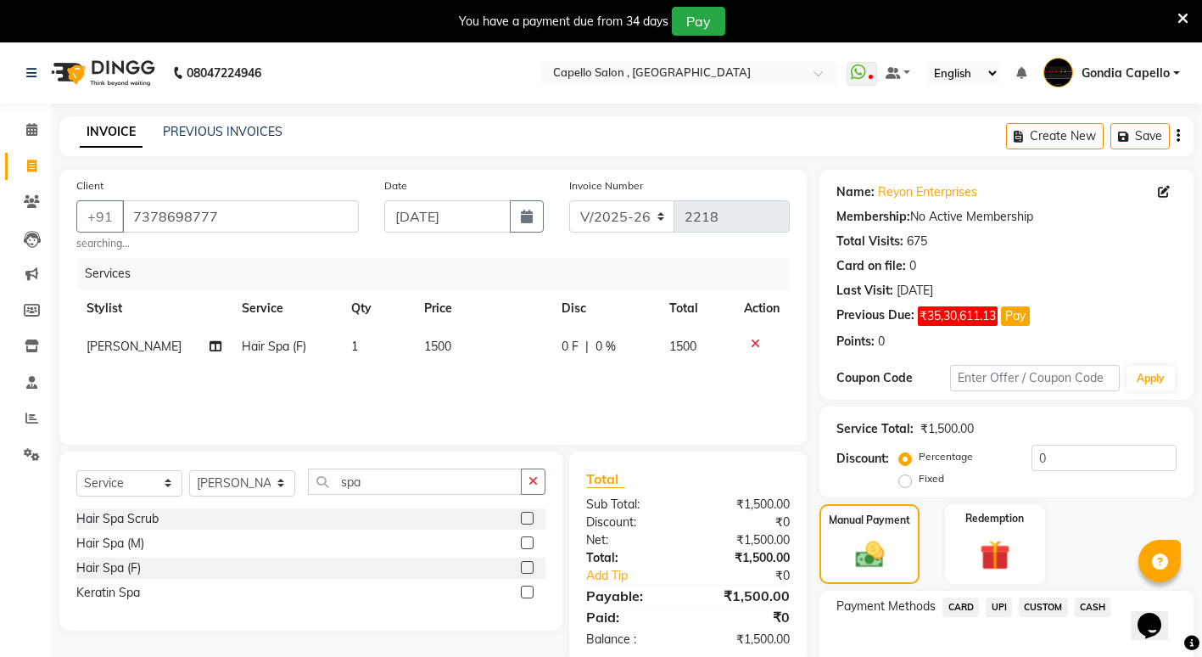
click at [961, 608] on span "CARD" at bounding box center [961, 607] width 36 height 20
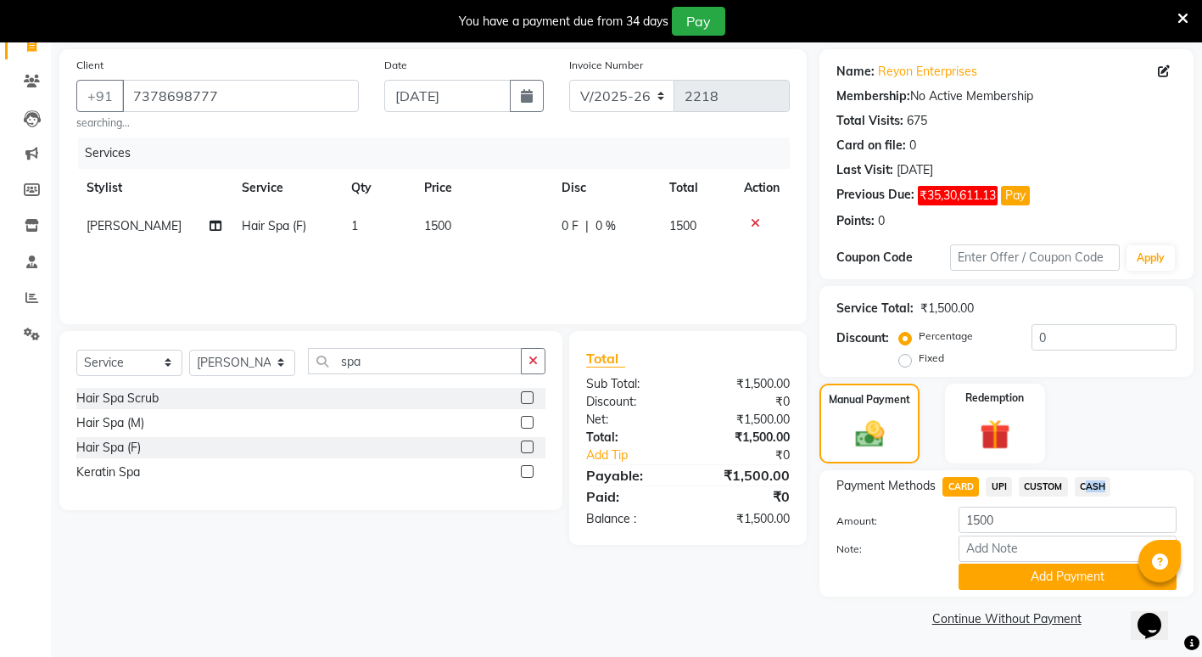
click at [1095, 479] on div "Payment Methods CARD UPI CUSTOM CASH Amount: 1500 Note: Add Payment" at bounding box center [1007, 533] width 374 height 126
click at [1093, 485] on span "CASH" at bounding box center [1093, 487] width 36 height 20
click at [991, 580] on button "Add Payment" at bounding box center [1068, 576] width 218 height 26
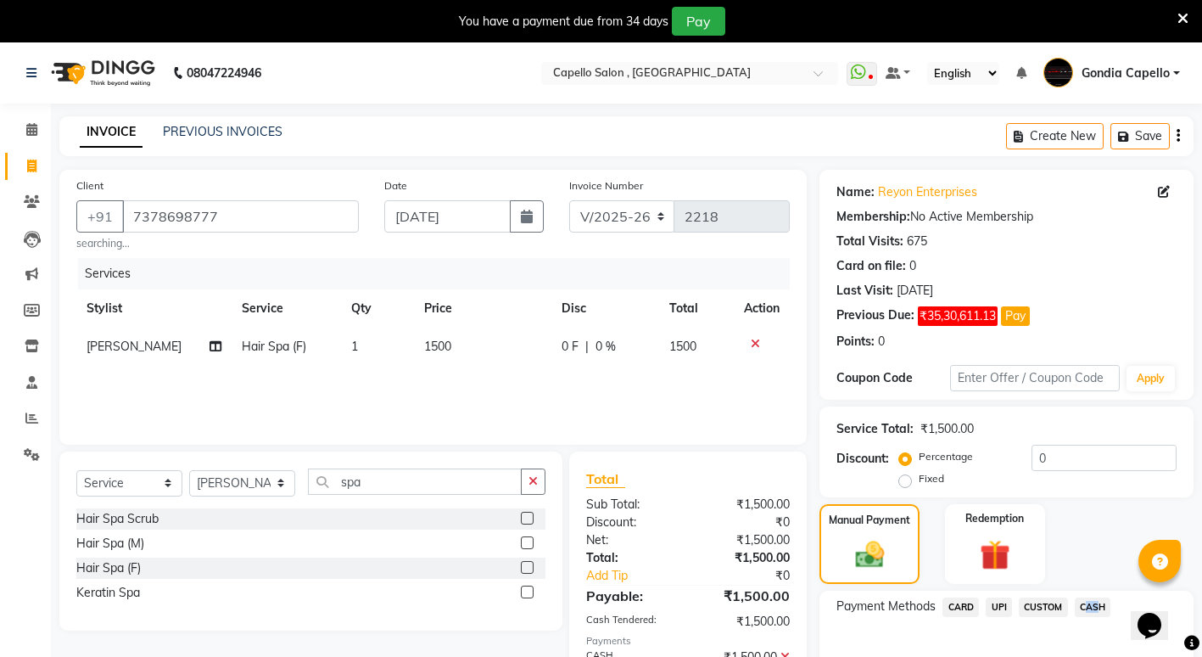
scroll to position [192, 0]
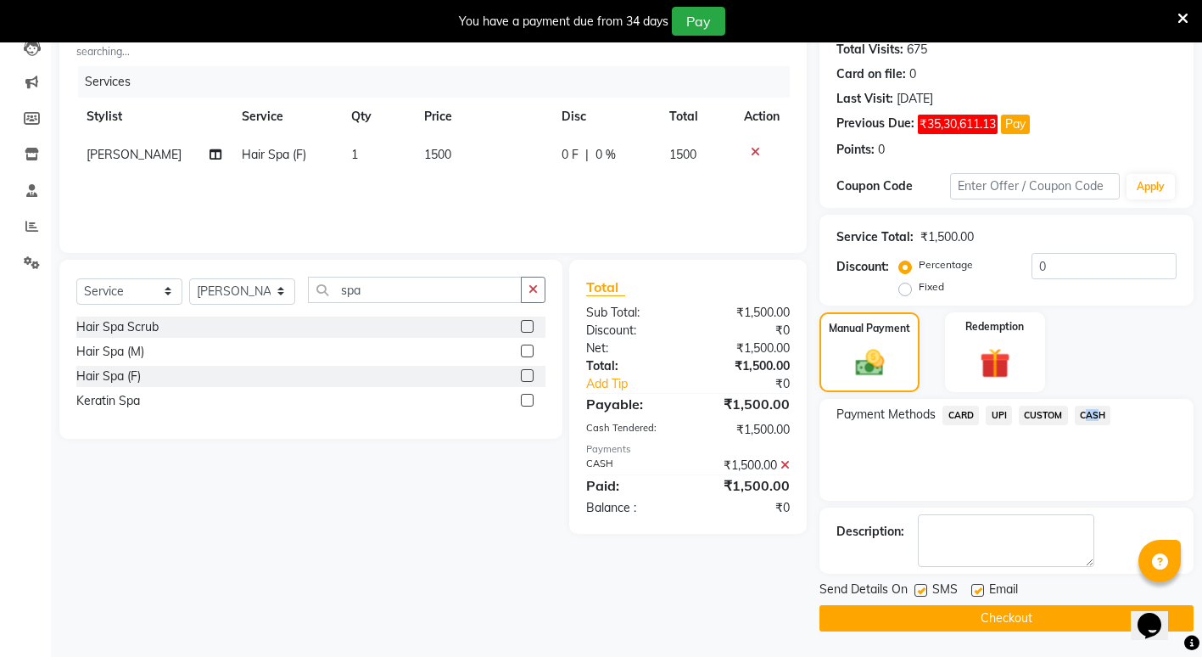
click at [905, 621] on button "Checkout" at bounding box center [1007, 618] width 374 height 26
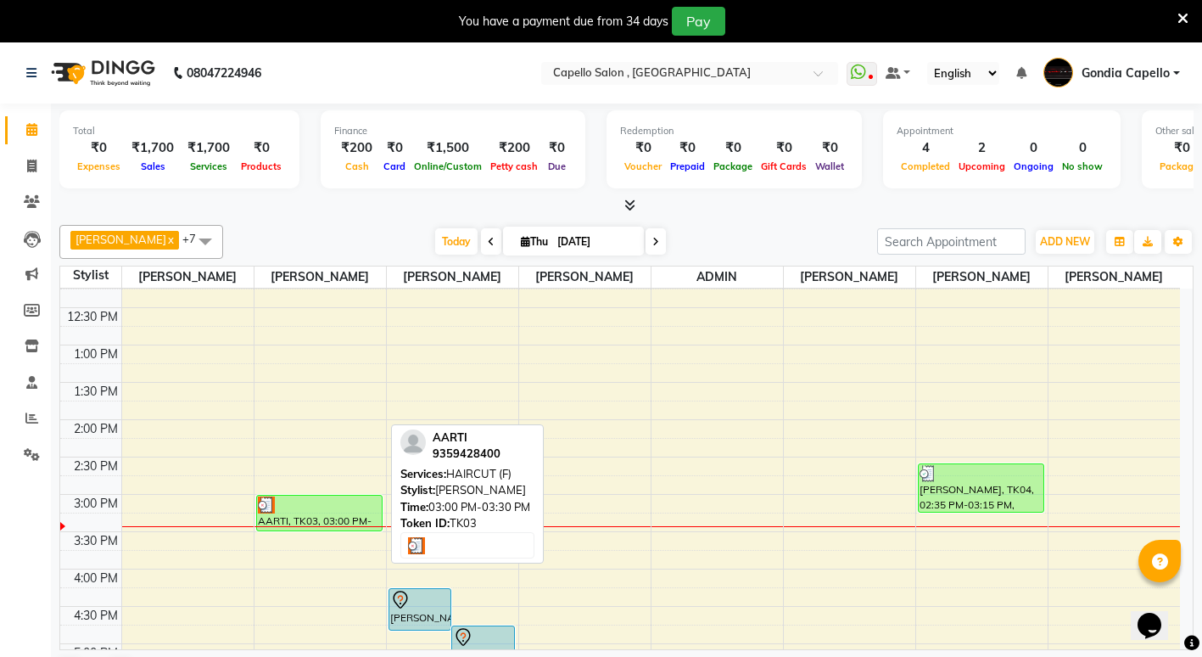
scroll to position [170, 0]
click at [353, 528] on div "AARTI, TK03, 03:00 PM-03:30 PM, HAIRCUT (F)" at bounding box center [319, 510] width 125 height 35
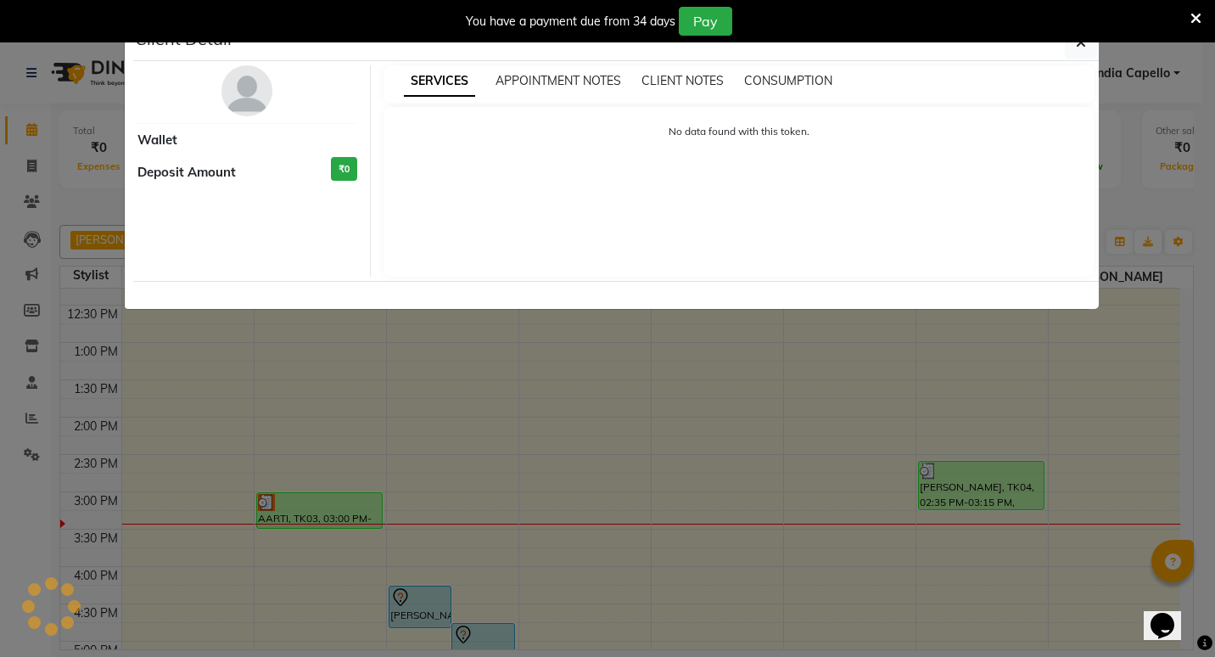
select select "3"
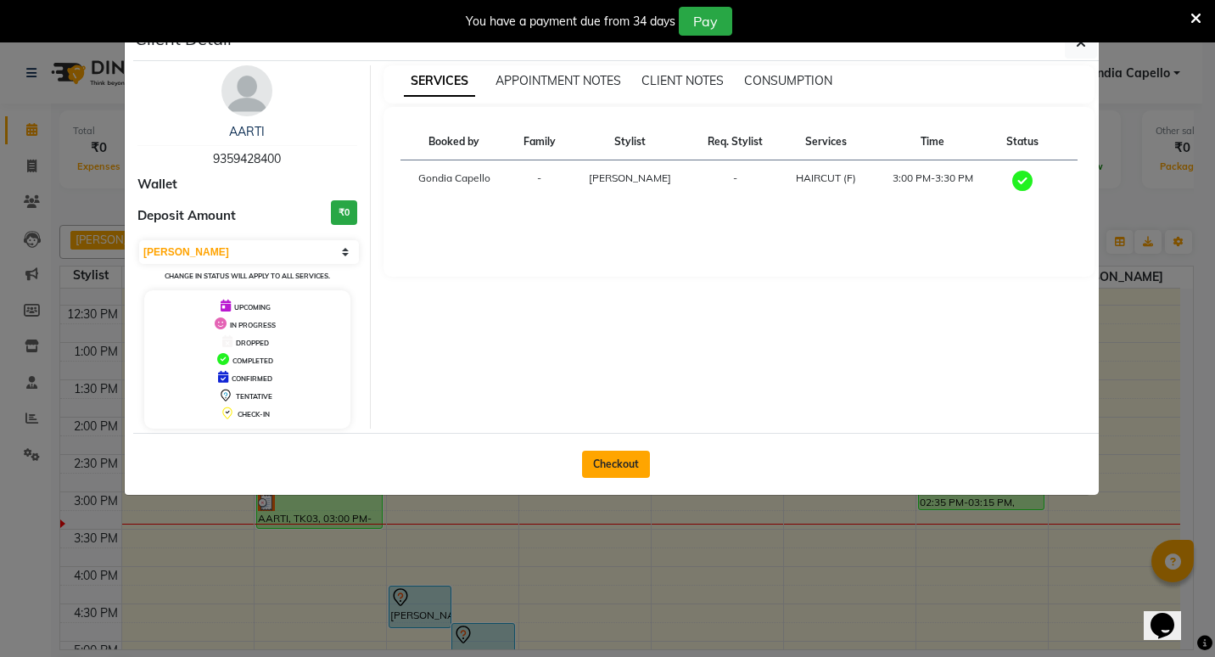
click at [610, 462] on button "Checkout" at bounding box center [616, 464] width 68 height 27
select select "853"
select select "service"
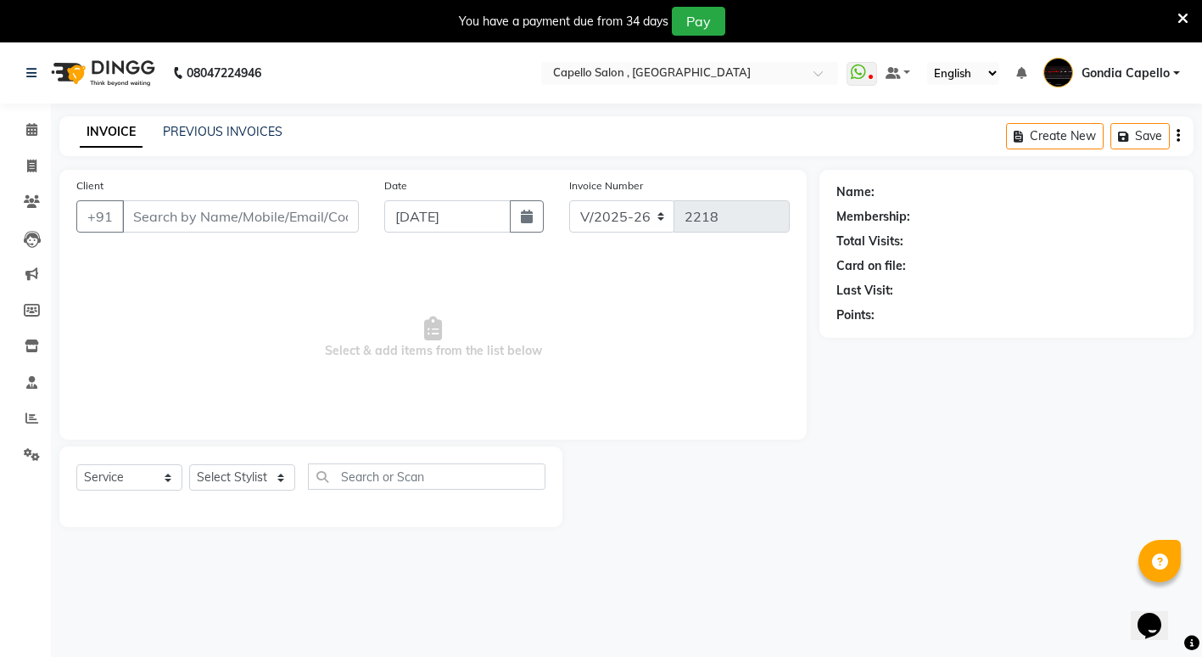
type input "9359428400"
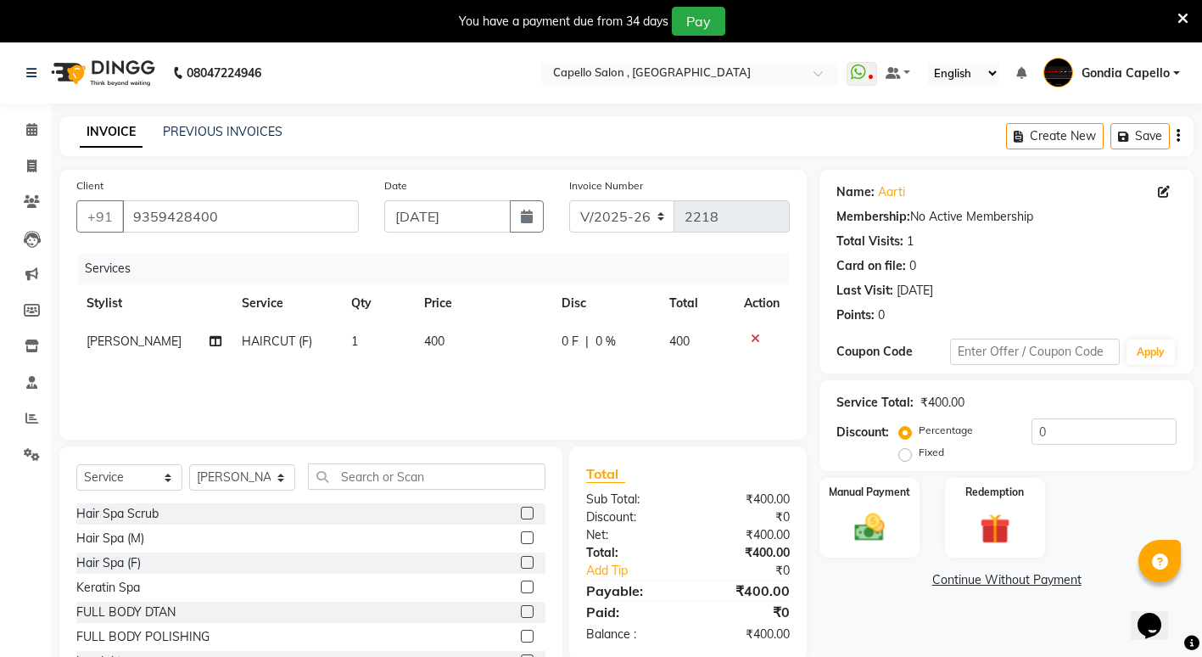
click at [112, 388] on div "Services Stylist Service Qty Price Disc Total Action priyanshi yewatkar HAIRCUT…" at bounding box center [433, 338] width 714 height 170
click at [277, 478] on select "Select Stylist ADMIN [PERSON_NAME] [PERSON_NAME] [PERSON_NAME] Gondia [PERSON_N…" at bounding box center [242, 477] width 106 height 26
select select "14383"
click at [189, 464] on select "Select Stylist ADMIN [PERSON_NAME] [PERSON_NAME] [PERSON_NAME] Gondia [PERSON_N…" at bounding box center [242, 477] width 106 height 26
click at [397, 478] on input "text" at bounding box center [427, 476] width 238 height 26
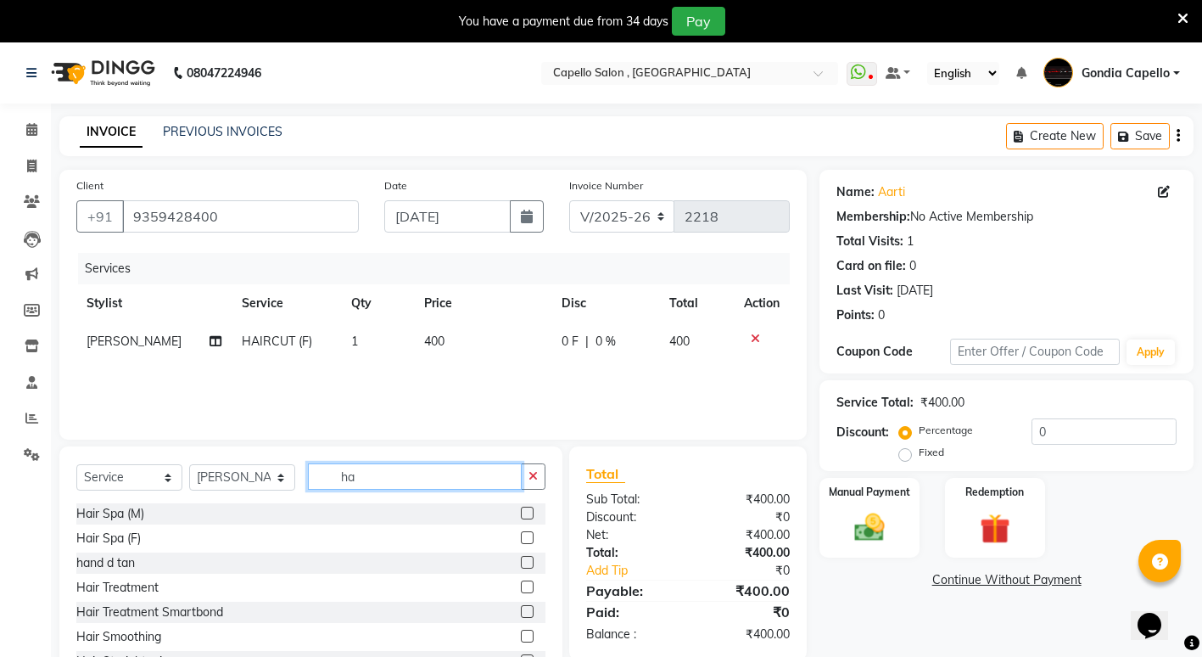
type input "h"
type input "cut"
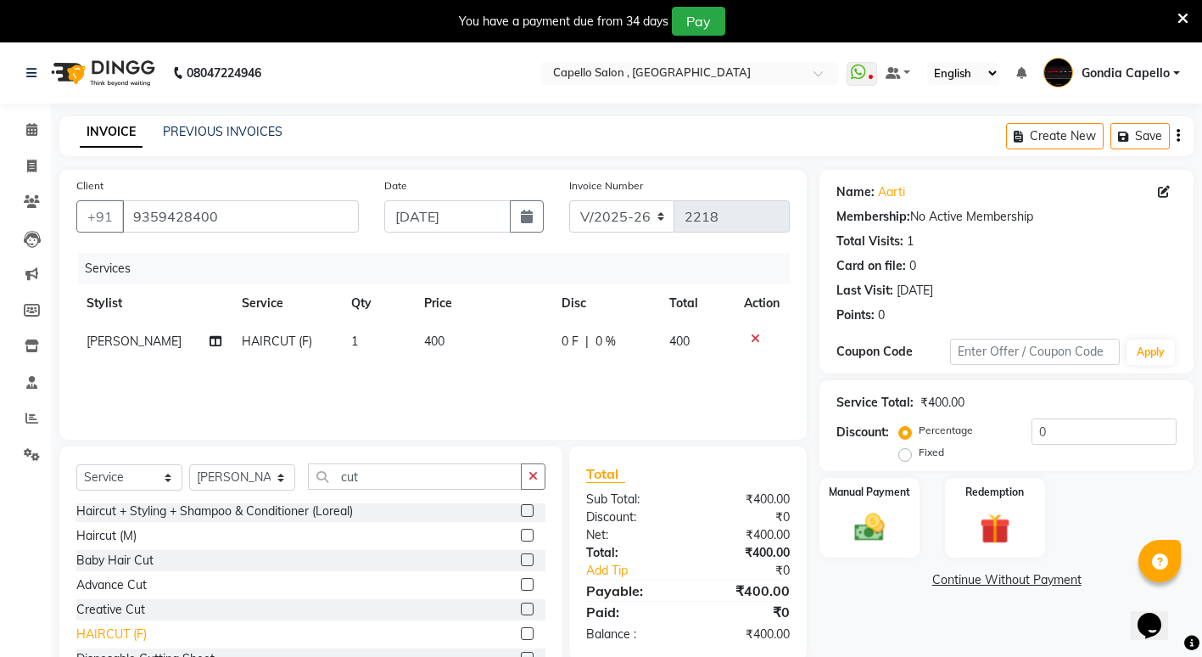
click at [147, 632] on div "HAIRCUT (F)" at bounding box center [111, 634] width 70 height 18
checkbox input "false"
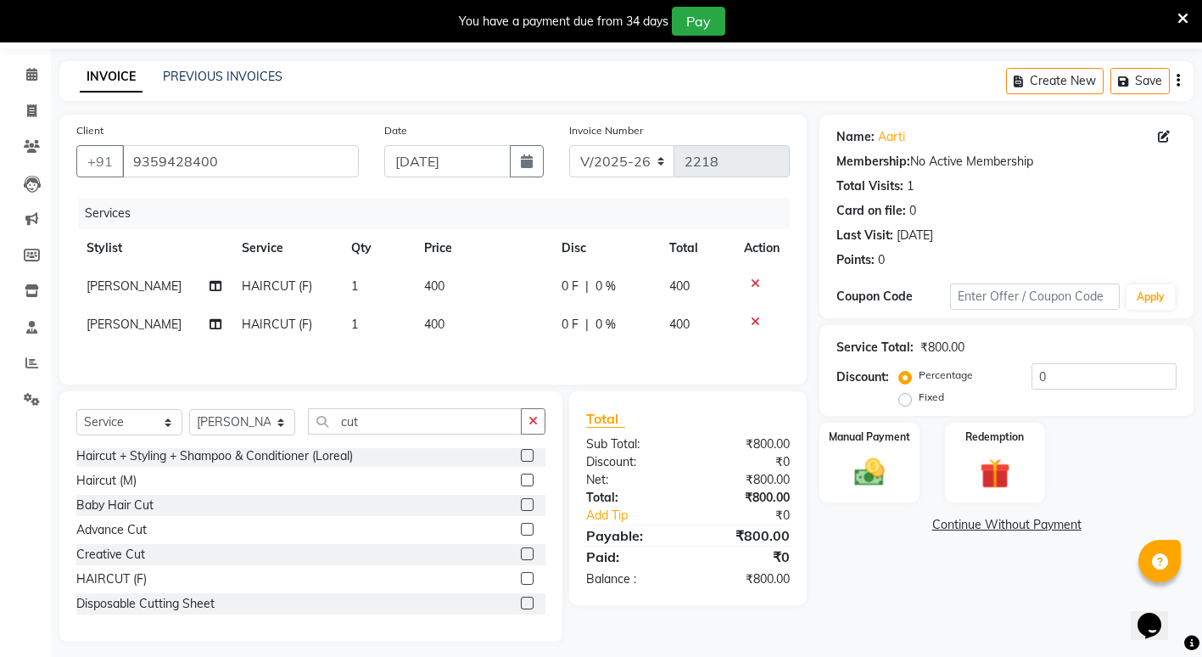
scroll to position [85, 0]
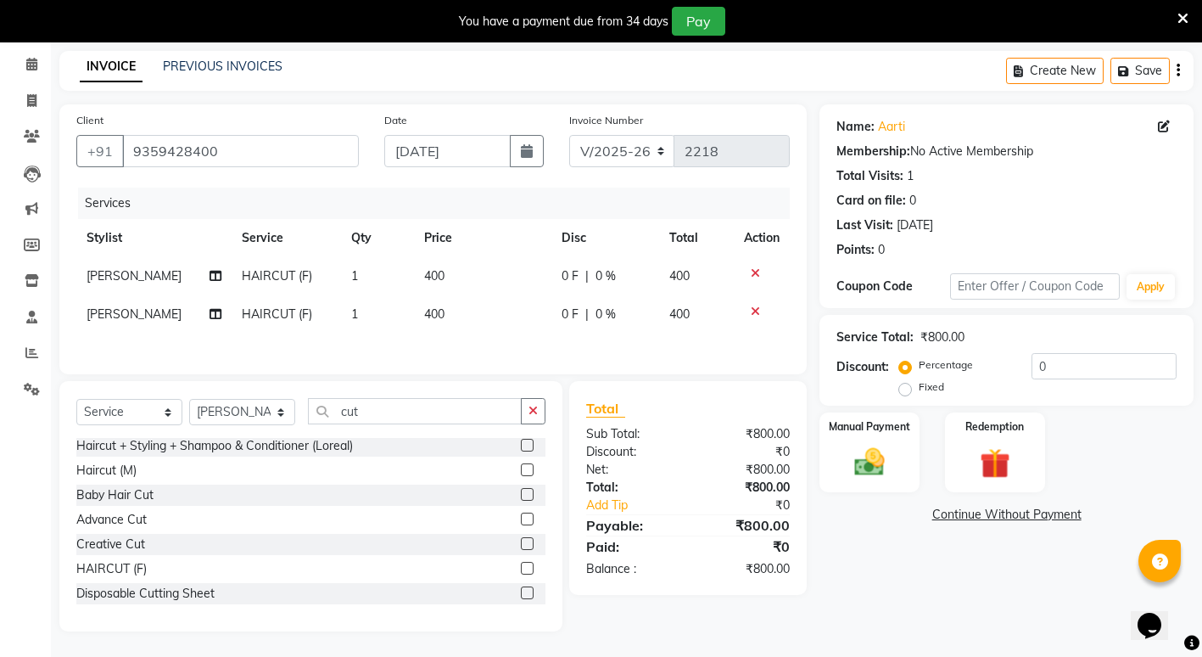
click at [291, 113] on div "Client +91 9359428400" at bounding box center [218, 146] width 308 height 70
click at [288, 139] on input "9359428400" at bounding box center [240, 151] width 237 height 32
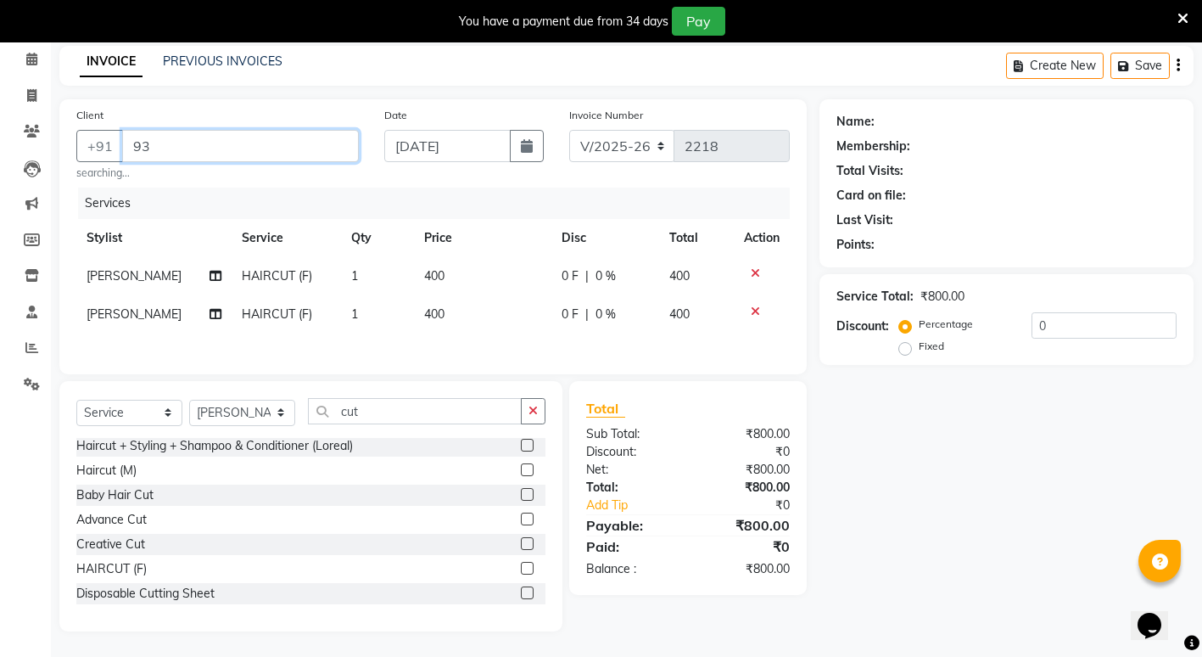
type input "9"
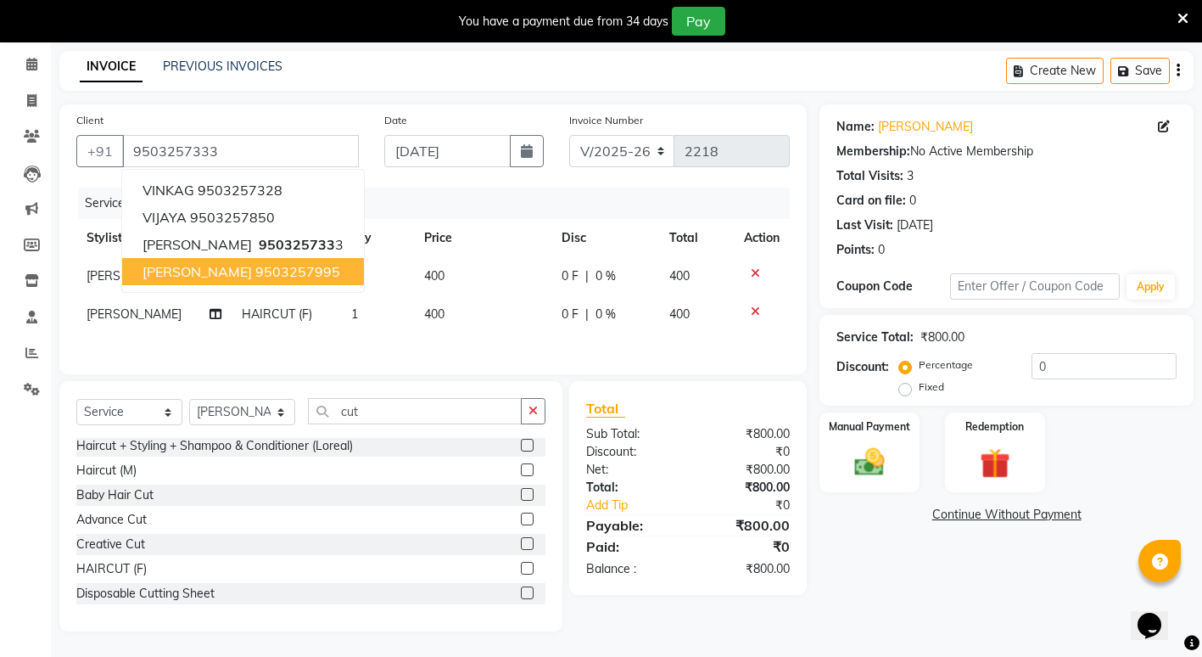
click at [901, 505] on div "Name: Priyanshu Nayar Membership: No Active Membership Total Visits: 3 Card on …" at bounding box center [1013, 367] width 387 height 527
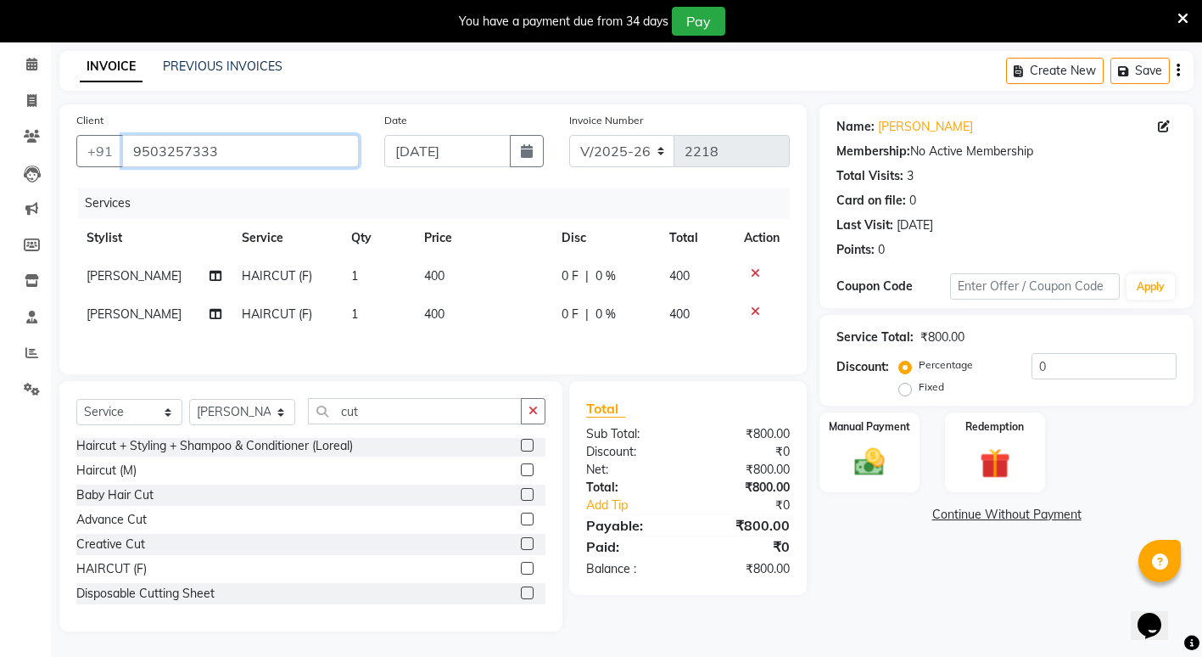
click at [241, 135] on input "9503257333" at bounding box center [240, 151] width 237 height 32
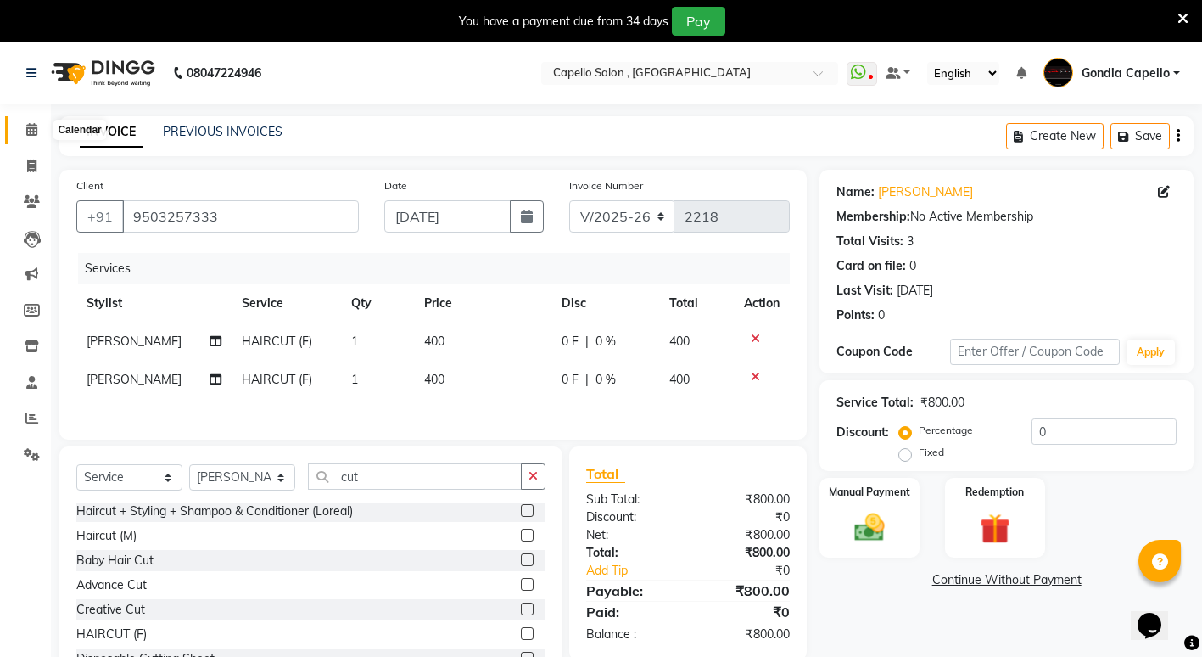
click at [33, 136] on span at bounding box center [32, 130] width 30 height 20
click at [238, 218] on input "9503257333" at bounding box center [240, 216] width 237 height 32
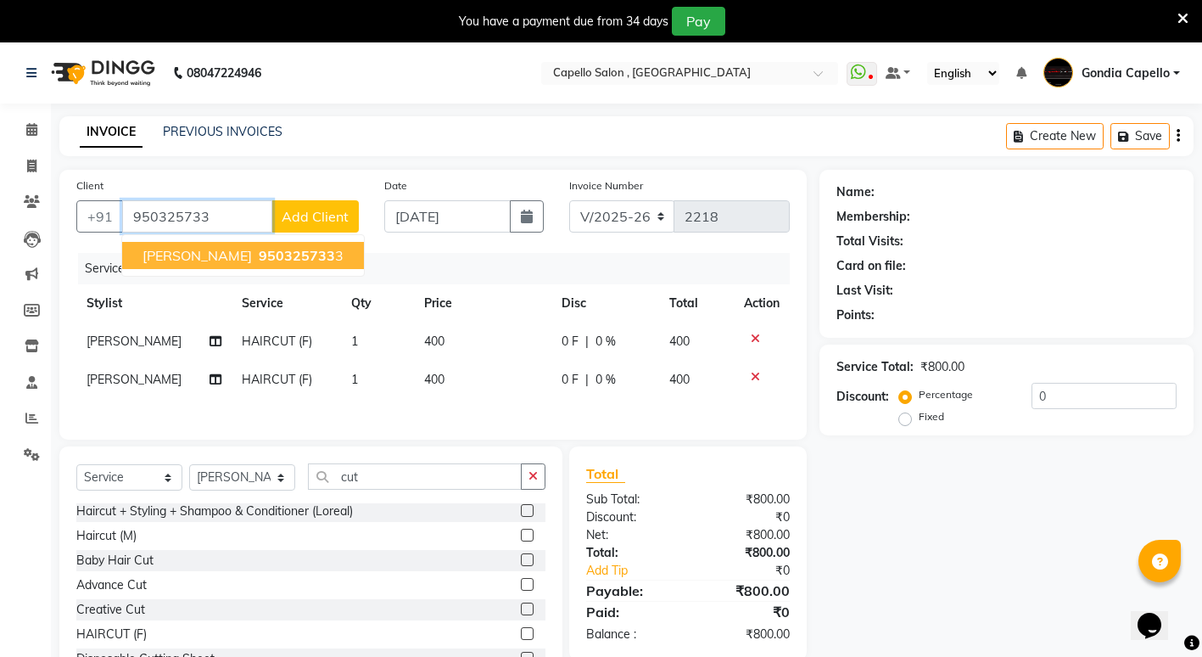
click at [236, 220] on input "950325733" at bounding box center [197, 216] width 150 height 32
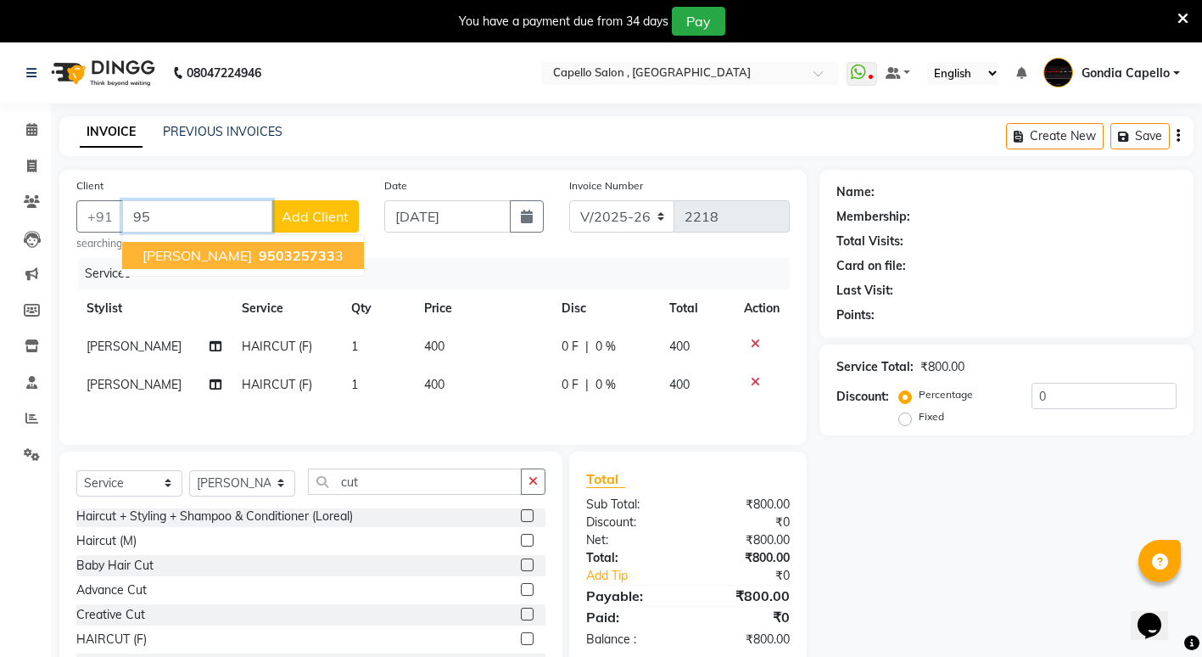
type input "9"
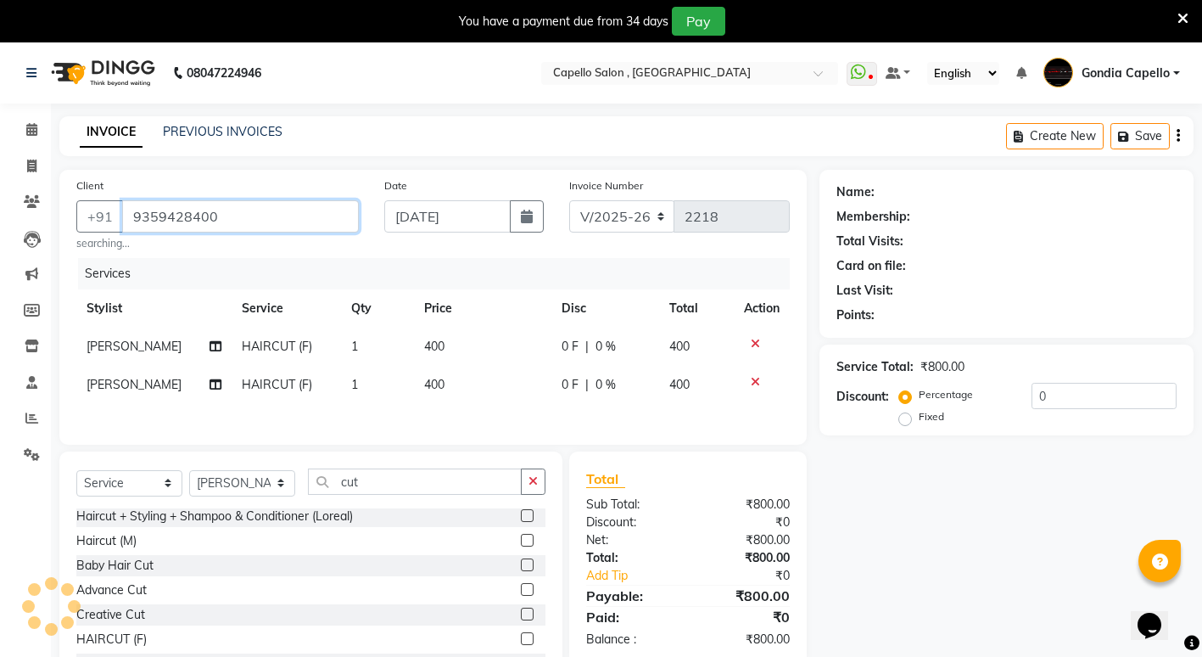
type input "9359428400"
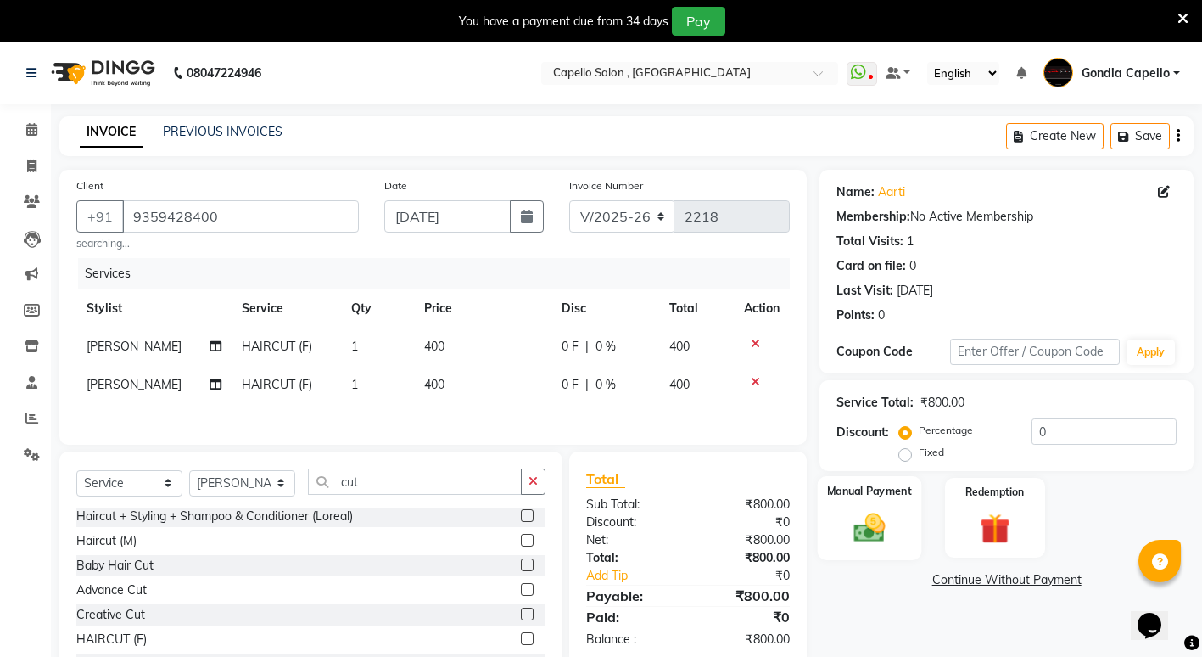
click at [854, 524] on img at bounding box center [870, 527] width 52 height 36
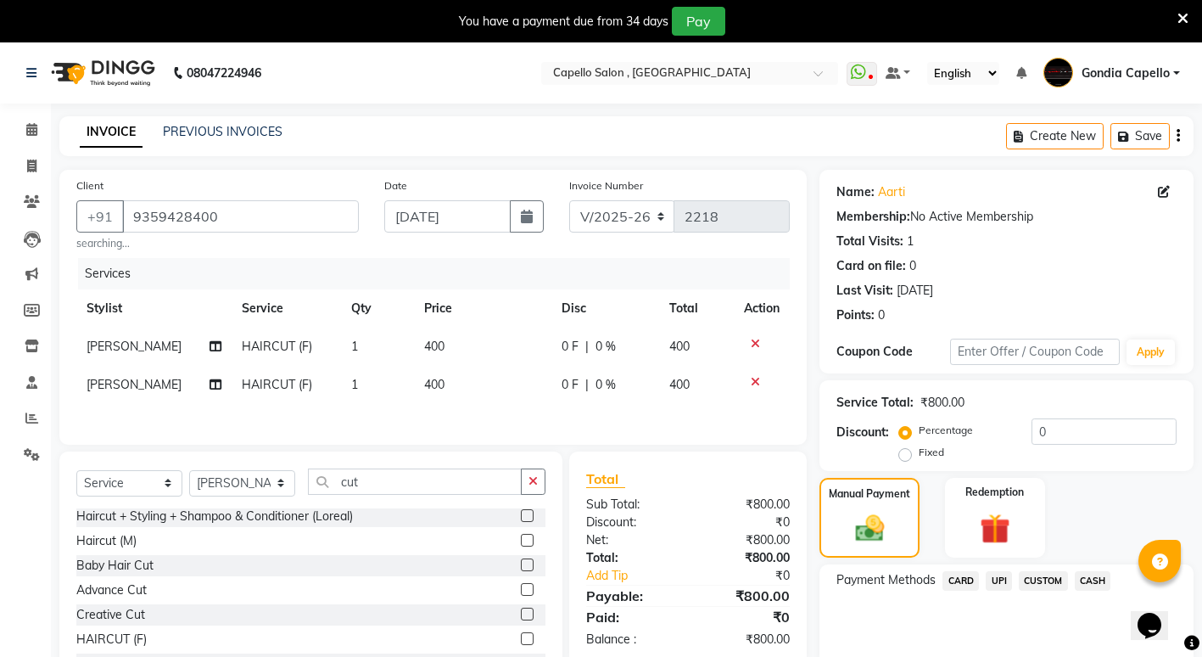
click at [1089, 579] on span "CASH" at bounding box center [1093, 581] width 36 height 20
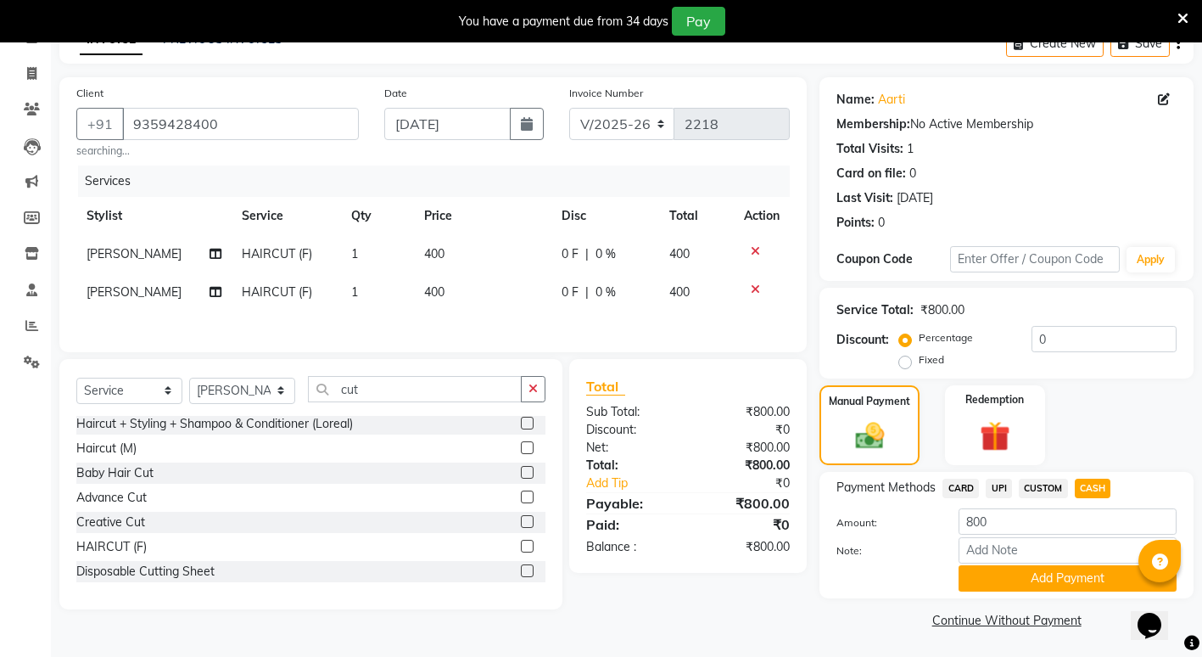
scroll to position [94, 0]
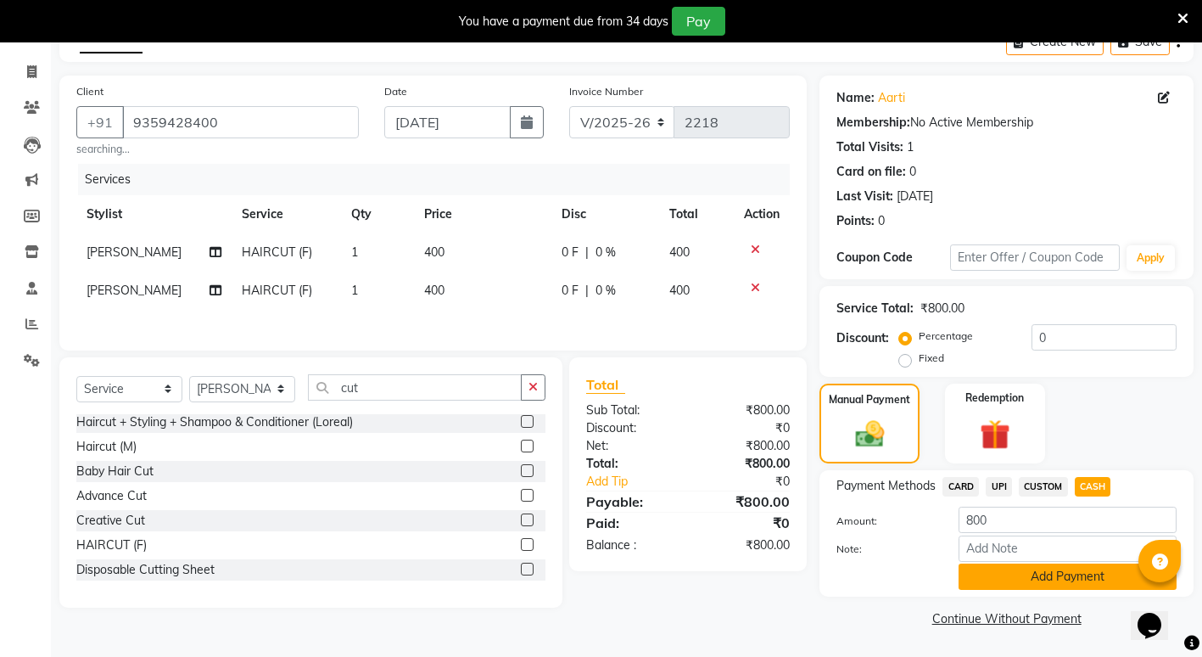
click at [989, 580] on button "Add Payment" at bounding box center [1068, 576] width 218 height 26
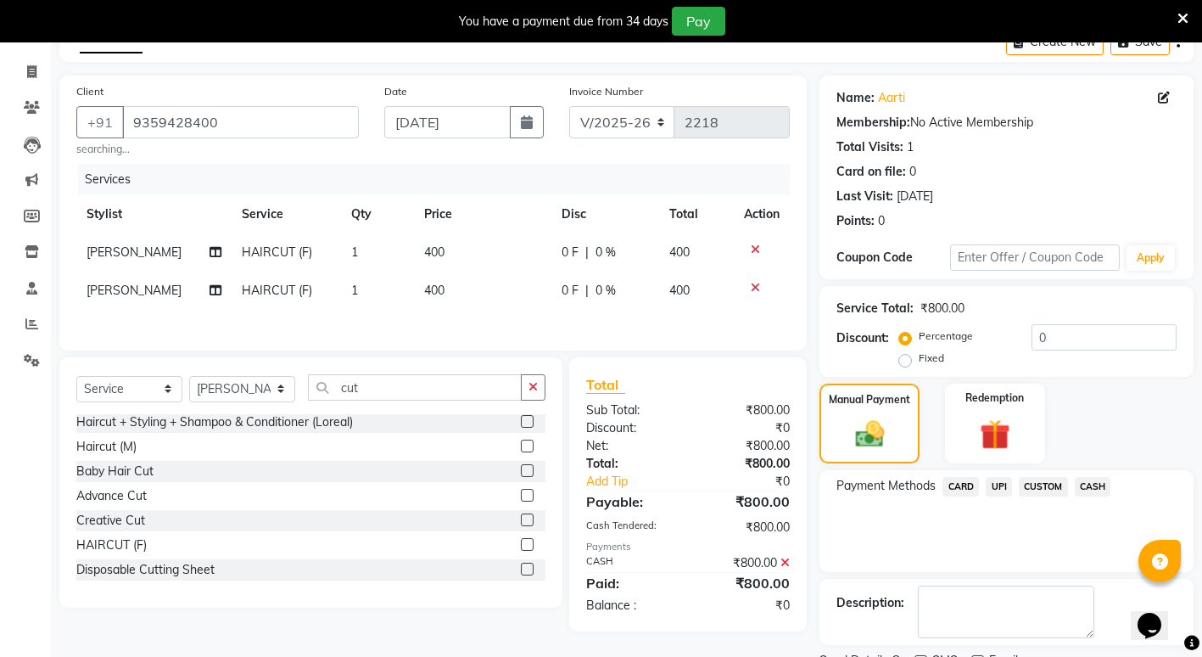
scroll to position [165, 0]
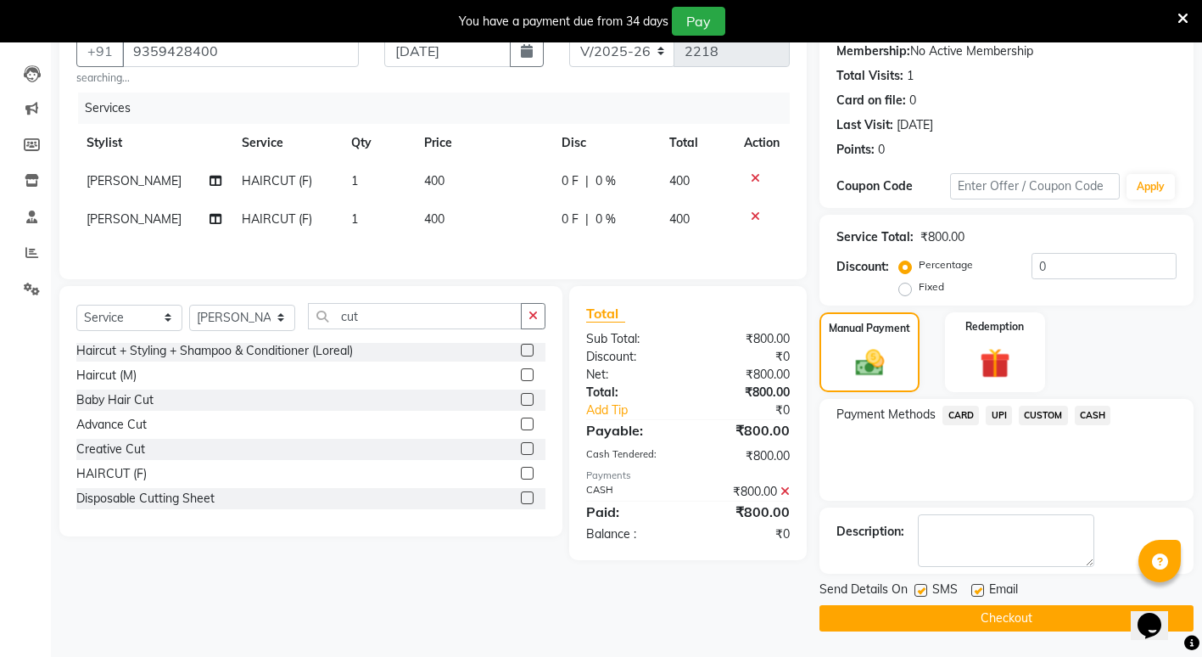
click at [859, 615] on button "Checkout" at bounding box center [1007, 618] width 374 height 26
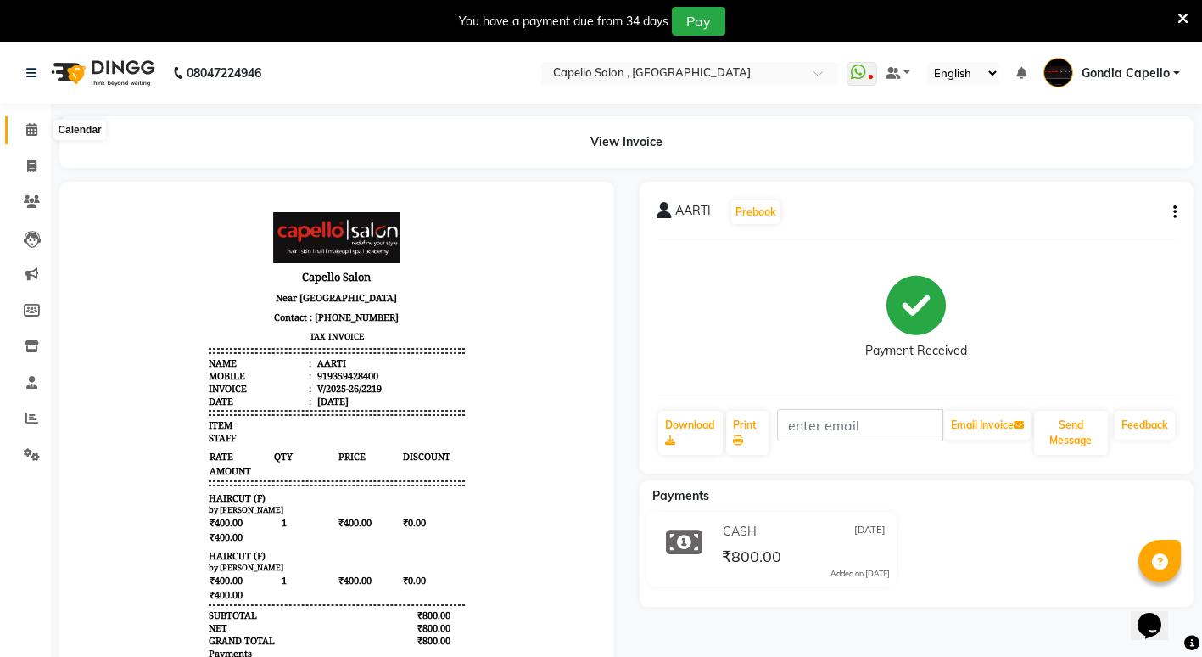
click at [43, 127] on span at bounding box center [32, 130] width 30 height 20
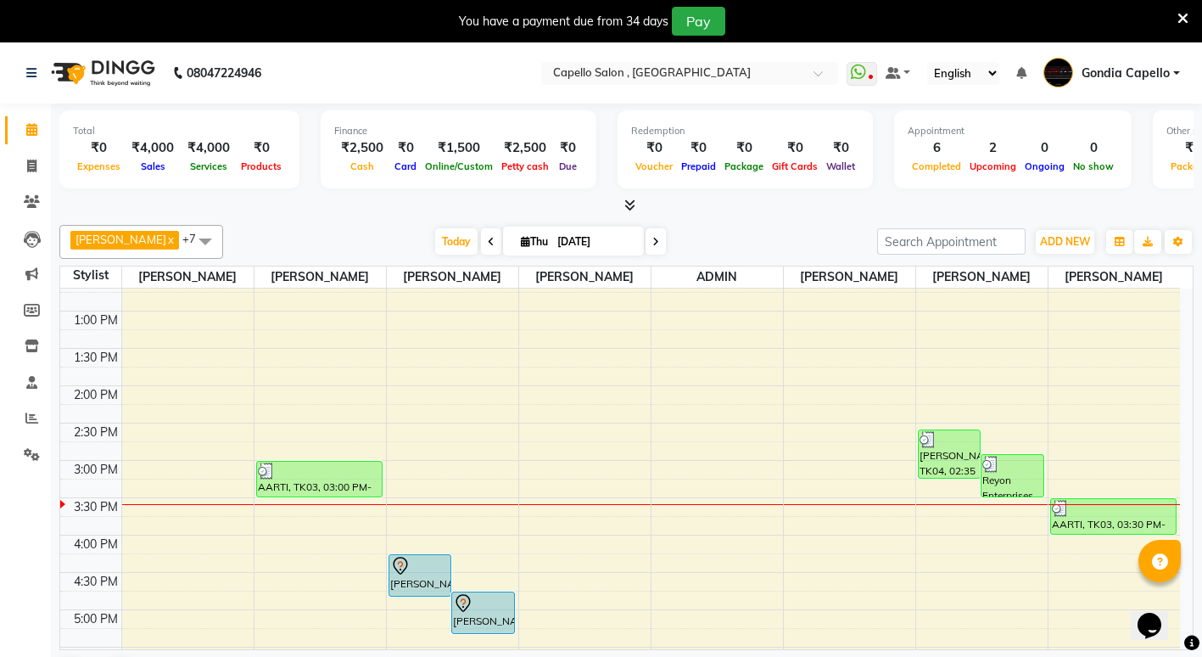
scroll to position [255, 0]
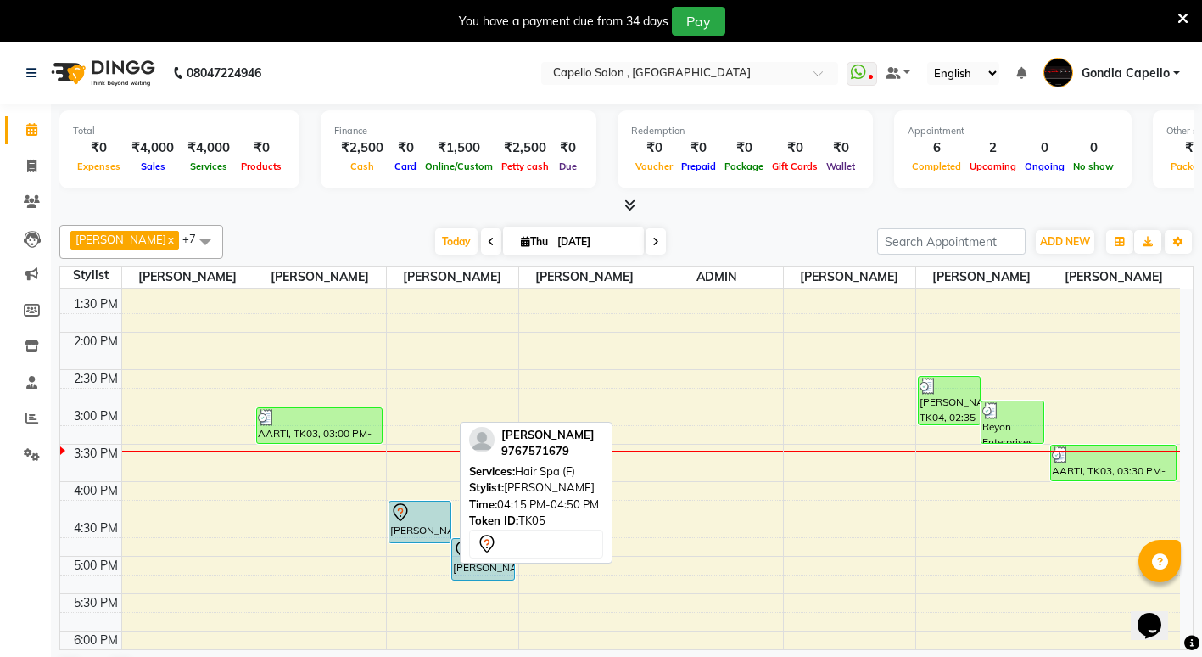
click at [421, 542] on div "AKHIL, TK05, 04:15 PM-04:50 PM, Hair Spa (F)" at bounding box center [420, 521] width 62 height 41
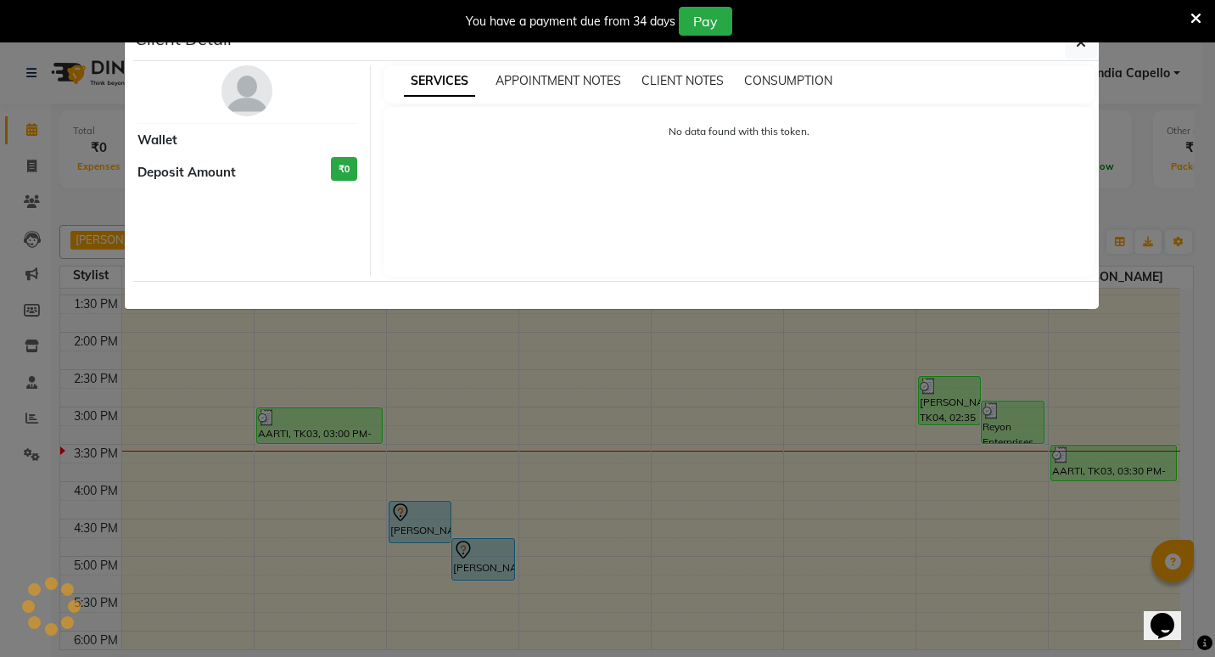
select select "7"
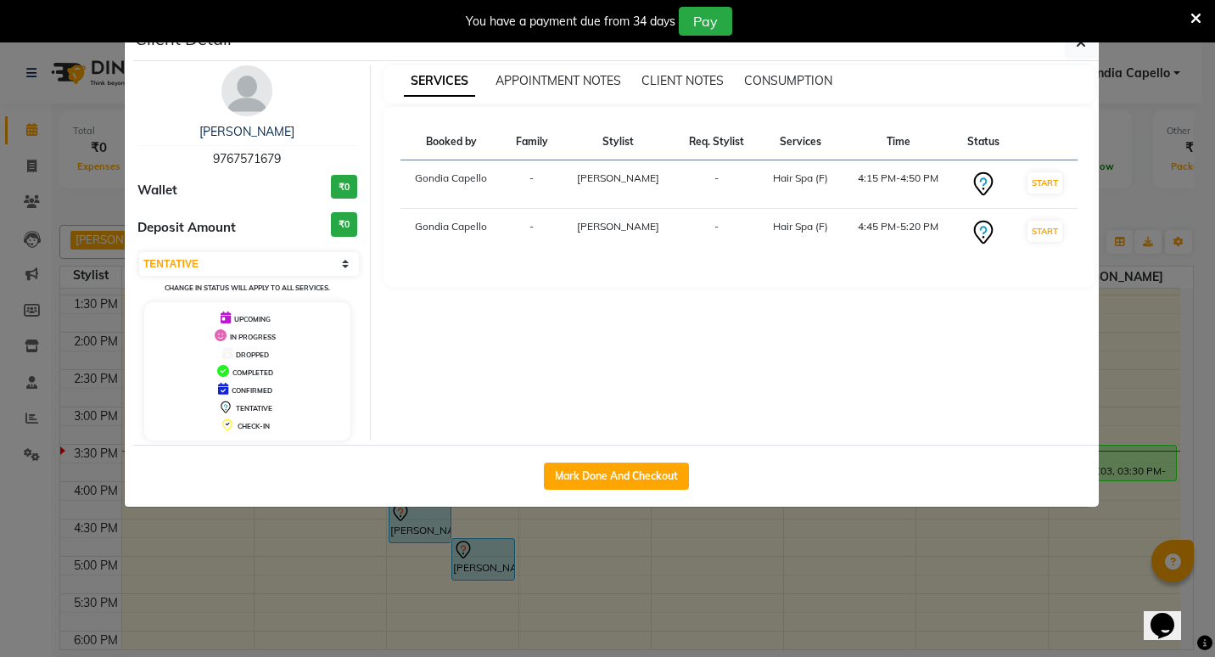
click at [226, 154] on span "9767571679" at bounding box center [247, 158] width 68 height 15
drag, startPoint x: 212, startPoint y: 160, endPoint x: 299, endPoint y: 175, distance: 87.9
click at [299, 175] on div "AKHIL 9767571679 Wallet ₹0 Deposit Amount ₹0 Select IN SERVICE CONFIRMED TENTAT…" at bounding box center [248, 252] width 246 height 375
copy div "9767571679 Wallet"
click at [703, 605] on ngb-modal-window "Client Detail AKHIL 9767571679 Wallet ₹0 Deposit Amount ₹0 Select IN SERVICE CO…" at bounding box center [607, 328] width 1215 height 657
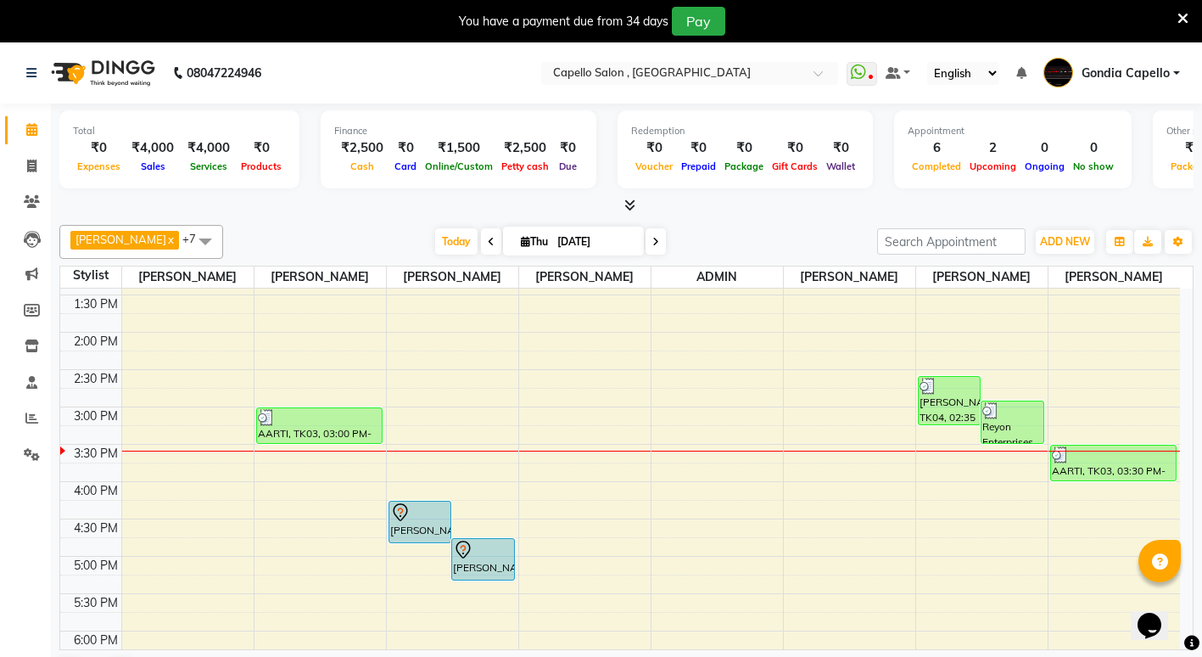
click at [408, 622] on div "10:00 AM 10:30 AM 11:00 AM 11:30 AM 12:00 PM 12:30 PM 1:00 PM 1:30 PM 2:00 PM 2…" at bounding box center [620, 481] width 1120 height 895
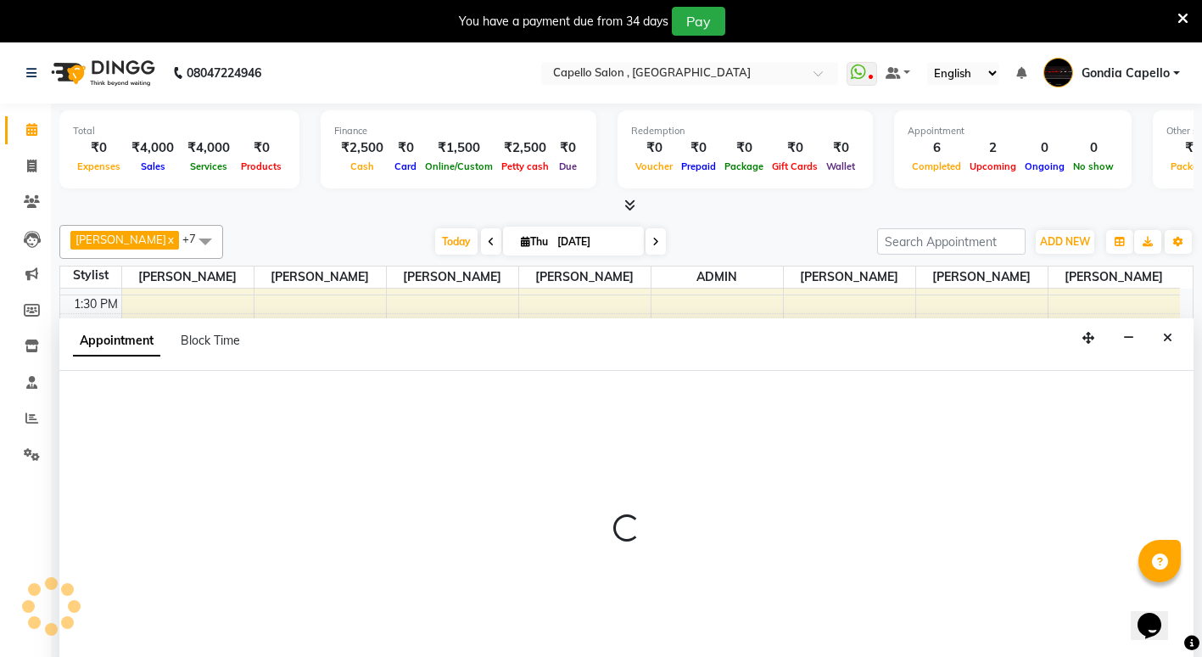
scroll to position [43, 0]
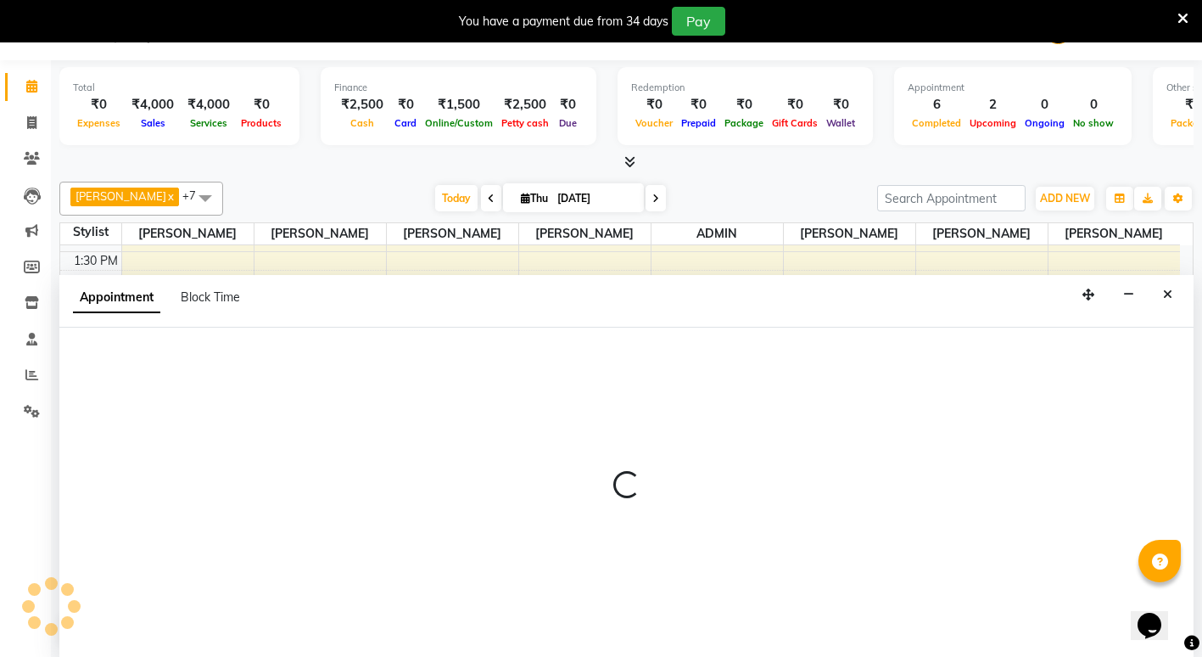
select select "16500"
select select "tentative"
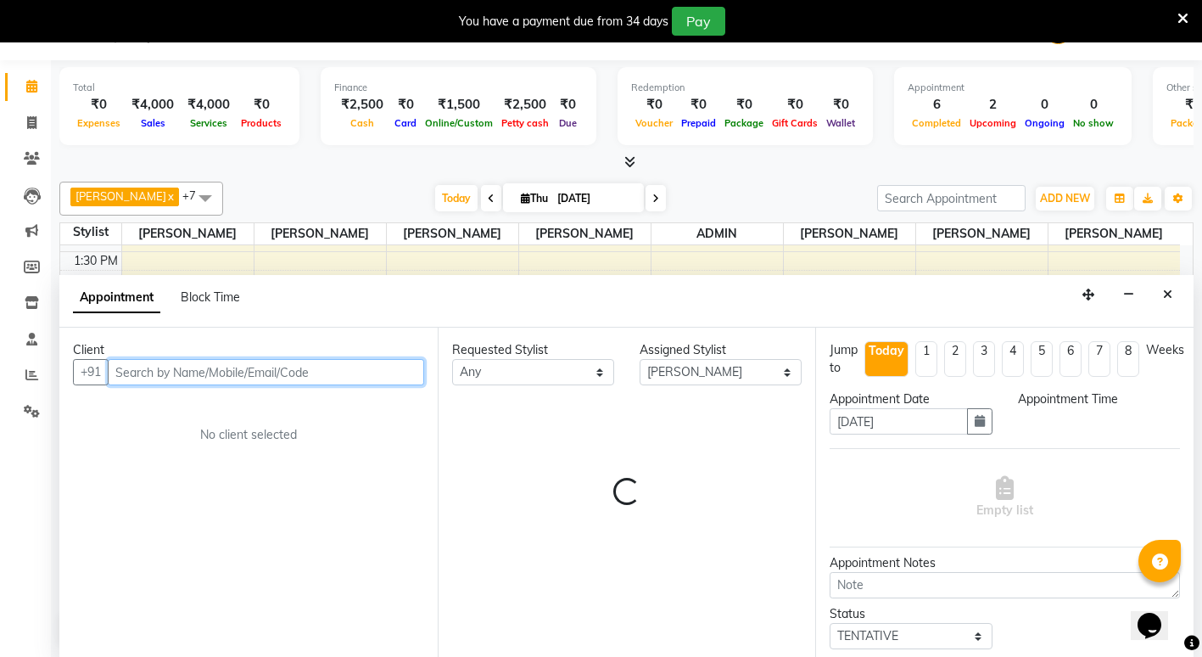
select select "1050"
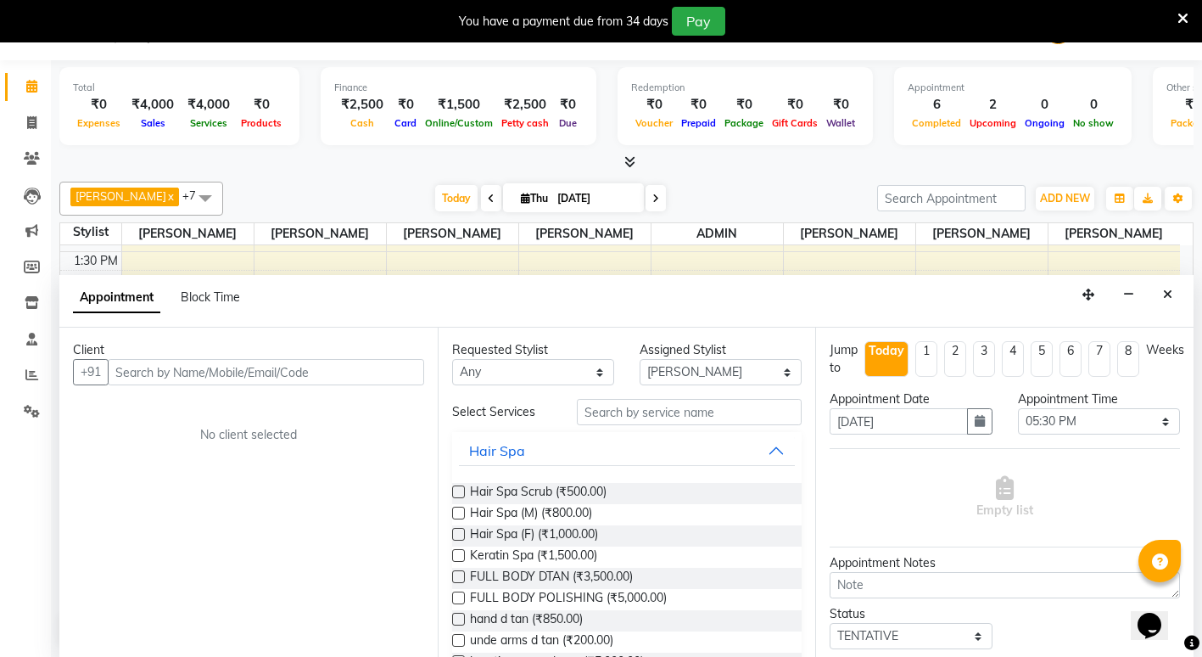
drag, startPoint x: 148, startPoint y: 385, endPoint x: 182, endPoint y: 490, distance: 109.5
click at [185, 499] on div "Client +91 No client selected" at bounding box center [248, 492] width 378 height 329
click at [188, 369] on input "text" at bounding box center [266, 372] width 316 height 26
paste input "9767571679 Wallet"
click at [238, 378] on input "9767571679 Wallet" at bounding box center [231, 372] width 246 height 26
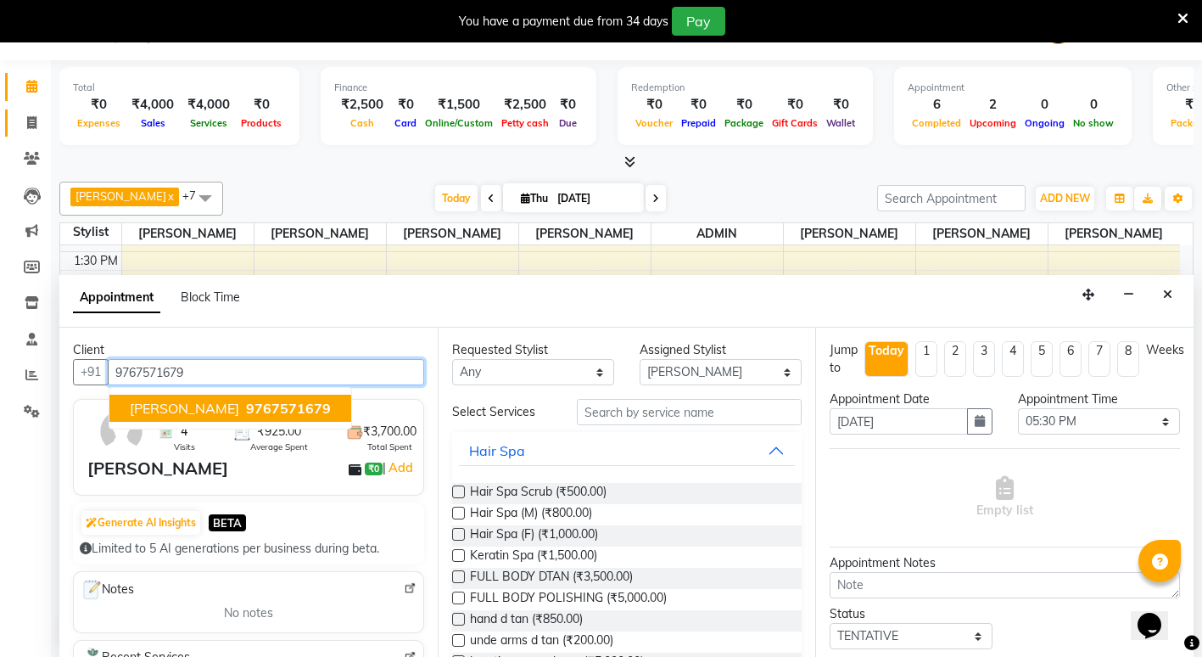
scroll to position [0, 0]
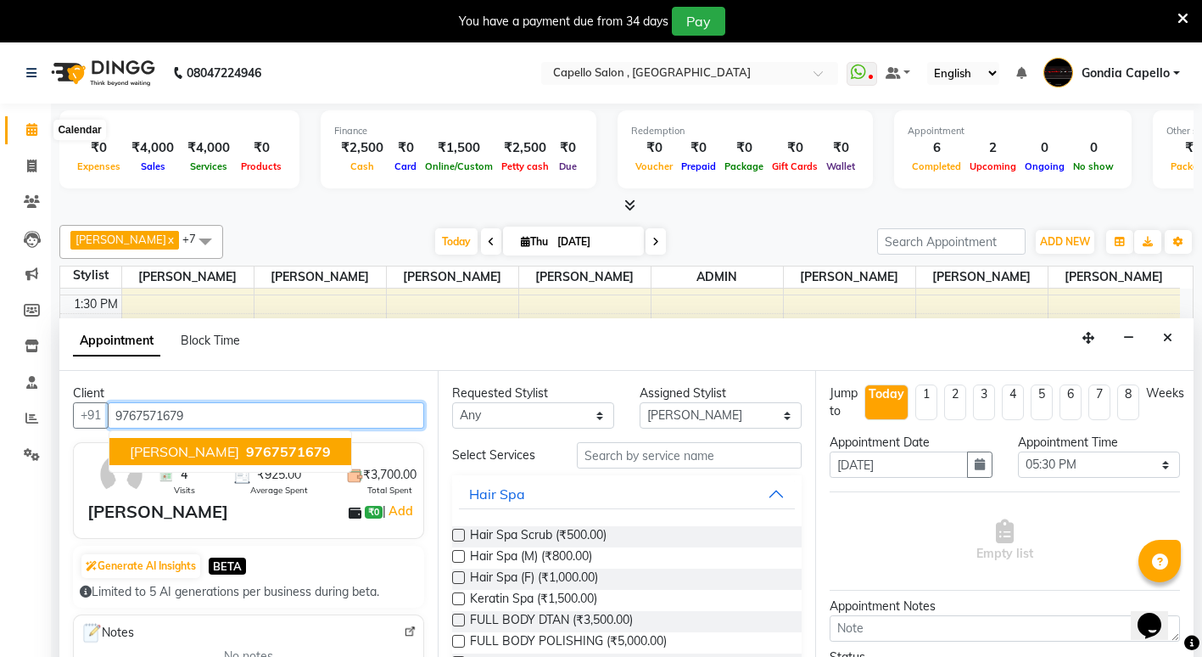
type input "9767571679"
click at [31, 137] on span at bounding box center [32, 130] width 30 height 20
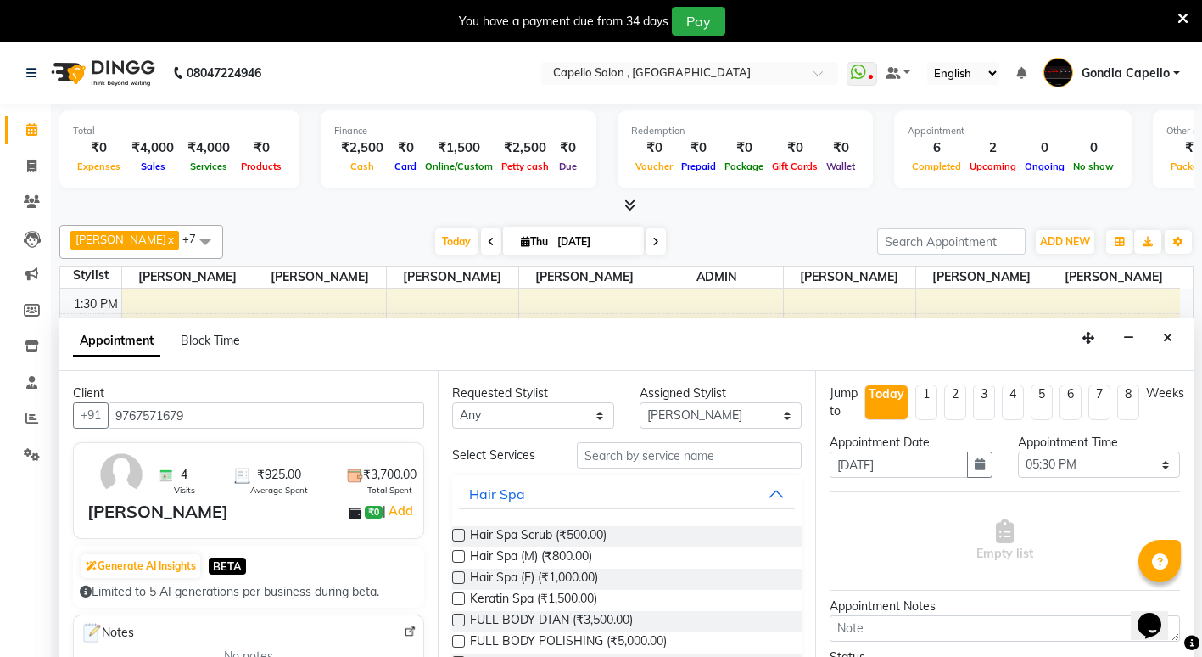
click at [31, 120] on span at bounding box center [32, 130] width 30 height 20
click at [1163, 342] on icon "Close" at bounding box center [1167, 338] width 9 height 12
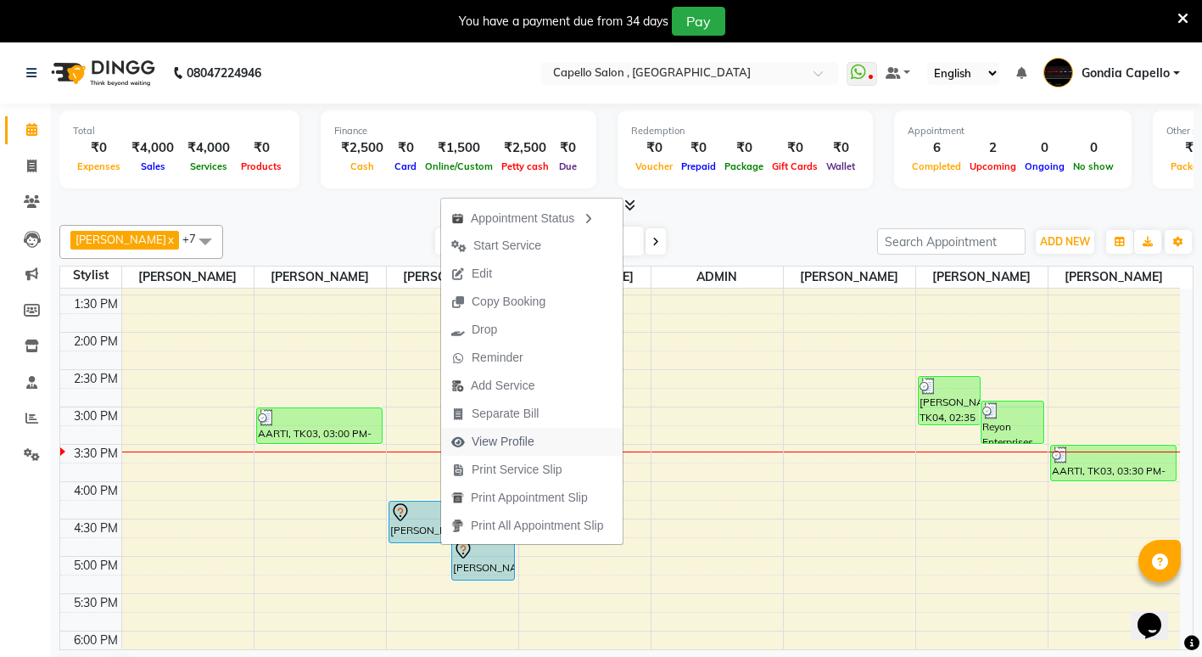
click at [532, 442] on span "View Profile" at bounding box center [503, 442] width 63 height 18
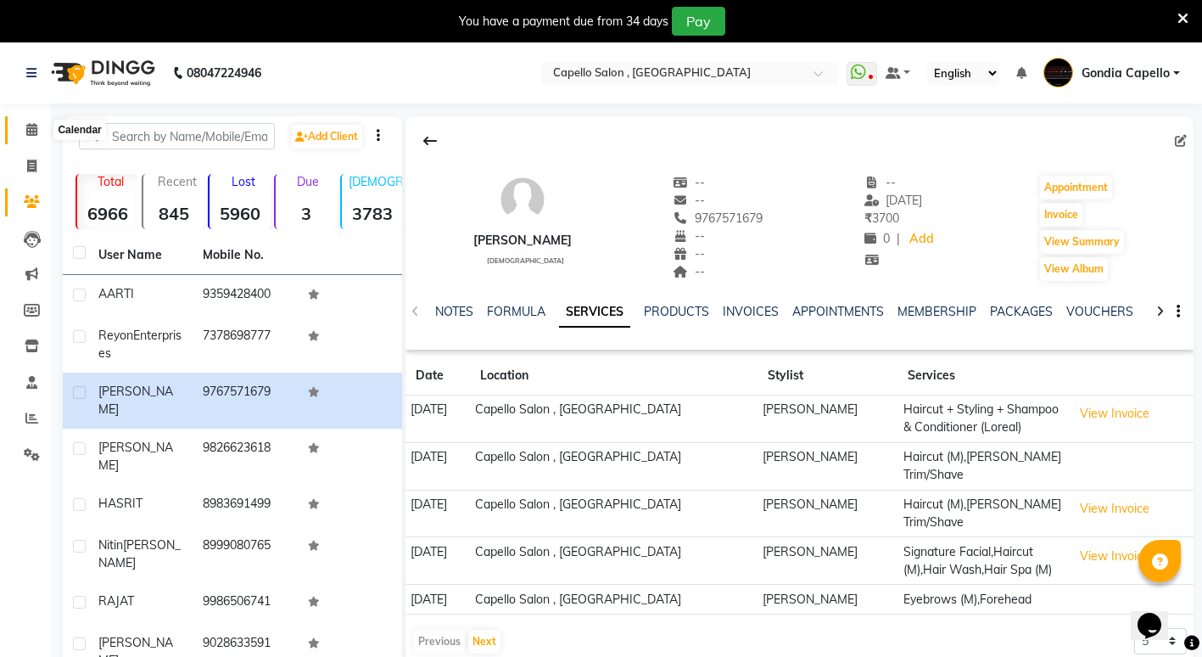
click at [28, 135] on icon at bounding box center [31, 129] width 11 height 13
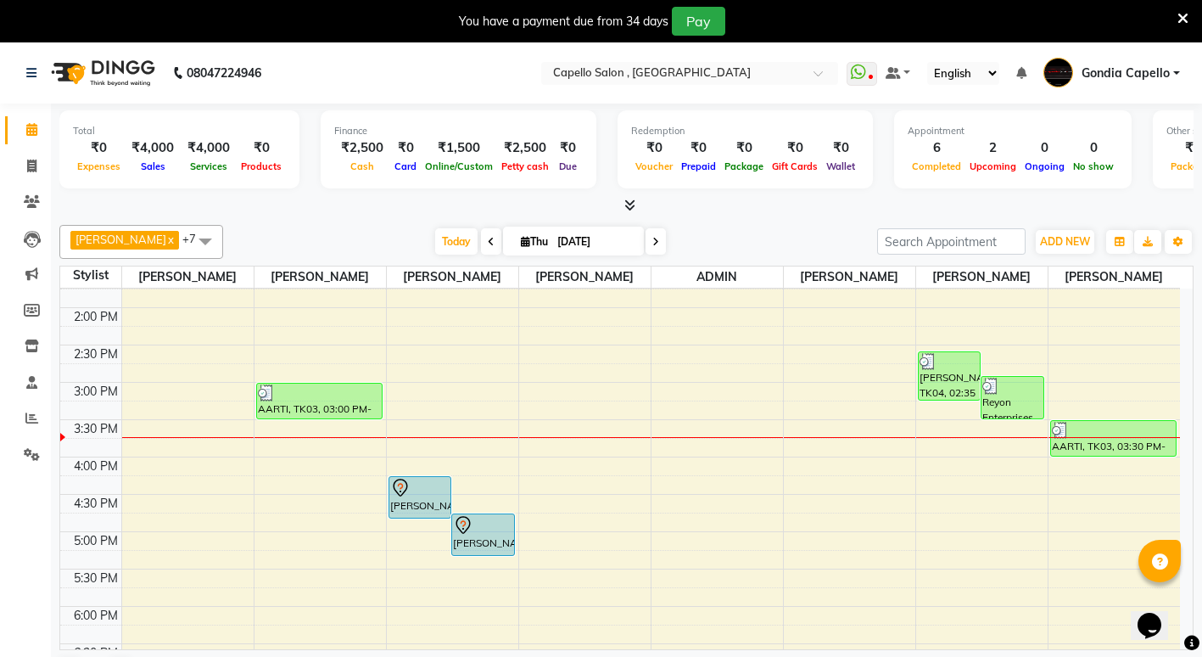
scroll to position [255, 0]
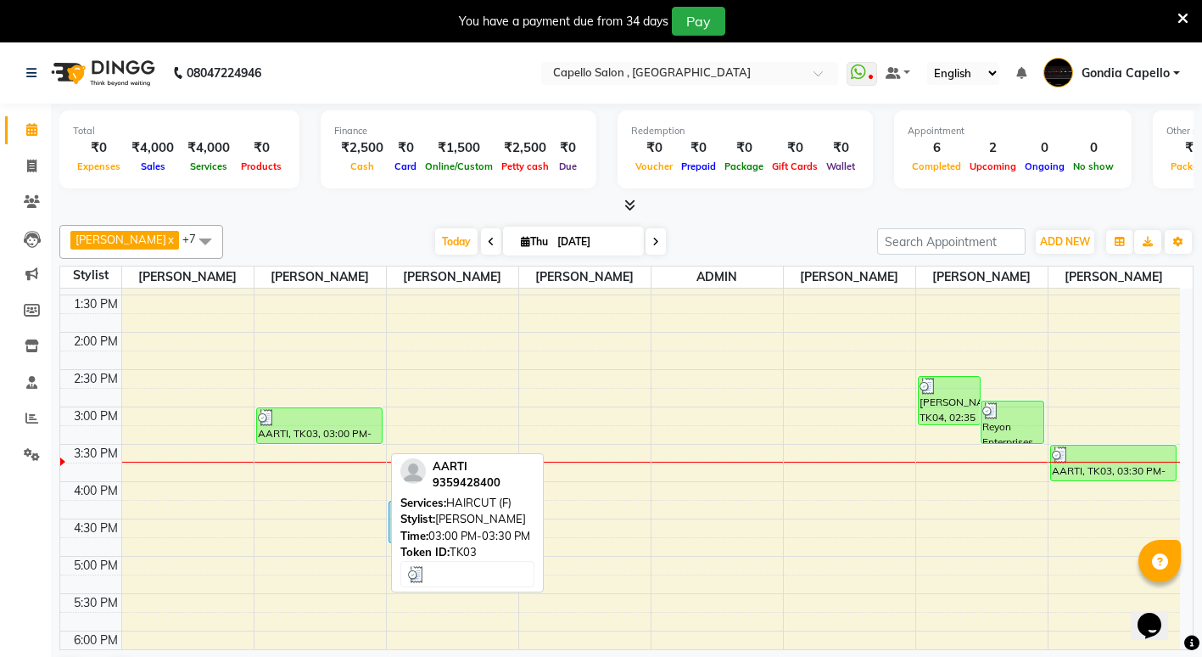
click at [356, 426] on div at bounding box center [319, 417] width 123 height 17
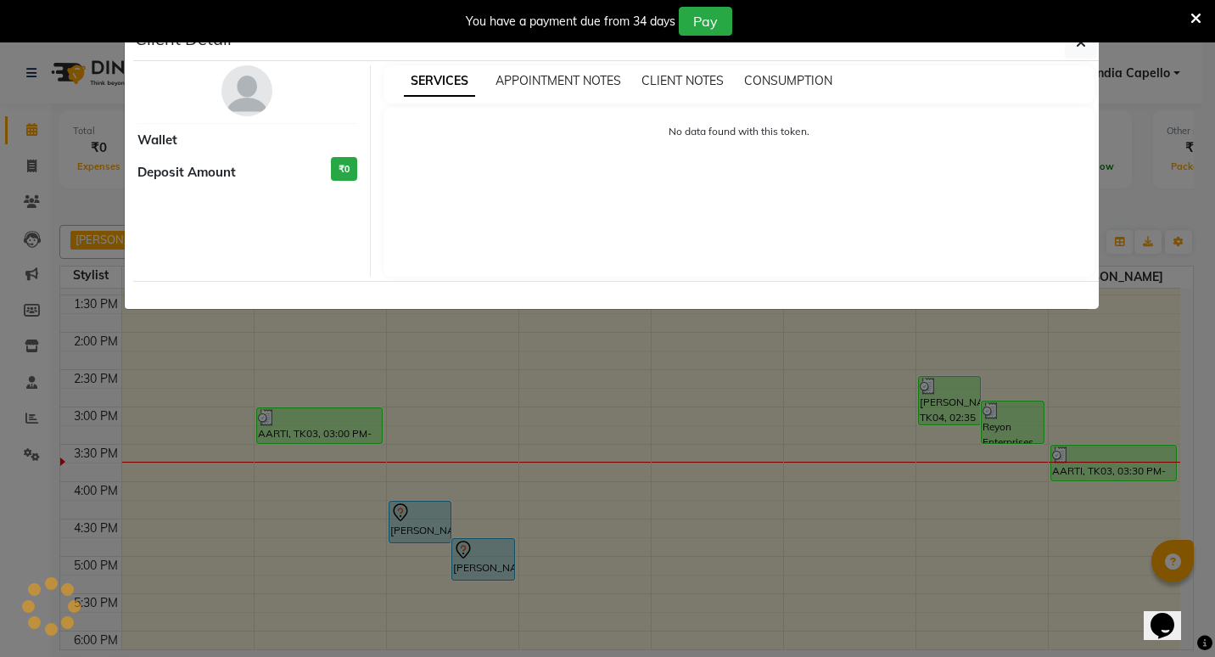
select select "3"
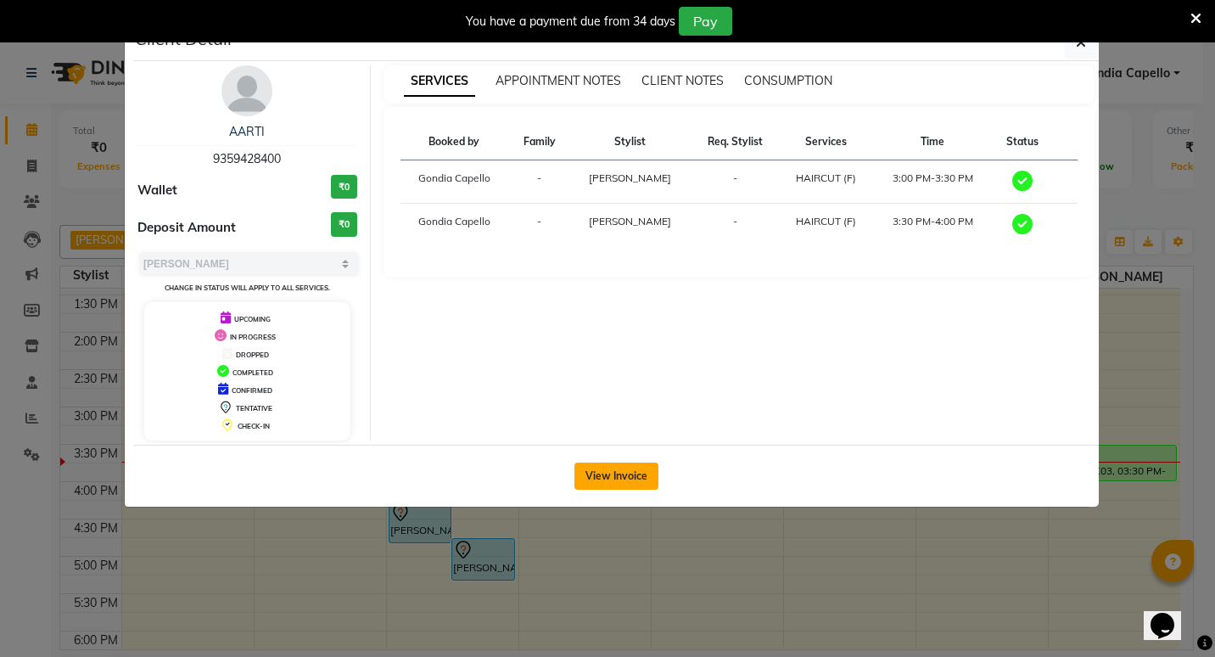
click at [647, 470] on button "View Invoice" at bounding box center [616, 475] width 84 height 27
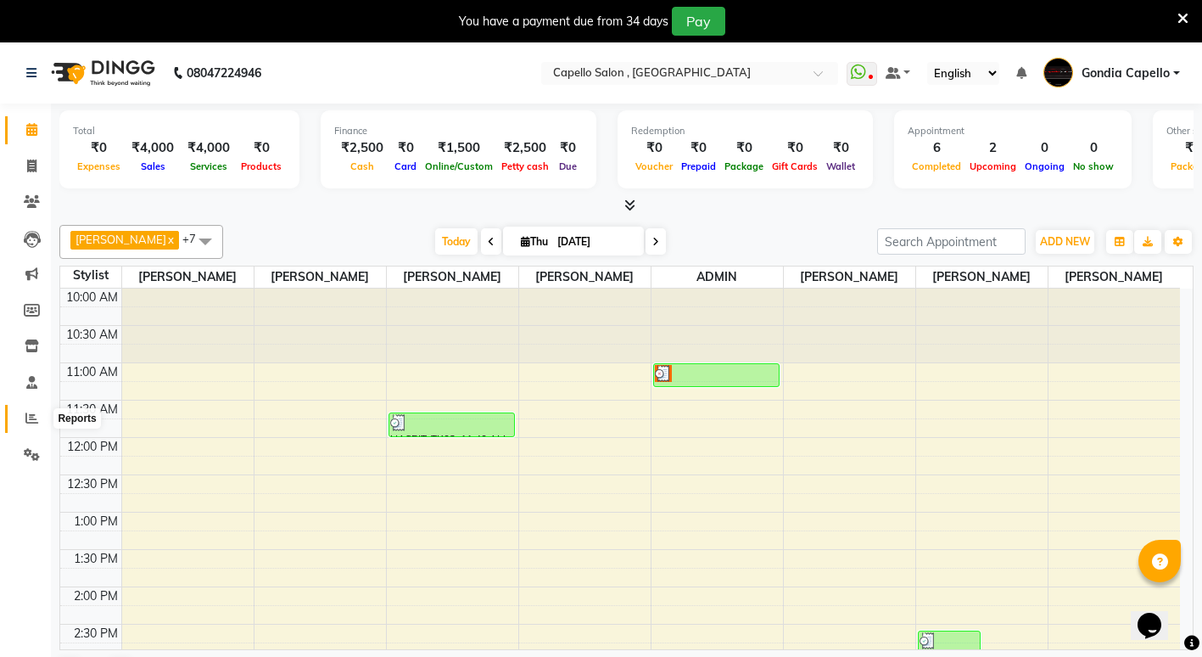
click at [27, 414] on icon at bounding box center [31, 418] width 13 height 13
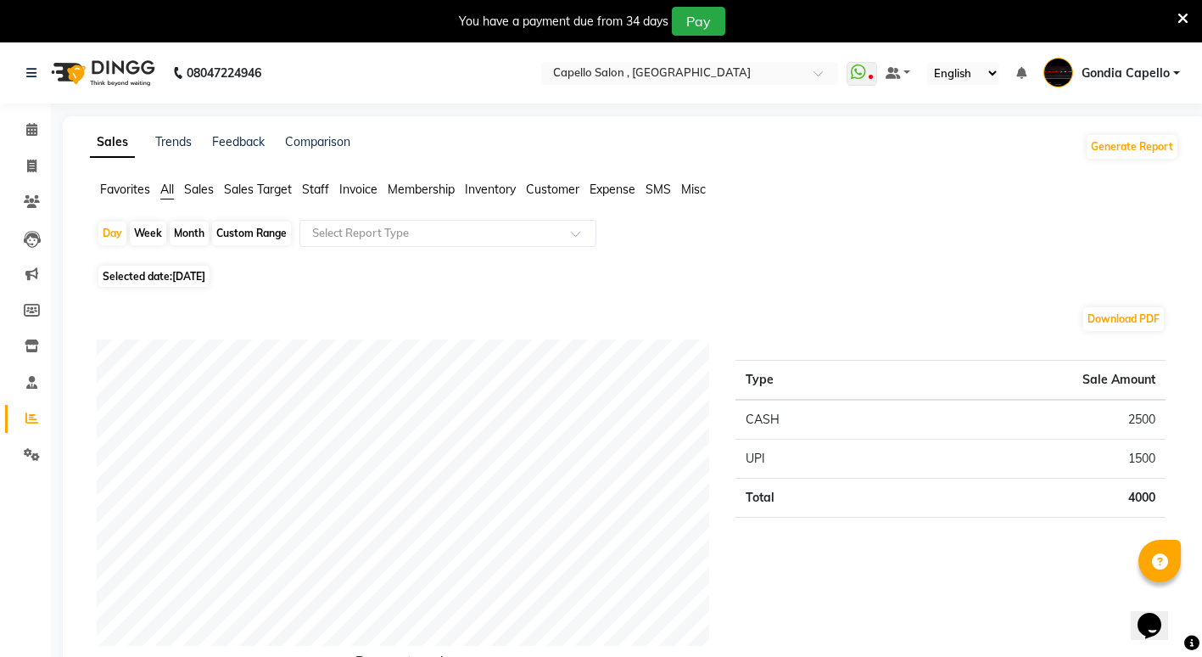
click at [198, 230] on div "Month" at bounding box center [189, 233] width 39 height 24
select select "9"
select select "2025"
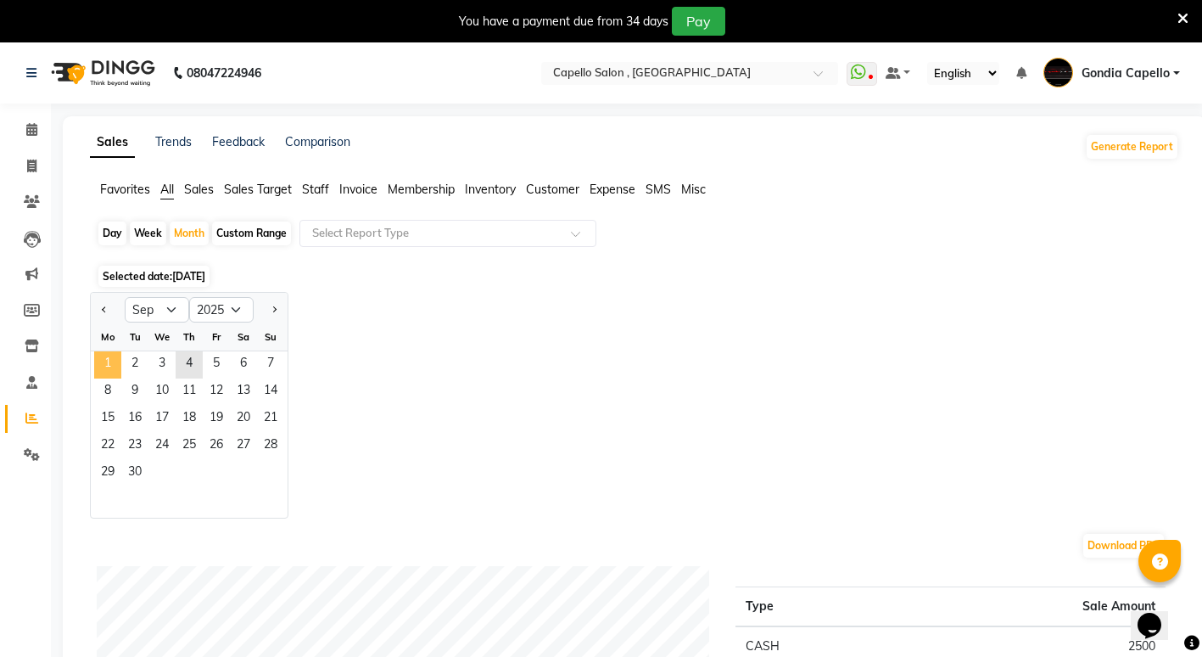
click at [107, 352] on span "1" at bounding box center [107, 364] width 27 height 27
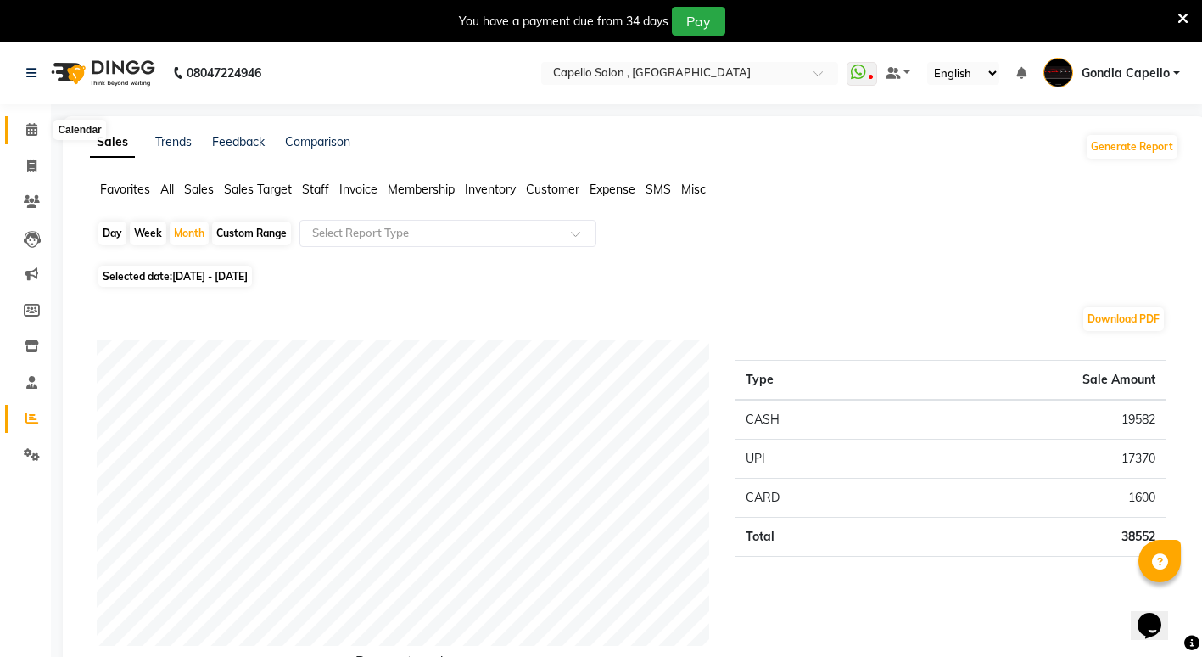
click at [30, 129] on icon at bounding box center [31, 129] width 11 height 13
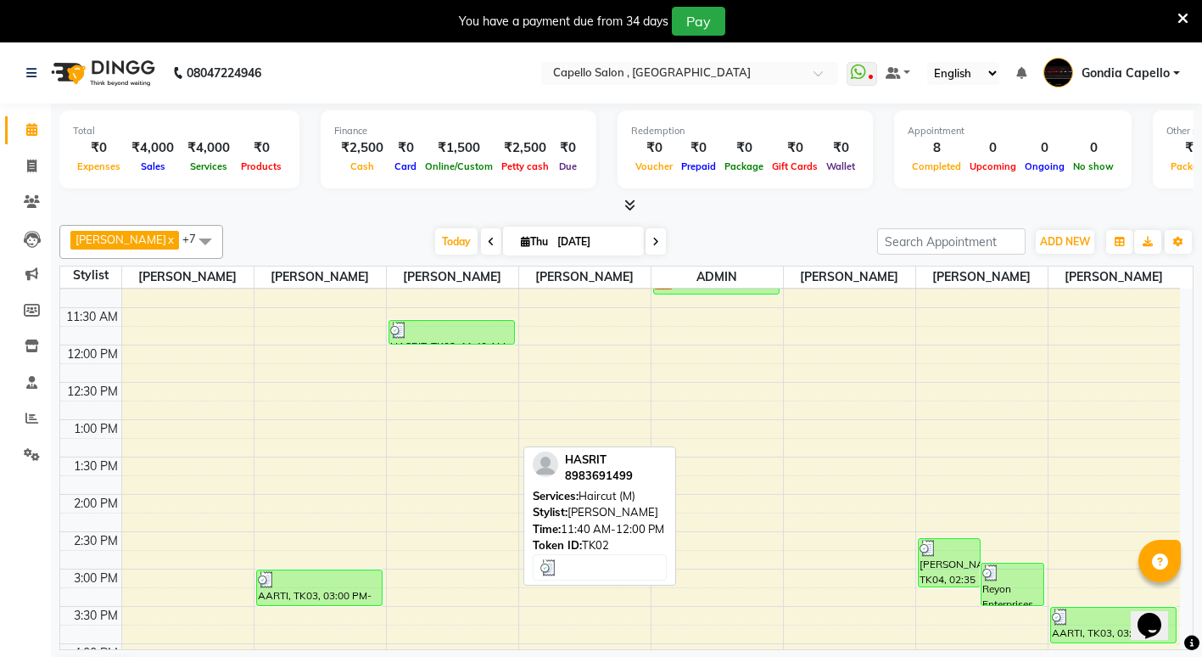
scroll to position [255, 0]
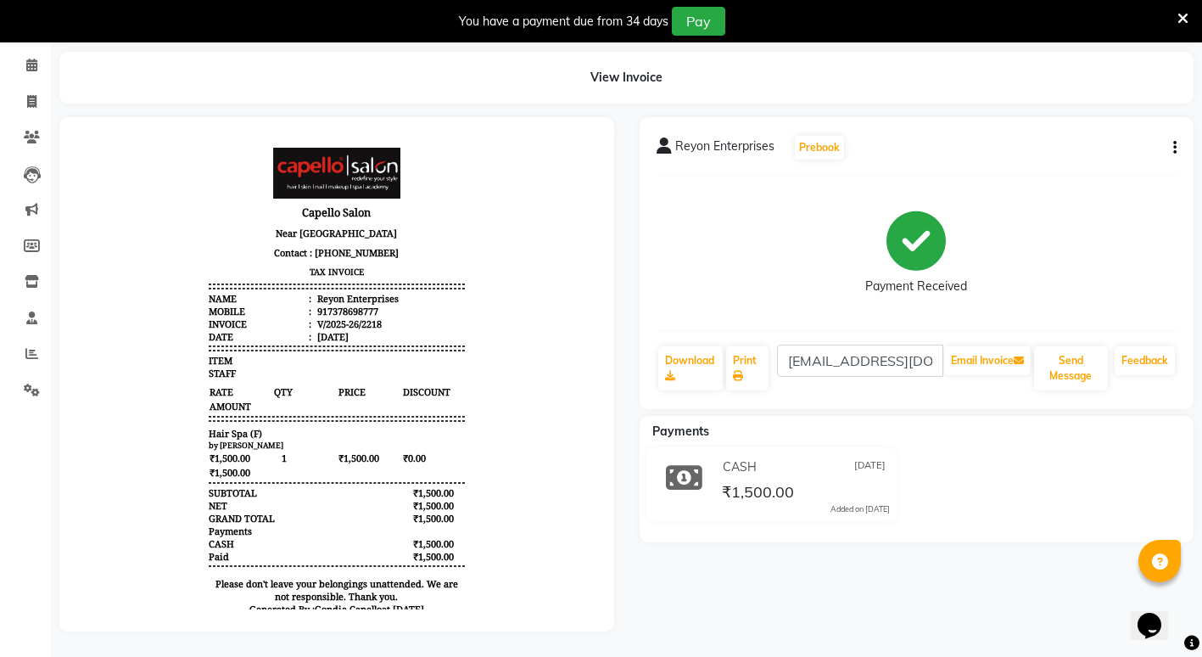
scroll to position [77, 0]
click at [32, 59] on icon at bounding box center [31, 65] width 11 height 13
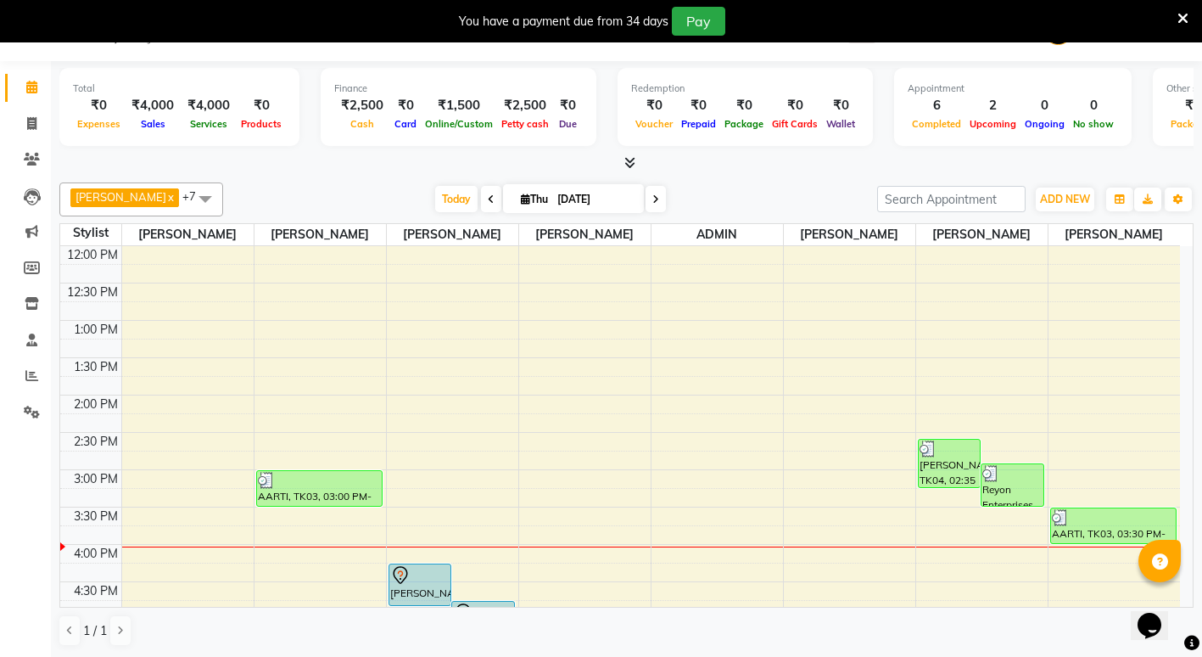
scroll to position [339, 0]
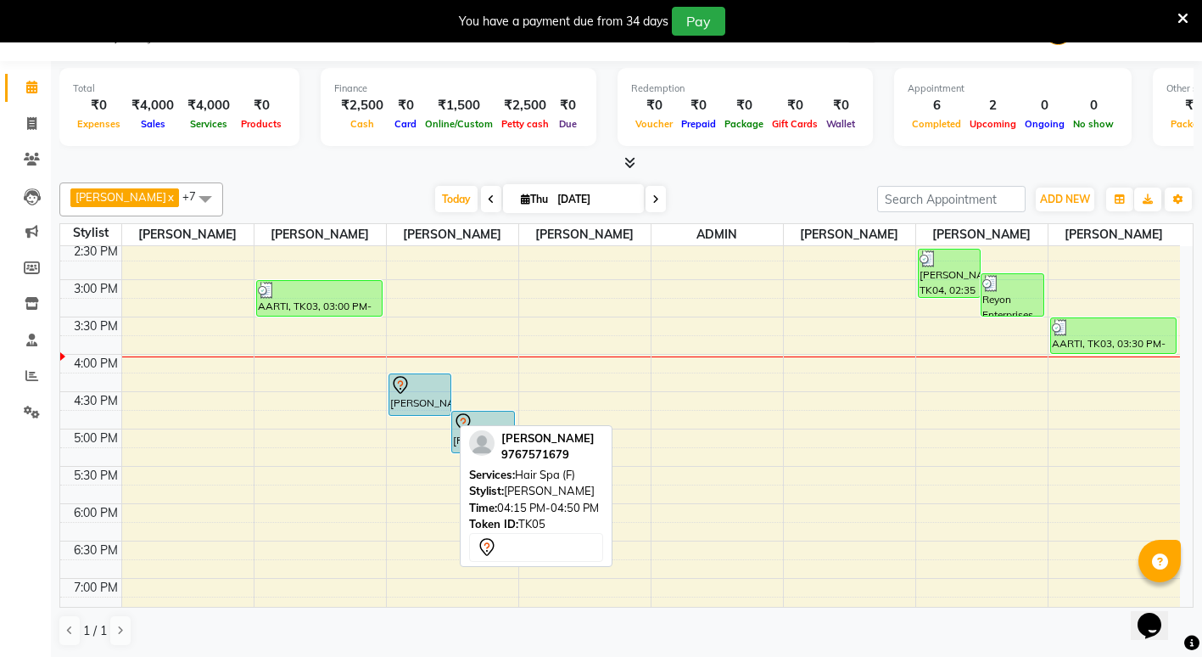
click at [431, 415] on div "[PERSON_NAME], TK05, 04:15 PM-04:50 PM, Hair Spa (F)" at bounding box center [420, 394] width 62 height 41
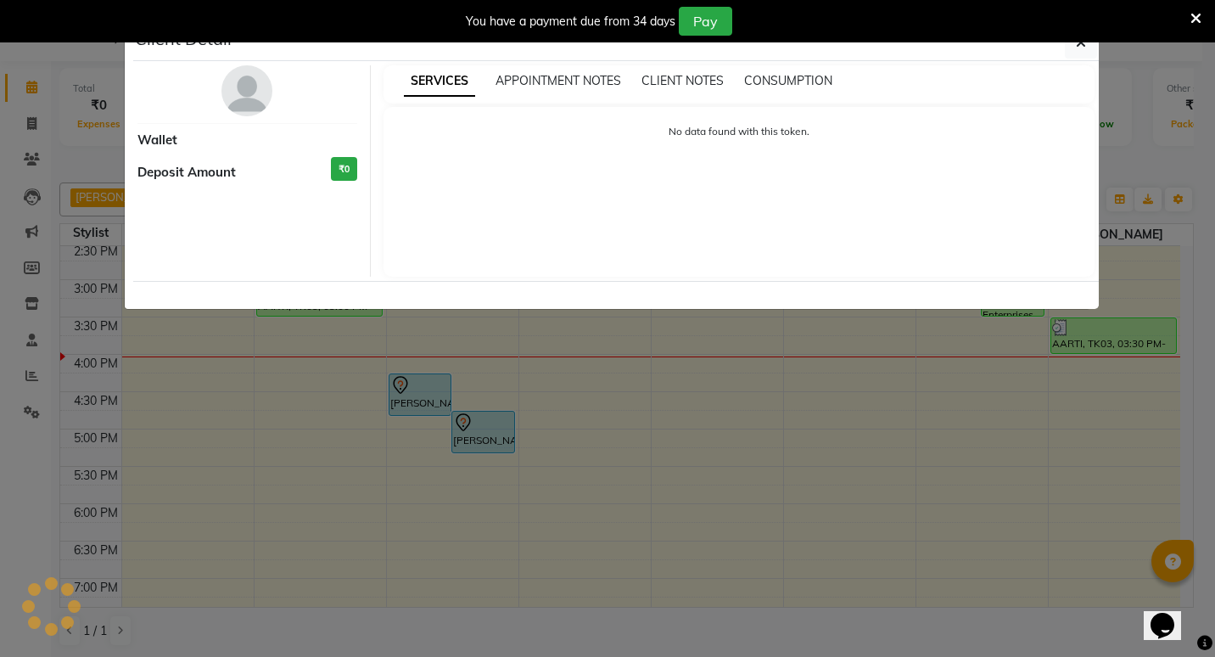
select select "7"
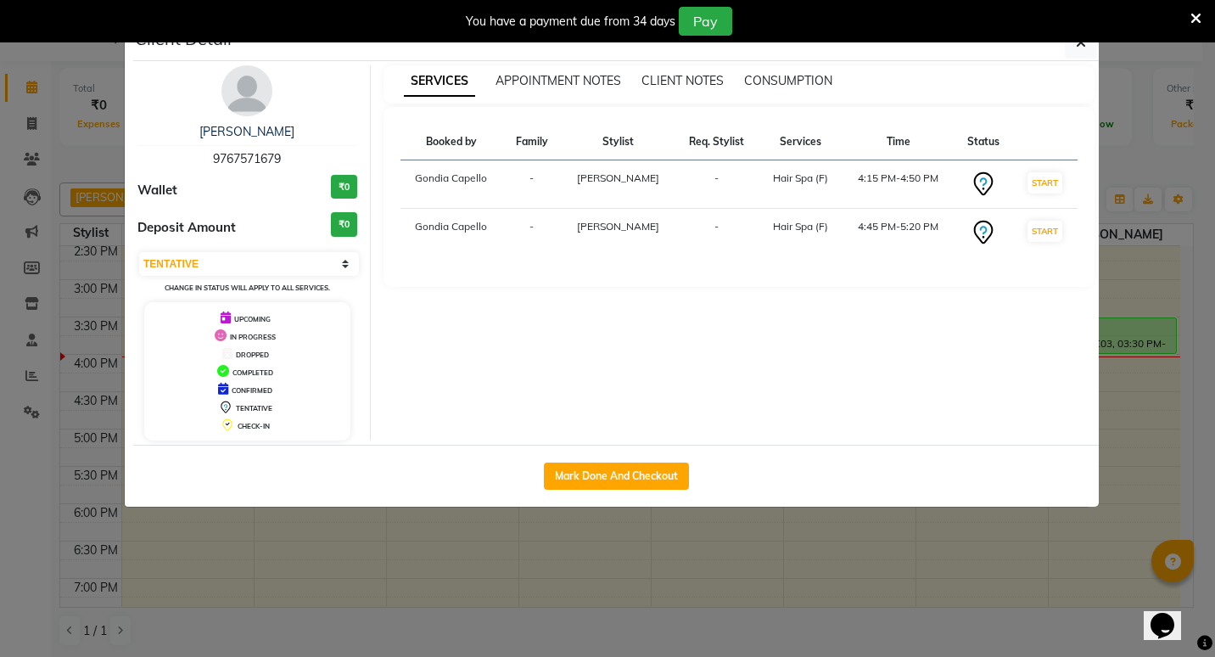
click at [994, 596] on ngb-modal-window "Client Detail [PERSON_NAME] 9767571679 Wallet ₹0 Deposit Amount ₹0 Select IN SE…" at bounding box center [607, 328] width 1215 height 657
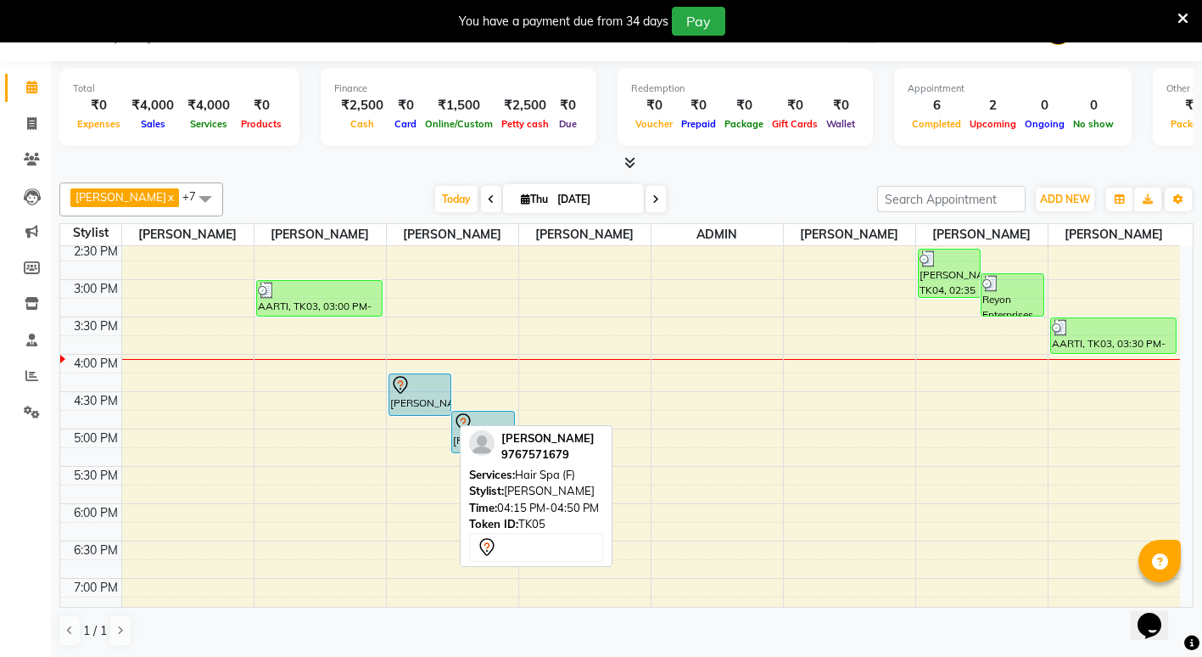
click at [419, 395] on div at bounding box center [420, 385] width 60 height 20
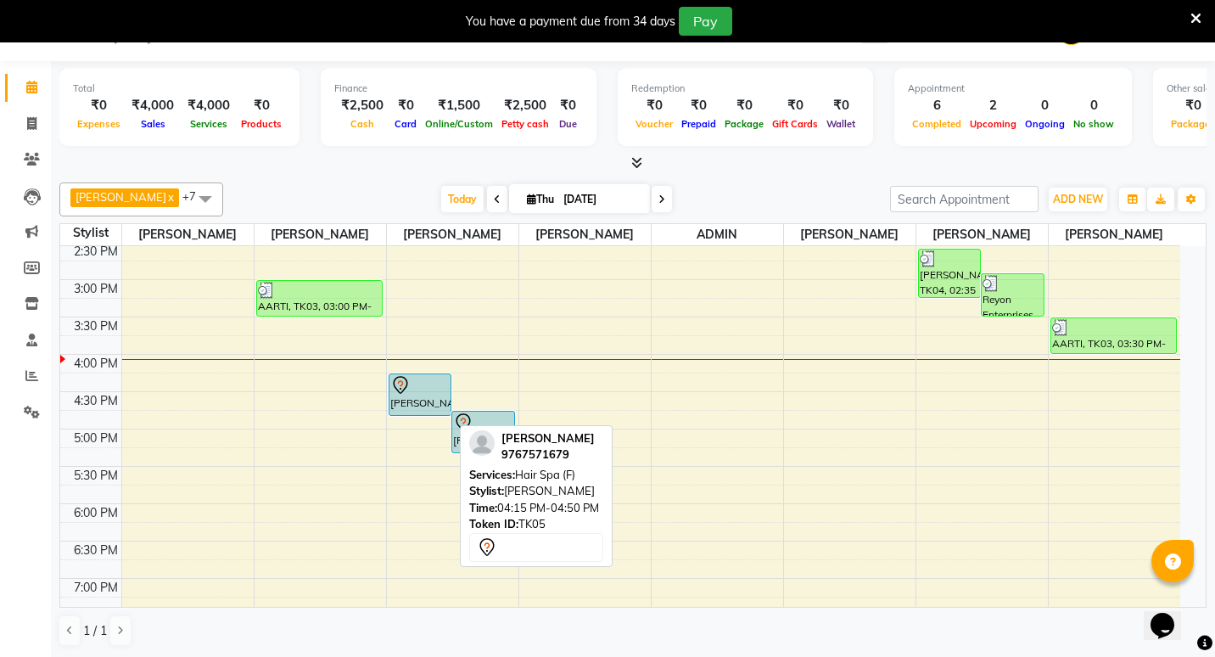
select select "7"
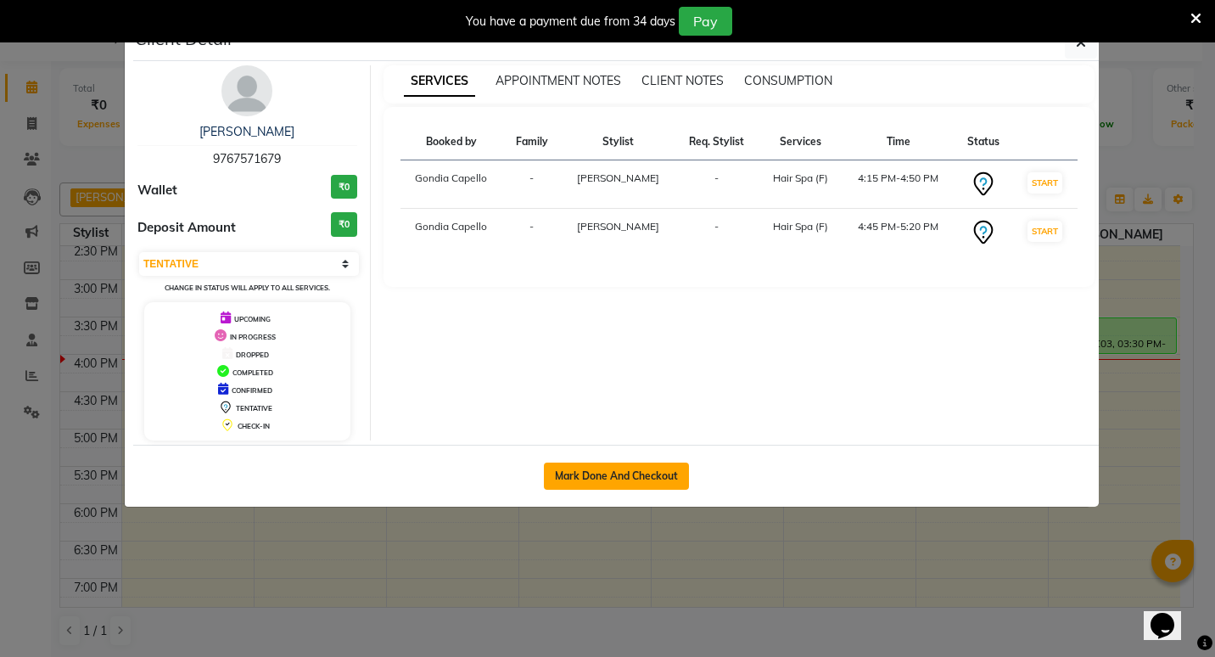
click at [590, 479] on button "Mark Done And Checkout" at bounding box center [616, 475] width 145 height 27
select select "service"
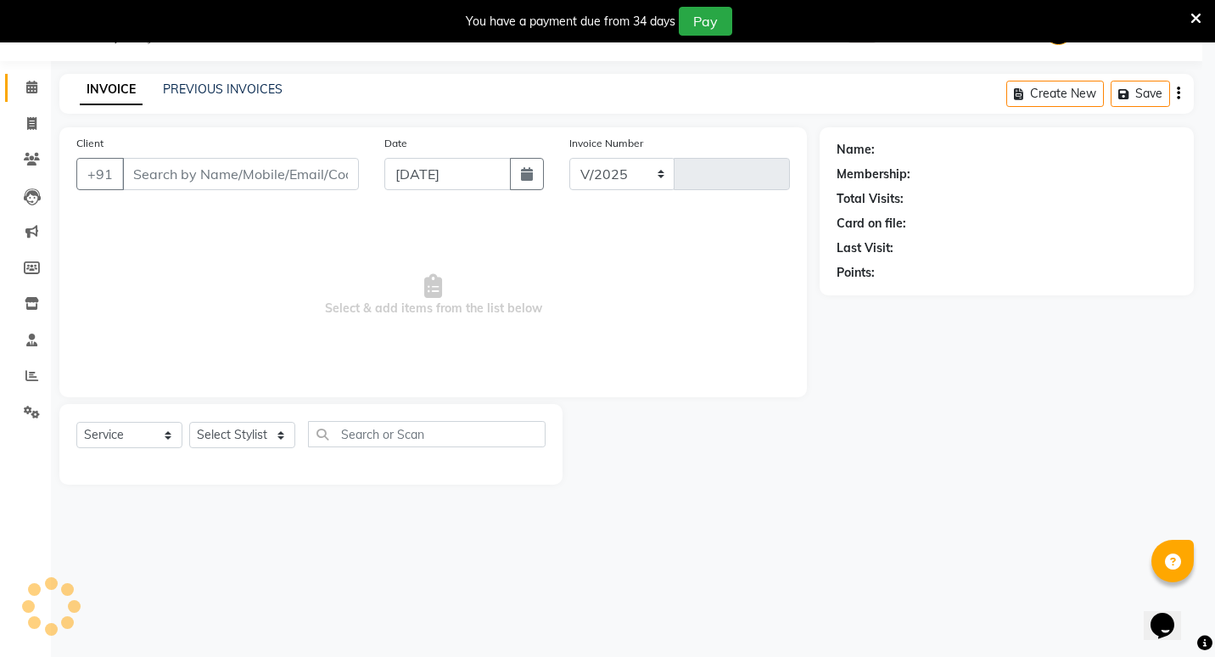
select select "853"
type input "2220"
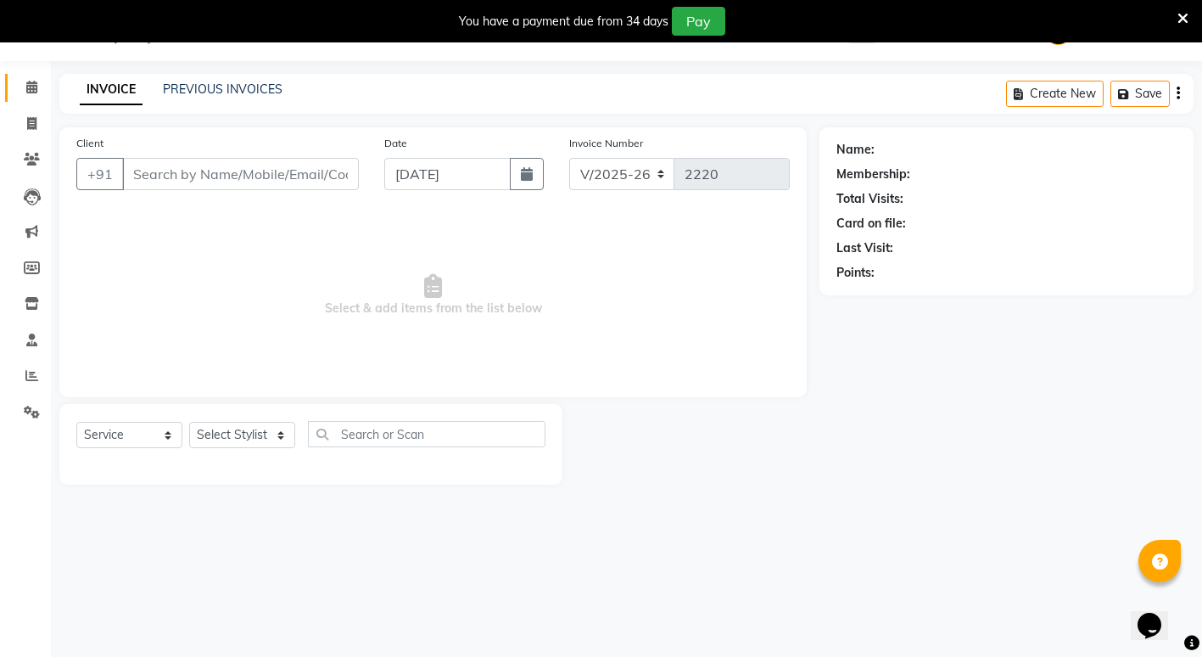
type input "9767571679"
select select "16500"
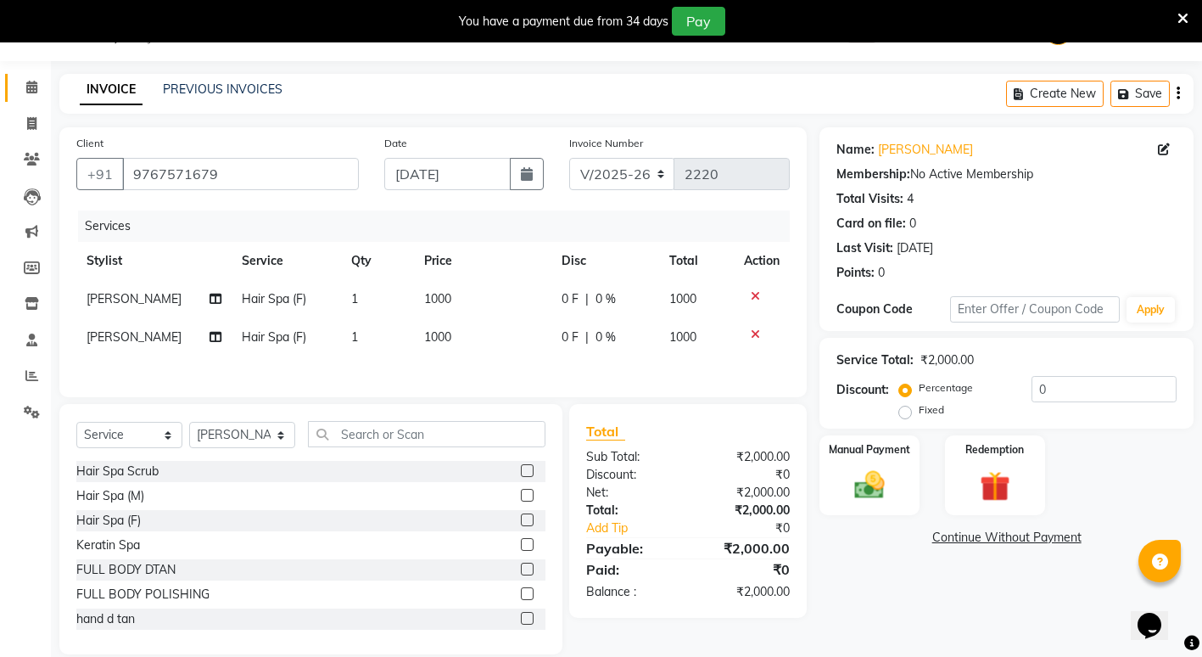
scroll to position [68, 0]
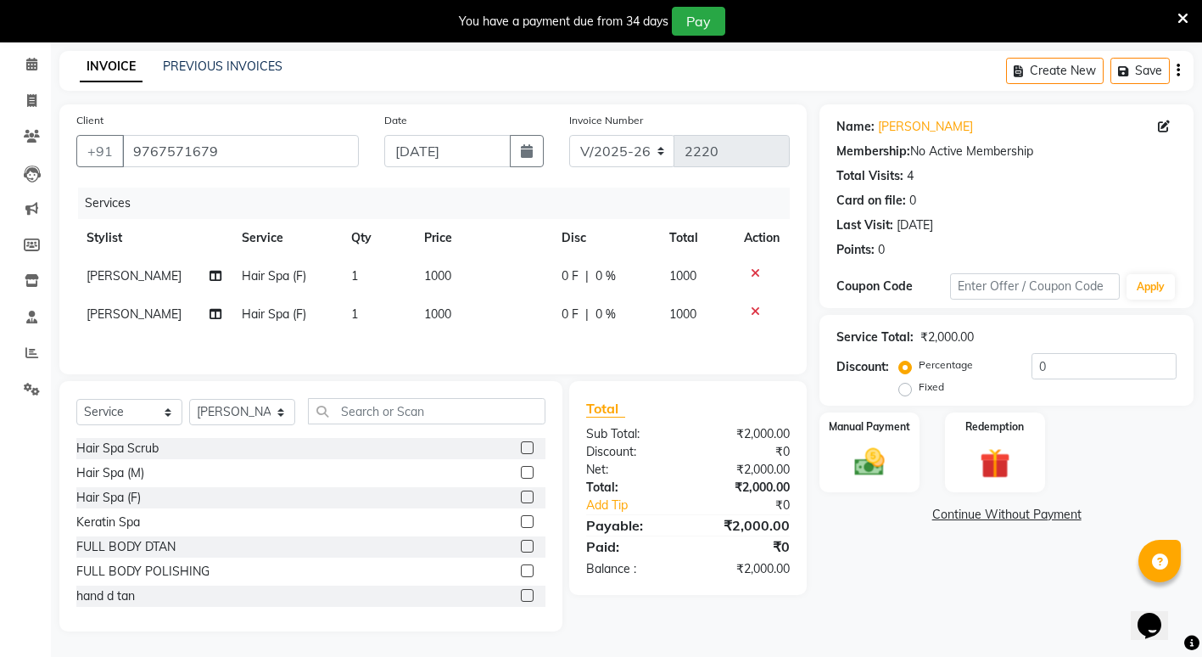
click at [759, 270] on div at bounding box center [762, 273] width 36 height 12
click at [752, 271] on icon at bounding box center [755, 273] width 9 height 12
click at [758, 276] on icon at bounding box center [755, 273] width 9 height 12
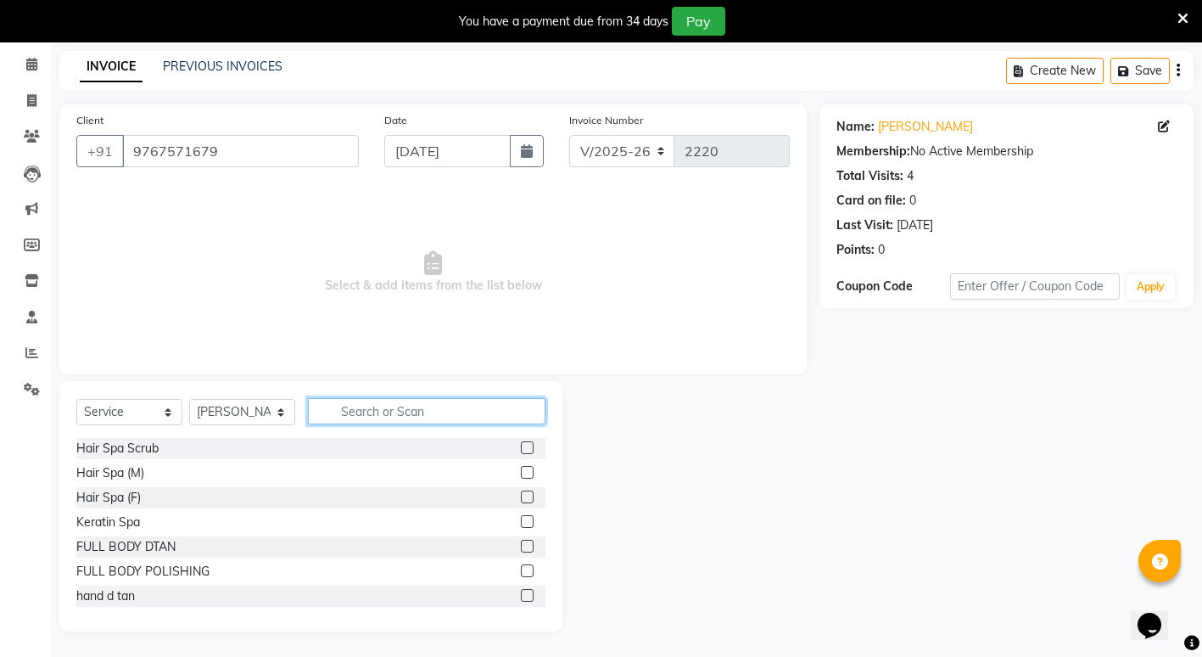
click at [379, 417] on input "text" at bounding box center [427, 411] width 238 height 26
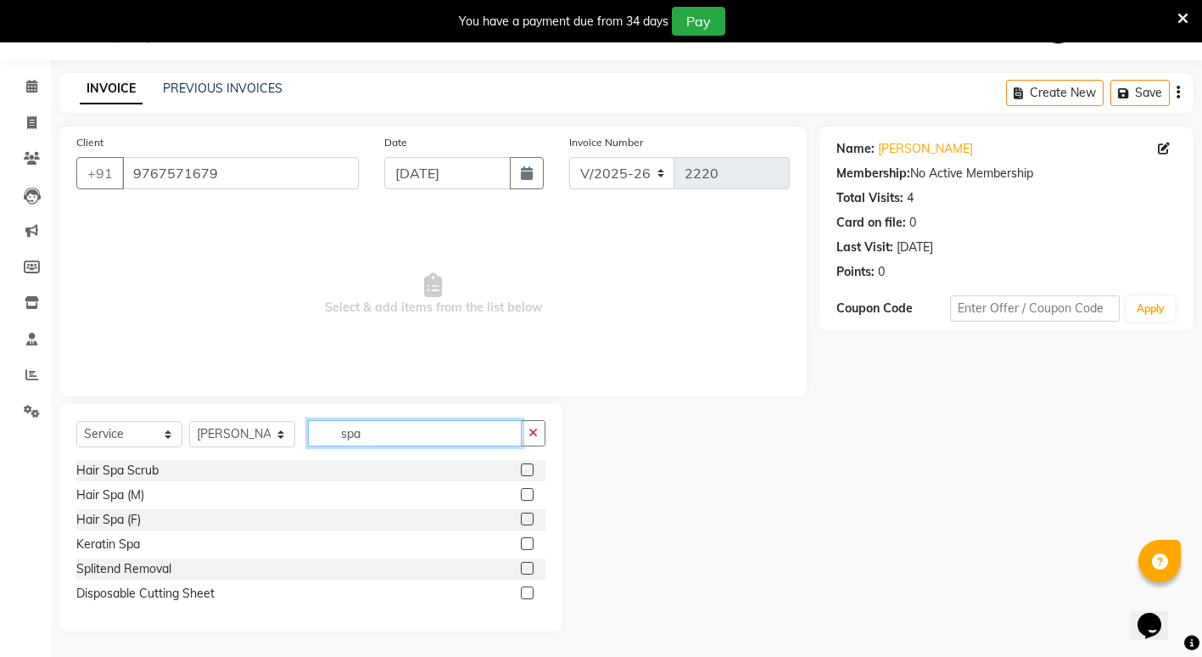
scroll to position [42, 0]
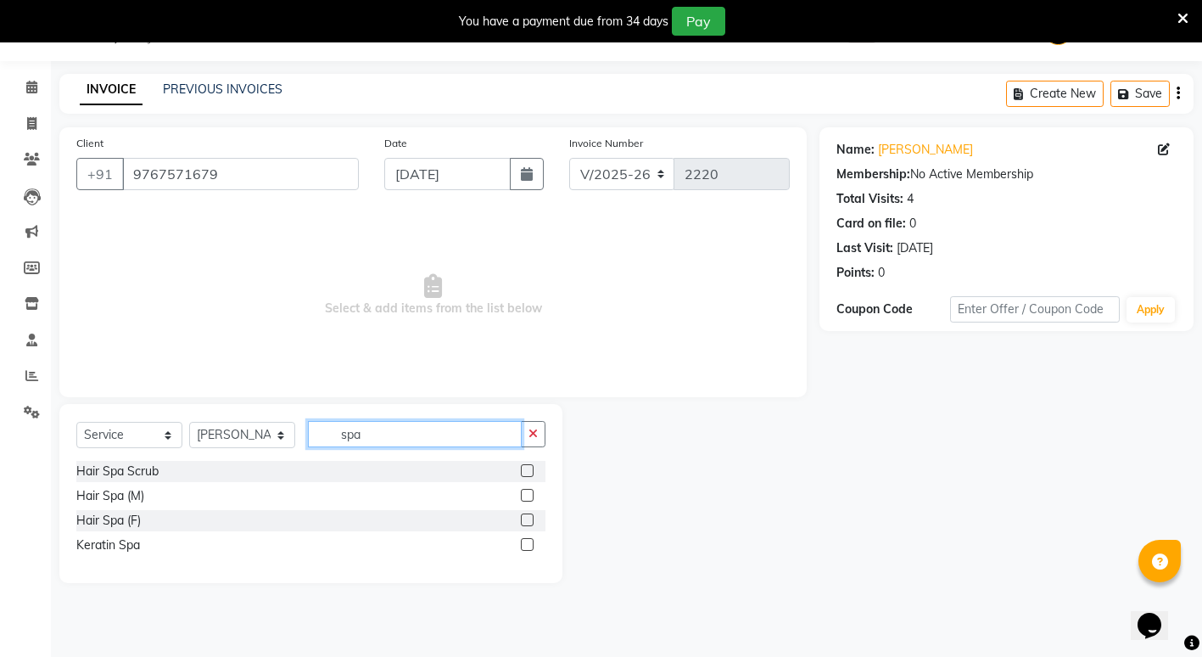
type input "spa"
click at [524, 546] on label at bounding box center [527, 544] width 13 height 13
click at [524, 546] on input "checkbox" at bounding box center [526, 545] width 11 height 11
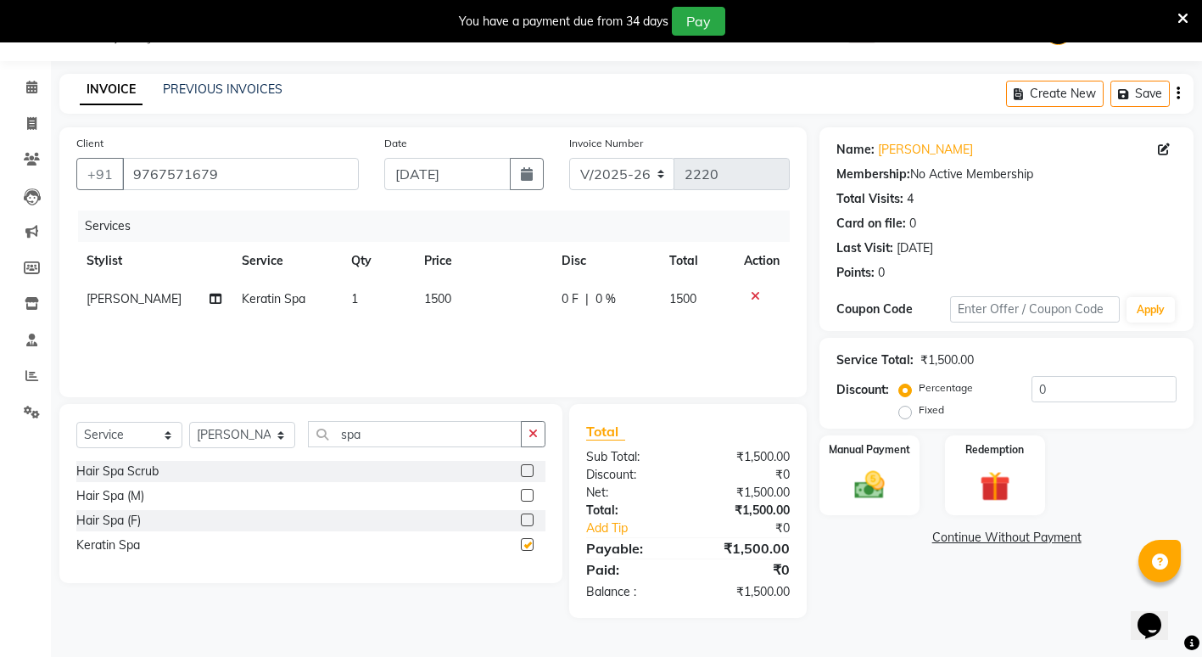
checkbox input "false"
click at [452, 294] on td "1500" at bounding box center [482, 299] width 137 height 38
select select "16500"
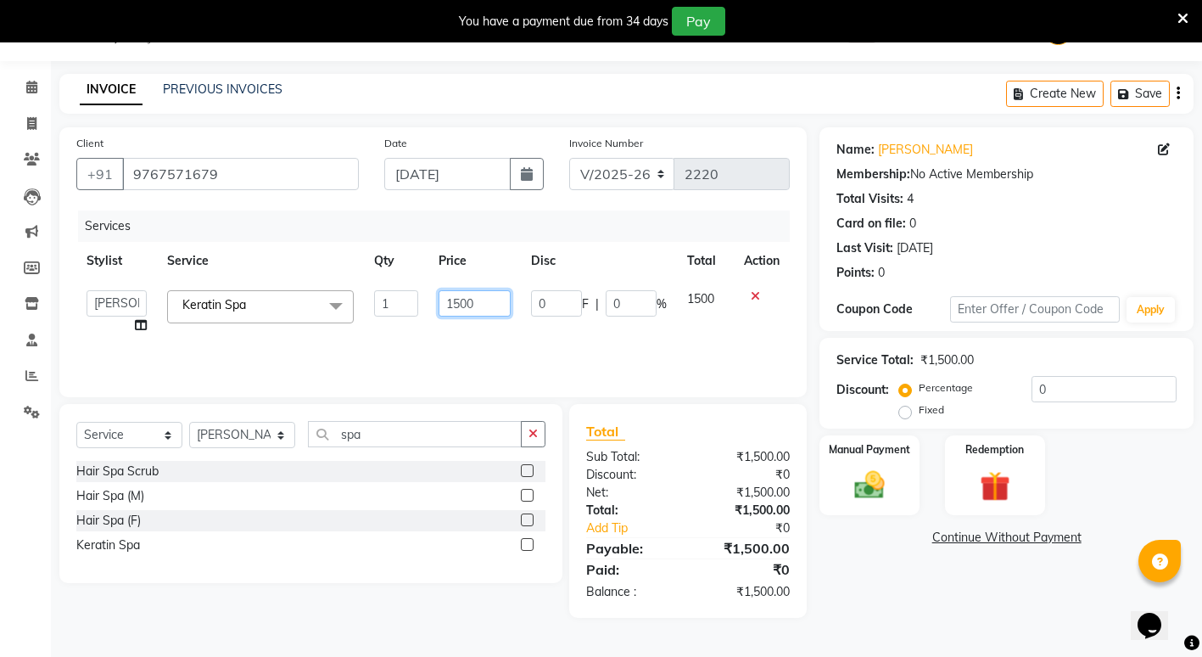
click at [484, 305] on input "1500" at bounding box center [475, 303] width 72 height 26
type input "1"
type input "2000"
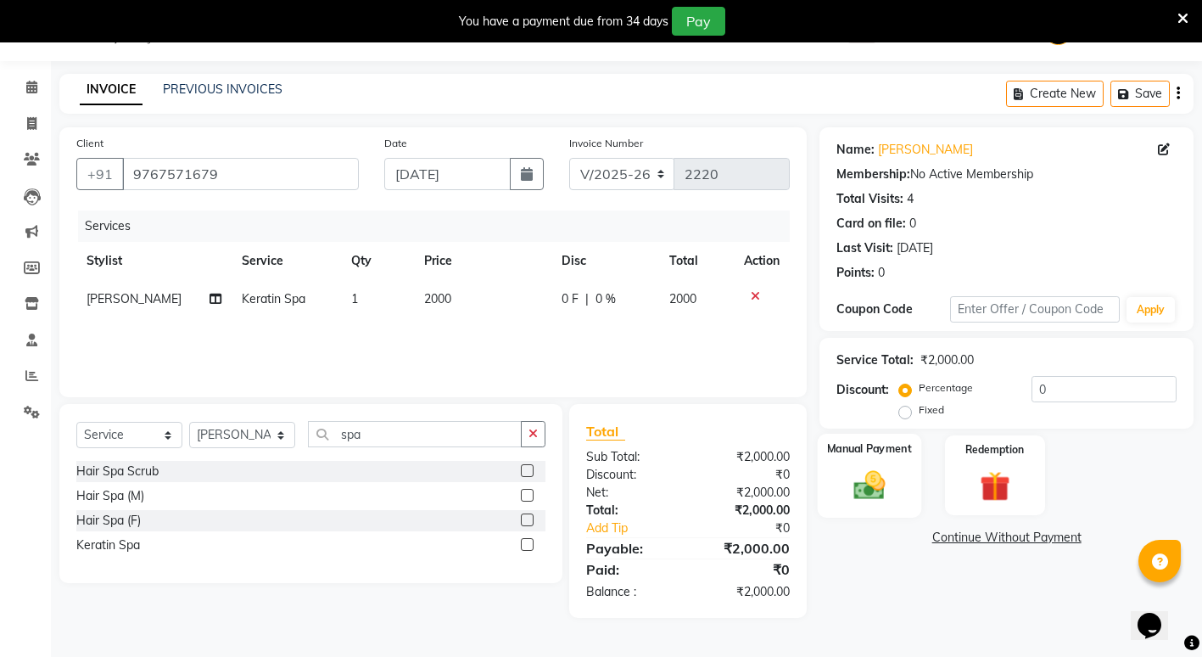
click at [872, 480] on img at bounding box center [870, 485] width 52 height 36
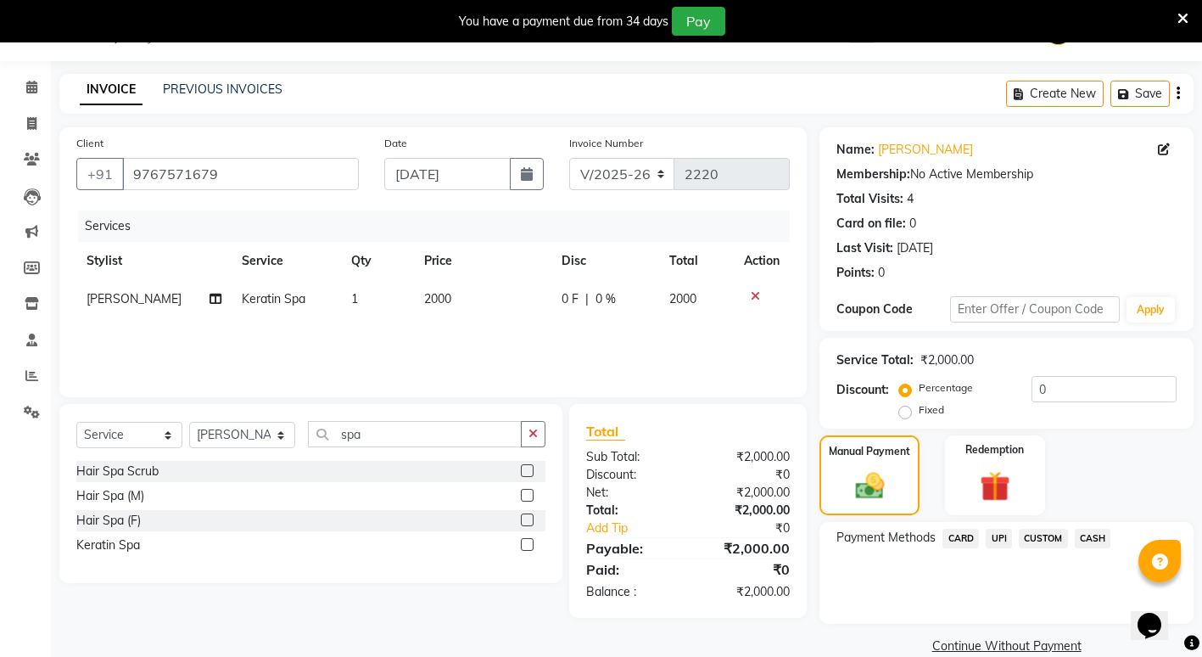
click at [997, 537] on span "UPI" at bounding box center [999, 539] width 26 height 20
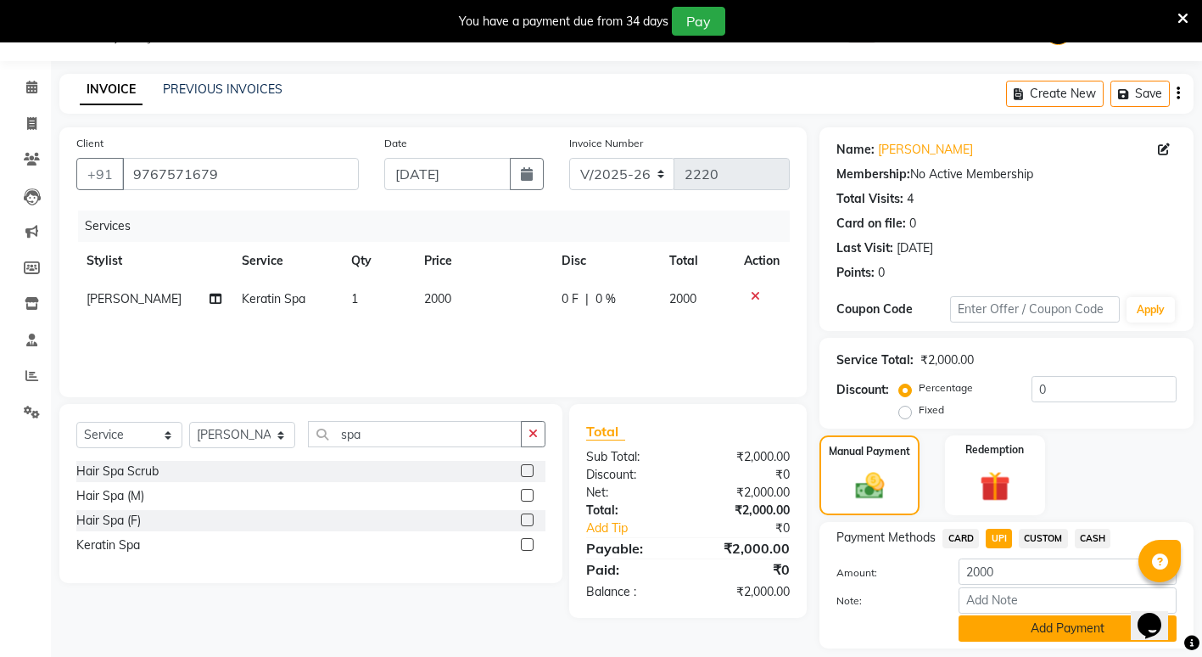
click at [983, 637] on button "Add Payment" at bounding box center [1068, 628] width 218 height 26
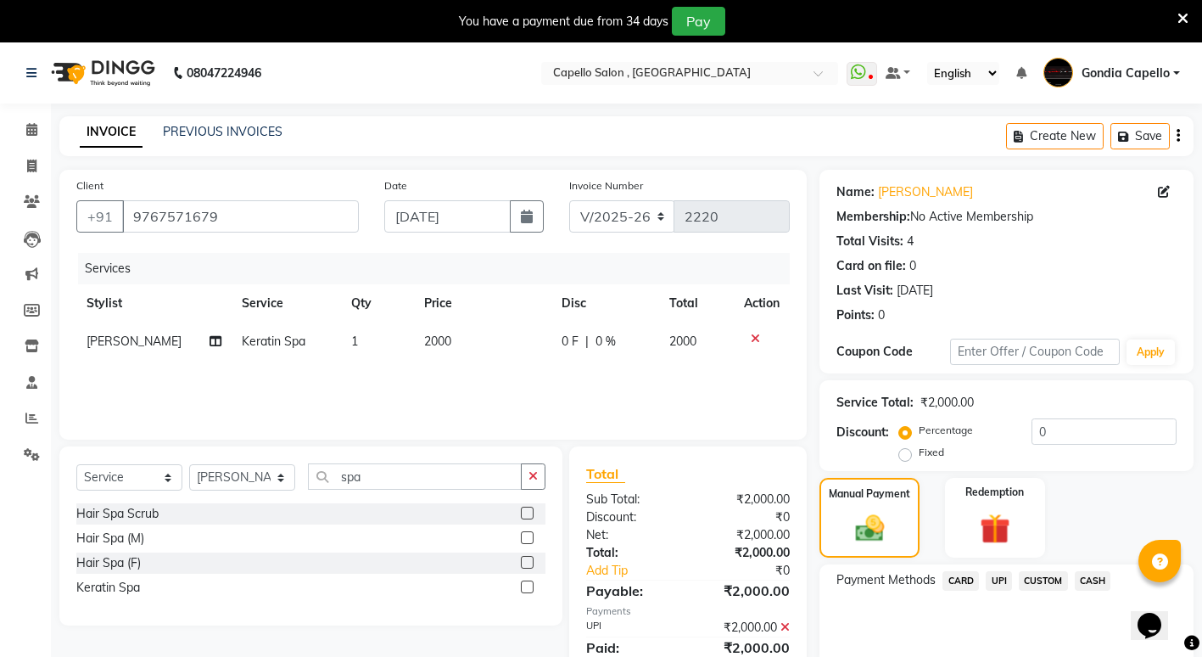
scroll to position [165, 0]
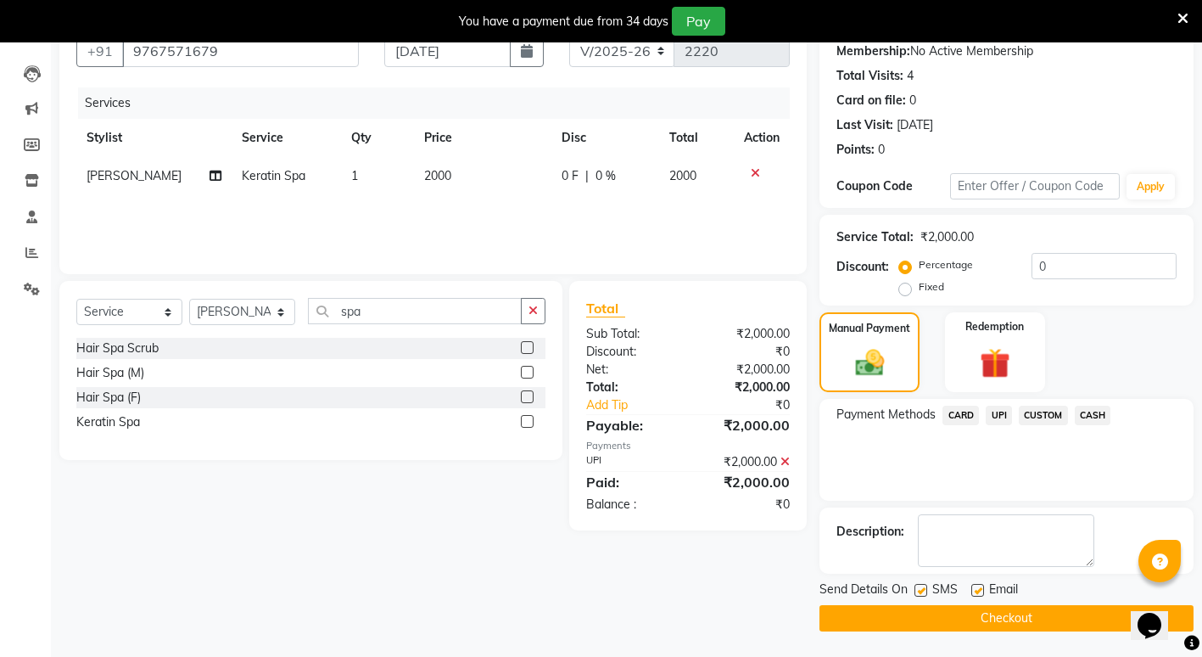
click at [967, 613] on button "Checkout" at bounding box center [1007, 618] width 374 height 26
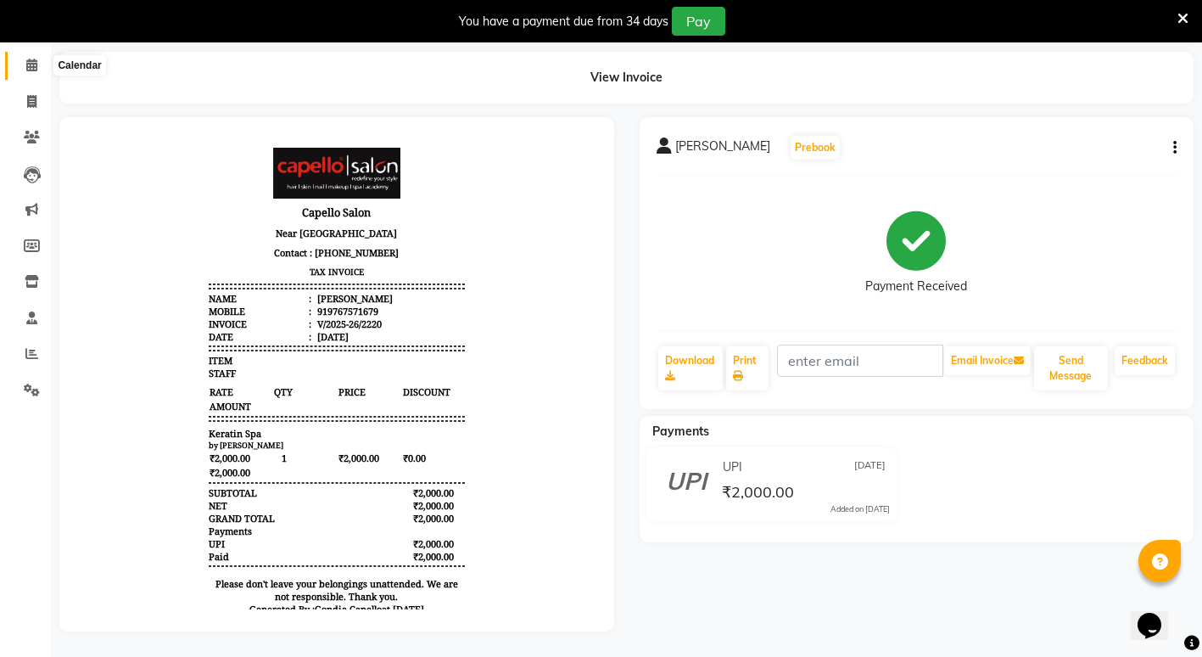
click at [35, 60] on span at bounding box center [32, 66] width 30 height 20
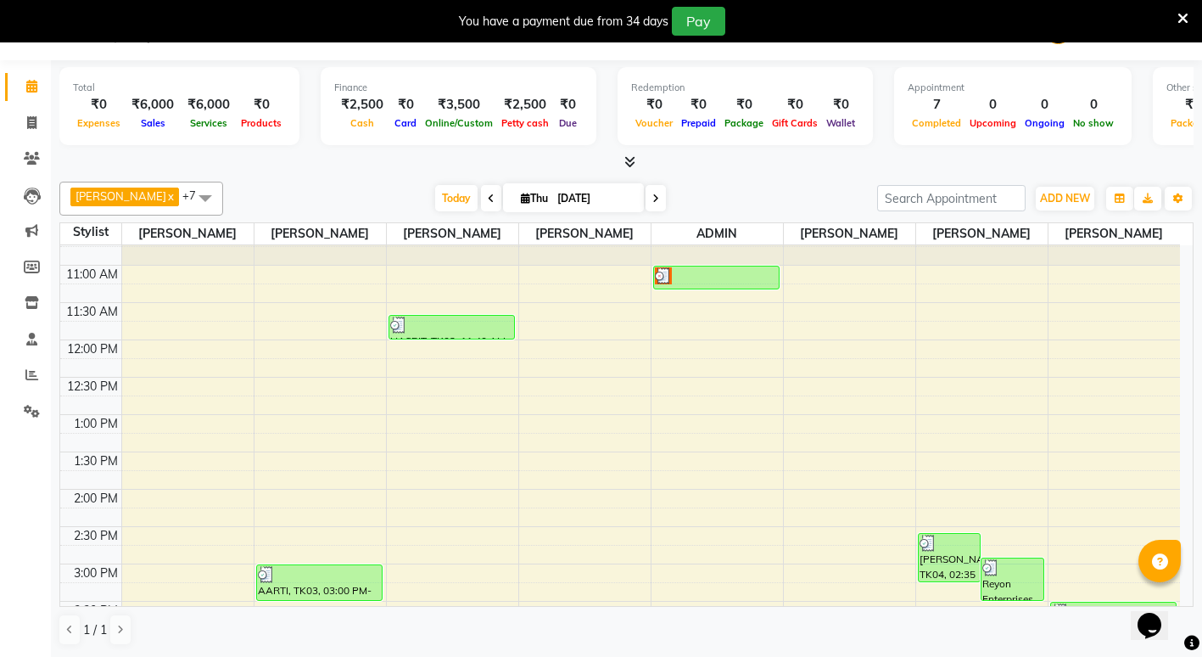
scroll to position [170, 0]
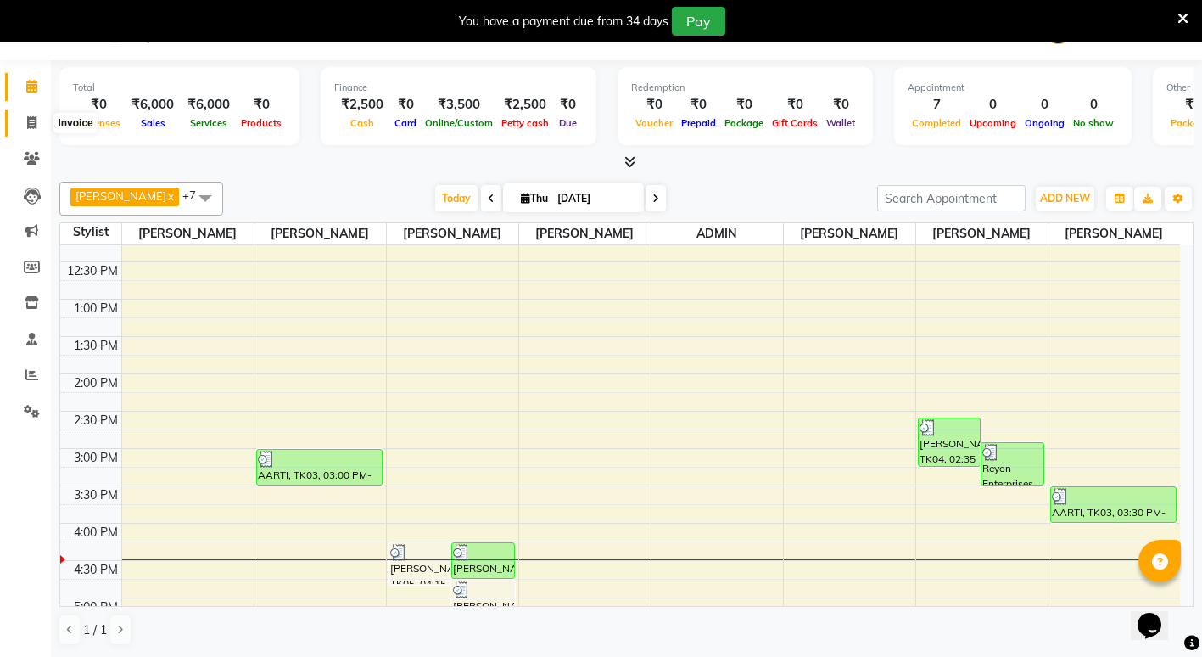
click at [30, 131] on span at bounding box center [32, 124] width 30 height 20
select select "service"
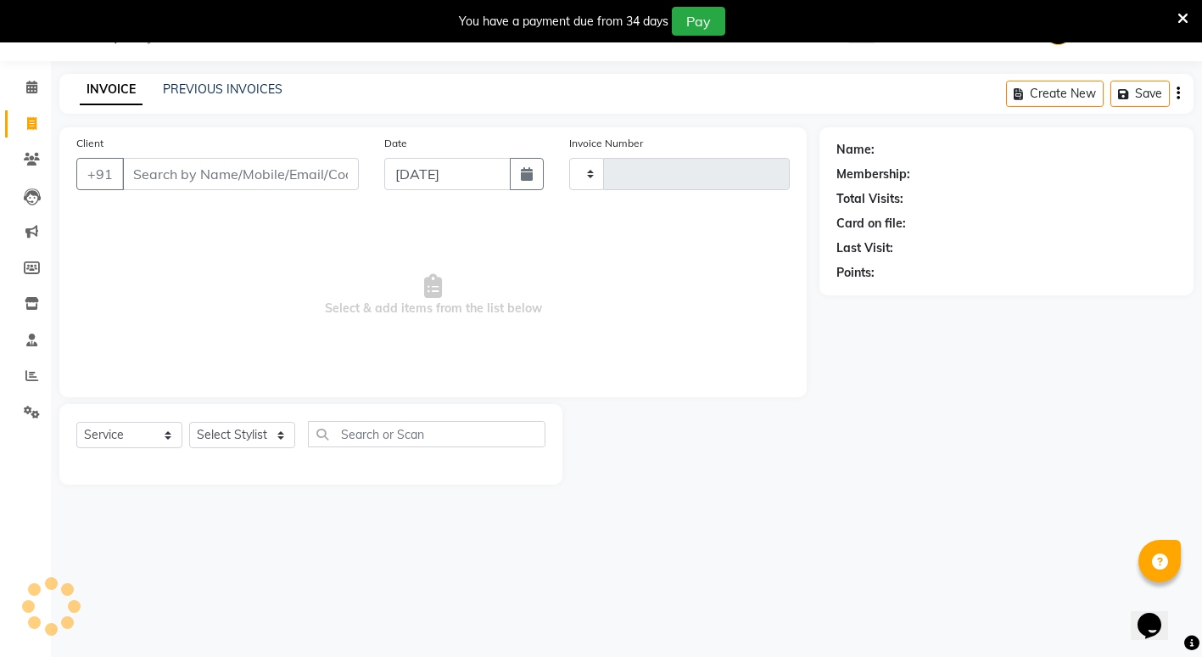
type input "2221"
select select "853"
click at [172, 437] on select "Select Service Product Membership Package Voucher Prepaid Gift Card" at bounding box center [129, 435] width 106 height 26
click at [276, 440] on select "Select Stylist ADMIN [PERSON_NAME] [PERSON_NAME] [PERSON_NAME] Gondia [PERSON_N…" at bounding box center [242, 435] width 106 height 26
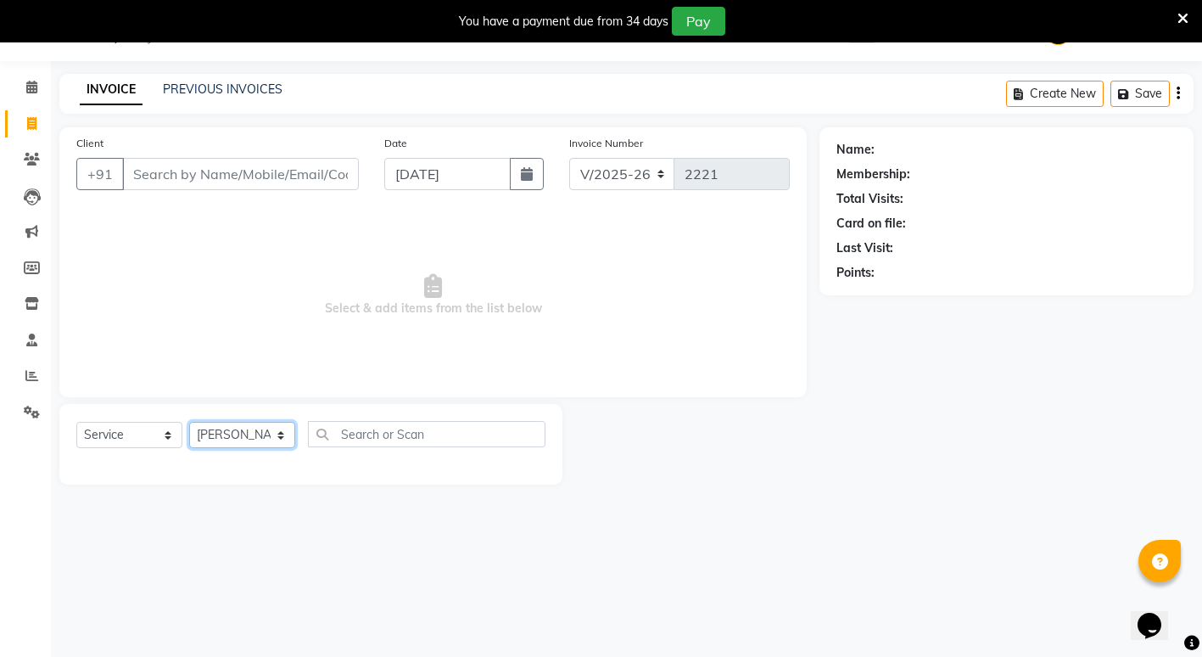
click at [189, 422] on select "Select Stylist ADMIN [PERSON_NAME] [PERSON_NAME] [PERSON_NAME] Gondia [PERSON_N…" at bounding box center [242, 435] width 106 height 26
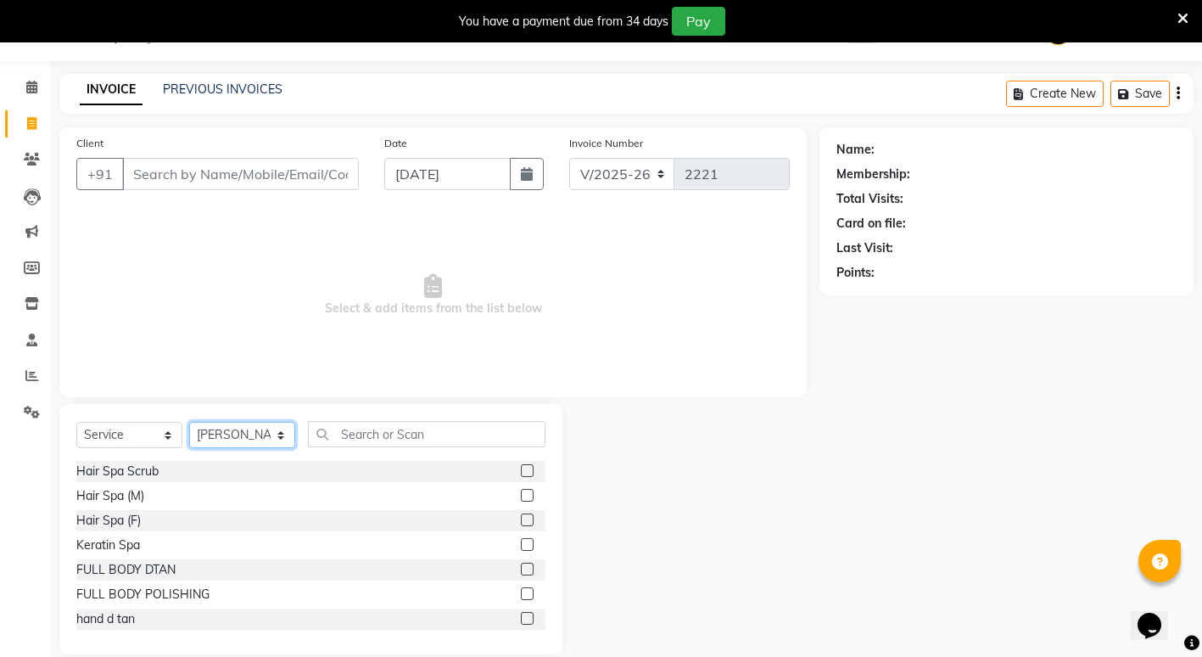
click at [285, 439] on select "Select Stylist ADMIN [PERSON_NAME] [PERSON_NAME] [PERSON_NAME] Gondia [PERSON_N…" at bounding box center [242, 435] width 106 height 26
select select "16500"
click at [189, 422] on select "Select Stylist ADMIN [PERSON_NAME] [PERSON_NAME] [PERSON_NAME] Gondia [PERSON_N…" at bounding box center [242, 435] width 106 height 26
click at [367, 434] on input "text" at bounding box center [427, 434] width 238 height 26
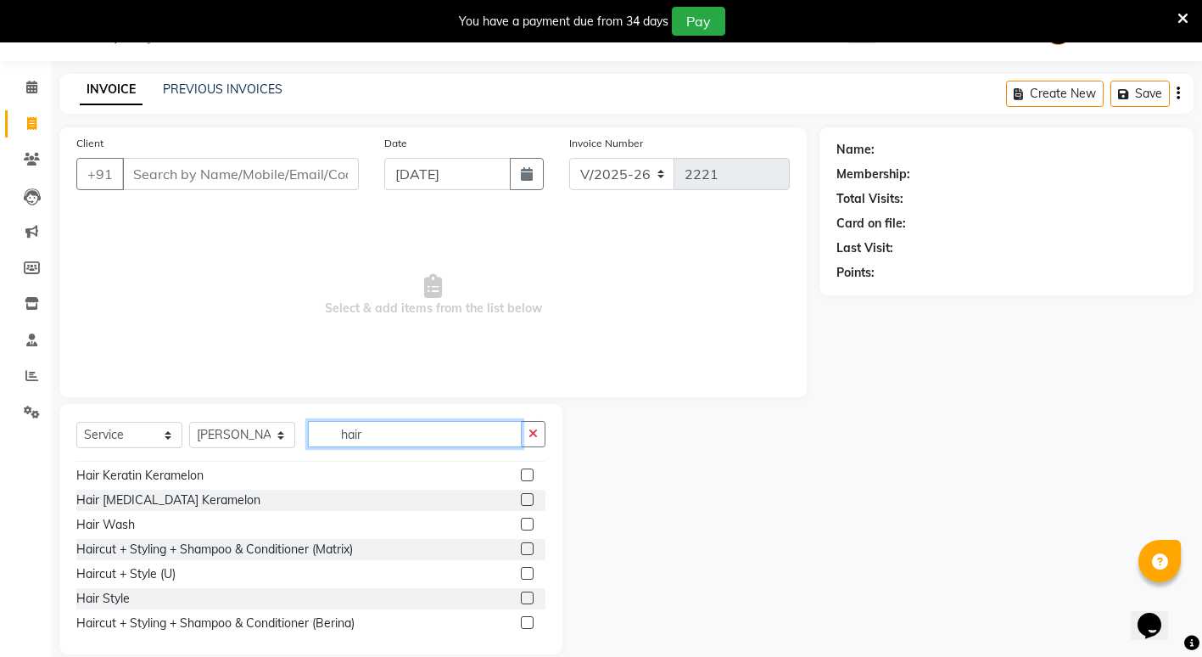
scroll to position [255, 0]
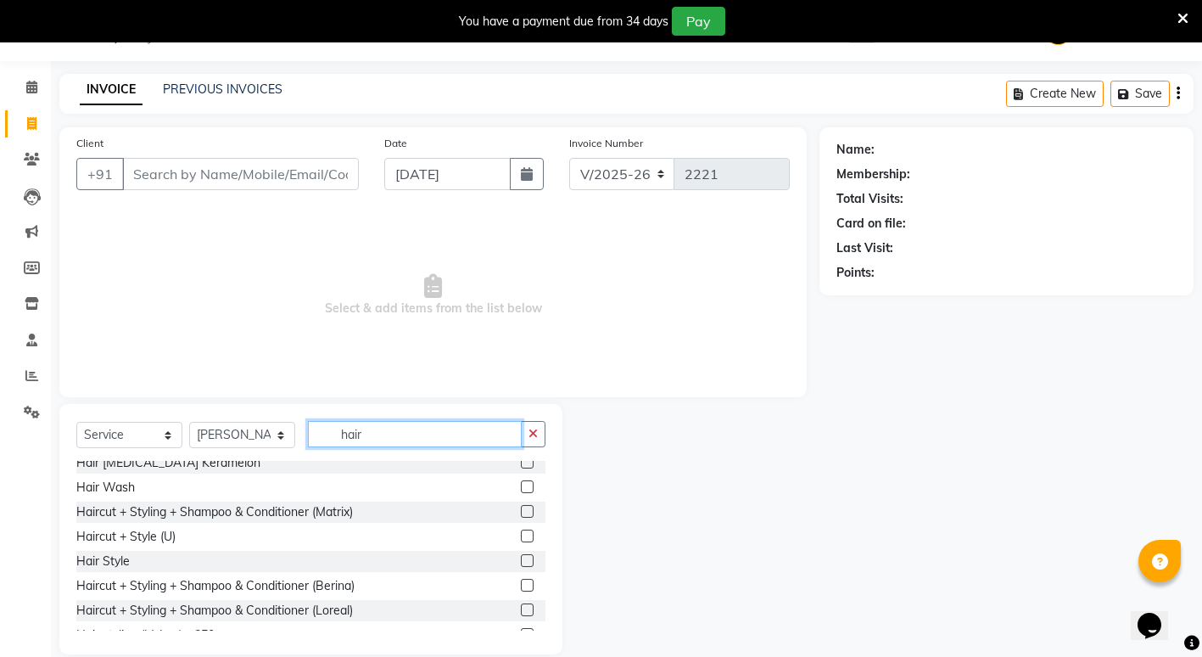
type input "hair"
drag, startPoint x: 517, startPoint y: 483, endPoint x: 517, endPoint y: 494, distance: 11.0
click at [521, 494] on div at bounding box center [526, 489] width 11 height 18
click at [521, 485] on label at bounding box center [527, 486] width 13 height 13
click at [521, 485] on input "checkbox" at bounding box center [526, 487] width 11 height 11
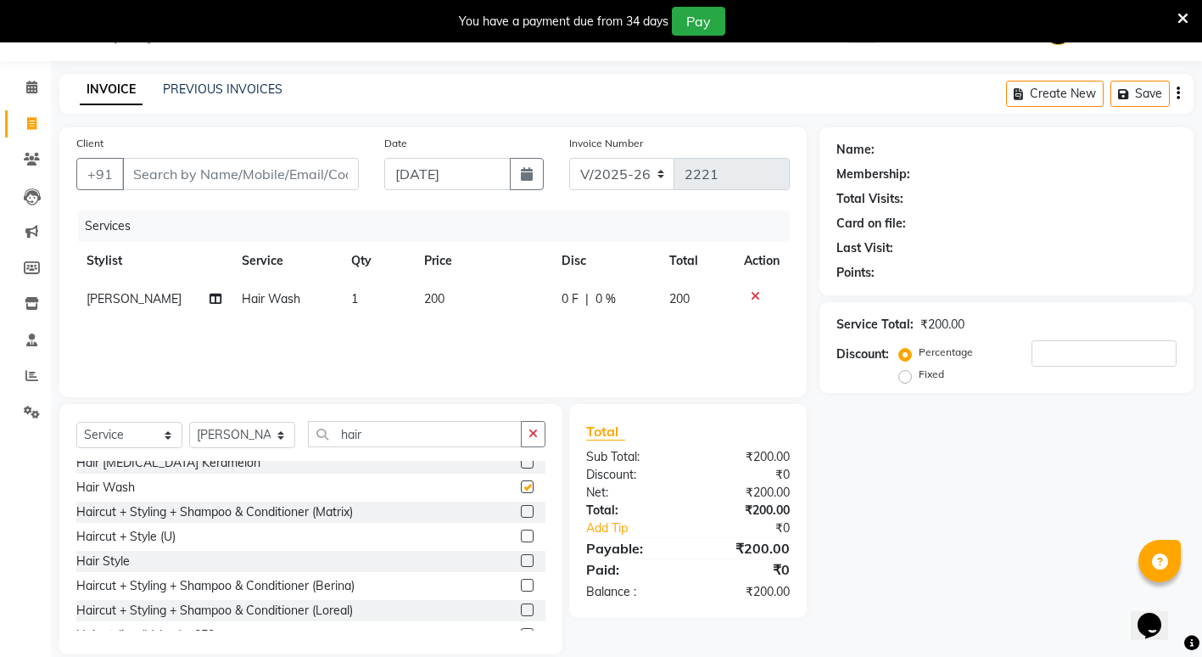
checkbox input "false"
click at [389, 434] on input "hair" at bounding box center [415, 434] width 214 height 26
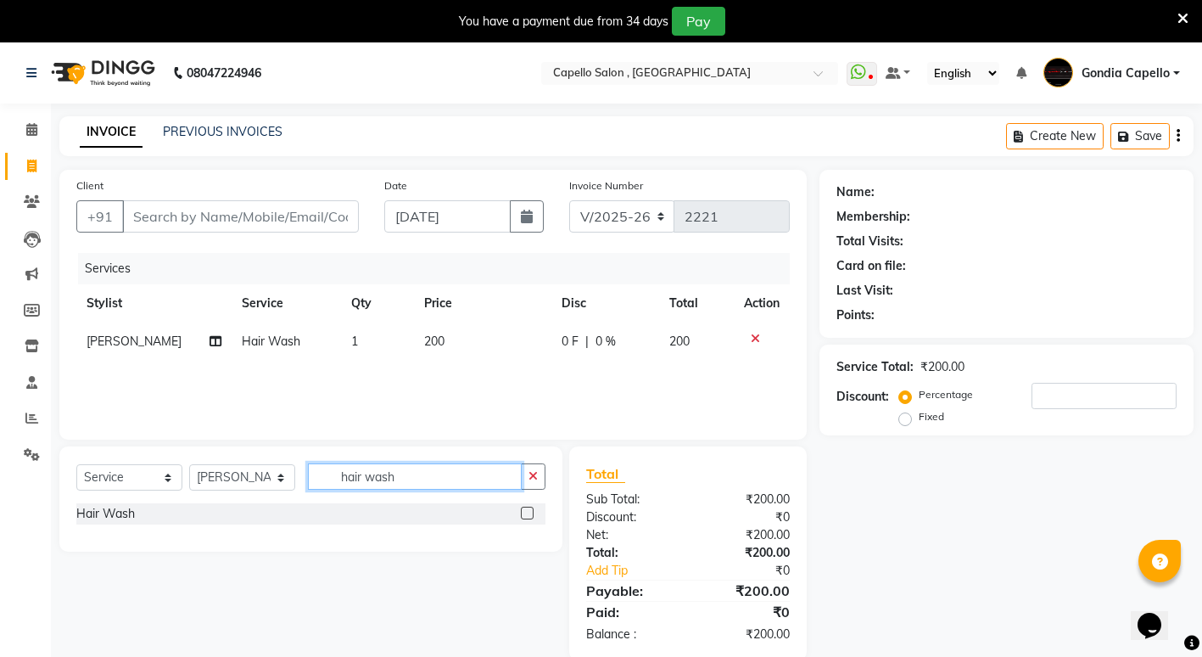
scroll to position [42, 0]
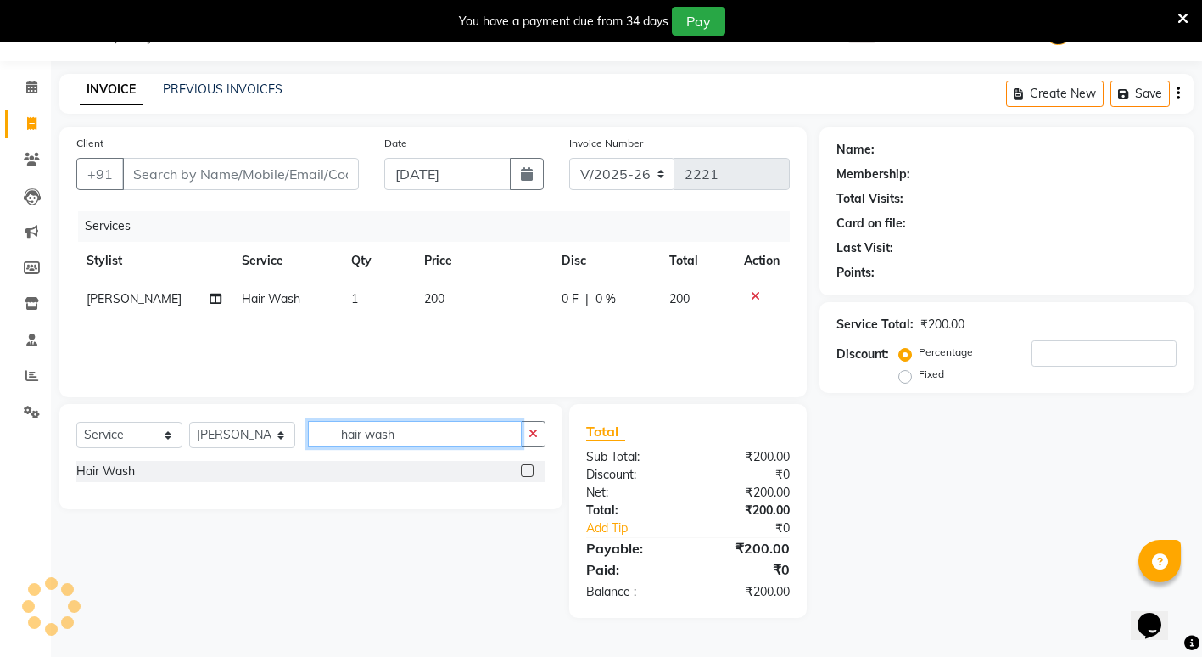
type input "hair wash"
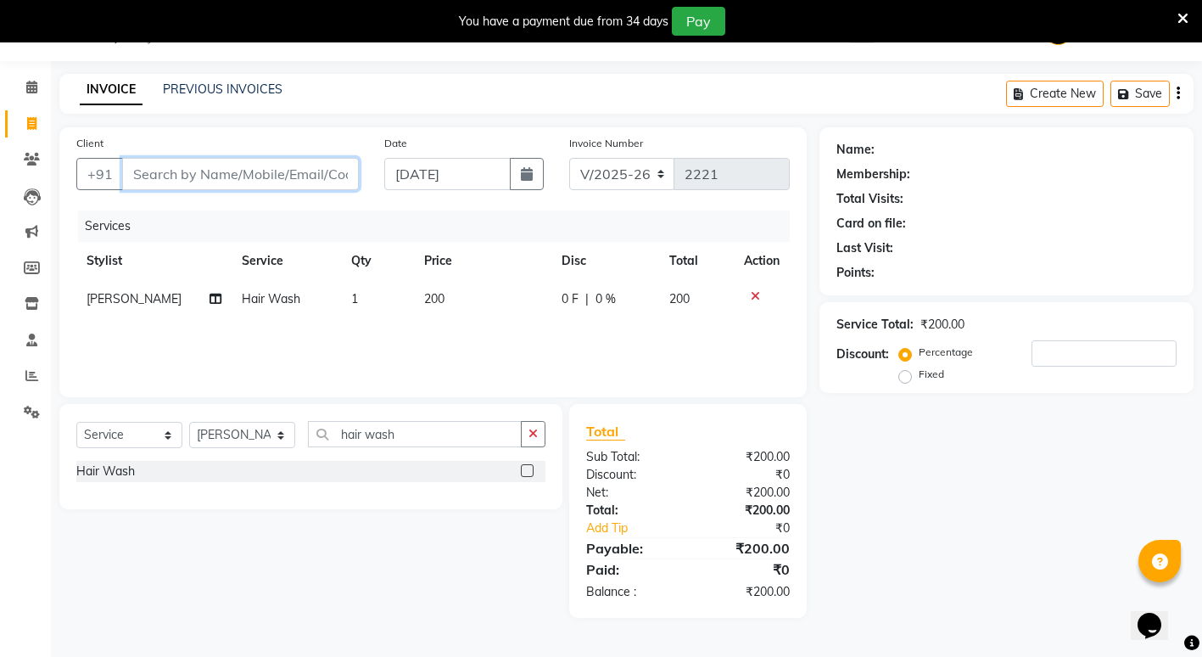
drag, startPoint x: 255, startPoint y: 169, endPoint x: 272, endPoint y: 204, distance: 39.5
click at [263, 180] on input "Client" at bounding box center [240, 174] width 237 height 32
click at [24, 91] on span at bounding box center [32, 88] width 30 height 20
click at [540, 432] on button "button" at bounding box center [533, 434] width 25 height 26
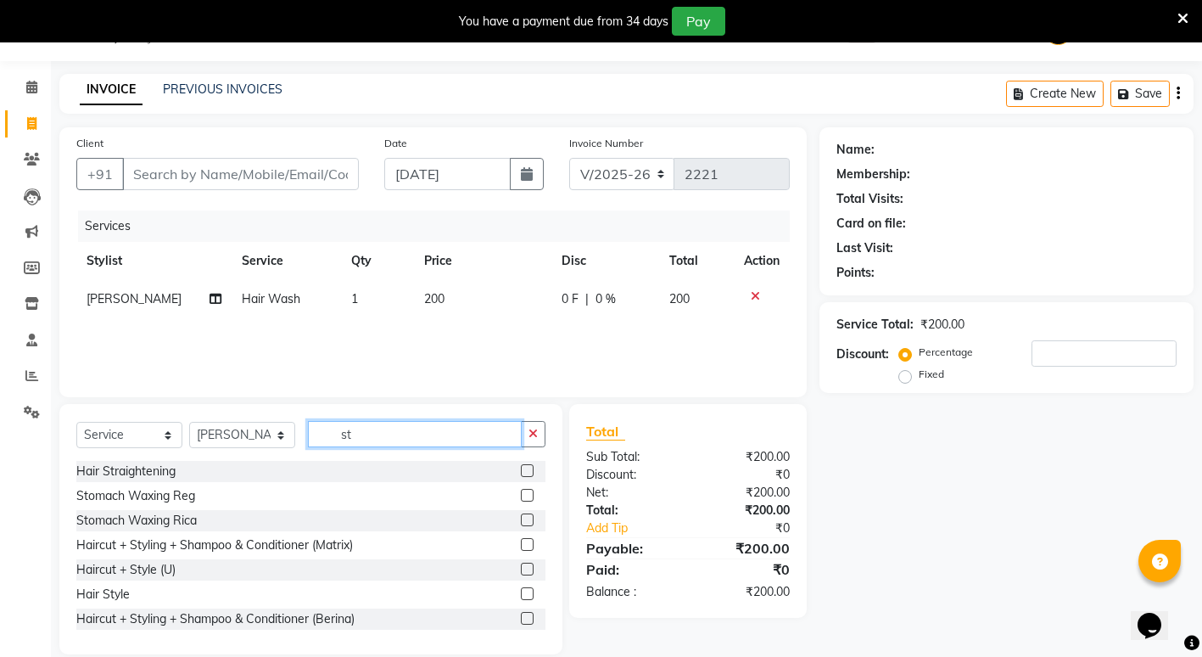
type input "st"
drag, startPoint x: 161, startPoint y: 595, endPoint x: 177, endPoint y: 596, distance: 16.2
click at [171, 596] on div "Hair Style" at bounding box center [310, 594] width 469 height 21
drag, startPoint x: 137, startPoint y: 587, endPoint x: 164, endPoint y: 599, distance: 28.9
click at [142, 592] on div "Hair Style" at bounding box center [310, 594] width 469 height 21
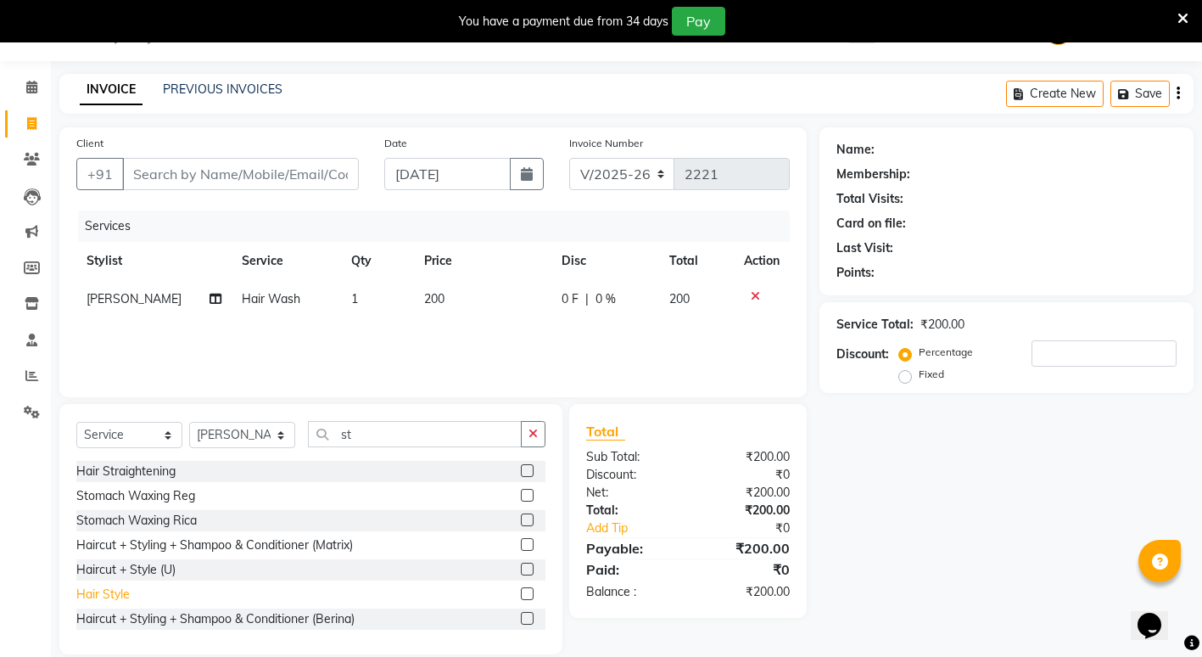
click at [109, 594] on div "Hair Style" at bounding box center [102, 594] width 53 height 18
checkbox input "false"
drag, startPoint x: 443, startPoint y: 334, endPoint x: 457, endPoint y: 324, distance: 17.7
click at [445, 333] on td "400" at bounding box center [482, 337] width 137 height 38
select select "16500"
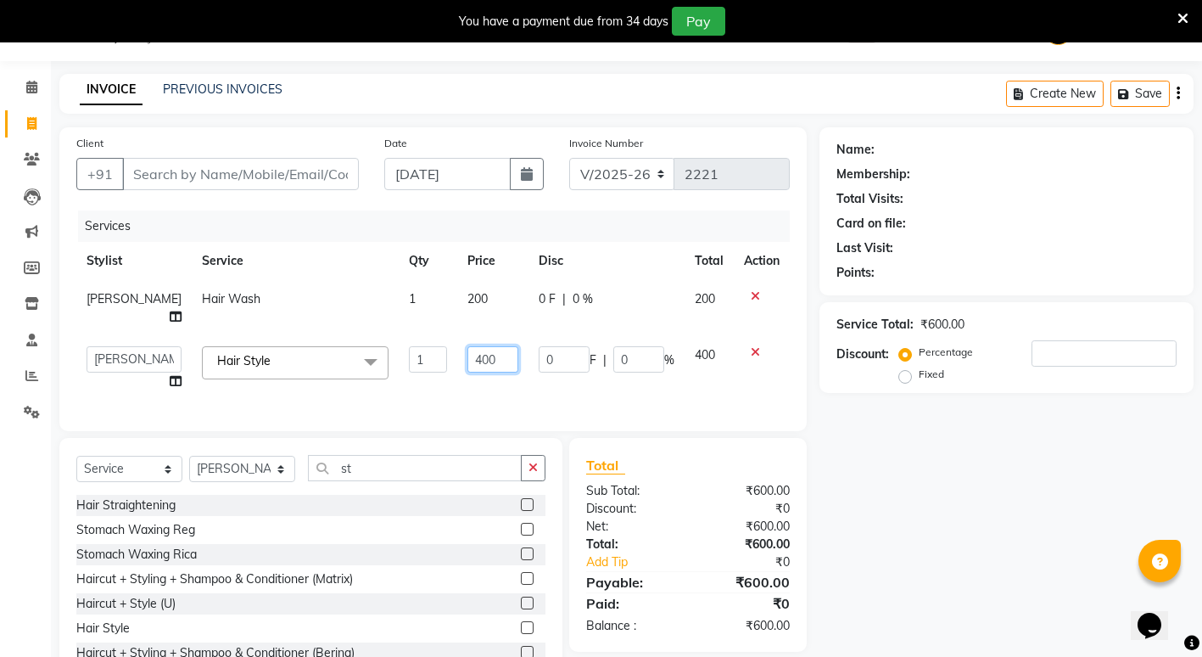
click at [497, 372] on input "400" at bounding box center [493, 359] width 51 height 26
type input "4"
type input "200"
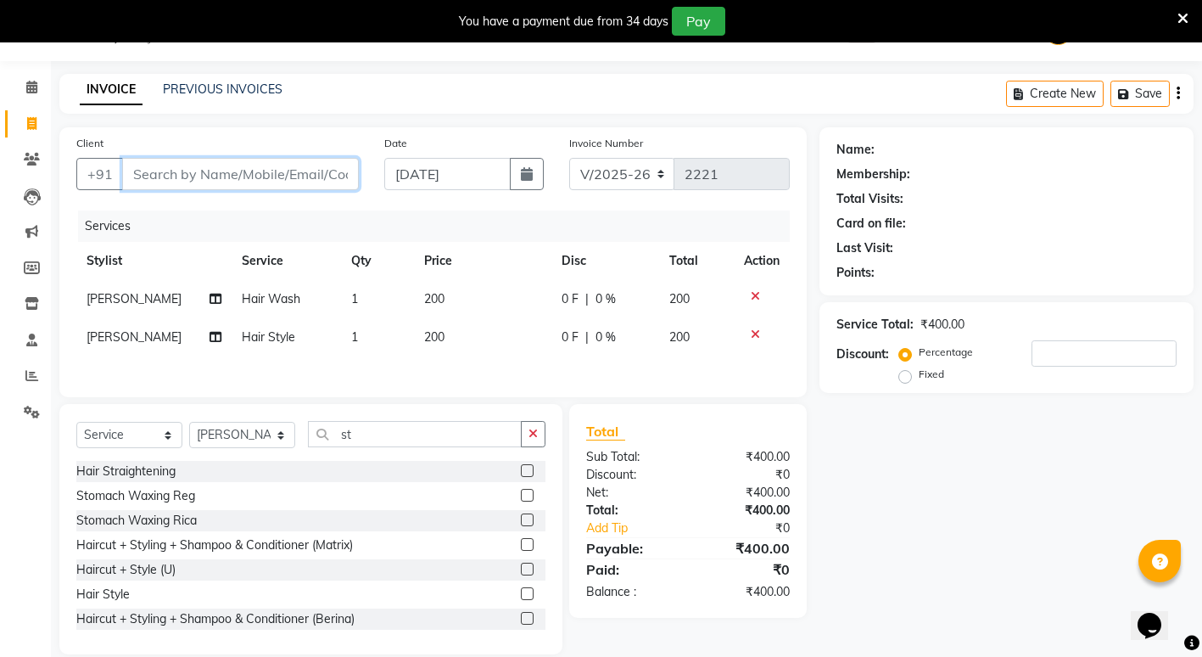
click at [241, 186] on input "Client" at bounding box center [240, 174] width 237 height 32
type input "7"
type input "0"
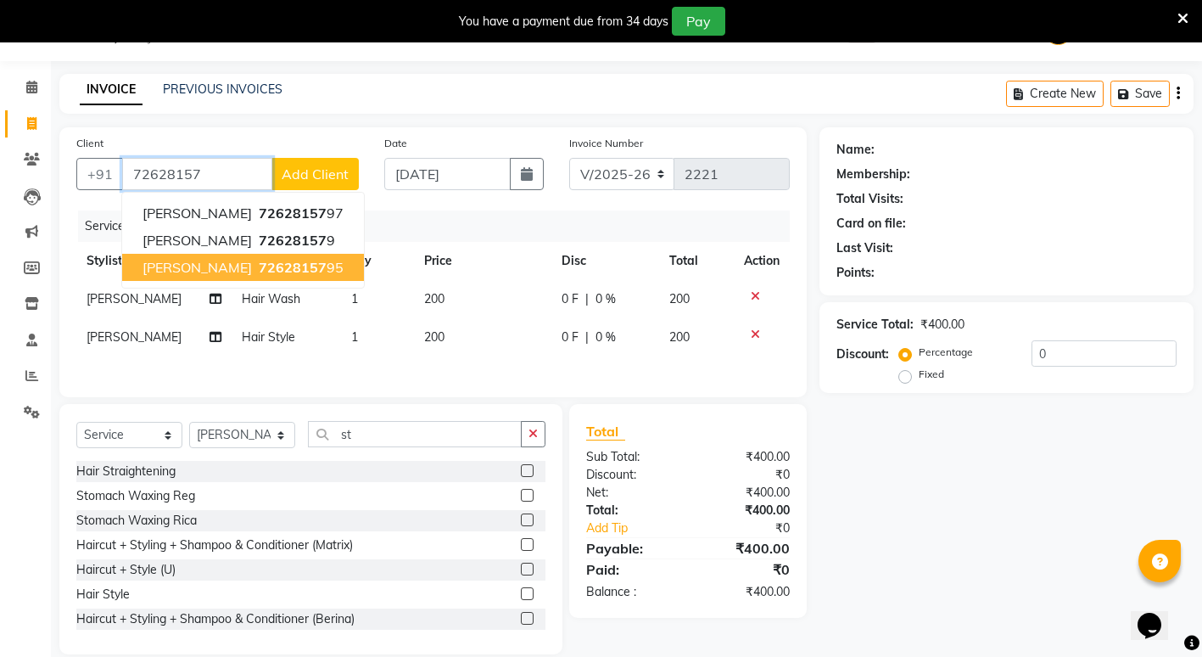
click at [259, 268] on span "72628157" at bounding box center [293, 267] width 68 height 17
type input "7262815795"
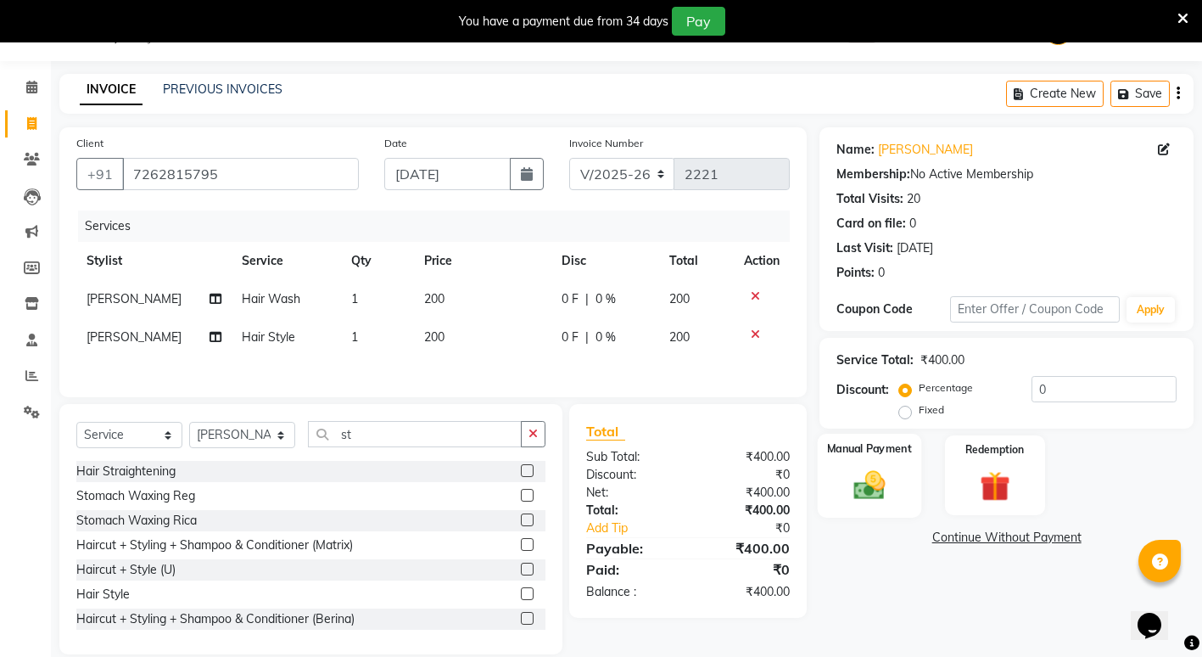
click at [862, 479] on img at bounding box center [870, 485] width 52 height 36
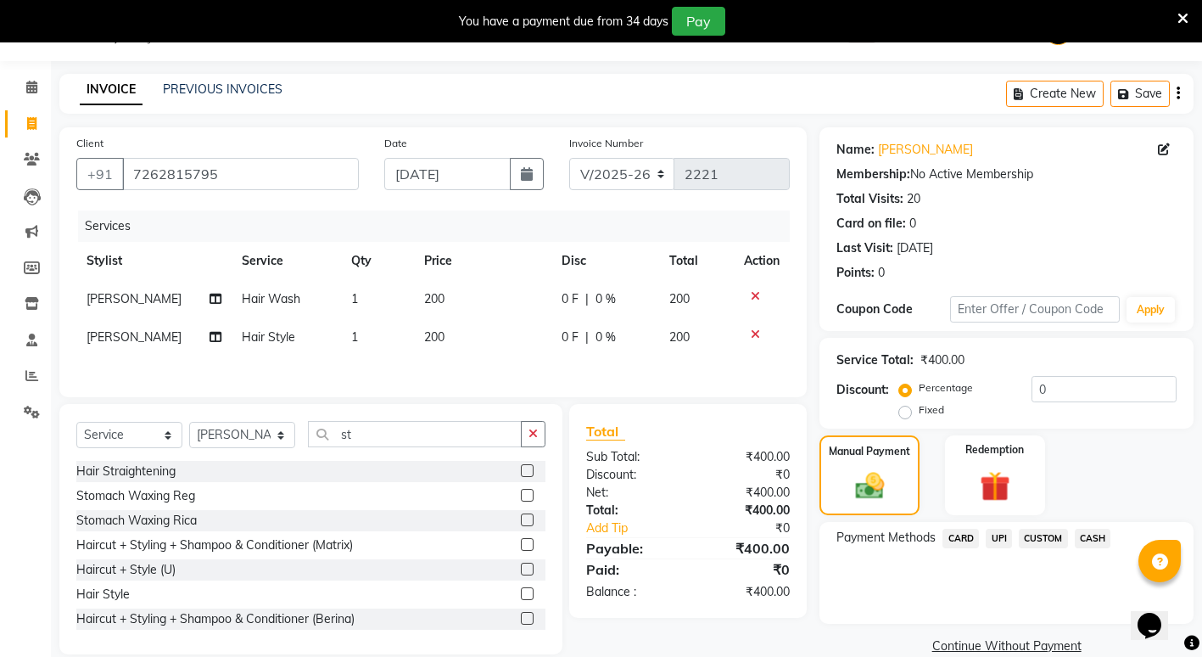
click at [1095, 535] on span "CASH" at bounding box center [1093, 539] width 36 height 20
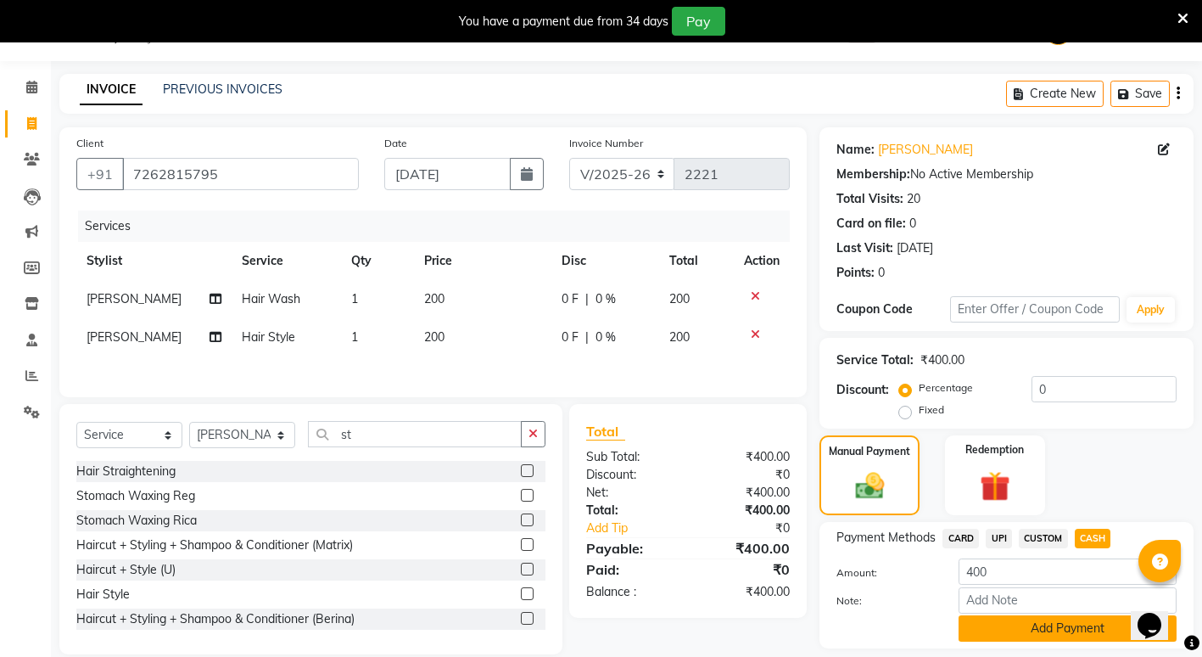
click at [1065, 622] on button "Add Payment" at bounding box center [1068, 628] width 218 height 26
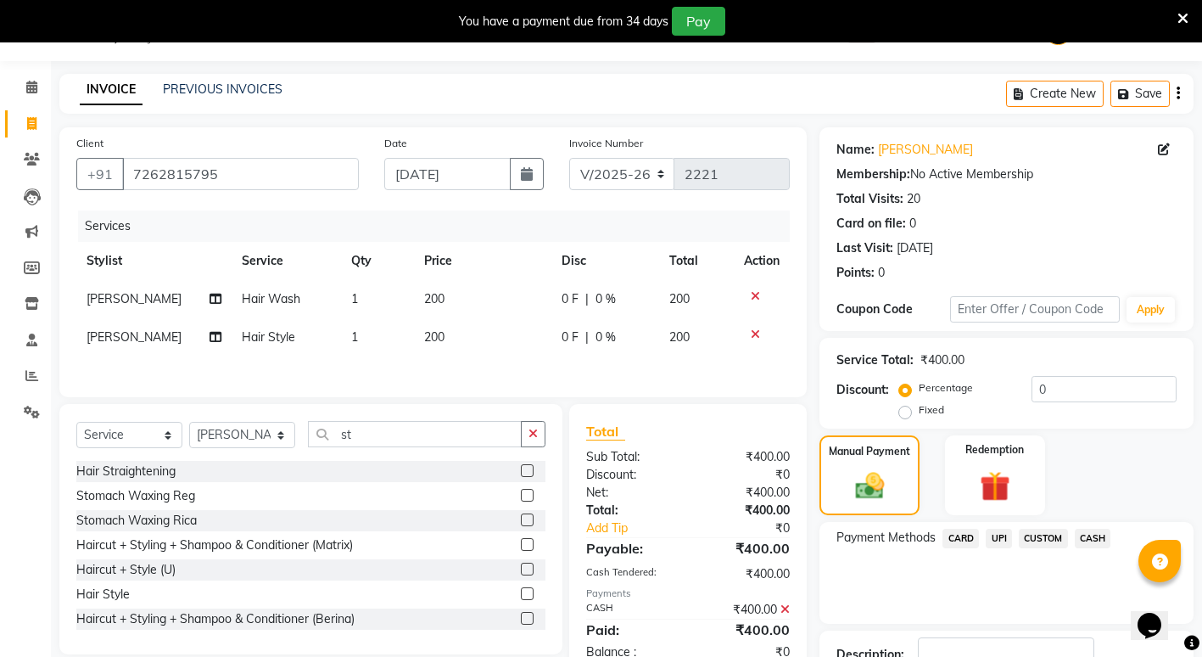
scroll to position [165, 0]
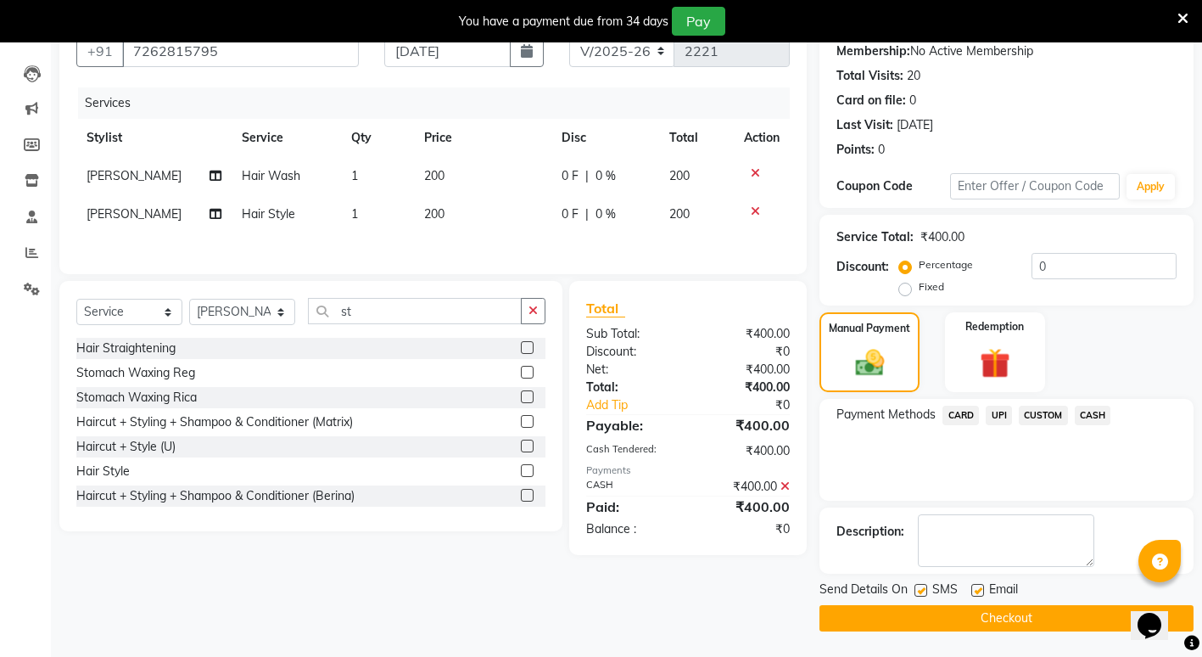
click at [968, 619] on button "Checkout" at bounding box center [1007, 618] width 374 height 26
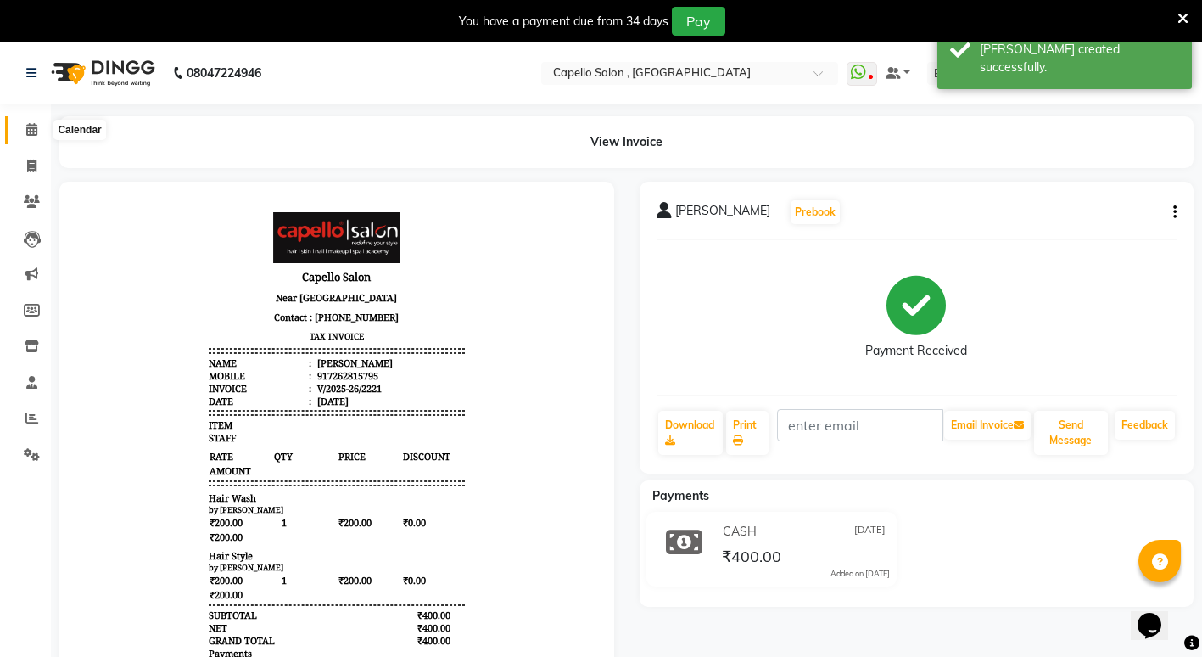
click at [39, 134] on span at bounding box center [32, 130] width 30 height 20
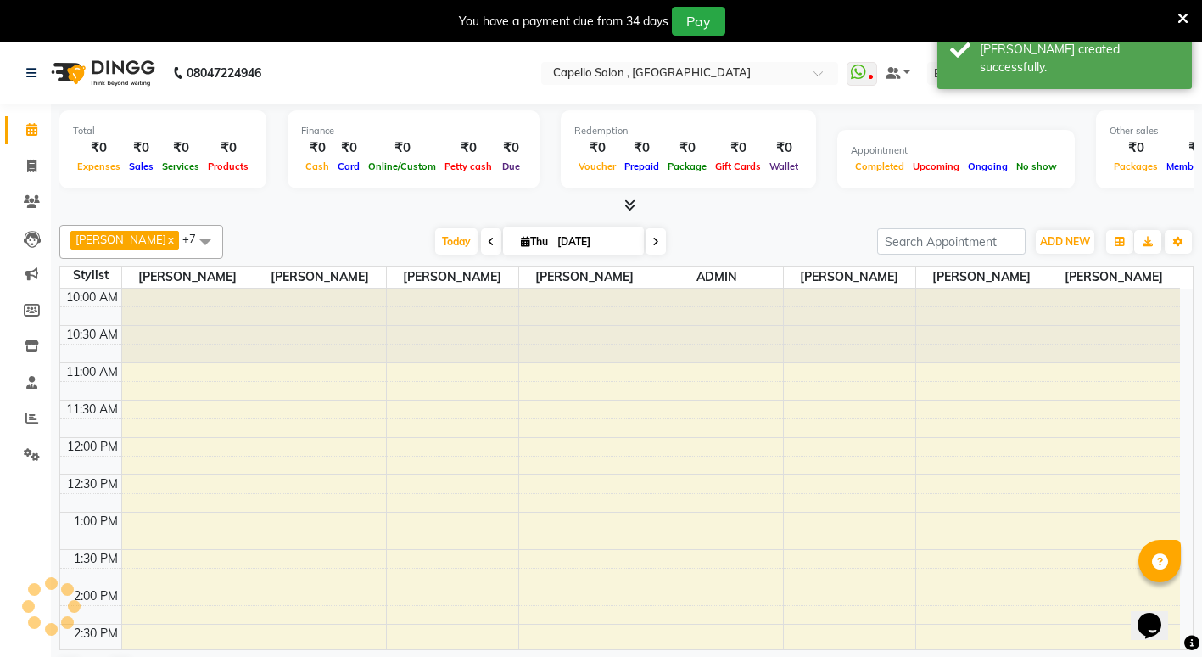
scroll to position [449, 0]
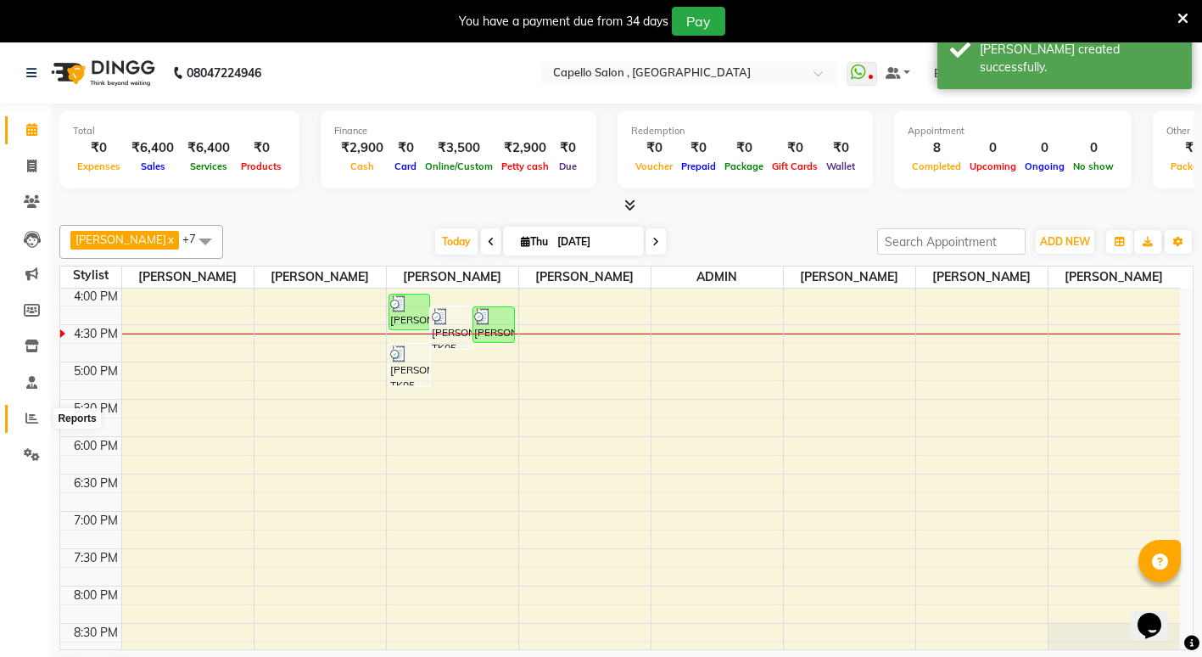
click at [29, 411] on span at bounding box center [32, 419] width 30 height 20
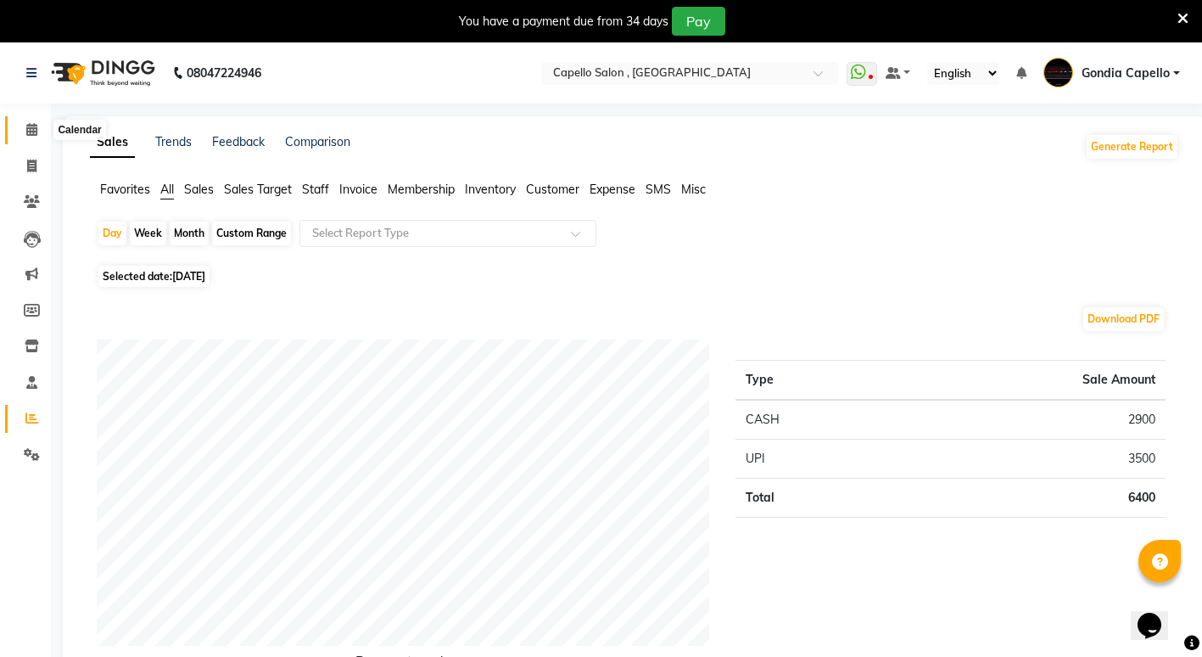
click at [36, 121] on span at bounding box center [32, 130] width 30 height 20
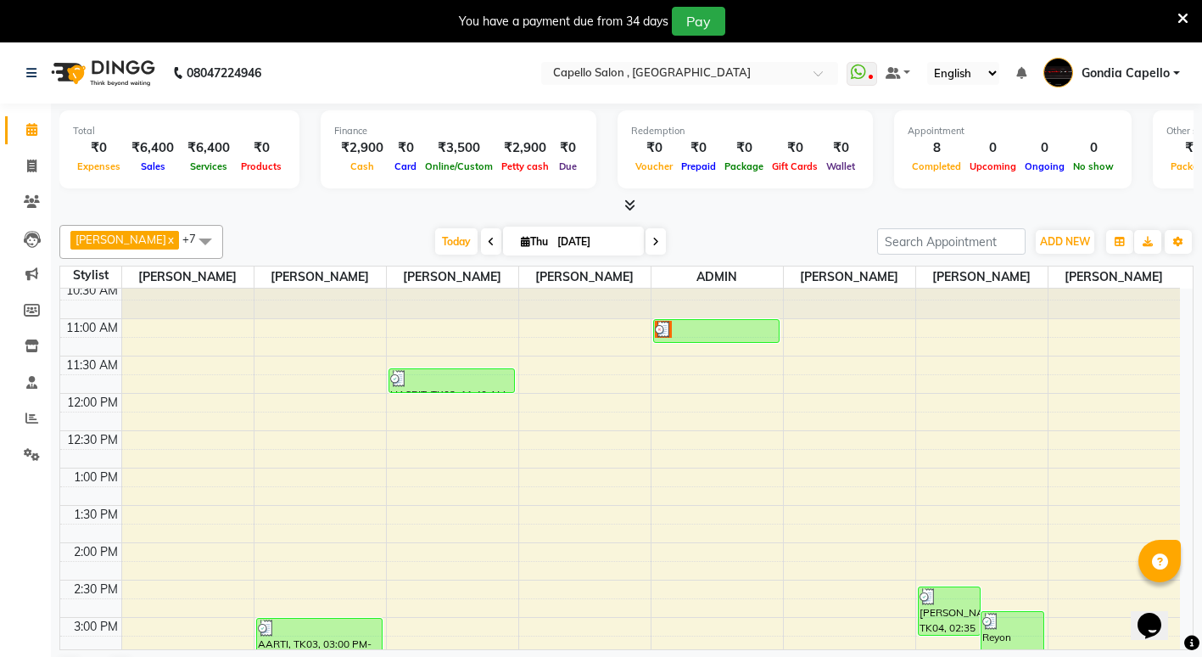
scroll to position [43, 0]
click at [36, 424] on span at bounding box center [32, 419] width 30 height 20
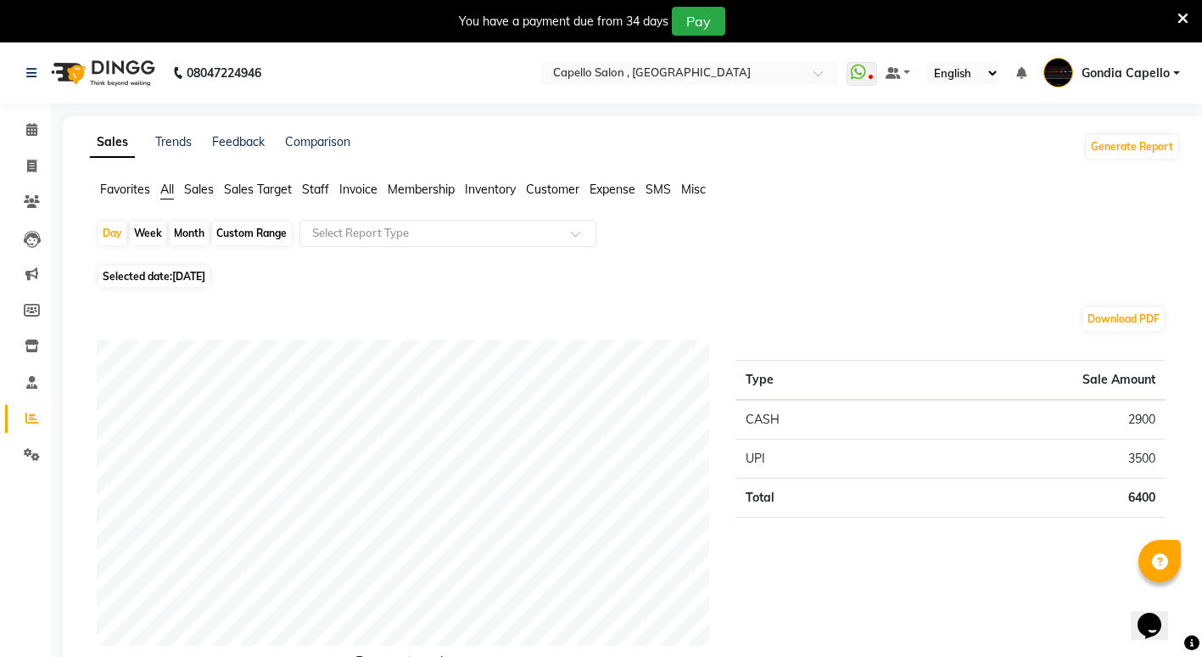
click at [318, 191] on span "Staff" at bounding box center [315, 189] width 27 height 15
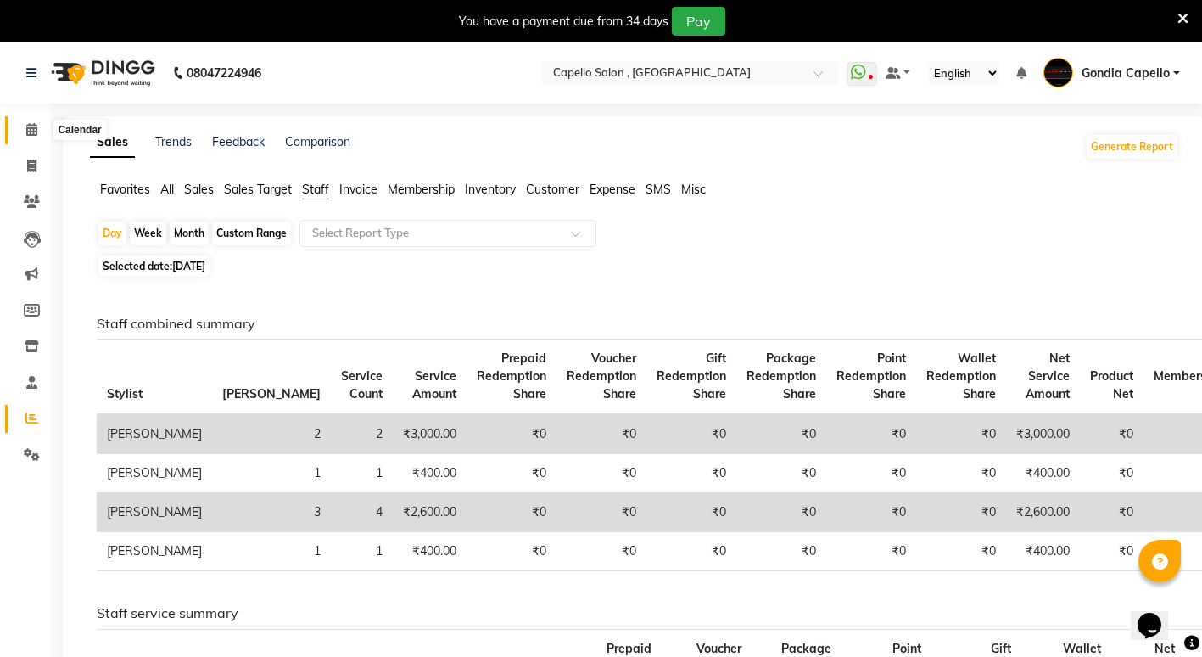
click at [34, 128] on icon at bounding box center [31, 129] width 11 height 13
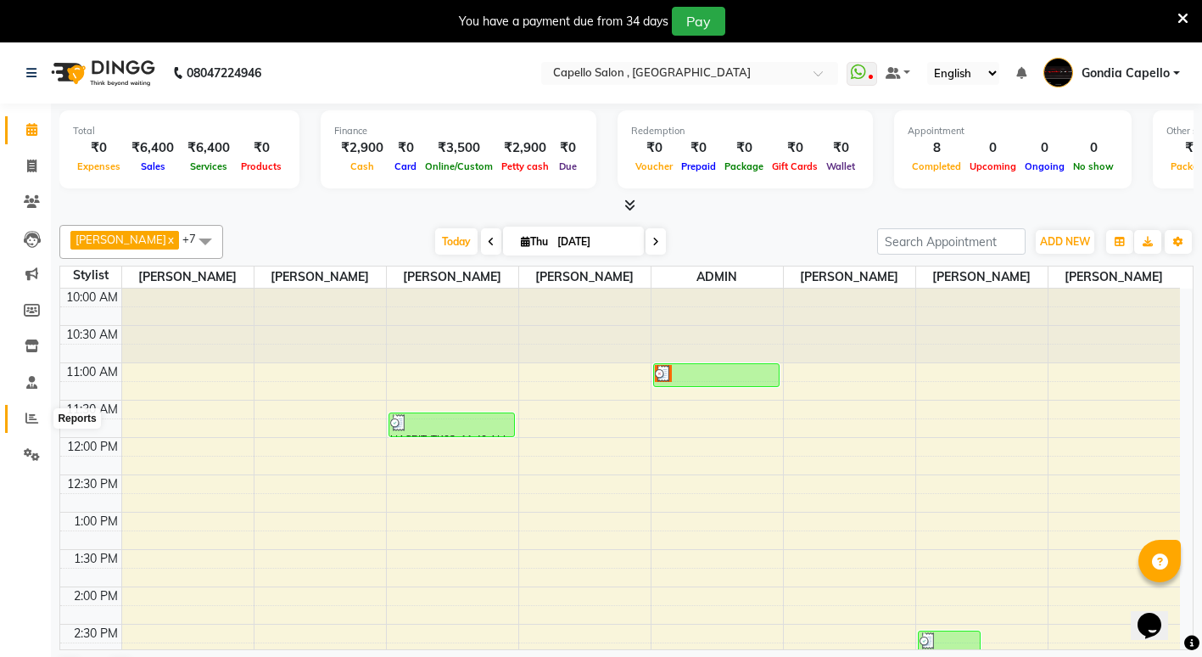
click at [36, 420] on icon at bounding box center [31, 418] width 13 height 13
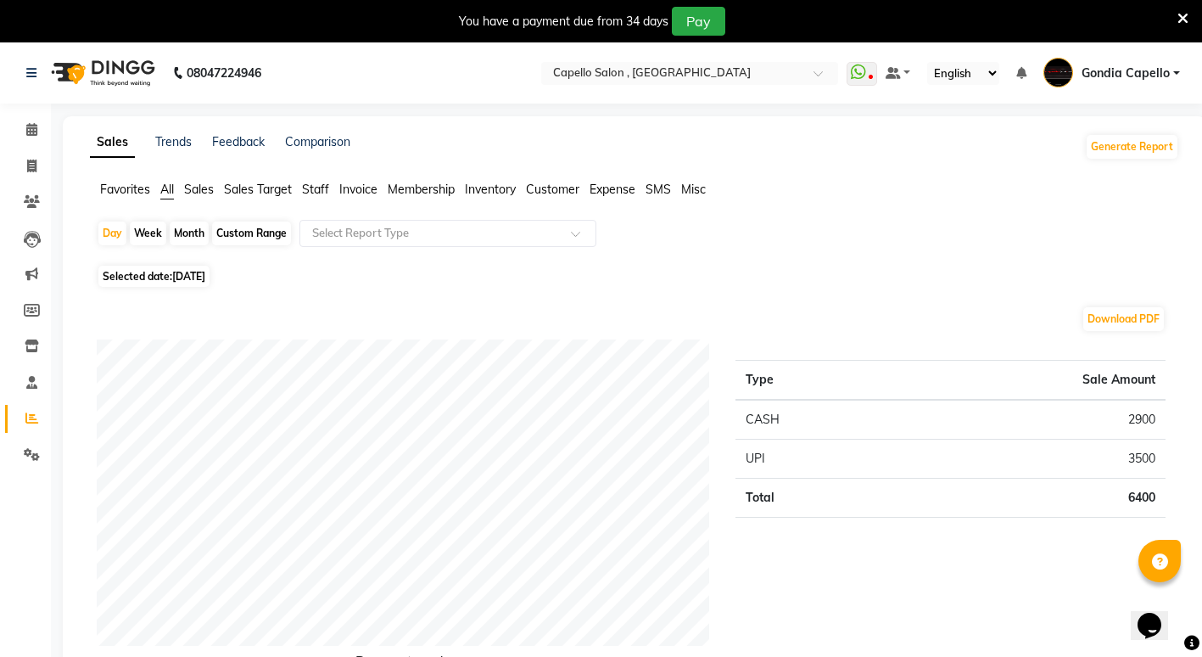
click at [322, 188] on span "Staff" at bounding box center [315, 189] width 27 height 15
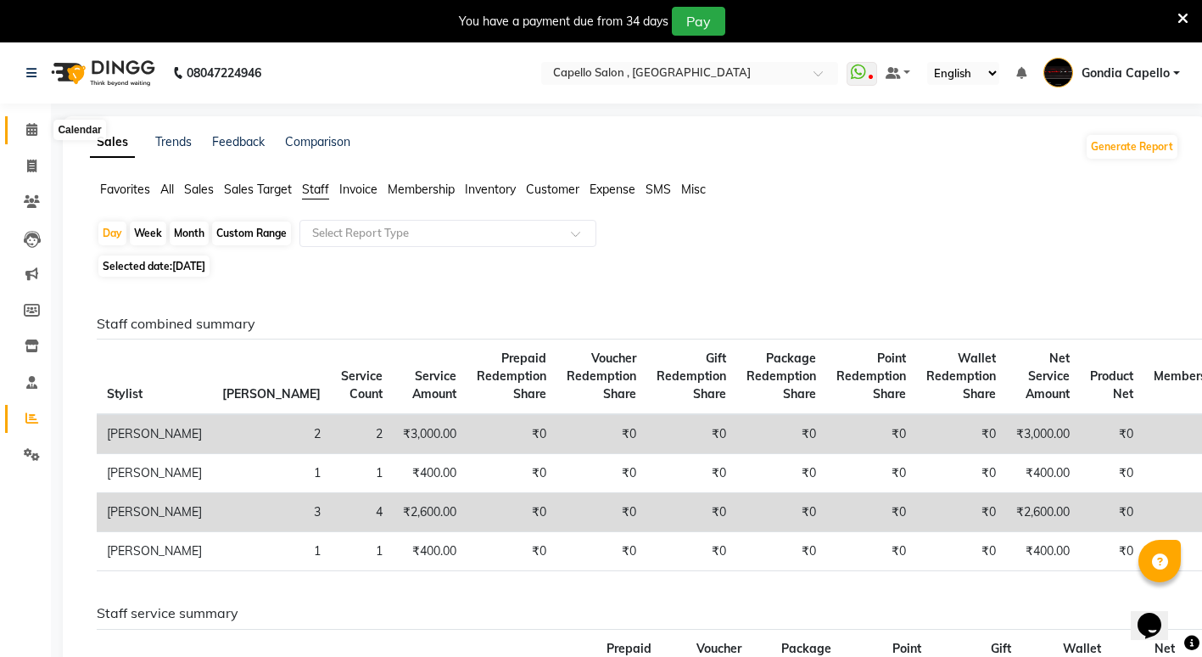
click at [28, 126] on icon at bounding box center [31, 129] width 11 height 13
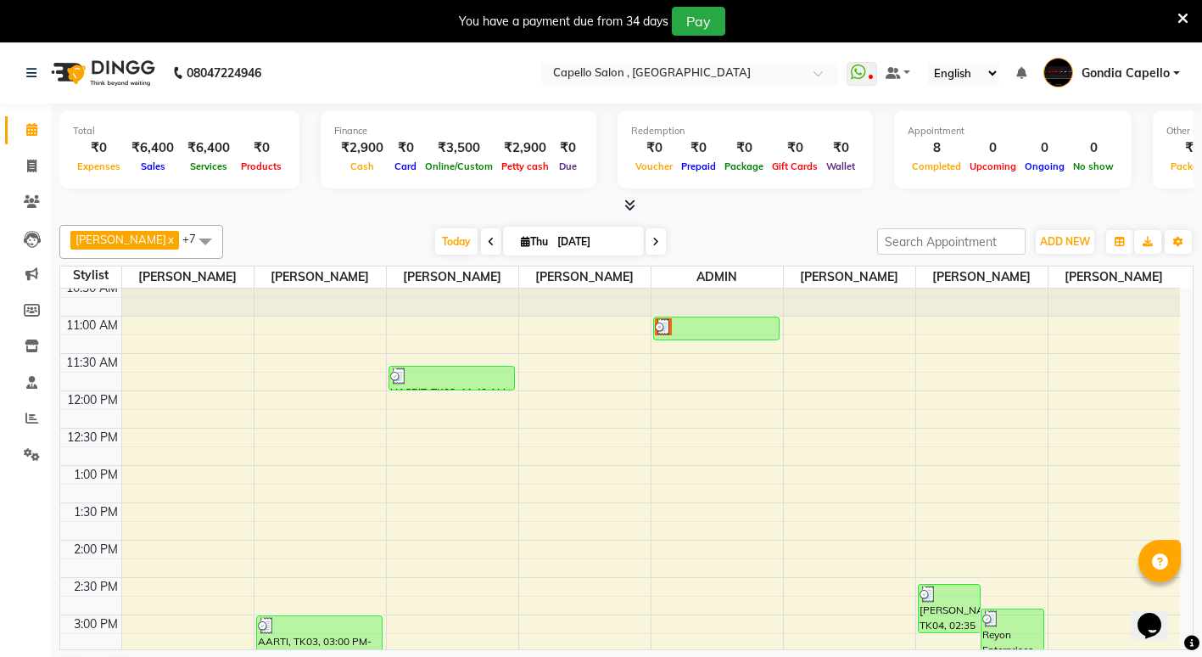
scroll to position [85, 0]
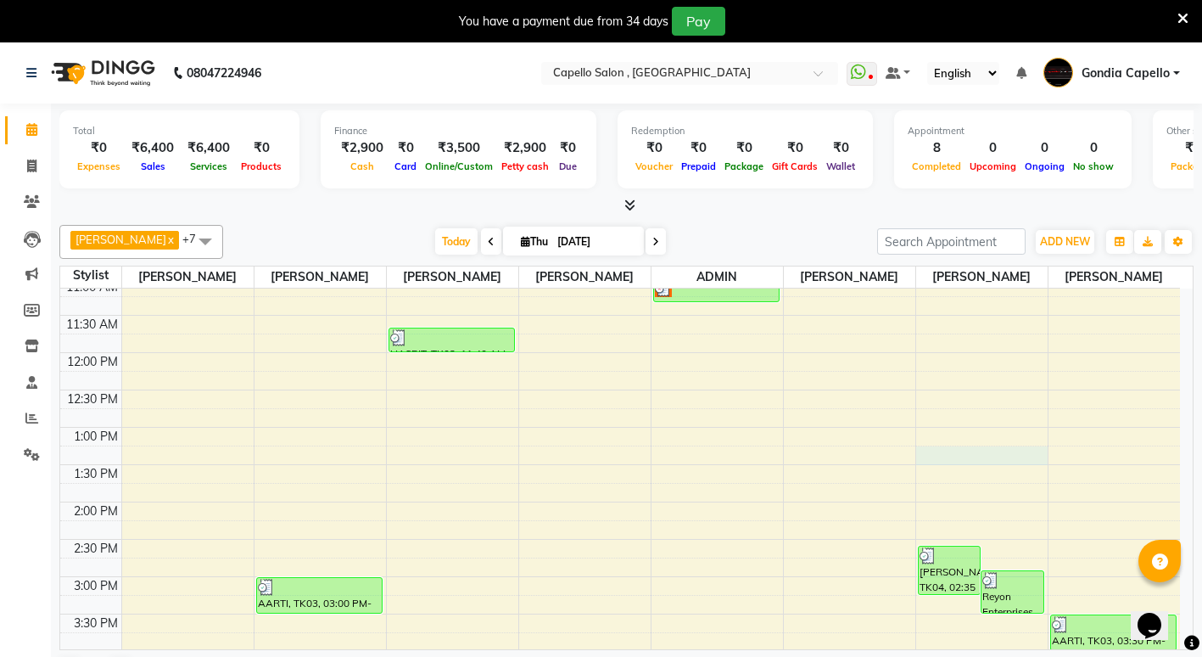
click at [959, 476] on div "10:00 AM 10:30 AM 11:00 AM 11:30 AM 12:00 PM 12:30 PM 1:00 PM 1:30 PM 2:00 PM 2…" at bounding box center [620, 651] width 1120 height 895
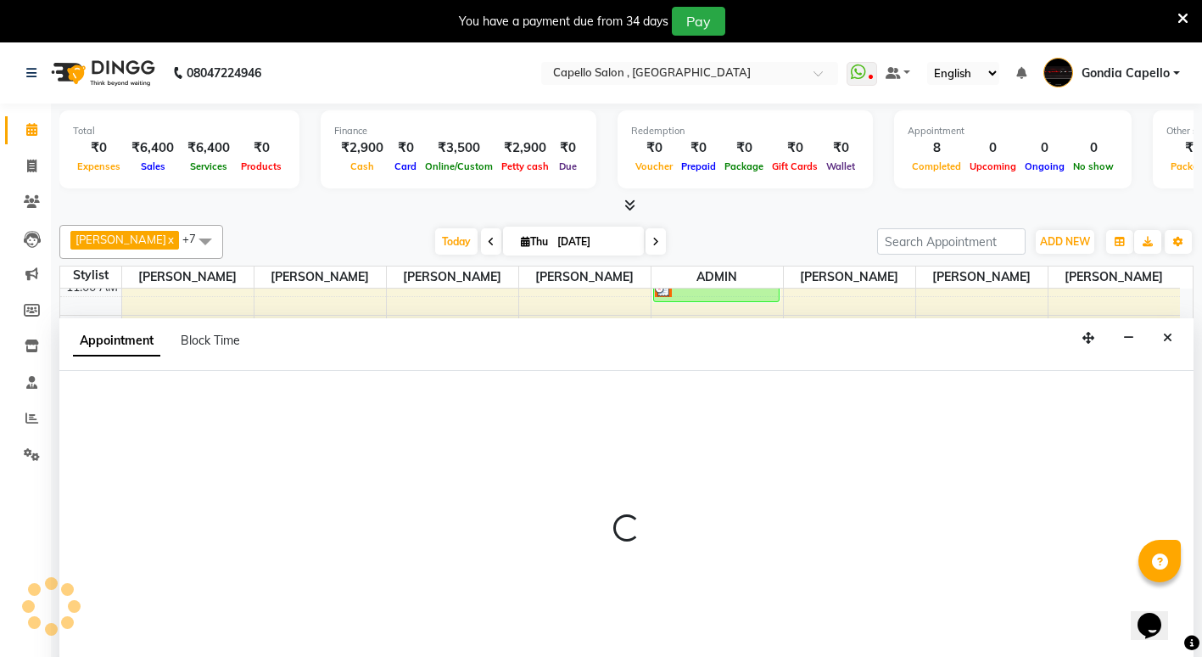
scroll to position [43, 0]
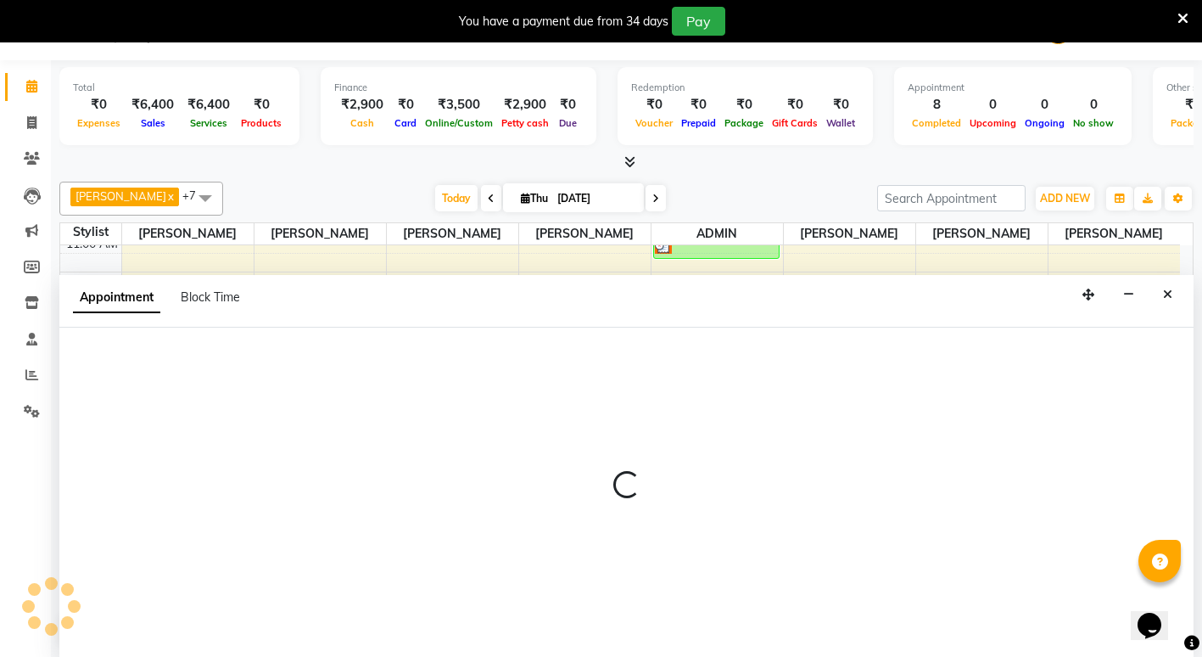
select select "58211"
select select "tentative"
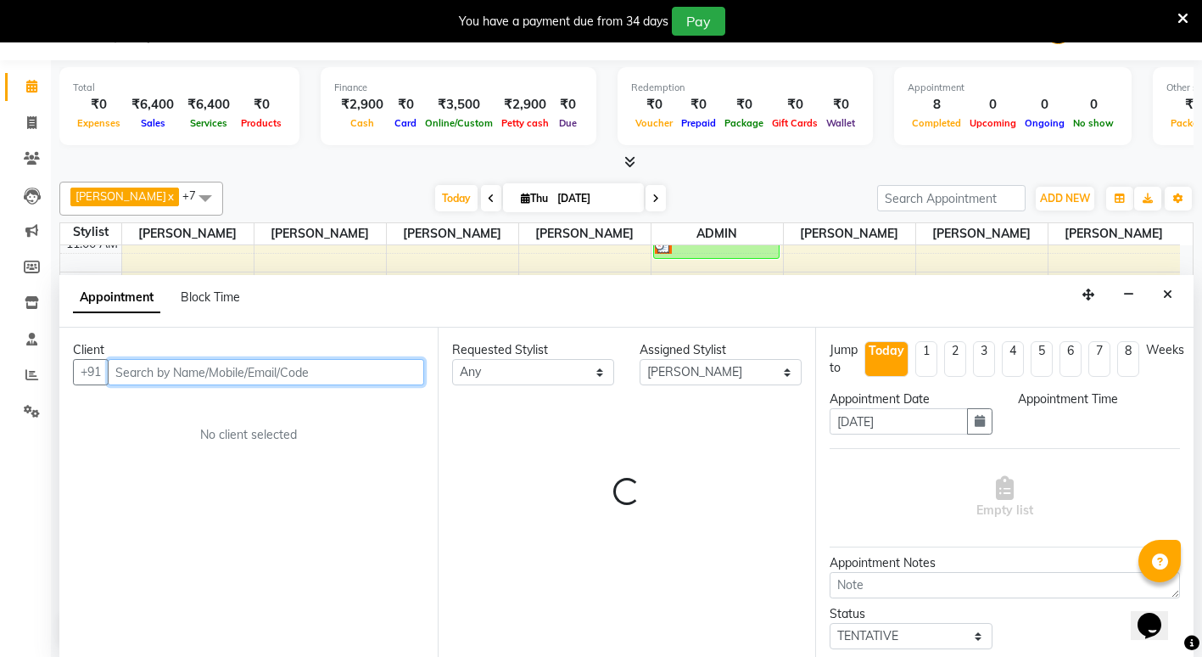
select select "795"
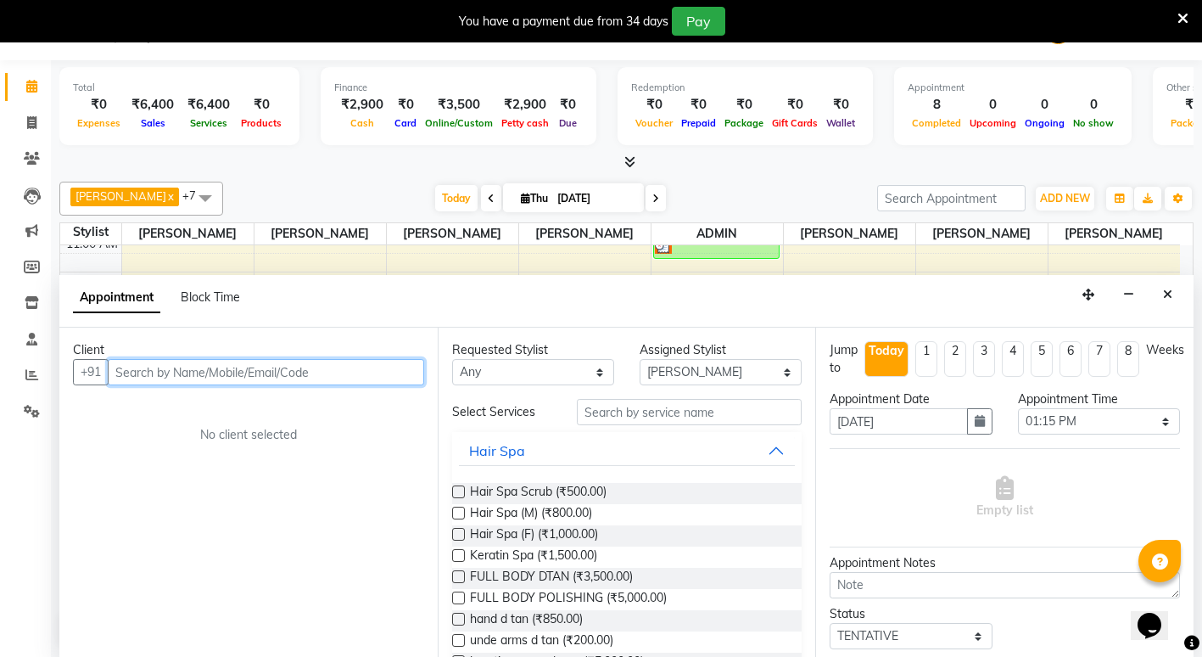
scroll to position [0, 0]
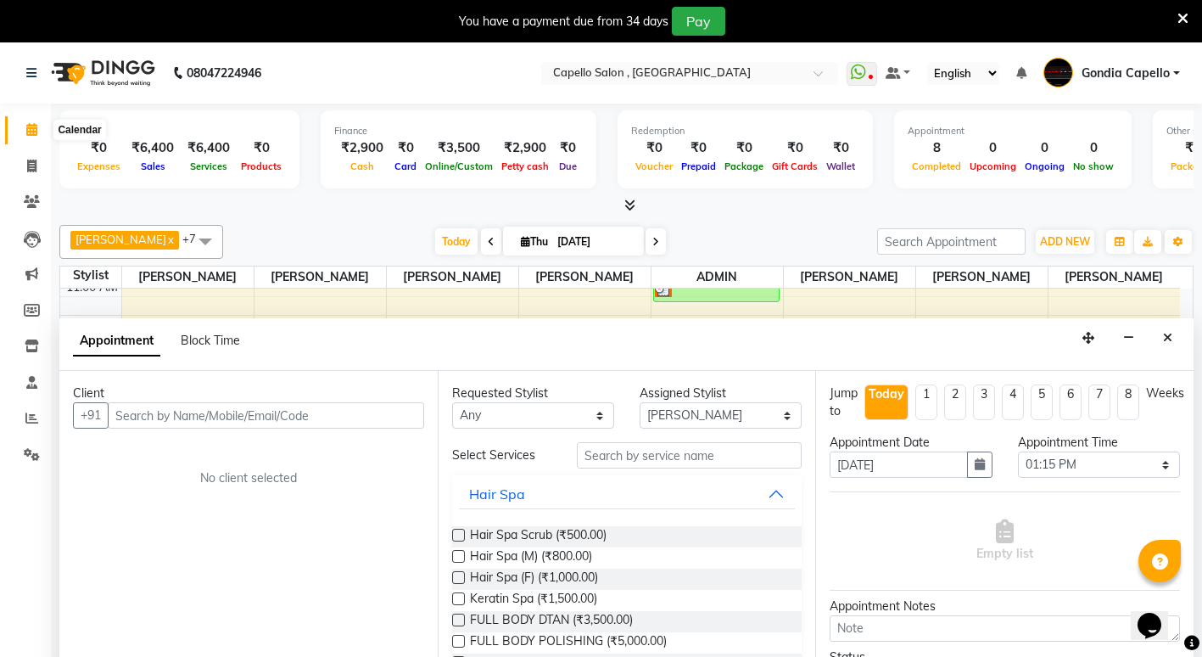
click at [35, 129] on icon at bounding box center [31, 129] width 11 height 13
click at [36, 168] on icon at bounding box center [31, 166] width 9 height 13
select select "service"
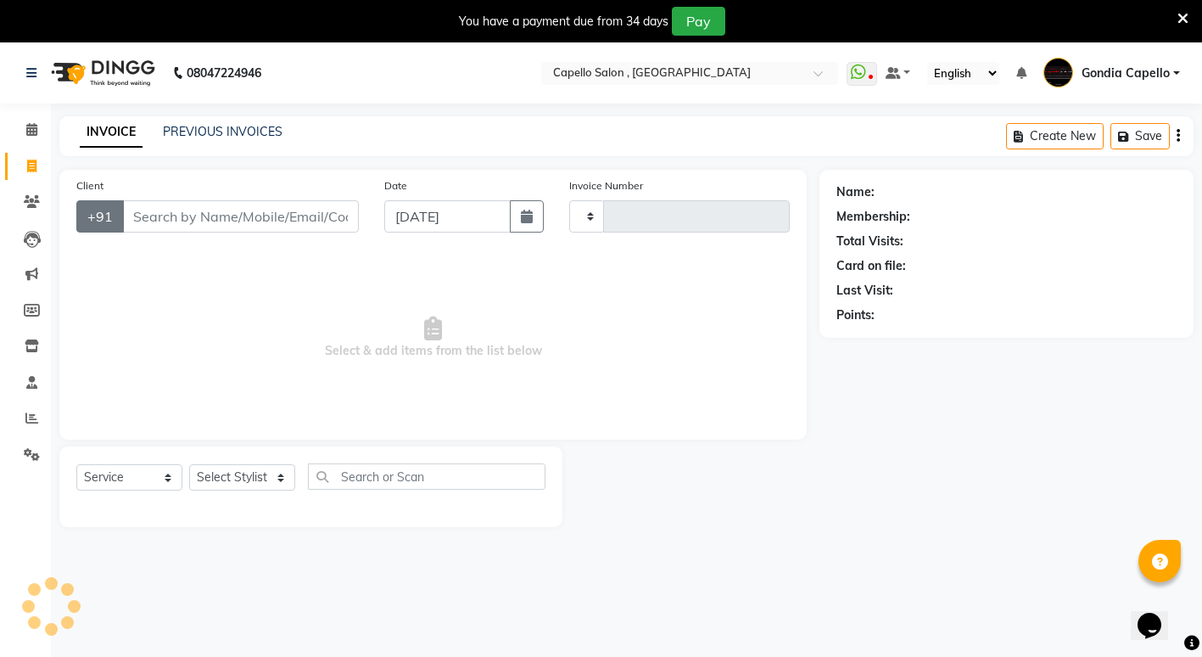
type input "2222"
select select "853"
click at [151, 228] on input "Client" at bounding box center [240, 216] width 237 height 32
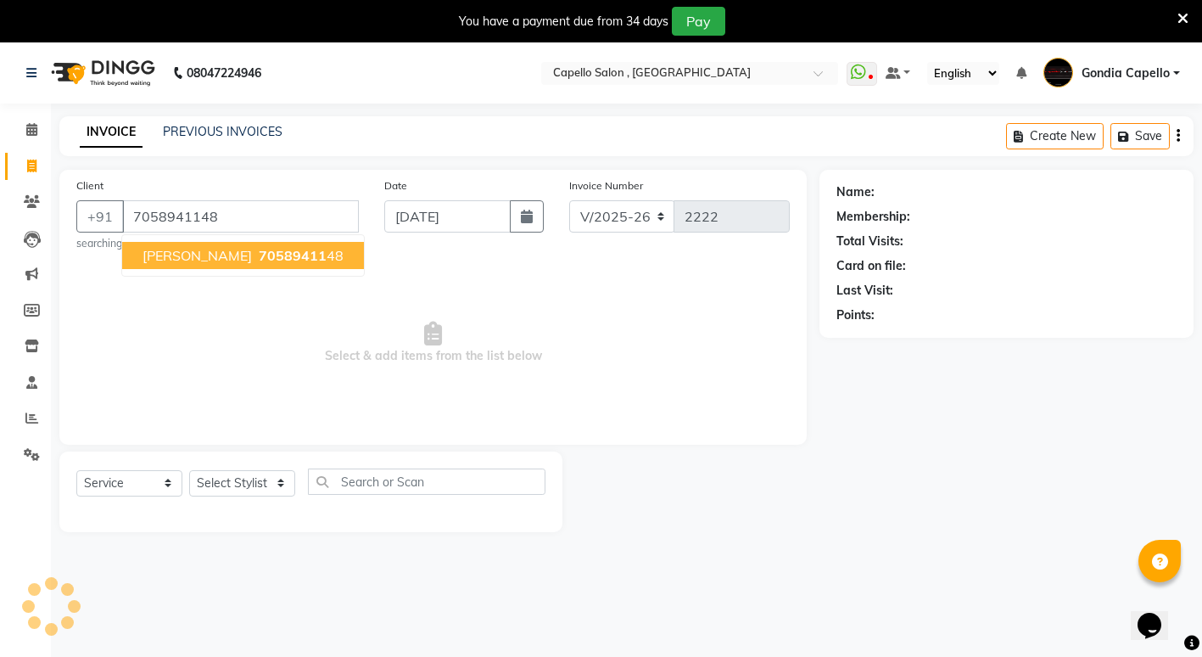
type input "7058941148"
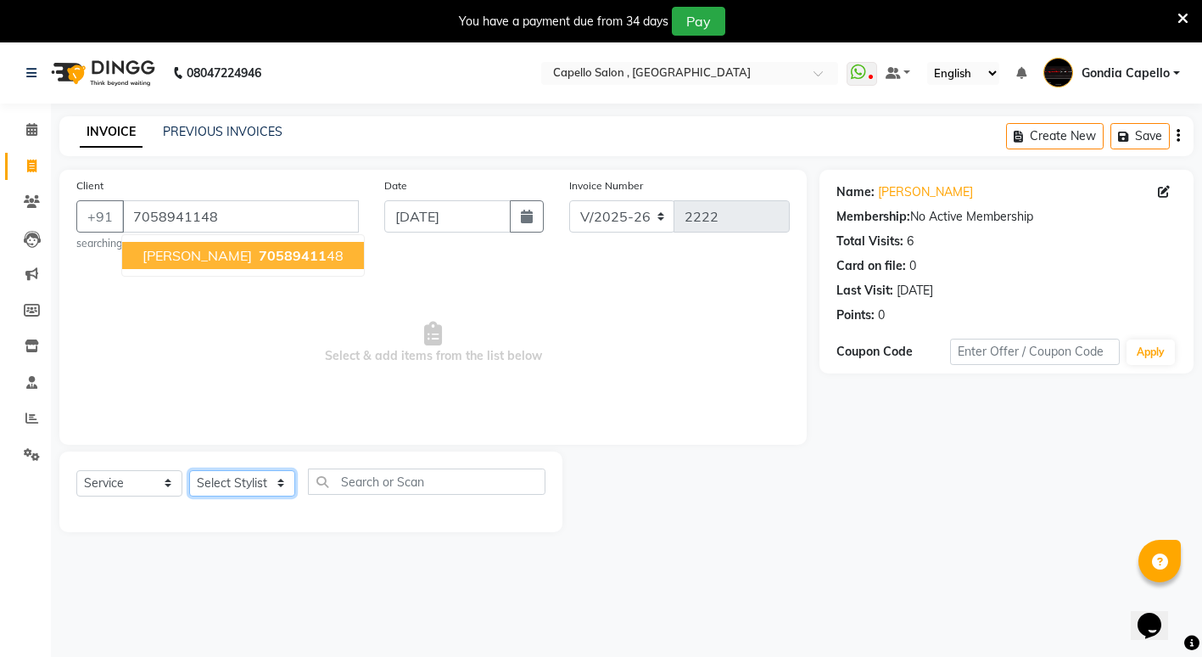
click at [208, 478] on select "Select Stylist ADMIN [PERSON_NAME] [PERSON_NAME] [PERSON_NAME] Gondia [PERSON_N…" at bounding box center [242, 483] width 106 height 26
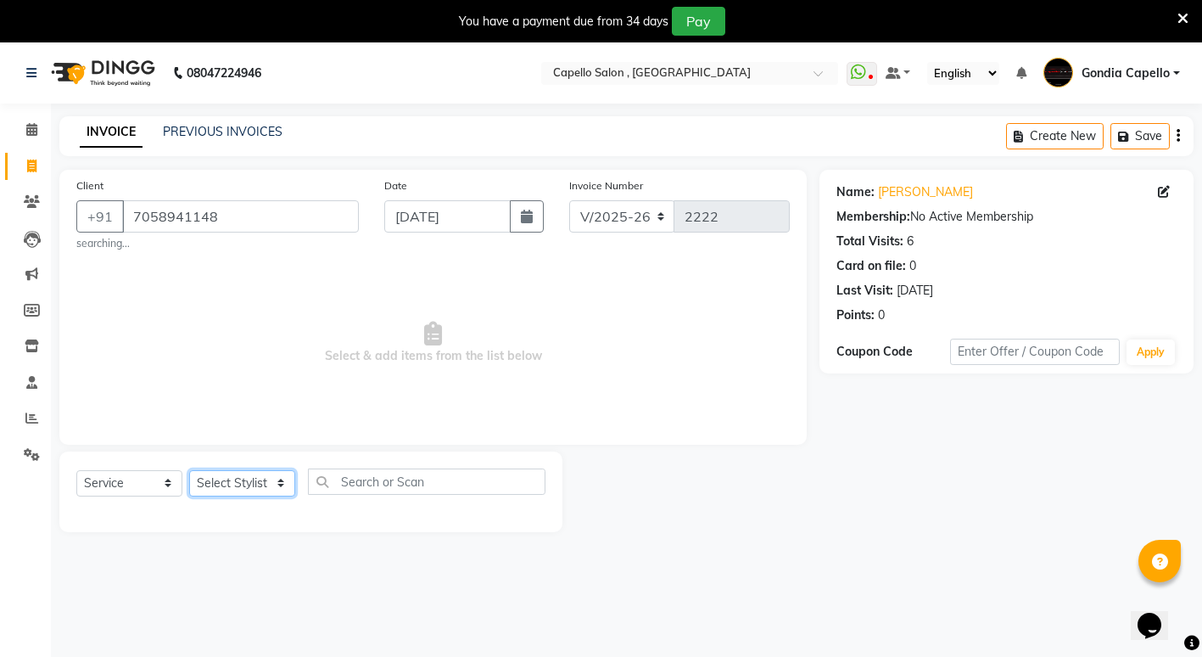
select select "58211"
click at [189, 470] on select "Select Stylist ADMIN [PERSON_NAME] [PERSON_NAME] [PERSON_NAME] Gondia [PERSON_N…" at bounding box center [242, 483] width 106 height 26
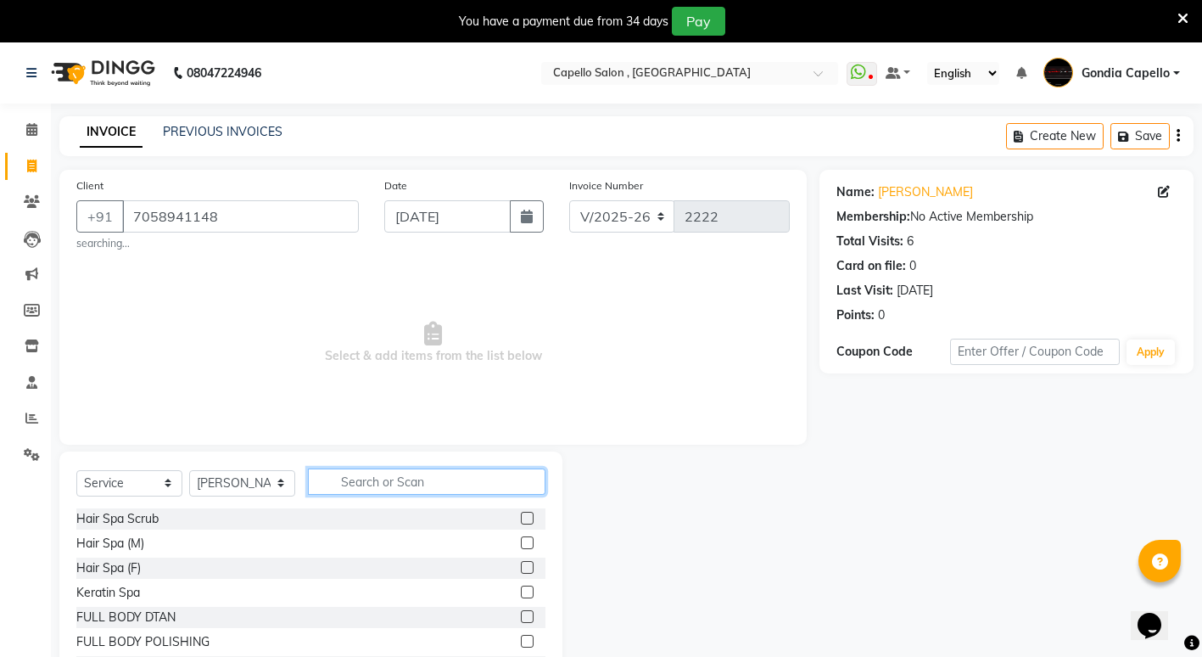
click at [409, 479] on input "text" at bounding box center [427, 481] width 238 height 26
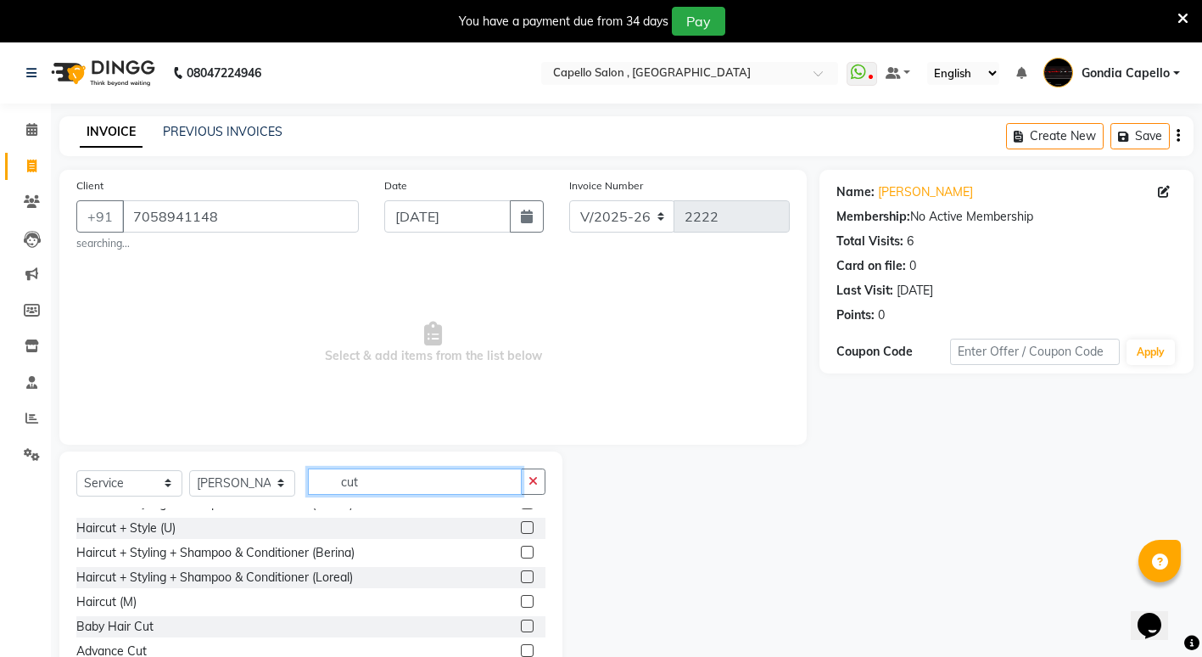
scroll to position [101, 0]
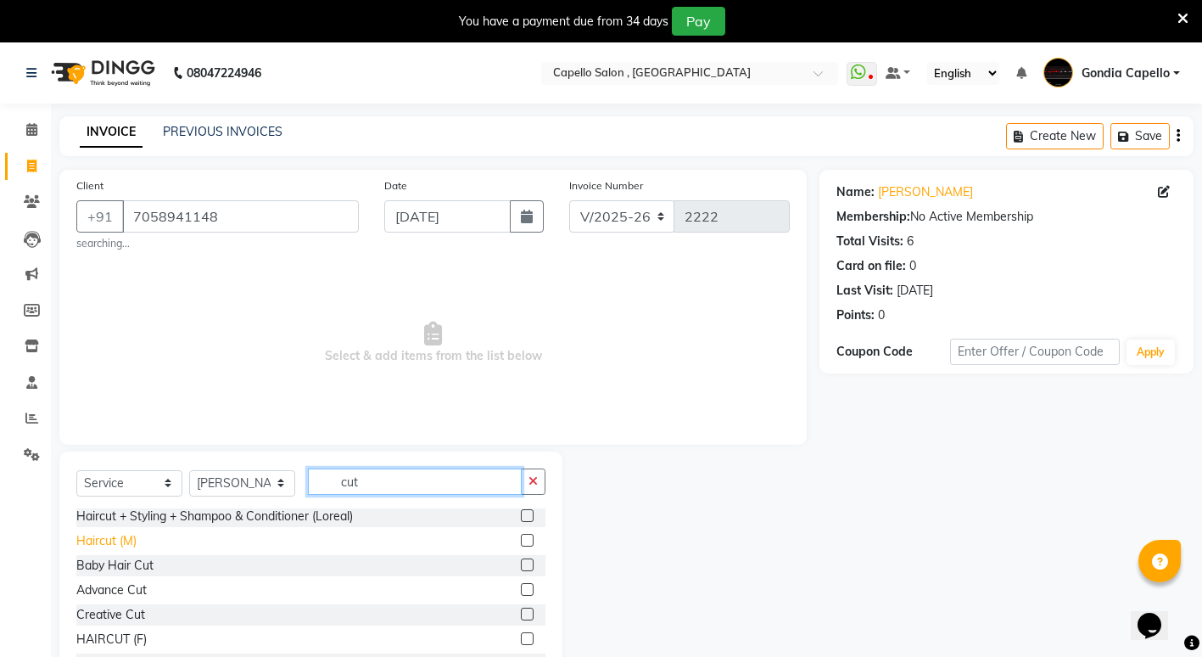
type input "cut"
click at [102, 544] on div "Haircut (M)" at bounding box center [106, 541] width 60 height 18
checkbox input "false"
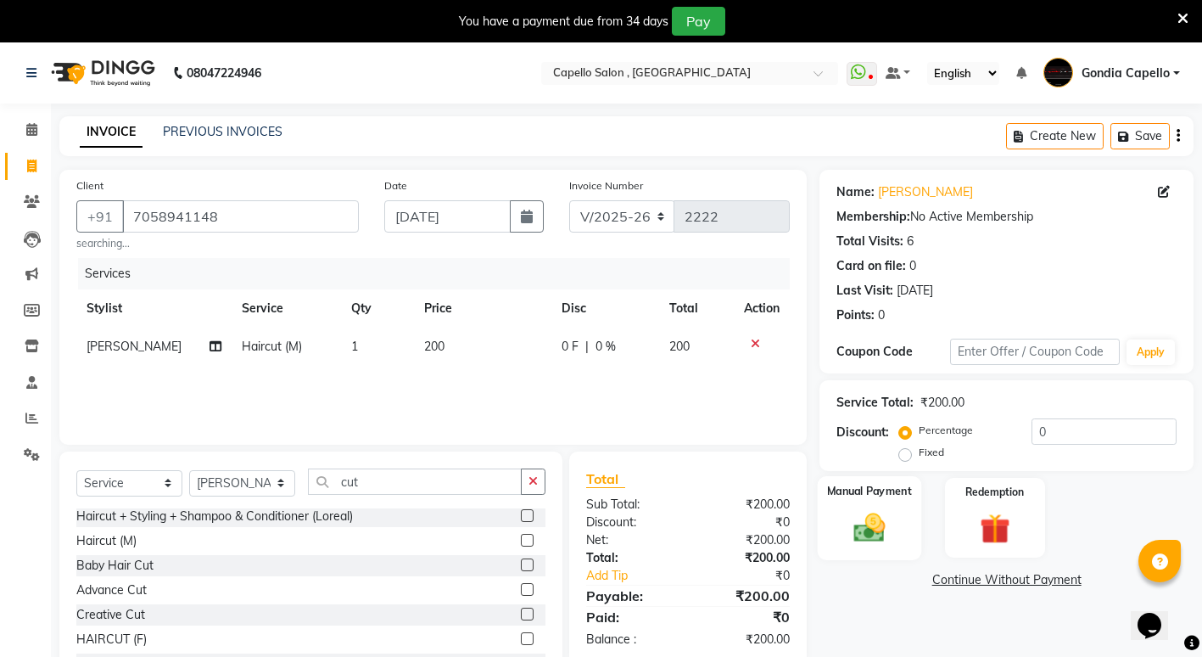
scroll to position [70, 0]
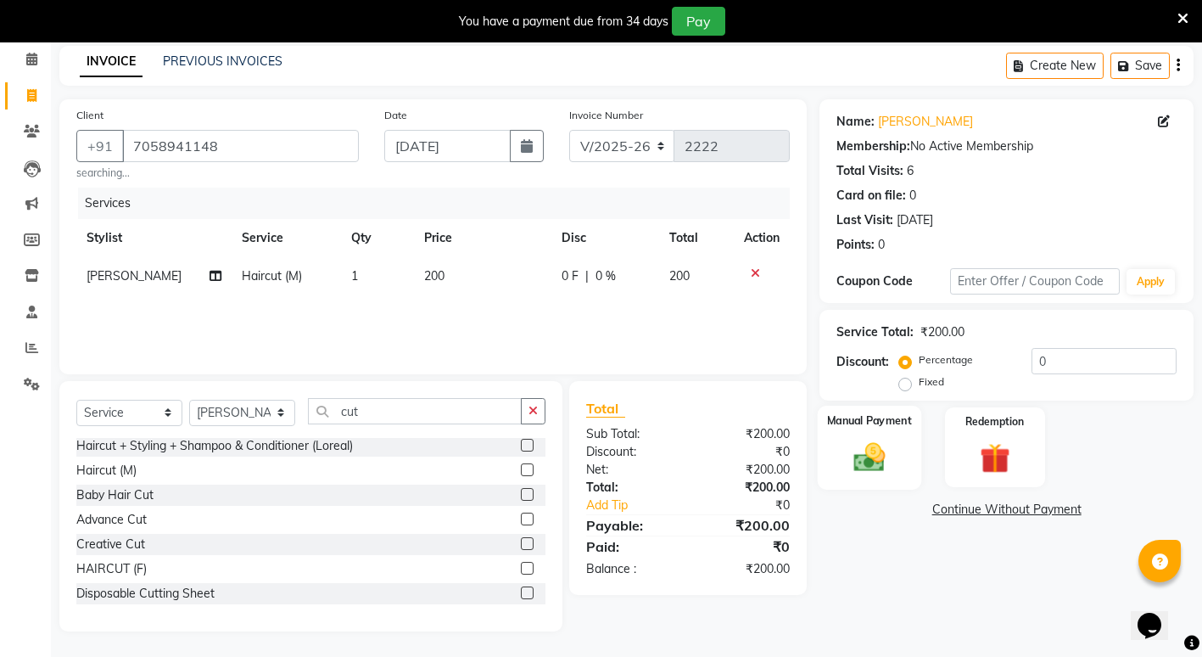
click at [864, 456] on img at bounding box center [870, 457] width 52 height 36
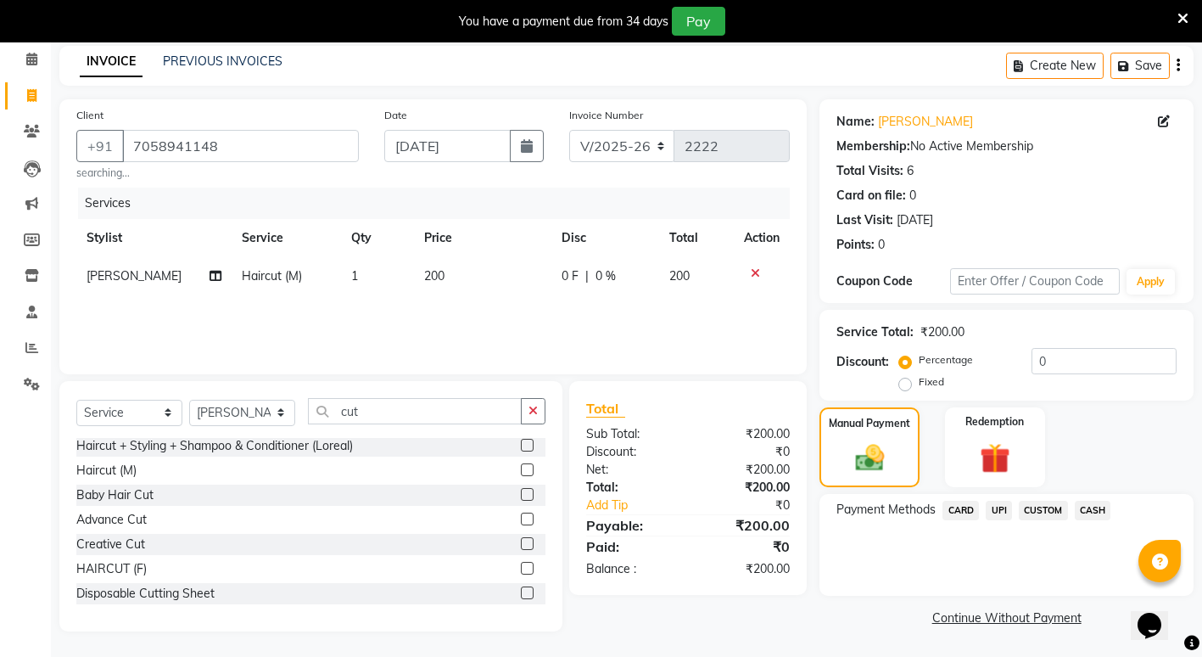
click at [1088, 513] on span "CASH" at bounding box center [1093, 511] width 36 height 20
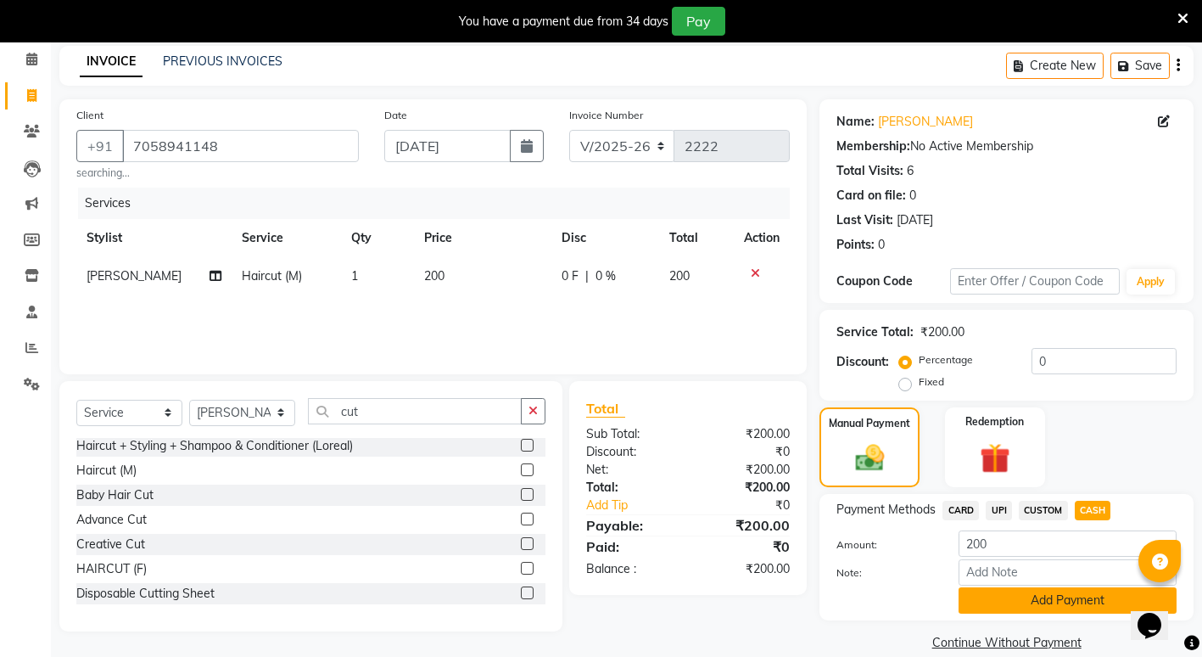
click at [1053, 604] on button "Add Payment" at bounding box center [1068, 600] width 218 height 26
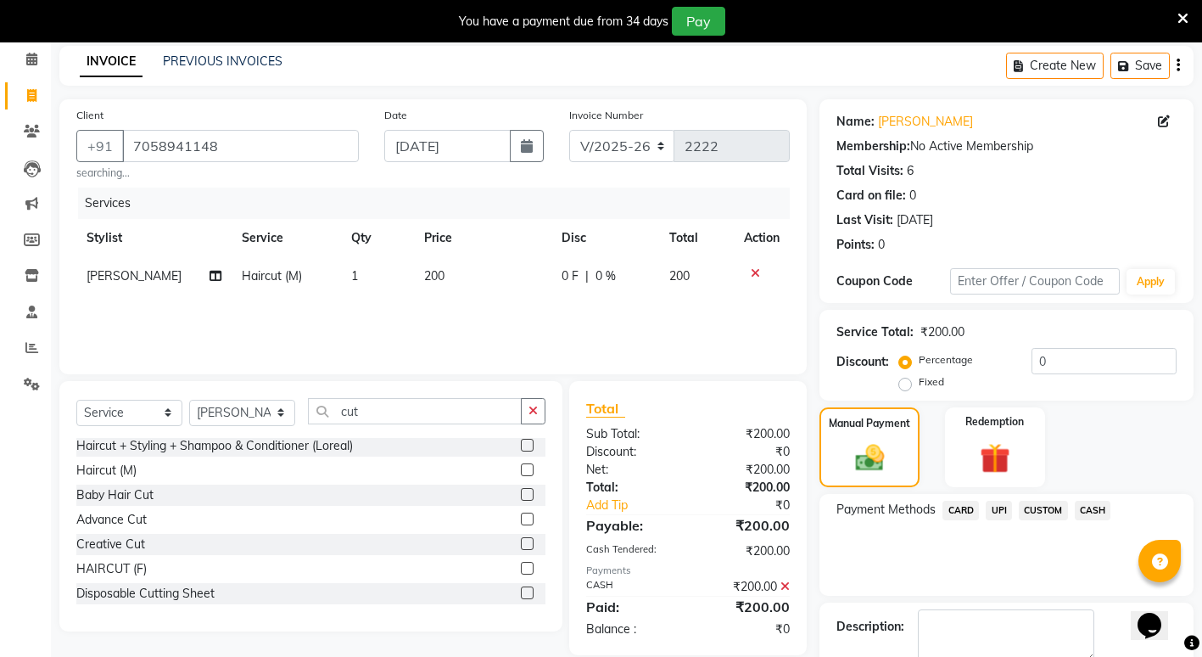
scroll to position [165, 0]
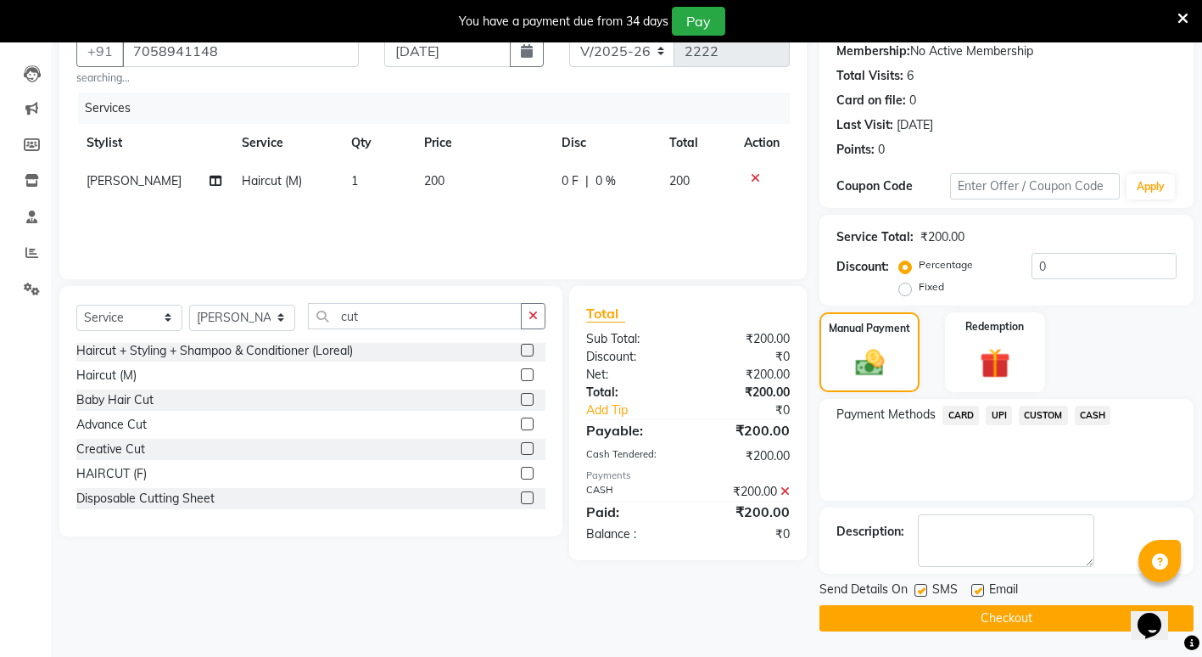
click at [964, 624] on button "Checkout" at bounding box center [1007, 618] width 374 height 26
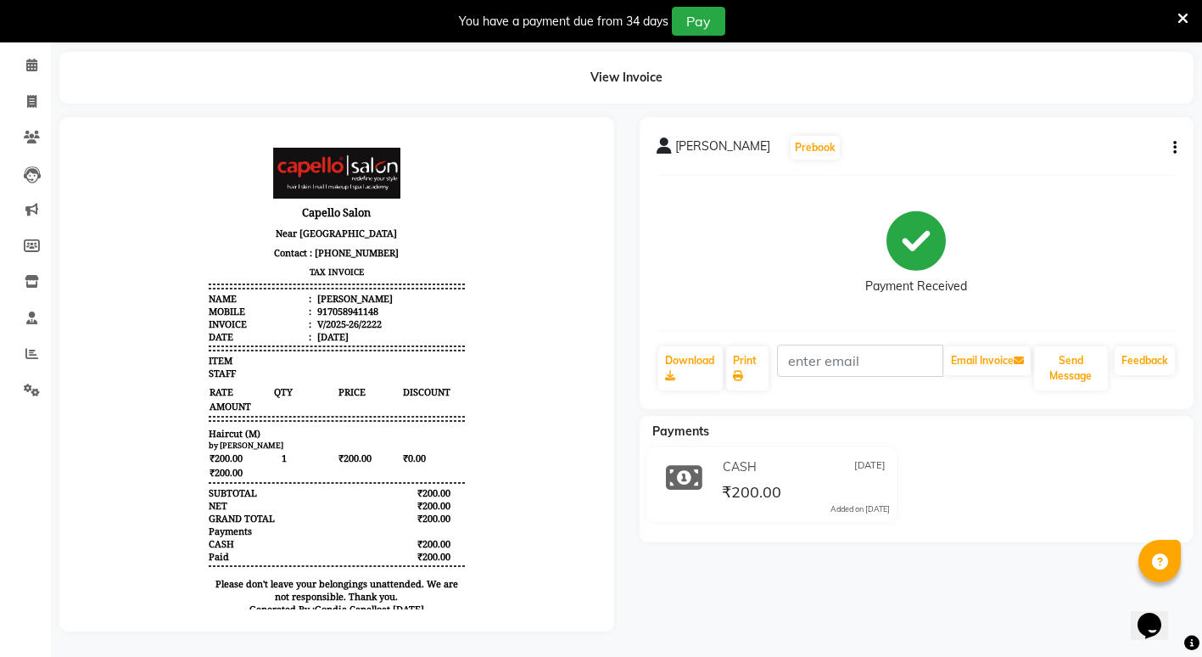
select select "service"
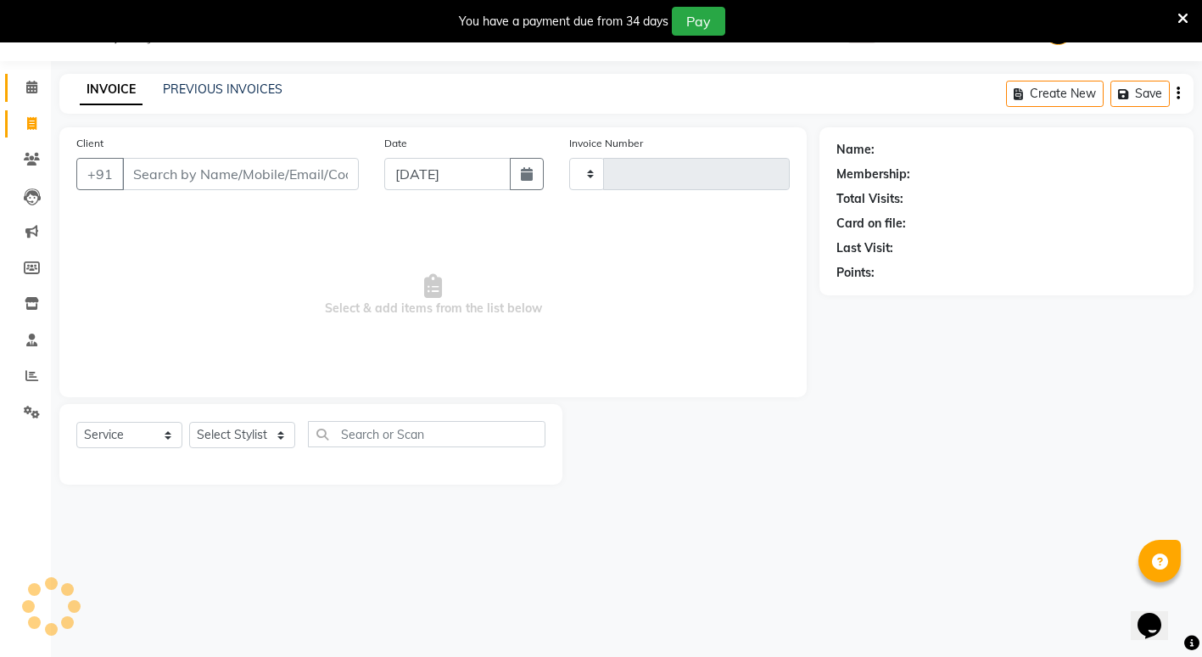
type input "2223"
select select "853"
click at [36, 87] on icon at bounding box center [31, 87] width 11 height 13
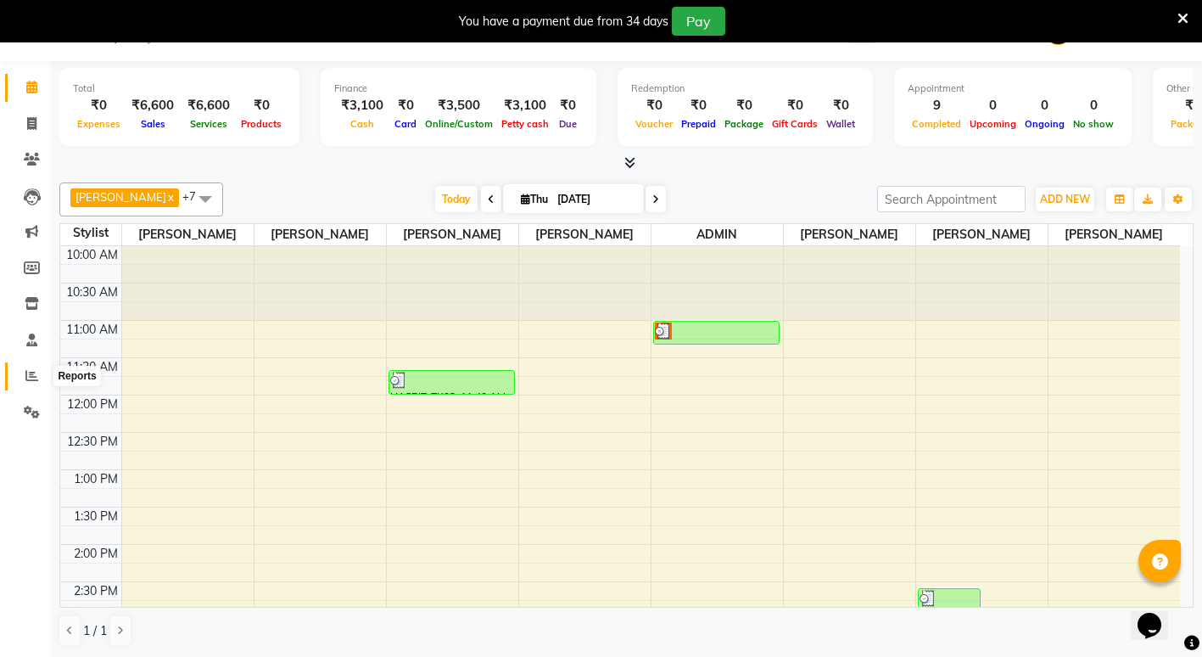
click at [25, 372] on icon at bounding box center [31, 375] width 13 height 13
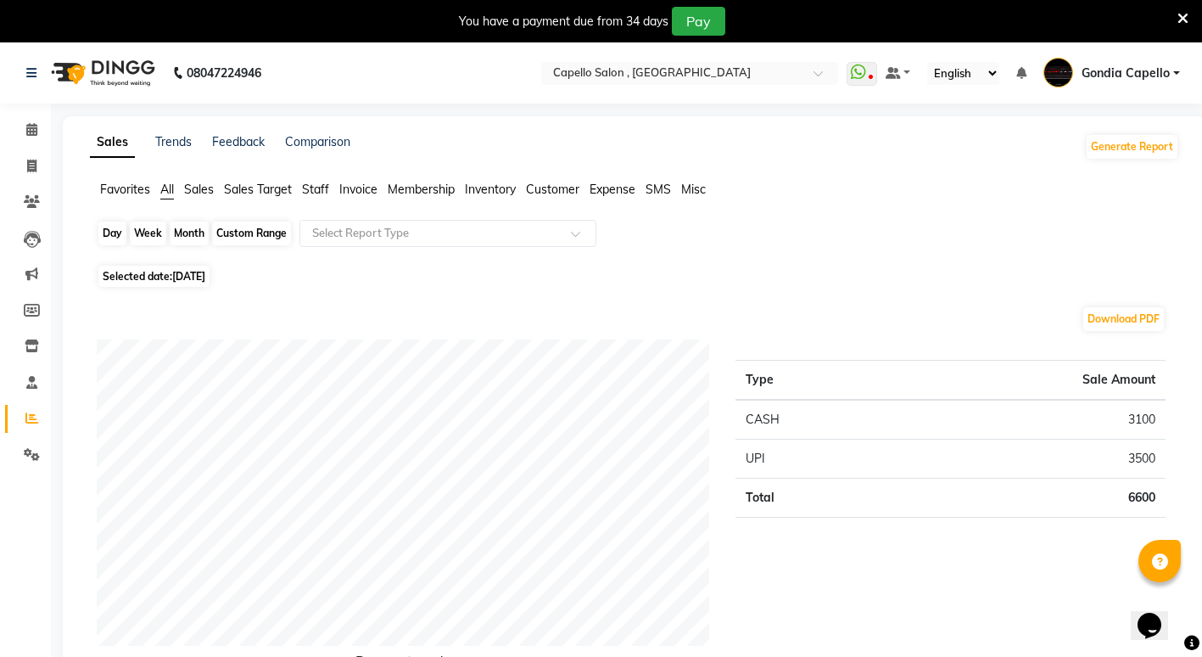
click at [104, 235] on div "Day" at bounding box center [112, 233] width 28 height 24
select select "9"
select select "2025"
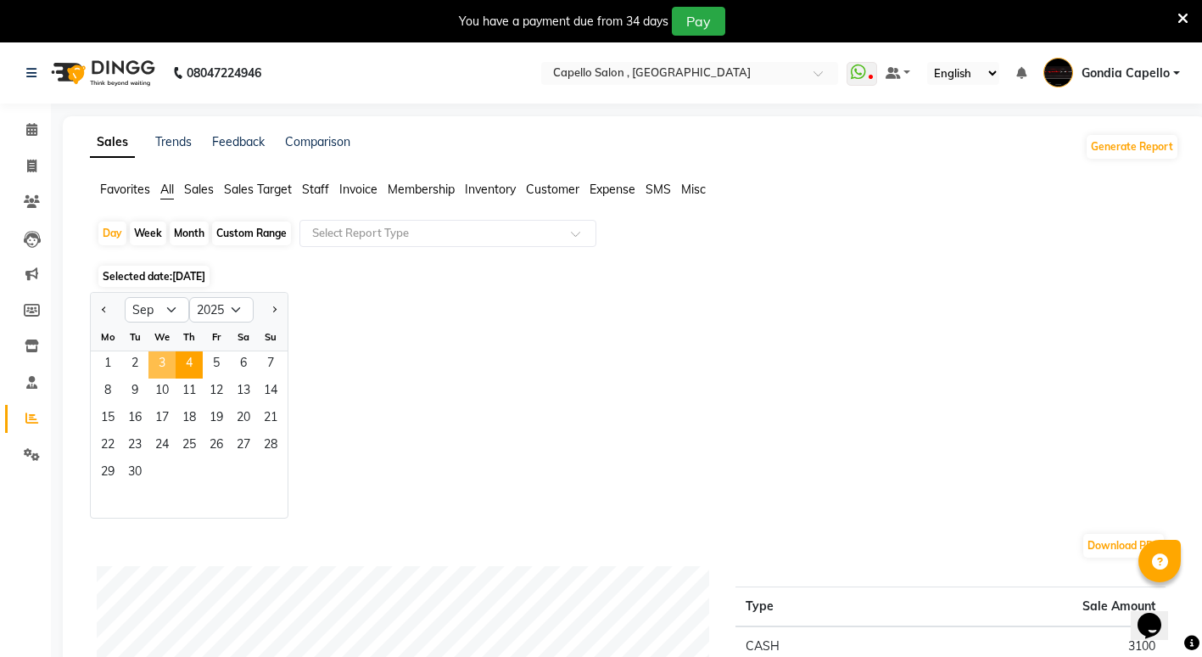
click at [173, 361] on span "3" at bounding box center [161, 364] width 27 height 27
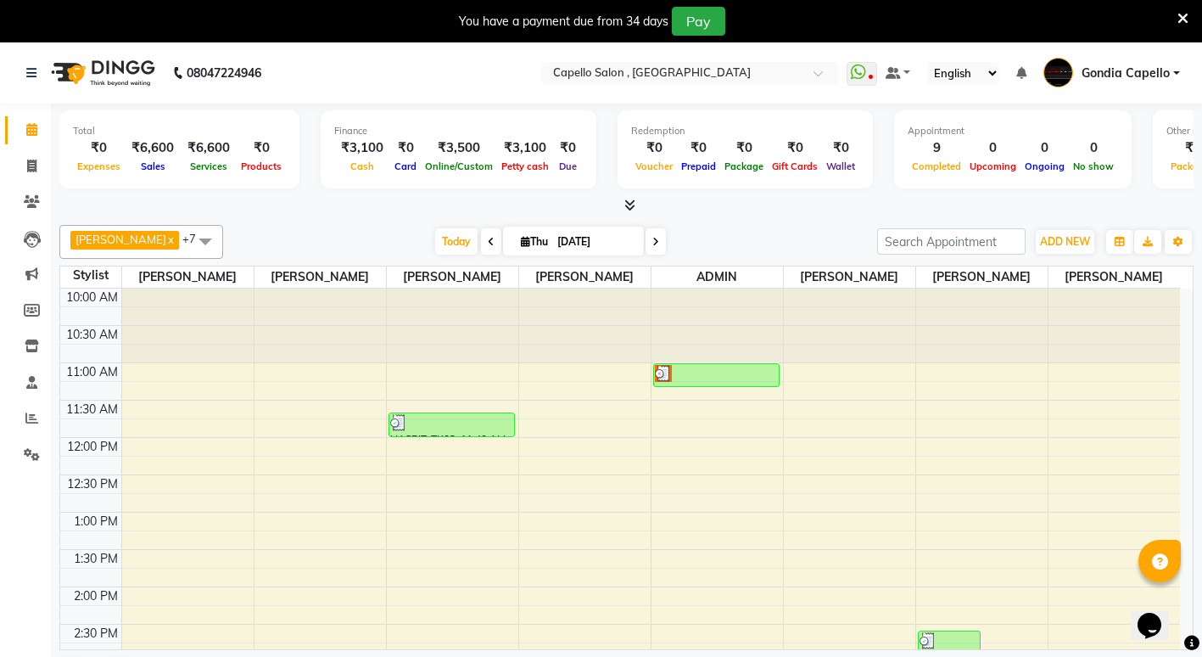
scroll to position [43, 0]
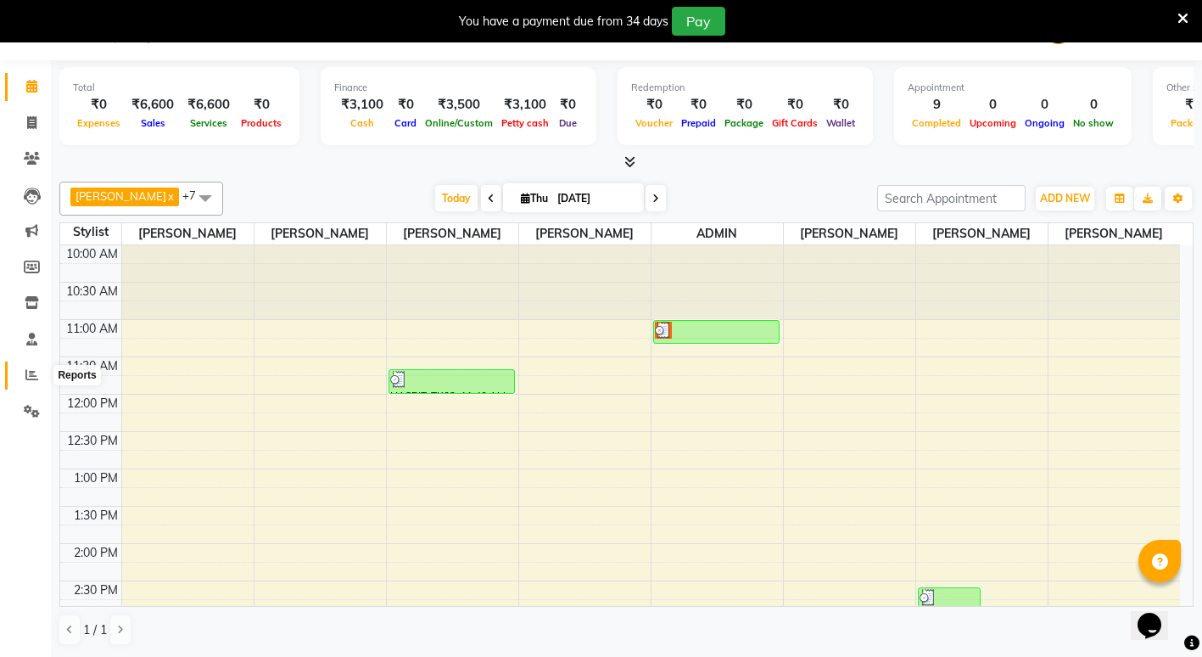
click at [31, 374] on icon at bounding box center [31, 374] width 13 height 13
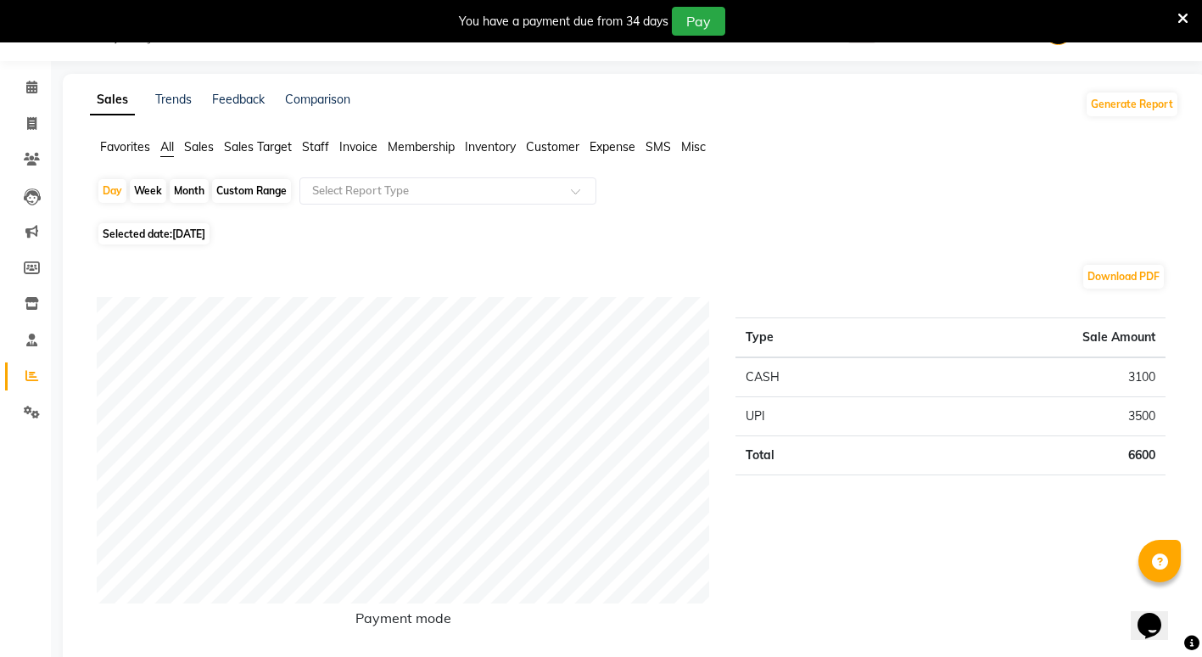
scroll to position [43, 0]
click at [182, 193] on div "Month" at bounding box center [189, 190] width 39 height 24
select select "9"
select select "2025"
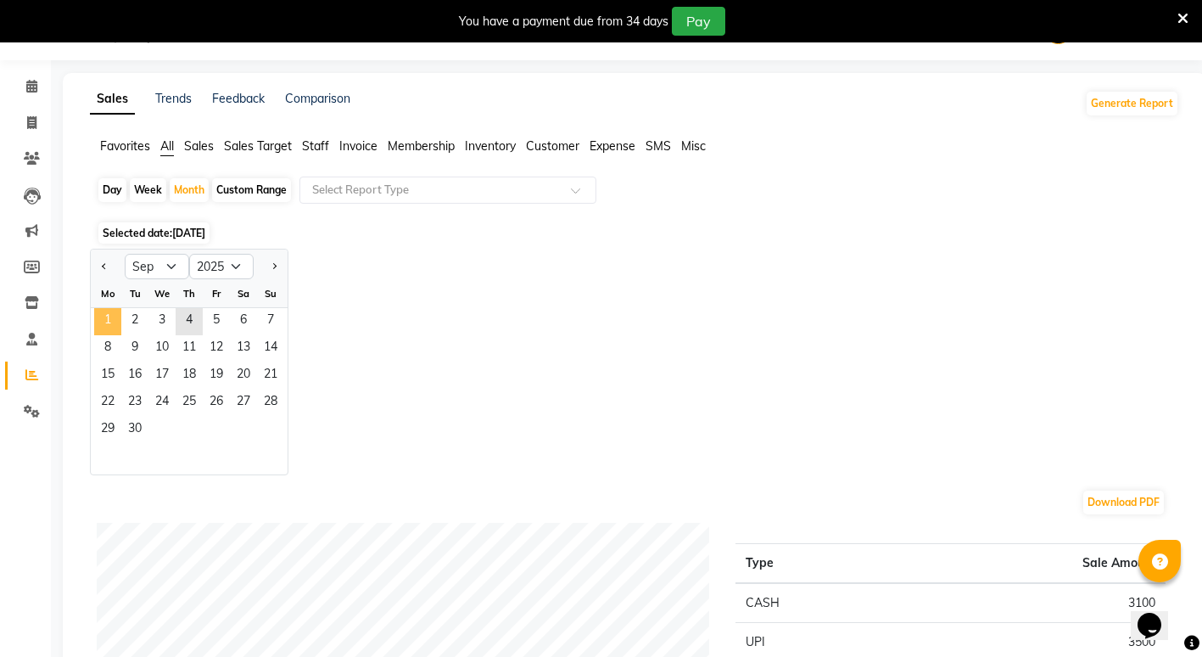
click at [111, 314] on span "1" at bounding box center [107, 321] width 27 height 27
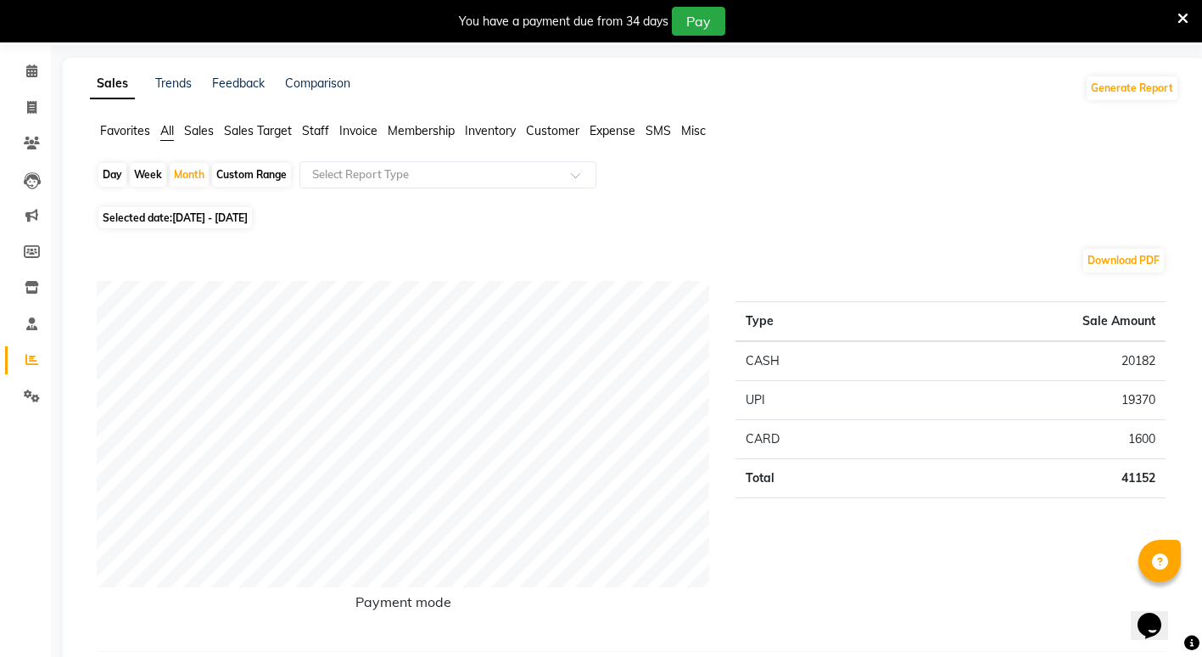
scroll to position [0, 0]
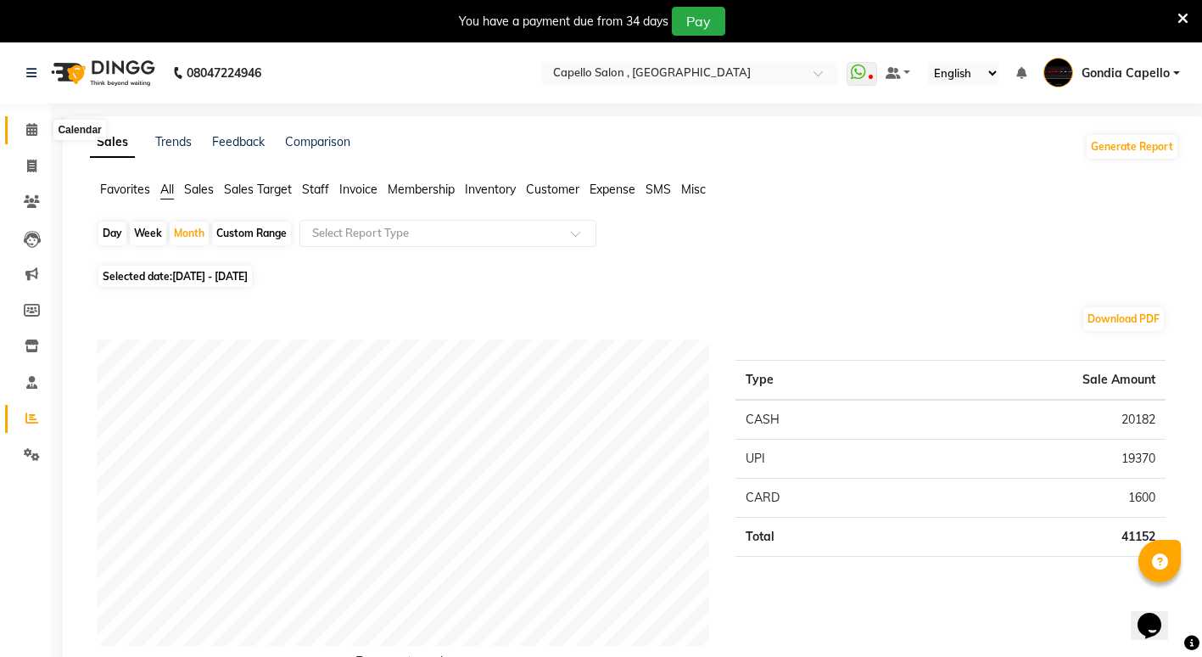
click at [31, 120] on span at bounding box center [32, 130] width 30 height 20
